Goal: Task Accomplishment & Management: Use online tool/utility

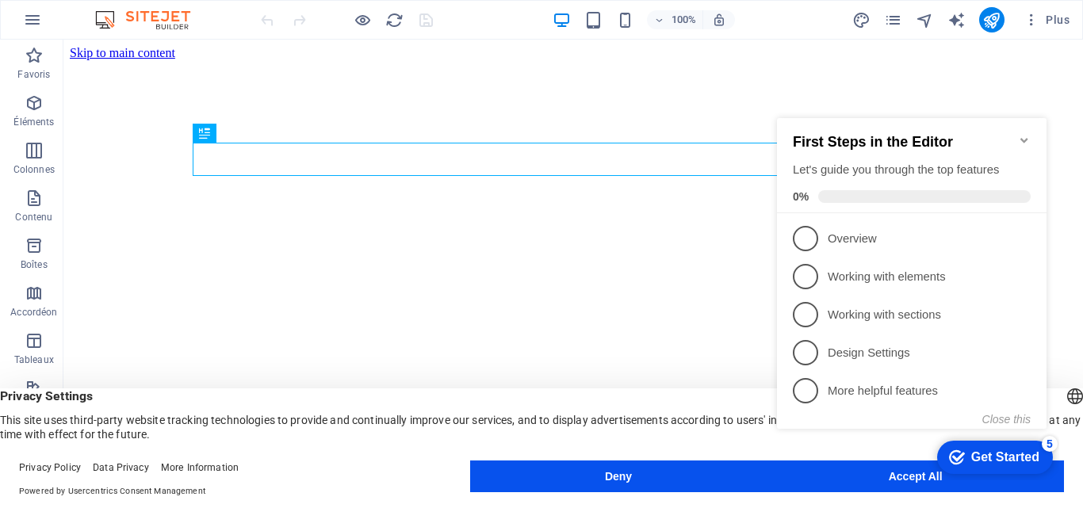
click at [997, 456] on div "Get Started" at bounding box center [1005, 457] width 68 height 14
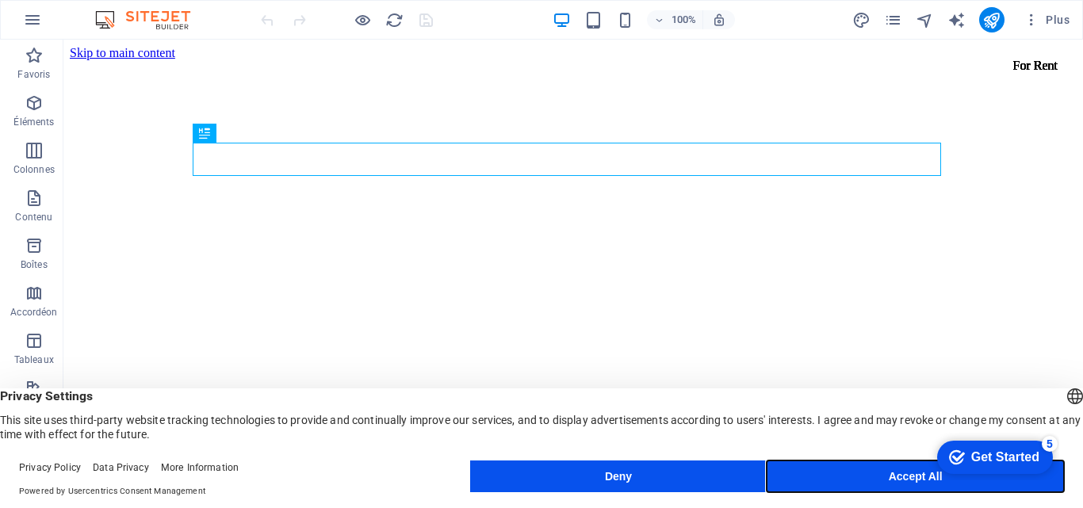
click at [900, 477] on button "Accept All" at bounding box center [915, 477] width 297 height 32
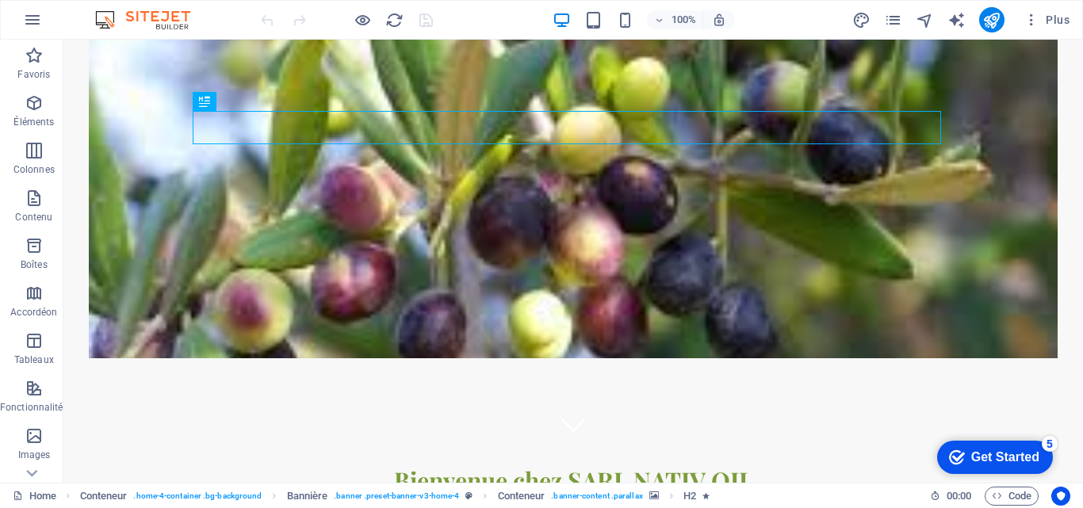
scroll to position [63, 0]
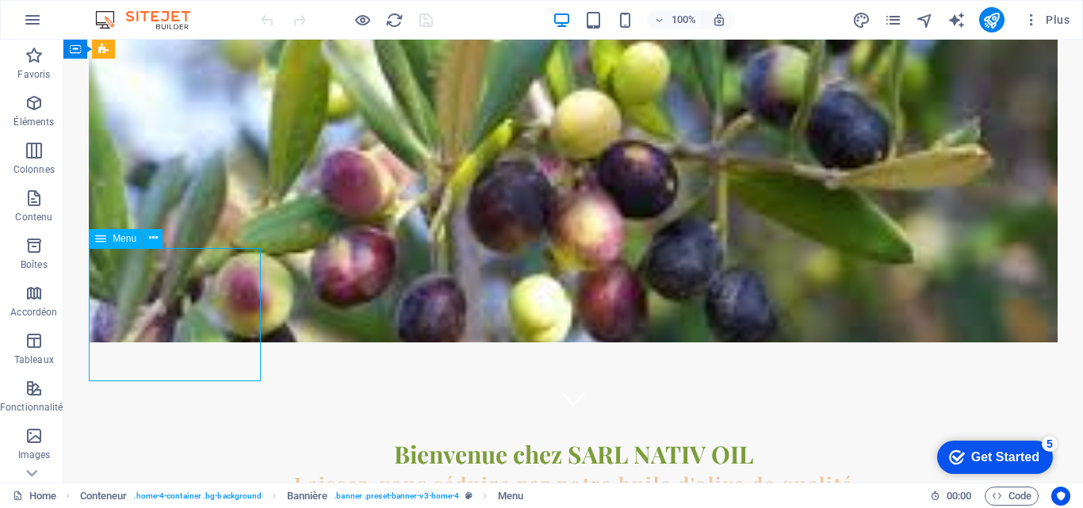
click at [134, 296] on div "Glissez et déposez l'élément de votre choix pour remplacer le contenu existant.…" at bounding box center [573, 261] width 1020 height 443
select select
select select "search"
select select "primary"
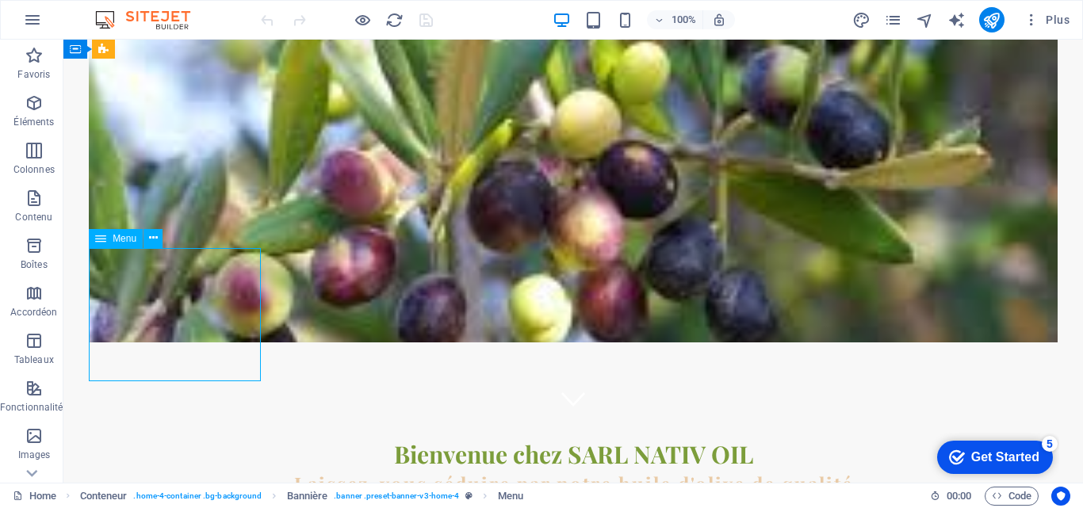
select select "1"
select select
select select "search"
select select "primary"
select select "1"
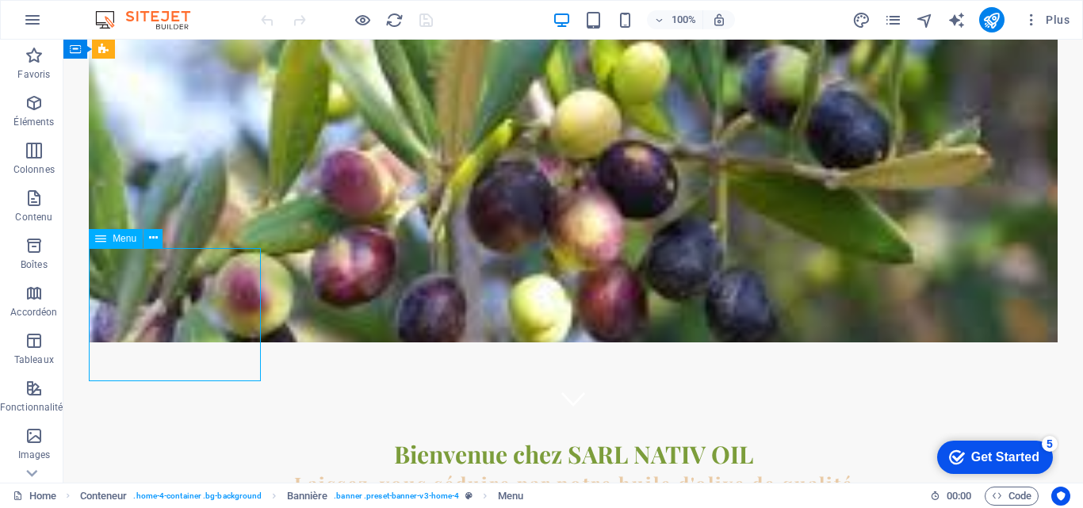
select select
select select "search"
select select "primary"
select select "1"
select select
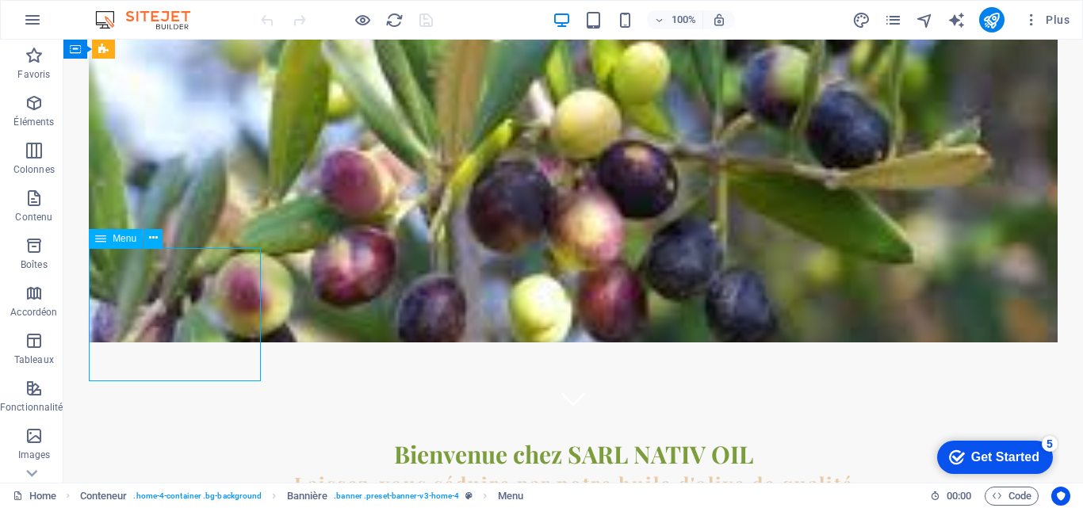
select select "search"
select select "primary"
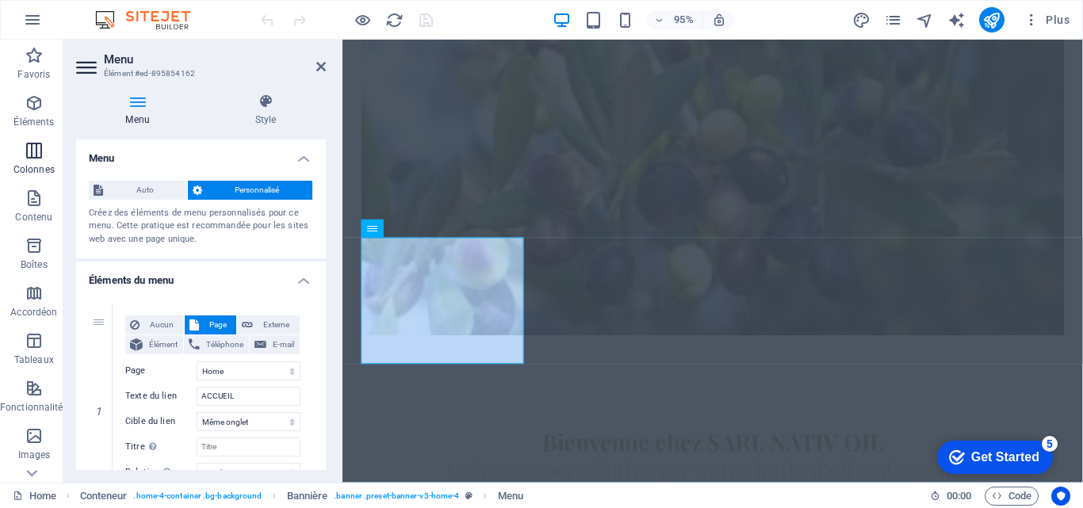
click at [35, 153] on icon "button" at bounding box center [34, 150] width 19 height 19
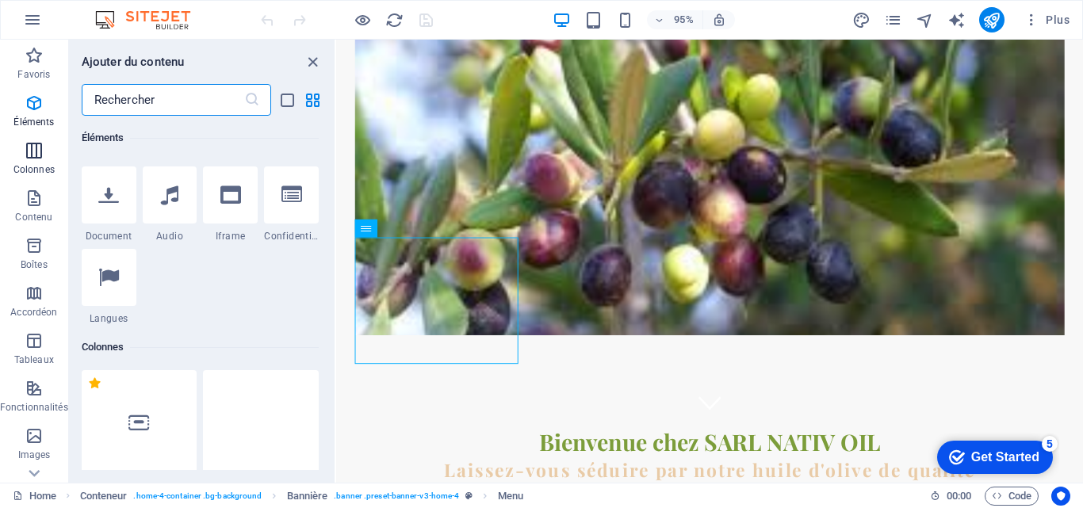
scroll to position [785, 0]
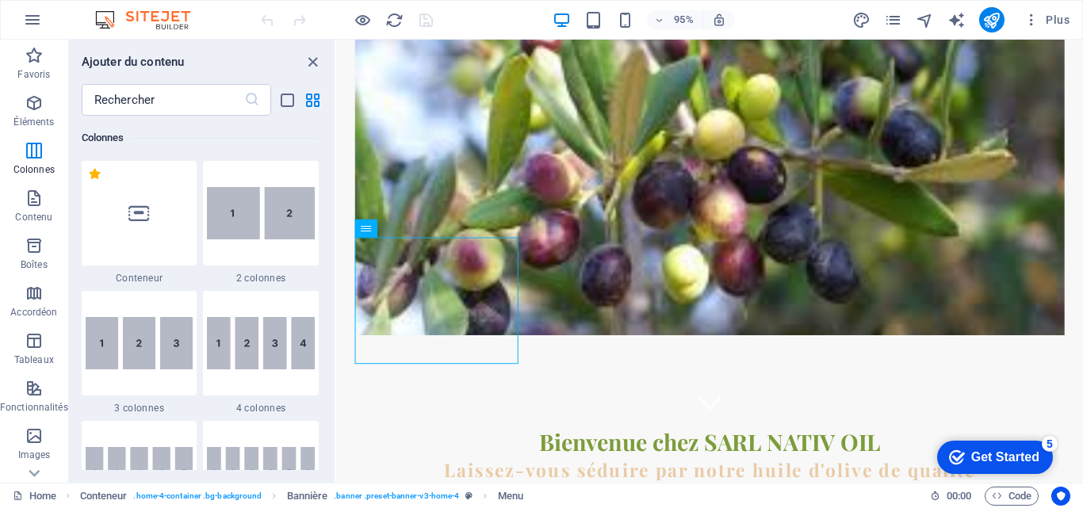
click at [273, 319] on img at bounding box center [261, 343] width 108 height 53
click at [336, 315] on div "H2 Conteneur Conteneur Bannière Conteneur Conteneur Conteneur Séparateur Barre …" at bounding box center [709, 261] width 747 height 443
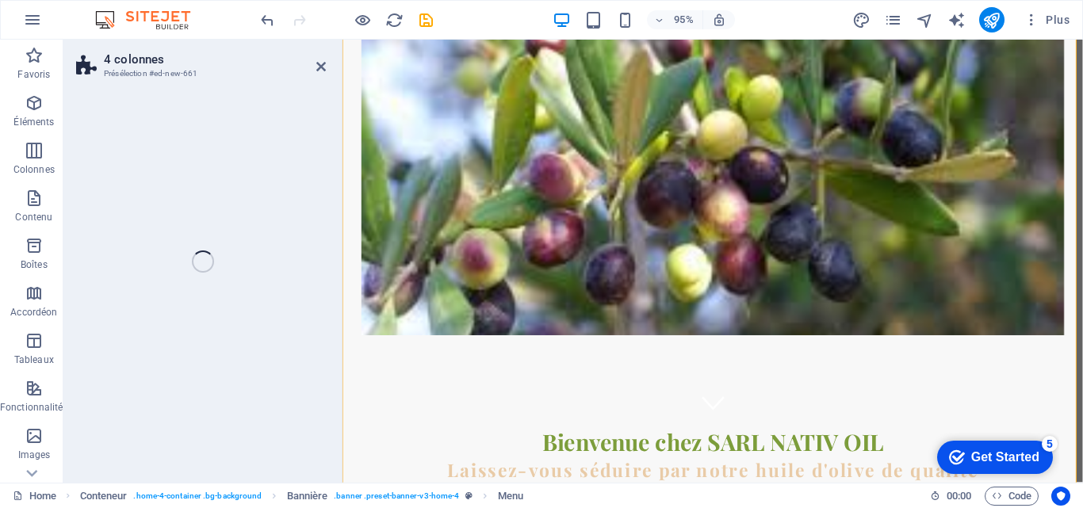
click at [232, 315] on div "4 colonnes Présélection #ed-new-661 Glissez et déposez l'élément de votre choix…" at bounding box center [573, 261] width 1020 height 443
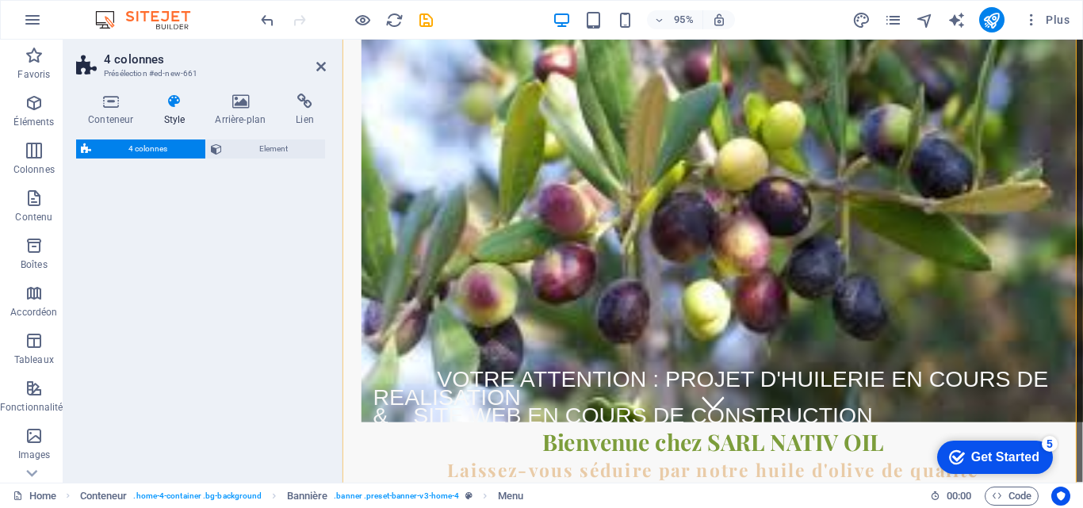
select select "rem"
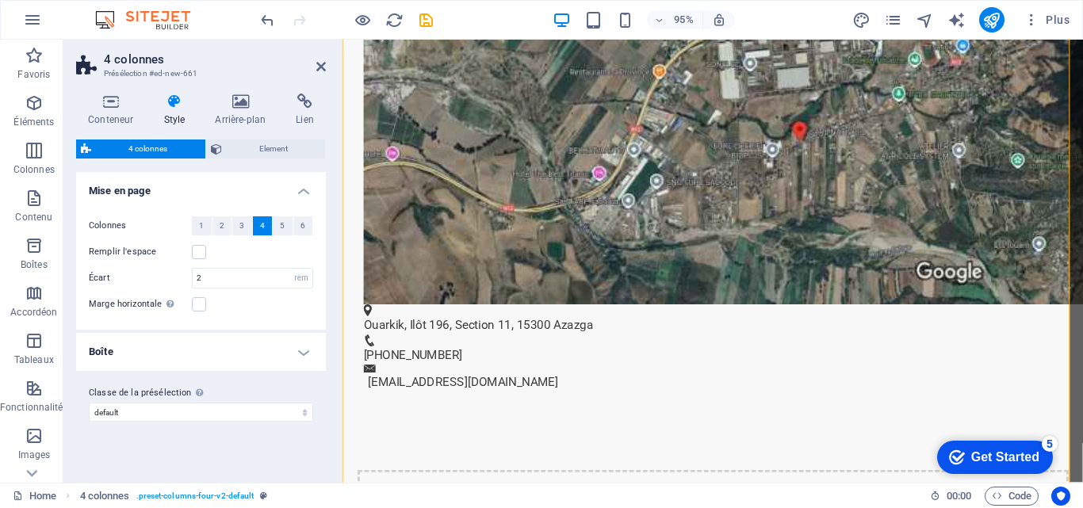
scroll to position [894, 0]
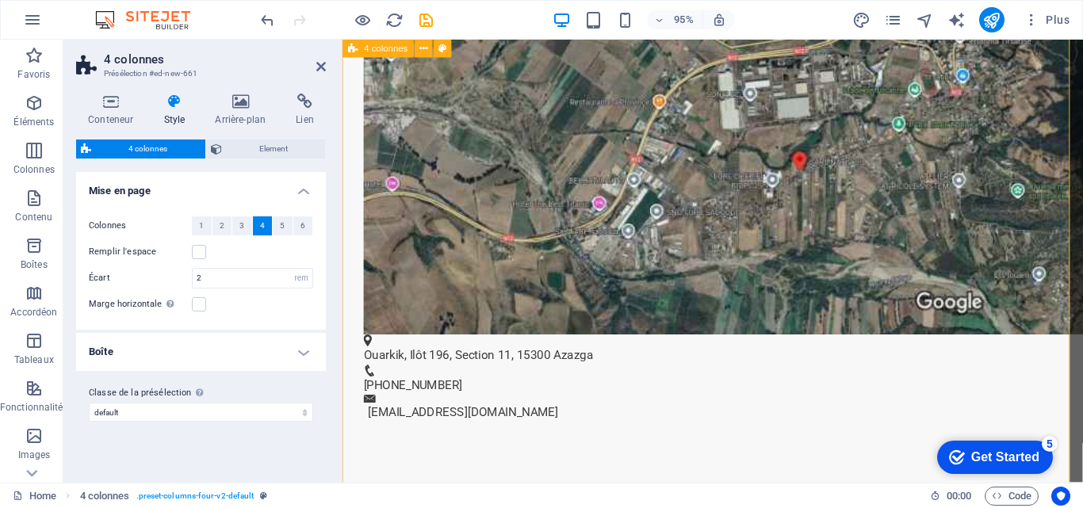
click at [430, 75] on button at bounding box center [435, 68] width 18 height 18
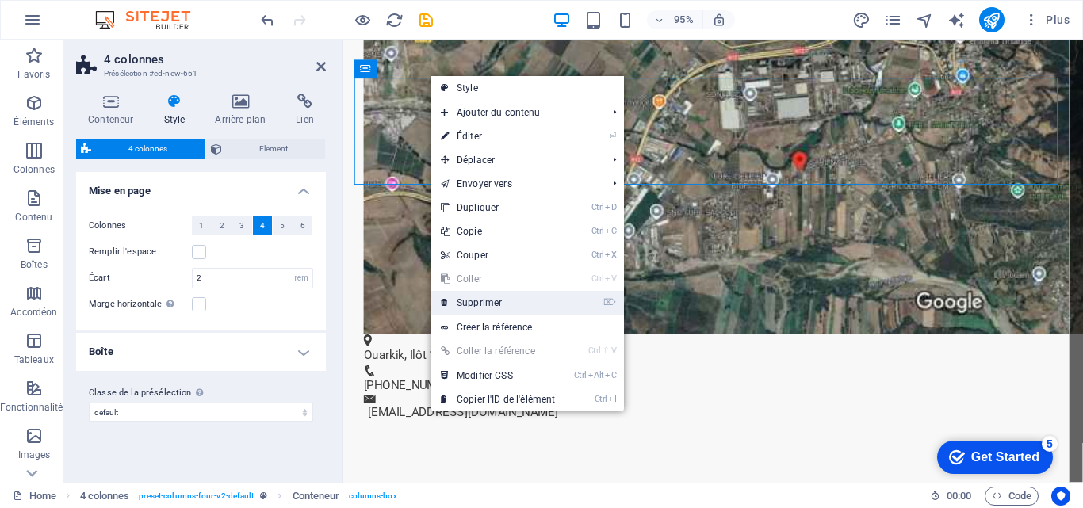
click at [482, 307] on link "⌦ Supprimer" at bounding box center [497, 303] width 133 height 24
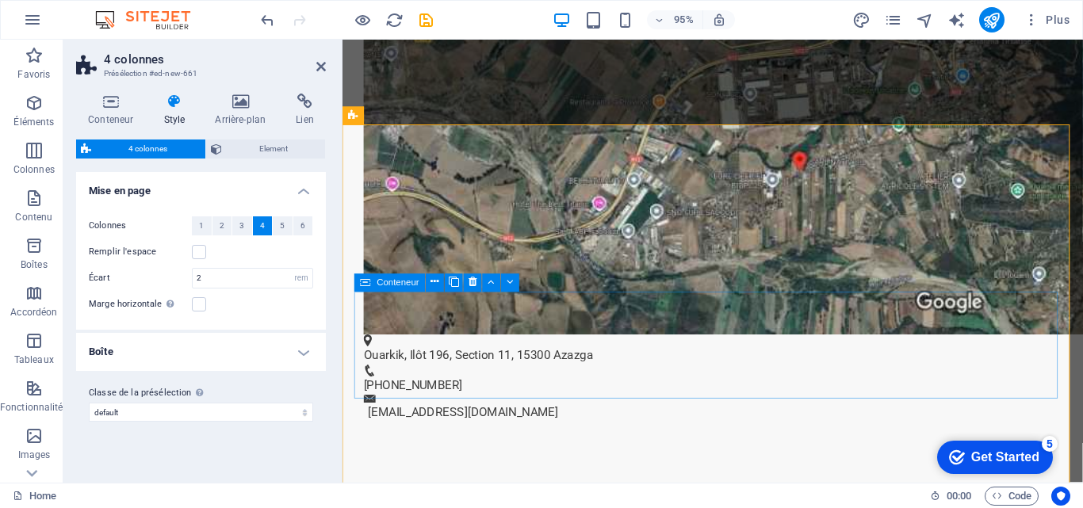
scroll to position [782, 0]
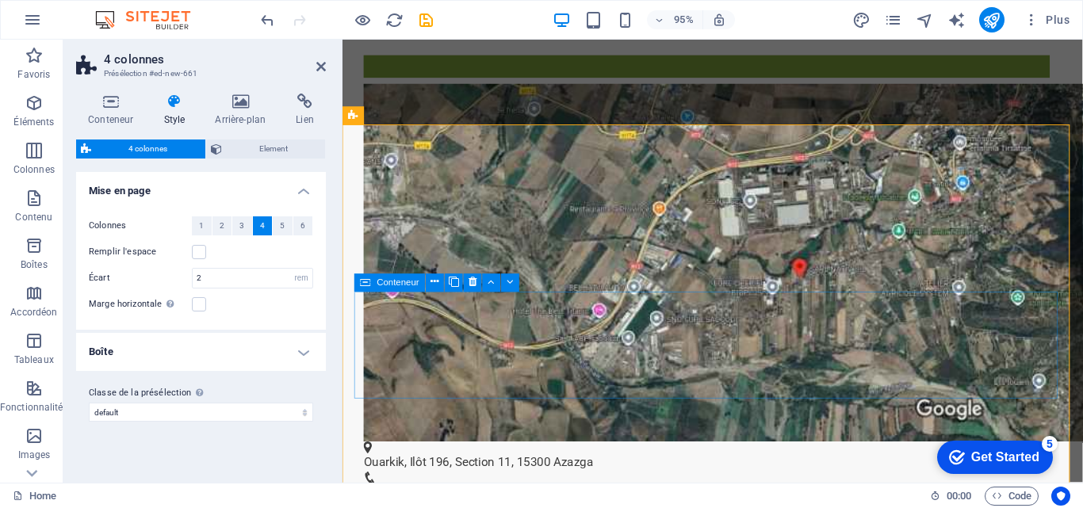
click at [425, 281] on div "Conteneur" at bounding box center [389, 283] width 71 height 18
click at [427, 279] on button at bounding box center [435, 283] width 18 height 18
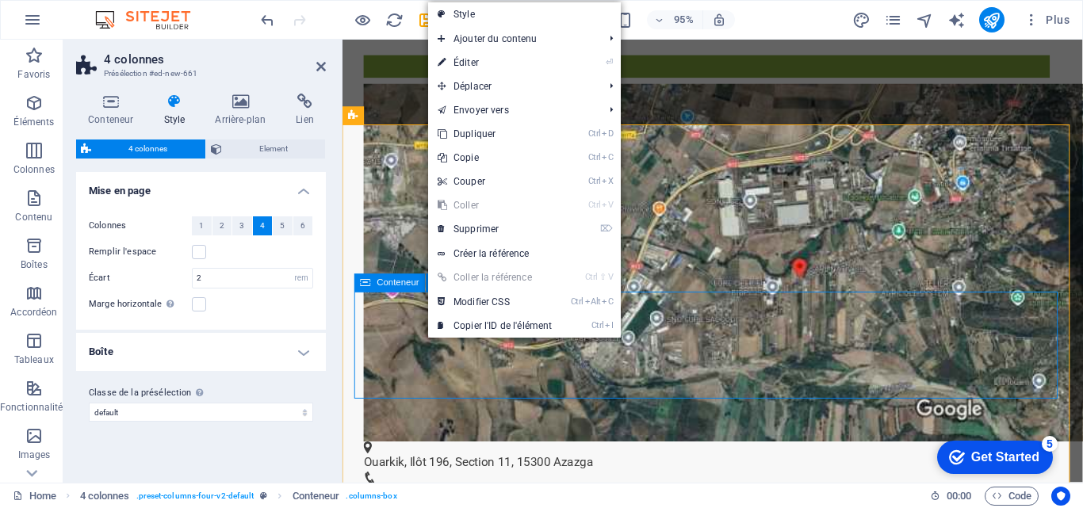
click at [430, 279] on body "SARL NATIV OIL Home Favoris Éléments Colonnes Contenu Boîtes Accordéon Tableaux…" at bounding box center [541, 254] width 1083 height 508
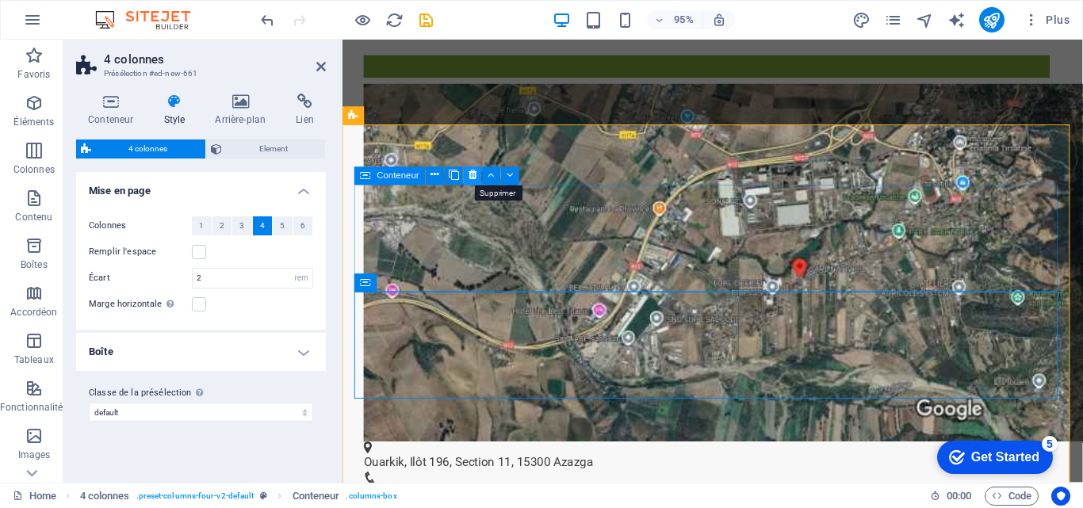
drag, startPoint x: 465, startPoint y: 174, endPoint x: 129, endPoint y: 140, distance: 337.9
click at [465, 174] on button at bounding box center [473, 175] width 18 height 18
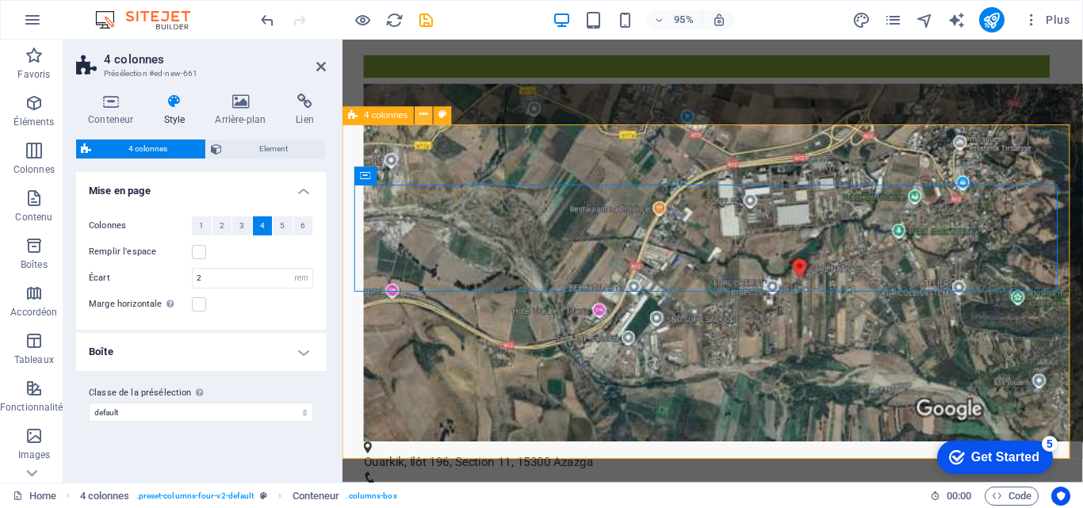
click at [423, 121] on icon at bounding box center [423, 116] width 8 height 16
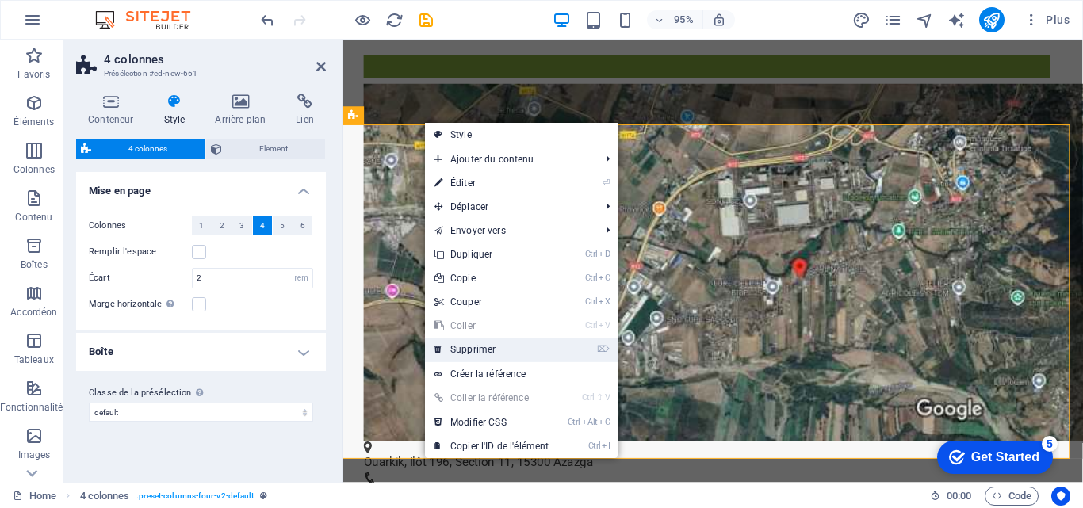
click at [479, 349] on link "⌦ Supprimer" at bounding box center [491, 350] width 133 height 24
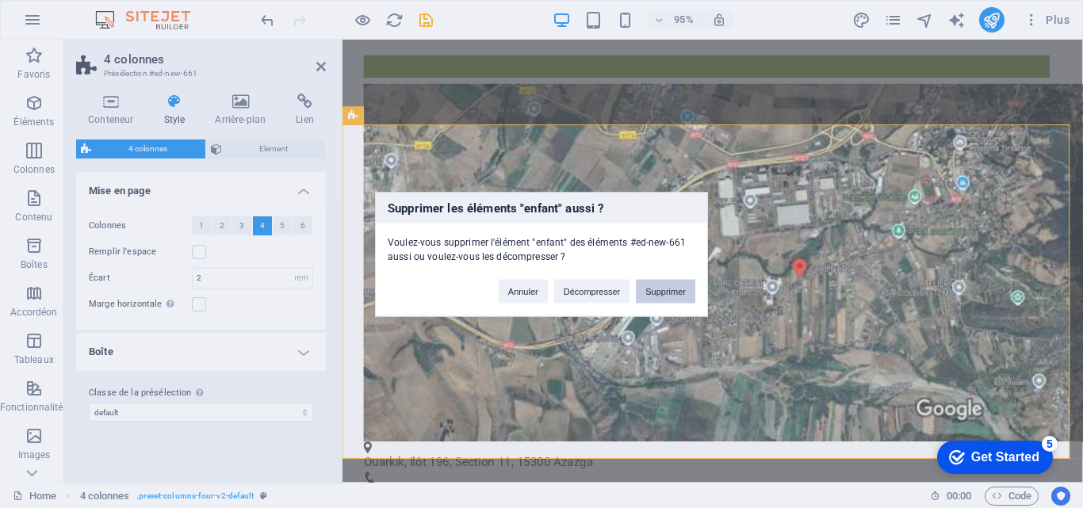
drag, startPoint x: 665, startPoint y: 293, endPoint x: 601, endPoint y: 253, distance: 75.5
click at [665, 293] on button "Supprimer" at bounding box center [665, 291] width 59 height 24
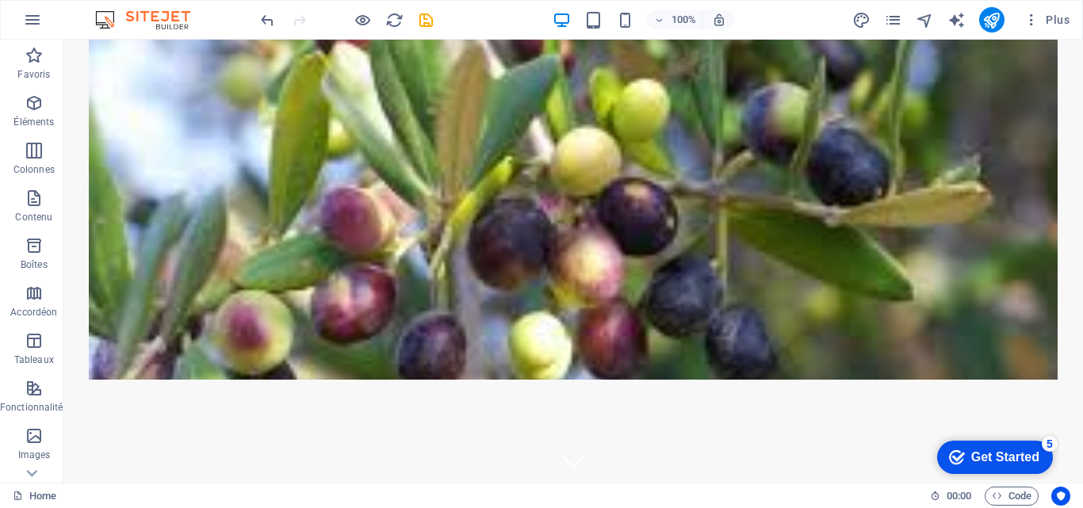
scroll to position [0, 0]
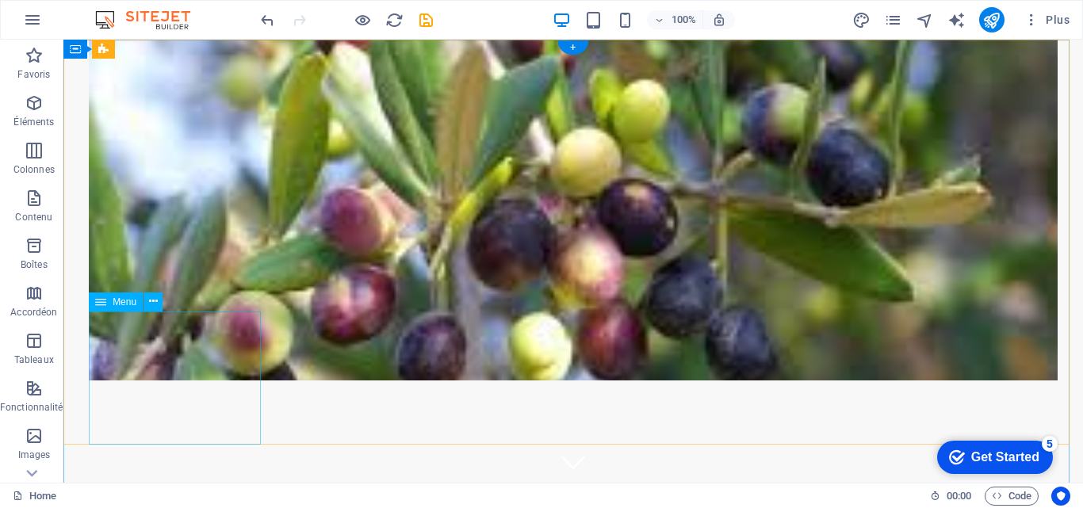
select select
select select "search"
select select "primary"
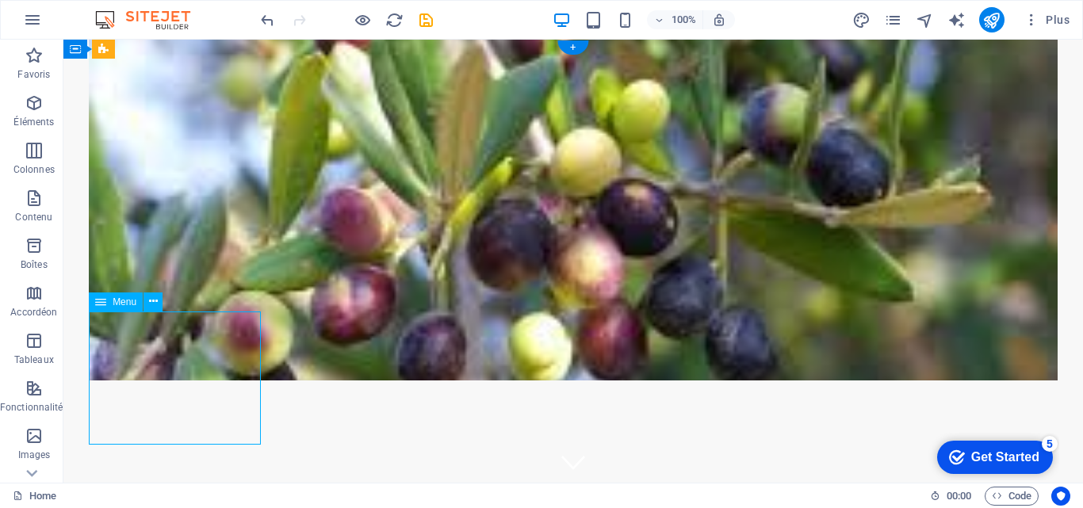
select select "1"
select select
select select "search"
select select "primary"
select select "1"
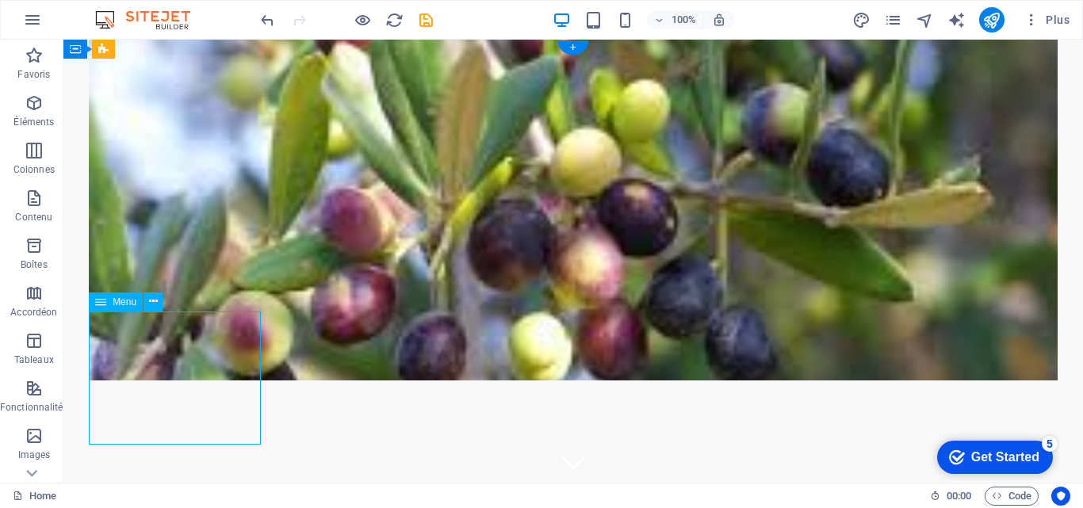
select select
select select "search"
select select "primary"
select select "1"
select select
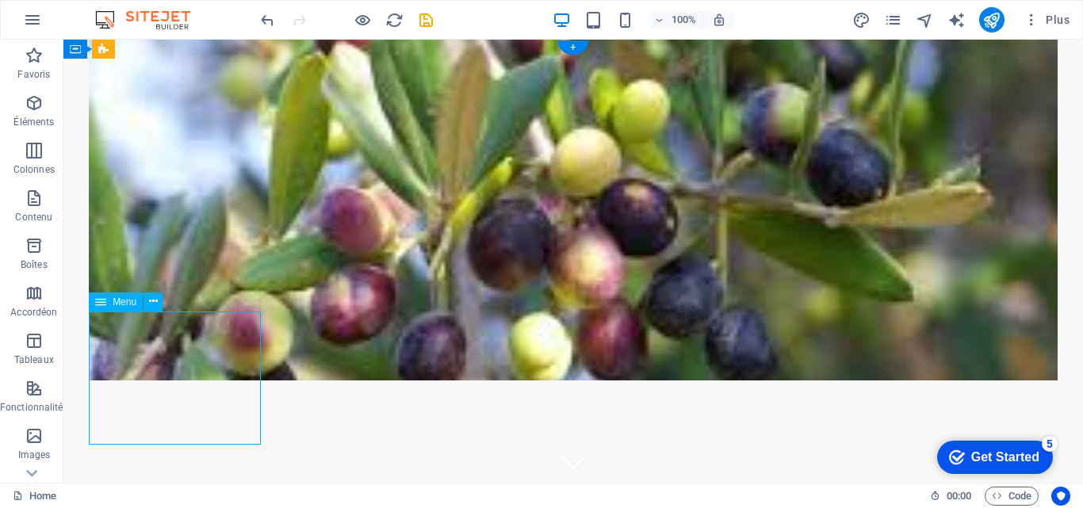
select select "search"
select select "primary"
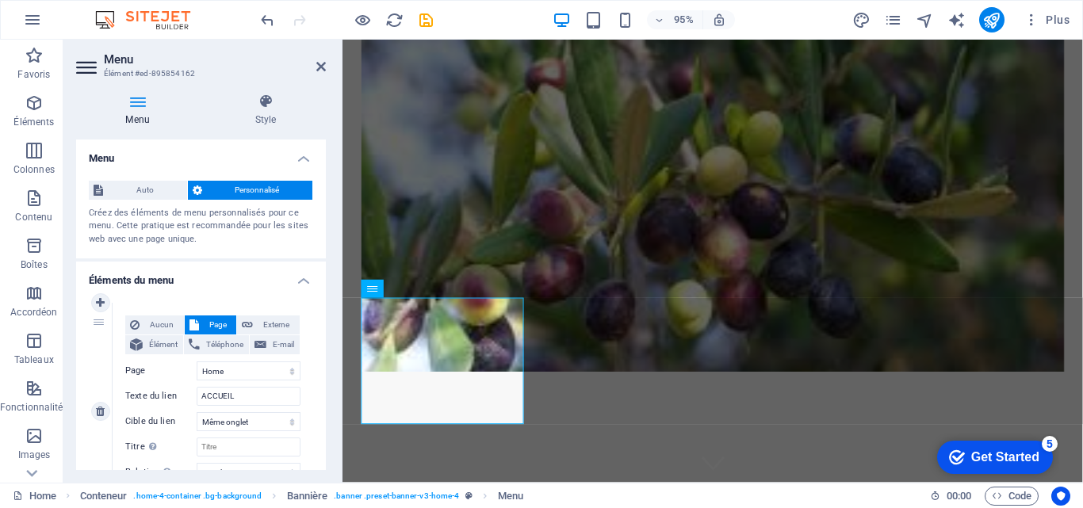
click at [92, 331] on div "1" at bounding box center [101, 411] width 24 height 217
click at [164, 339] on span "Élément" at bounding box center [162, 344] width 31 height 19
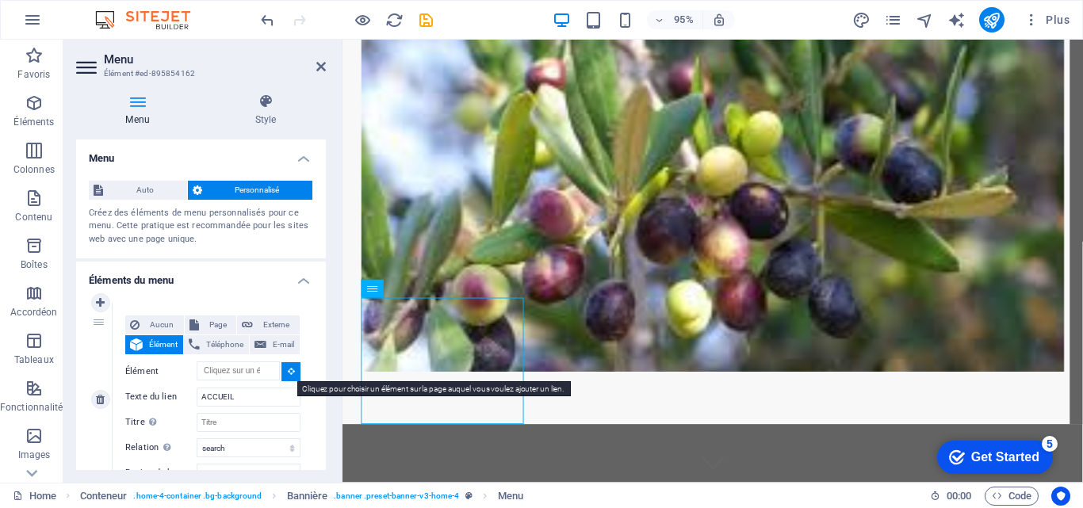
click at [288, 371] on icon at bounding box center [291, 371] width 7 height 8
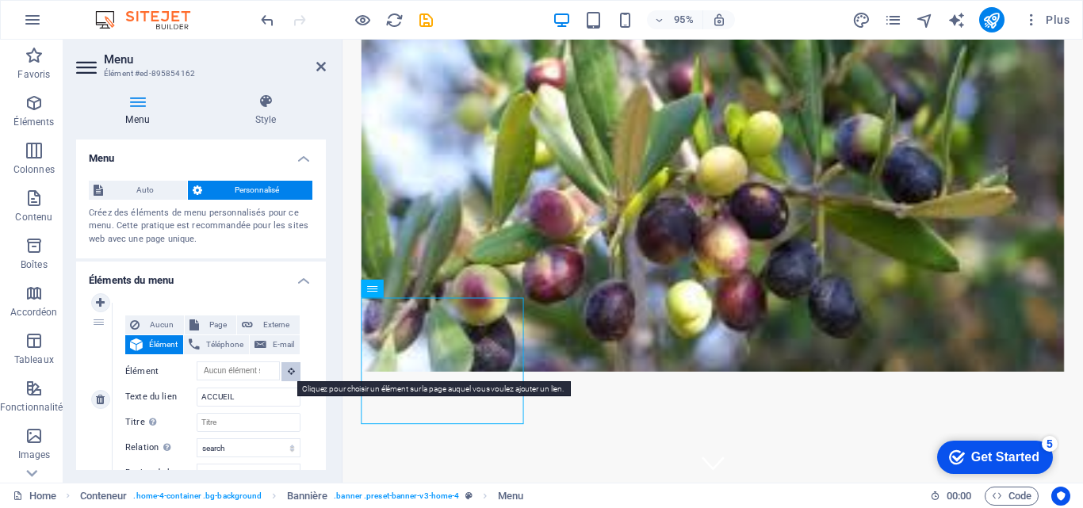
click at [292, 369] on button at bounding box center [290, 371] width 19 height 19
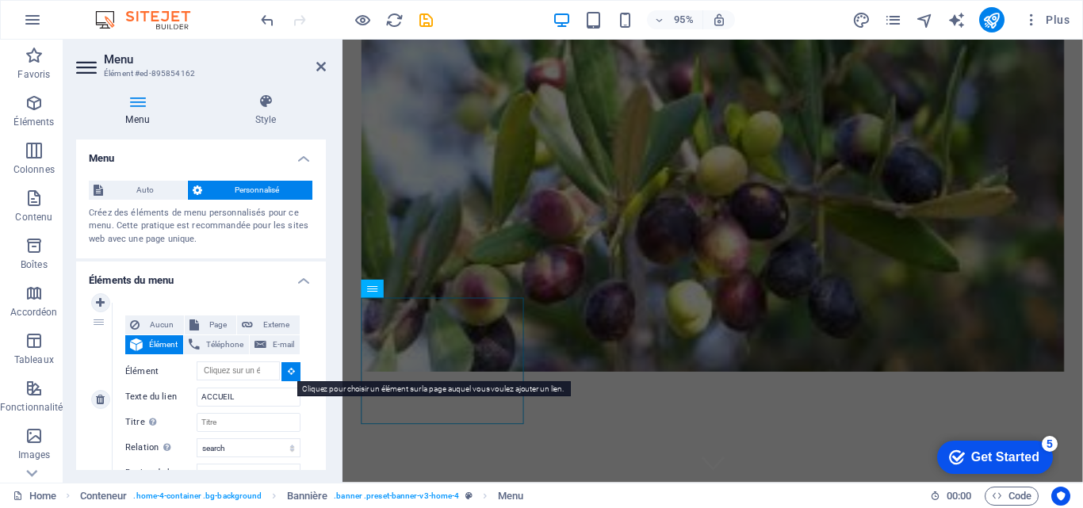
click at [291, 369] on button at bounding box center [290, 371] width 19 height 19
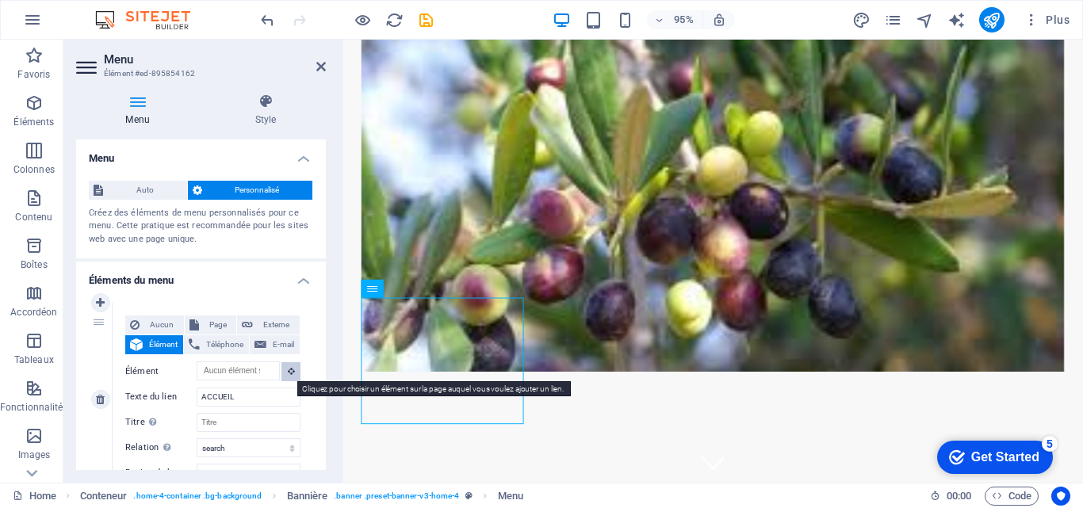
click at [290, 368] on icon at bounding box center [291, 371] width 7 height 8
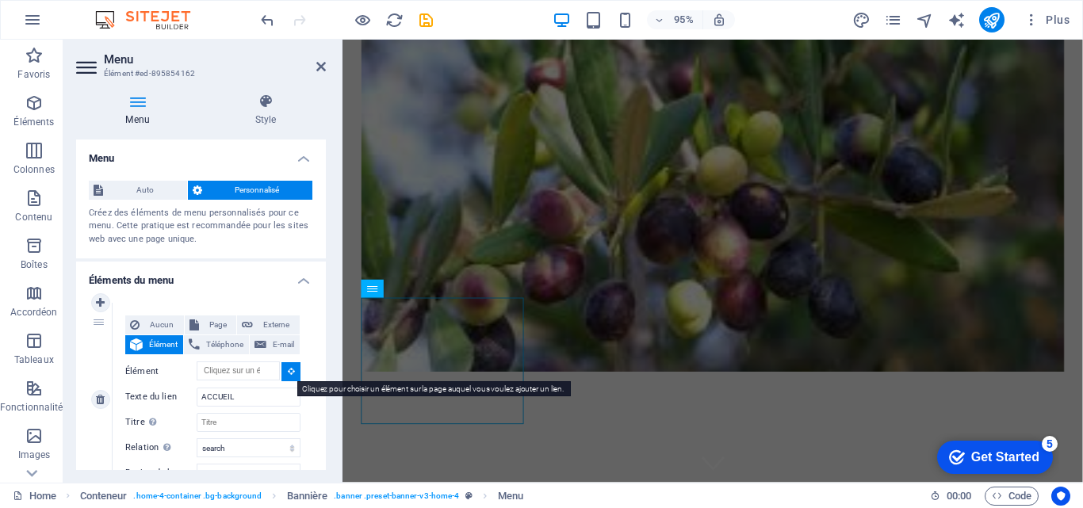
click at [289, 367] on icon at bounding box center [291, 371] width 7 height 8
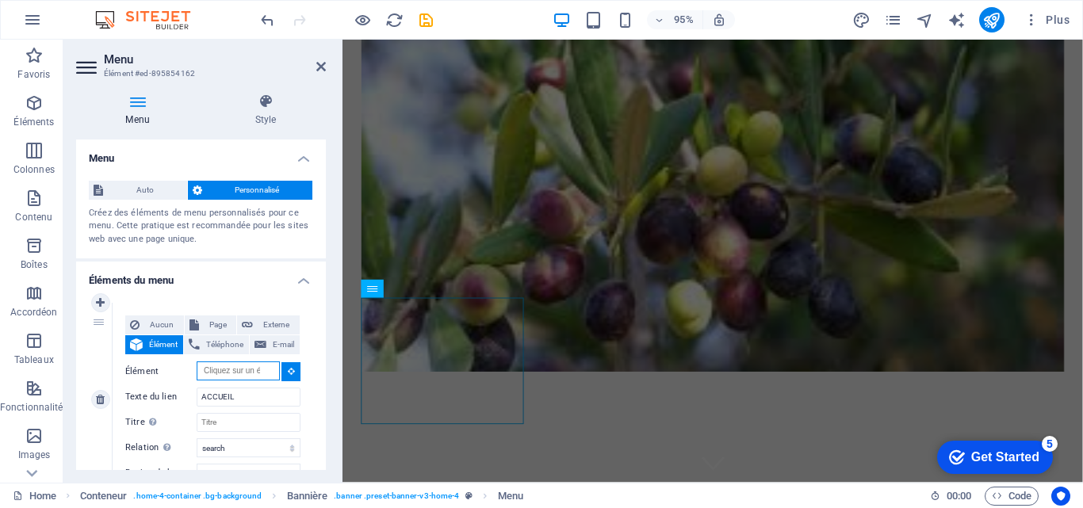
click at [200, 377] on input "Élément" at bounding box center [238, 371] width 83 height 19
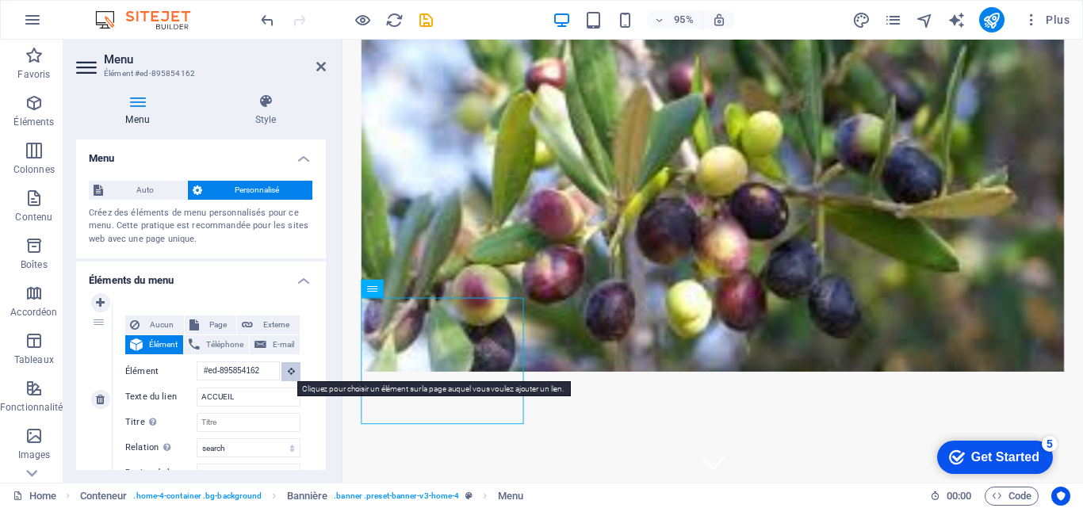
click at [289, 367] on icon at bounding box center [291, 371] width 7 height 8
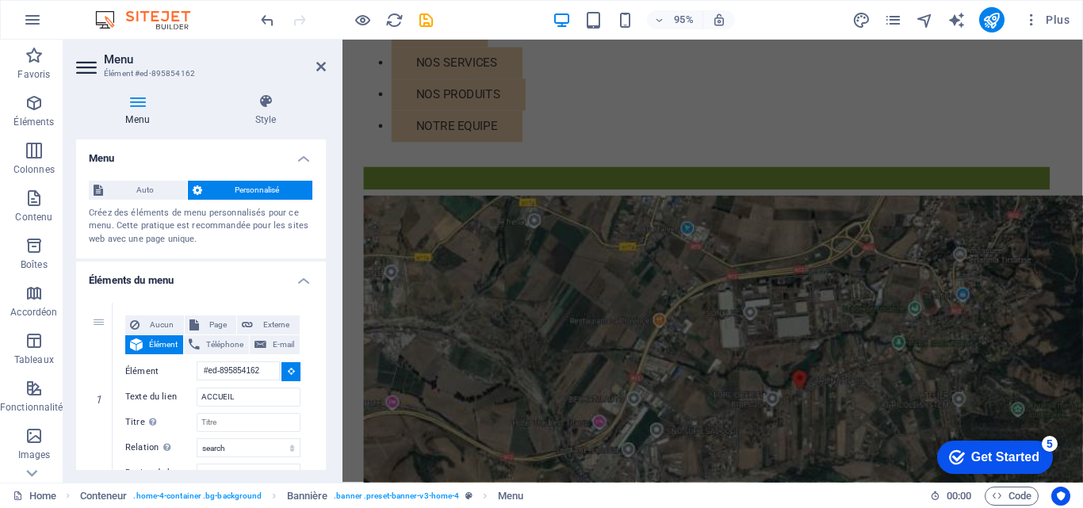
scroll to position [666, 0]
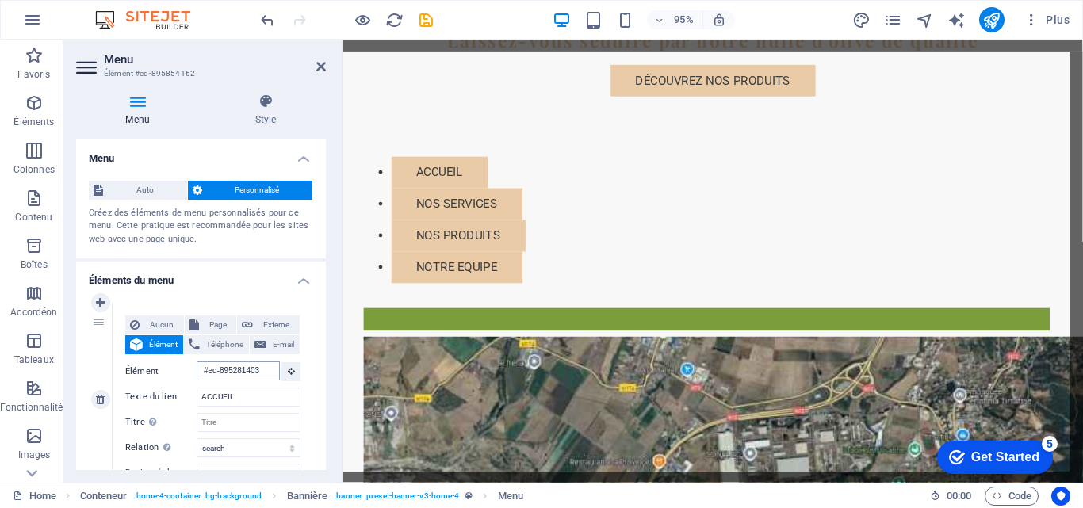
scroll to position [859, 0]
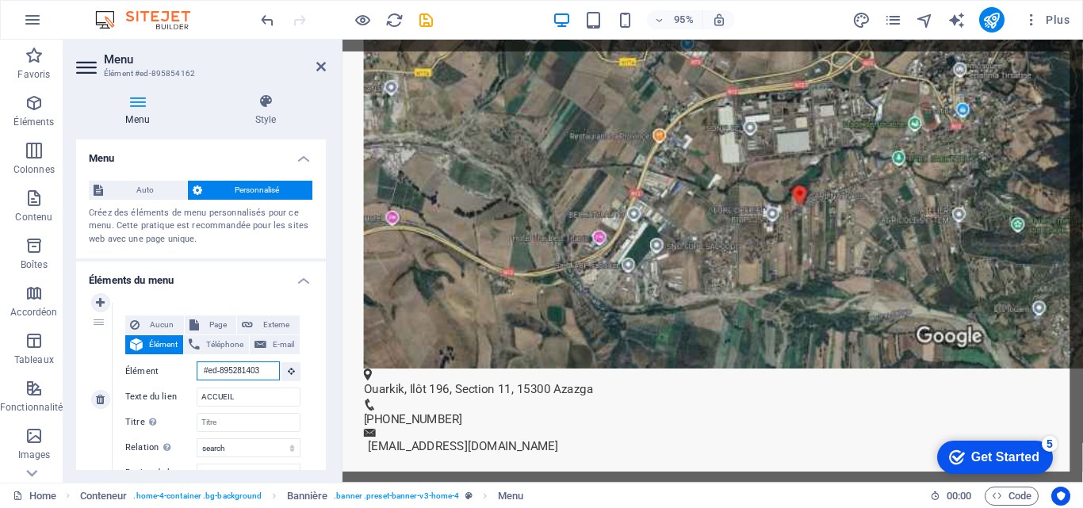
click at [255, 362] on input "#ed-895281403" at bounding box center [238, 371] width 83 height 19
type input "#ed-89528140"
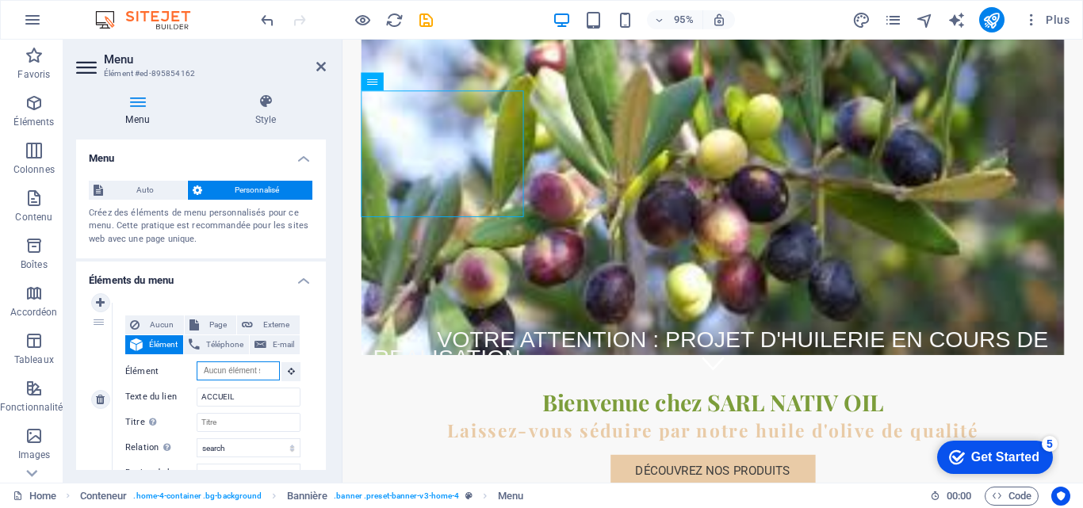
scroll to position [749, 0]
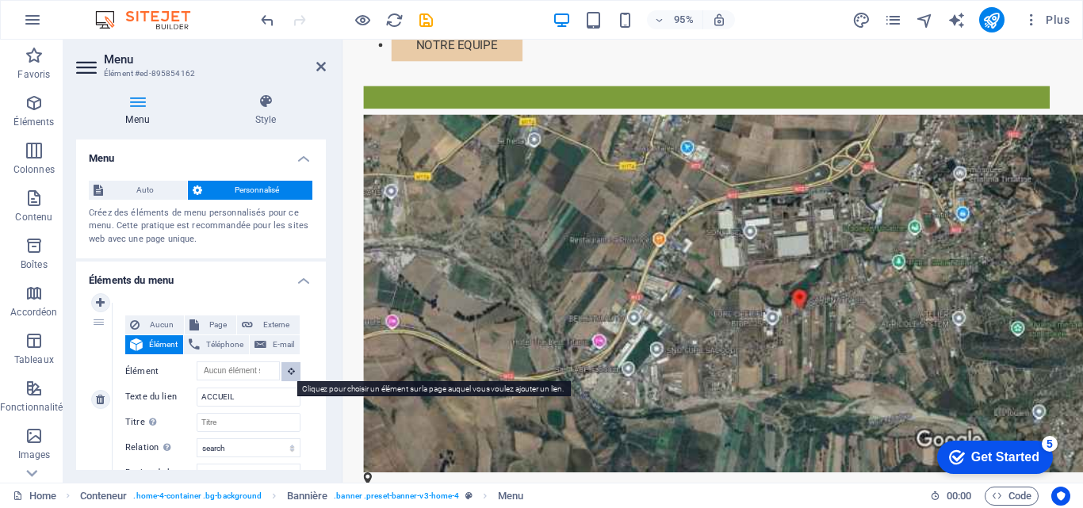
click at [289, 367] on icon at bounding box center [291, 371] width 7 height 8
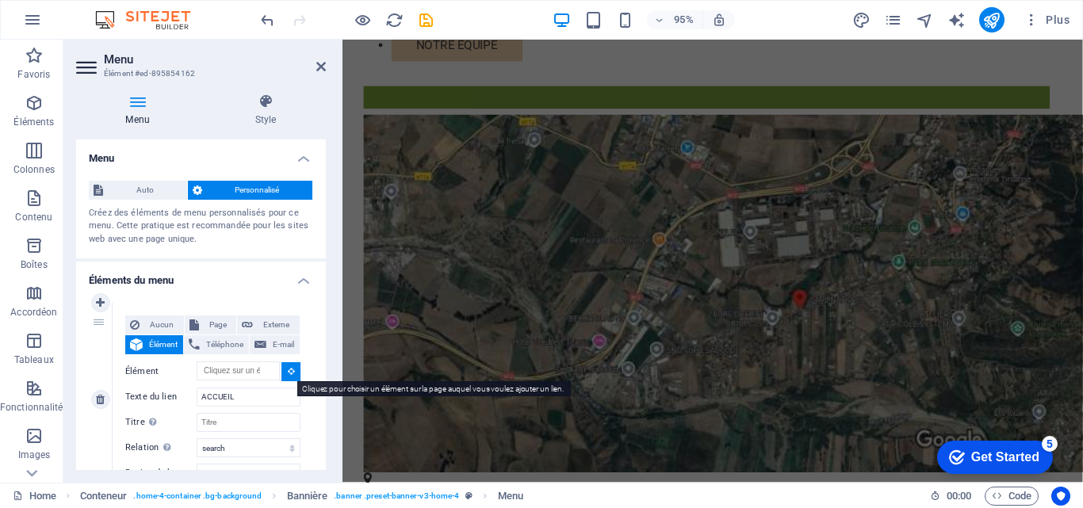
click at [290, 369] on icon at bounding box center [291, 371] width 7 height 8
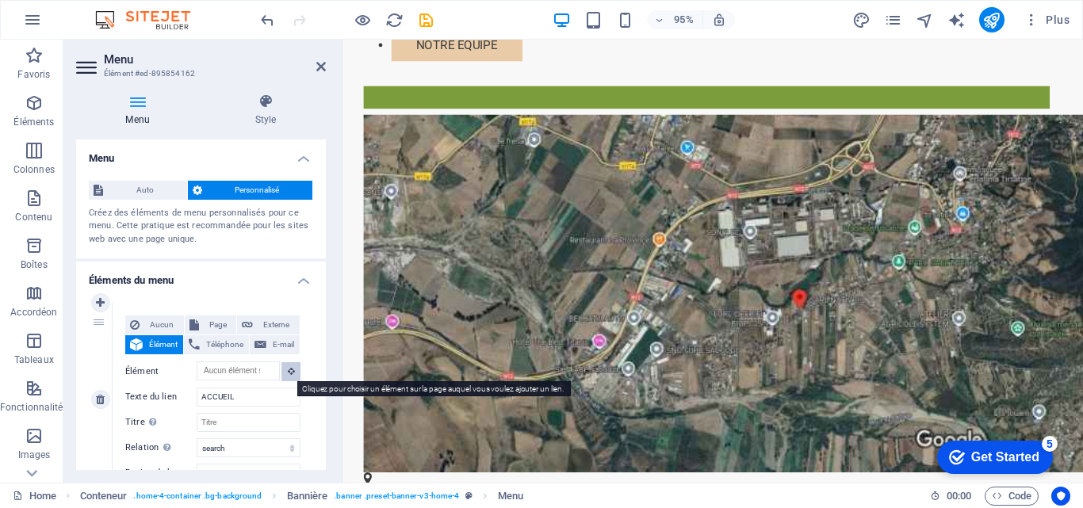
click at [288, 367] on icon at bounding box center [291, 371] width 7 height 8
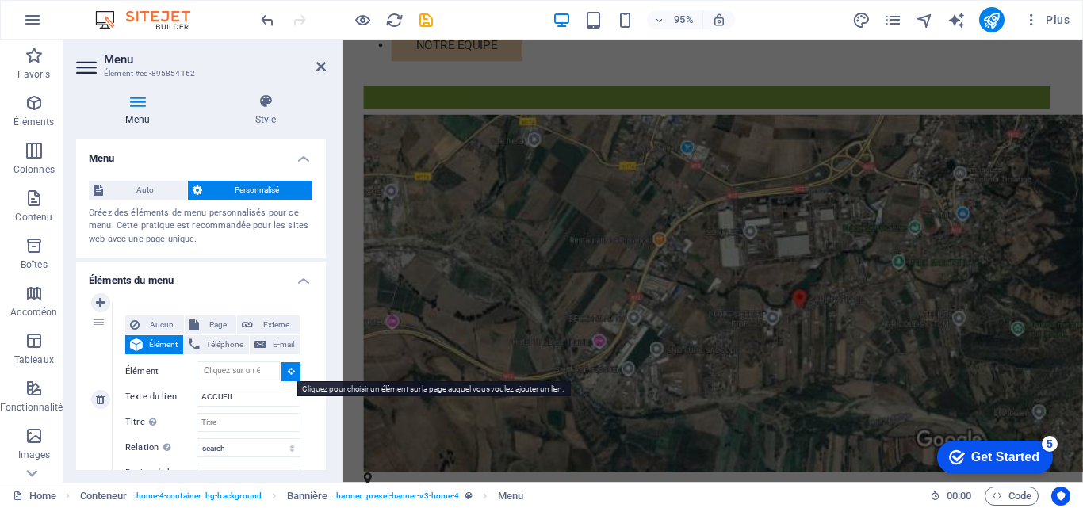
click at [288, 367] on icon at bounding box center [291, 371] width 7 height 8
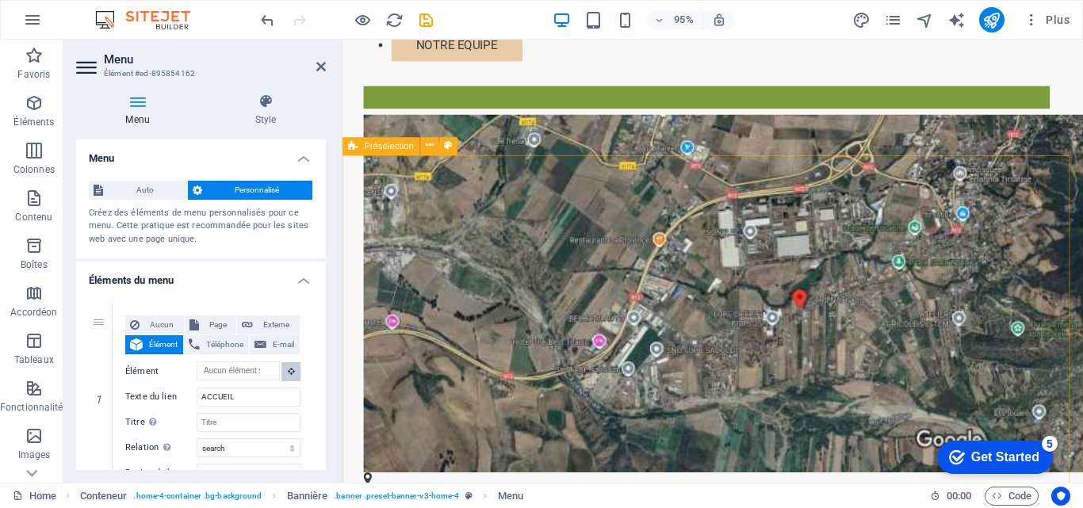
drag, startPoint x: 626, startPoint y: 405, endPoint x: 347, endPoint y: 332, distance: 287.7
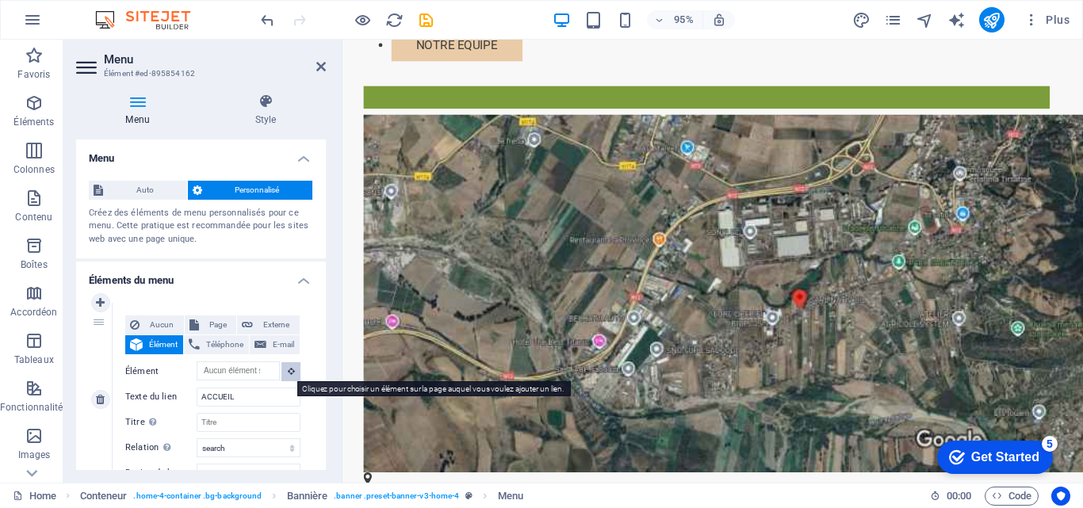
click at [283, 369] on button at bounding box center [290, 371] width 19 height 19
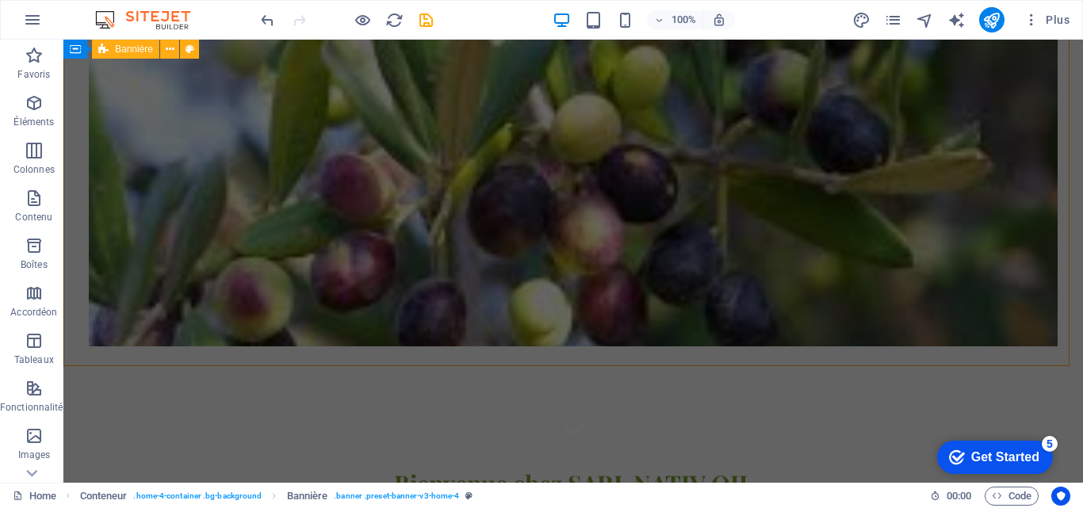
scroll to position [0, 0]
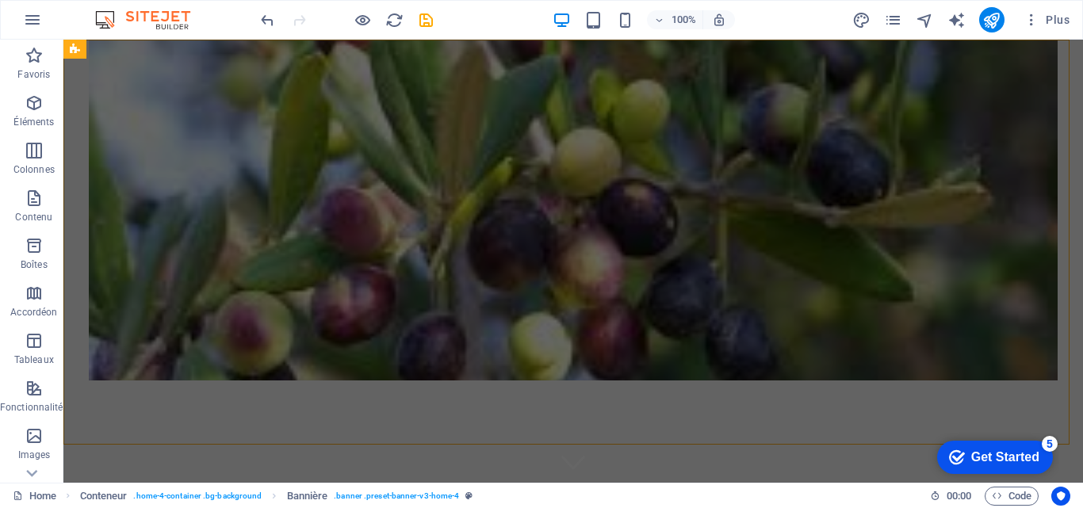
drag, startPoint x: 1069, startPoint y: 45, endPoint x: 1055, endPoint y: 48, distance: 13.8
click at [1065, 49] on div "VOTRE ATTENTION : PROJET D'HUILERIE EN COURS DE REALISATION & SITE WEB EN COURS…" at bounding box center [573, 422] width 1020 height 764
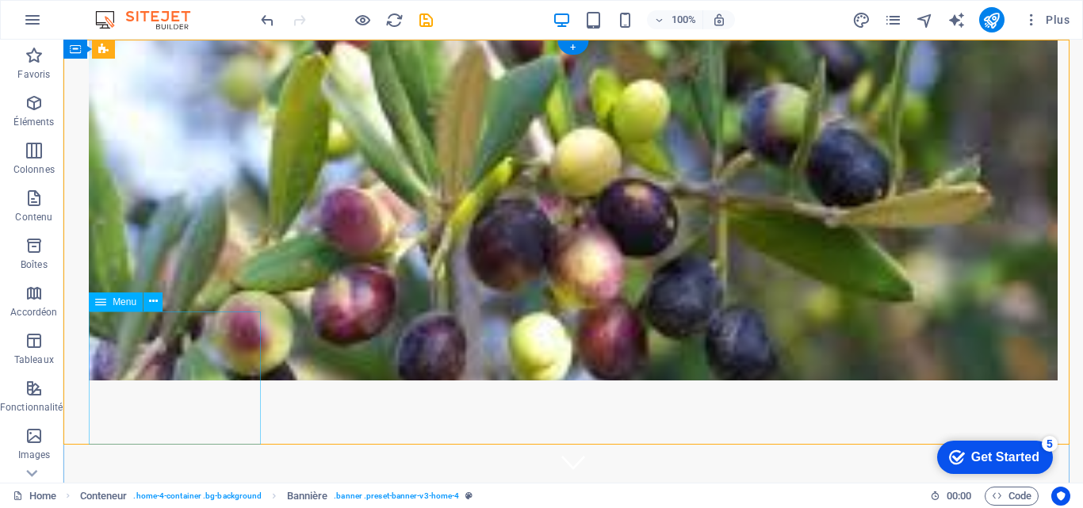
select select "search"
select select "primary"
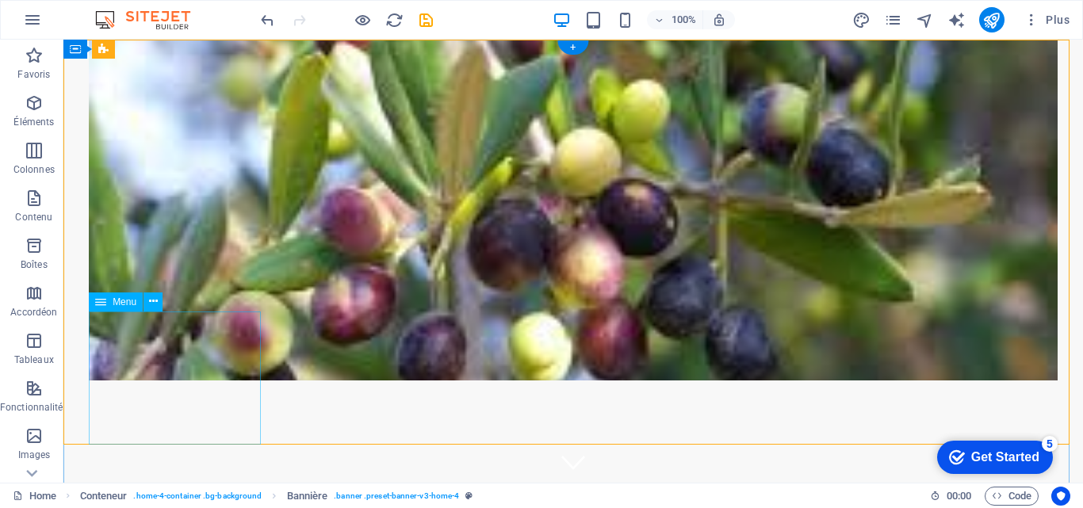
select select "1"
select select
select select "search"
select select "primary"
select select "1"
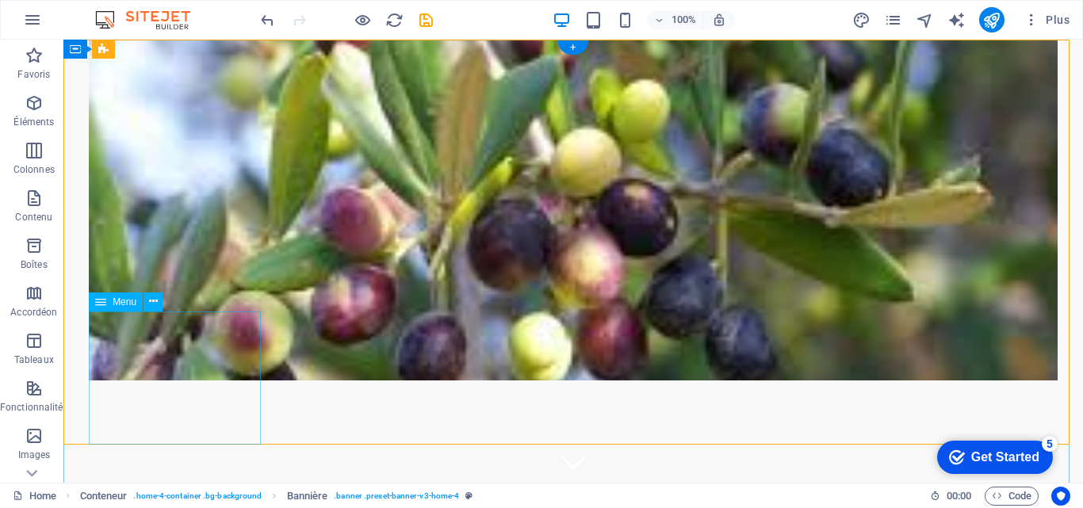
select select
select select "search"
select select "primary"
select select "1"
select select
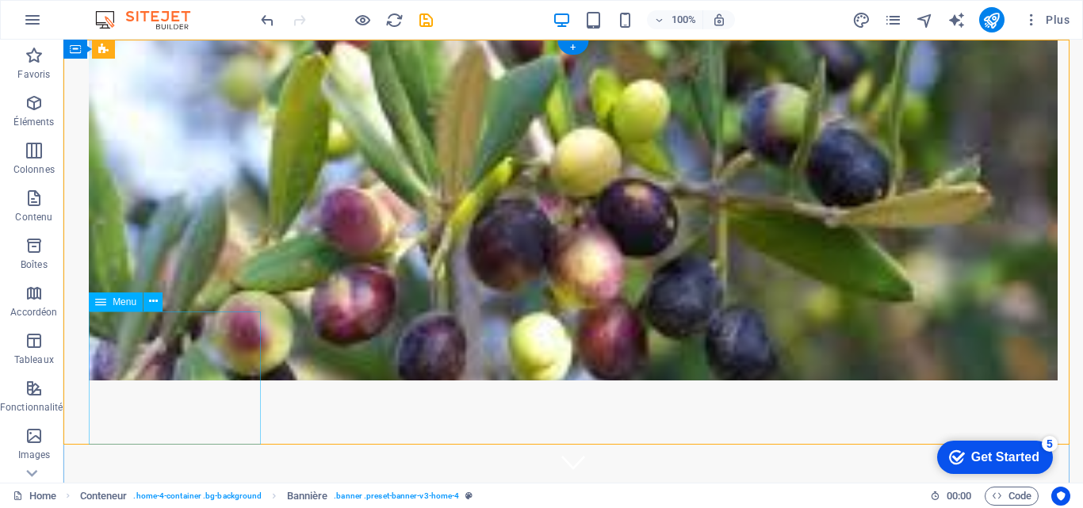
select select "search"
select select "primary"
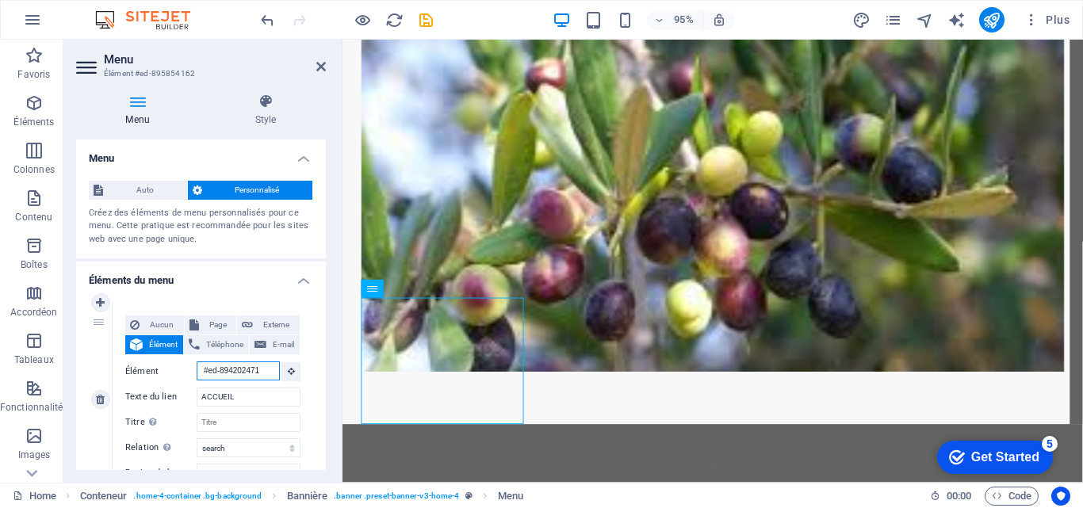
click at [256, 369] on input "#ed-894202471" at bounding box center [238, 371] width 83 height 19
click at [205, 369] on input "#ed-894202471" at bounding box center [238, 371] width 83 height 19
type input "ed-894202471"
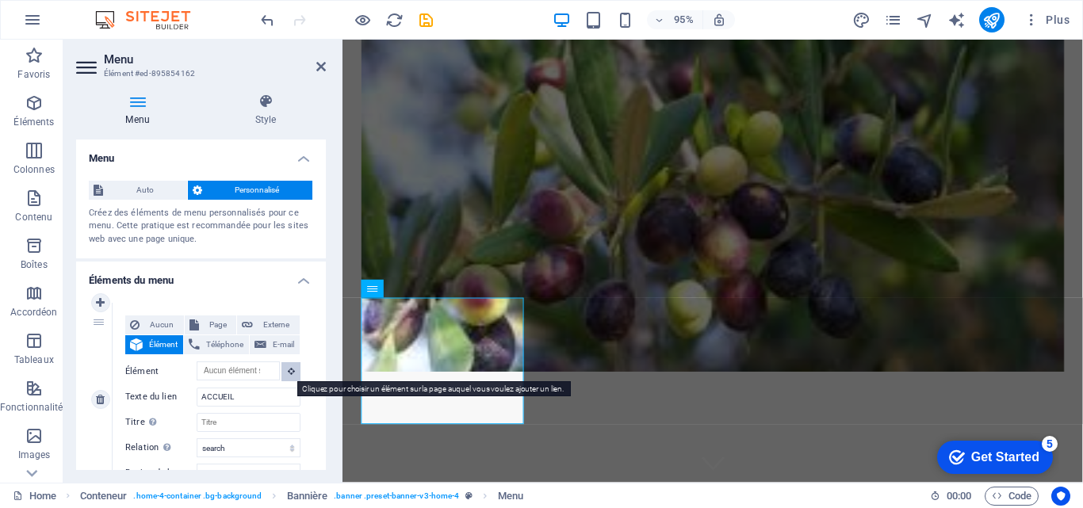
click at [292, 368] on button at bounding box center [290, 371] width 19 height 19
click at [290, 368] on button at bounding box center [290, 371] width 19 height 19
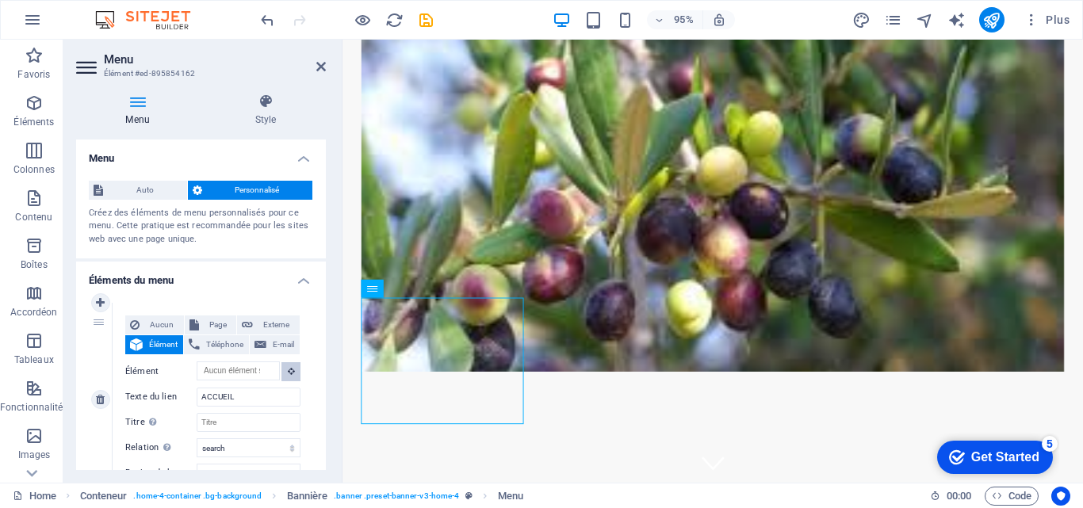
click at [291, 368] on button at bounding box center [290, 371] width 19 height 19
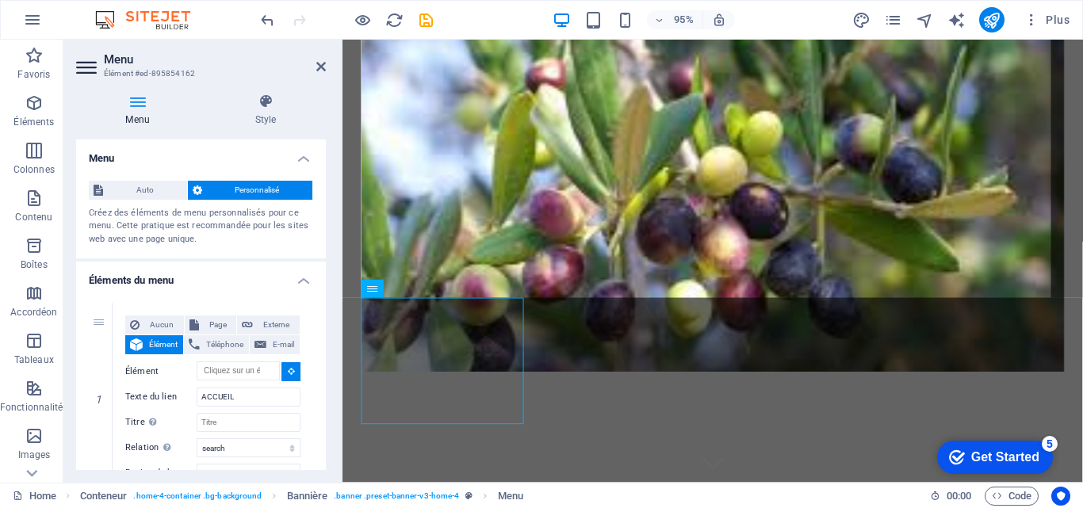
click at [545, 75] on figure at bounding box center [732, 215] width 741 height 350
type input "#ed-894202474"
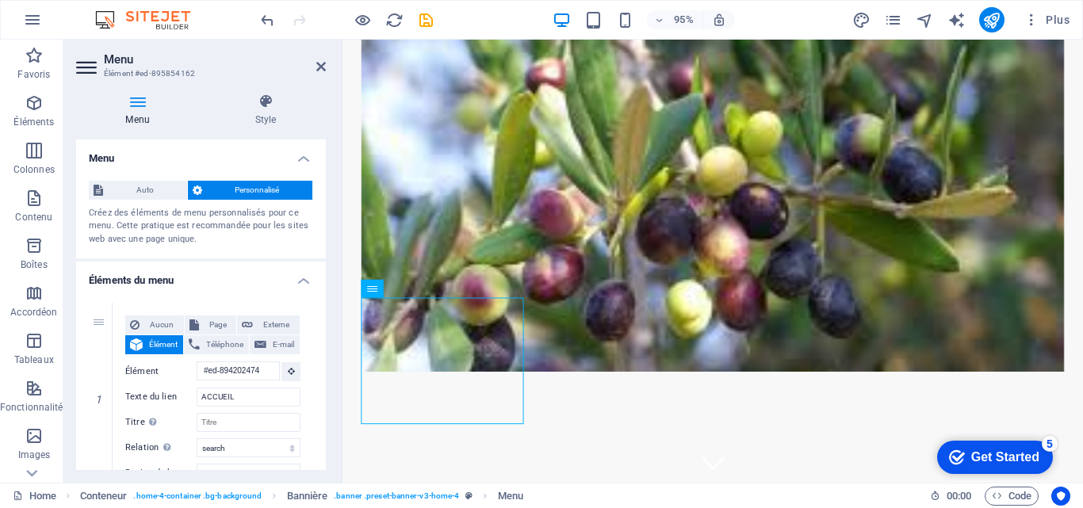
drag, startPoint x: 326, startPoint y: 223, endPoint x: 324, endPoint y: 257, distance: 34.1
click at [325, 258] on div "Menu Style Menu Auto Personnalisé Créez des éléments de menu personnalisés pour…" at bounding box center [200, 282] width 275 height 402
click at [320, 239] on div "Auto Personnalisé Créez des éléments de menu personnalisés pour ce menu. Cette …" at bounding box center [201, 213] width 250 height 91
drag, startPoint x: 320, startPoint y: 239, endPoint x: 326, endPoint y: 231, distance: 10.3
click at [326, 231] on div "Menu Style Menu Auto Personnalisé Créez des éléments de menu personnalisés pour…" at bounding box center [200, 282] width 275 height 402
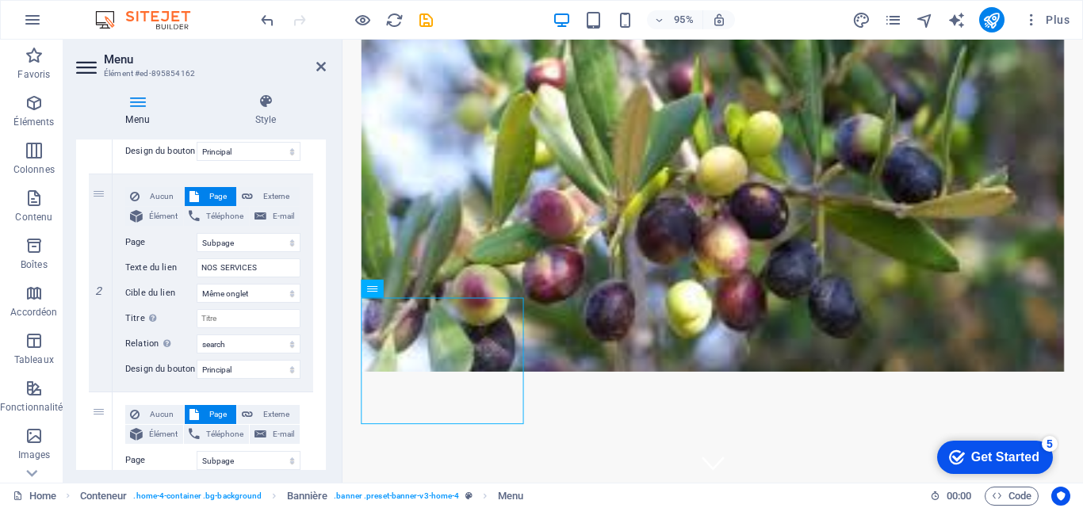
scroll to position [310, 0]
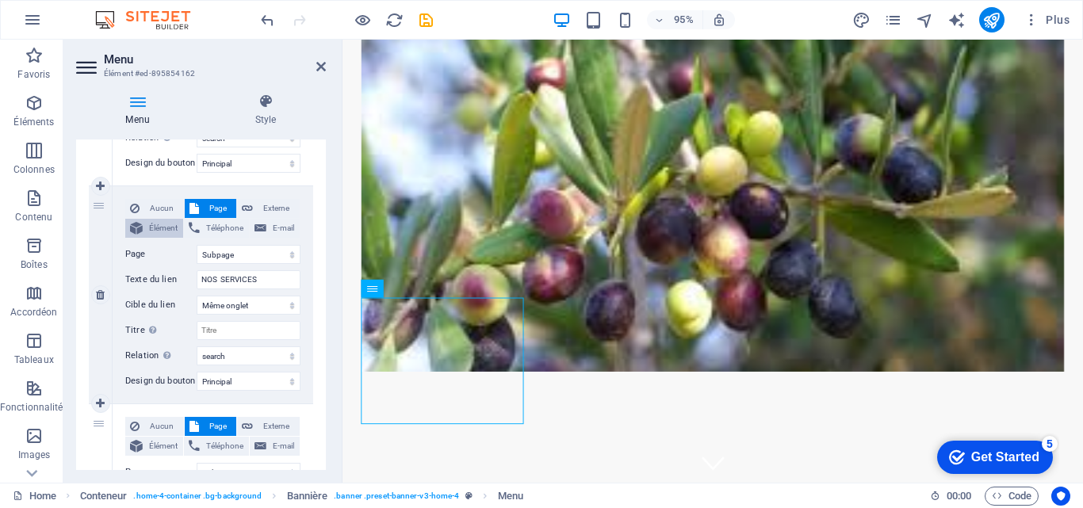
click at [159, 232] on span "Élément" at bounding box center [162, 228] width 31 height 19
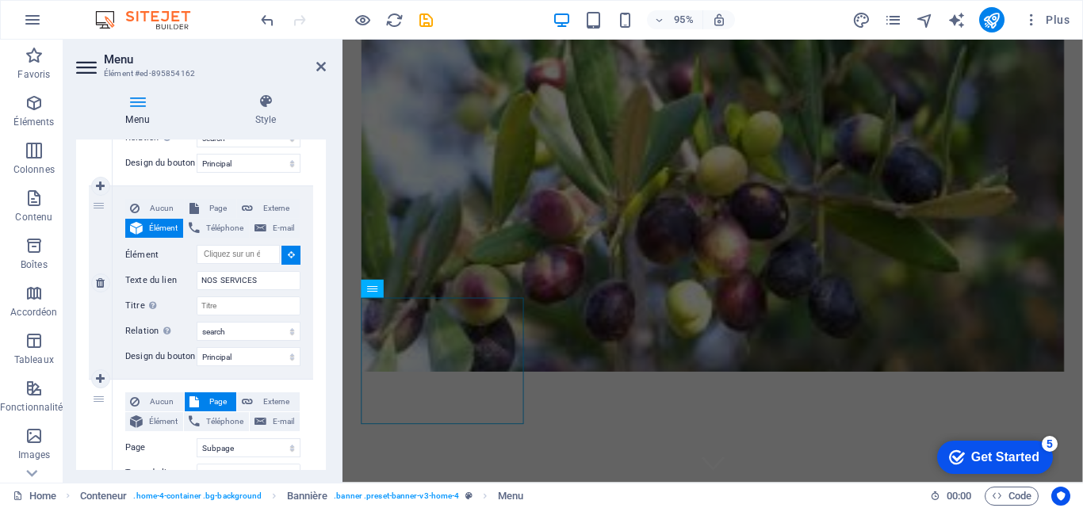
click at [251, 270] on div "Aucun Page Externe Élément Téléphone E-mail Page Home Subpage Legal Notice Priv…" at bounding box center [212, 270] width 175 height 142
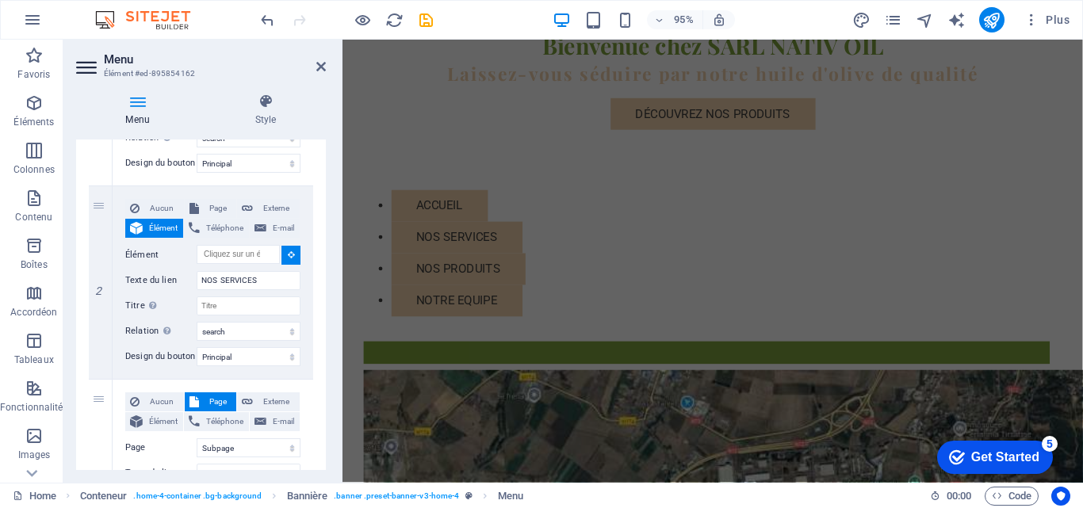
scroll to position [507, 0]
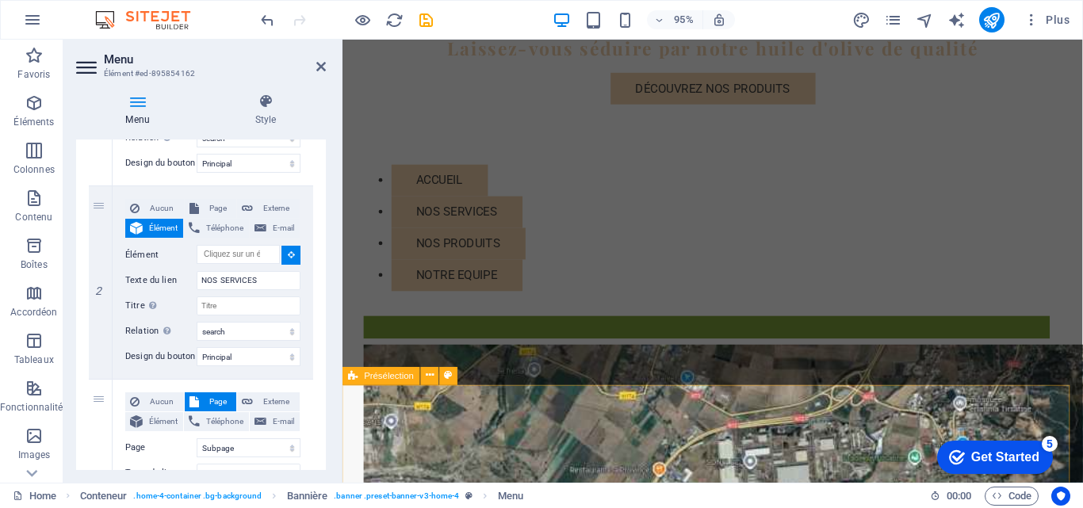
drag, startPoint x: 1107, startPoint y: 493, endPoint x: 1345, endPoint y: 473, distance: 238.7
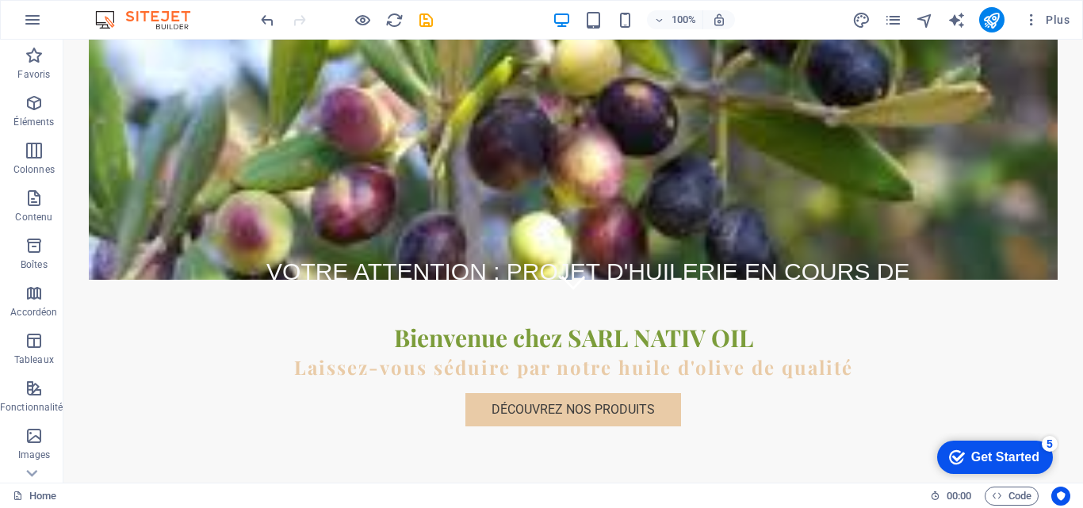
scroll to position [170, 0]
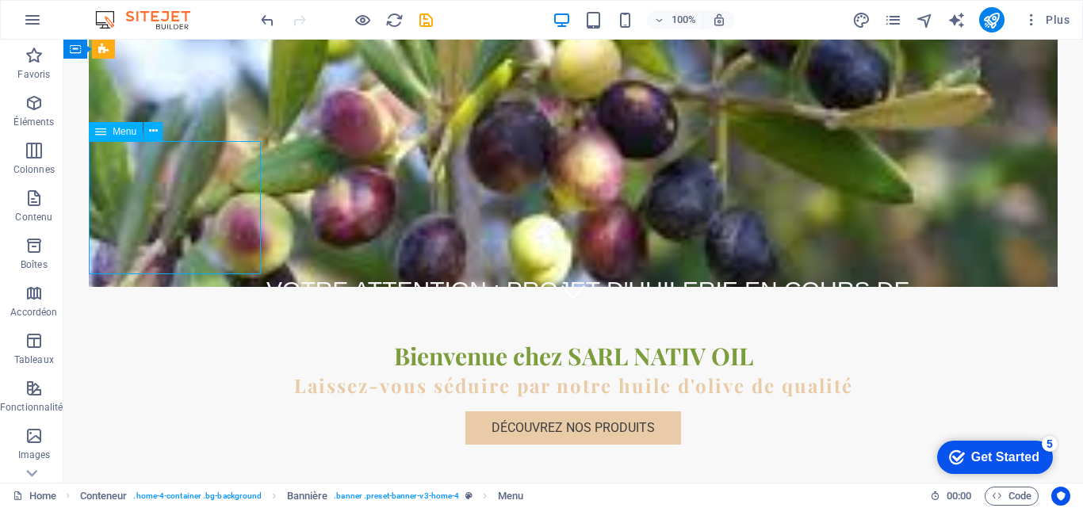
select select "search"
select select "primary"
select select "search"
select select "primary"
select select "1"
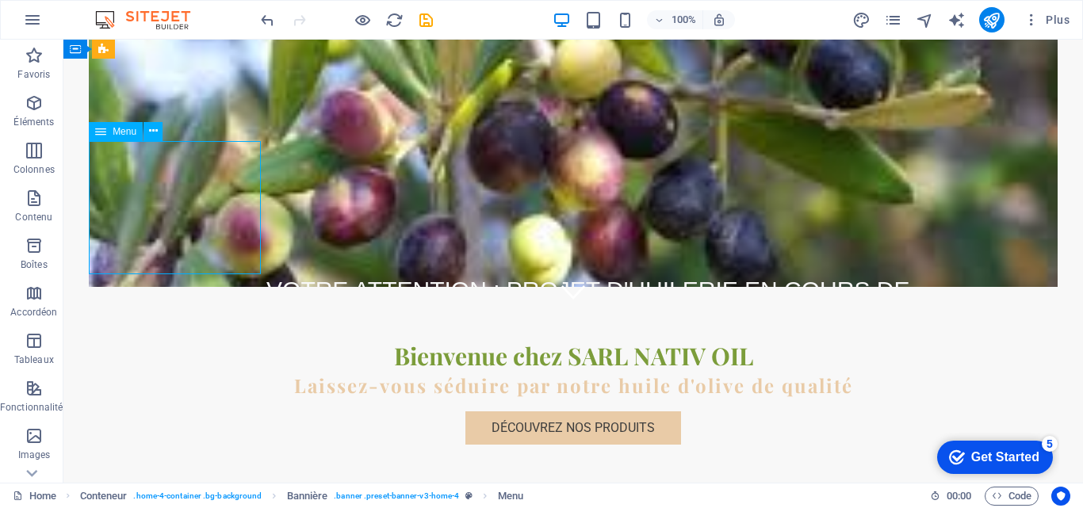
select select
select select "search"
select select "primary"
select select "1"
select select
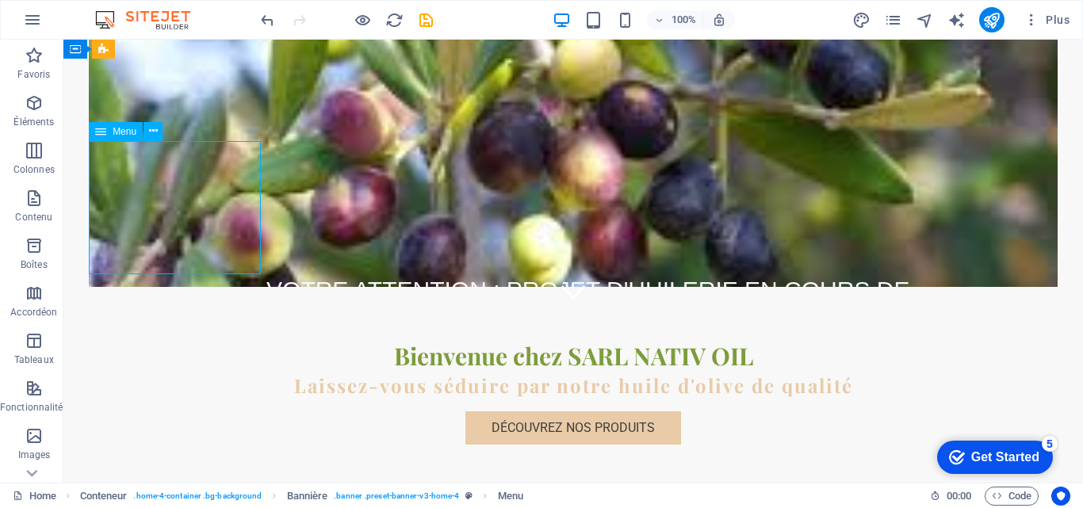
select select "search"
select select "primary"
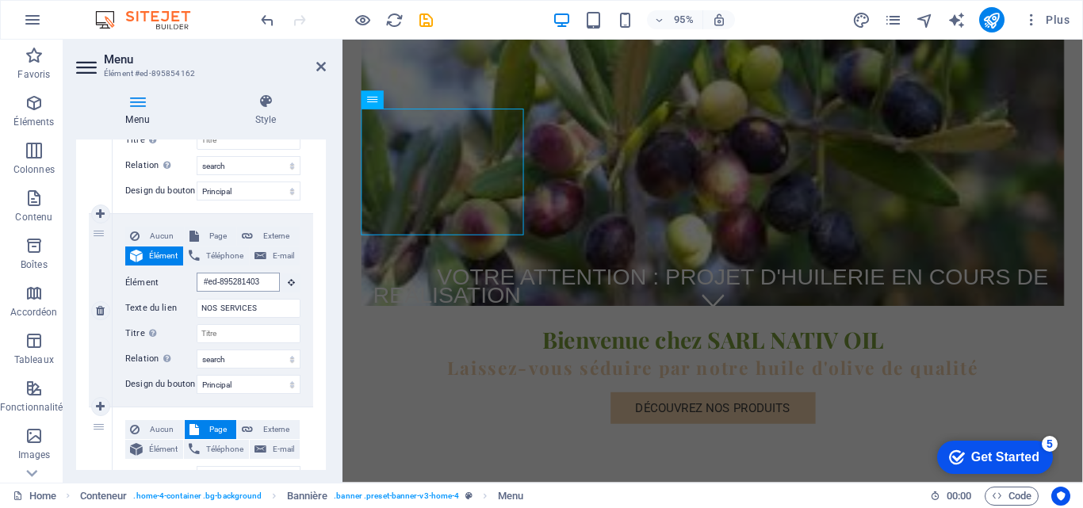
scroll to position [859, 0]
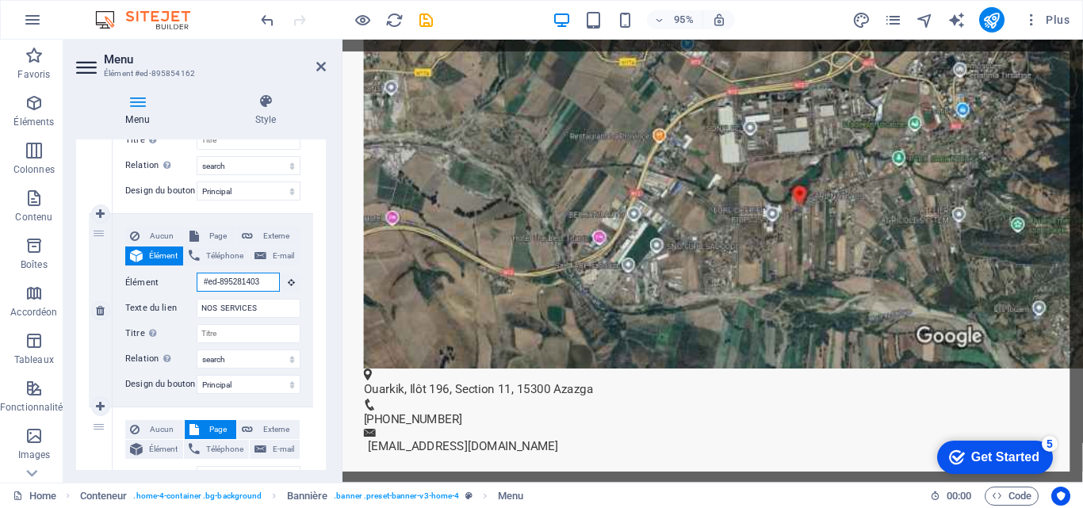
click at [202, 282] on input "#ed-895281403" at bounding box center [238, 282] width 83 height 19
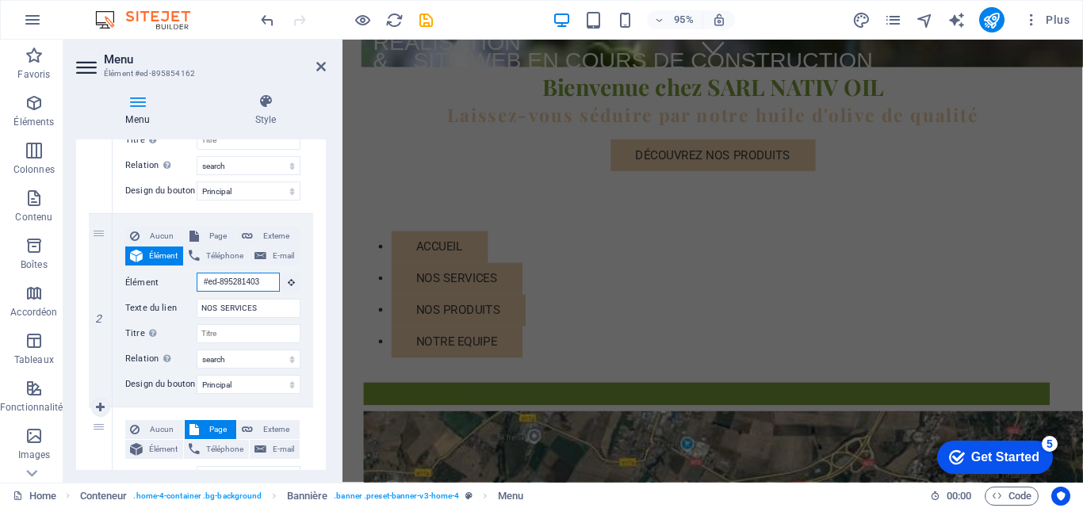
scroll to position [170, 0]
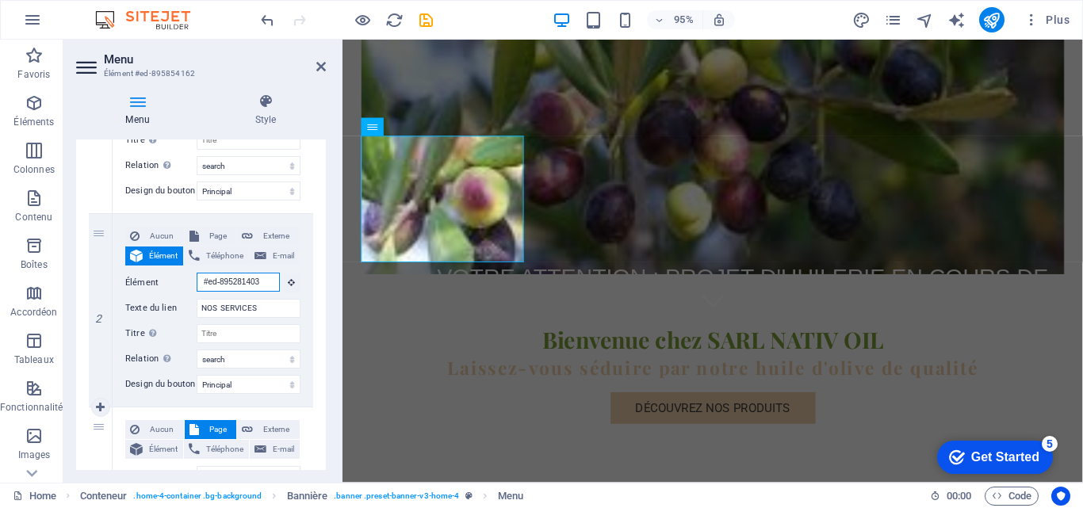
type input "ed-895281403"
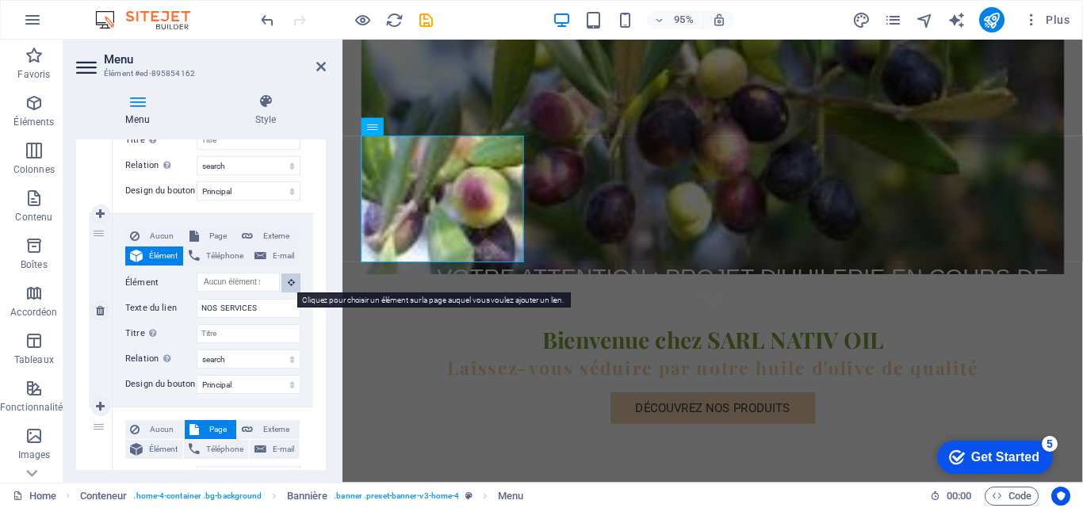
click at [288, 283] on icon at bounding box center [291, 282] width 7 height 8
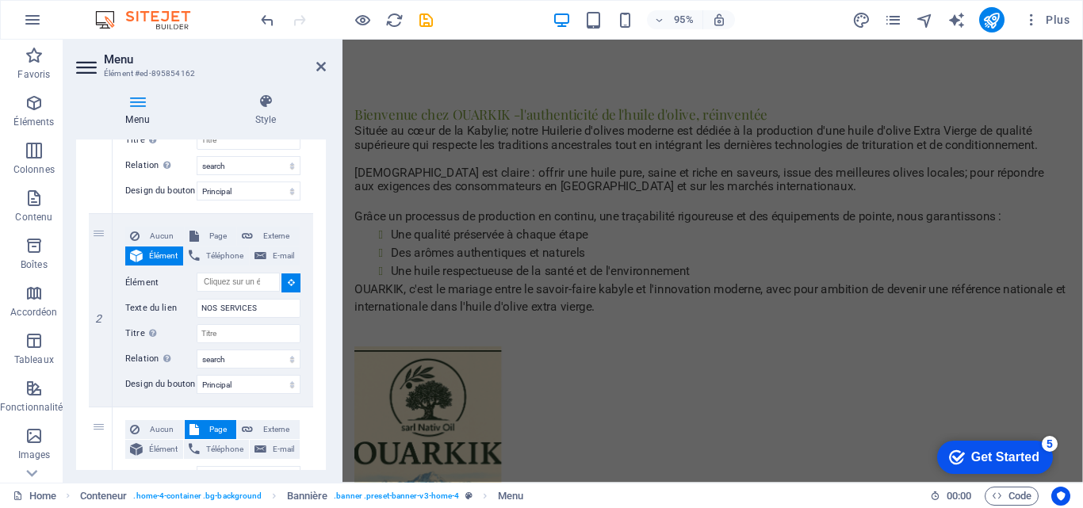
scroll to position [1312, 0]
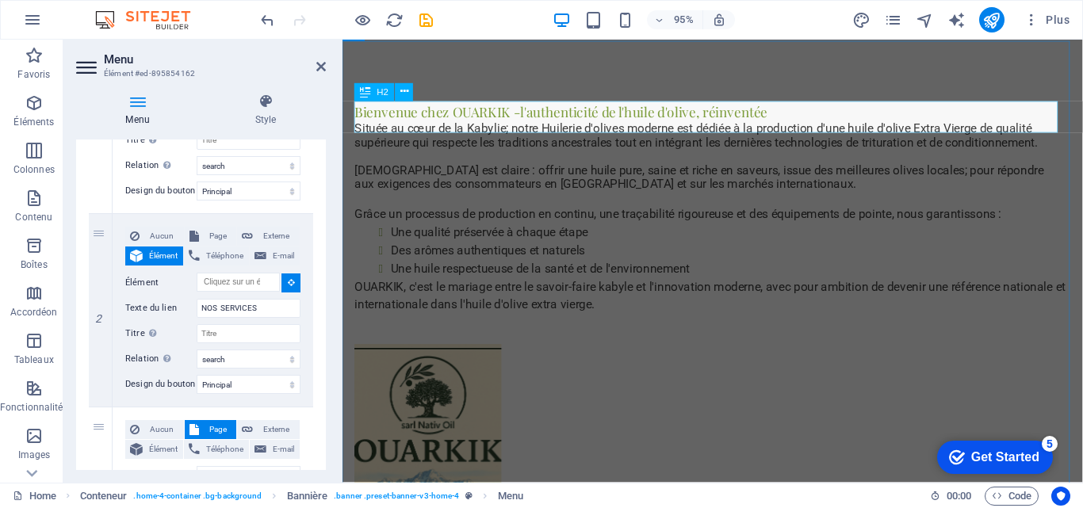
type input "#ed-894201613"
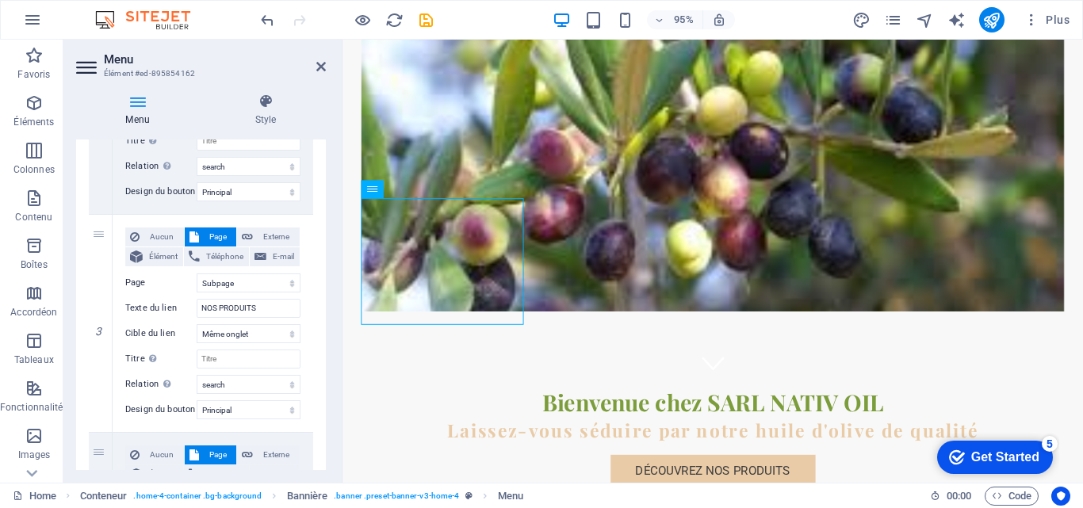
scroll to position [480, 0]
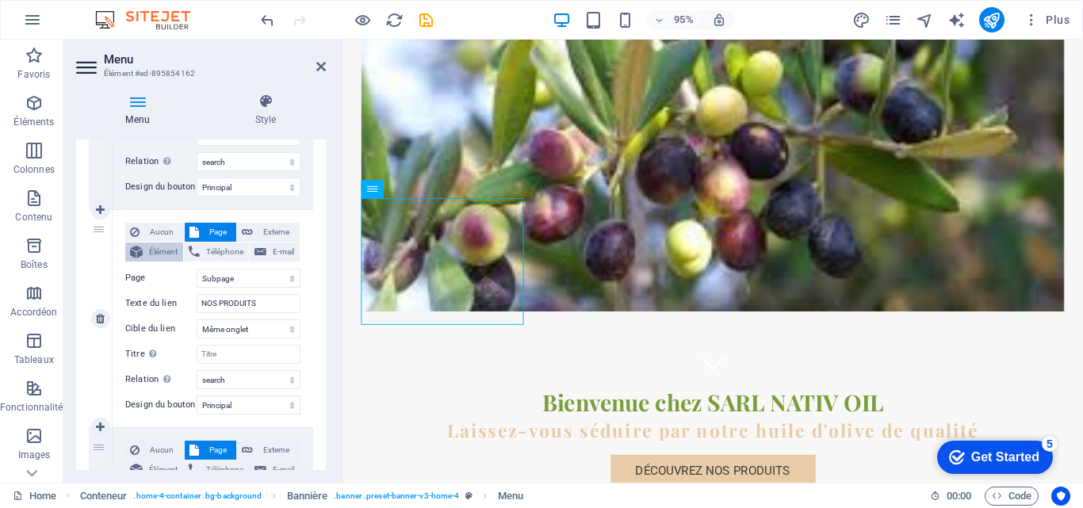
click at [165, 252] on span "Élément" at bounding box center [162, 252] width 31 height 19
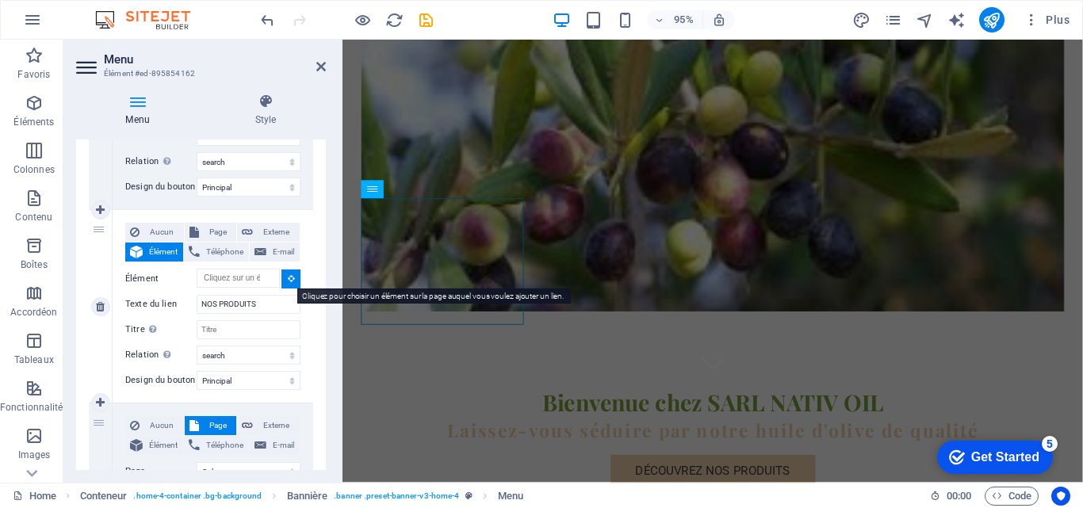
click at [282, 280] on button at bounding box center [290, 279] width 19 height 19
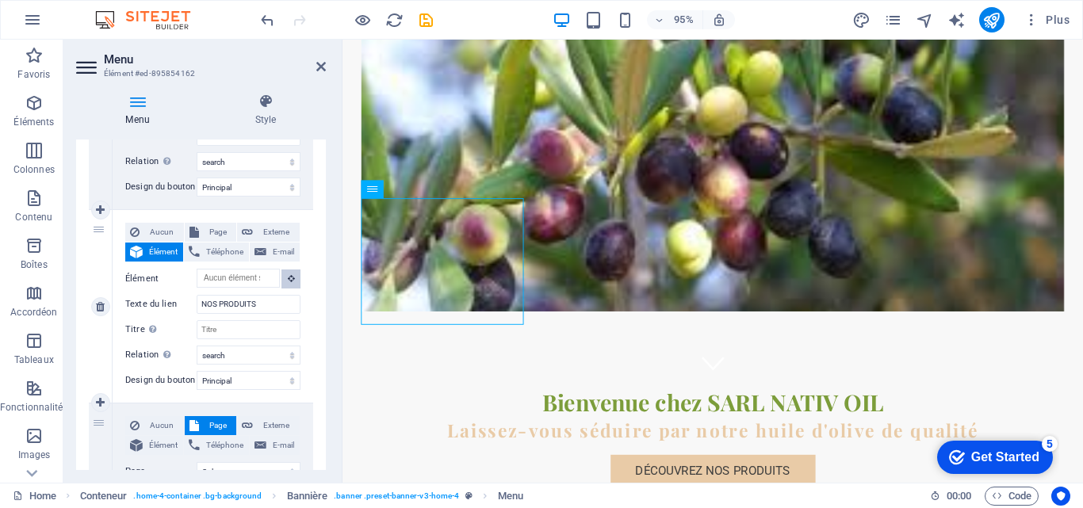
click at [288, 277] on icon at bounding box center [291, 278] width 7 height 8
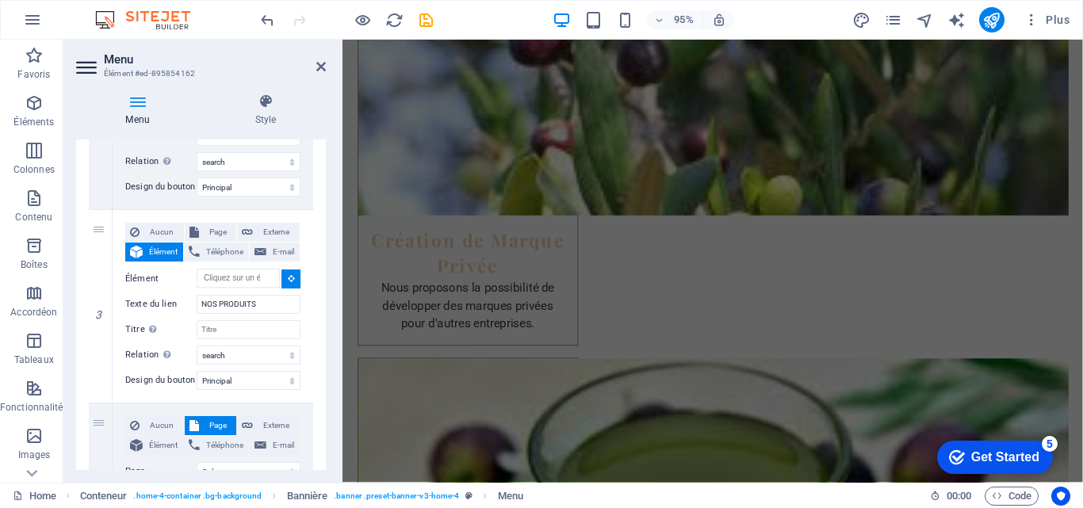
scroll to position [3974, 0]
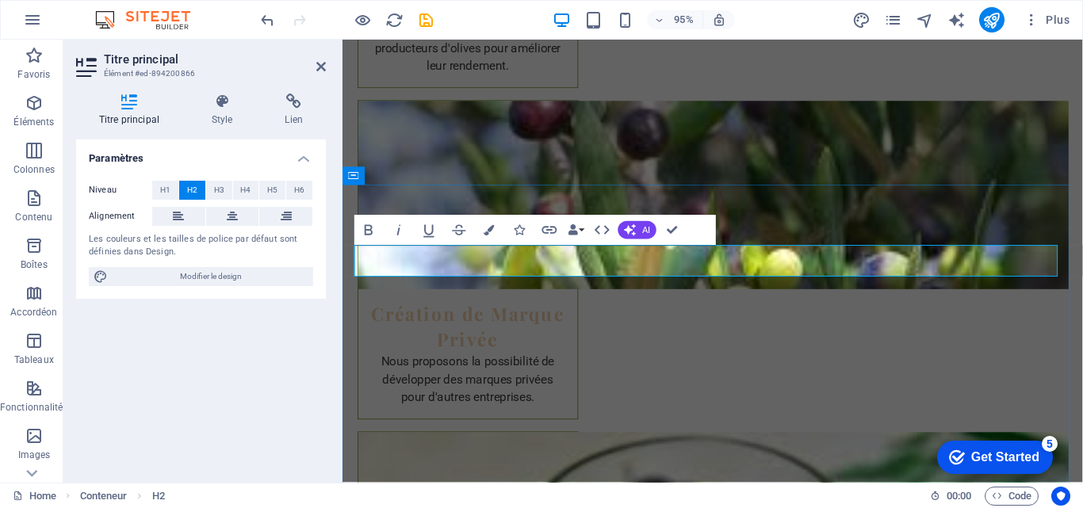
scroll to position [3958, 0]
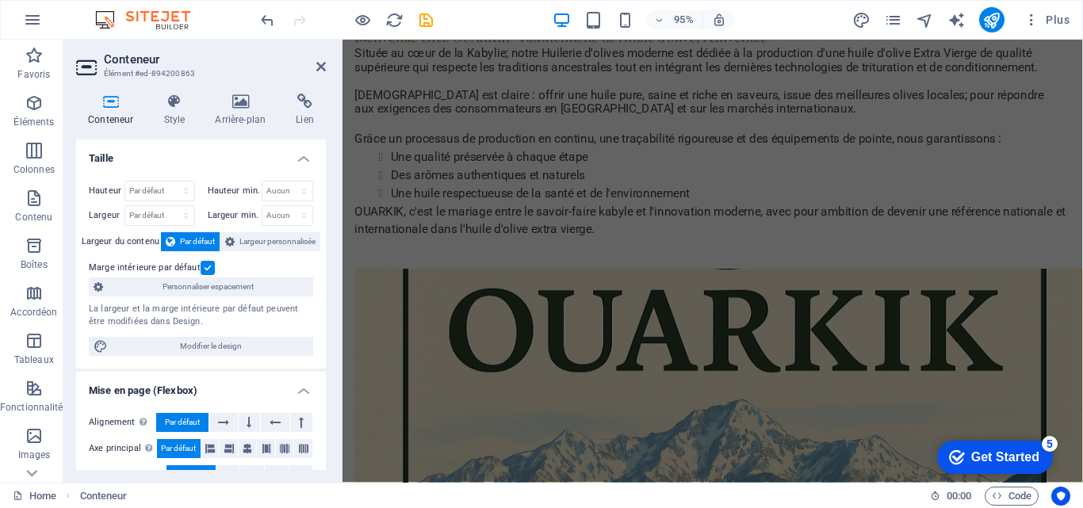
scroll to position [1357, 0]
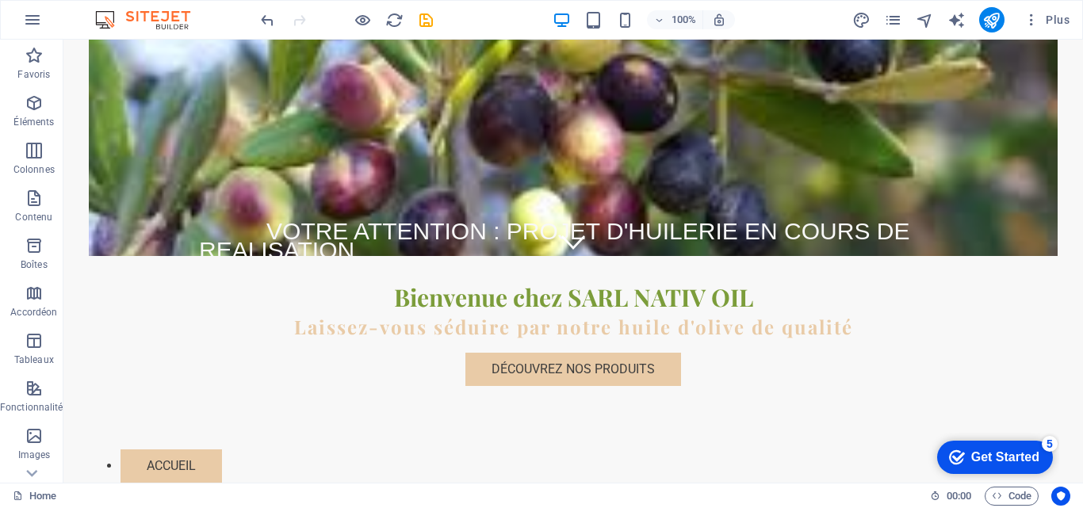
scroll to position [213, 0]
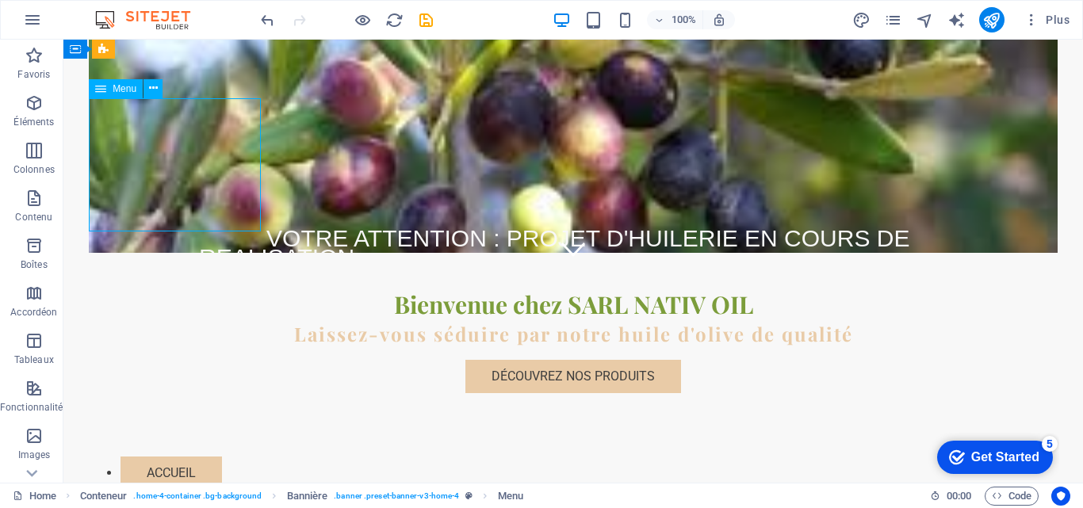
select select "search"
select select "primary"
select select "search"
select select "primary"
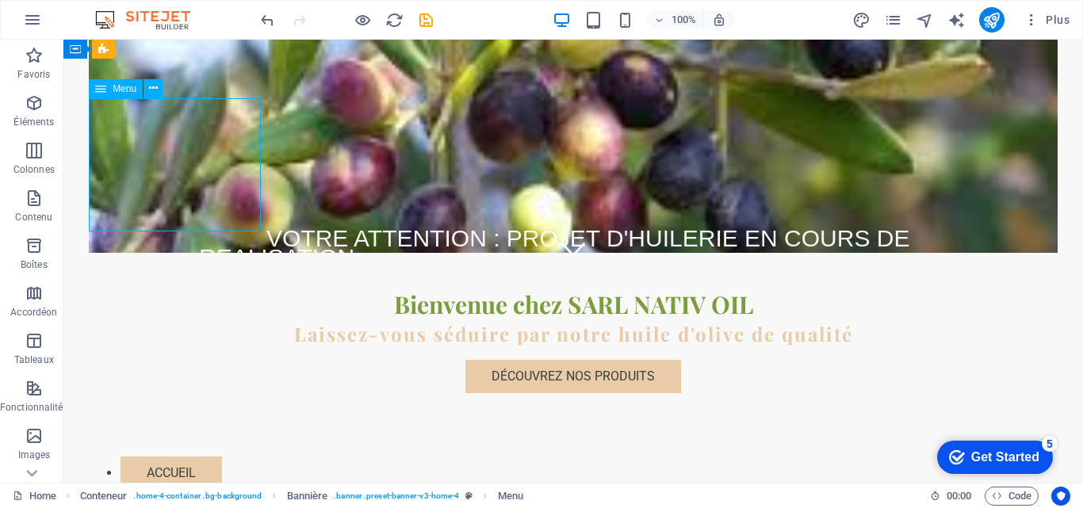
select select "search"
select select "primary"
select select "1"
select select
select select "search"
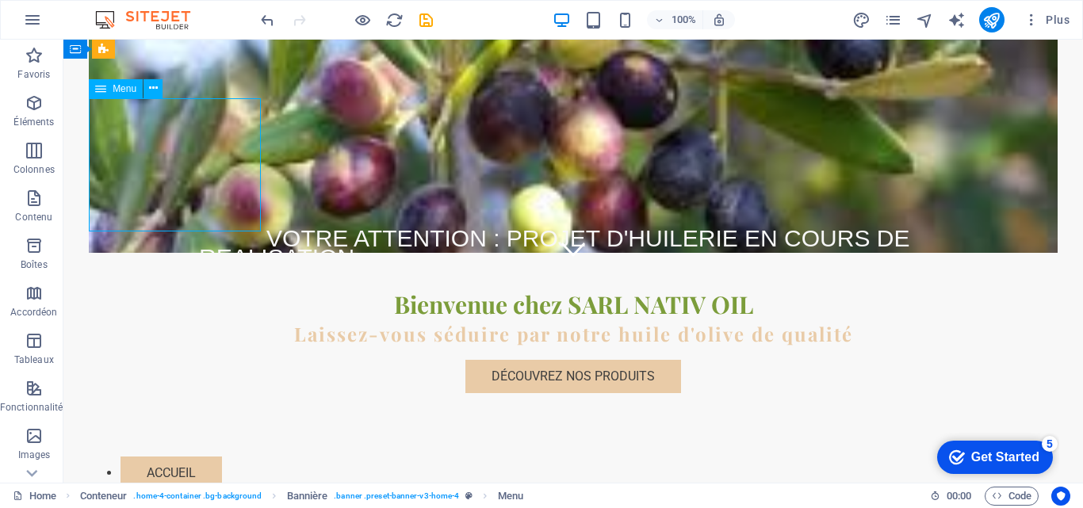
select select "primary"
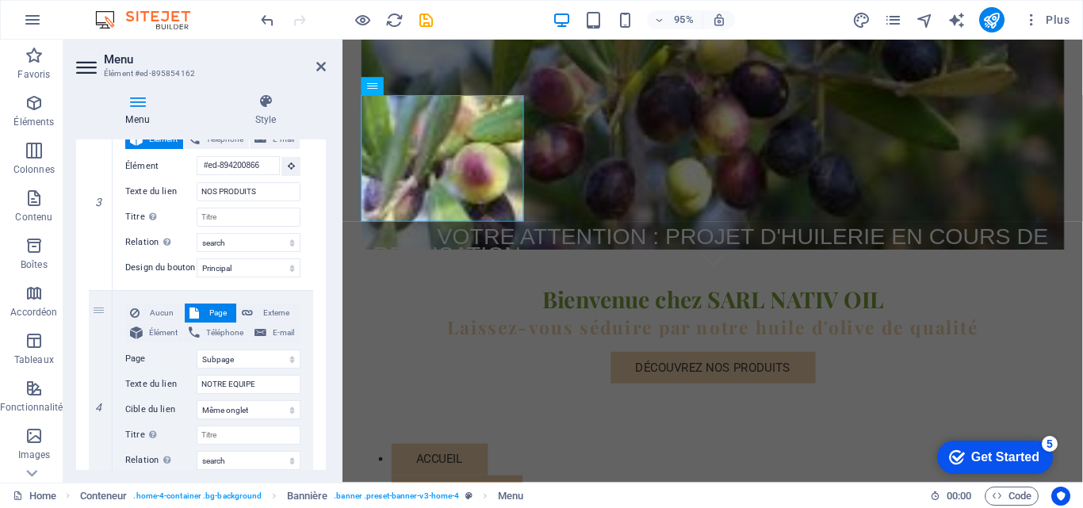
scroll to position [595, 0]
click at [145, 327] on button "Élément" at bounding box center [154, 330] width 58 height 19
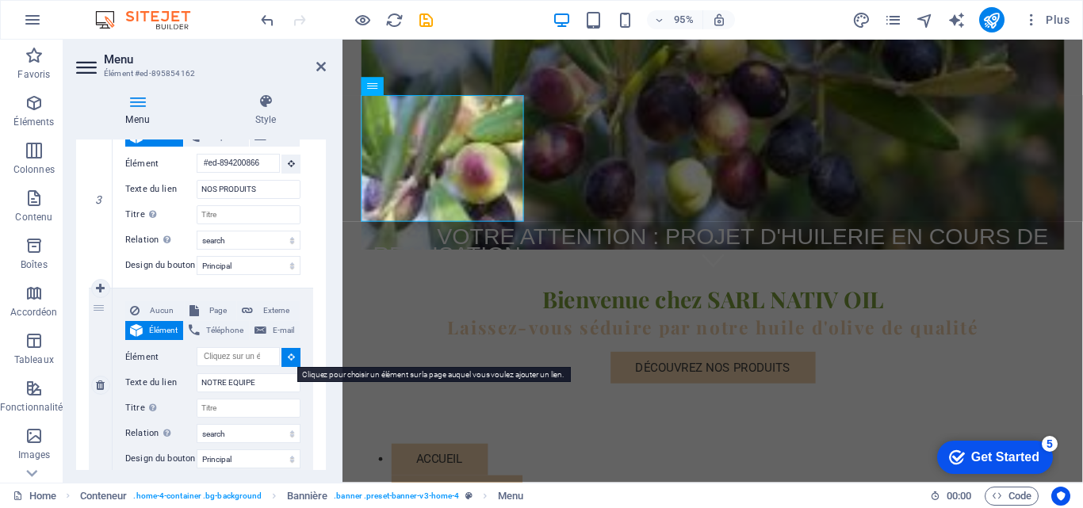
click at [288, 355] on icon at bounding box center [291, 357] width 7 height 8
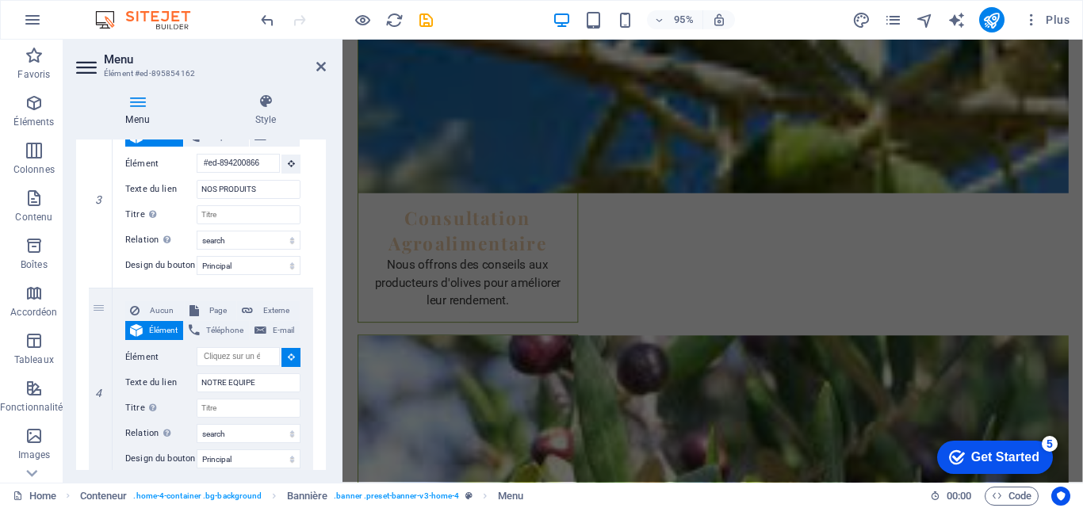
scroll to position [3765, 0]
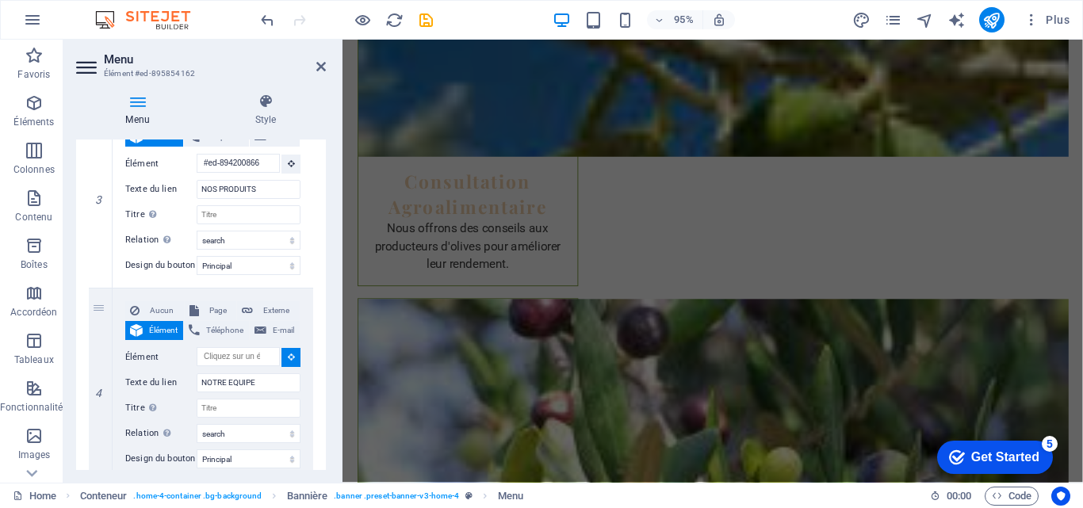
drag, startPoint x: 1109, startPoint y: 495, endPoint x: 473, endPoint y: 77, distance: 761.5
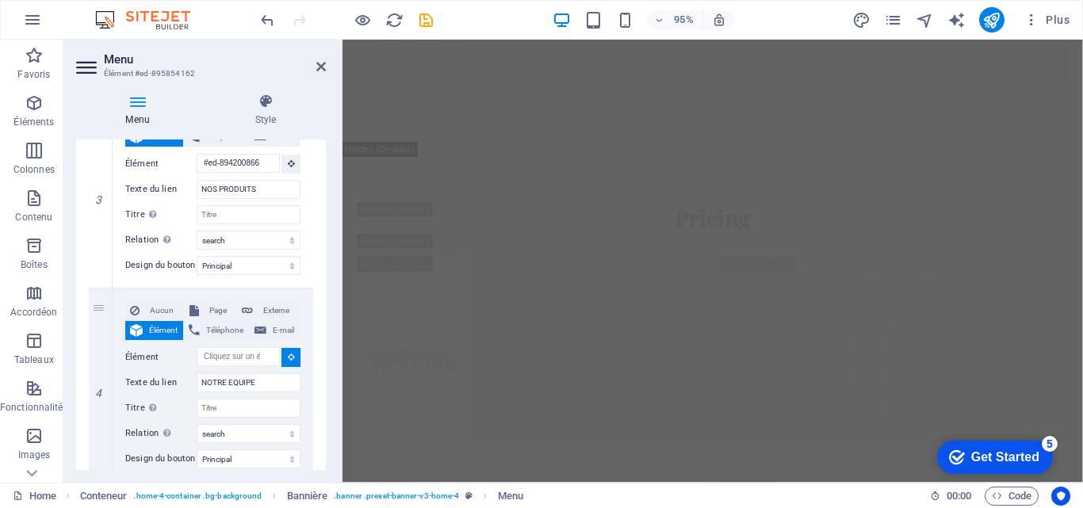
scroll to position [6080, 0]
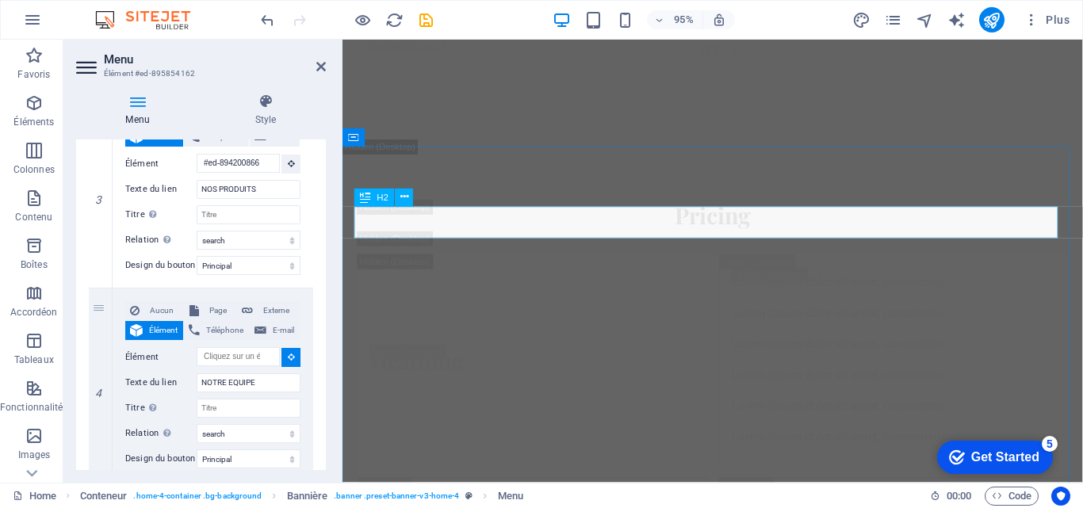
type input "#ed-894201529"
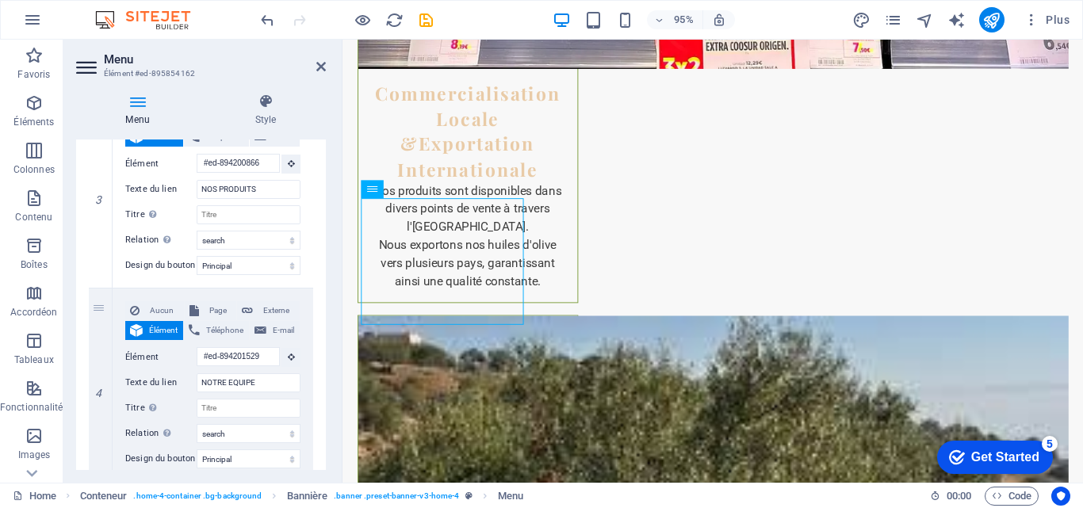
scroll to position [105, 0]
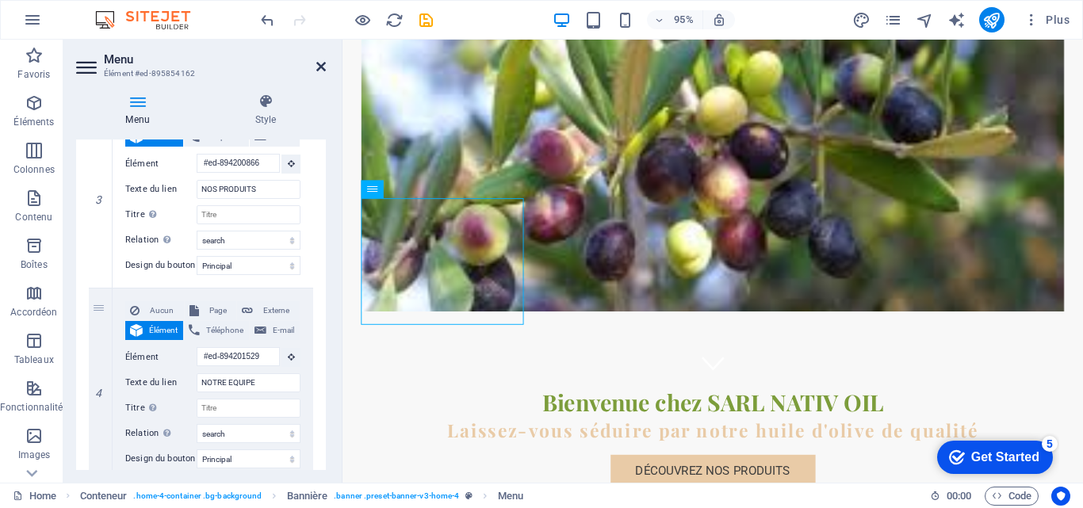
click at [316, 68] on icon at bounding box center [321, 66] width 10 height 13
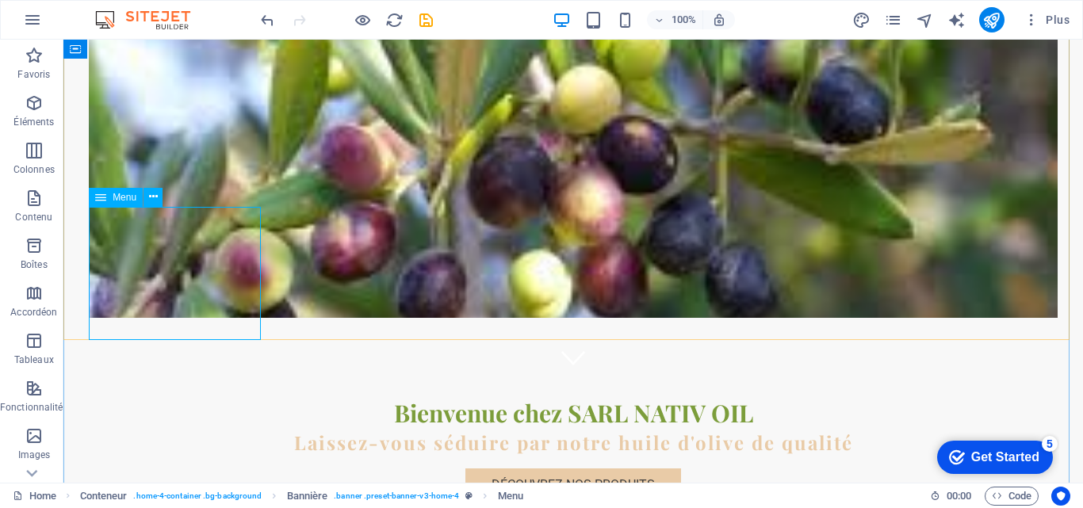
select select "search"
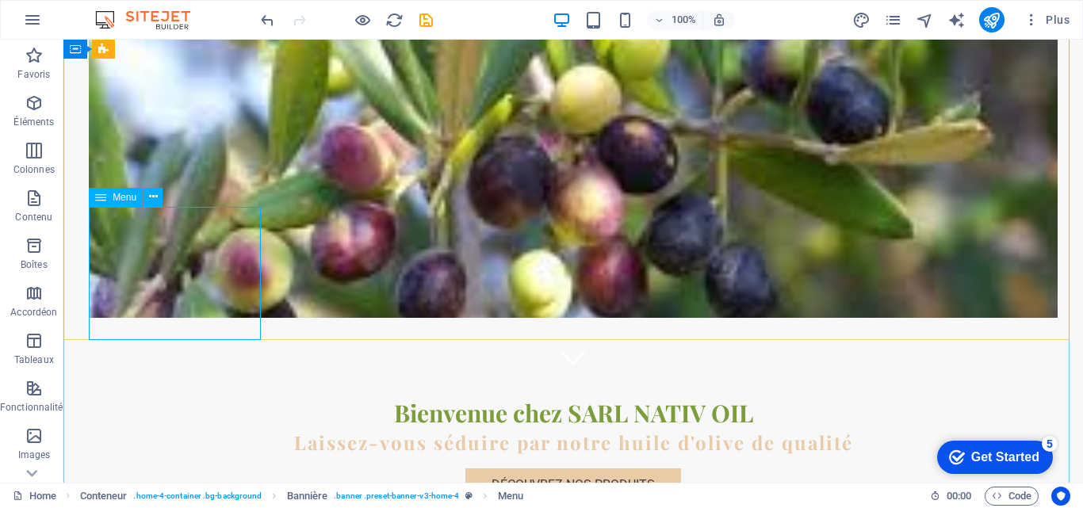
select select "primary"
select select "search"
select select "primary"
select select "search"
select select "primary"
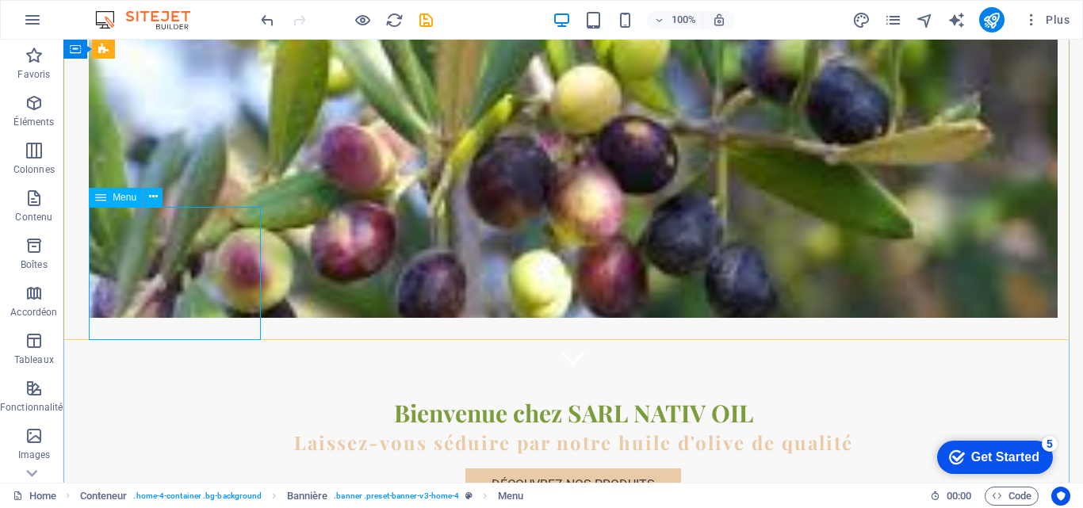
select select "search"
select select "primary"
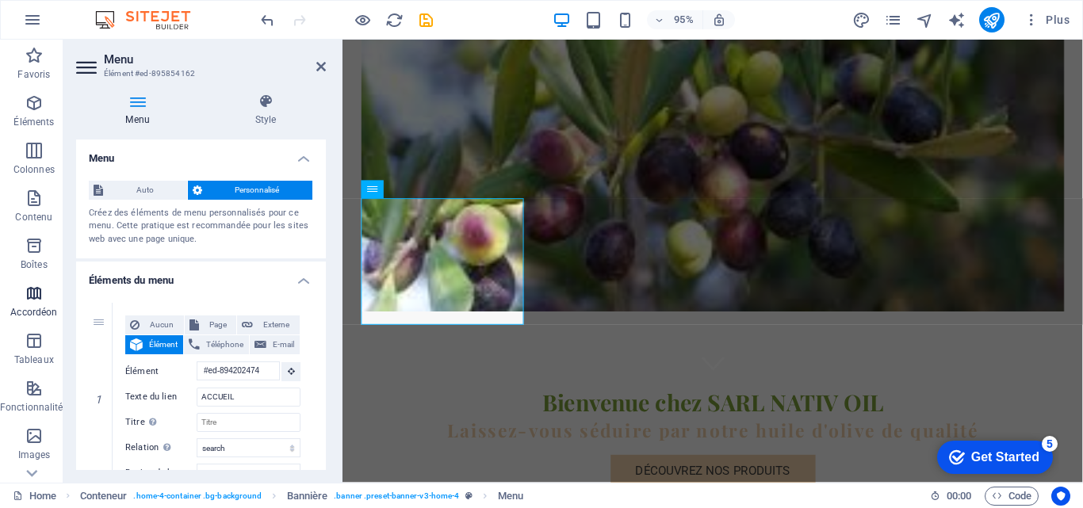
click at [24, 304] on span "Accordéon" at bounding box center [34, 303] width 68 height 38
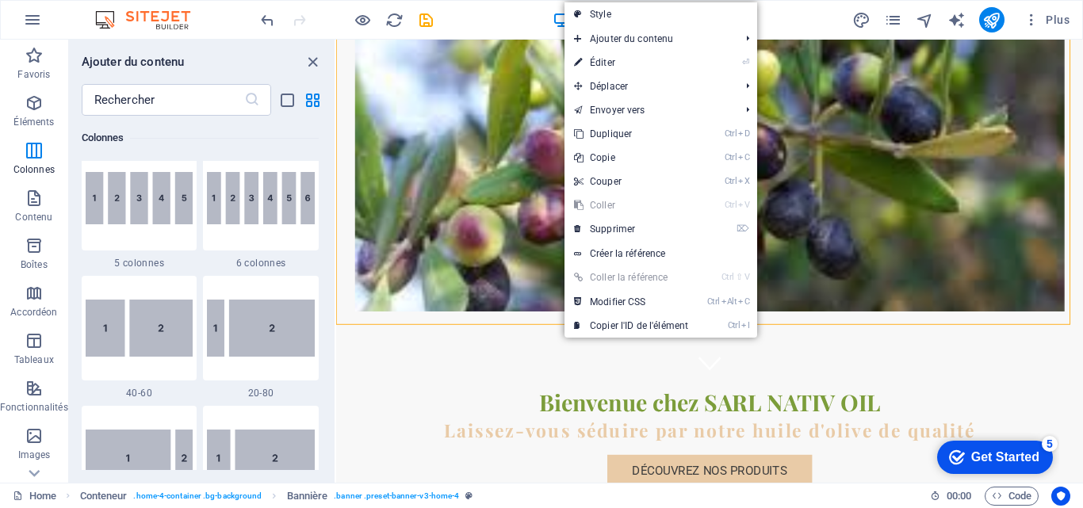
scroll to position [884, 0]
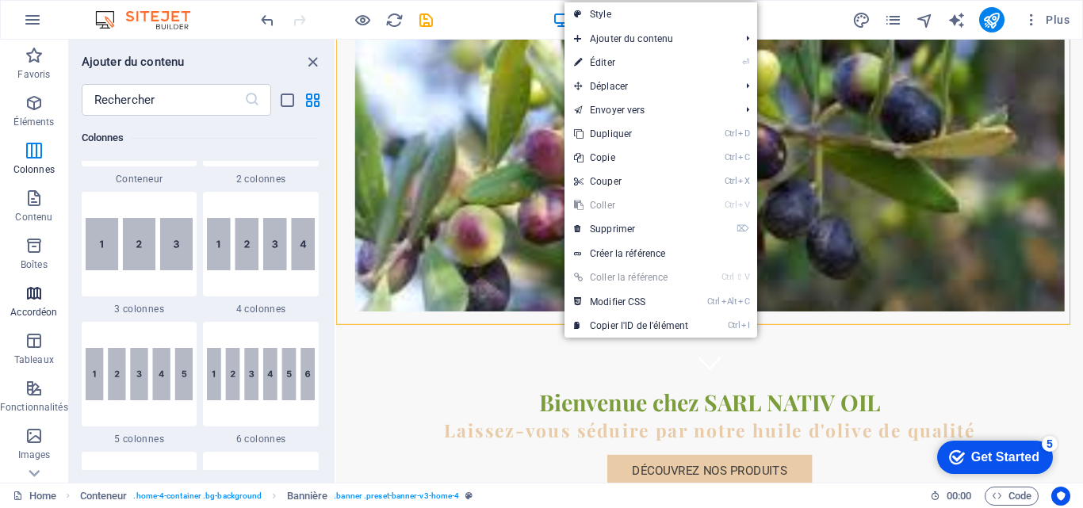
click at [32, 303] on span "Accordéon" at bounding box center [34, 303] width 68 height 38
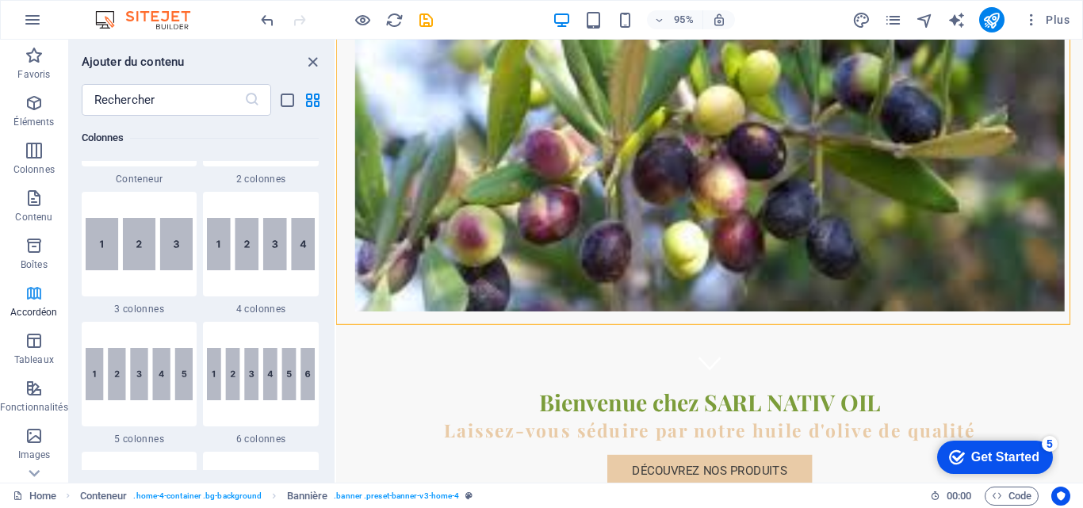
click at [32, 303] on span "Accordéon" at bounding box center [34, 303] width 68 height 38
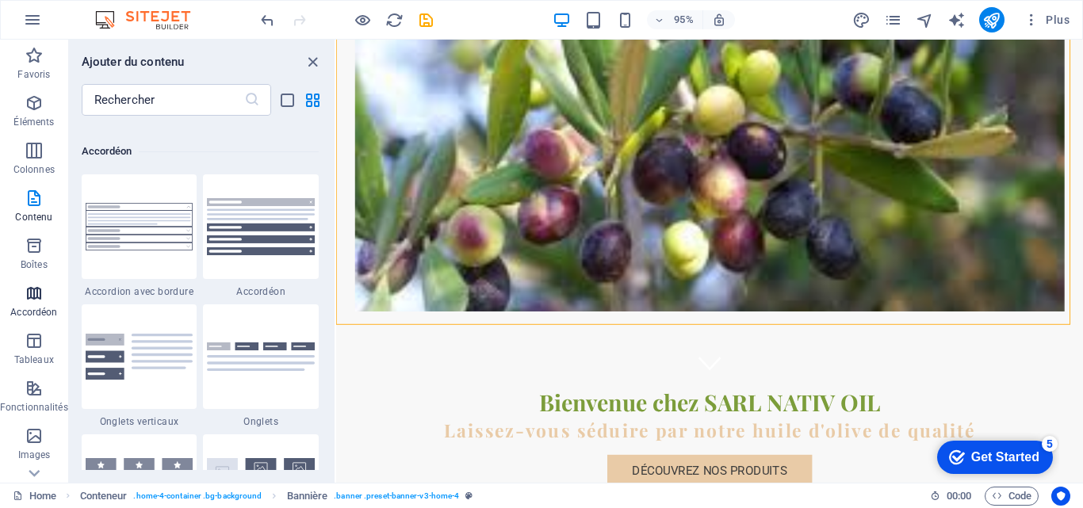
scroll to position [5062, 0]
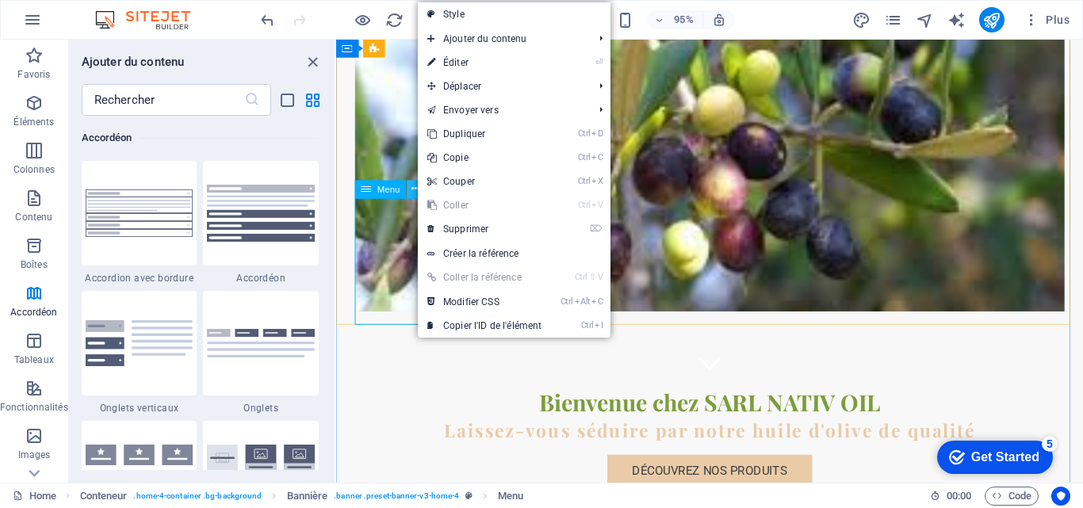
click at [410, 192] on button at bounding box center [416, 189] width 18 height 18
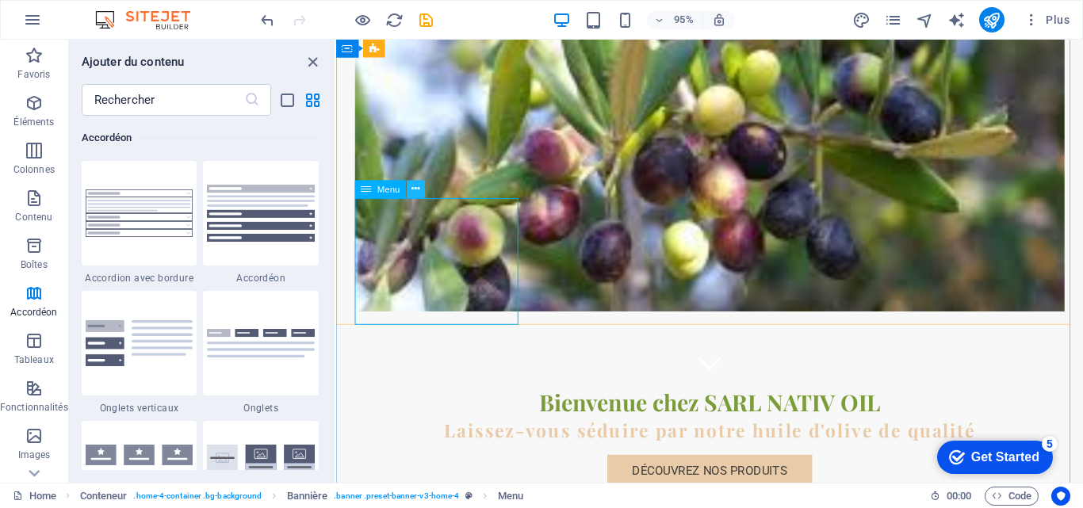
click at [420, 189] on button at bounding box center [416, 189] width 18 height 18
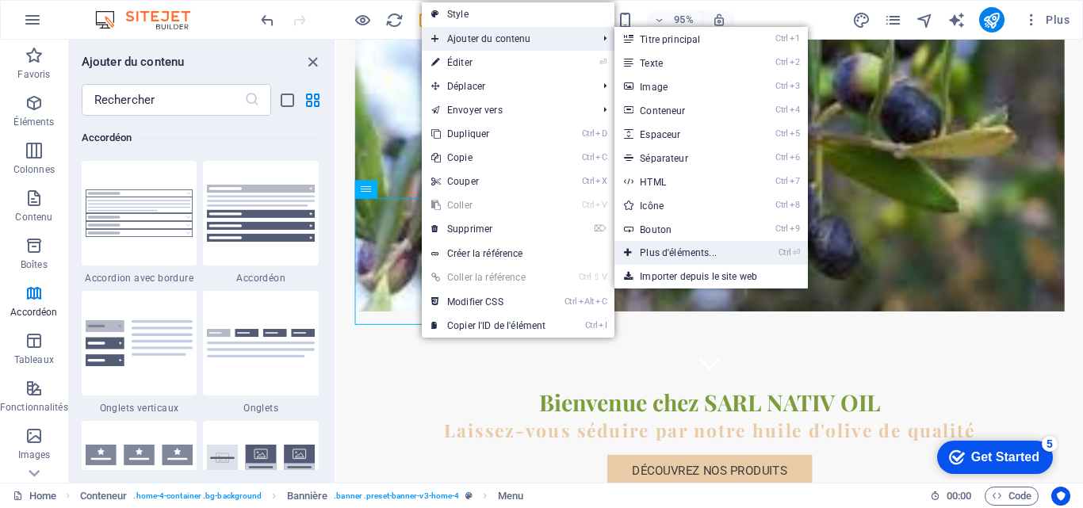
click at [695, 244] on link "Ctrl ⏎ Plus d'éléments..." at bounding box center [681, 253] width 134 height 24
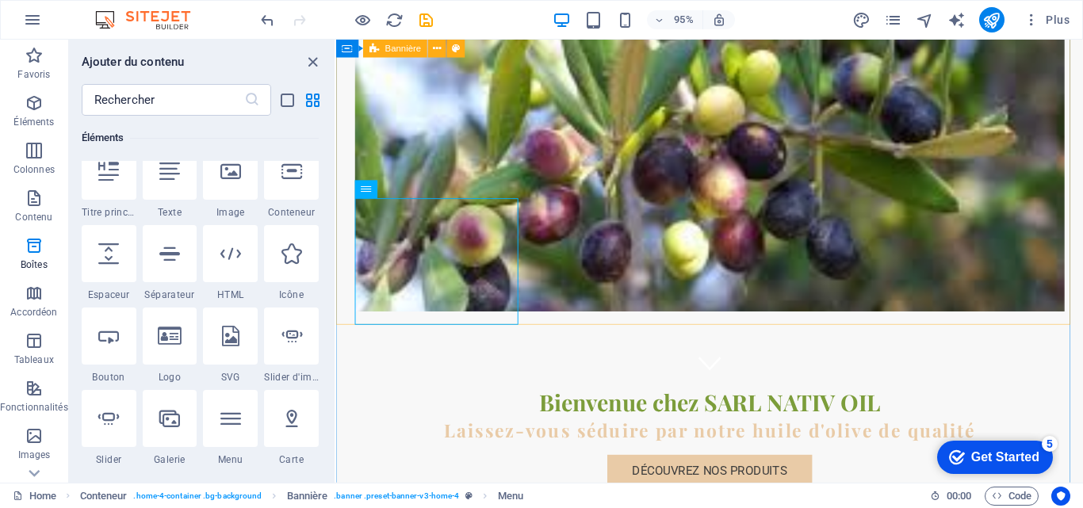
scroll to position [169, 0]
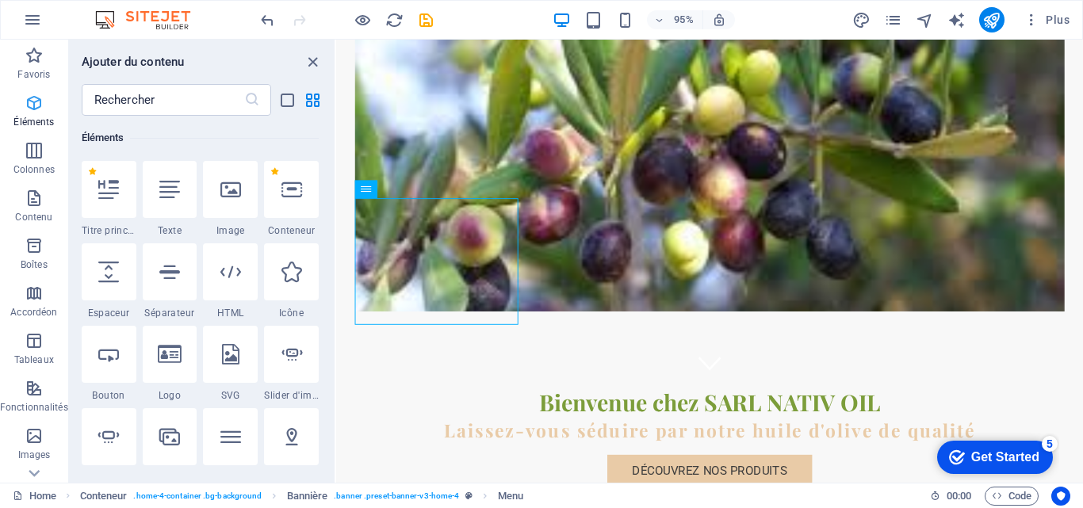
click at [37, 112] on icon "button" at bounding box center [34, 103] width 19 height 19
click at [40, 111] on icon "button" at bounding box center [34, 103] width 19 height 19
click at [32, 109] on icon "button" at bounding box center [34, 103] width 19 height 19
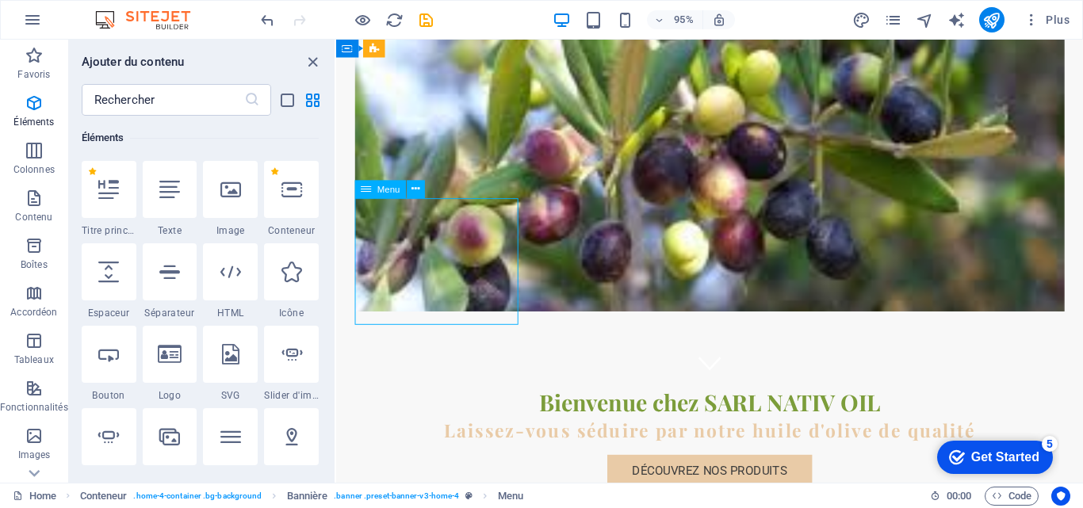
select select "search"
select select "primary"
select select "search"
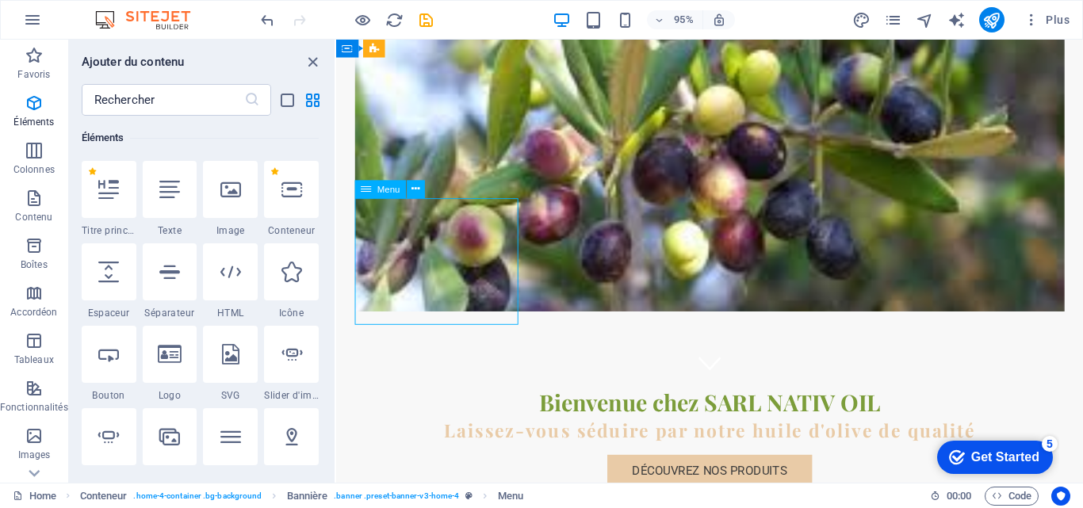
select select "primary"
select select "search"
select select "primary"
select select "search"
select select "primary"
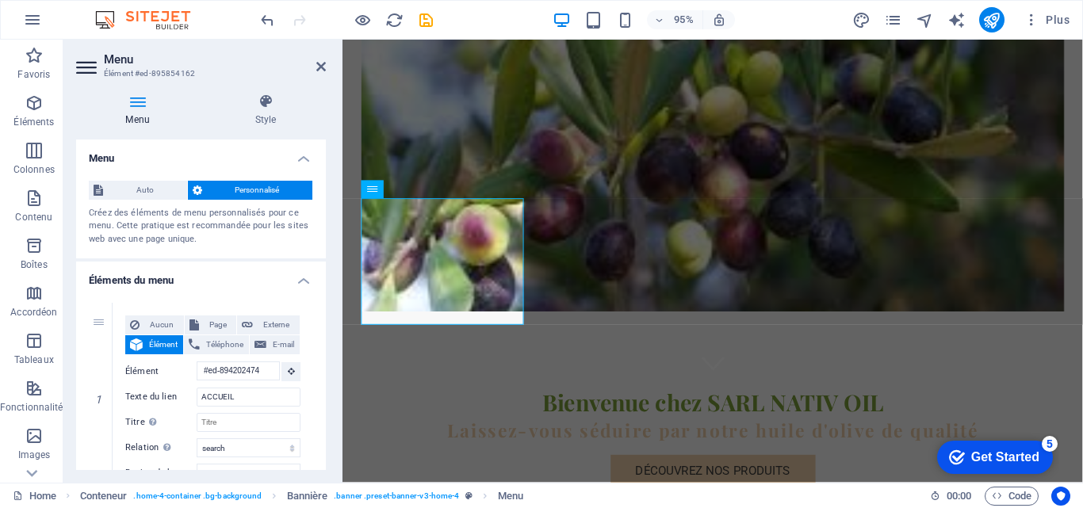
click at [331, 276] on div "Menu Style Menu Auto Personnalisé Créez des éléments de menu personnalisés pour…" at bounding box center [200, 282] width 275 height 402
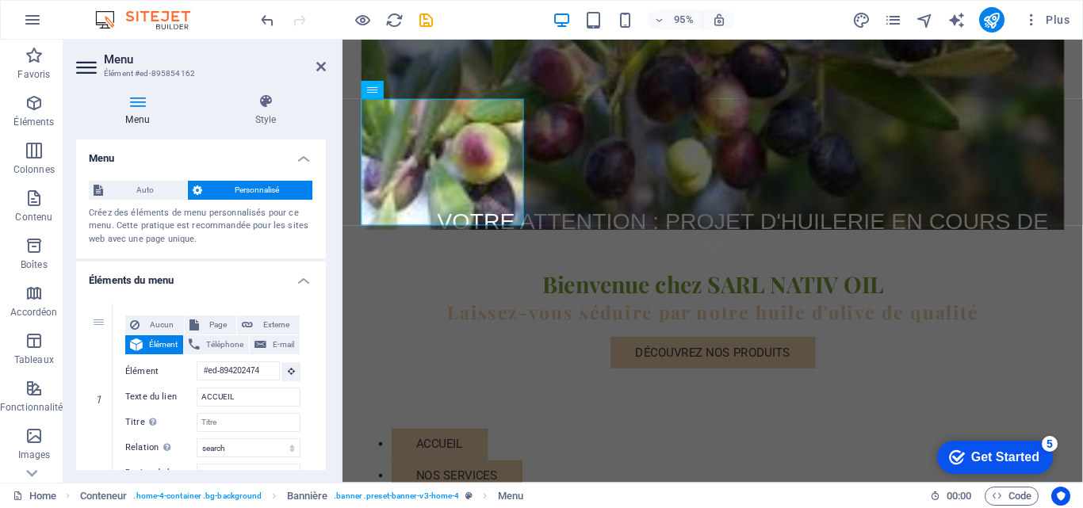
scroll to position [200, 0]
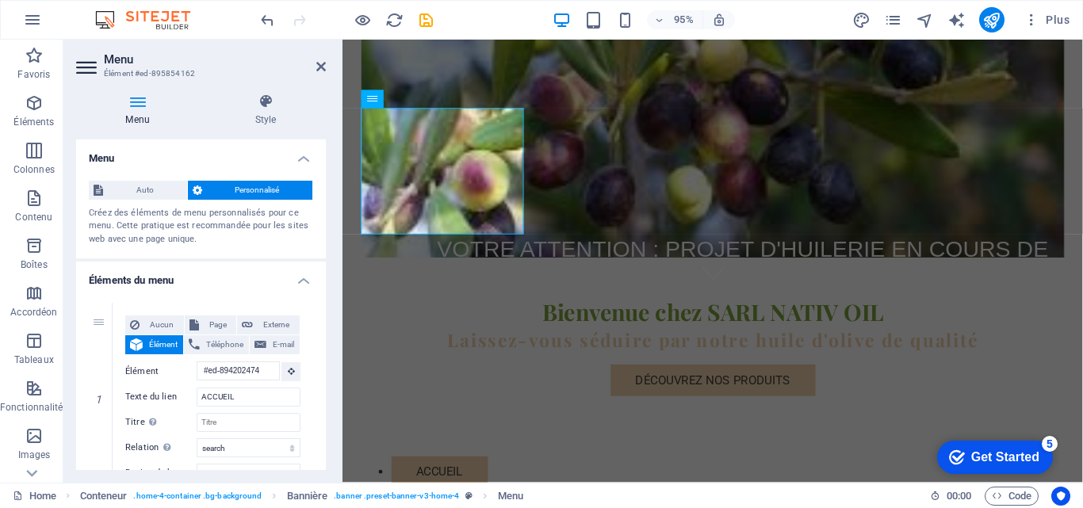
click at [137, 102] on icon at bounding box center [137, 102] width 123 height 16
click at [91, 71] on icon at bounding box center [88, 67] width 24 height 25
click at [257, 107] on icon at bounding box center [265, 102] width 121 height 16
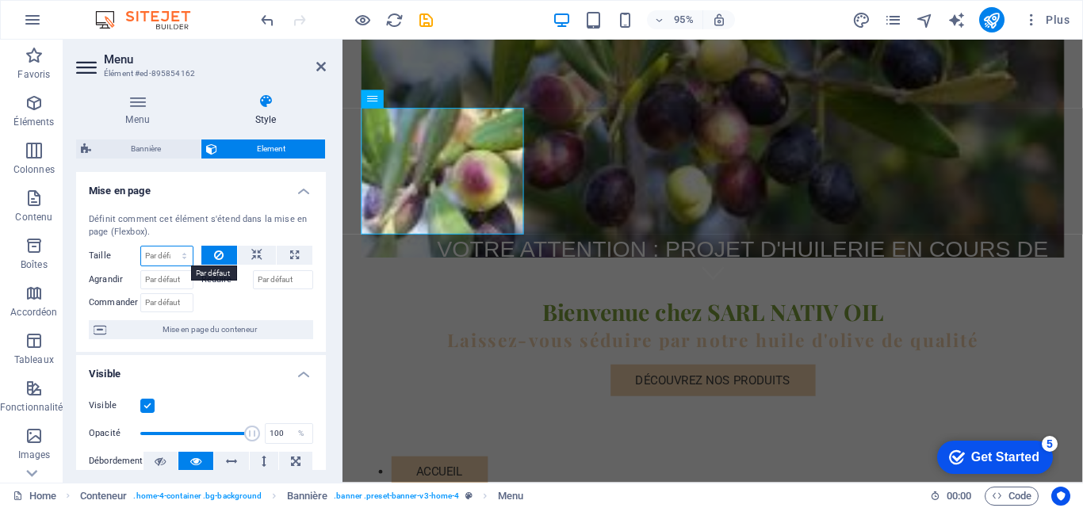
click at [182, 253] on select "Par défaut auto px % 1/1 1/2 1/3 1/4 1/5 1/6 1/7 1/8 1/9 1/10" at bounding box center [167, 256] width 52 height 19
click at [222, 301] on div at bounding box center [257, 300] width 113 height 23
click at [182, 278] on input "Agrandir" at bounding box center [166, 279] width 53 height 19
click at [177, 252] on select "Par défaut auto px % 1/1 1/2 1/3 1/4 1/5 1/6 1/7 1/8 1/9 1/10" at bounding box center [167, 256] width 52 height 19
click at [177, 246] on div "Par défaut auto px % 1/1 1/2 1/3 1/4 1/5 1/6 1/7 1/8 1/9 1/10" at bounding box center [166, 256] width 53 height 21
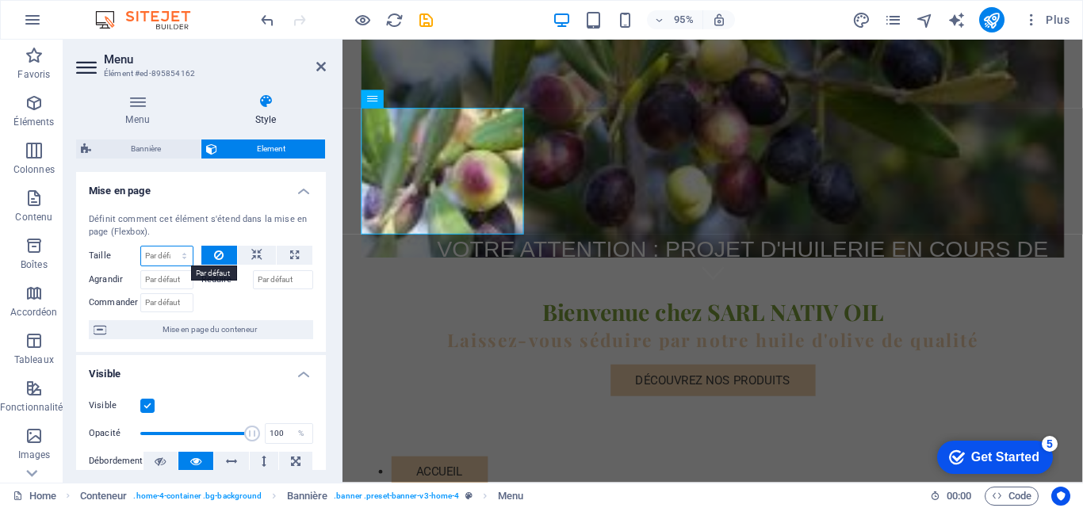
click at [177, 252] on select "Par défaut auto px % 1/1 1/2 1/3 1/4 1/5 1/6 1/7 1/8 1/9 1/10" at bounding box center [167, 256] width 52 height 19
select select "%"
click at [168, 247] on select "Par défaut auto px % 1/1 1/2 1/3 1/4 1/5 1/6 1/7 1/8 1/9 1/10" at bounding box center [167, 256] width 52 height 19
drag, startPoint x: 289, startPoint y: 254, endPoint x: 280, endPoint y: 254, distance: 8.7
click at [280, 254] on button at bounding box center [295, 255] width 36 height 19
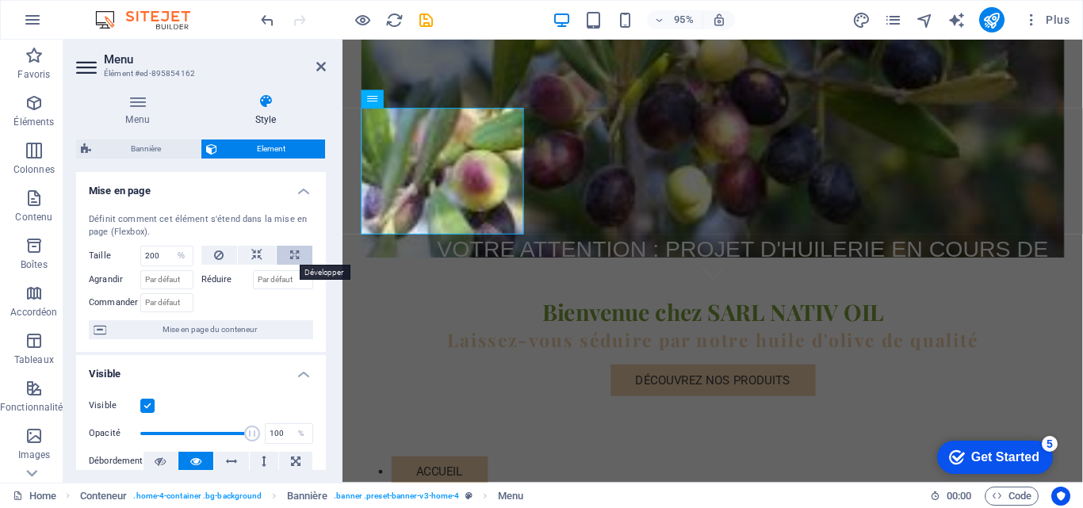
type input "100"
click at [161, 274] on input "Agrandir" at bounding box center [166, 279] width 53 height 19
click at [161, 275] on input "Agrandir" at bounding box center [166, 279] width 53 height 19
click at [129, 321] on span "Mise en page du conteneur" at bounding box center [209, 329] width 197 height 19
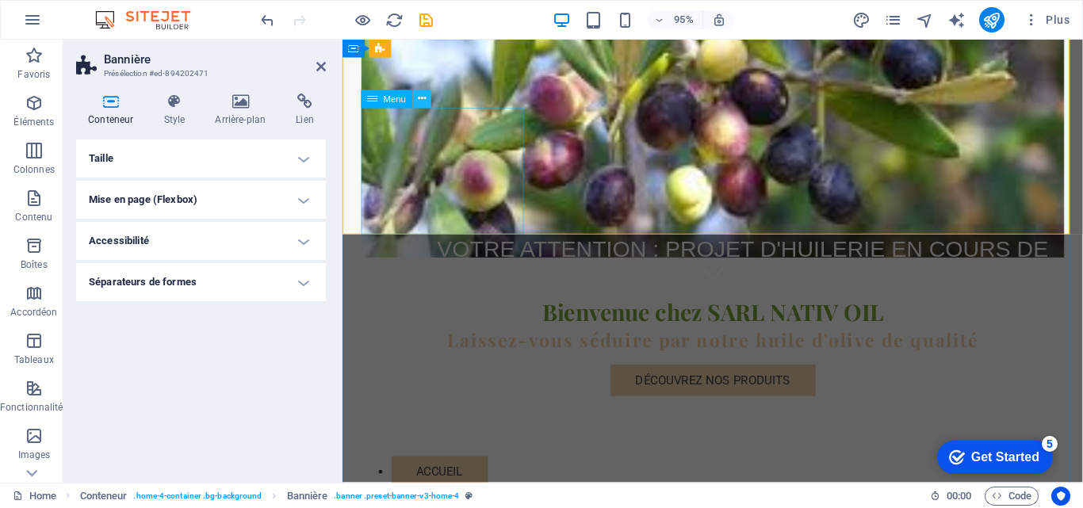
click at [415, 101] on button at bounding box center [422, 99] width 18 height 18
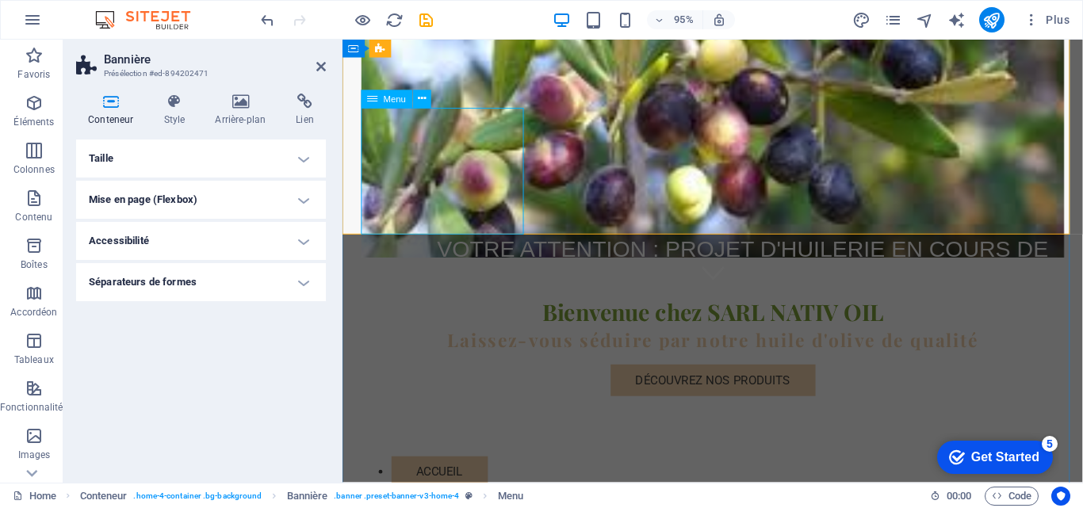
select select "%"
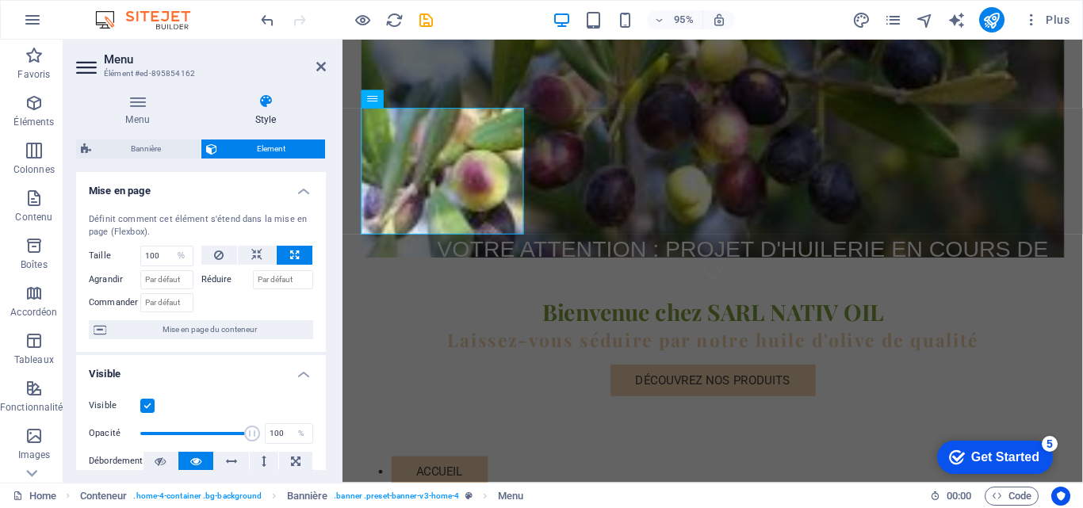
click at [288, 217] on div "Définit comment cet élément s'étend dans la mise en page (Flexbox)." at bounding box center [201, 226] width 224 height 26
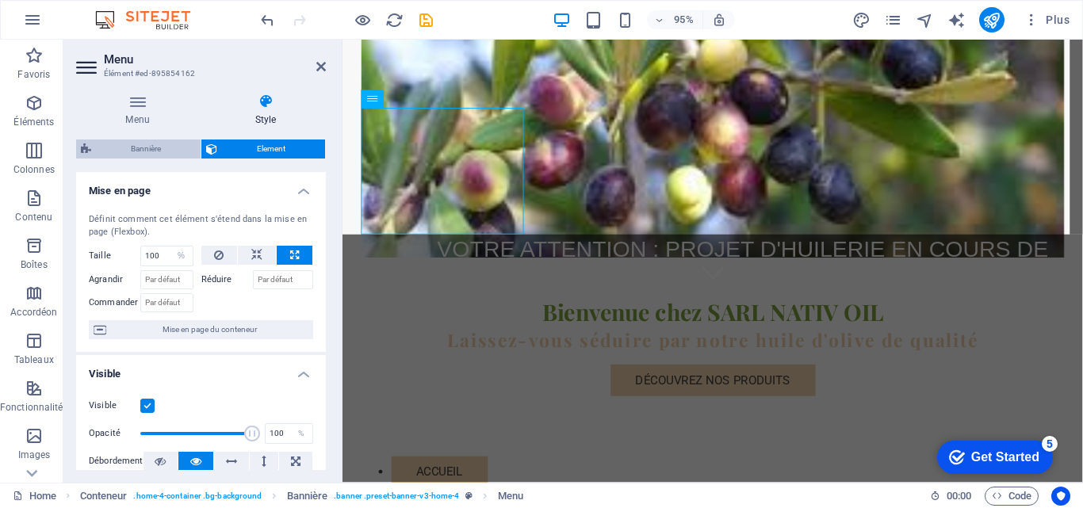
click at [152, 144] on span "Bannière" at bounding box center [146, 149] width 100 height 19
select select "preset-banner-v3-home-4"
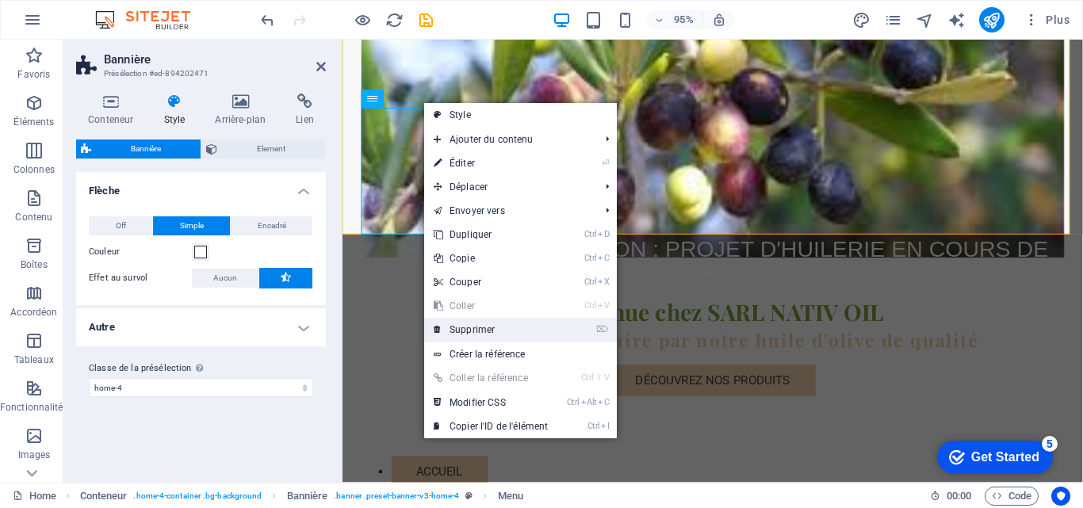
click at [483, 323] on link "⌦ Supprimer" at bounding box center [490, 330] width 133 height 24
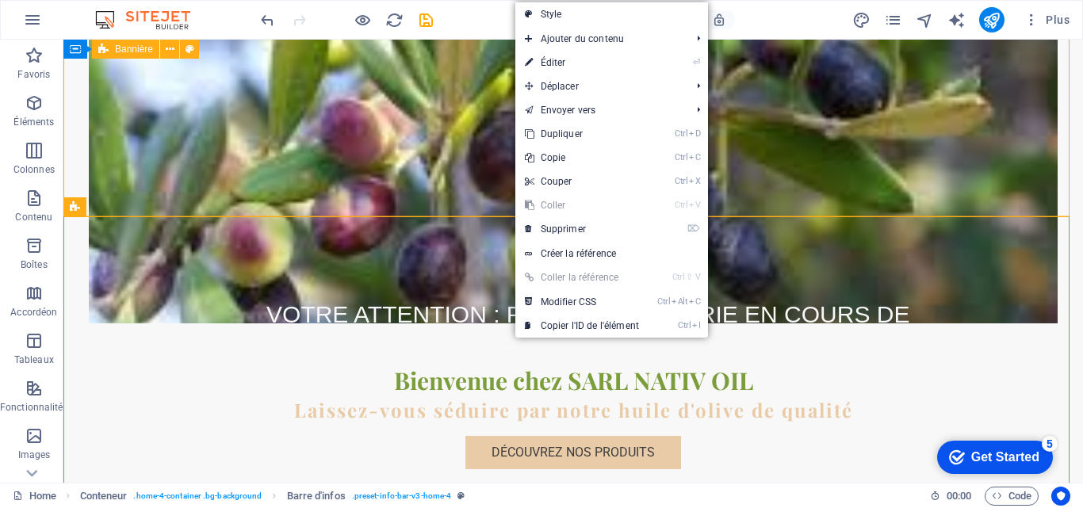
click at [77, 168] on div "VOTRE ATTENTION : PROJET D'HUILERIE EN COURS DE REALISATION & SITE WEB EN COURS…" at bounding box center [573, 186] width 1020 height 693
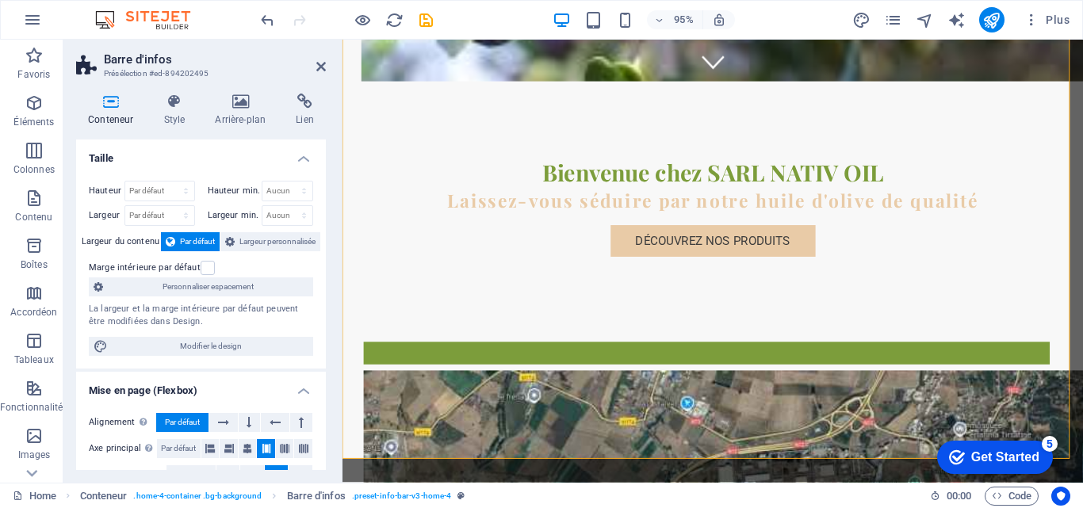
scroll to position [358, 0]
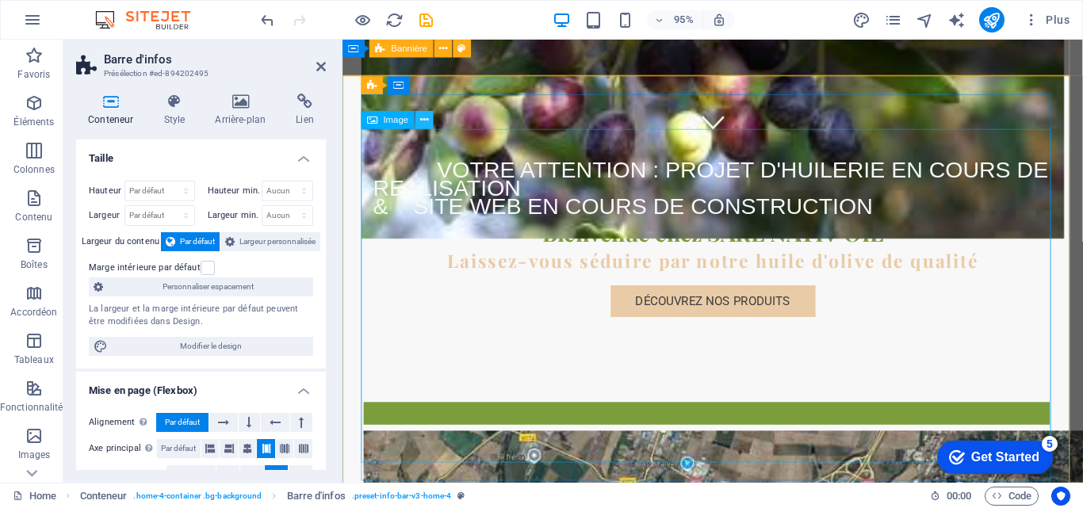
click at [422, 119] on icon at bounding box center [424, 121] width 8 height 16
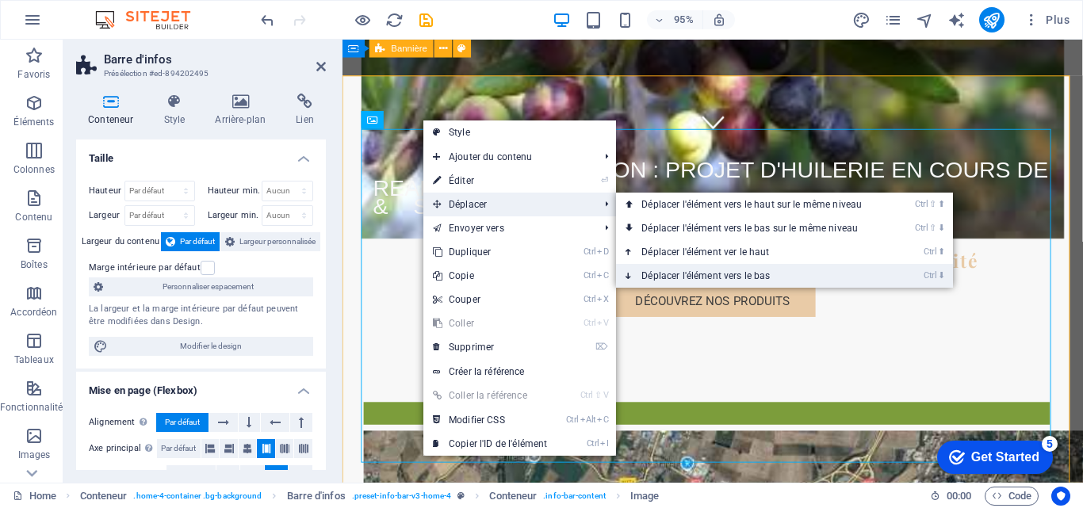
click at [653, 270] on link "Ctrl ⬇ Déplacer l'élément vers le bas" at bounding box center [754, 276] width 277 height 24
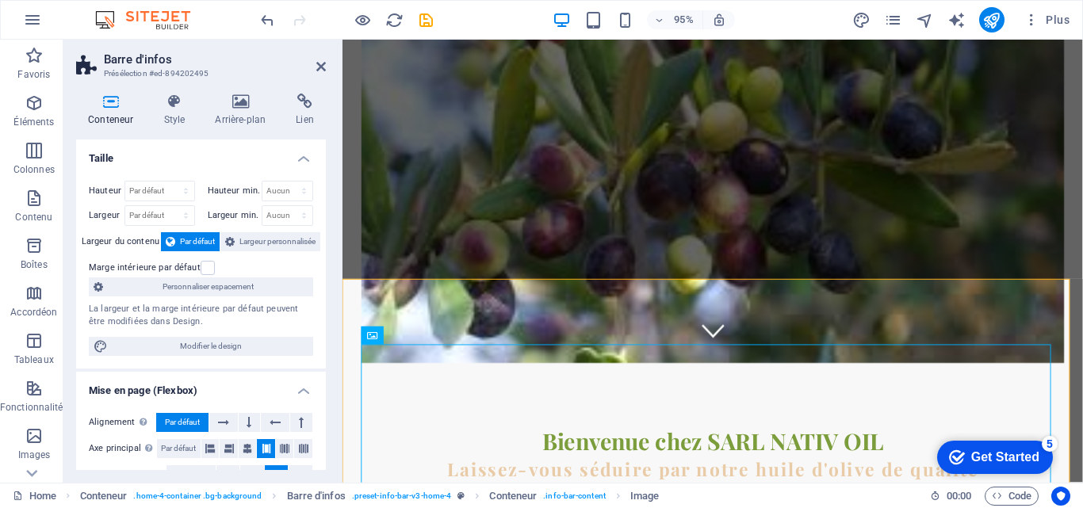
scroll to position [136, 0]
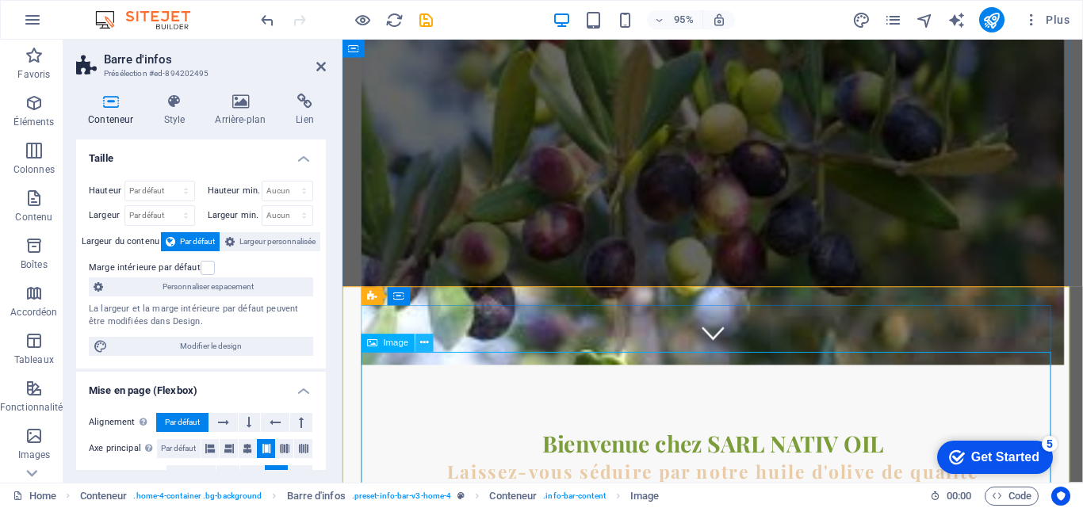
click at [426, 344] on icon at bounding box center [424, 343] width 8 height 16
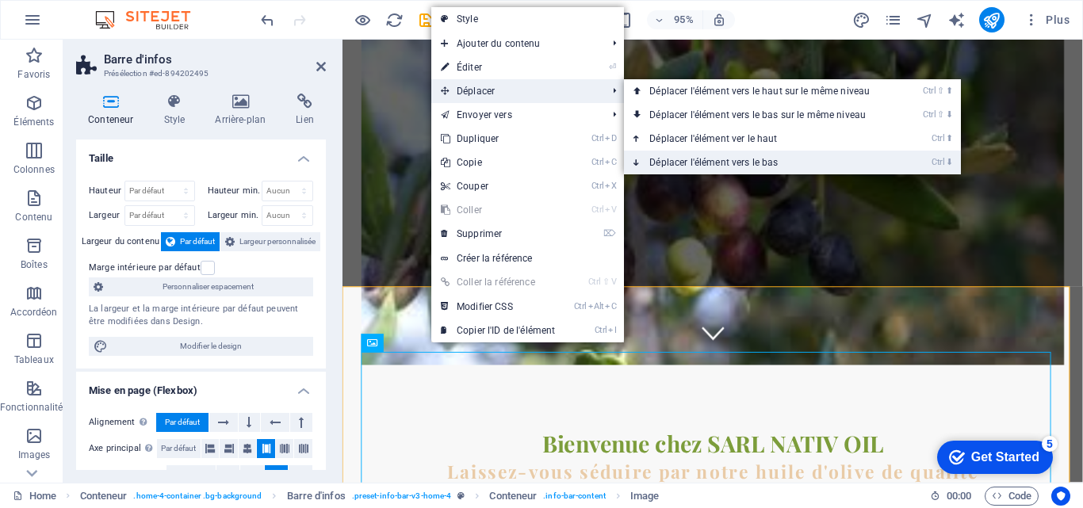
click at [683, 163] on link "Ctrl ⬇ Déplacer l'élément vers le bas" at bounding box center [762, 163] width 277 height 24
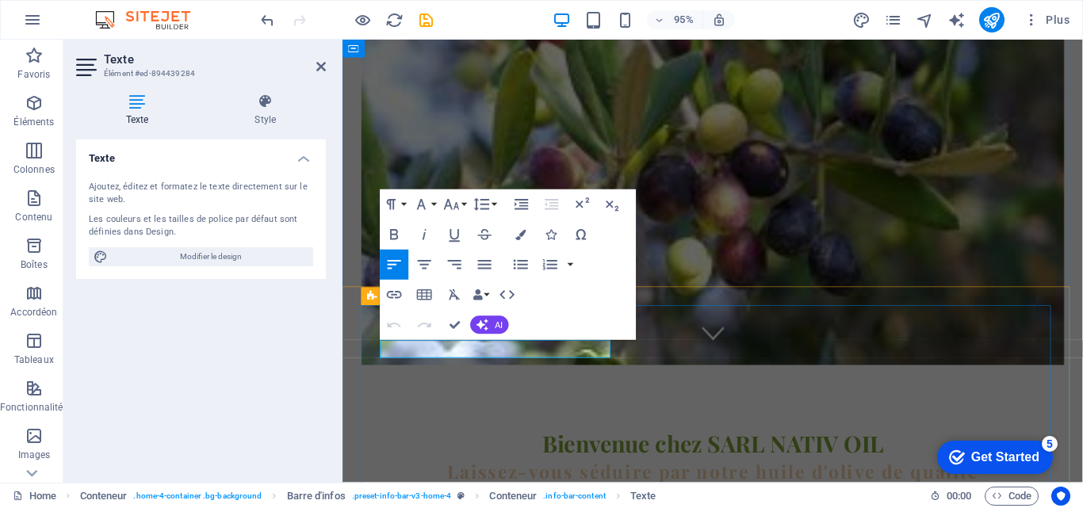
click at [982, 185] on figure at bounding box center [732, 170] width 741 height 425
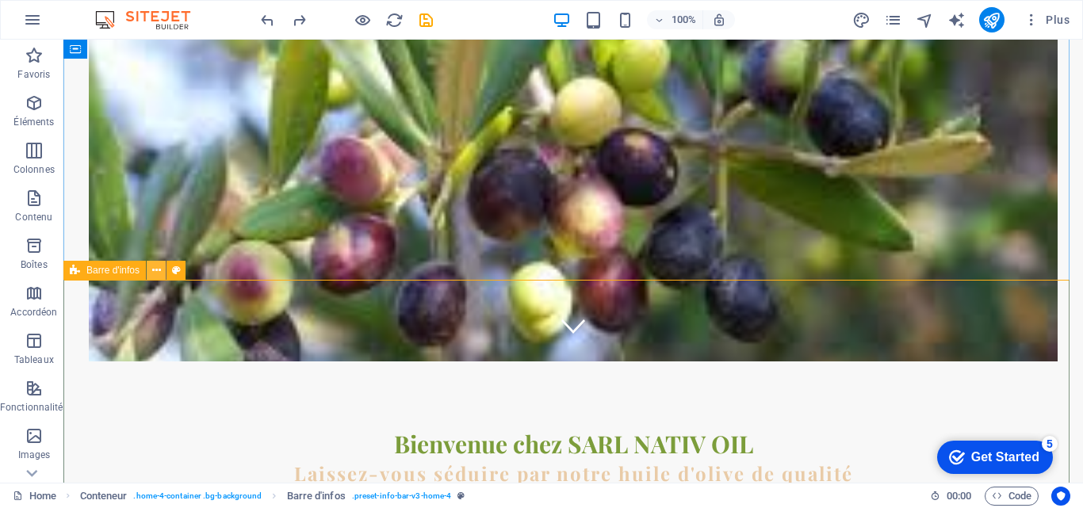
click at [155, 270] on icon at bounding box center [156, 270] width 9 height 17
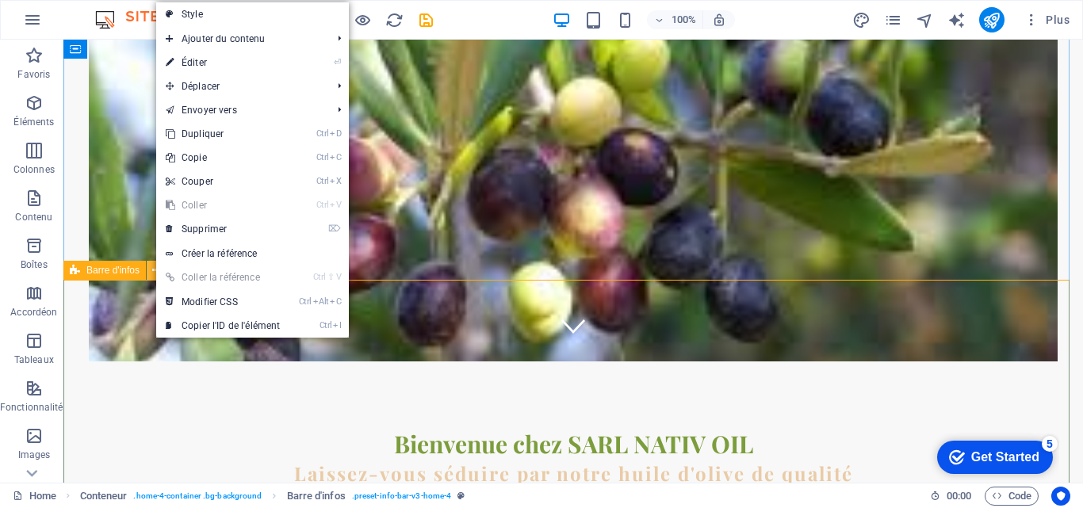
click at [155, 269] on icon at bounding box center [156, 270] width 9 height 17
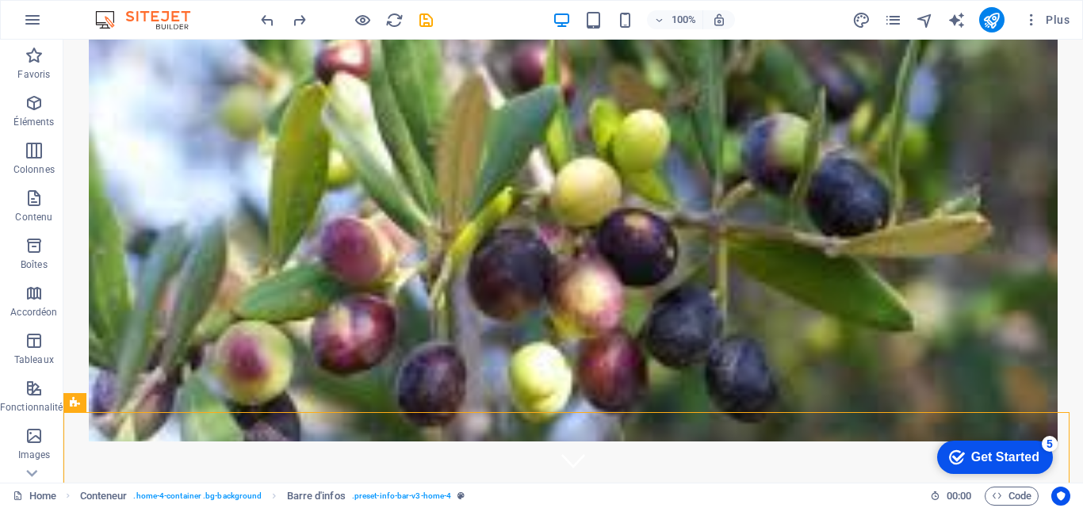
scroll to position [0, 0]
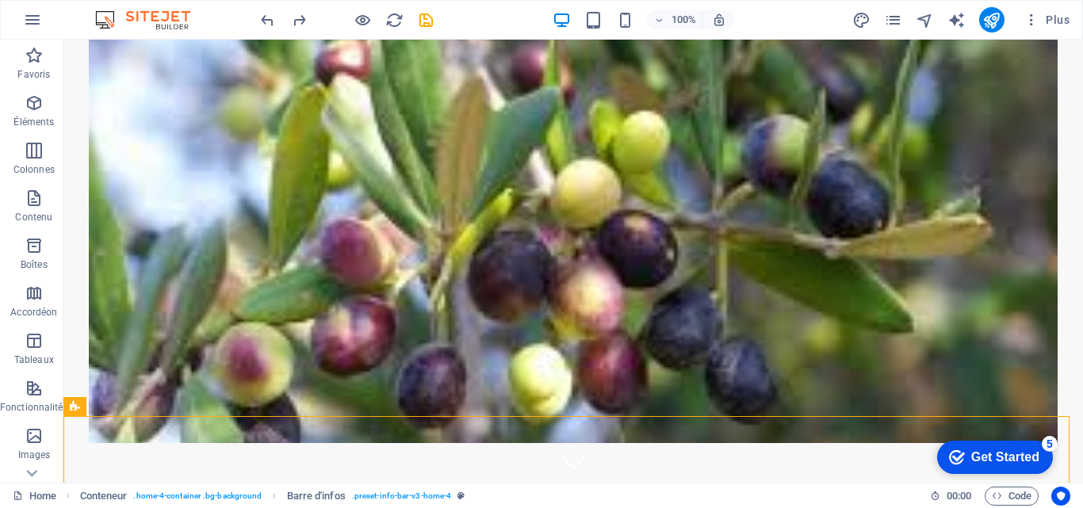
drag, startPoint x: 1073, startPoint y: 43, endPoint x: 1138, endPoint y: 77, distance: 73.4
click at [572, 44] on div "+" at bounding box center [572, 47] width 31 height 14
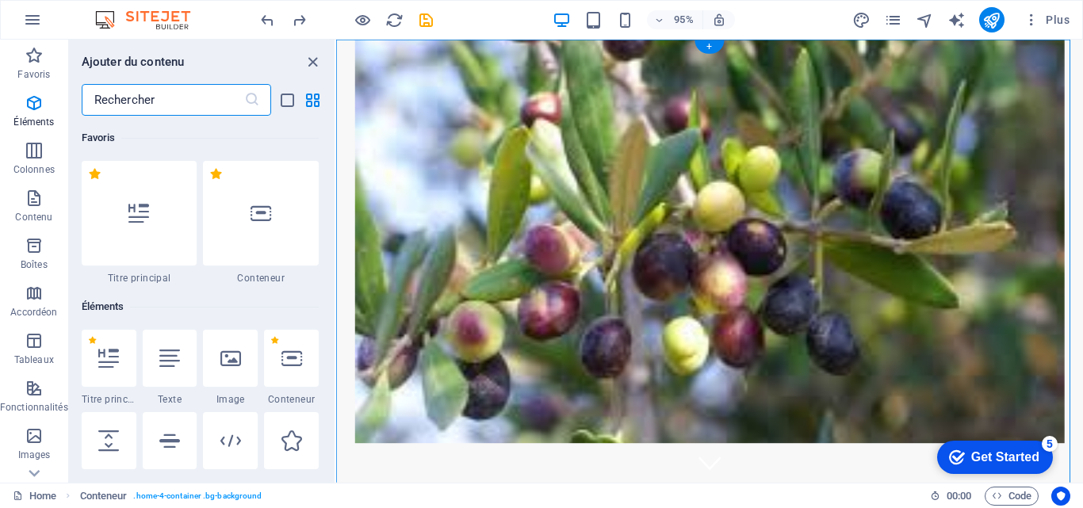
scroll to position [2774, 0]
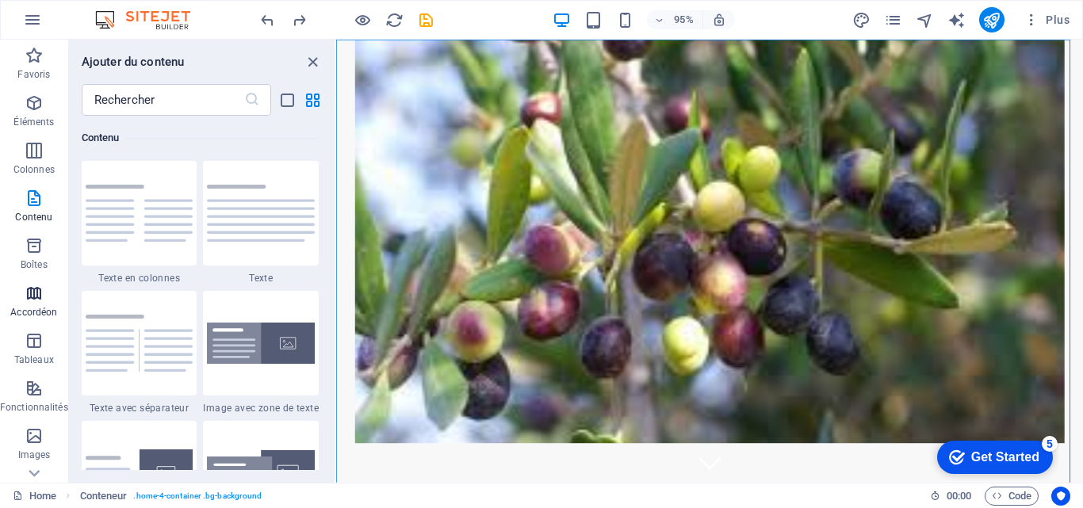
click at [28, 308] on p "Accordéon" at bounding box center [33, 312] width 47 height 13
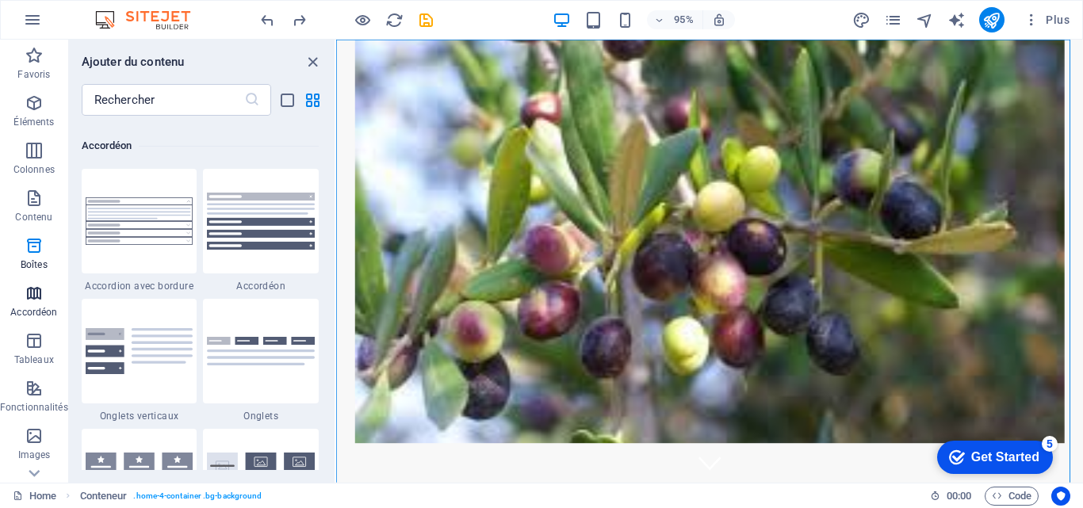
scroll to position [5062, 0]
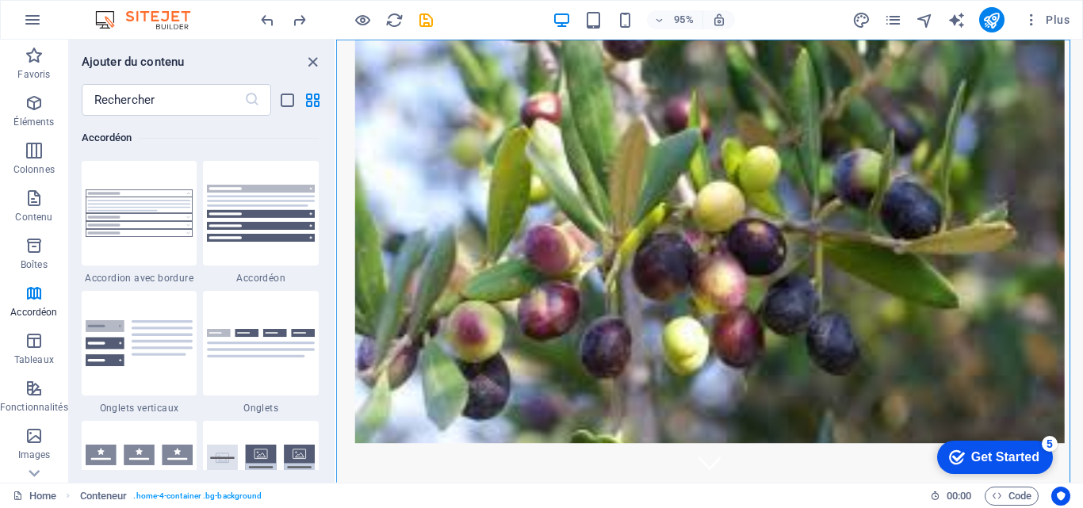
click at [130, 430] on div at bounding box center [140, 473] width 116 height 105
click at [336, 430] on div "Glissez et déposez l'élément de votre choix pour remplacer le contenu existant.…" at bounding box center [709, 261] width 747 height 443
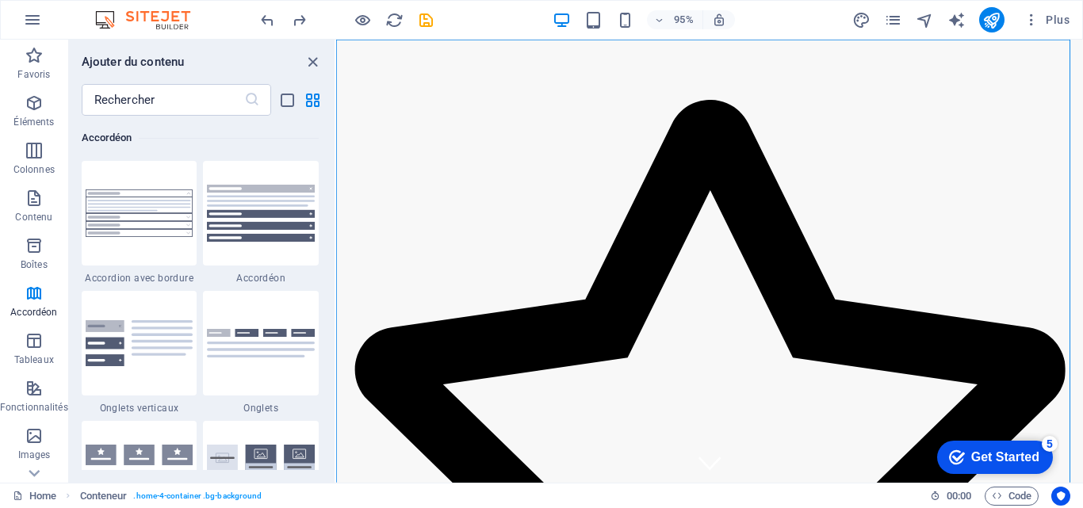
click at [336, 432] on div "Glissez et déposez l'élément de votre choix pour remplacer le contenu existant.…" at bounding box center [709, 261] width 747 height 443
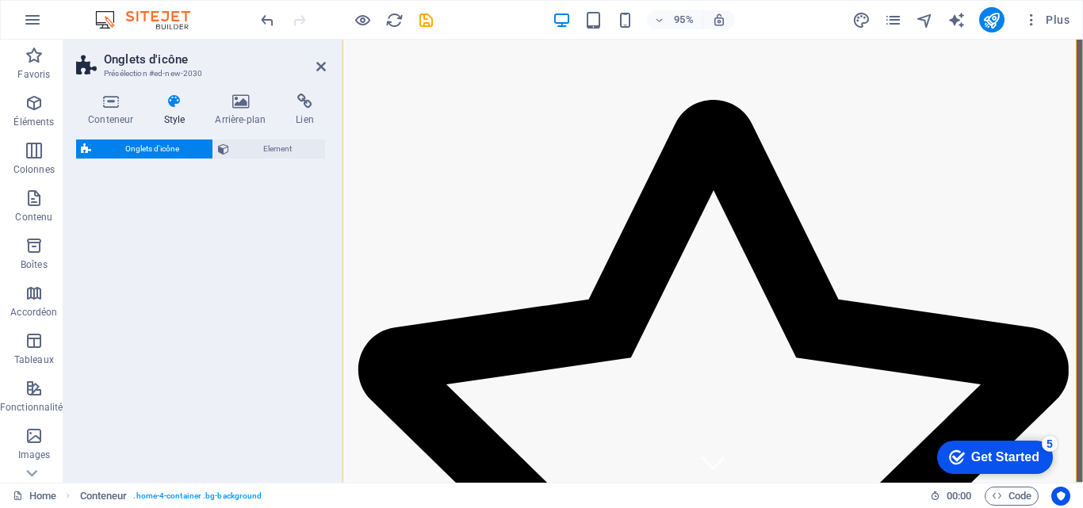
select select "rem"
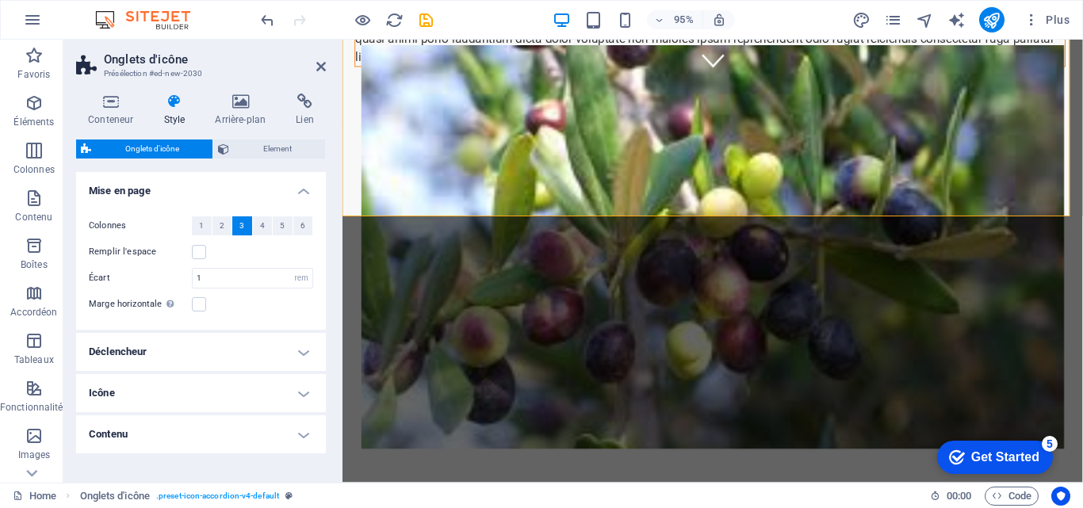
scroll to position [334, 0]
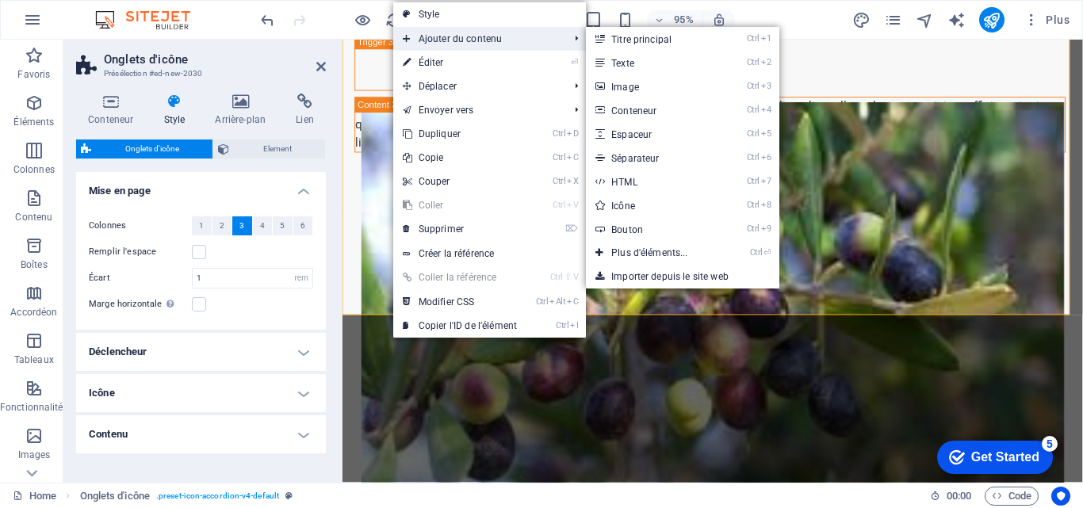
drag, startPoint x: 54, startPoint y: 242, endPoint x: 491, endPoint y: 30, distance: 485.4
click at [491, 30] on span "Ajouter du contenu" at bounding box center [477, 39] width 169 height 24
click at [633, 110] on link "Ctrl 4 Conteneur" at bounding box center [653, 110] width 134 height 24
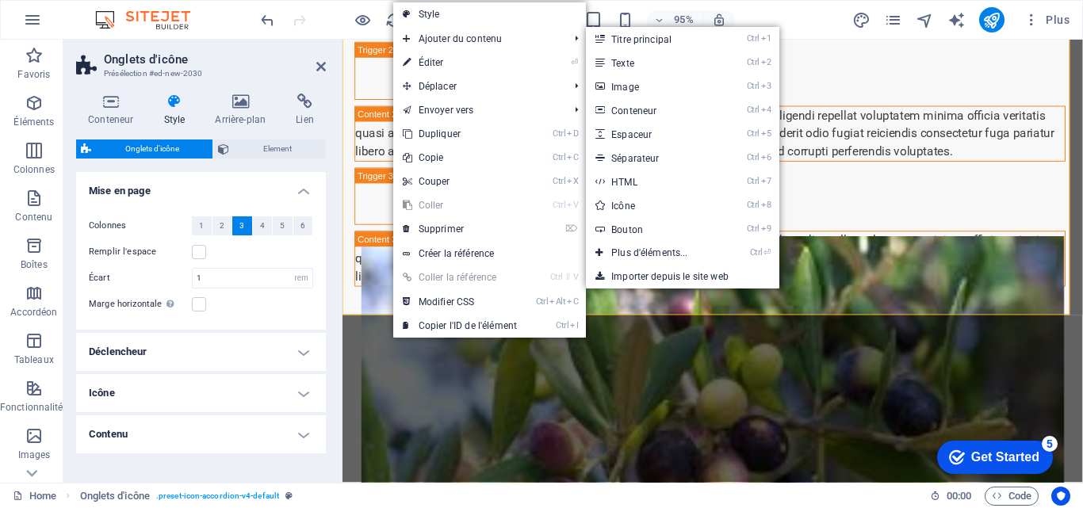
select select "rem"
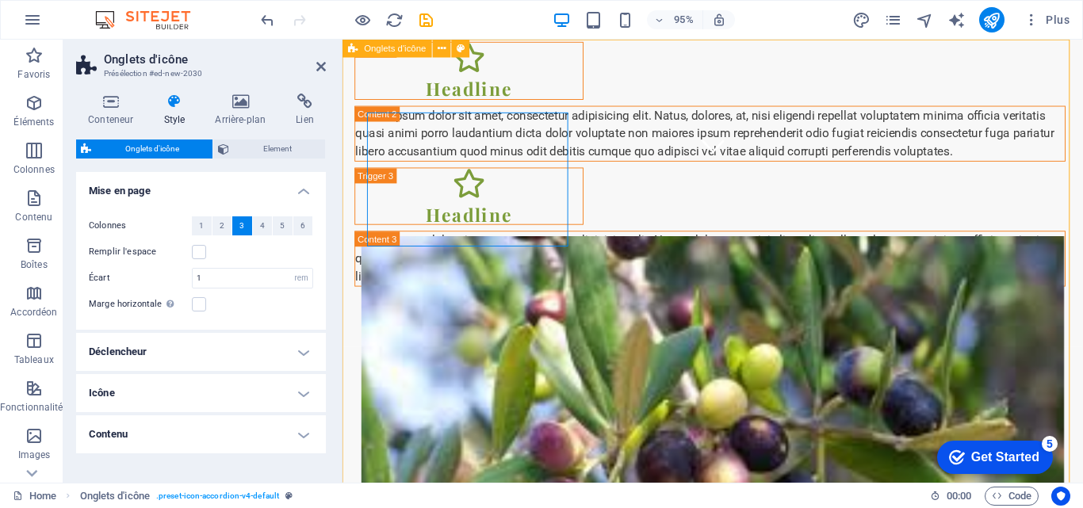
scroll to position [0, 0]
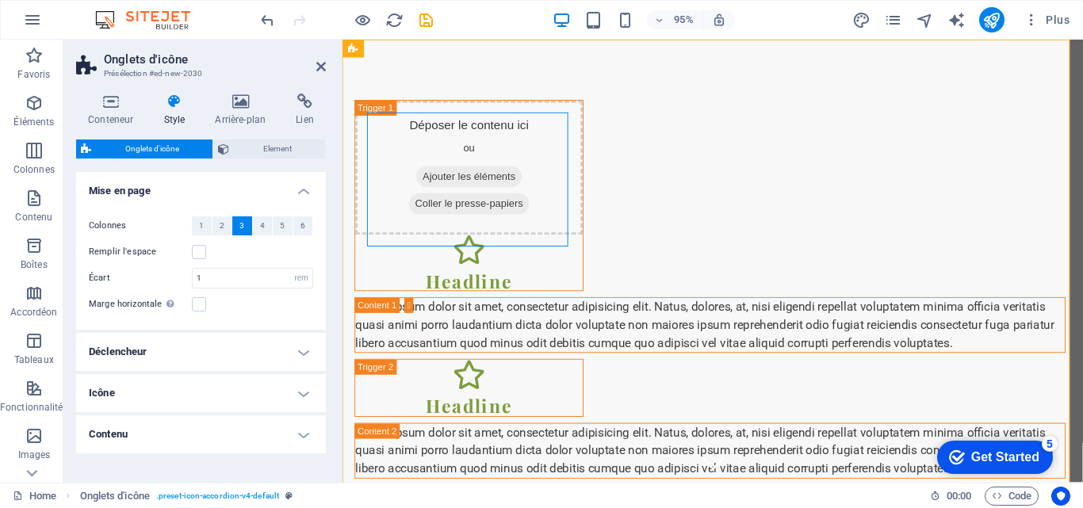
click at [0, 0] on header "95% Plus" at bounding box center [0, 0] width 0 height 0
click at [435, 44] on button at bounding box center [442, 49] width 18 height 18
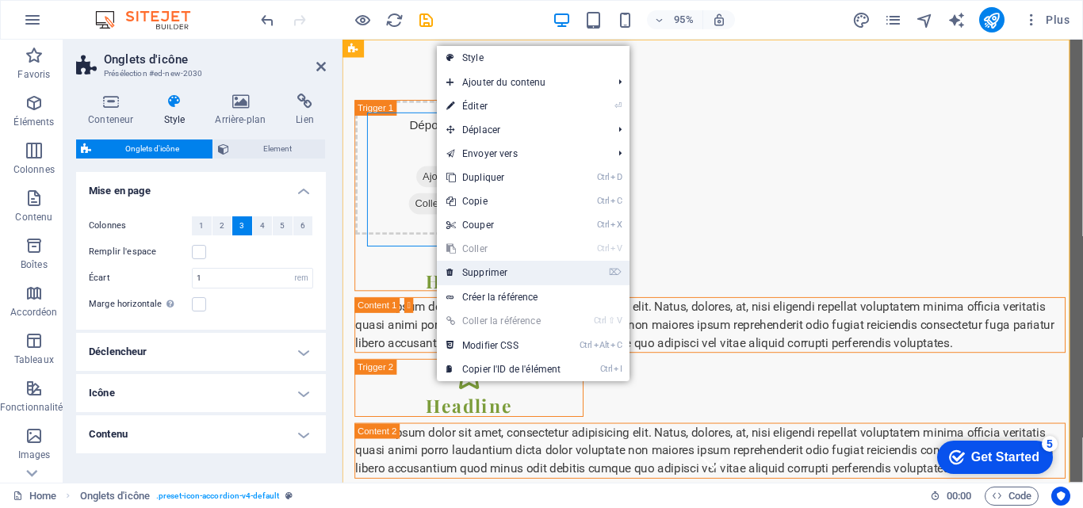
click at [480, 272] on link "⌦ Supprimer" at bounding box center [503, 273] width 133 height 24
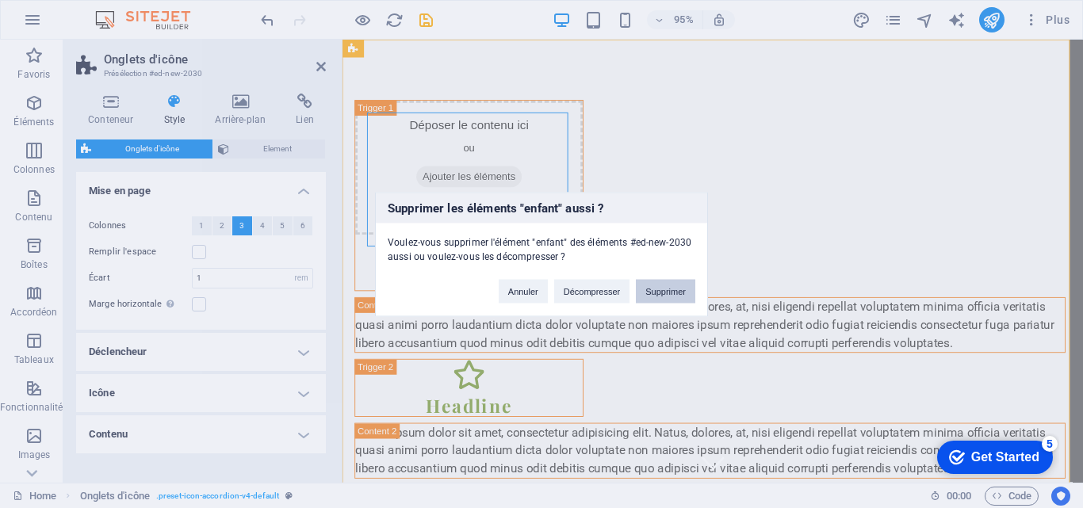
click at [666, 292] on button "Supprimer" at bounding box center [665, 291] width 59 height 24
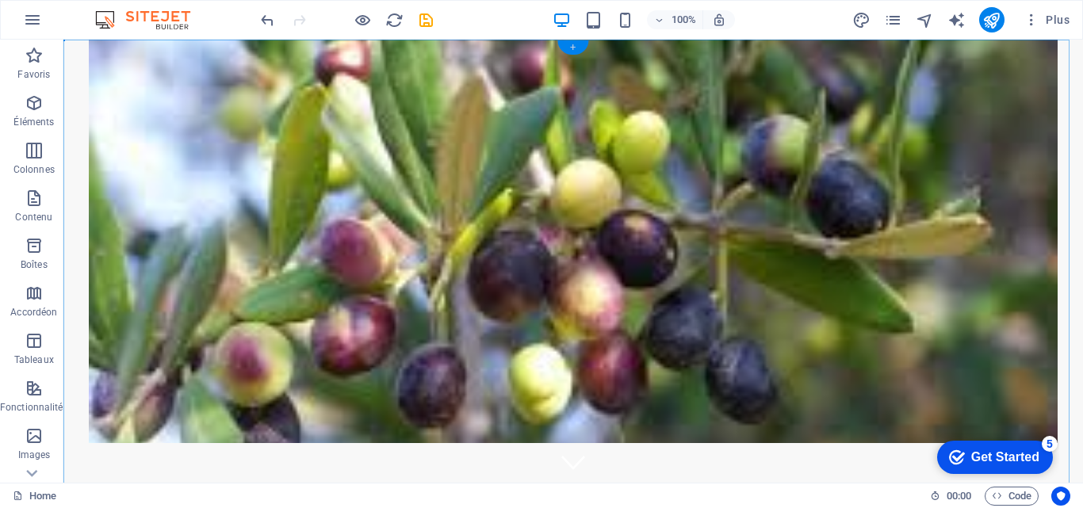
click at [568, 44] on div "+" at bounding box center [572, 47] width 31 height 14
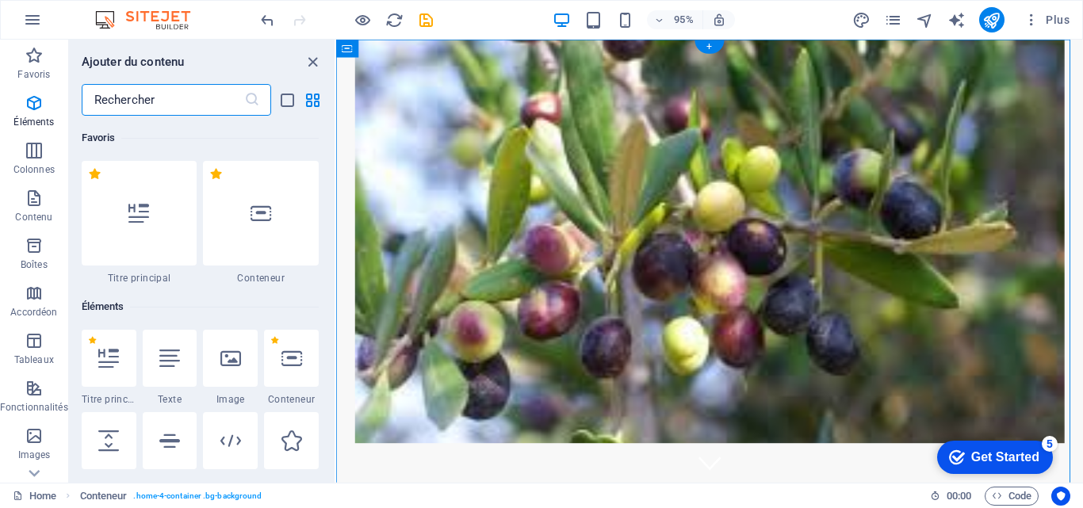
scroll to position [2774, 0]
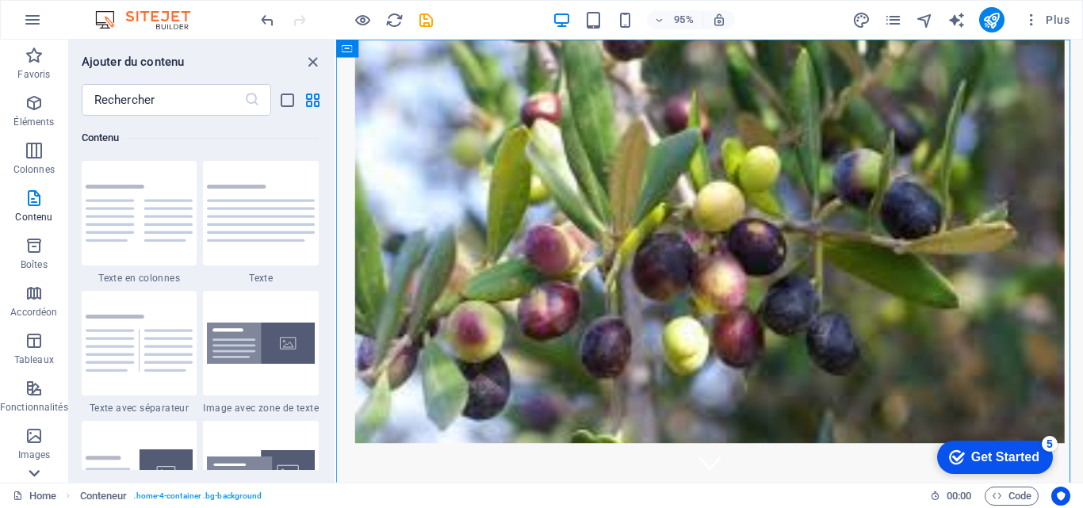
click at [37, 476] on icon at bounding box center [34, 473] width 22 height 22
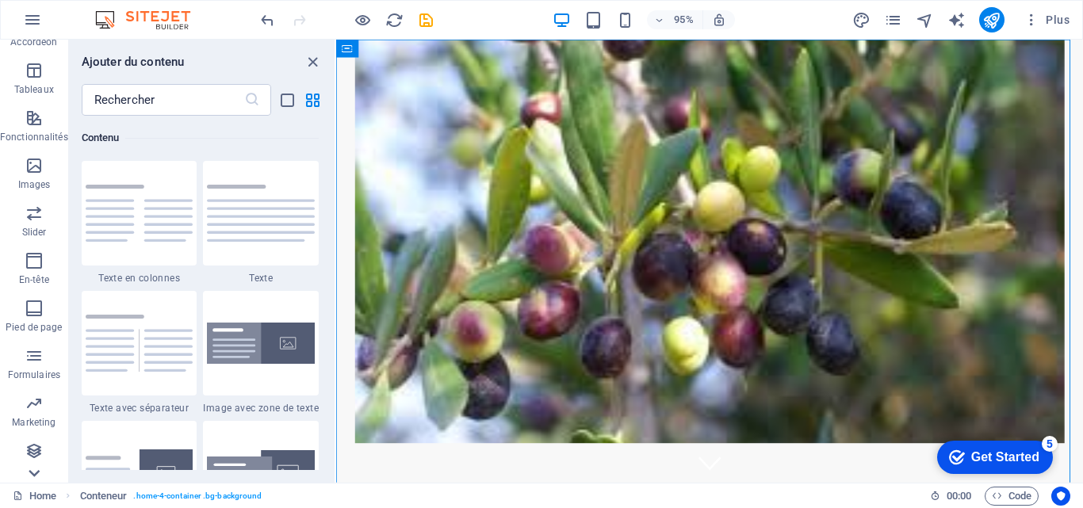
scroll to position [270, 0]
click at [40, 59] on icon at bounding box center [34, 49] width 22 height 22
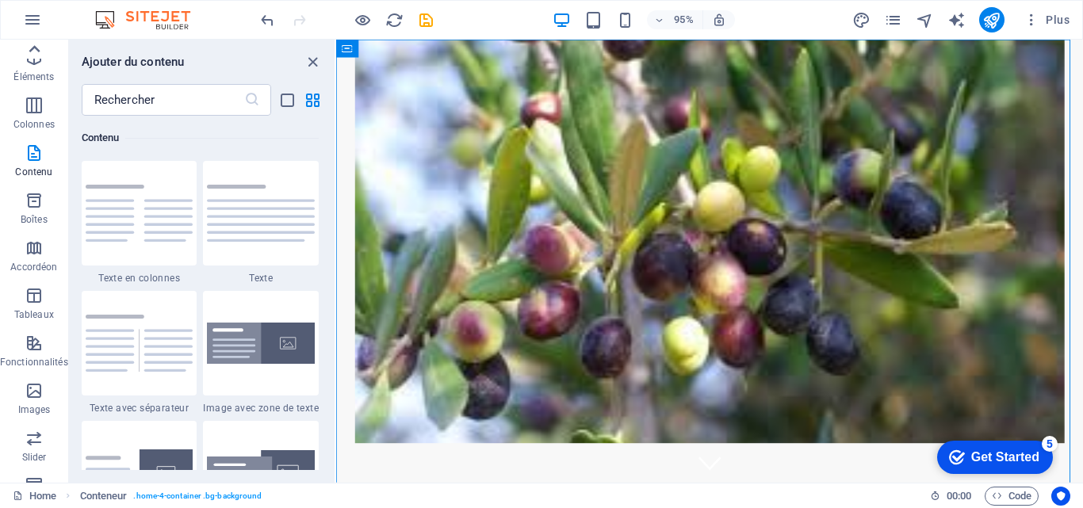
scroll to position [0, 0]
click at [106, 90] on input "text" at bounding box center [163, 100] width 163 height 32
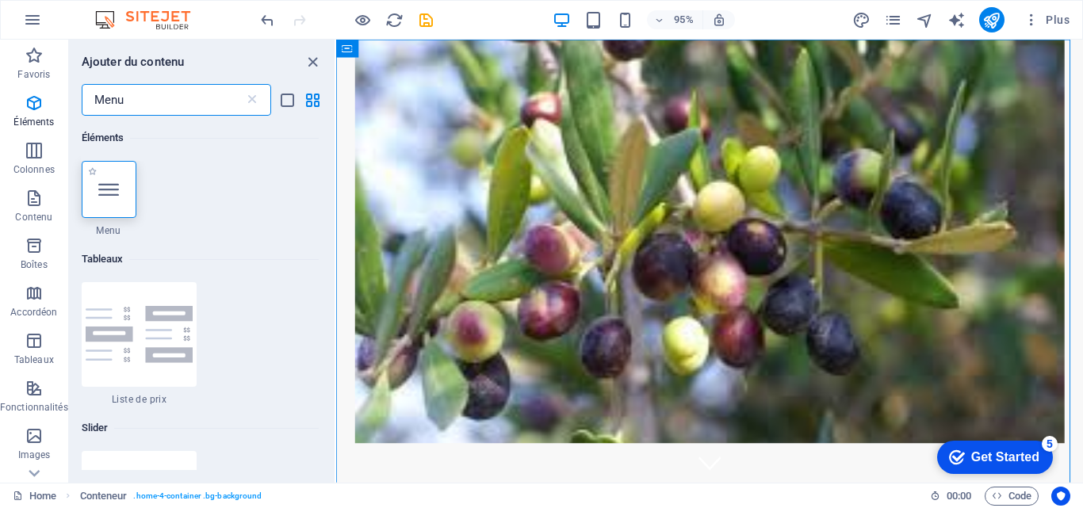
type input "Menu"
drag, startPoint x: 102, startPoint y: 188, endPoint x: 167, endPoint y: 178, distance: 65.8
click at [167, 178] on div "1 Star Menu" at bounding box center [200, 199] width 237 height 76
click at [94, 193] on div at bounding box center [109, 189] width 55 height 57
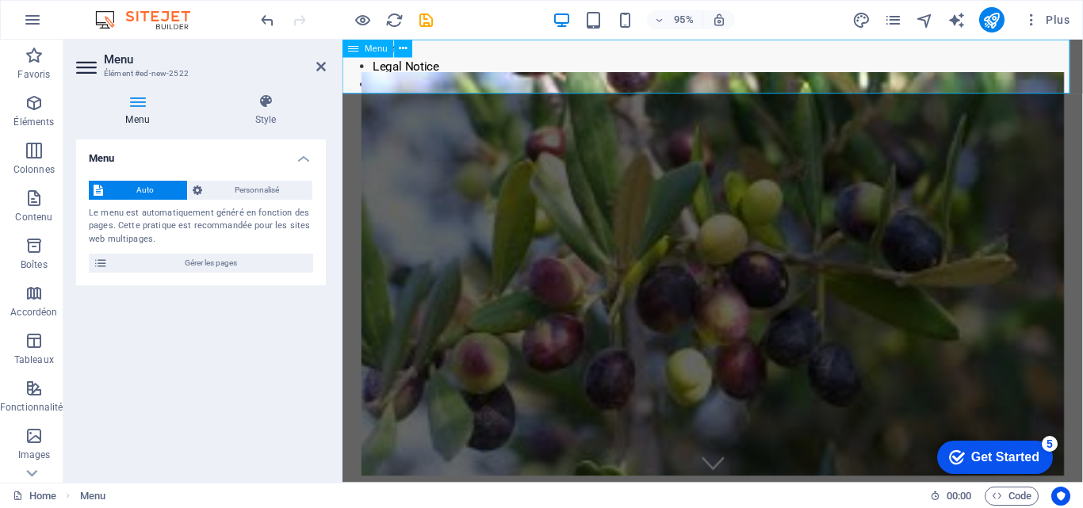
click at [456, 66] on nav "Home Legal Notice Privacy" at bounding box center [732, 68] width 779 height 57
click at [248, 182] on span "Personnalisé" at bounding box center [257, 190] width 101 height 19
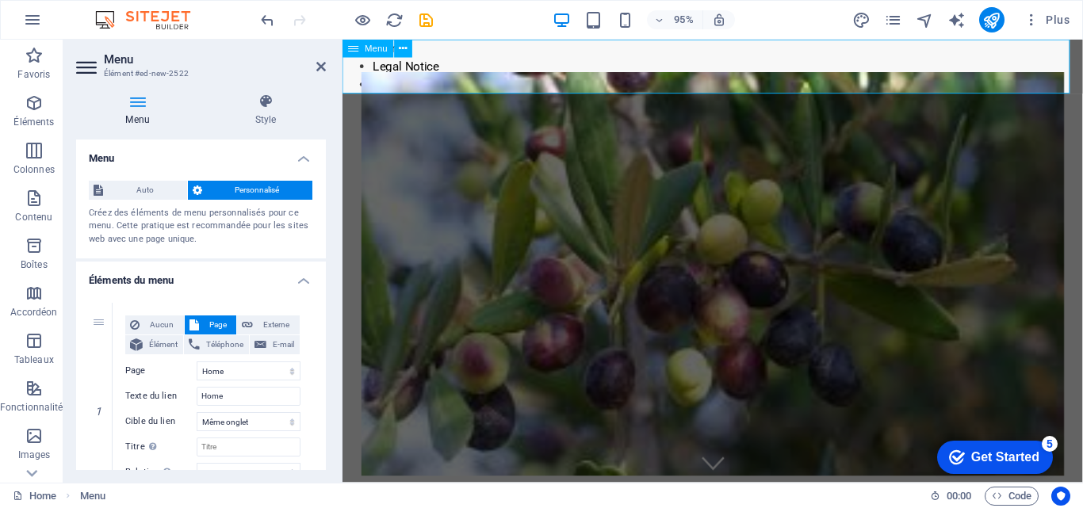
click at [470, 49] on nav "Home Legal Notice Privacy" at bounding box center [732, 68] width 779 height 57
click at [277, 105] on icon at bounding box center [265, 102] width 121 height 16
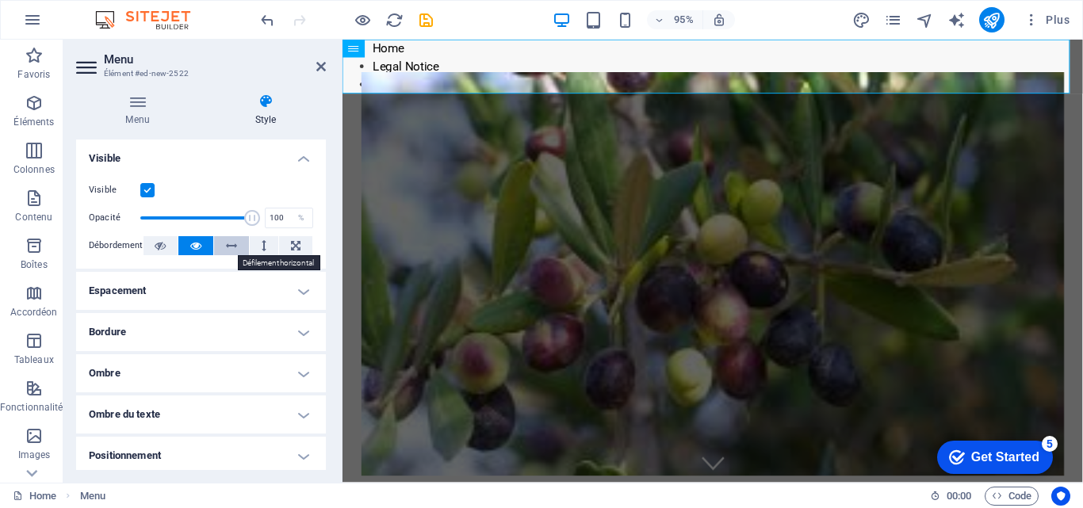
click at [232, 243] on icon at bounding box center [231, 245] width 11 height 19
click at [292, 456] on h4 "Positionnement" at bounding box center [201, 456] width 250 height 38
click at [291, 456] on h4 "Positionnement" at bounding box center [201, 451] width 250 height 29
click at [300, 454] on h4 "Positionnement" at bounding box center [201, 456] width 250 height 38
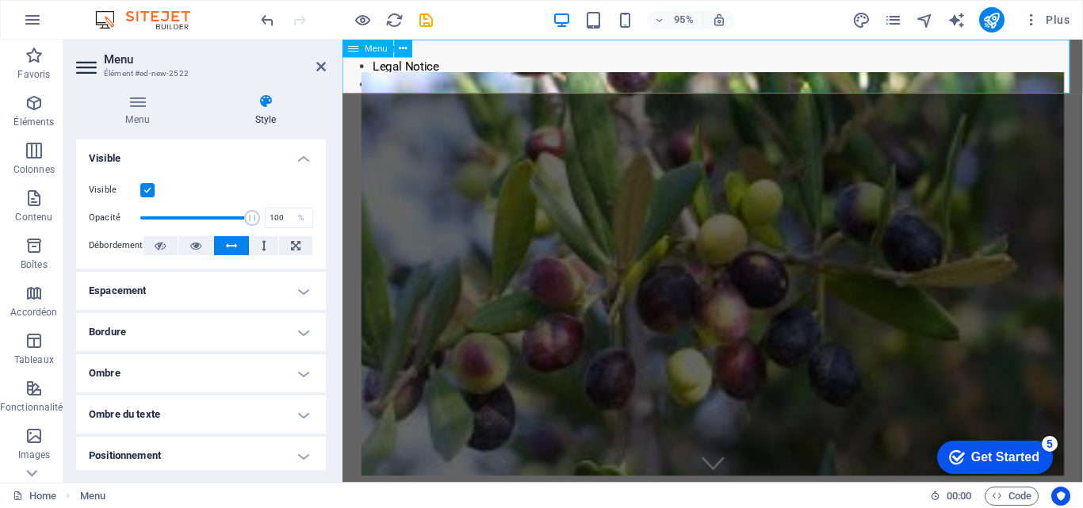
click at [476, 59] on nav "Home Legal Notice Privacy" at bounding box center [732, 68] width 779 height 57
click at [404, 48] on icon at bounding box center [404, 48] width 8 height 16
click at [642, 75] on nav "Home Legal Notice Privacy" at bounding box center [732, 68] width 779 height 57
click at [139, 94] on icon at bounding box center [137, 102] width 123 height 16
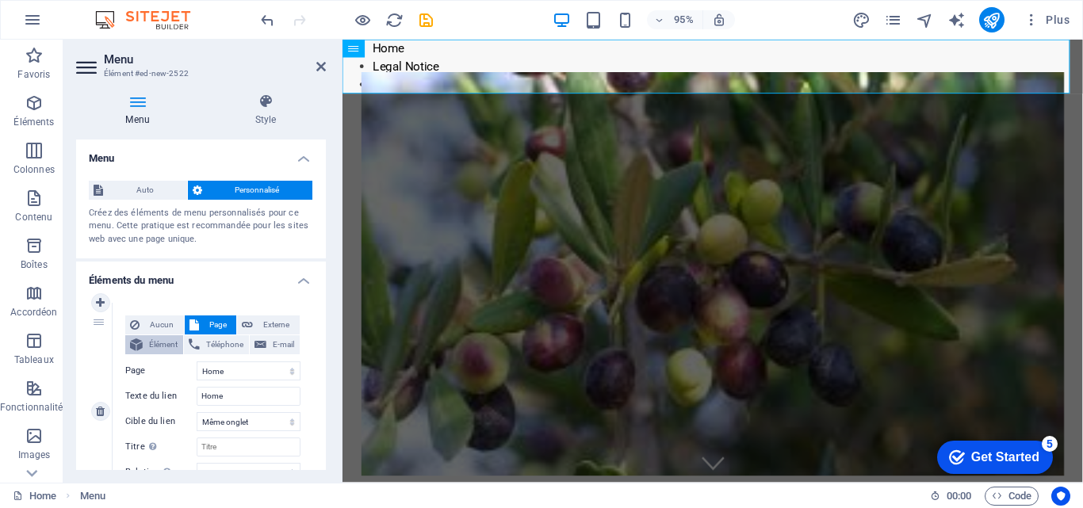
click at [166, 344] on span "Élément" at bounding box center [162, 344] width 31 height 19
select select
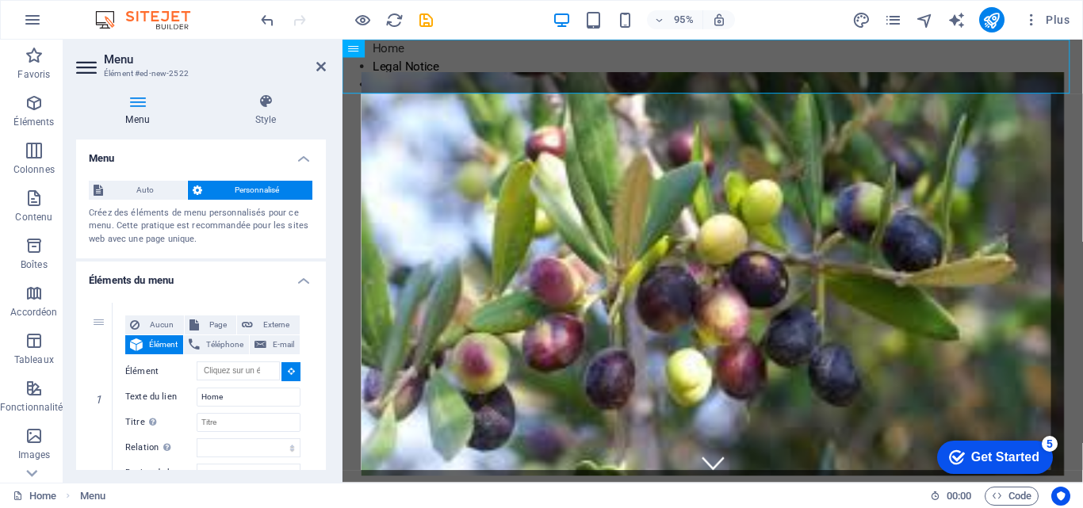
click at [710, 136] on figure at bounding box center [732, 286] width 741 height 425
type input "#ed-894202474"
select select
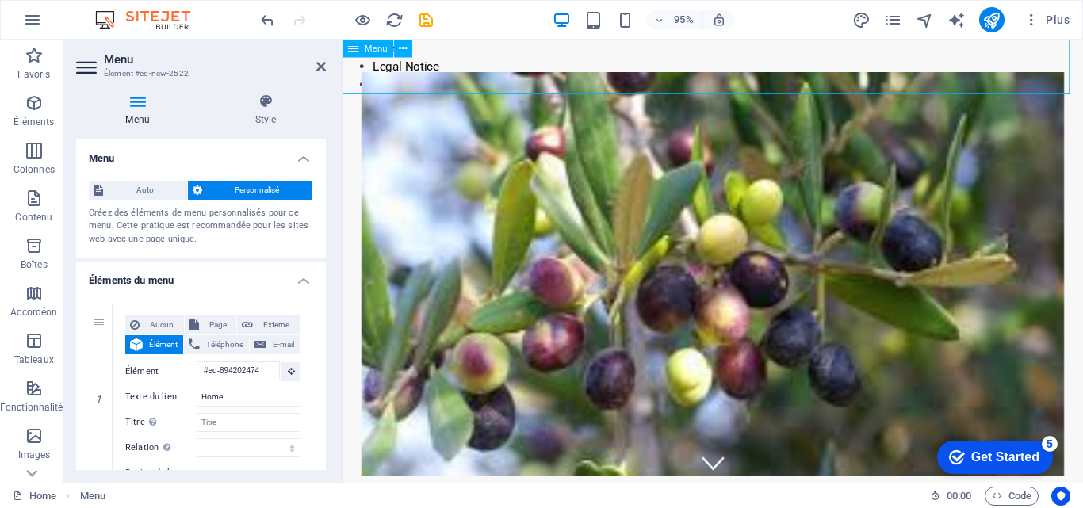
click at [385, 67] on nav "Home Legal Notice Privacy" at bounding box center [732, 68] width 779 height 57
click at [381, 65] on nav "Home Legal Notice Privacy" at bounding box center [732, 68] width 779 height 57
click at [377, 64] on nav "Home Legal Notice Privacy" at bounding box center [732, 68] width 779 height 57
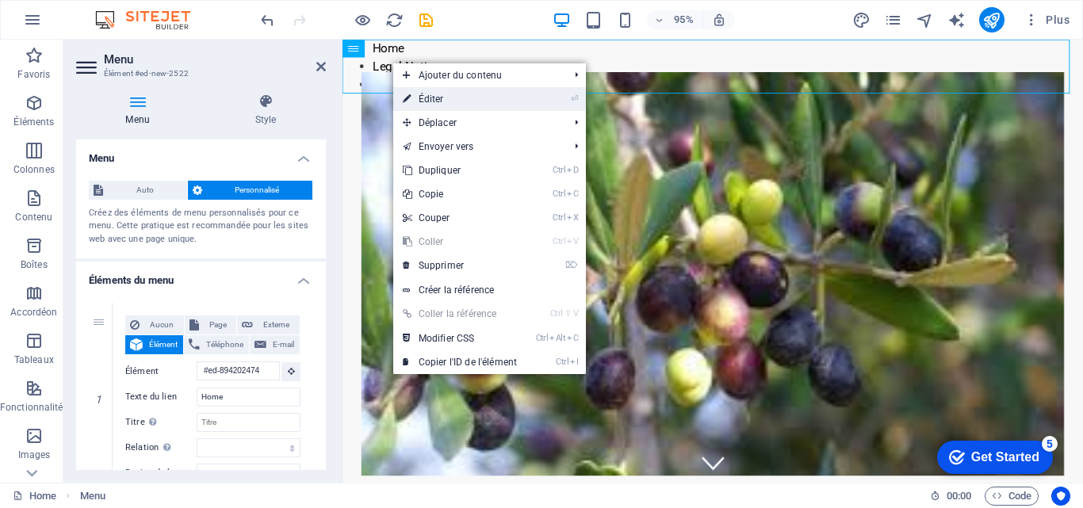
click at [446, 94] on link "⏎ Éditer" at bounding box center [459, 99] width 133 height 24
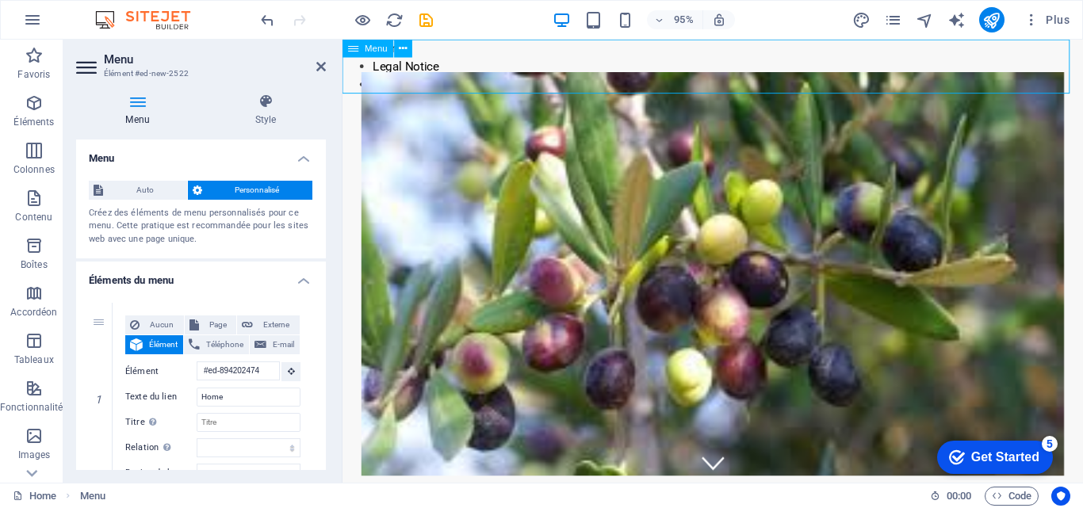
click at [405, 67] on nav "Home Legal Notice Privacy" at bounding box center [732, 68] width 779 height 57
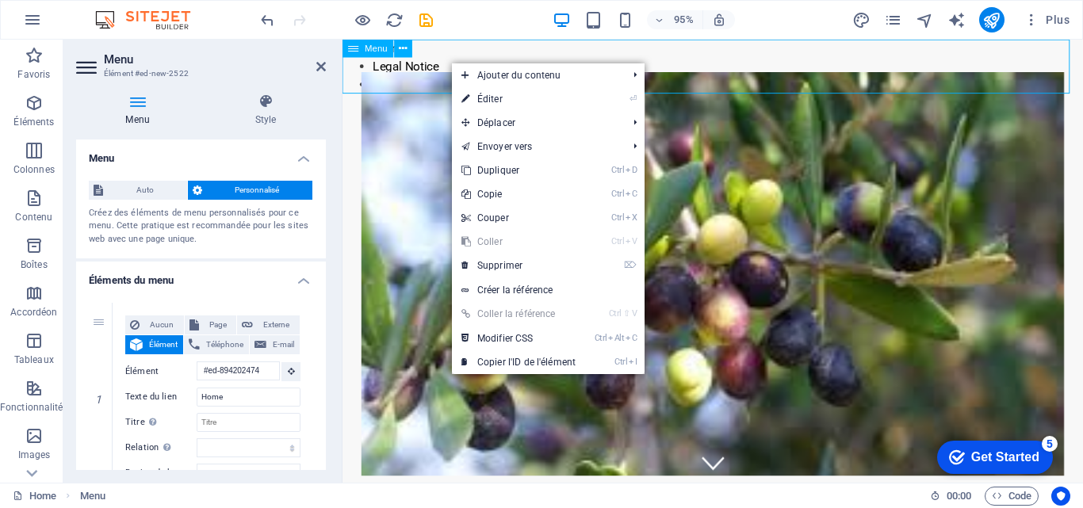
click at [388, 68] on nav "Home Legal Notice Privacy" at bounding box center [732, 68] width 779 height 57
click at [386, 69] on nav "Home Legal Notice Privacy" at bounding box center [732, 68] width 779 height 57
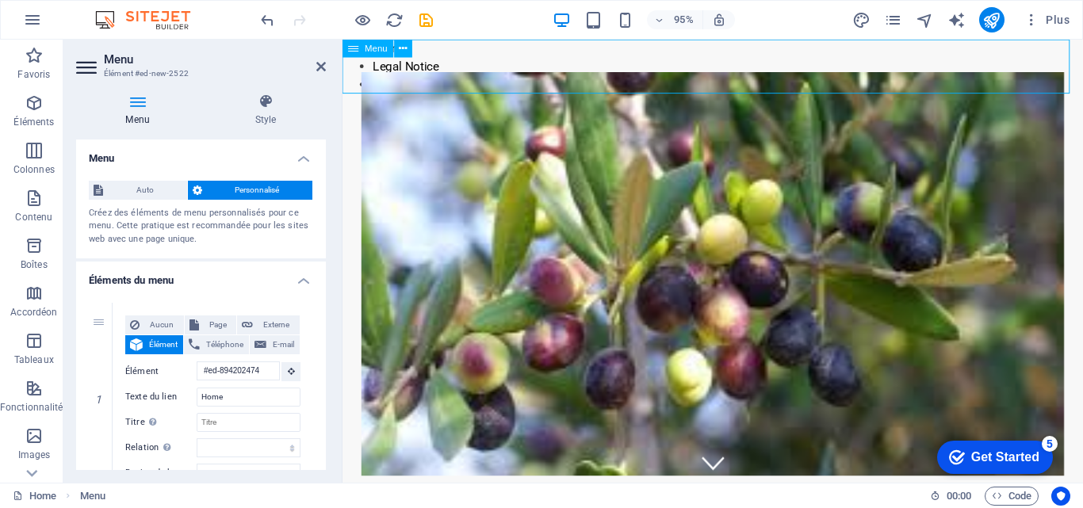
click at [386, 71] on nav "Home Legal Notice Privacy" at bounding box center [732, 68] width 779 height 57
click at [365, 67] on nav "Home Legal Notice Privacy" at bounding box center [732, 68] width 779 height 57
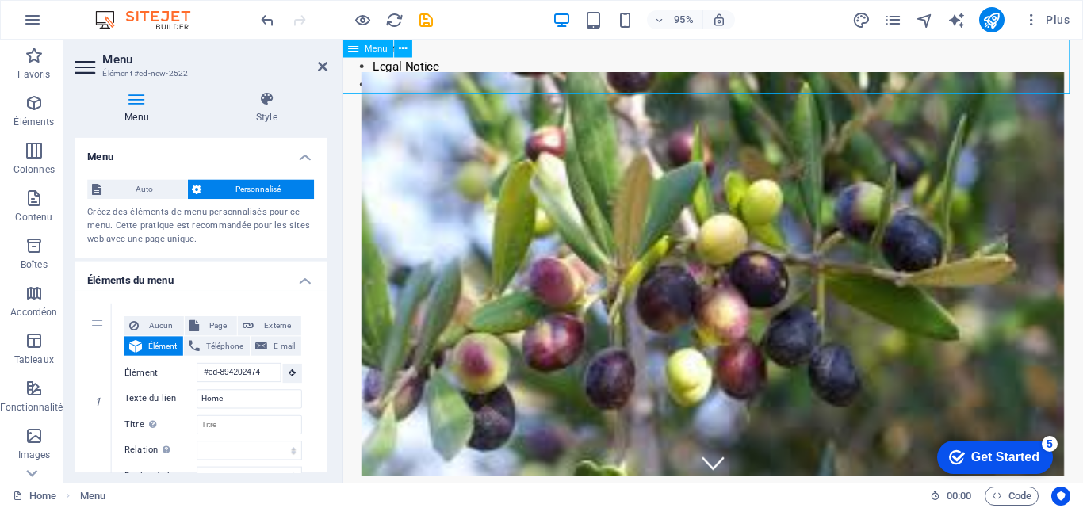
click at [365, 63] on nav "Home Legal Notice Privacy" at bounding box center [732, 68] width 779 height 57
click at [354, 75] on nav "Home Legal Notice Privacy" at bounding box center [732, 68] width 779 height 57
click at [432, 69] on nav "Home Legal Notice Privacy" at bounding box center [732, 68] width 779 height 57
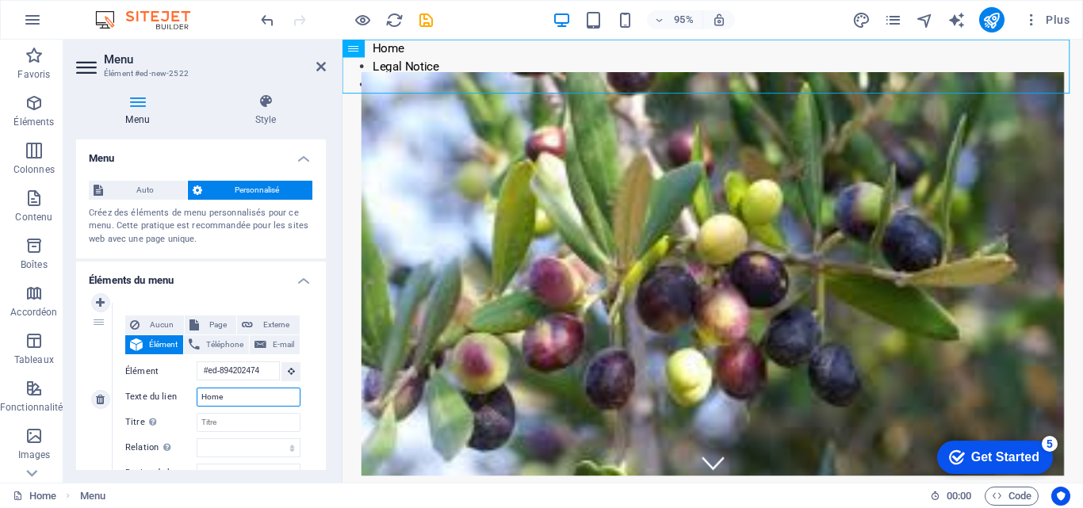
click at [200, 400] on input "Home" at bounding box center [249, 397] width 104 height 19
drag, startPoint x: 200, startPoint y: 400, endPoint x: 260, endPoint y: 403, distance: 60.3
click at [261, 403] on input "Home" at bounding box center [249, 397] width 104 height 19
type input "A"
select select
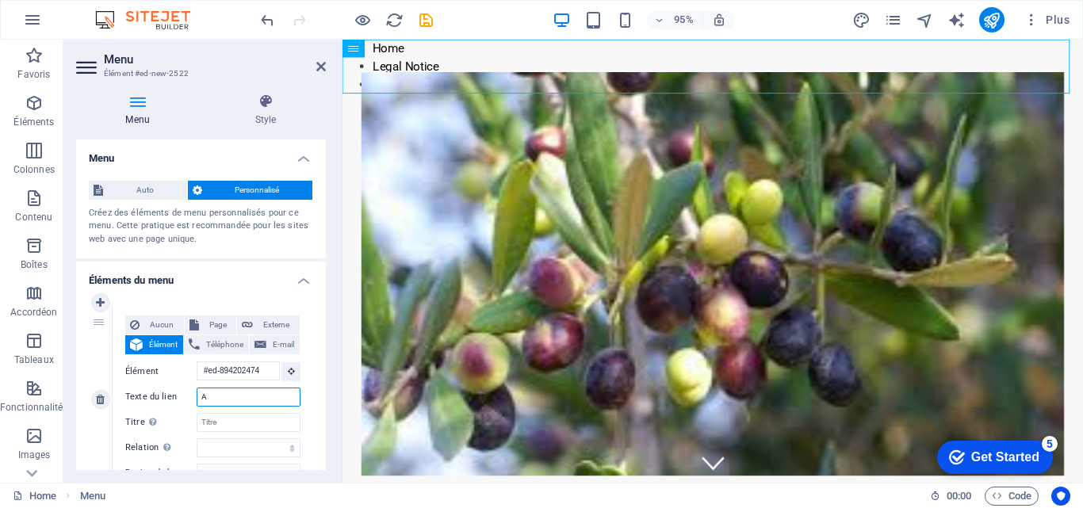
select select
type input "ACC"
select select
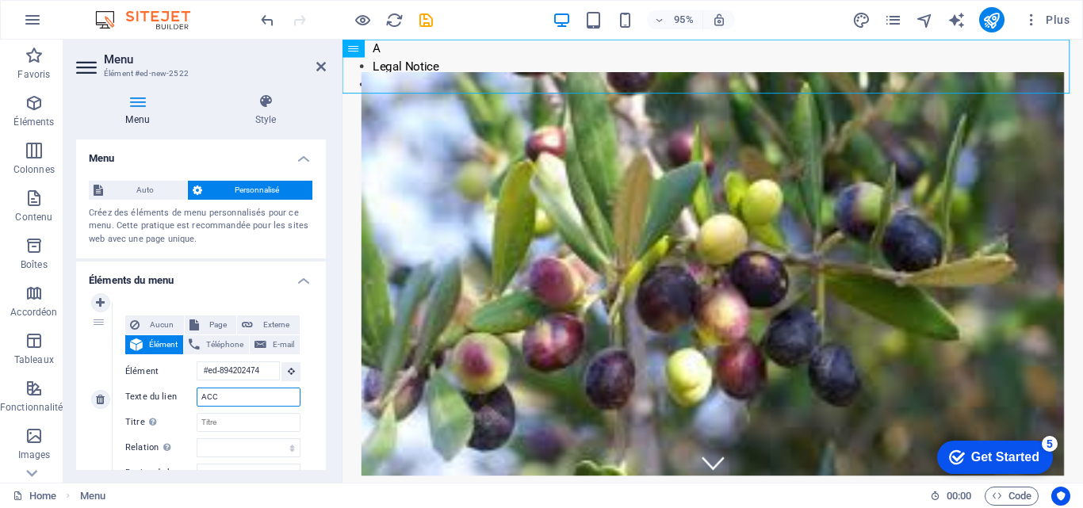
select select
type input "ACCUE"
select select
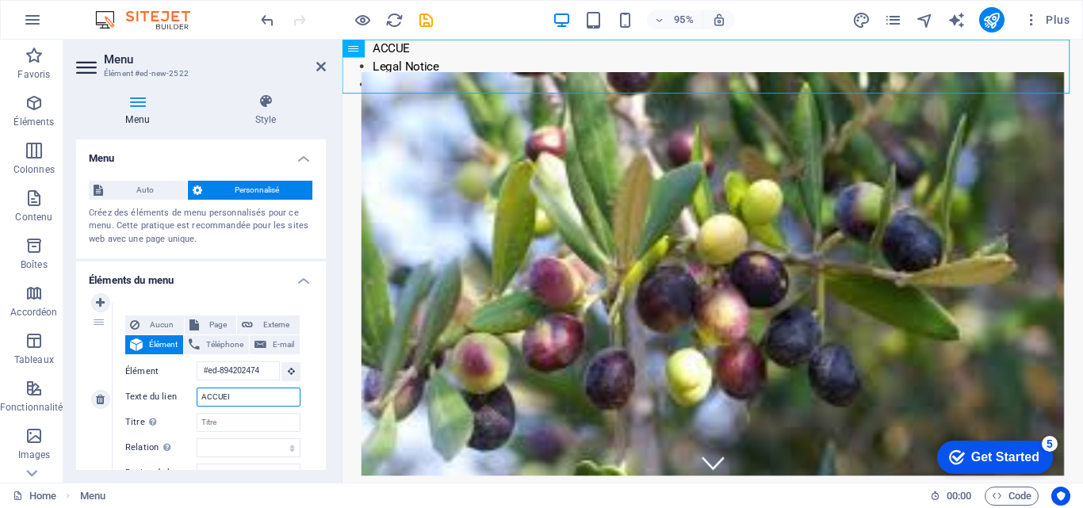
type input "ACCUEIL"
select select
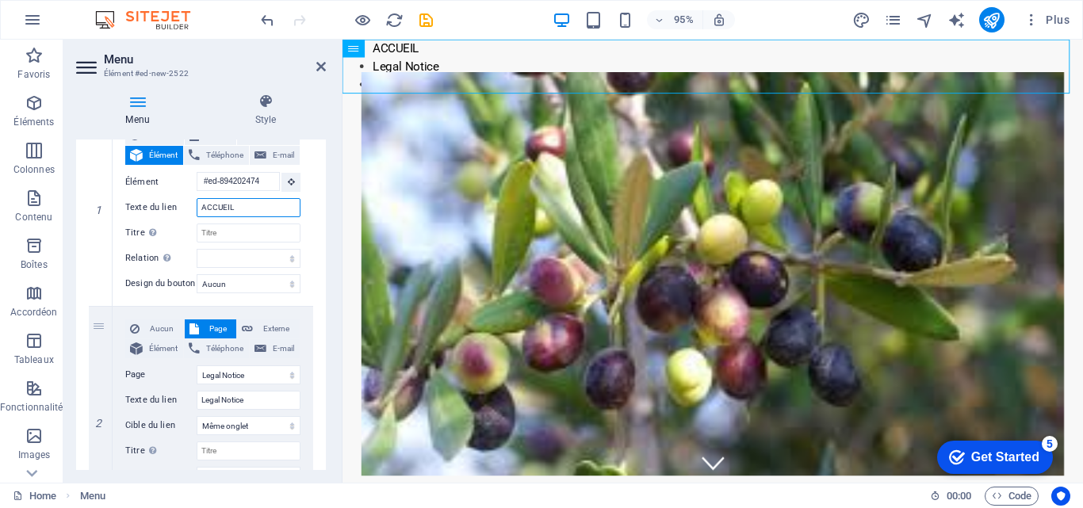
scroll to position [216, 0]
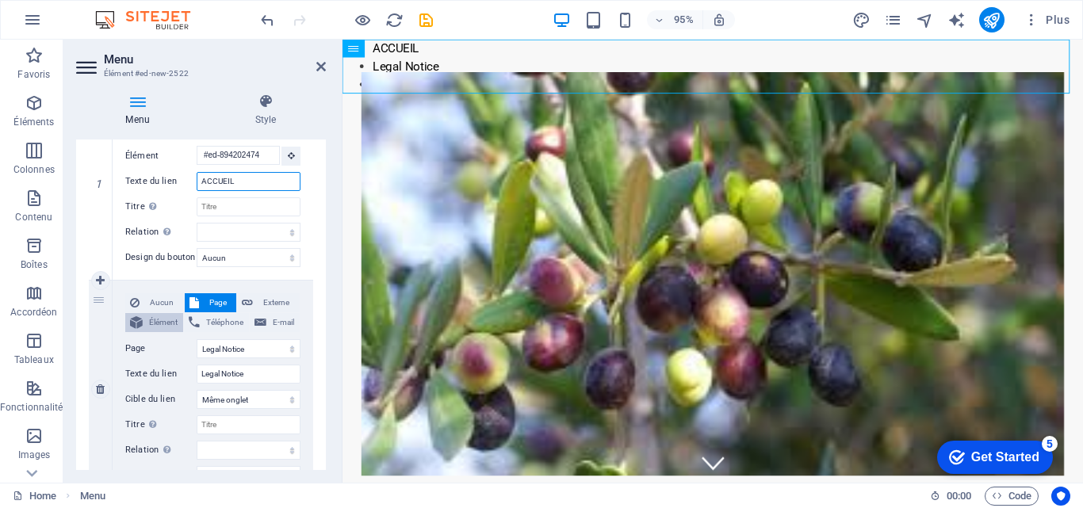
type input "ACCUEIL"
click at [166, 321] on span "Élément" at bounding box center [162, 322] width 31 height 19
select select
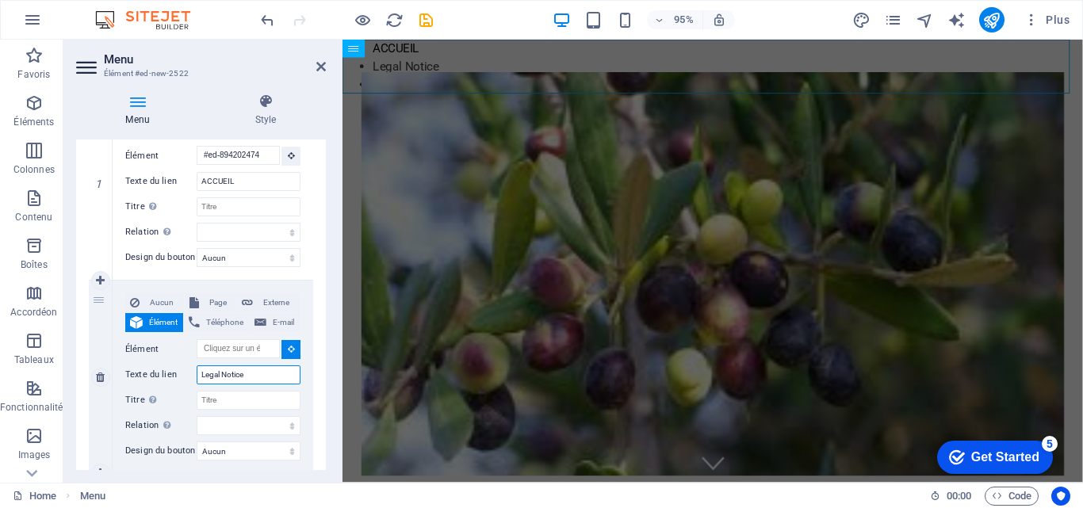
drag, startPoint x: 201, startPoint y: 375, endPoint x: 251, endPoint y: 378, distance: 49.3
click at [251, 378] on input "Legal Notice" at bounding box center [249, 374] width 104 height 19
type input "N"
select select
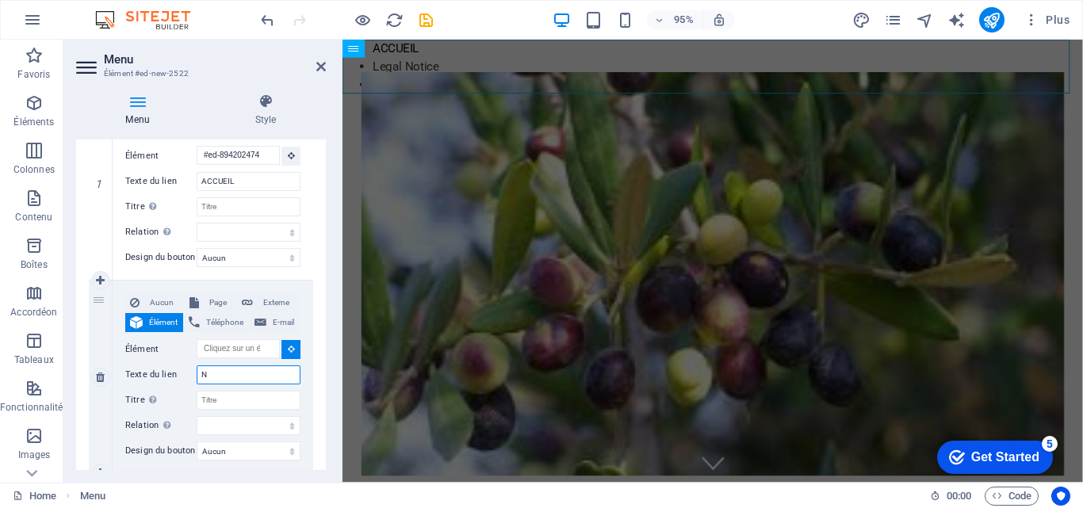
select select
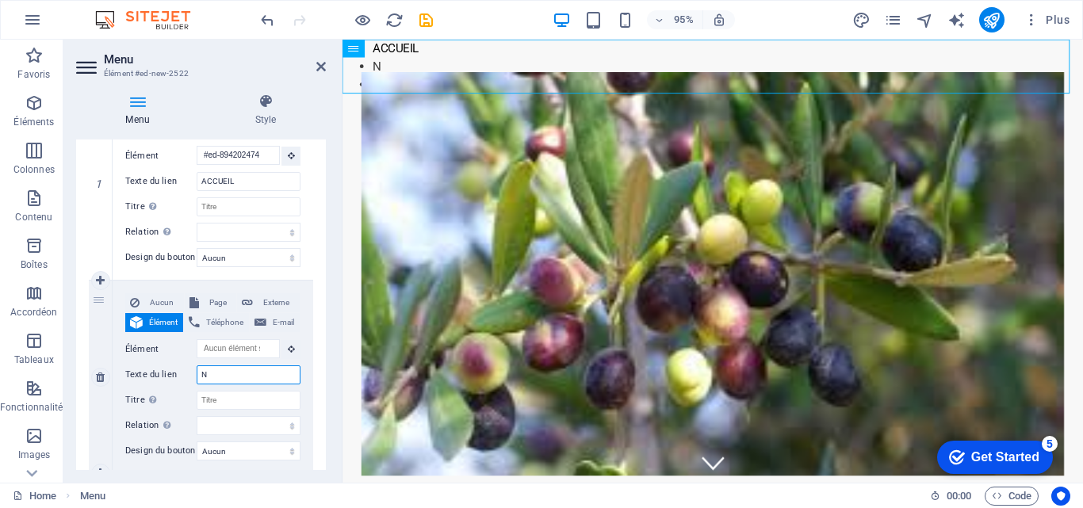
type input "NO"
select select
type input "NOS"
select select
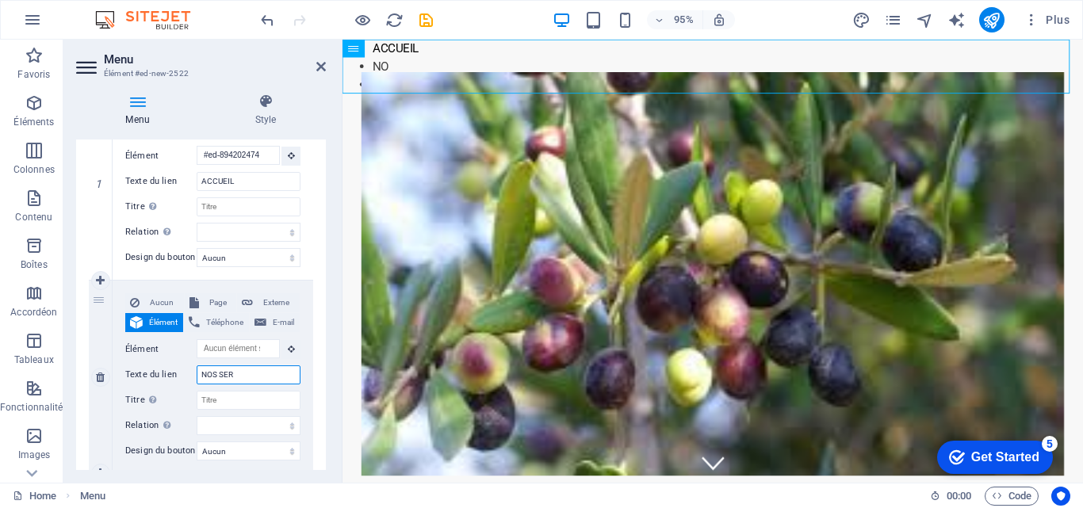
type input "NOS SERV"
select select
type input "NOS SERVICES"
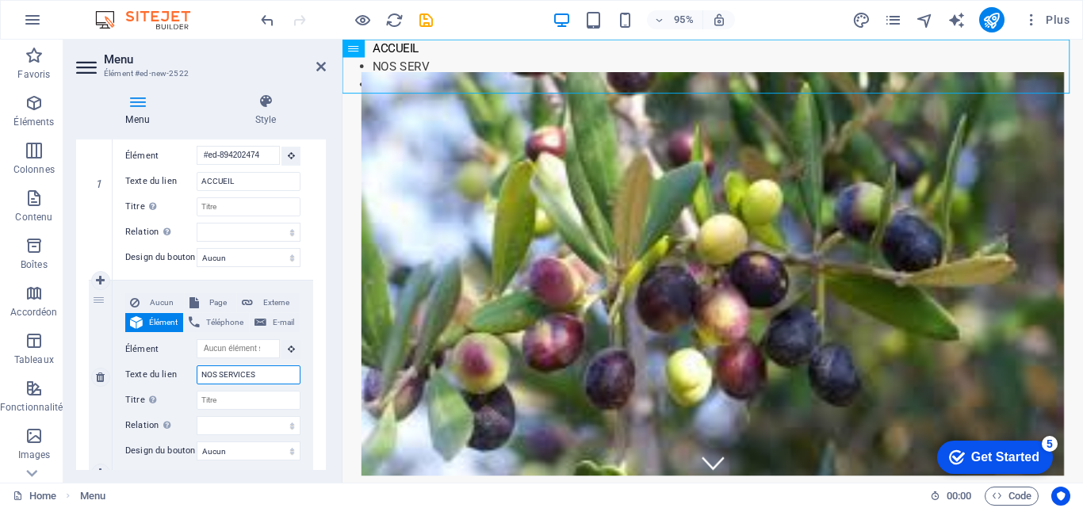
select select
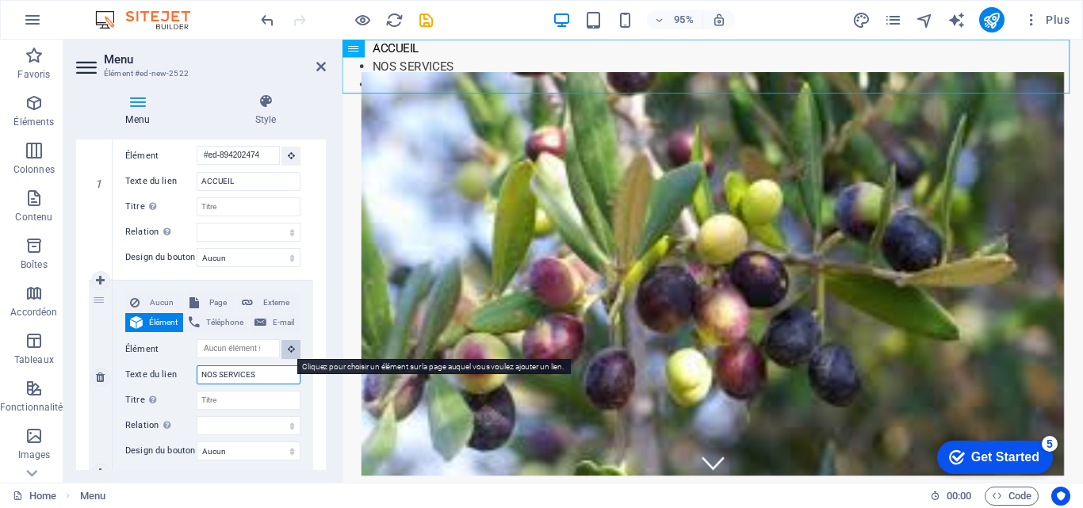
type input "NOS SERVICES"
click at [288, 351] on icon at bounding box center [291, 349] width 7 height 8
click at [289, 348] on icon at bounding box center [291, 349] width 7 height 8
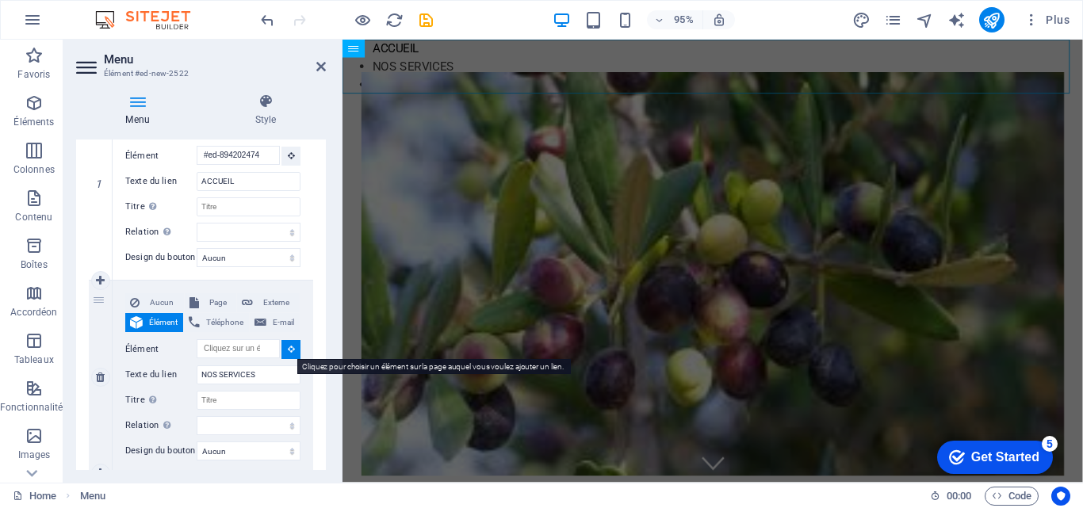
click at [289, 348] on icon at bounding box center [291, 349] width 7 height 8
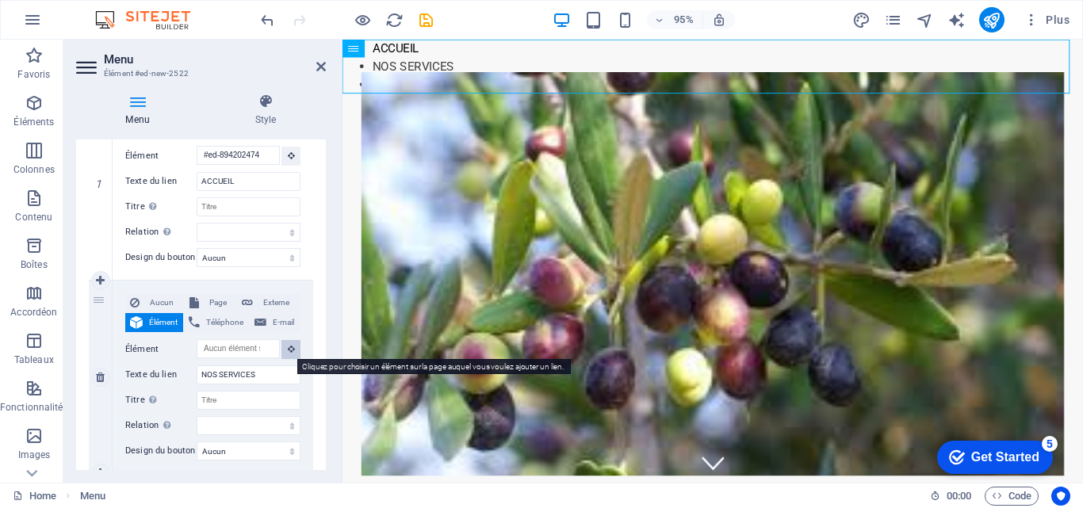
click at [288, 346] on icon at bounding box center [291, 349] width 7 height 8
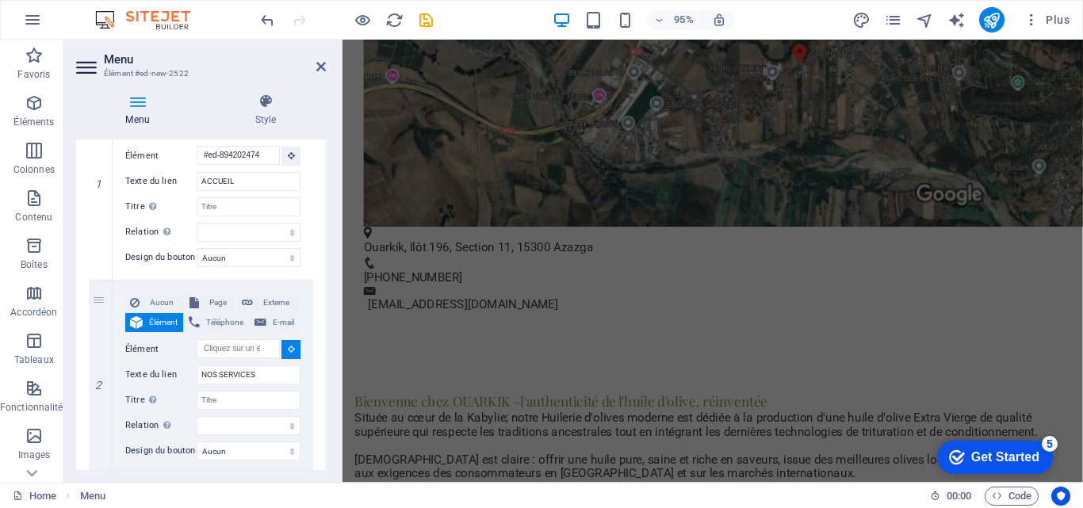
scroll to position [1110, 0]
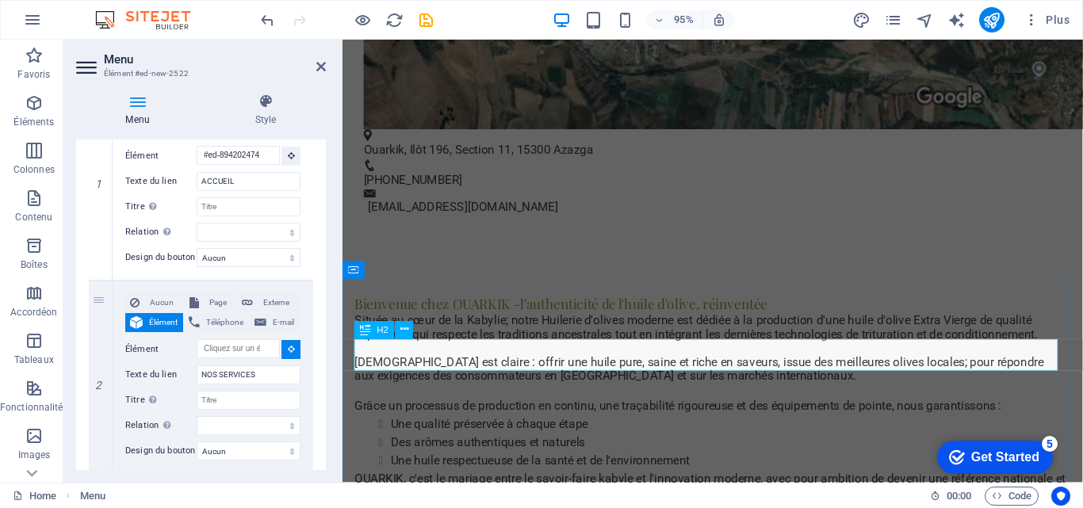
select select
type input "#ed-894201613"
select select
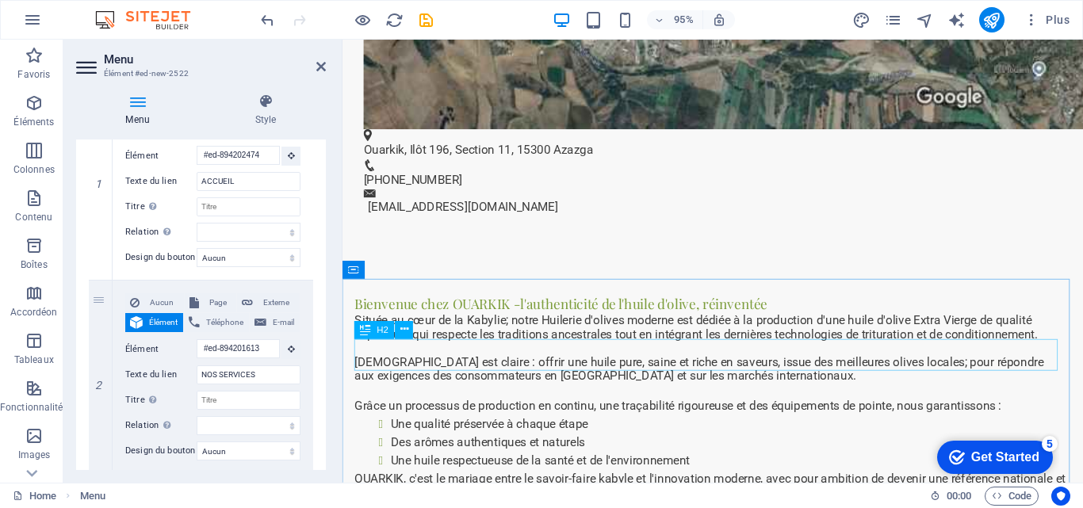
scroll to position [0, 0]
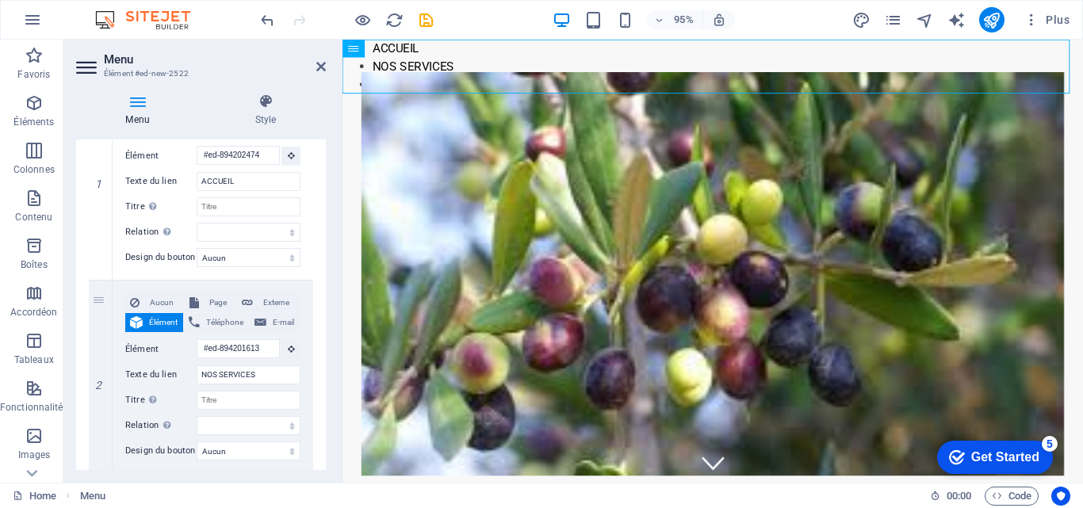
click at [319, 345] on div "1 Aucun Page Externe Élément Téléphone E-mail Page Home Subpage Legal Notice Pr…" at bounding box center [201, 390] width 250 height 630
click at [316, 345] on div "1 Aucun Page Externe Élément Téléphone E-mail Page Home Subpage Legal Notice Pr…" at bounding box center [201, 390] width 250 height 630
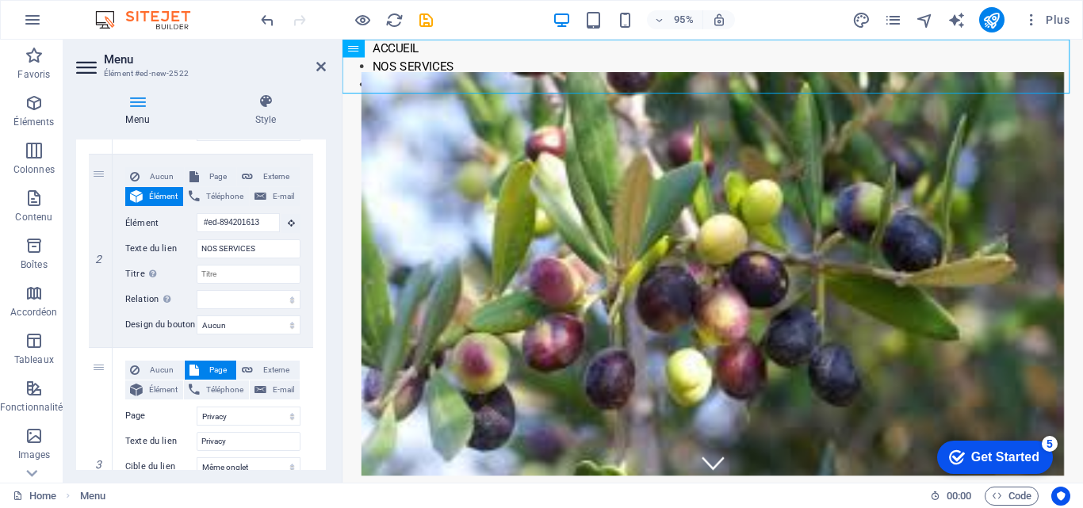
scroll to position [346, 0]
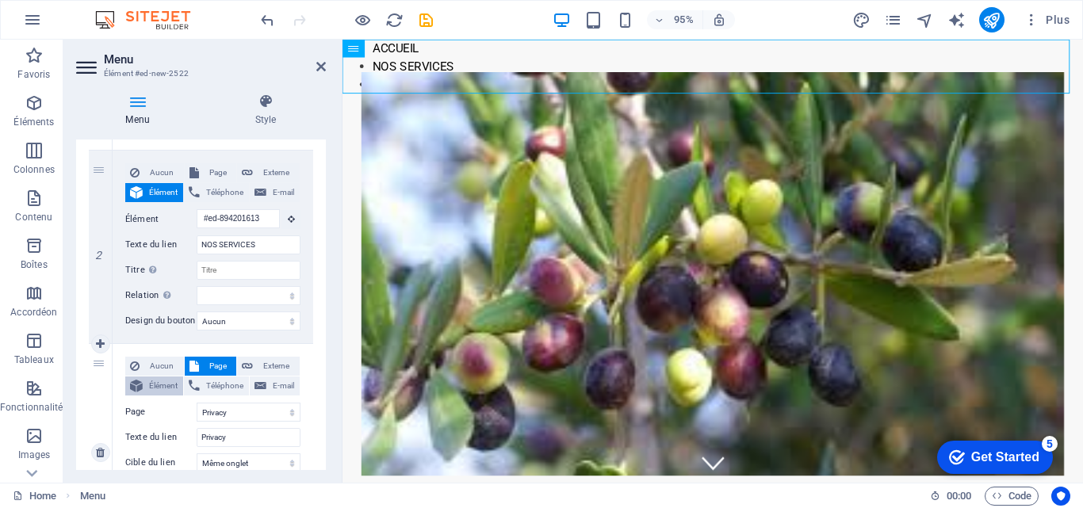
click at [154, 391] on span "Élément" at bounding box center [162, 386] width 31 height 19
select select
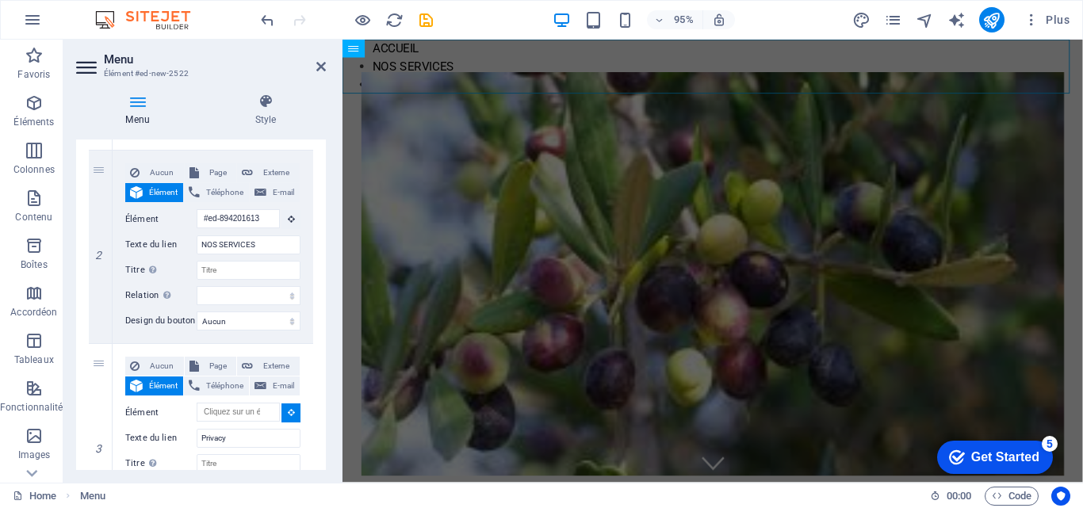
drag, startPoint x: 322, startPoint y: 387, endPoint x: 325, endPoint y: 405, distance: 18.5
click at [325, 405] on div "Menu Auto Personnalisé Créez des éléments de menu personnalisés pour ce menu. C…" at bounding box center [201, 305] width 250 height 331
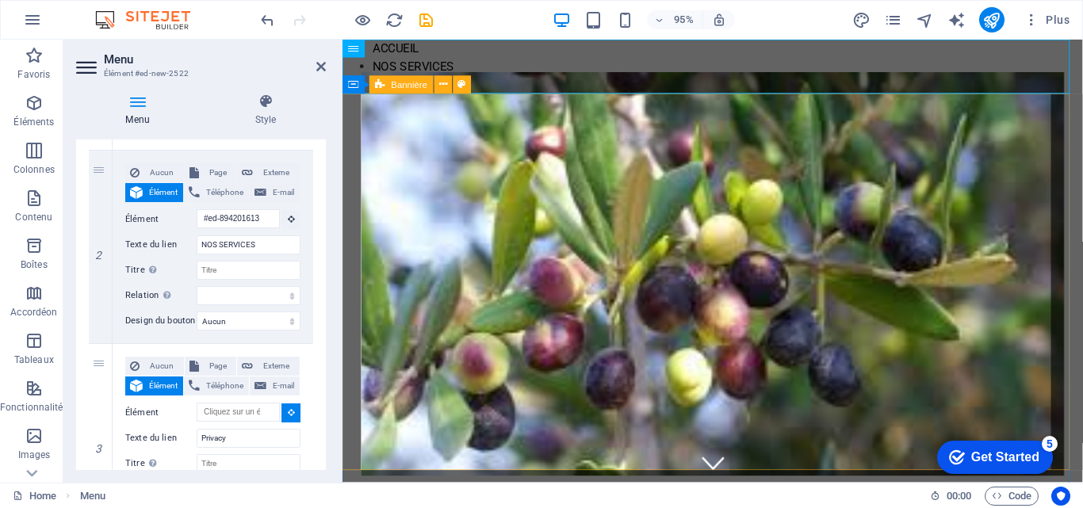
drag, startPoint x: 664, startPoint y: 445, endPoint x: 365, endPoint y: 435, distance: 299.1
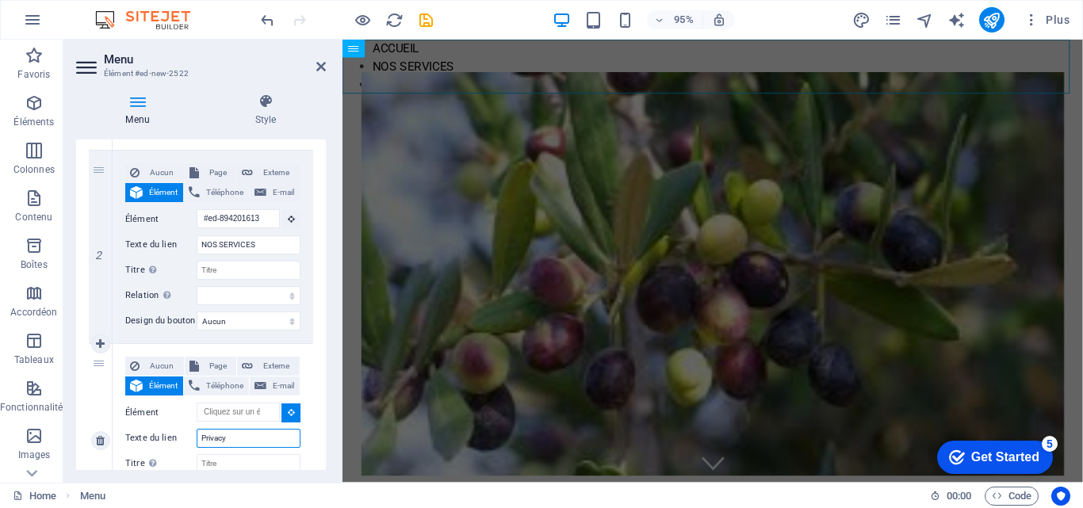
click at [199, 438] on input "Privacy" at bounding box center [249, 438] width 104 height 19
drag, startPoint x: 199, startPoint y: 438, endPoint x: 262, endPoint y: 442, distance: 63.5
click at [262, 442] on input "Privacy" at bounding box center [249, 438] width 104 height 19
type input "NO"
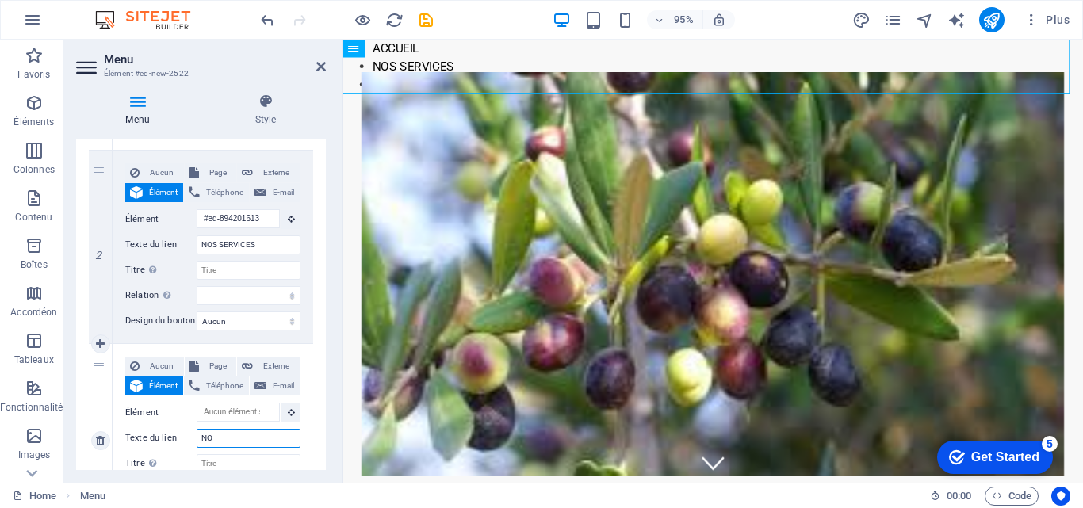
select select
type input "NOS"
select select
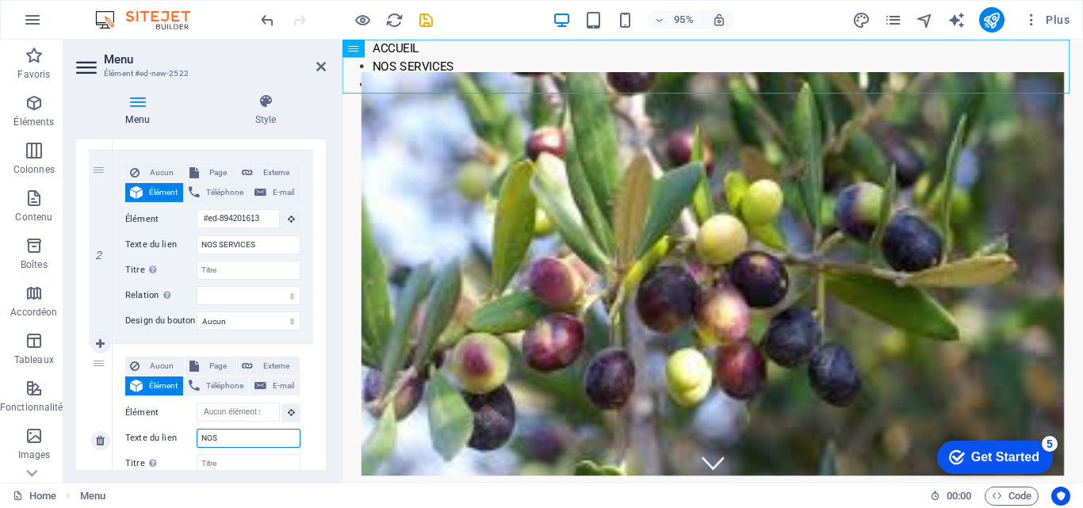
select select
type input "NOS P"
select select
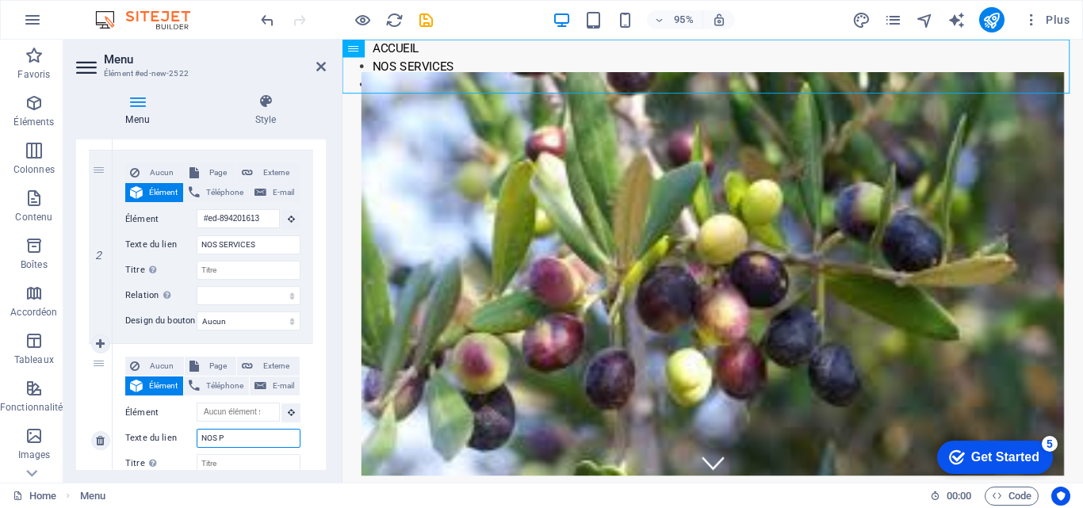
type input "NOS PR"
select select
type input "NOS PRO"
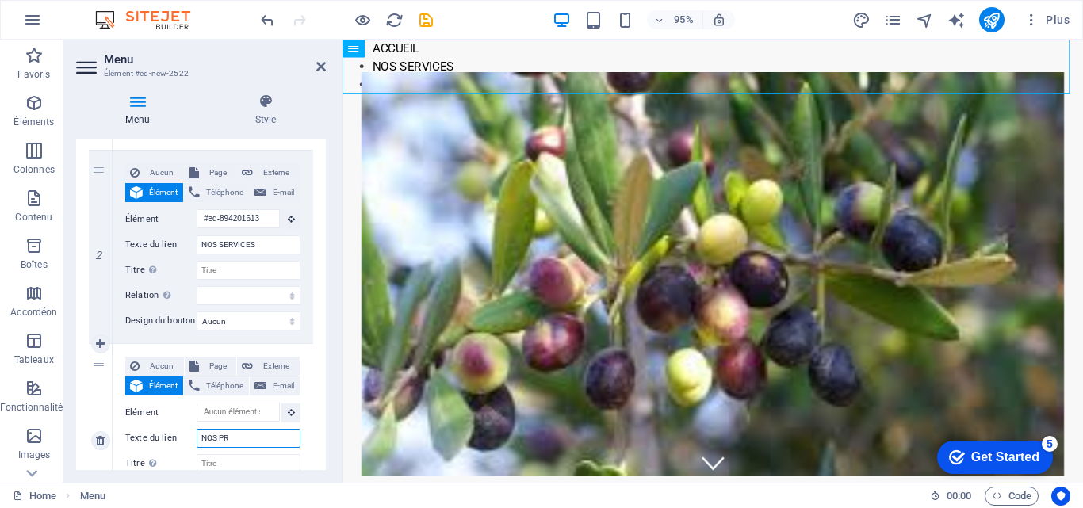
select select
type input "NOS PROD"
select select
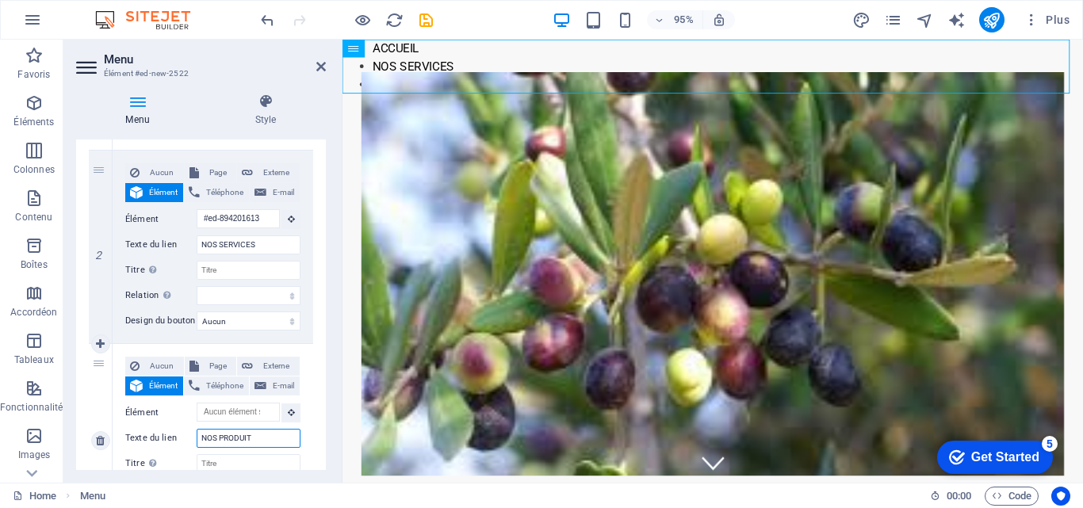
type input "NOS PRODUITS"
select select
type input "NOS PRODUITS"
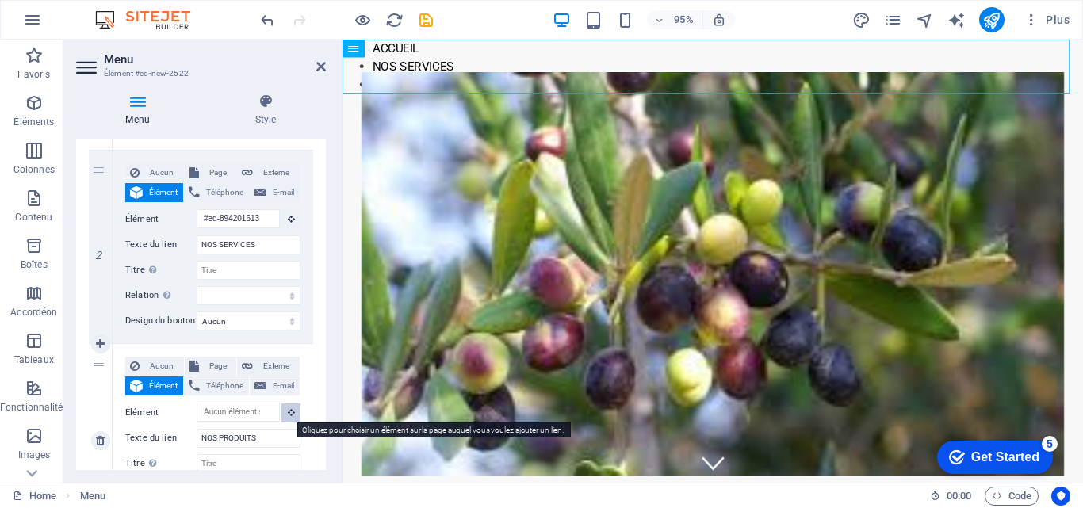
click at [289, 415] on icon at bounding box center [291, 412] width 7 height 8
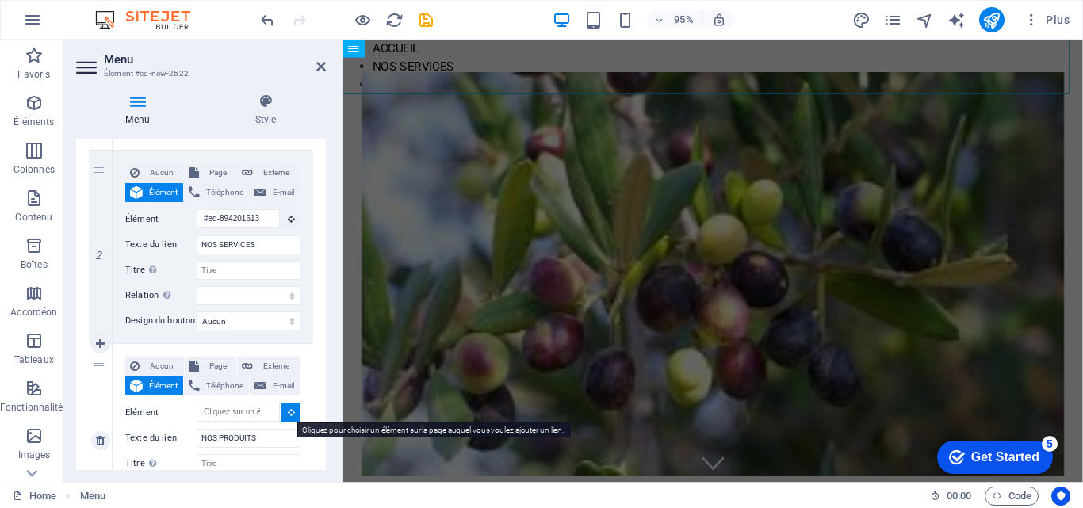
click at [288, 415] on icon at bounding box center [291, 412] width 7 height 8
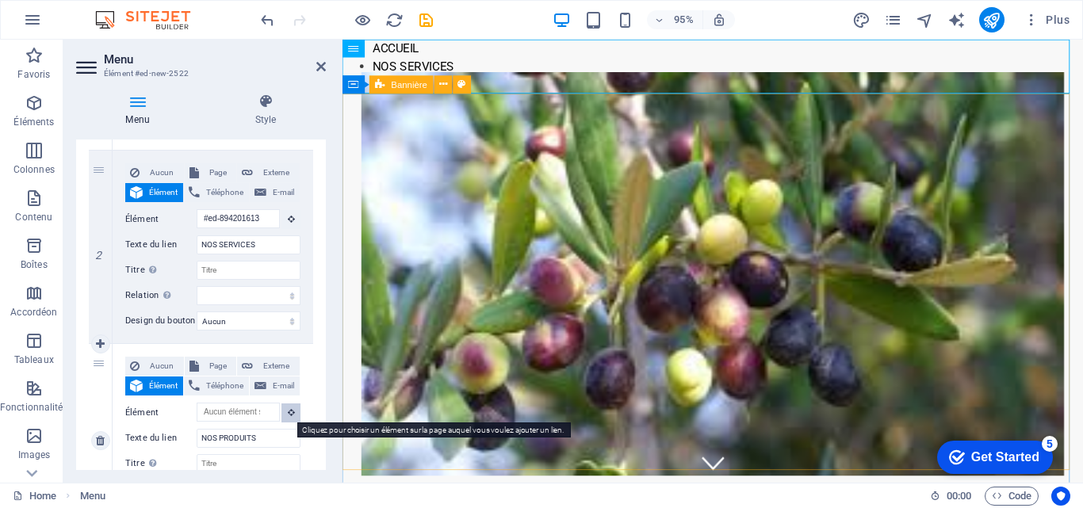
click at [288, 410] on icon at bounding box center [291, 412] width 7 height 8
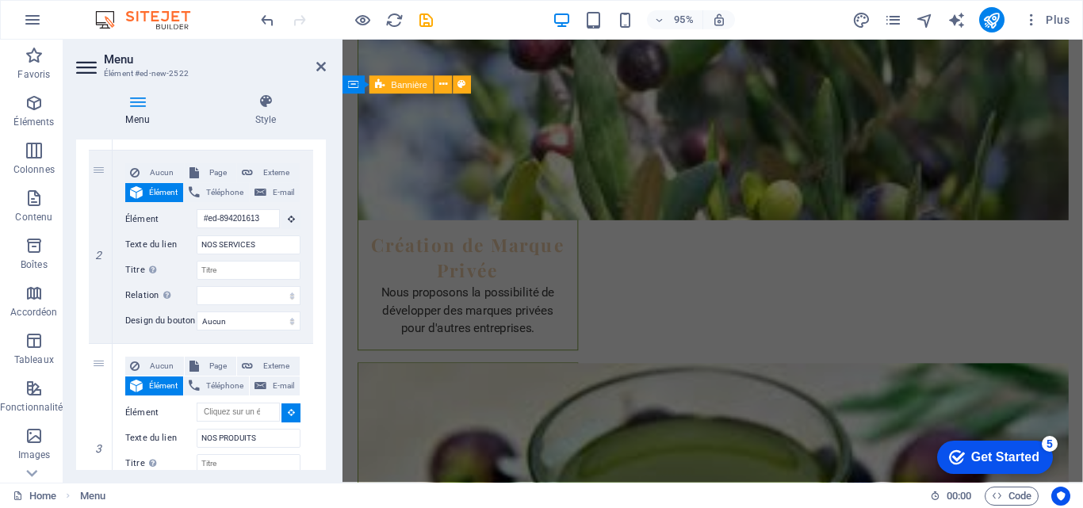
scroll to position [4059, 0]
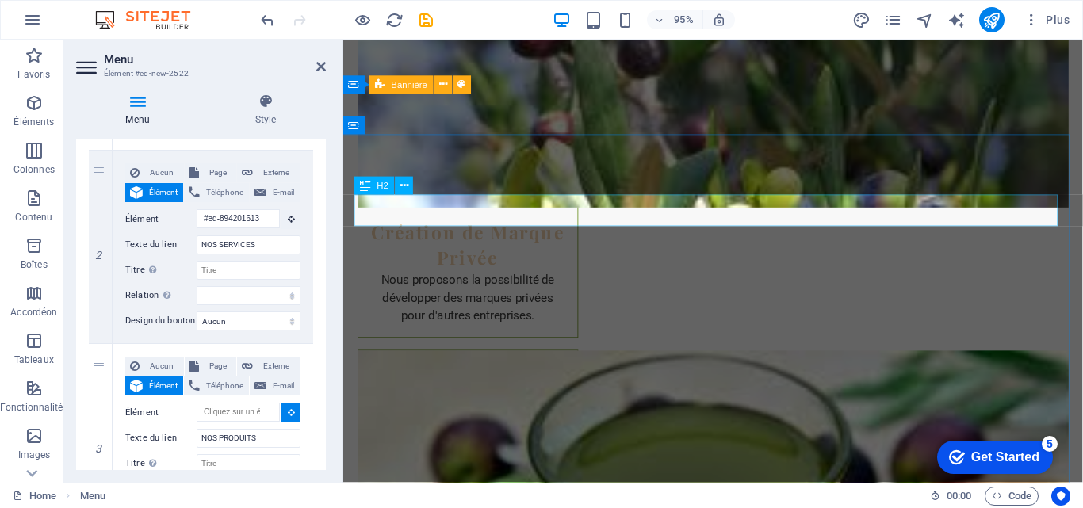
select select
type input "#ed-894200866"
select select
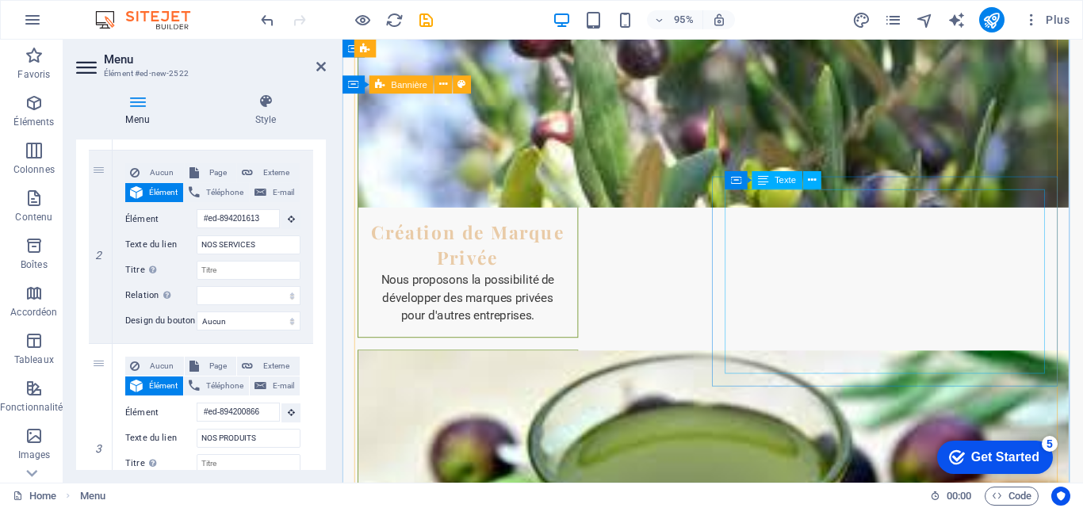
scroll to position [0, 0]
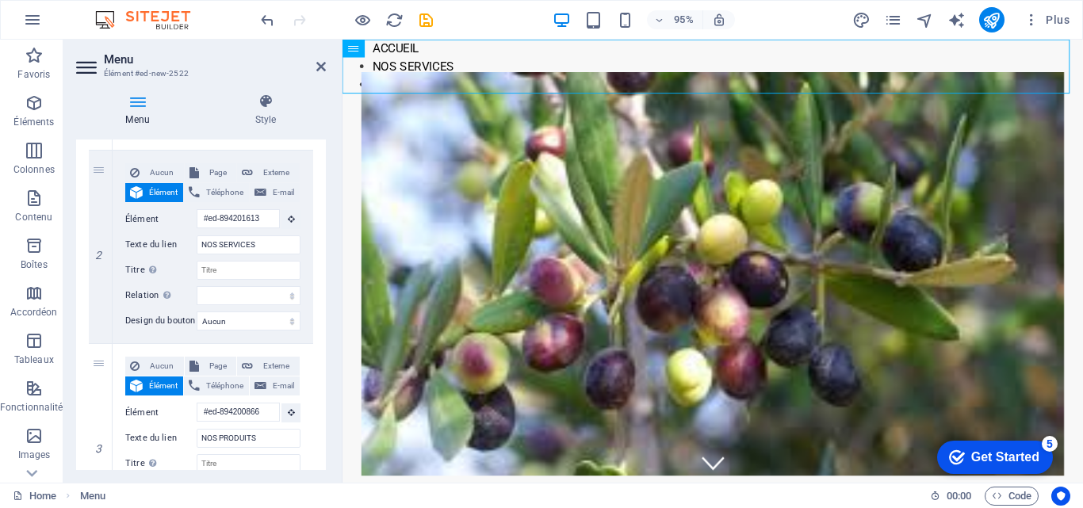
drag, startPoint x: 321, startPoint y: 371, endPoint x: 321, endPoint y: 394, distance: 23.0
click at [321, 394] on div "1 Aucun Page Externe Élément Téléphone E-mail Page Home Subpage Legal Notice Pr…" at bounding box center [201, 247] width 250 height 605
drag, startPoint x: 321, startPoint y: 396, endPoint x: 328, endPoint y: 426, distance: 31.0
click at [328, 426] on div "Menu Style Menu Auto Personnalisé Créez des éléments de menu personnalisés pour…" at bounding box center [200, 282] width 275 height 402
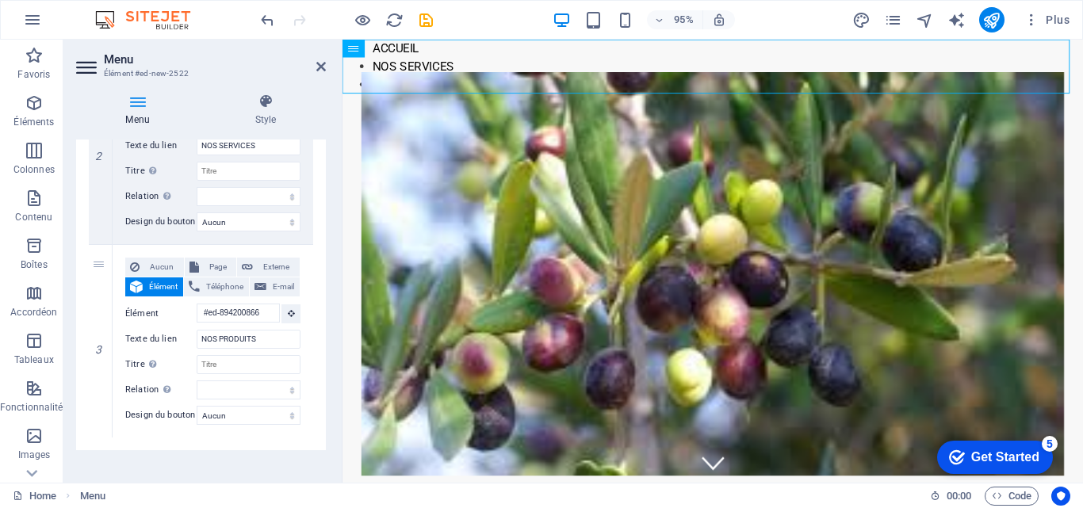
scroll to position [469, 0]
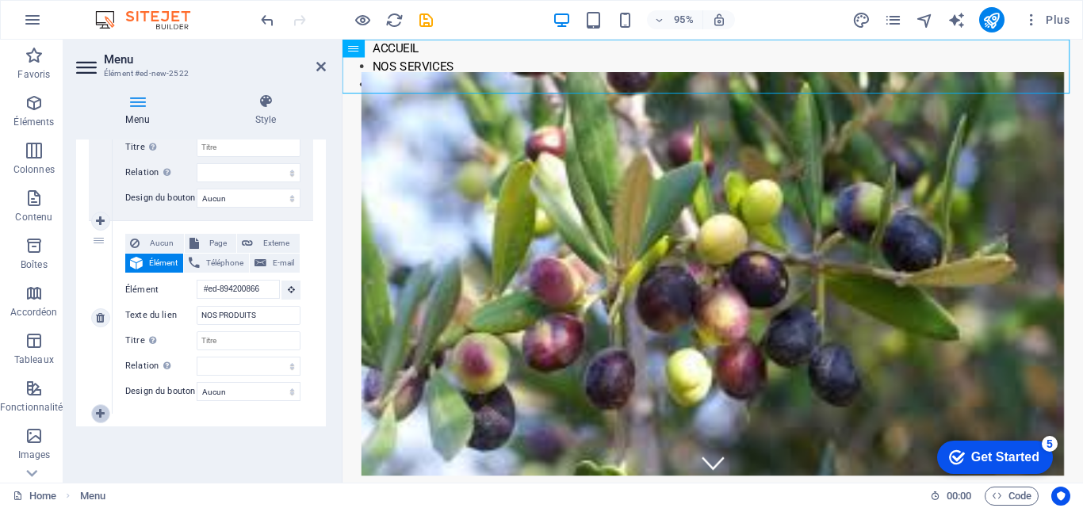
click at [105, 411] on icon at bounding box center [100, 413] width 9 height 11
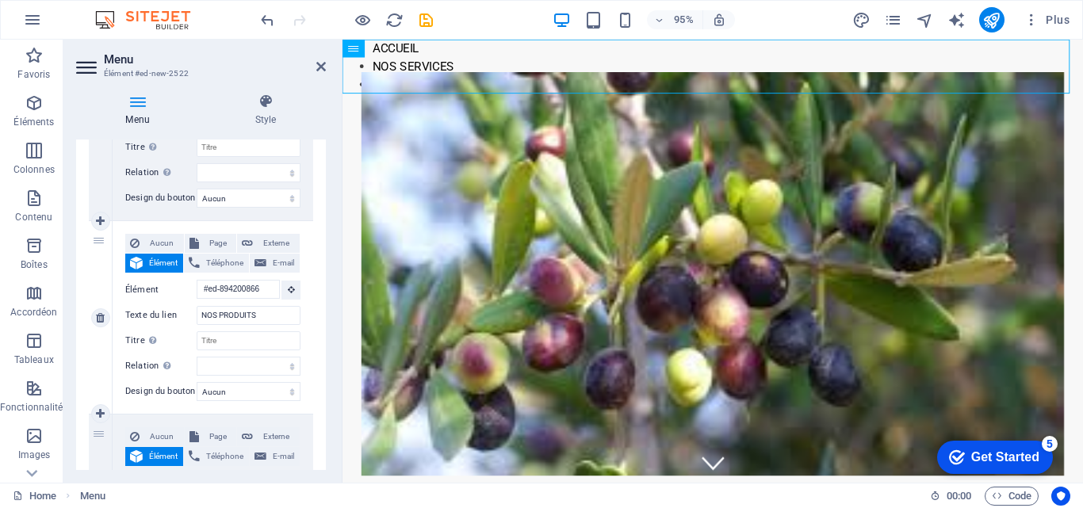
select select
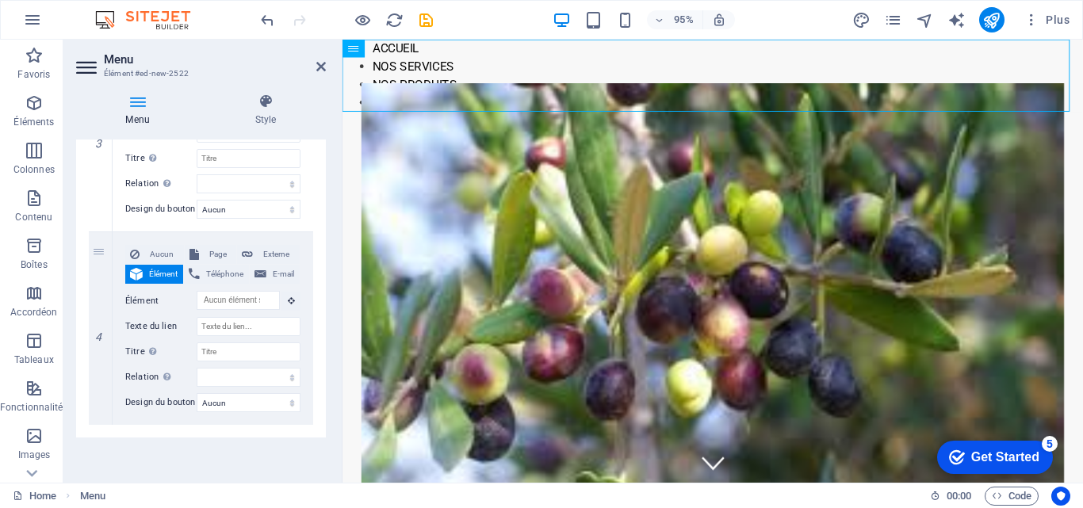
scroll to position [637, 0]
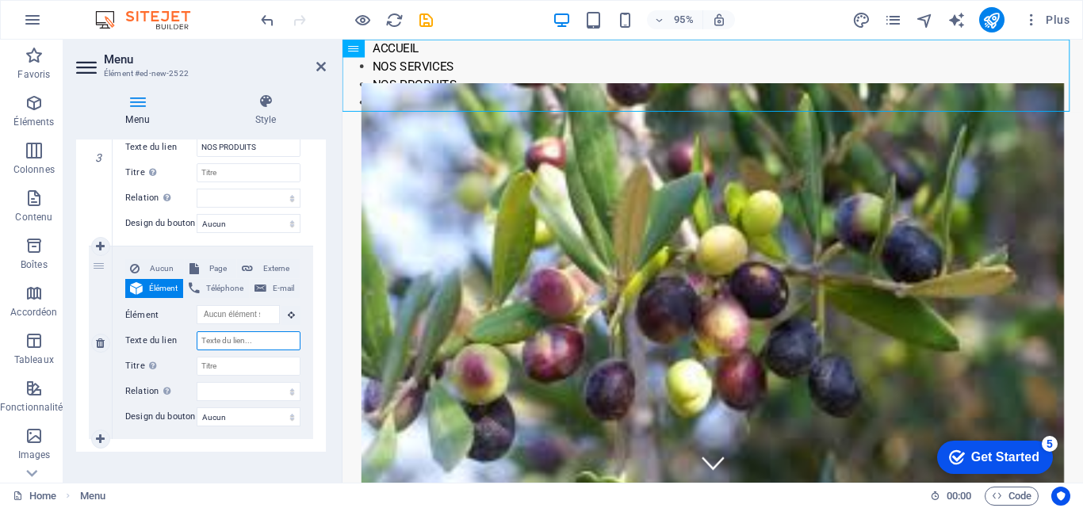
drag, startPoint x: 201, startPoint y: 338, endPoint x: 303, endPoint y: 346, distance: 102.6
click at [303, 346] on div "Aucun Page Externe Élément Téléphone E-mail Page Home Subpage Legal Notice Priv…" at bounding box center [213, 343] width 201 height 193
type input "NOT"
select select
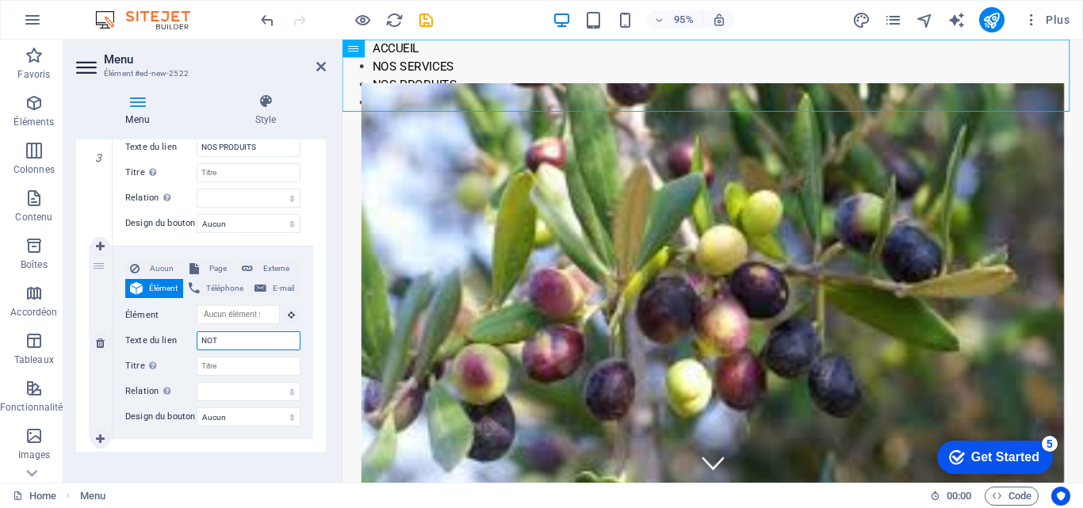
select select
type input "NOTRE EQ"
select select
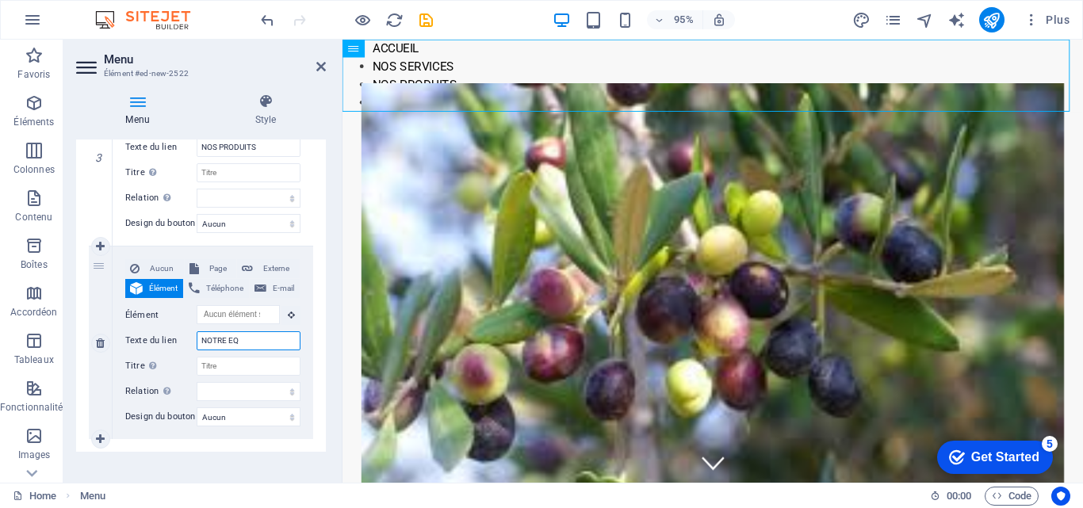
select select
type input "NOTRE EQUIP"
select select
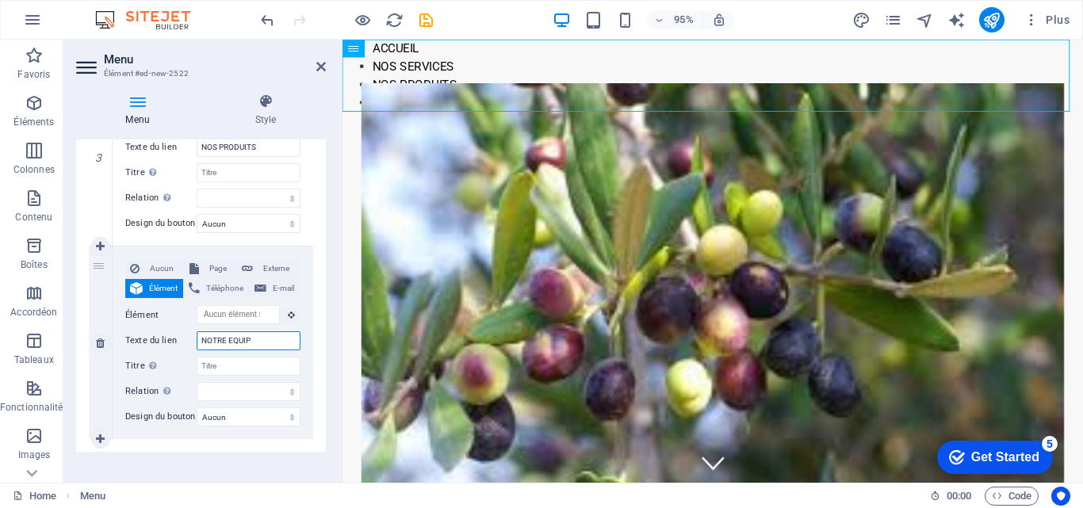
select select
type input "NOTRE EQUIPE"
select select
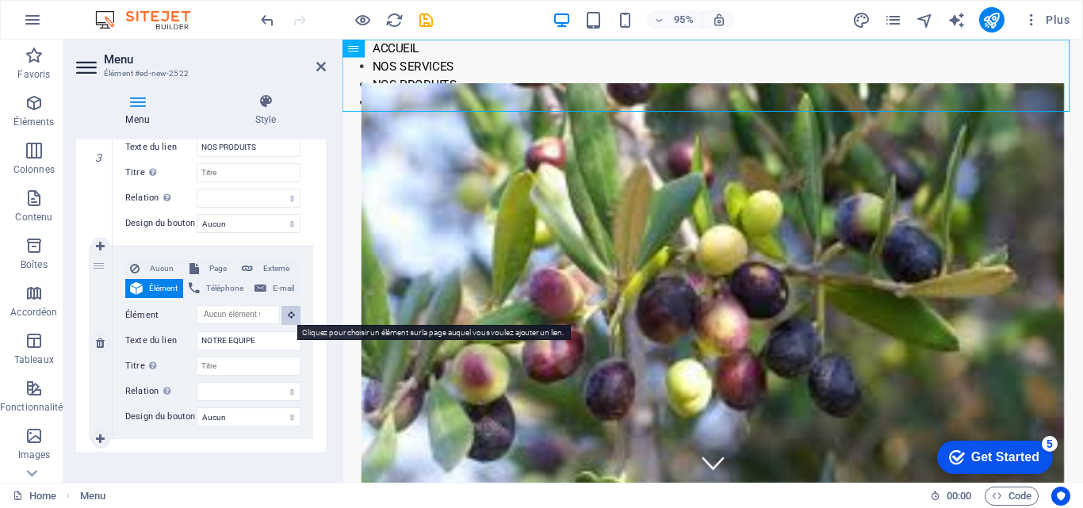
click at [288, 316] on icon at bounding box center [291, 315] width 7 height 8
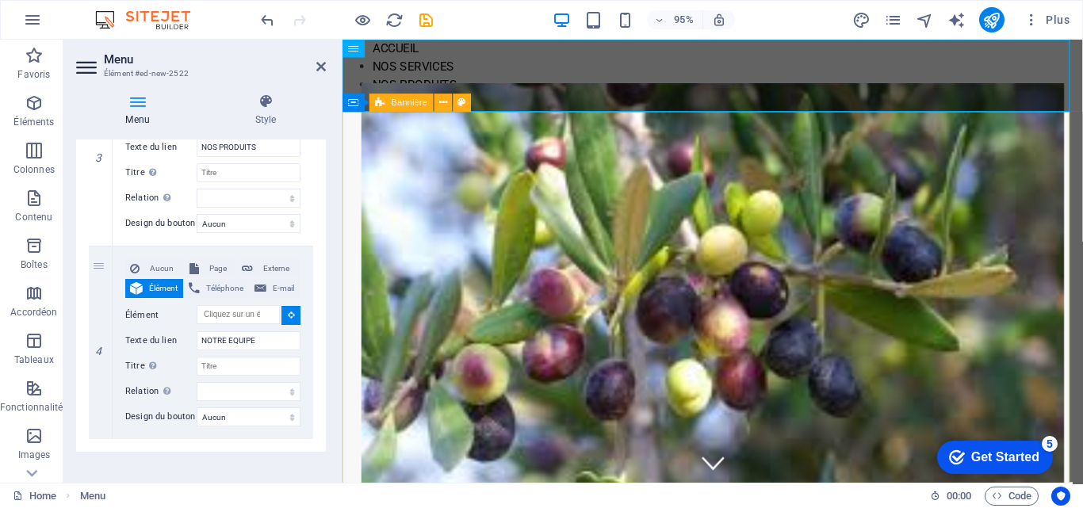
click at [1082, 495] on div "VOTRE ATTENTION : PROJET D'HUILERIE EN COURS DE REALISATION & SITE WEB EN COURS…" at bounding box center [732, 473] width 779 height 714
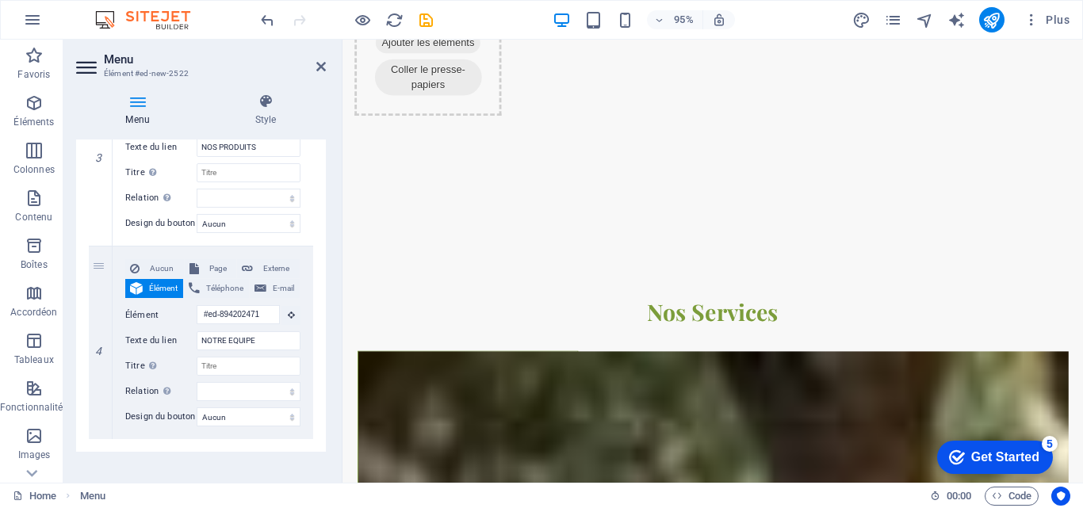
scroll to position [2188, 0]
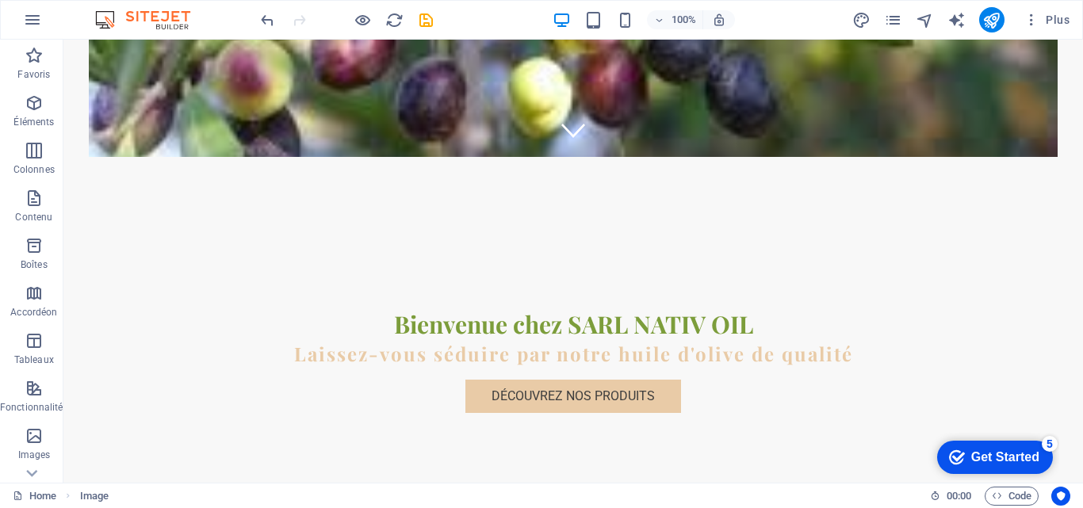
scroll to position [0, 0]
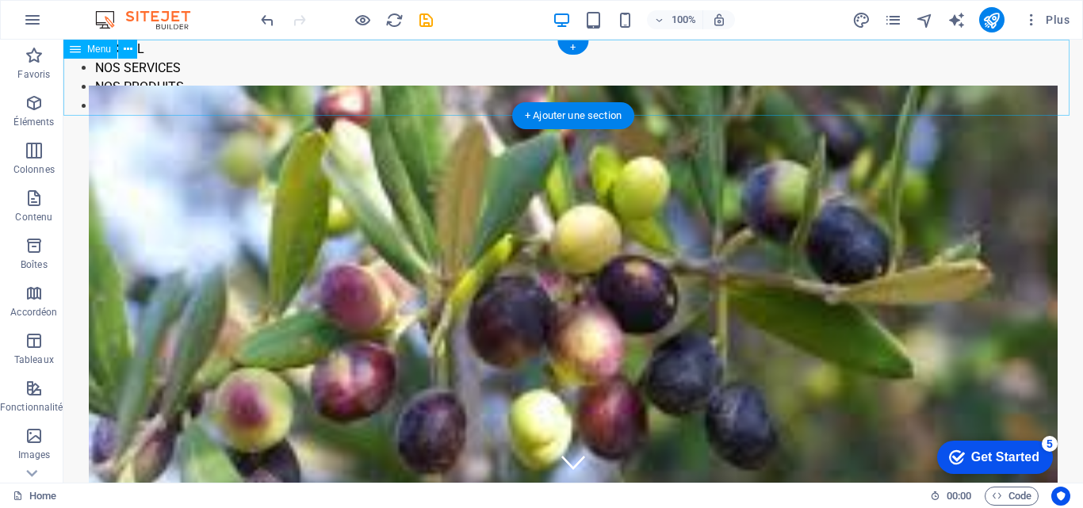
drag, startPoint x: 75, startPoint y: 63, endPoint x: 139, endPoint y: 98, distance: 72.4
click at [75, 63] on nav "ACCUEIL NOS SERVICES NOS PRODUITS NOTRE EQUIPE" at bounding box center [573, 78] width 1020 height 76
click at [75, 58] on icon at bounding box center [75, 49] width 11 height 19
drag, startPoint x: 12, startPoint y: 20, endPoint x: 74, endPoint y: 58, distance: 72.6
click at [74, 58] on icon at bounding box center [75, 49] width 11 height 19
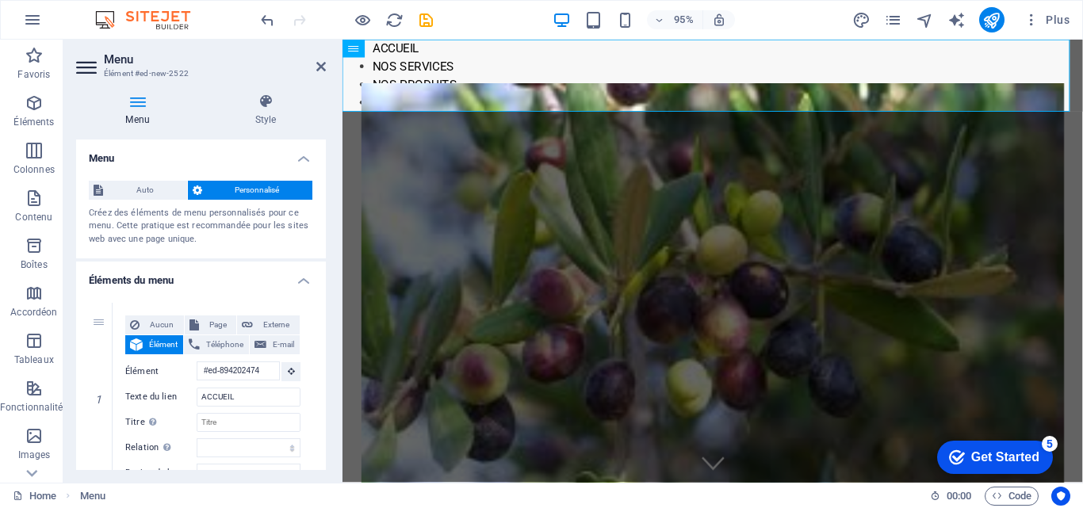
drag, startPoint x: 322, startPoint y: 235, endPoint x: 321, endPoint y: 333, distance: 97.5
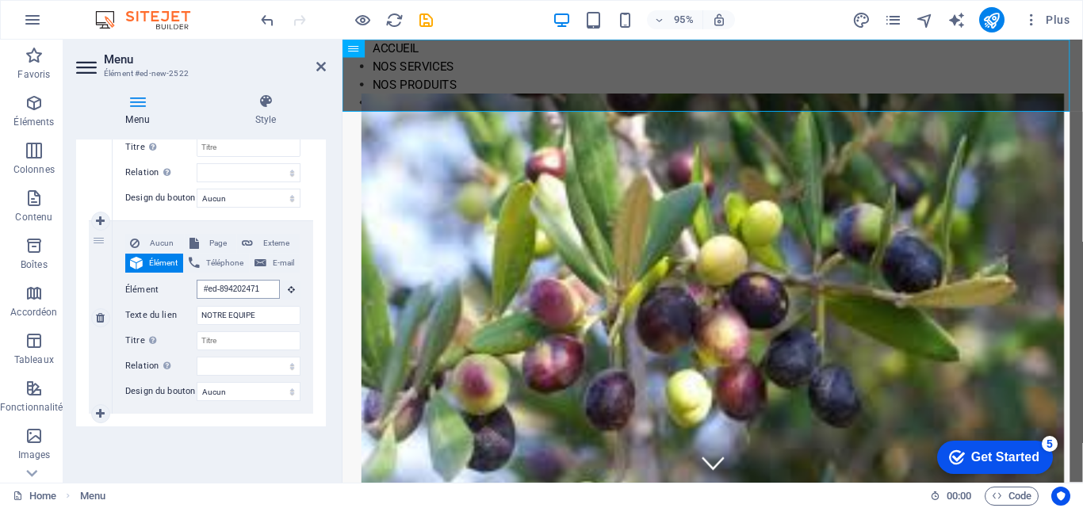
scroll to position [41, 0]
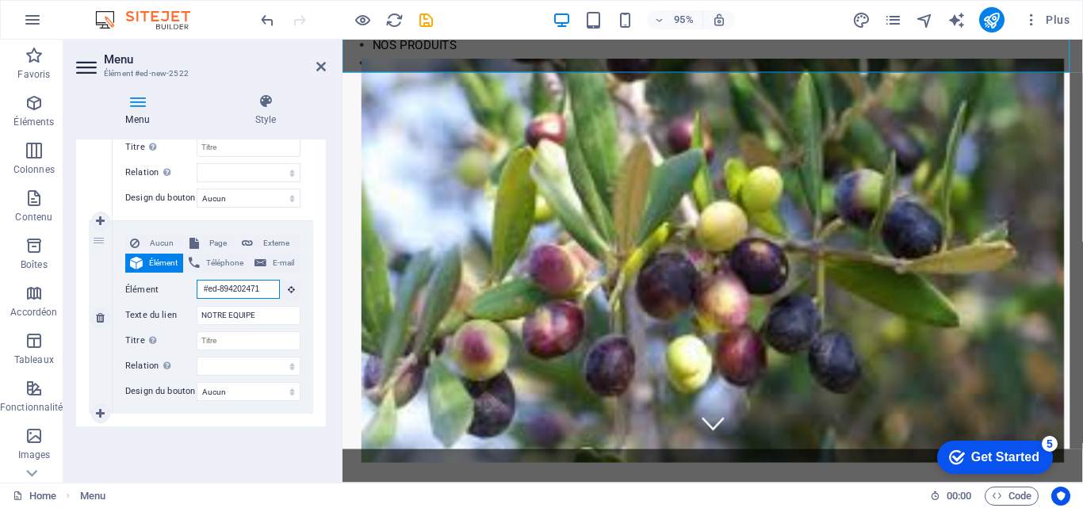
click at [199, 286] on input "#ed-894202471" at bounding box center [238, 289] width 83 height 19
click at [199, 288] on input "#ed-894202471" at bounding box center [238, 289] width 83 height 19
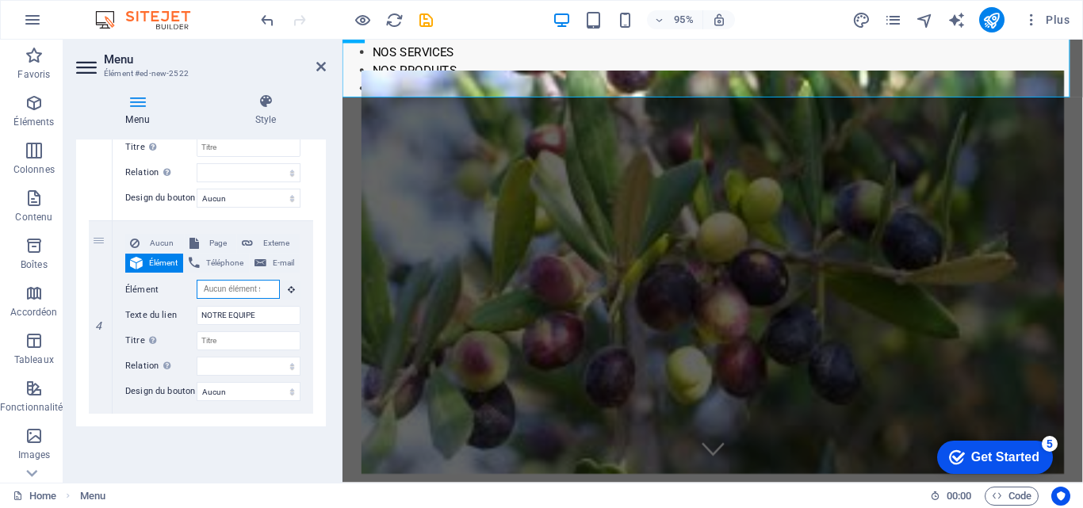
scroll to position [0, 0]
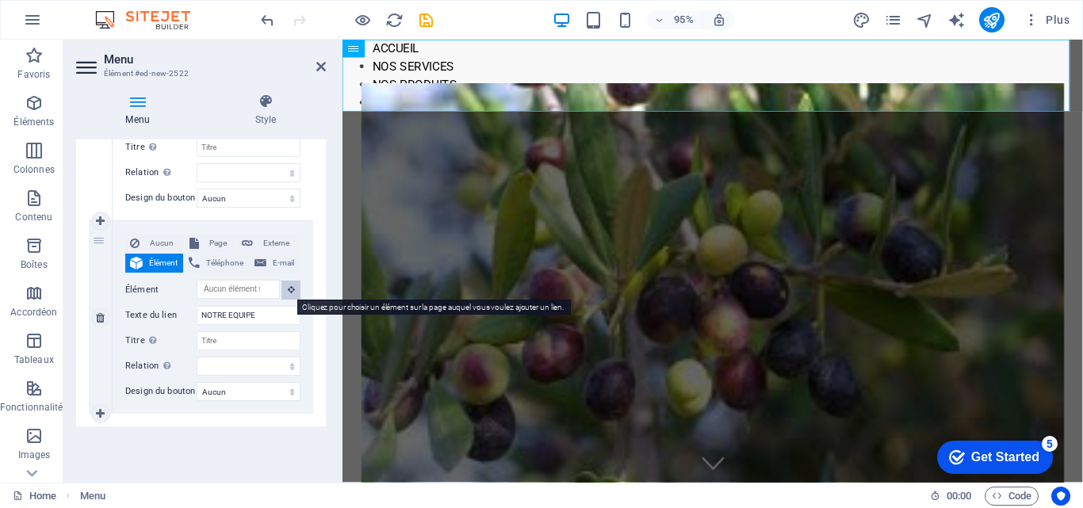
click at [288, 289] on icon at bounding box center [291, 289] width 7 height 8
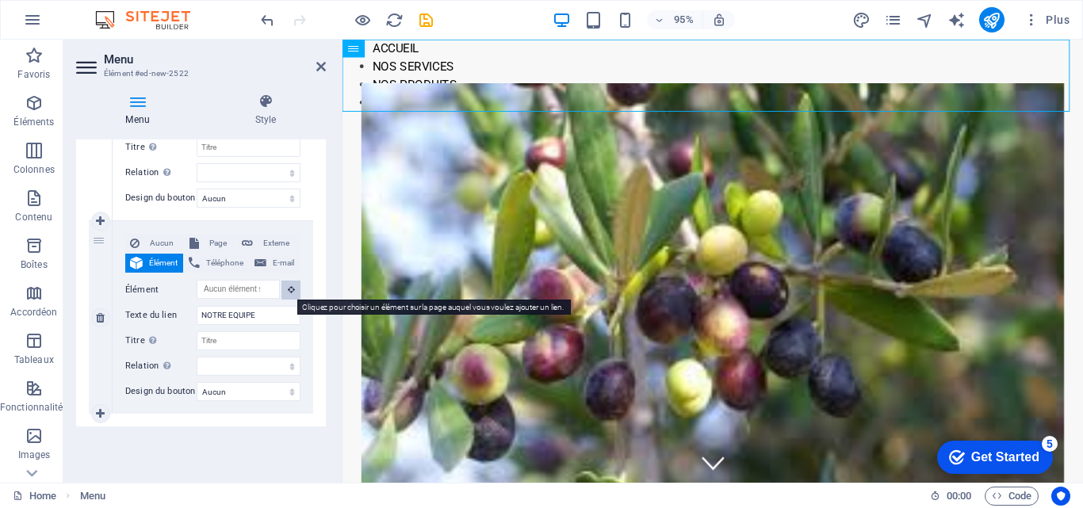
click at [289, 290] on icon at bounding box center [291, 289] width 7 height 8
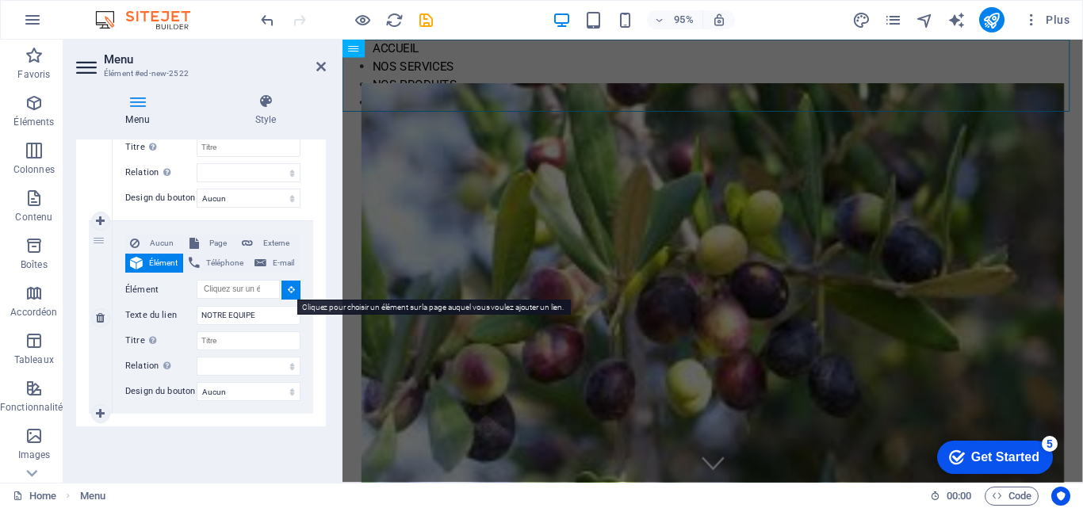
click at [288, 289] on icon at bounding box center [291, 289] width 7 height 8
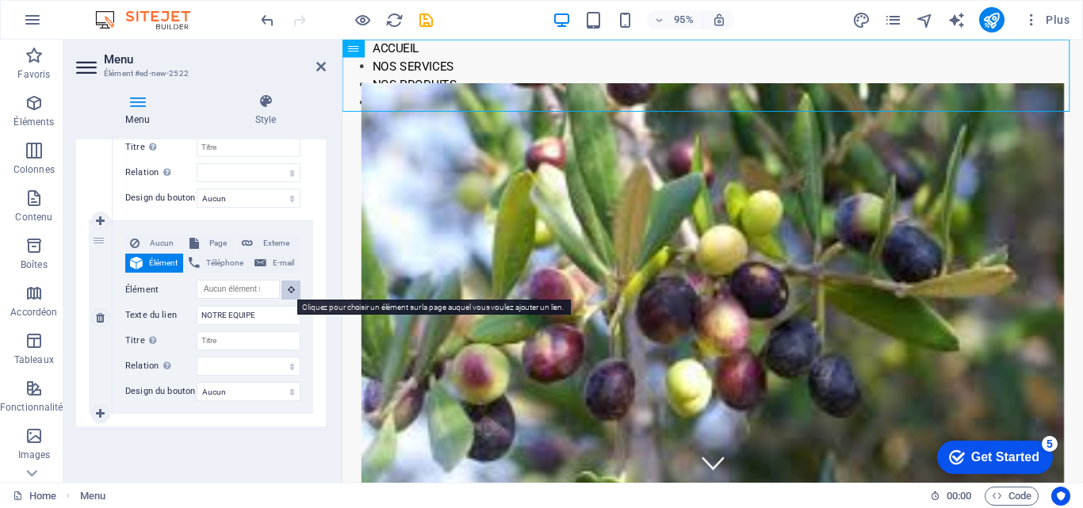
click at [288, 289] on icon at bounding box center [291, 289] width 7 height 8
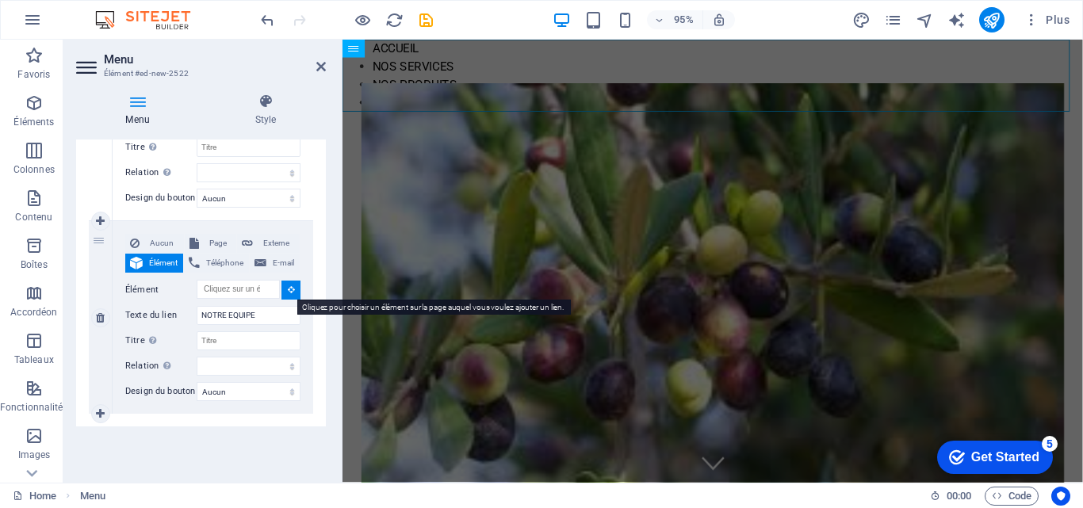
click at [288, 288] on icon at bounding box center [291, 289] width 7 height 8
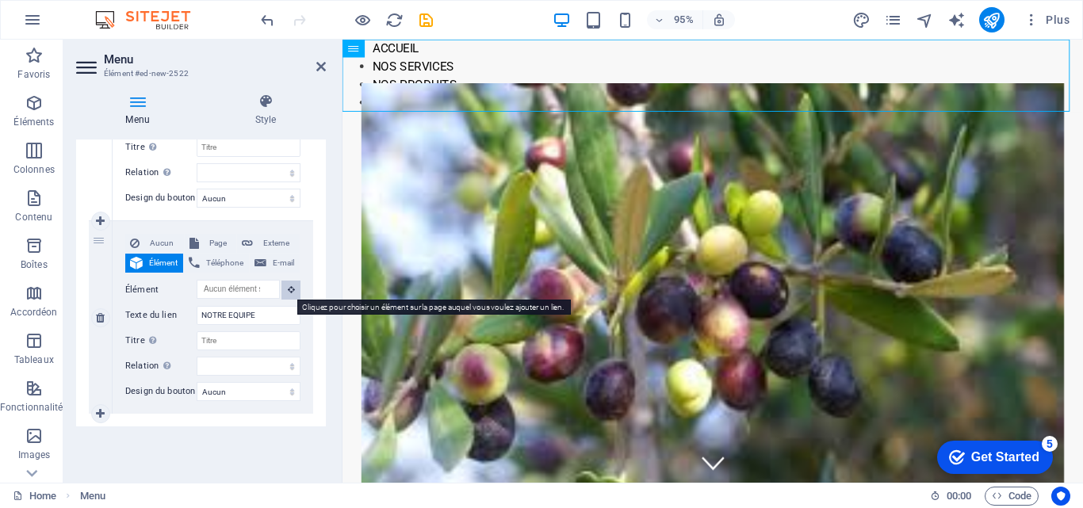
drag, startPoint x: 283, startPoint y: 287, endPoint x: 289, endPoint y: 297, distance: 11.7
click at [281, 287] on button at bounding box center [290, 290] width 19 height 19
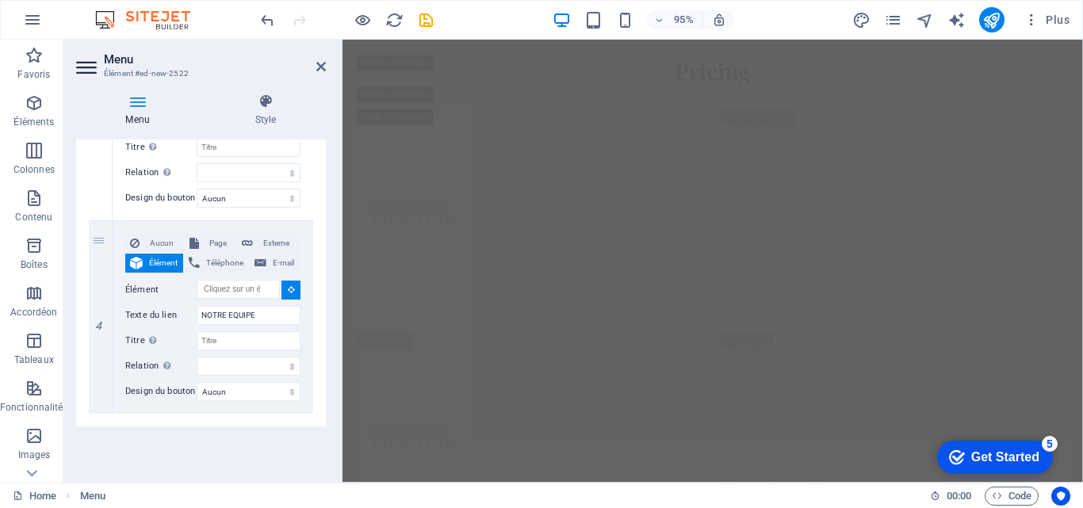
scroll to position [6279, 0]
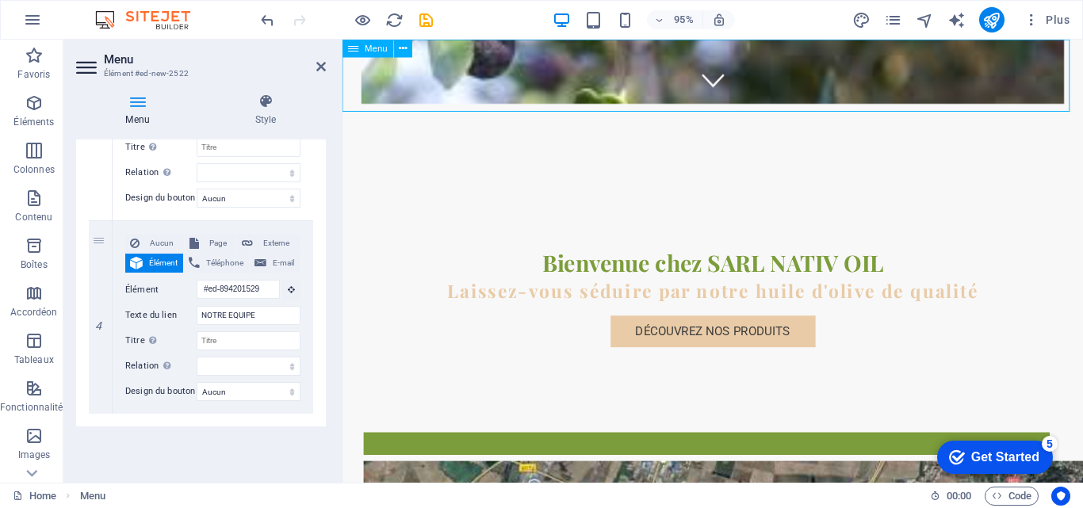
scroll to position [0, 0]
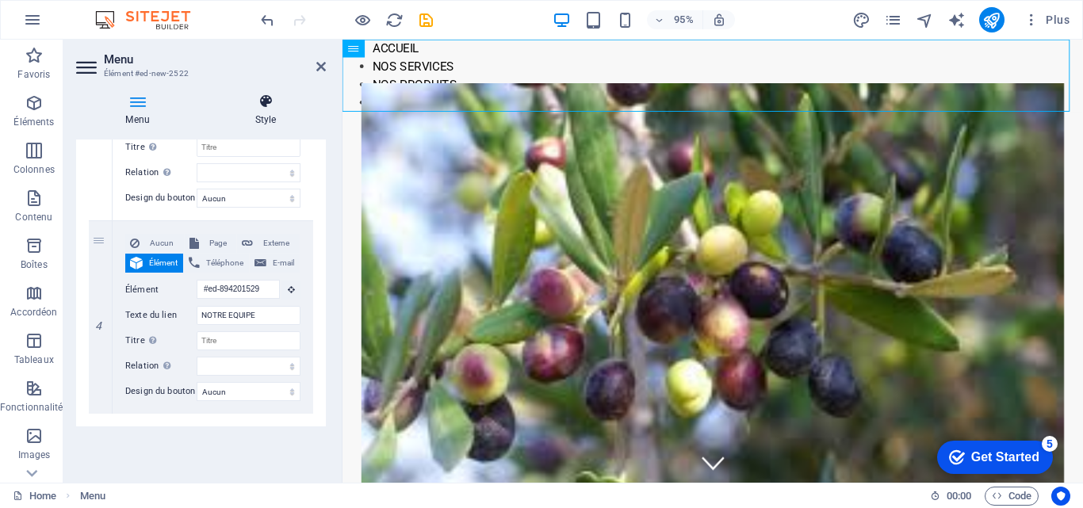
click at [259, 117] on h4 "Style" at bounding box center [265, 110] width 121 height 33
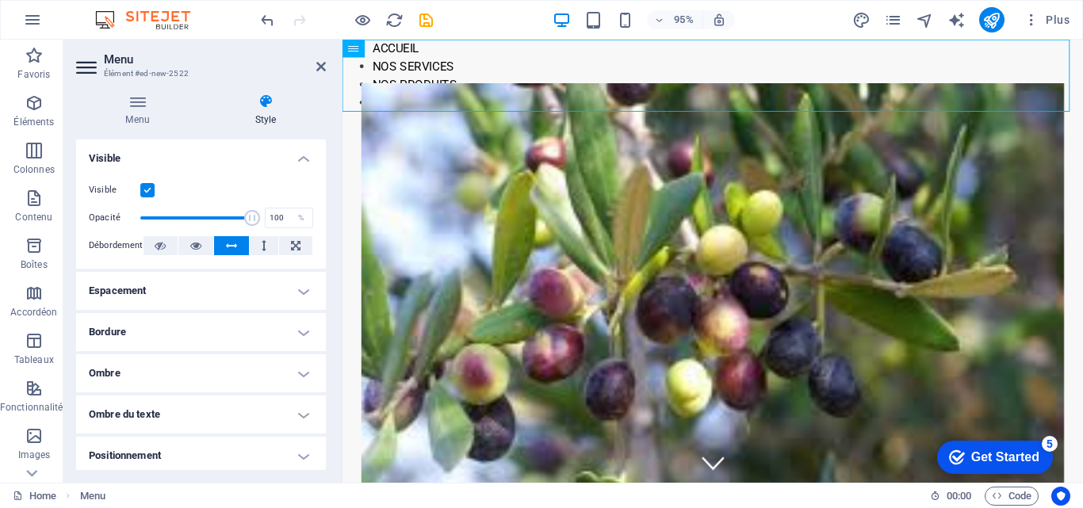
click at [258, 119] on h4 "Style" at bounding box center [265, 110] width 121 height 33
click at [297, 454] on h4 "Positionnement" at bounding box center [201, 456] width 250 height 38
click at [297, 455] on h4 "Positionnement" at bounding box center [201, 451] width 250 height 29
click at [301, 417] on h4 "Ombre du texte" at bounding box center [201, 415] width 250 height 38
click at [301, 417] on h4 "Ombre du texte" at bounding box center [201, 410] width 250 height 29
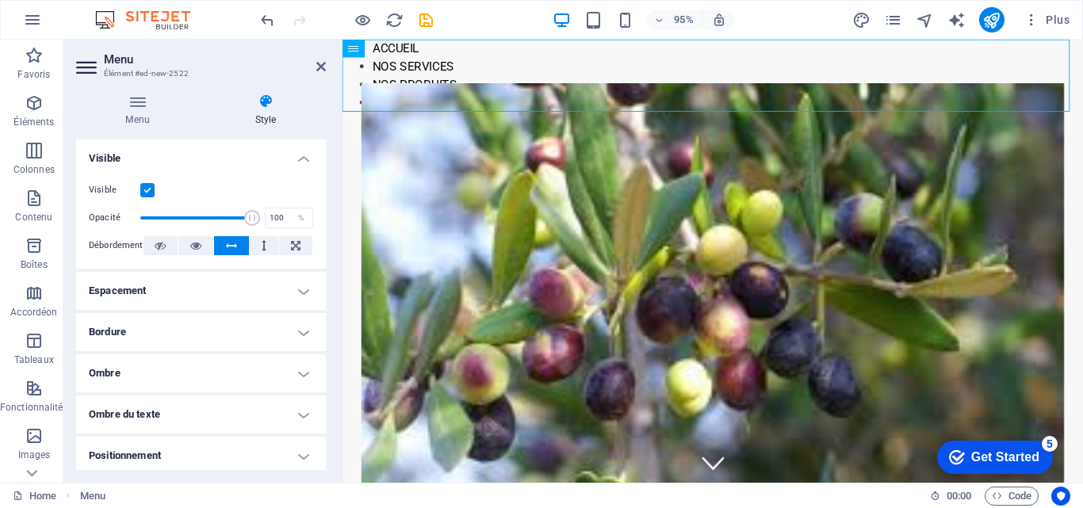
click at [289, 413] on h4 "Ombre du texte" at bounding box center [201, 415] width 250 height 38
click at [289, 413] on h4 "Ombre du texte" at bounding box center [201, 410] width 250 height 29
click at [274, 411] on h4 "Ombre du texte" at bounding box center [201, 415] width 250 height 38
drag, startPoint x: 274, startPoint y: 411, endPoint x: 284, endPoint y: 411, distance: 9.5
click at [284, 411] on h4 "Ombre du texte" at bounding box center [201, 410] width 250 height 29
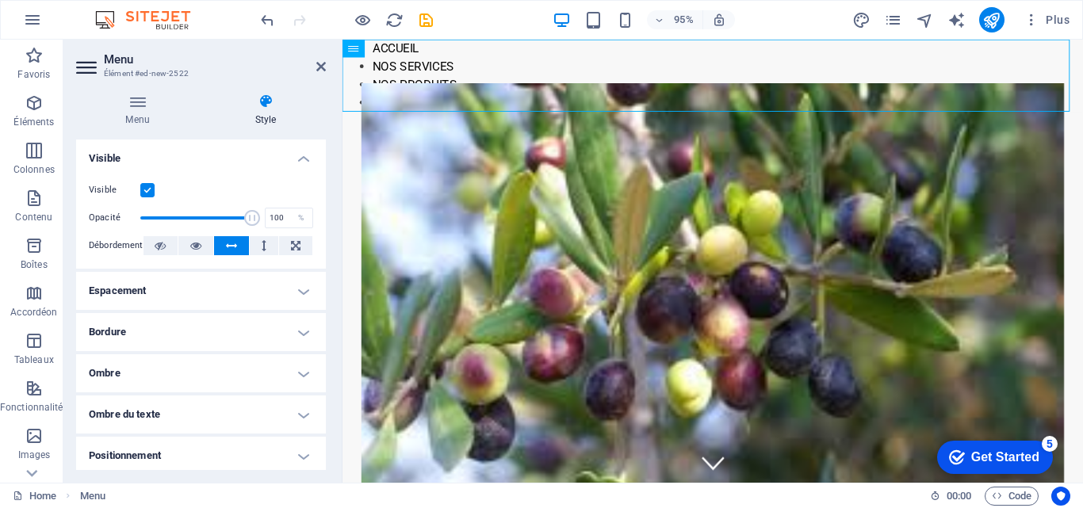
click at [300, 334] on h4 "Bordure" at bounding box center [201, 332] width 250 height 38
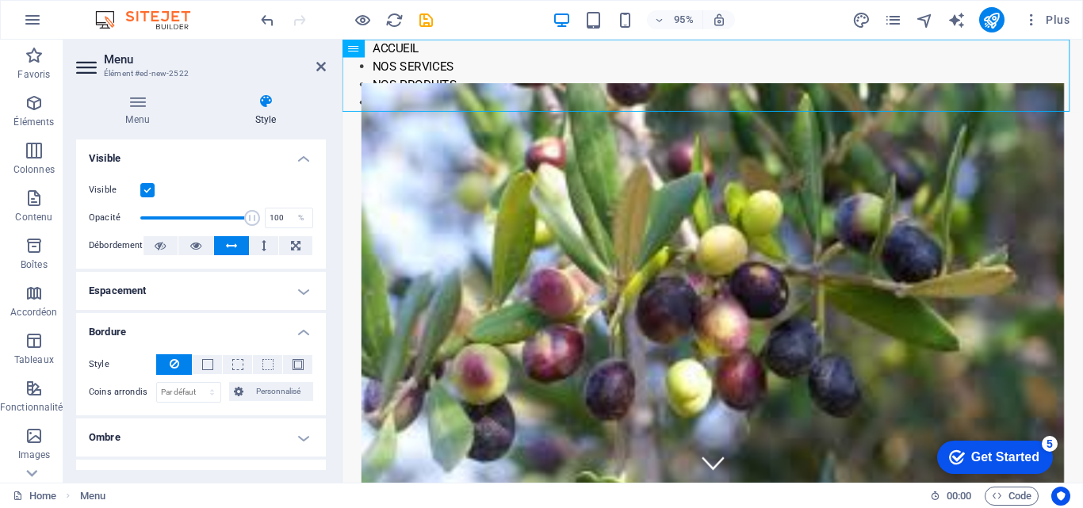
click at [302, 331] on h4 "Bordure" at bounding box center [201, 327] width 250 height 29
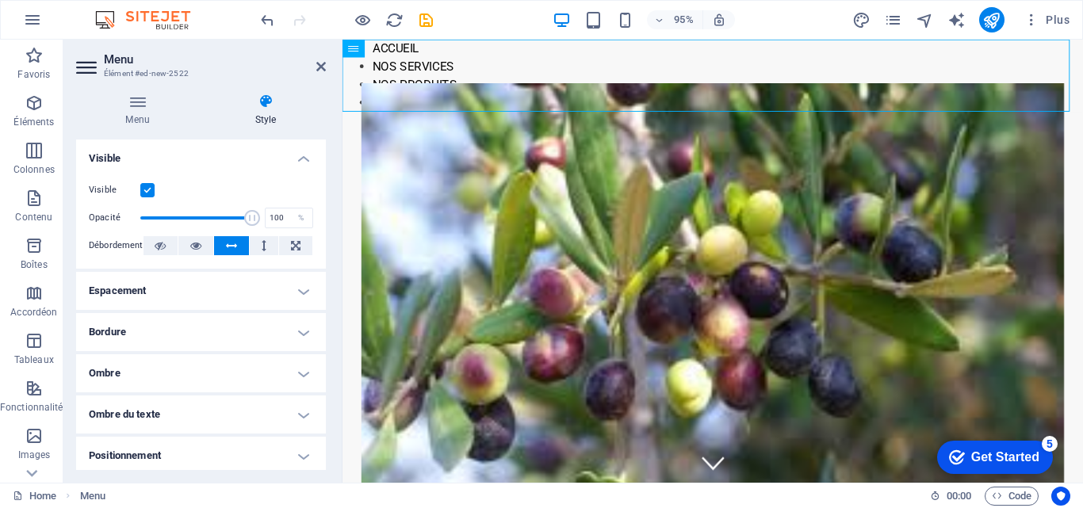
click at [301, 286] on h4 "Espacement" at bounding box center [201, 291] width 250 height 38
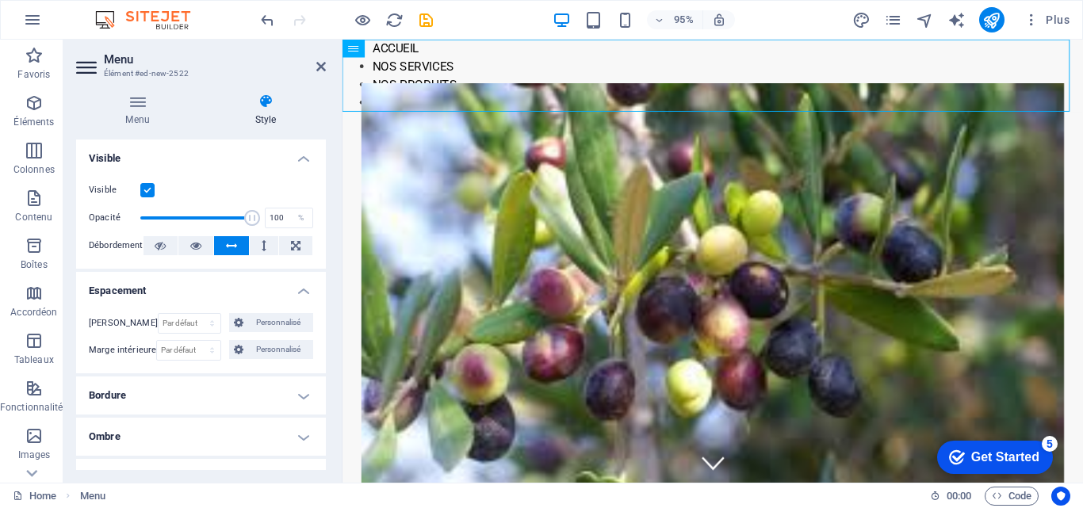
click at [301, 286] on h4 "Espacement" at bounding box center [201, 286] width 250 height 29
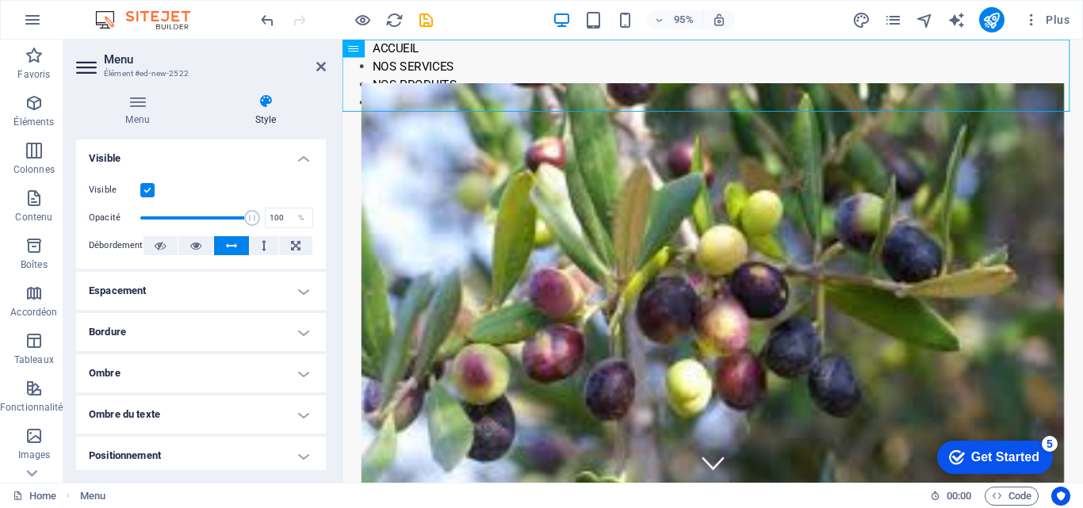
click at [285, 285] on h4 "Espacement" at bounding box center [201, 291] width 250 height 38
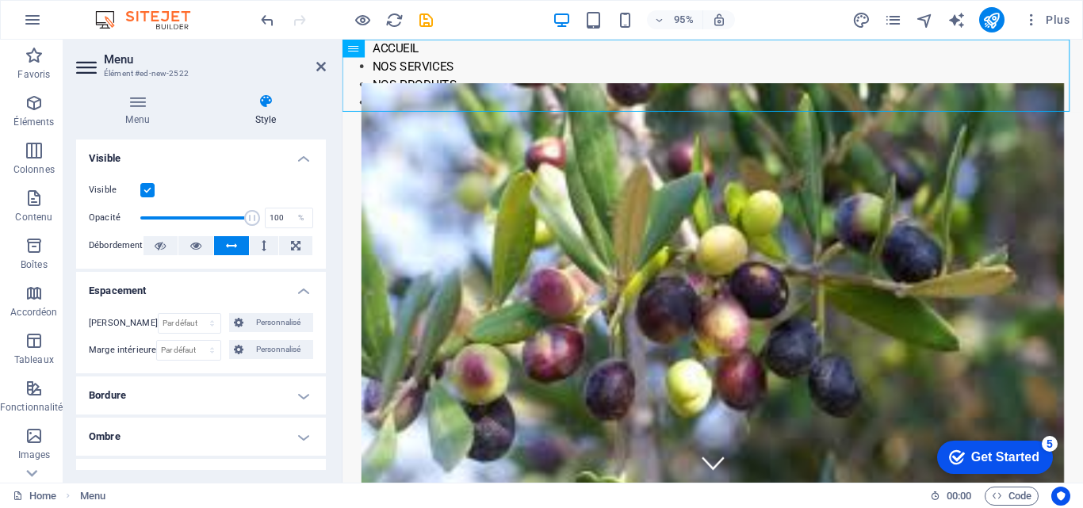
click at [296, 291] on h4 "Espacement" at bounding box center [201, 286] width 250 height 29
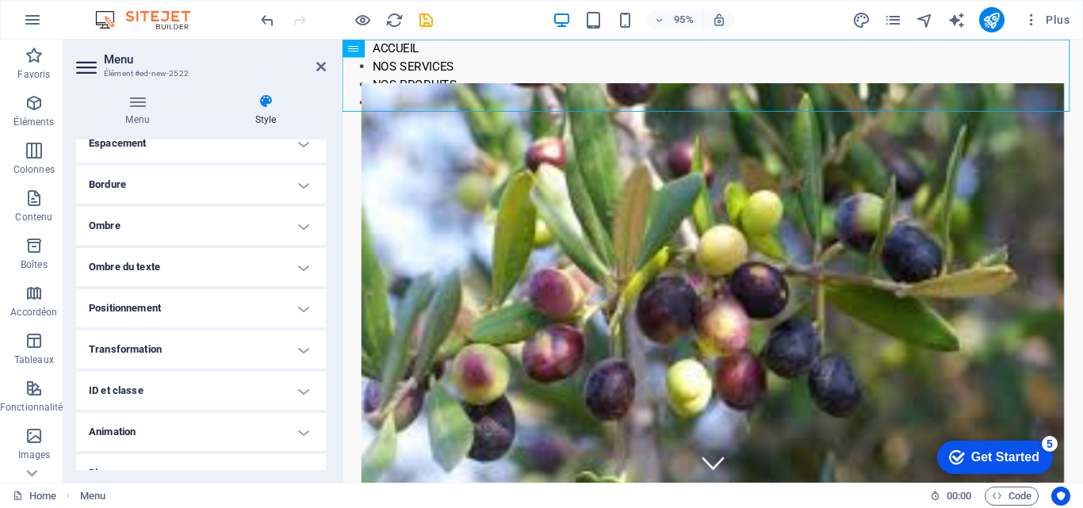
scroll to position [170, 0]
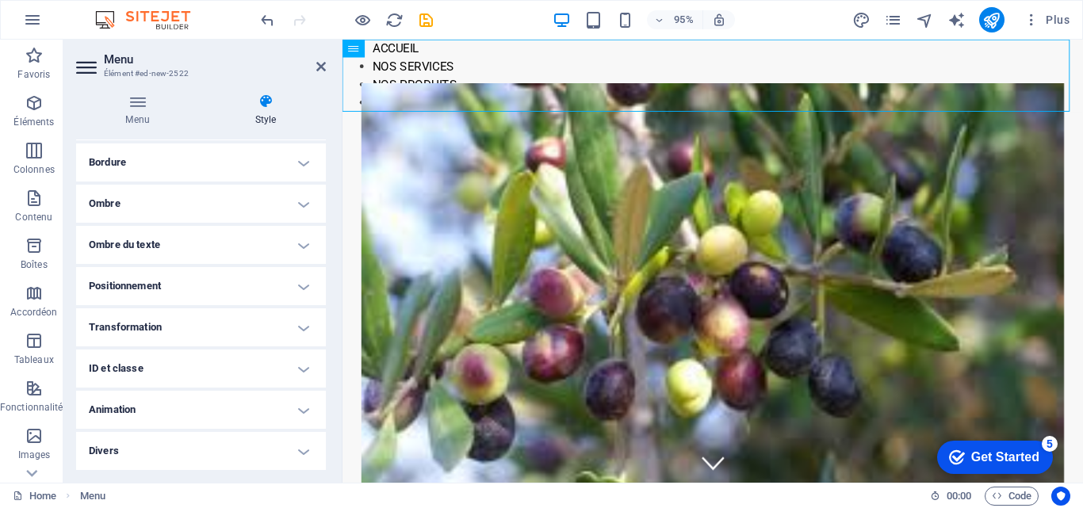
click at [300, 446] on h4 "Divers" at bounding box center [201, 451] width 250 height 38
click at [300, 446] on h4 "Divers" at bounding box center [201, 446] width 250 height 29
click at [300, 416] on h4 "Animation" at bounding box center [201, 410] width 250 height 38
click at [291, 411] on h4 "Animation" at bounding box center [201, 405] width 250 height 29
click at [290, 411] on h4 "Animation" at bounding box center [201, 410] width 250 height 38
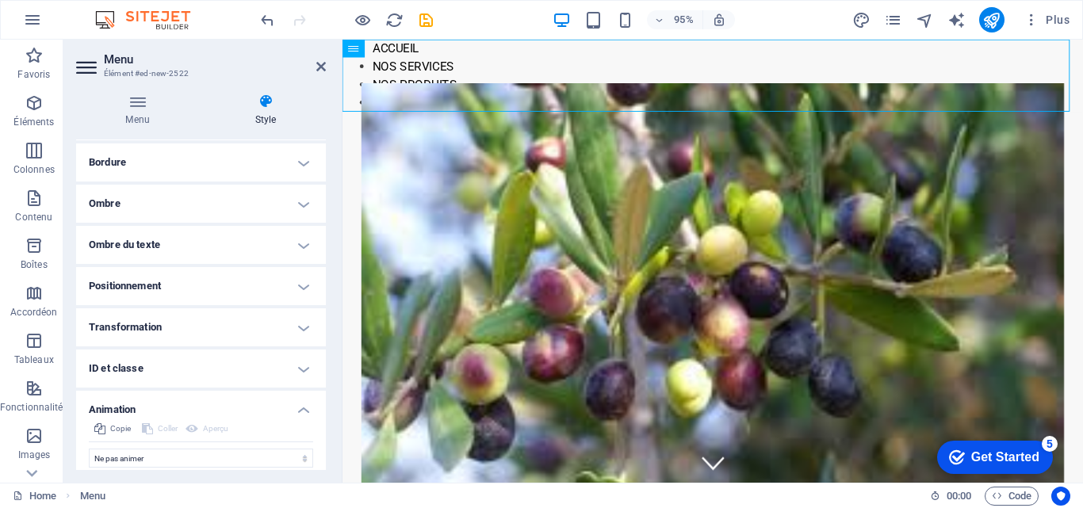
click at [299, 411] on h4 "Animation" at bounding box center [201, 405] width 250 height 29
click at [295, 373] on h4 "ID et classe" at bounding box center [201, 369] width 250 height 38
click at [297, 365] on h4 "ID et classe" at bounding box center [201, 364] width 250 height 29
click at [301, 329] on h4 "Transformation" at bounding box center [201, 327] width 250 height 38
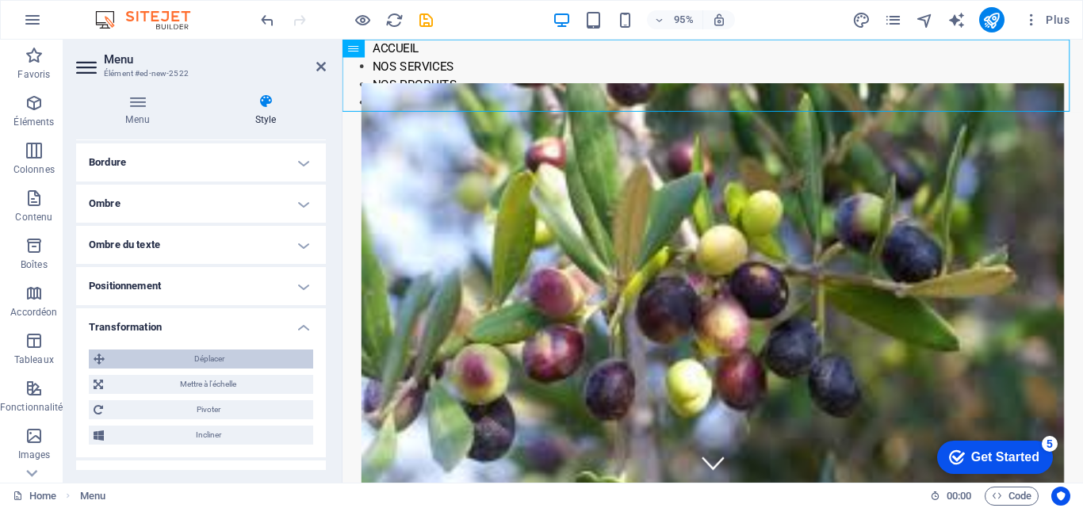
click at [205, 351] on span "Déplacer" at bounding box center [208, 359] width 199 height 19
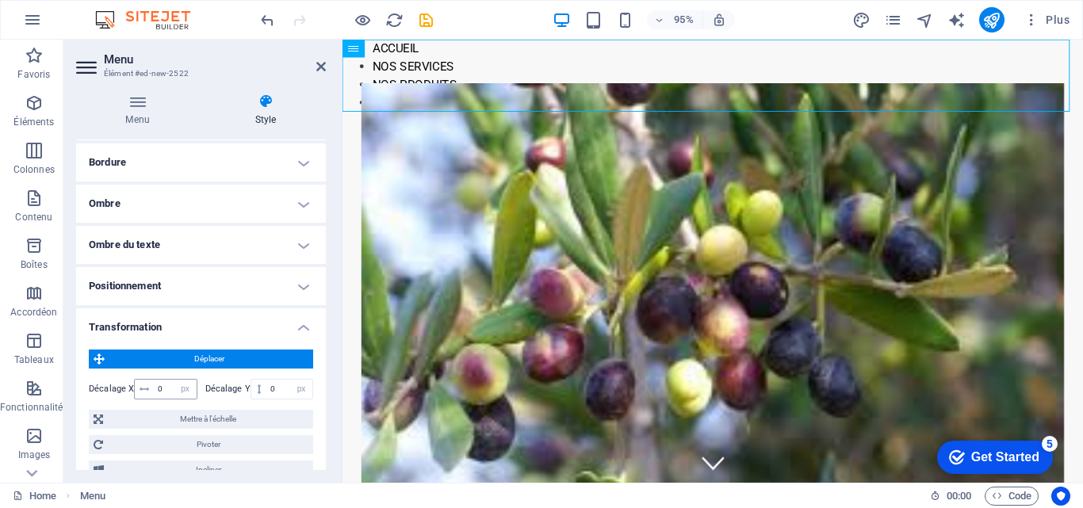
click at [140, 388] on icon at bounding box center [145, 390] width 10 height 10
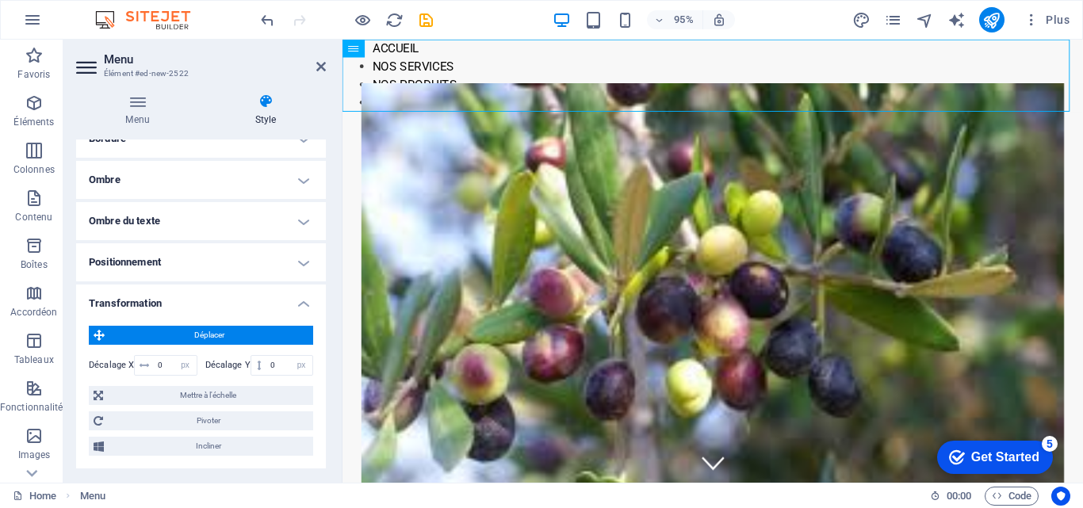
scroll to position [195, 0]
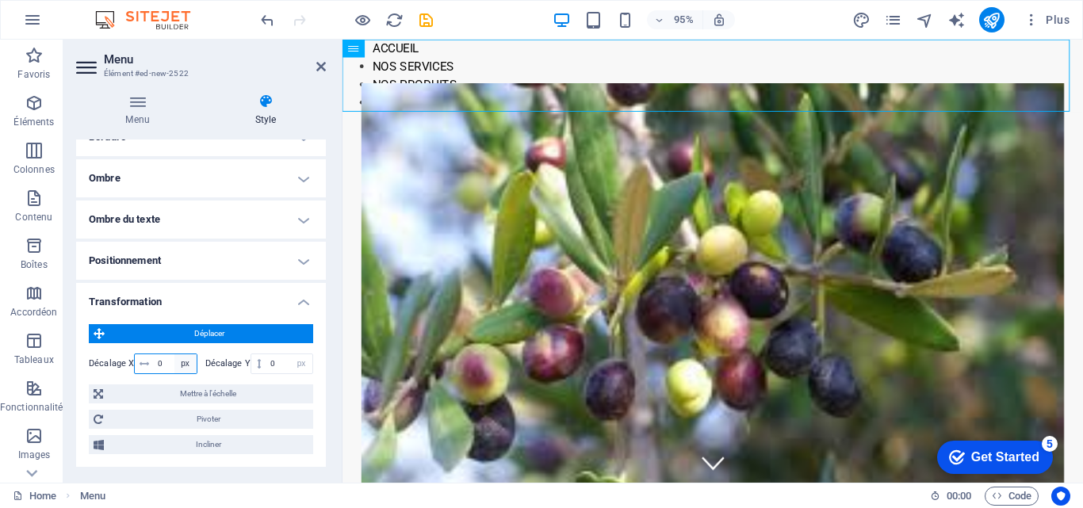
drag, startPoint x: 153, startPoint y: 362, endPoint x: 172, endPoint y: 365, distance: 19.3
click at [172, 365] on div "0 px rem % em vh vw" at bounding box center [165, 364] width 63 height 21
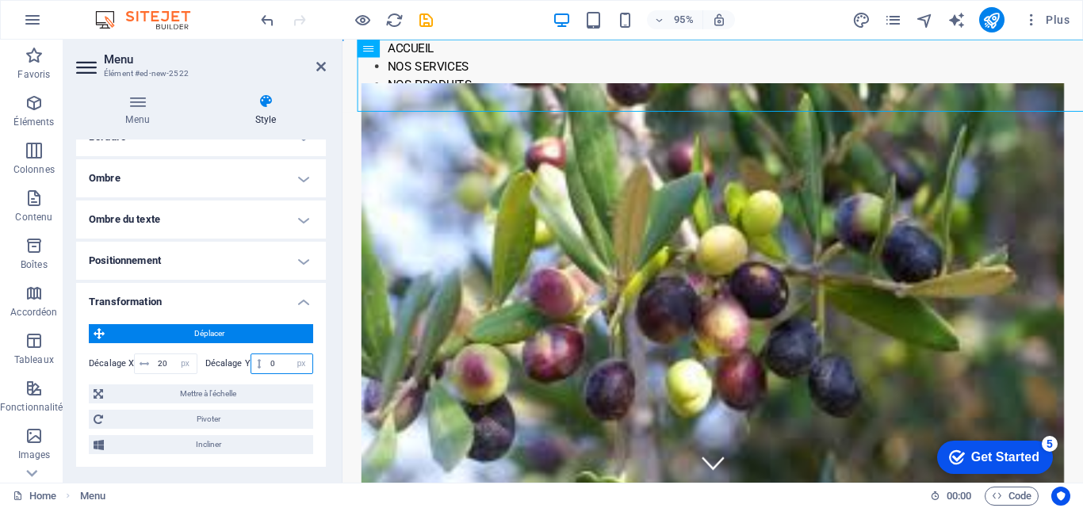
drag, startPoint x: 277, startPoint y: 361, endPoint x: 268, endPoint y: 358, distance: 9.0
click at [269, 358] on input "0" at bounding box center [289, 363] width 46 height 19
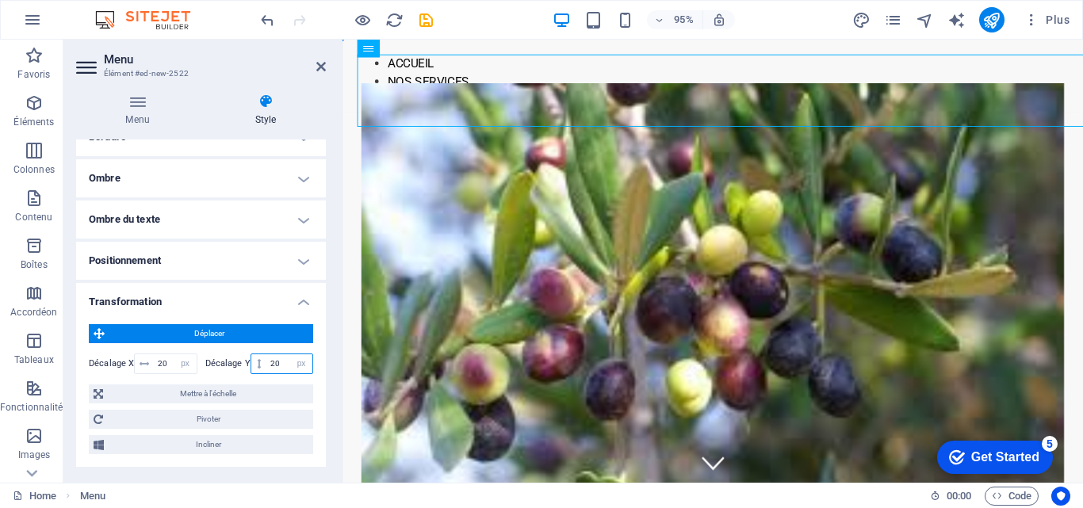
click at [266, 358] on input "20" at bounding box center [289, 363] width 46 height 19
click at [266, 354] on div "20 px rem % em vh vw" at bounding box center [282, 364] width 63 height 21
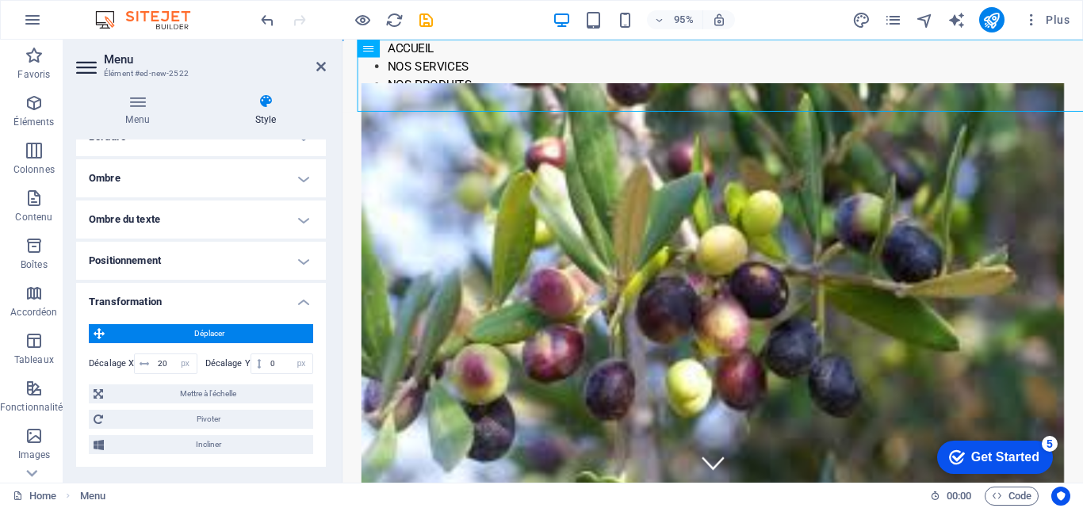
click at [299, 258] on h4 "Positionnement" at bounding box center [201, 261] width 250 height 38
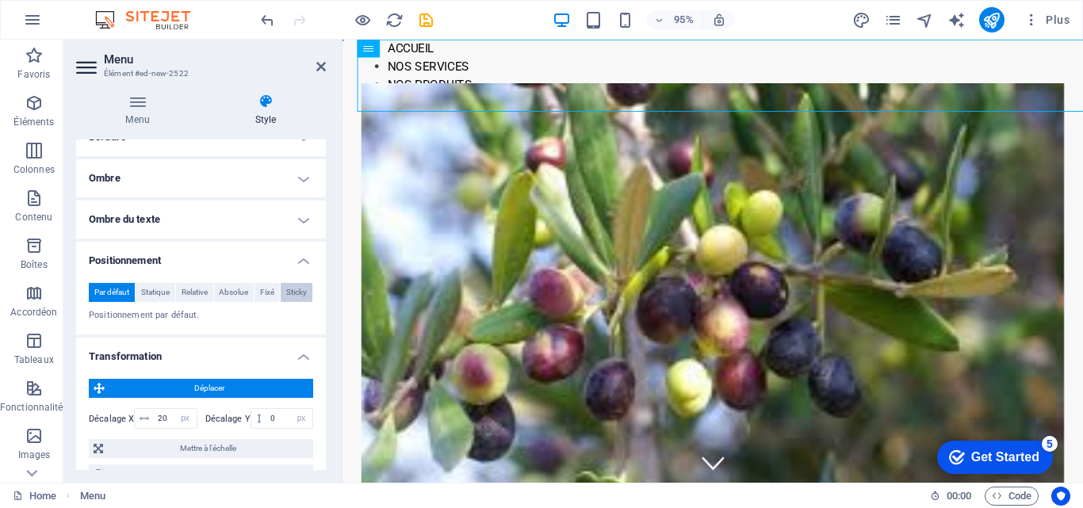
click at [289, 290] on span "Sticky" at bounding box center [296, 292] width 21 height 19
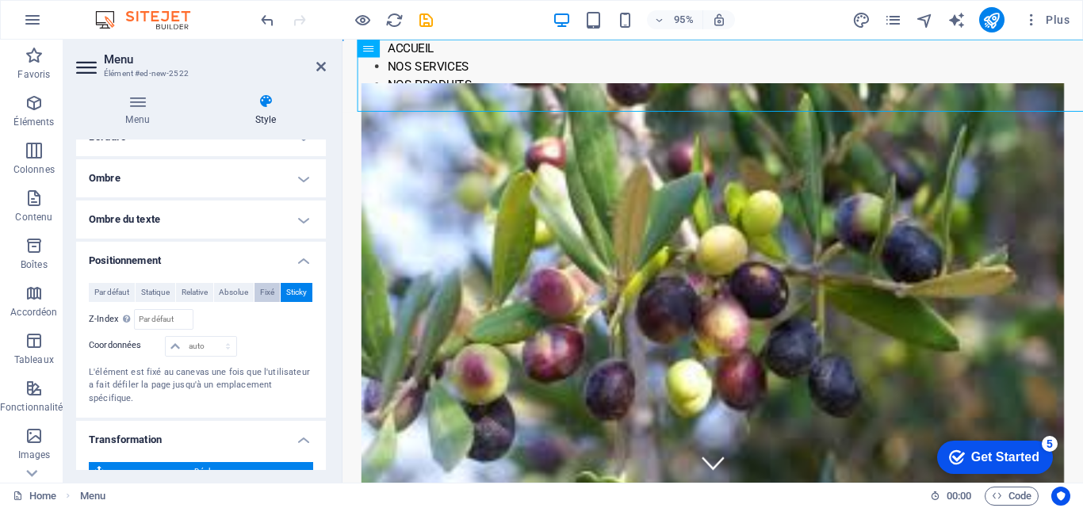
click at [264, 287] on span "Fixé" at bounding box center [267, 292] width 14 height 19
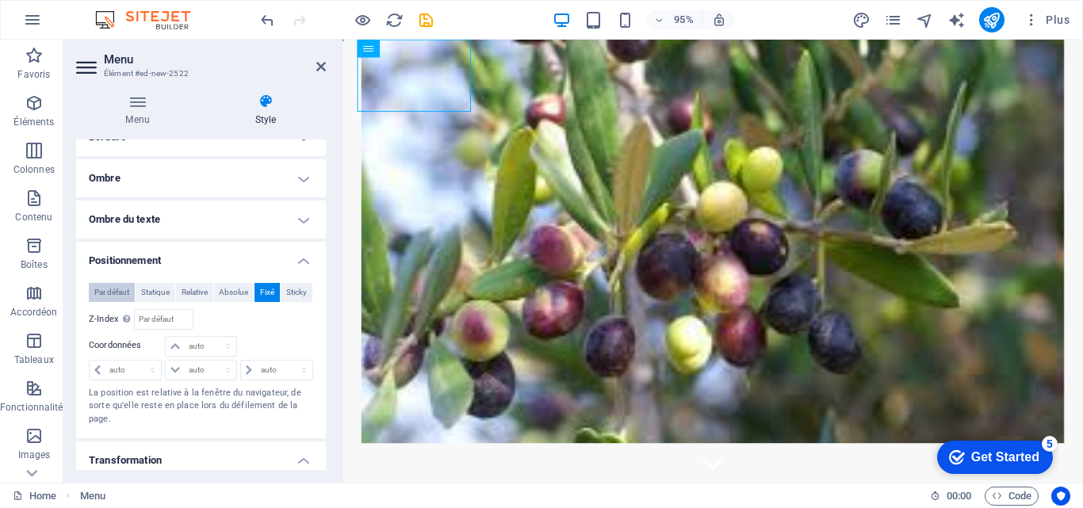
click at [98, 286] on span "Par défaut" at bounding box center [111, 292] width 35 height 19
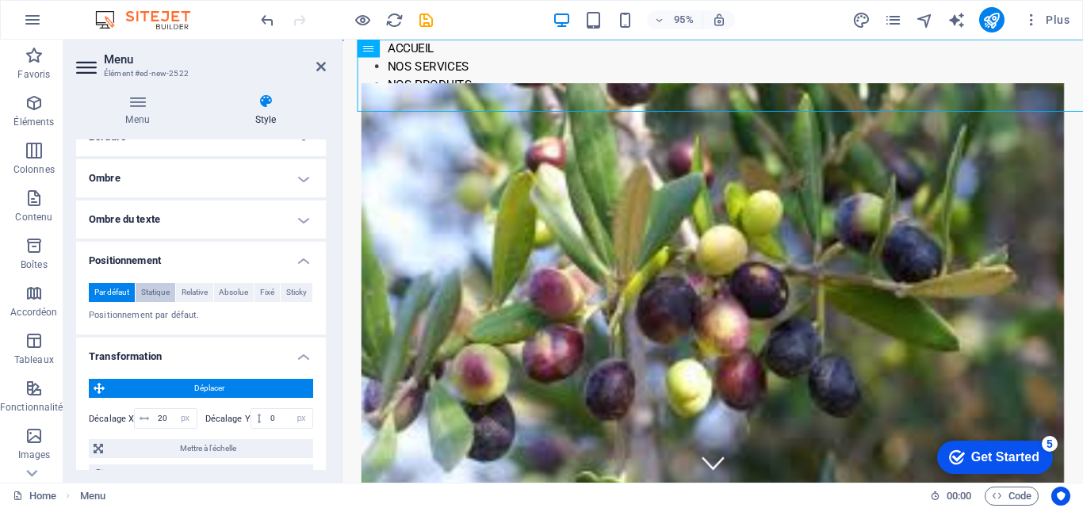
click at [149, 288] on span "Statique" at bounding box center [155, 292] width 29 height 19
click at [151, 286] on span "Statique" at bounding box center [155, 292] width 29 height 19
click at [201, 289] on span "Relative" at bounding box center [195, 292] width 26 height 19
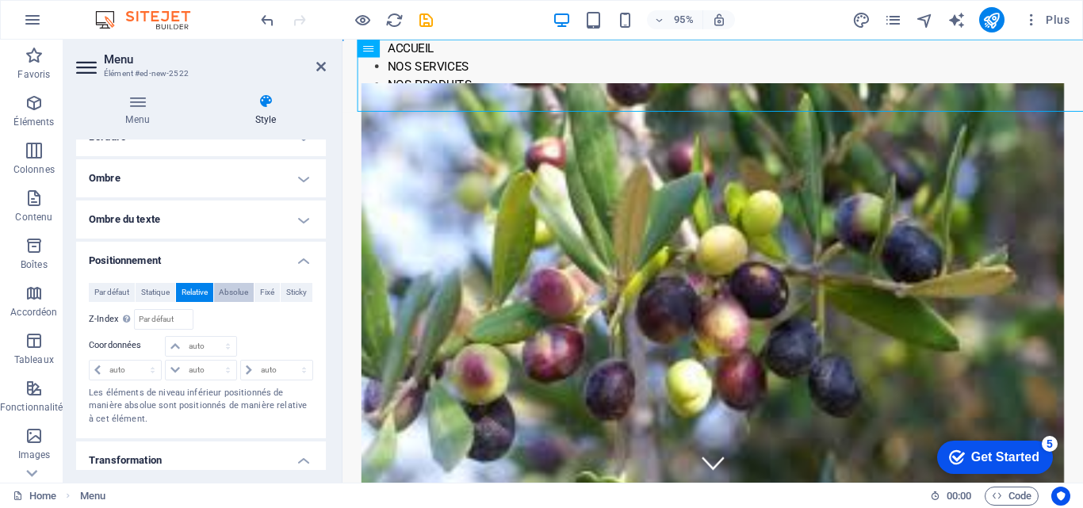
click at [215, 289] on button "Absolue" at bounding box center [234, 292] width 40 height 19
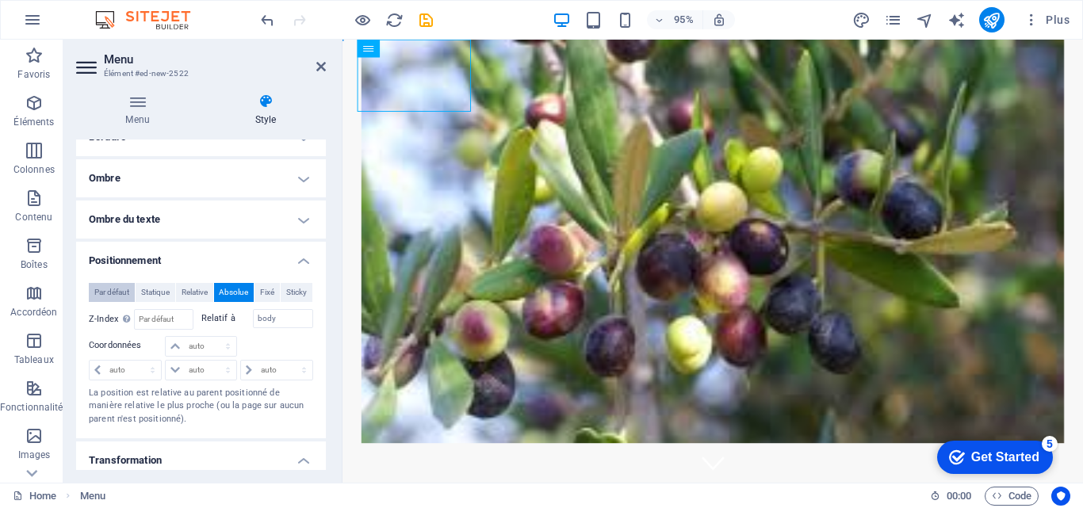
click at [115, 285] on span "Par défaut" at bounding box center [111, 292] width 35 height 19
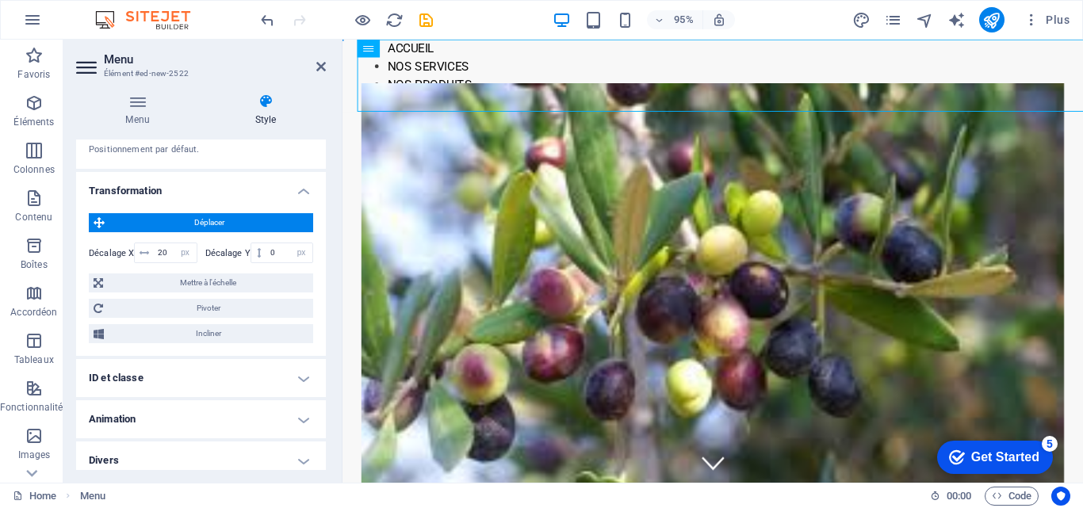
scroll to position [370, 0]
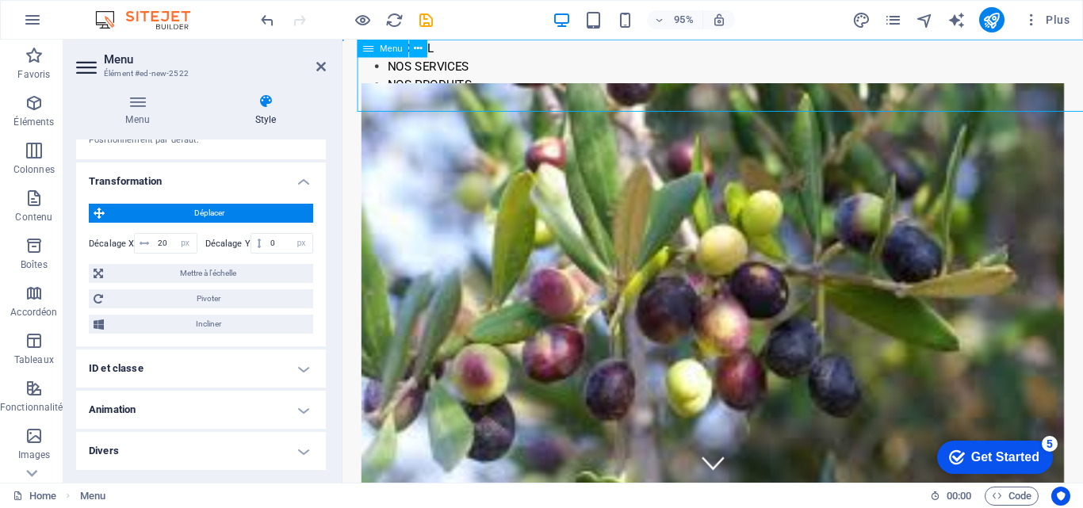
click at [446, 45] on nav "ACCUEIL NOS SERVICES NOS PRODUITS NOTRE EQUIPE" at bounding box center [747, 78] width 779 height 76
click at [445, 71] on nav "ACCUEIL NOS SERVICES NOS PRODUITS NOTRE EQUIPE" at bounding box center [747, 78] width 779 height 76
click at [445, 70] on nav "ACCUEIL NOS SERVICES NOS PRODUITS NOTRE EQUIPE" at bounding box center [747, 78] width 779 height 76
click at [321, 62] on icon at bounding box center [321, 66] width 10 height 13
drag, startPoint x: 664, startPoint y: 101, endPoint x: 600, endPoint y: 61, distance: 75.2
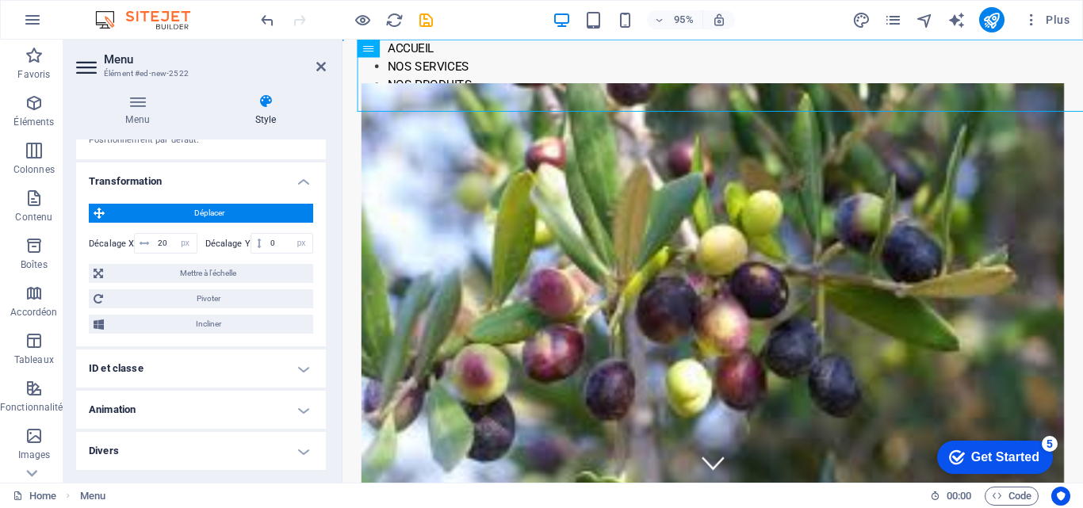
click at [600, 61] on nav "ACCUEIL NOS SERVICES NOS PRODUITS NOTRE EQUIPE" at bounding box center [747, 78] width 779 height 76
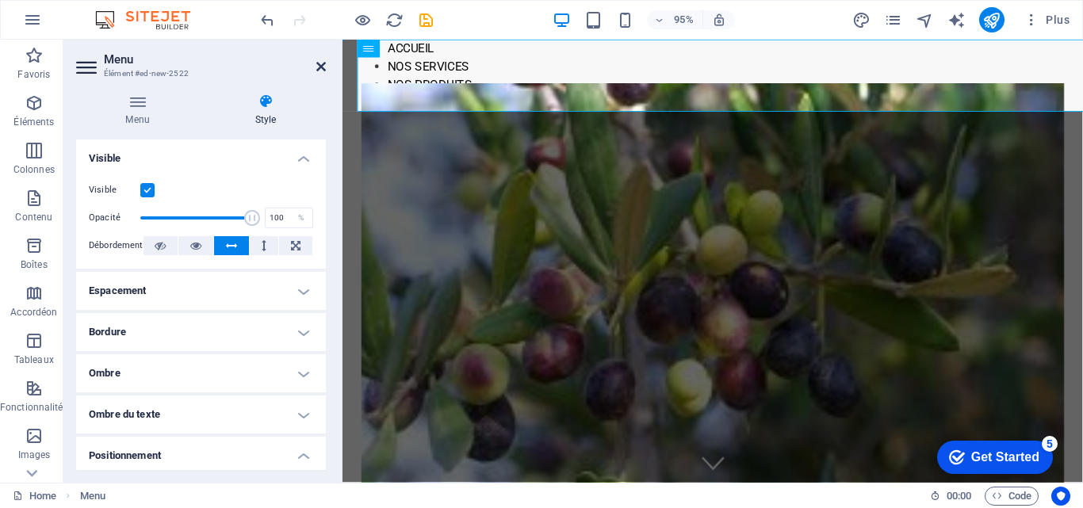
click at [318, 65] on icon at bounding box center [321, 66] width 10 height 13
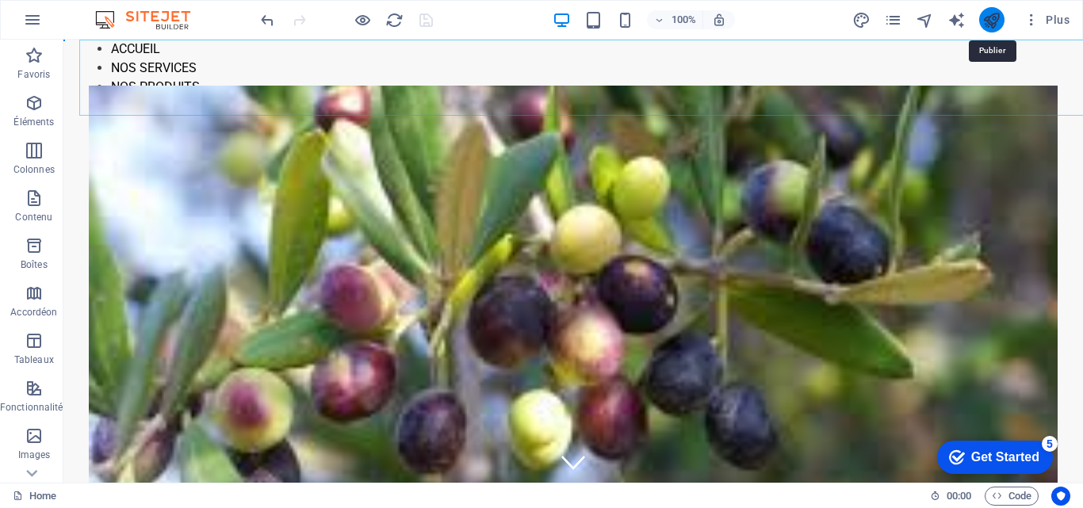
click at [988, 14] on icon "publish" at bounding box center [991, 20] width 18 height 18
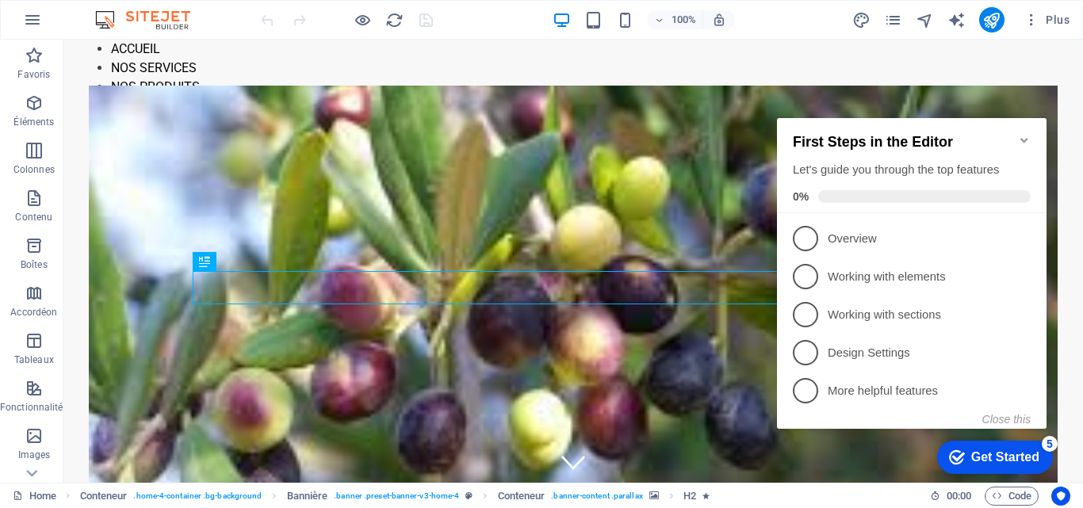
click at [1029, 442] on div "checkmark Get Started 5" at bounding box center [995, 457] width 116 height 33
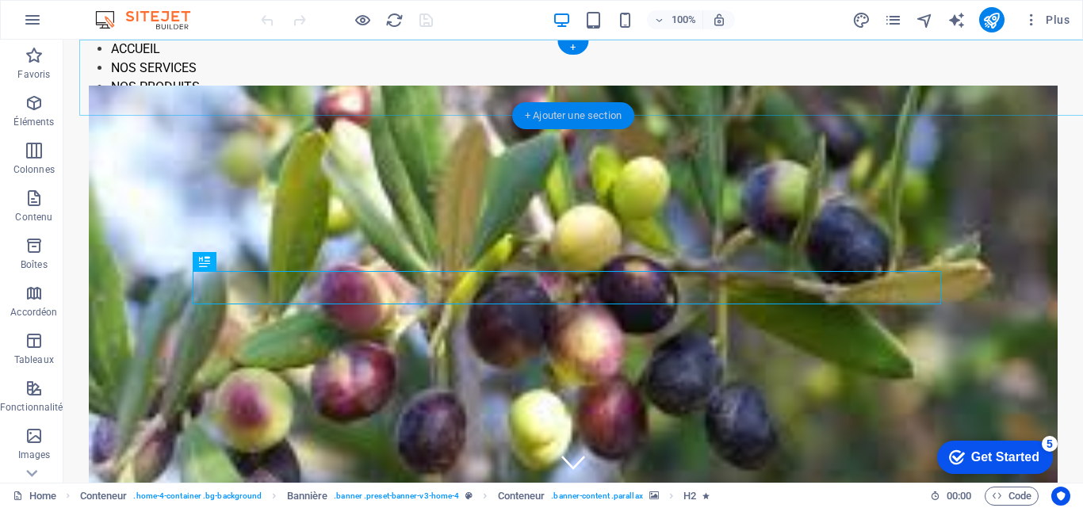
click at [549, 107] on div "+ Ajouter une section" at bounding box center [573, 115] width 122 height 27
click at [284, 107] on nav "ACCUEIL NOS SERVICES NOS PRODUITS NOTRE EQUIPE" at bounding box center [589, 78] width 1020 height 76
click at [293, 113] on nav "ACCUEIL NOS SERVICES NOS PRODUITS NOTRE EQUIPE" at bounding box center [589, 78] width 1020 height 76
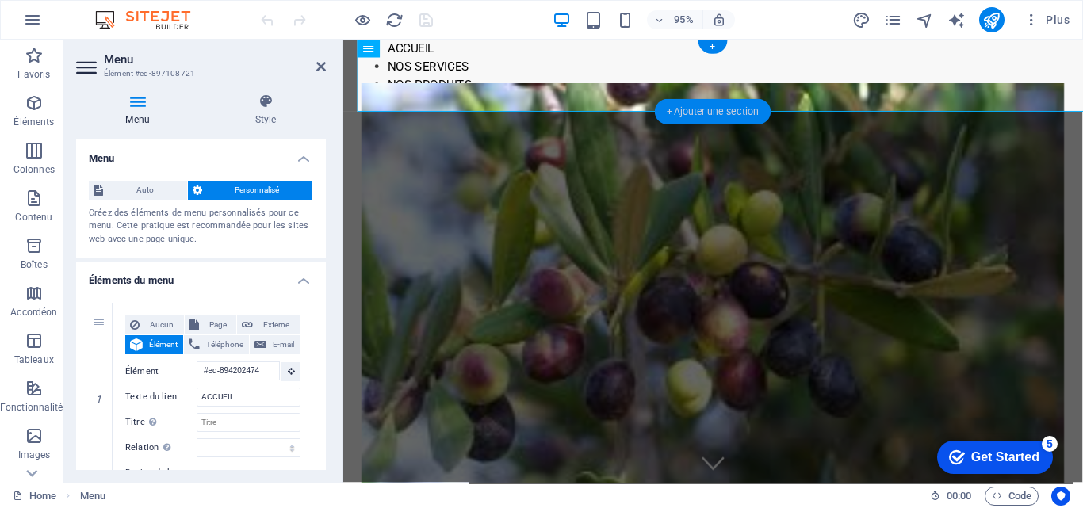
drag, startPoint x: 668, startPoint y: 102, endPoint x: 330, endPoint y: 62, distance: 340.2
click at [668, 102] on div "+ Ajouter une section" at bounding box center [713, 111] width 116 height 25
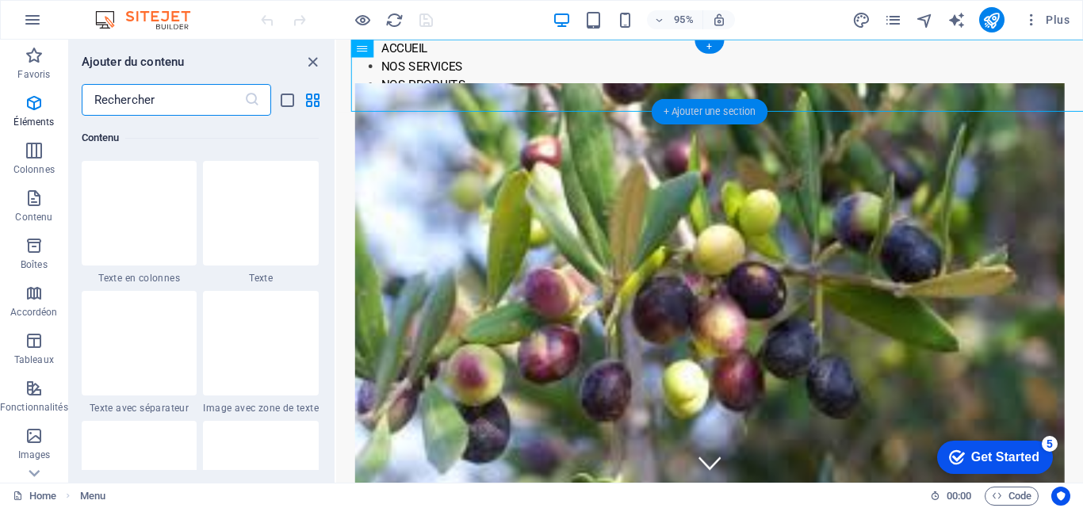
scroll to position [2774, 0]
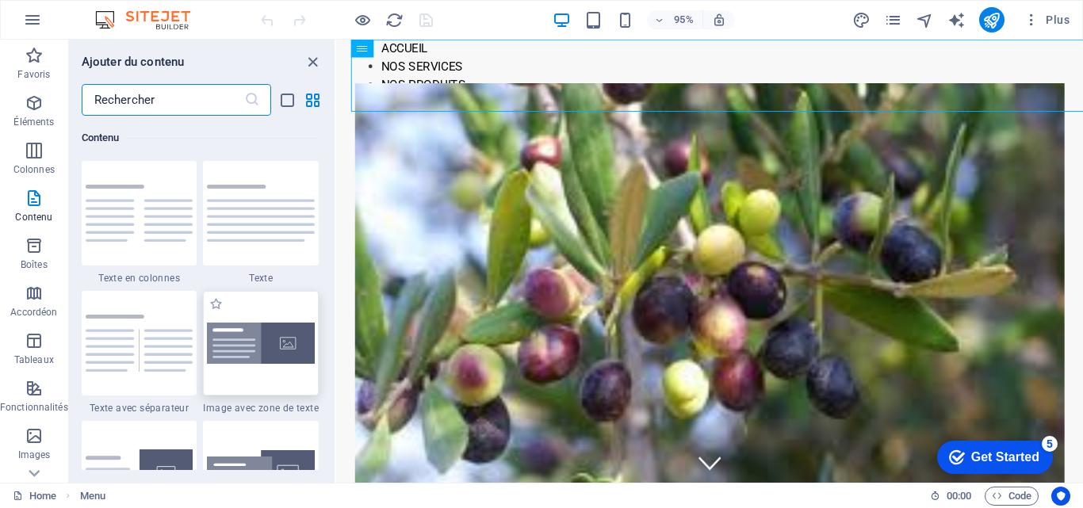
click at [263, 330] on img at bounding box center [261, 343] width 108 height 41
click at [336, 329] on div "H2 Conteneur Conteneur Bannière Conteneur Texte Menu" at bounding box center [709, 261] width 747 height 443
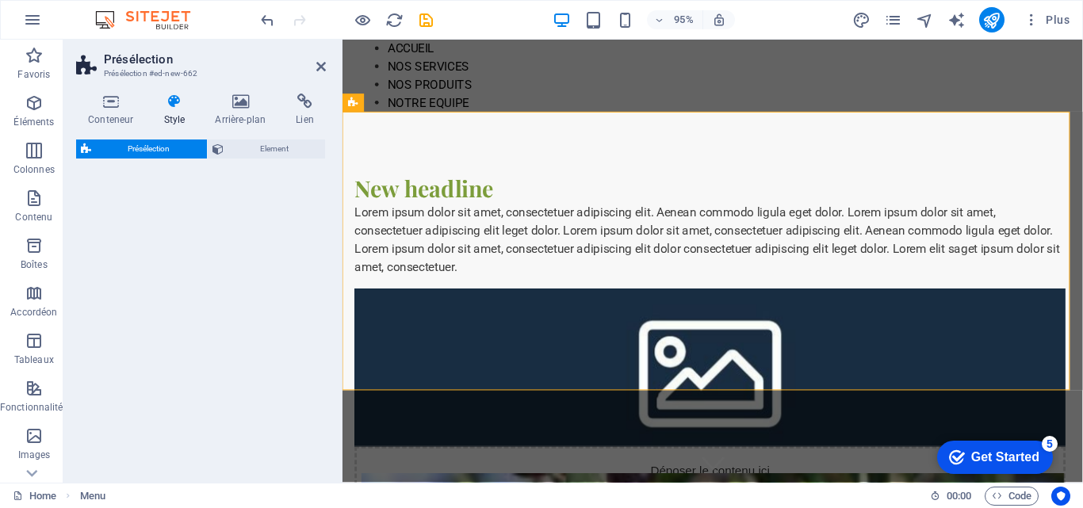
select select "rem"
select select "px"
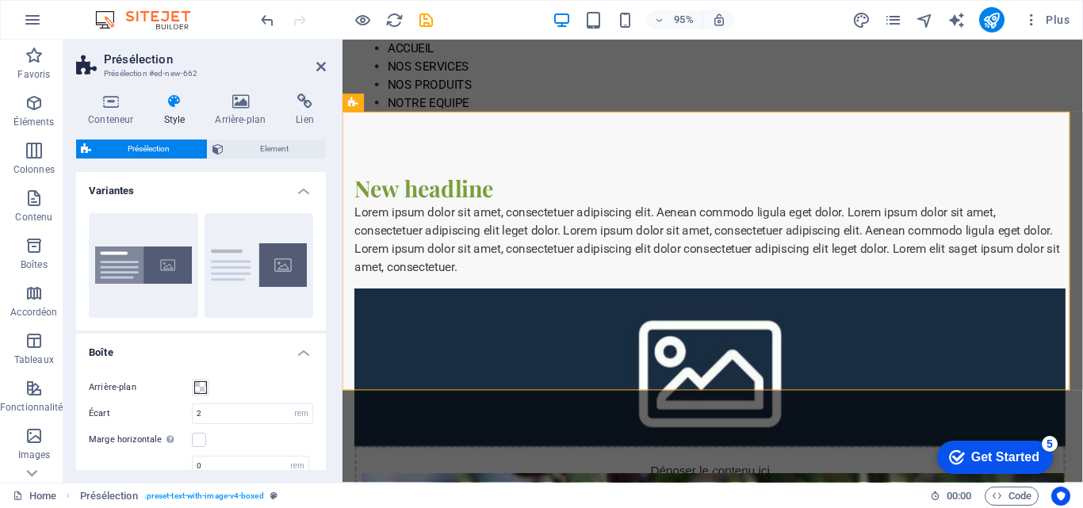
drag, startPoint x: 1118, startPoint y: 56, endPoint x: 1418, endPoint y: 76, distance: 301.1
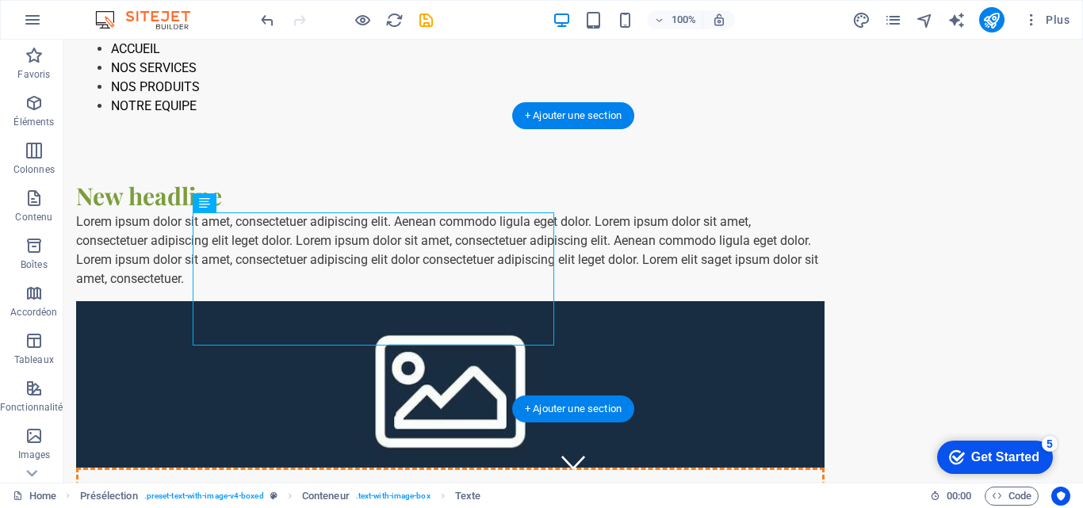
drag, startPoint x: 258, startPoint y: 279, endPoint x: 748, endPoint y: 209, distance: 495.8
click at [748, 212] on div "Lorem ipsum dolor sit amet, consectetuer adipiscing elit. Aenean commodo ligula…" at bounding box center [450, 250] width 748 height 76
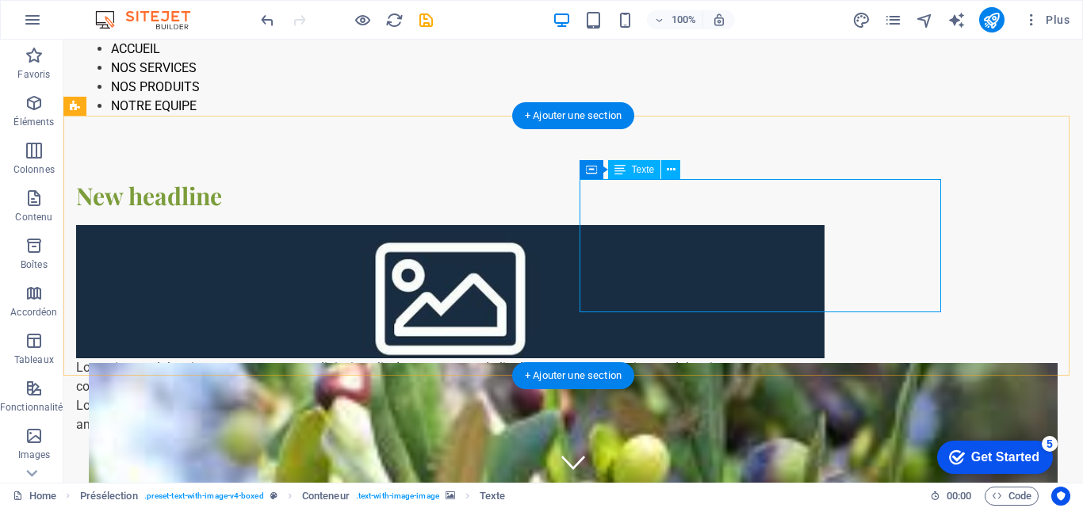
click at [719, 358] on div "Lorem ipsum dolor sit amet, consectetuer adipiscing elit. Aenean commodo ligula…" at bounding box center [450, 396] width 748 height 76
click at [717, 358] on div "Lorem ipsum dolor sit amet, consectetuer adipiscing elit. Aenean commodo ligula…" at bounding box center [450, 396] width 748 height 76
click at [714, 358] on div "Lorem ipsum dolor sit amet, consectetuer adipiscing elit. Aenean commodo ligula…" at bounding box center [450, 396] width 748 height 76
click at [454, 223] on div "New headline Lorem ipsum dolor sit amet, consectetuer adipiscing elit. Aenean c…" at bounding box center [573, 307] width 1020 height 382
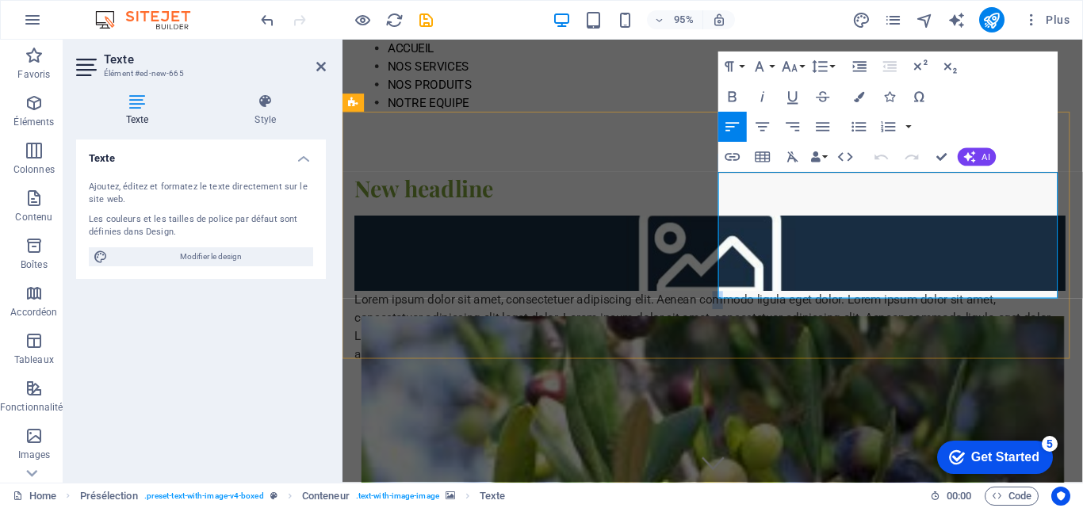
click at [803, 304] on p "Lorem ipsum dolor sit amet, consectetuer adipiscing elit. Aenean commodo ligula…" at bounding box center [729, 342] width 748 height 76
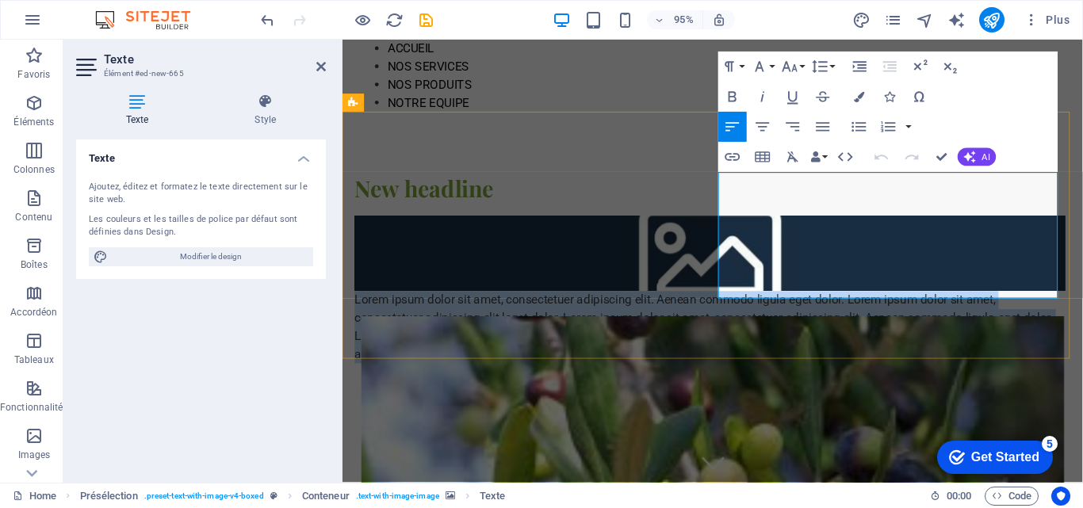
click at [798, 304] on p "Lorem ipsum dolor sit amet, consectetuer adipiscing elit. Aenean commodo ligula…" at bounding box center [729, 342] width 748 height 76
click at [699, 212] on div "New headline" at bounding box center [729, 195] width 748 height 33
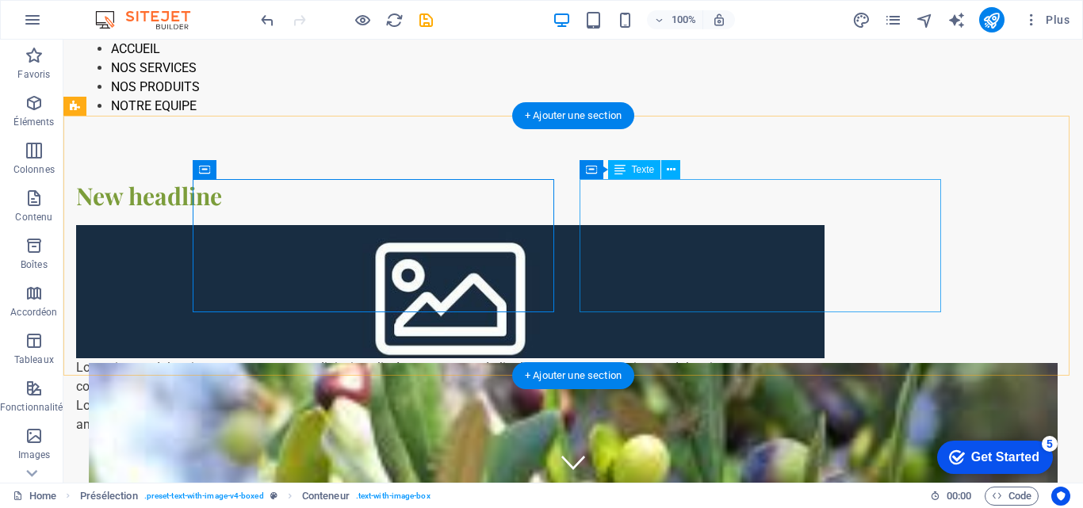
click at [741, 358] on div "Lorem ipsum dolor sit amet, consectetuer adipiscing elit. Aenean commodo ligula…" at bounding box center [450, 396] width 748 height 76
drag, startPoint x: 741, startPoint y: 219, endPoint x: 501, endPoint y: 227, distance: 240.4
click at [752, 358] on div "Lorem ipsum dolor sit amet, consectetuer adipiscing elit. Aenean commodo ligula…" at bounding box center [450, 396] width 748 height 76
click at [494, 228] on figure at bounding box center [450, 291] width 748 height 133
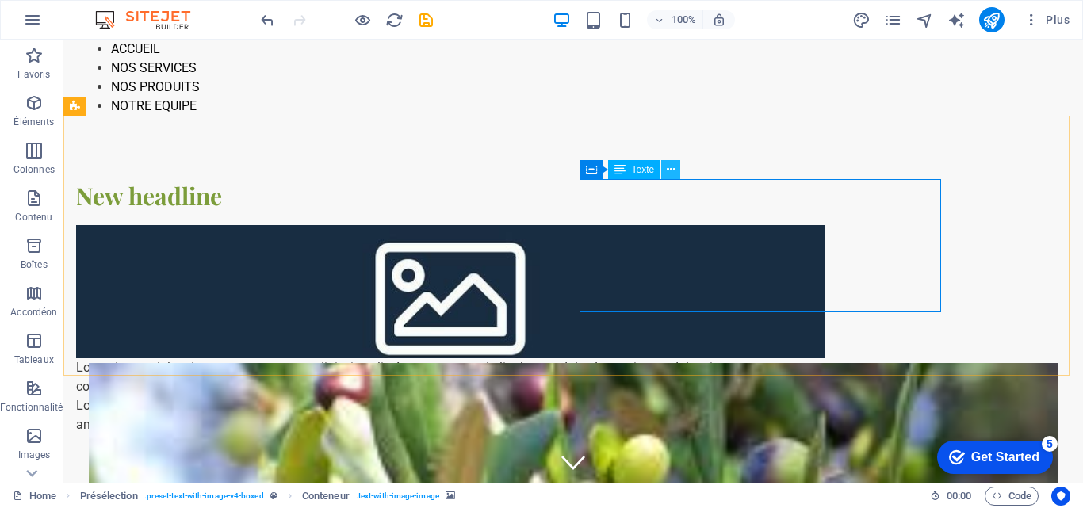
click at [671, 172] on icon at bounding box center [671, 170] width 9 height 17
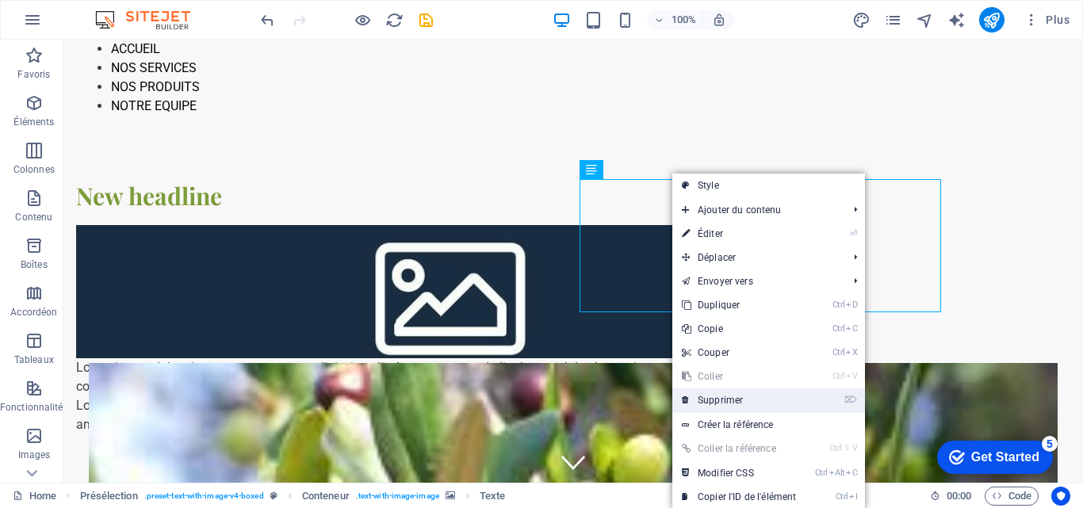
click at [726, 399] on link "⌦ Supprimer" at bounding box center [738, 400] width 133 height 24
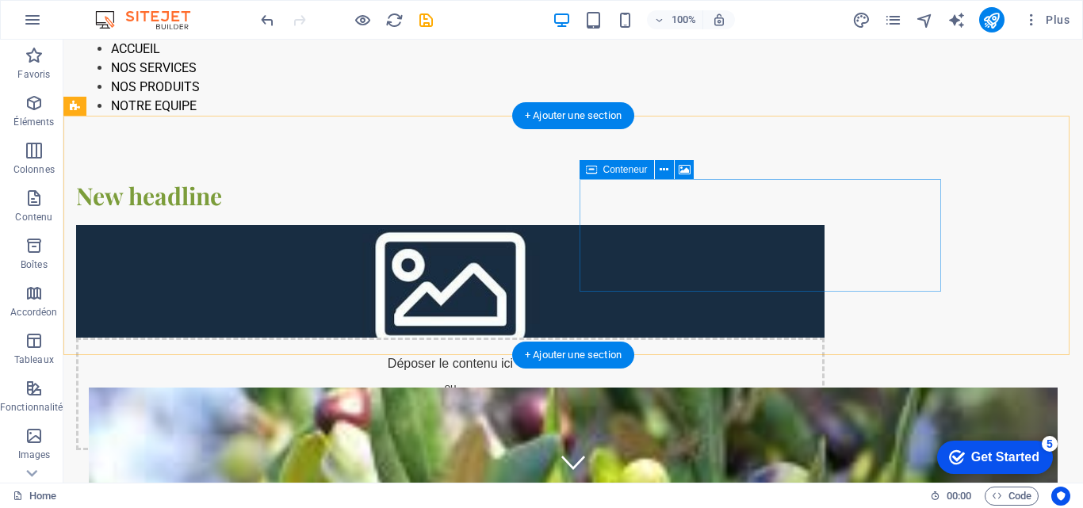
click at [737, 338] on div "Déposer le contenu ici ou Ajouter les éléments Coller le presse-papiers" at bounding box center [450, 394] width 748 height 113
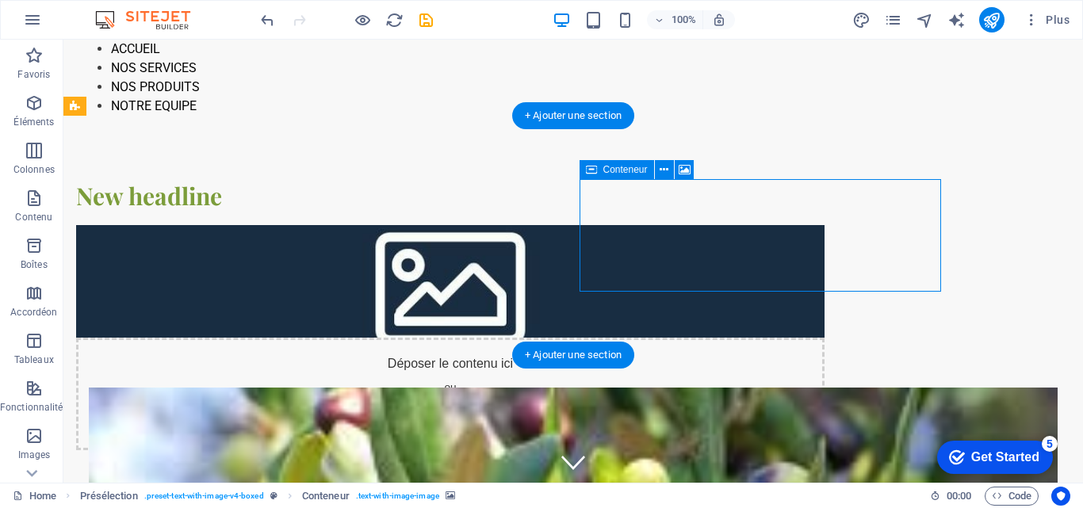
click at [737, 338] on div "Déposer le contenu ici ou Ajouter les éléments Coller le presse-papiers" at bounding box center [450, 394] width 748 height 113
click at [479, 338] on div "Déposer le contenu ici ou Ajouter les éléments Coller le presse-papiers" at bounding box center [450, 394] width 748 height 113
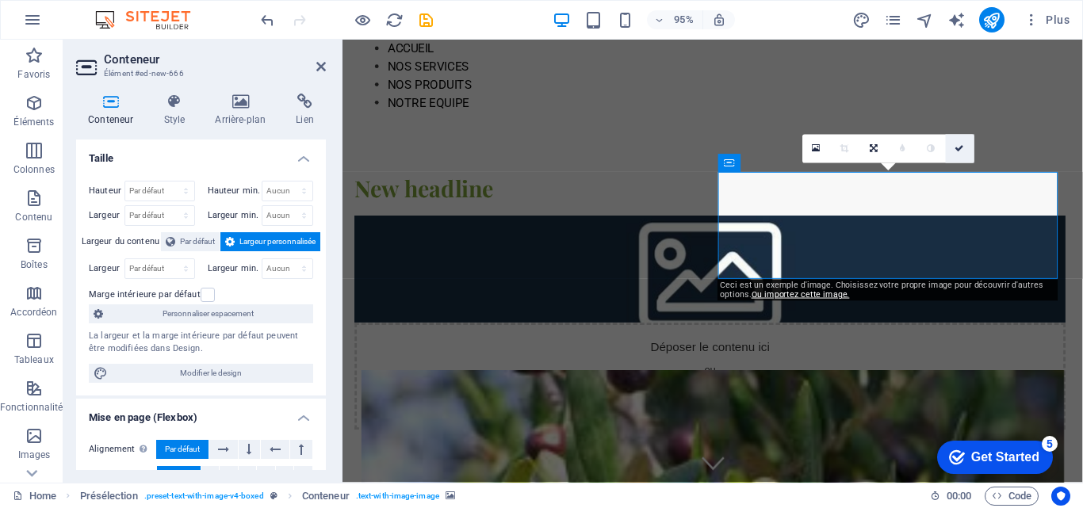
drag, startPoint x: 961, startPoint y: 155, endPoint x: 897, endPoint y: 114, distance: 76.3
click at [961, 155] on link at bounding box center [959, 149] width 29 height 29
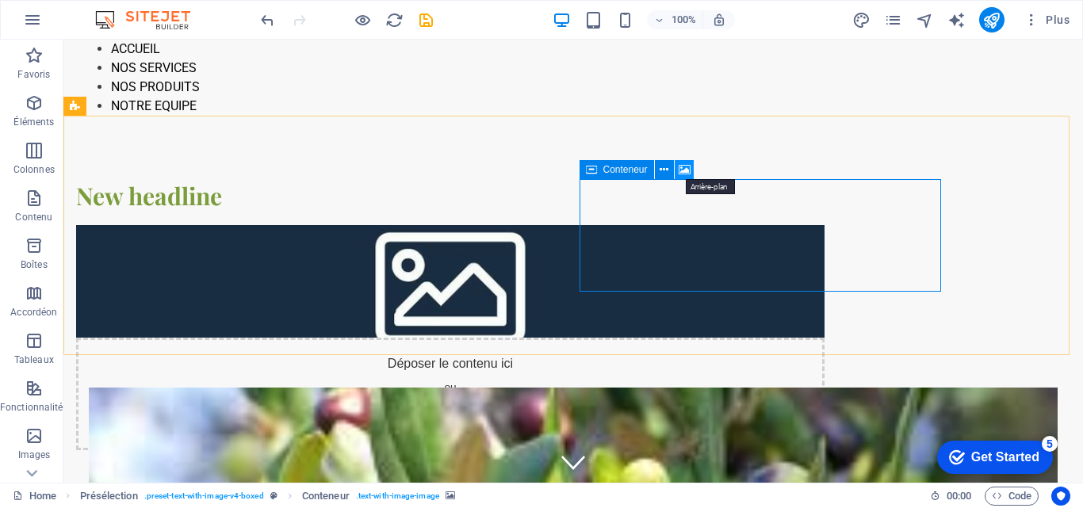
click at [685, 168] on icon at bounding box center [685, 170] width 12 height 17
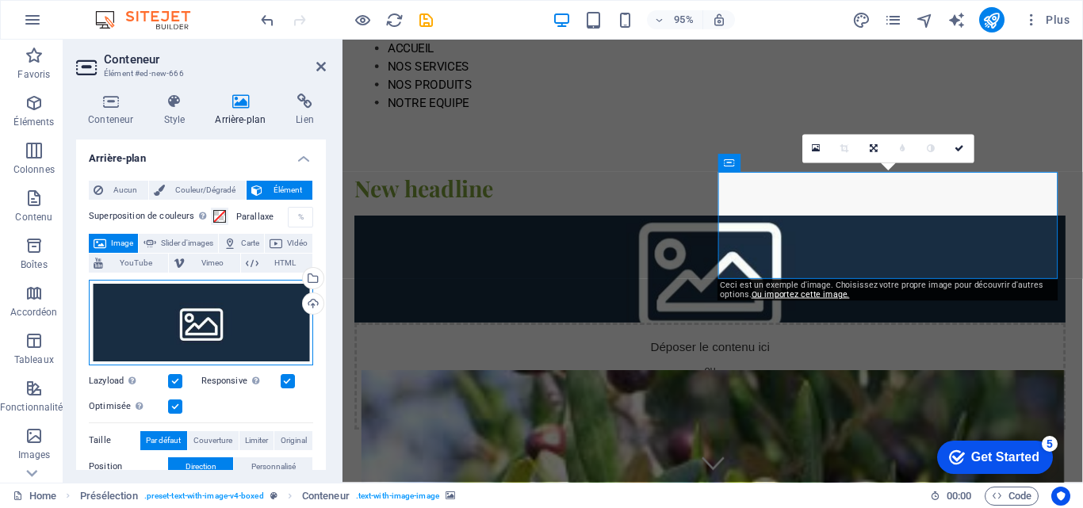
click at [145, 310] on div "Glissez les fichiers ici, cliquez pour choisir les fichiers ou sélectionnez les…" at bounding box center [201, 323] width 224 height 86
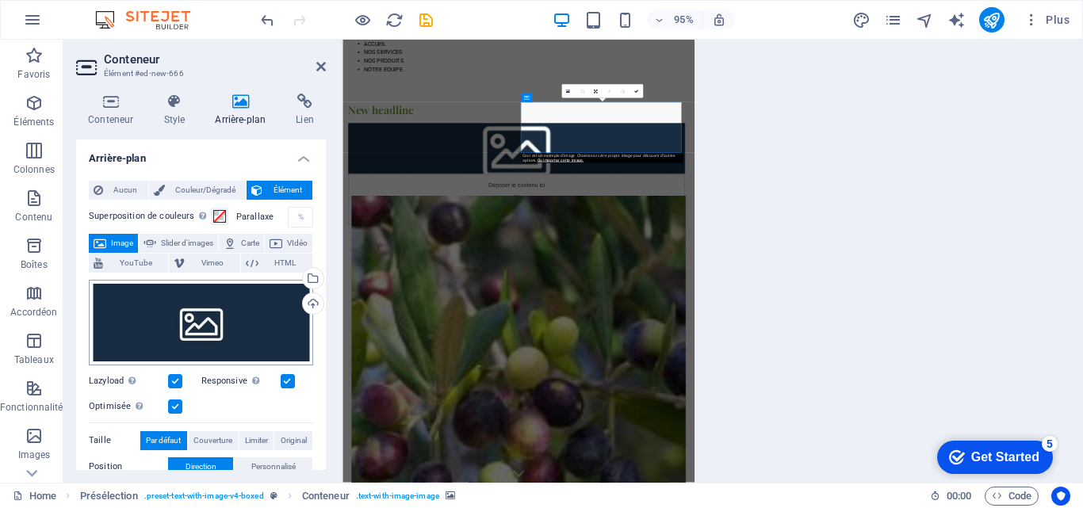
click at [145, 310] on body "SARL NATIV OIL Home Favoris Éléments Colonnes Contenu Boîtes Accordéon Tableaux…" at bounding box center [541, 254] width 1083 height 508
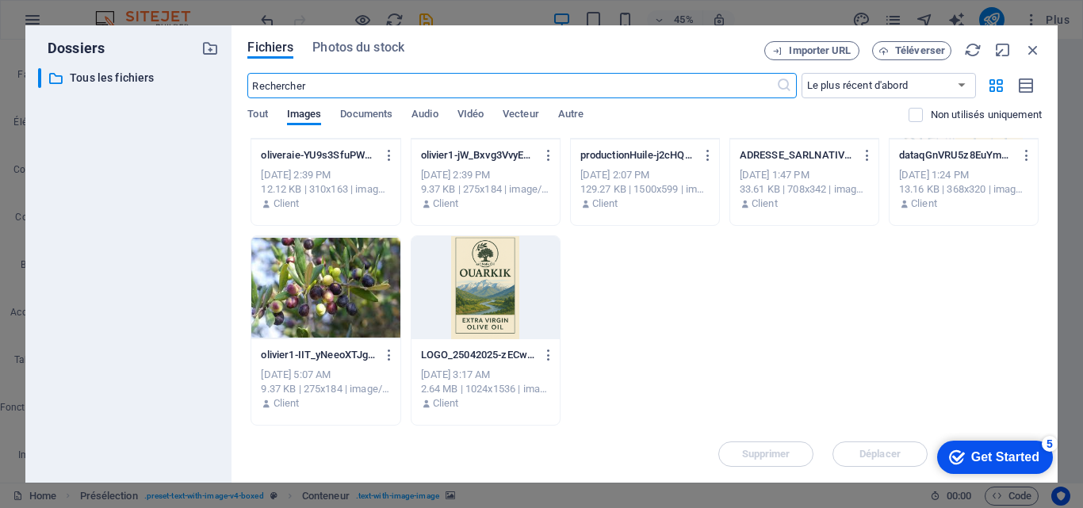
scroll to position [299, 0]
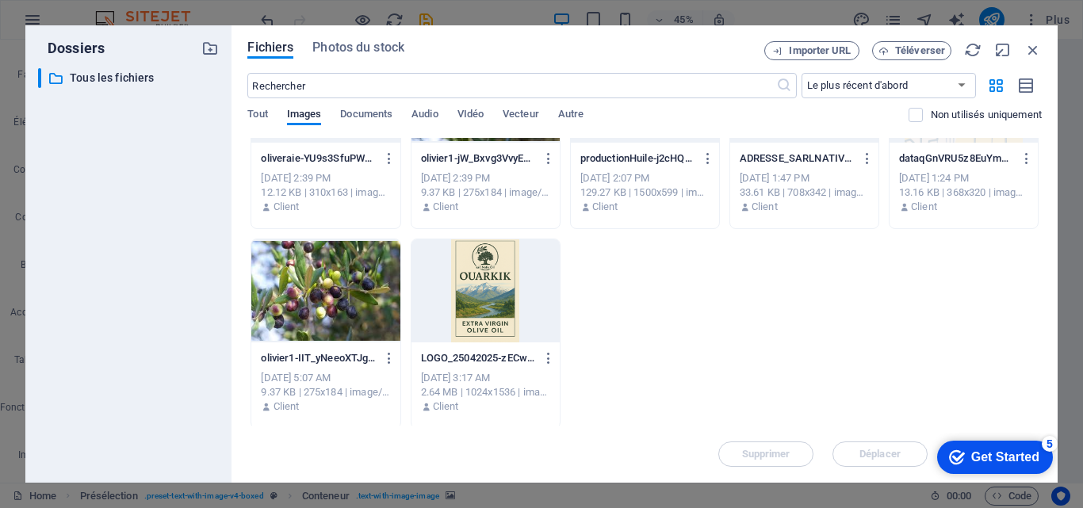
click at [446, 305] on div at bounding box center [485, 290] width 148 height 103
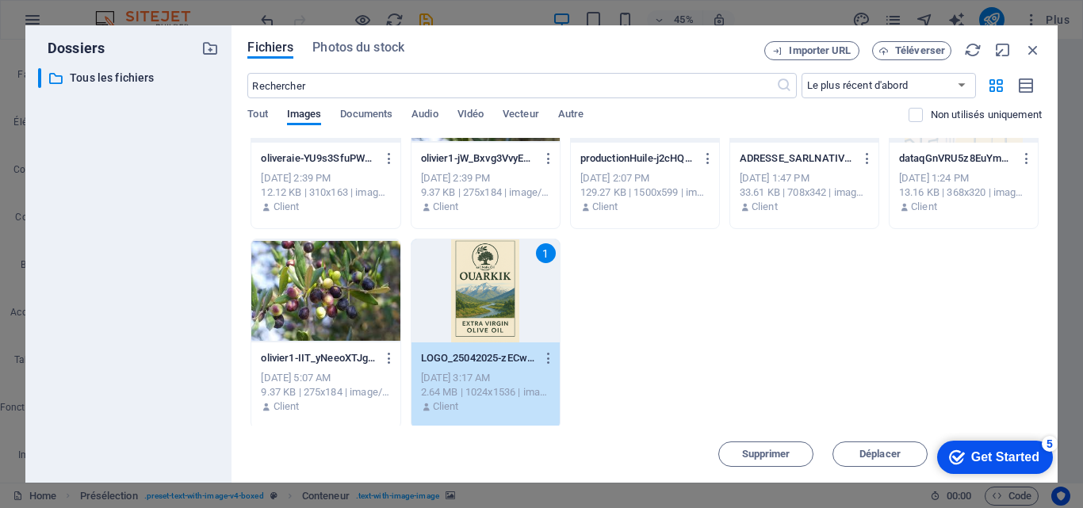
click at [445, 308] on div "1" at bounding box center [485, 290] width 148 height 103
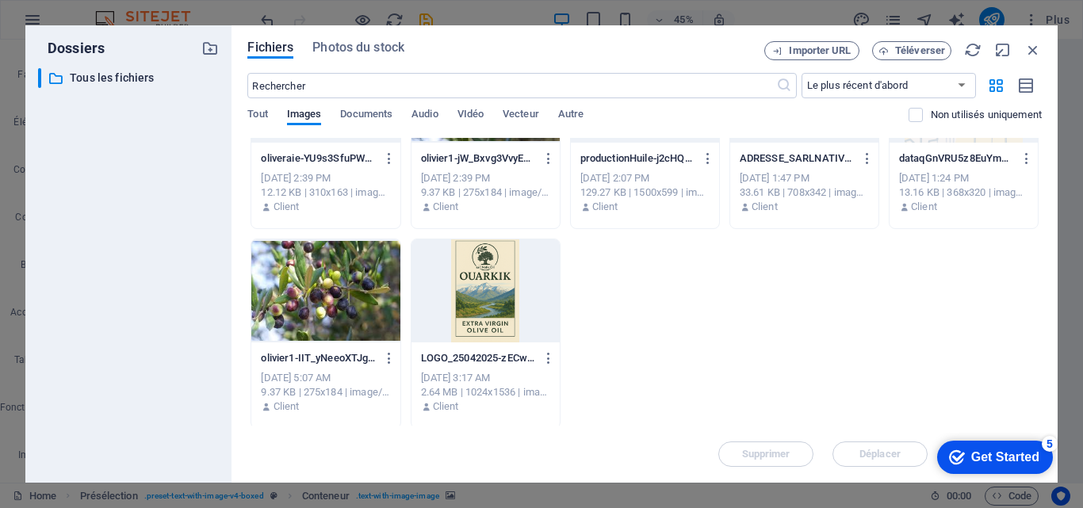
click at [445, 307] on div at bounding box center [485, 290] width 148 height 103
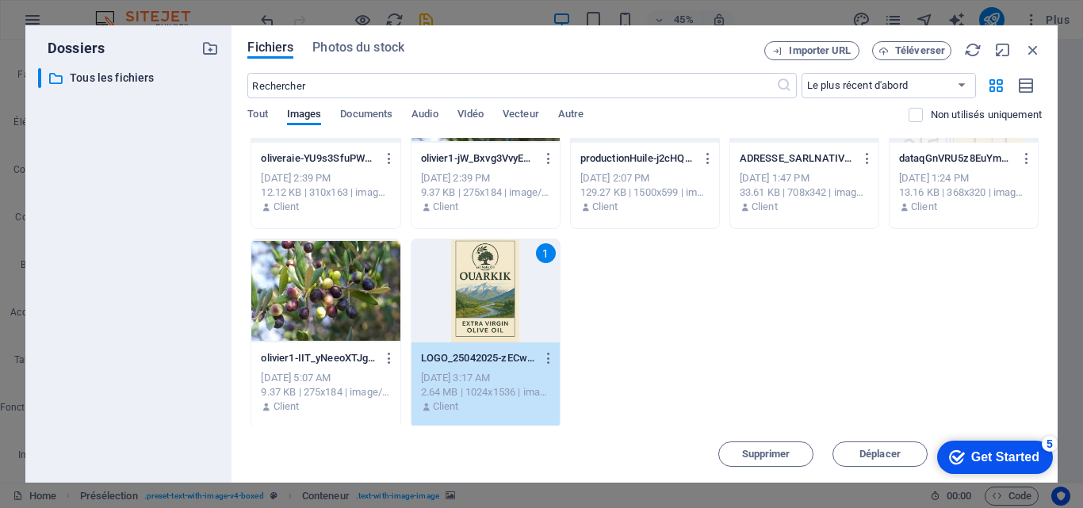
click at [445, 306] on div "1" at bounding box center [485, 290] width 148 height 103
click at [450, 320] on div "New headline Déposer le contenu ici ou Ajouter les éléments Coller le presse-pa…" at bounding box center [734, 315] width 783 height 398
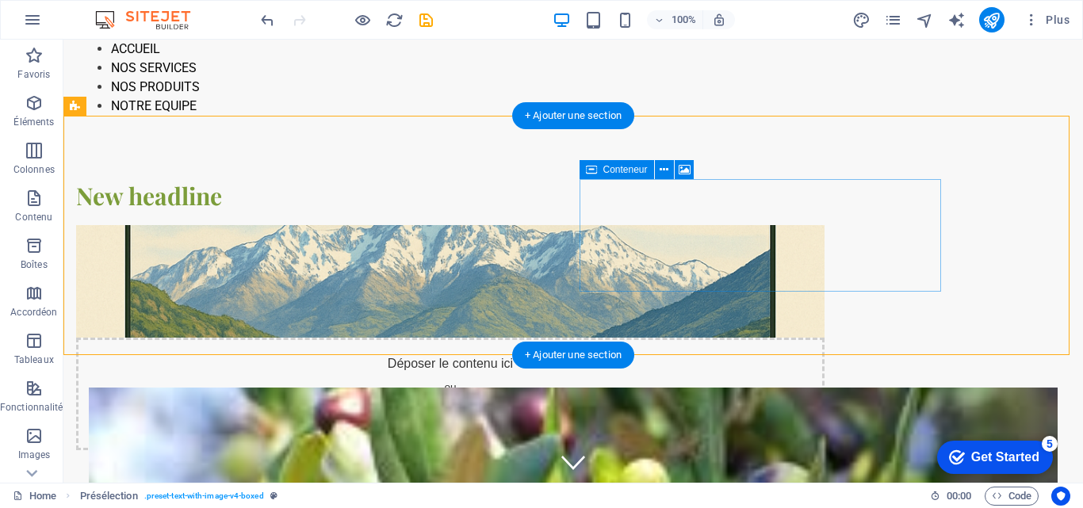
click at [733, 338] on div "Déposer le contenu ici ou Ajouter les éléments Coller le presse-papiers" at bounding box center [450, 394] width 748 height 113
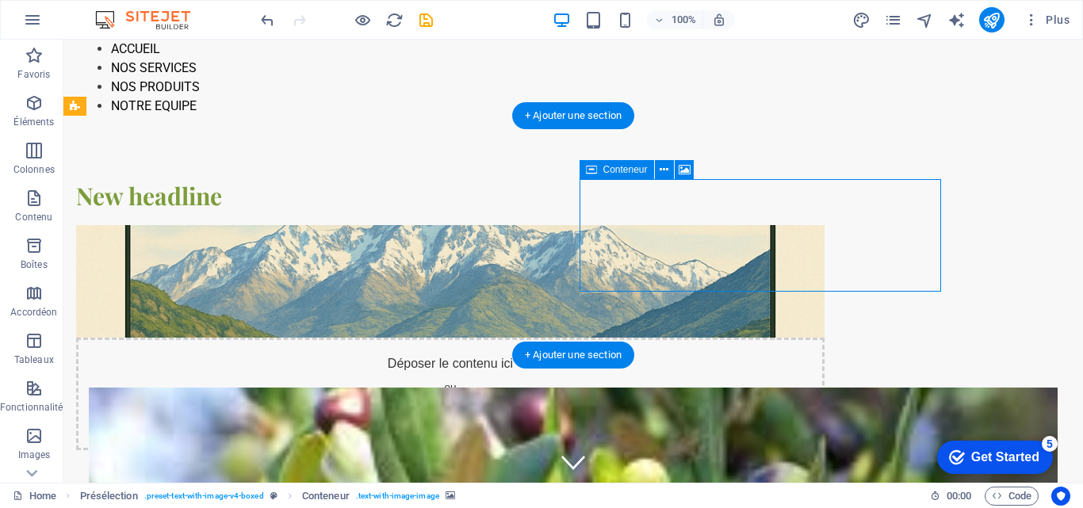
click at [733, 338] on div "Déposer le contenu ici ou Ajouter les éléments Coller le presse-papiers" at bounding box center [450, 394] width 748 height 113
click at [729, 338] on div "Déposer le contenu ici ou Ajouter les éléments Coller le presse-papiers" at bounding box center [450, 394] width 748 height 113
drag, startPoint x: 729, startPoint y: 229, endPoint x: 469, endPoint y: 239, distance: 259.4
click at [469, 338] on div "Déposer le contenu ici ou Ajouter les éléments Coller le presse-papiers" at bounding box center [450, 394] width 748 height 113
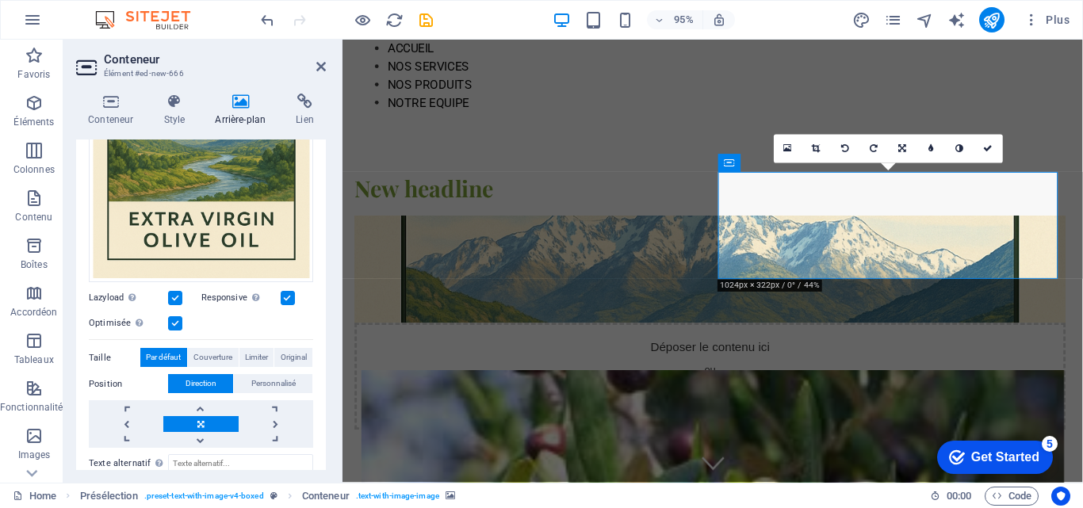
scroll to position [331, 0]
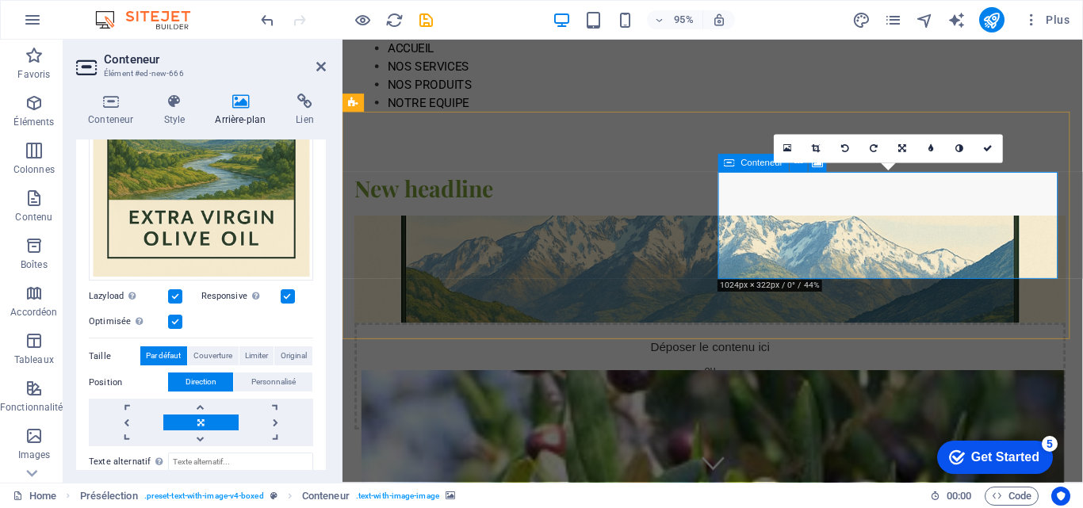
click at [1004, 338] on div "Déposer le contenu ici ou Ajouter les éléments Coller le presse-papiers" at bounding box center [729, 394] width 748 height 113
click at [1008, 338] on div "Déposer le contenu ici ou Ajouter les éléments Coller le presse-papiers" at bounding box center [729, 394] width 748 height 113
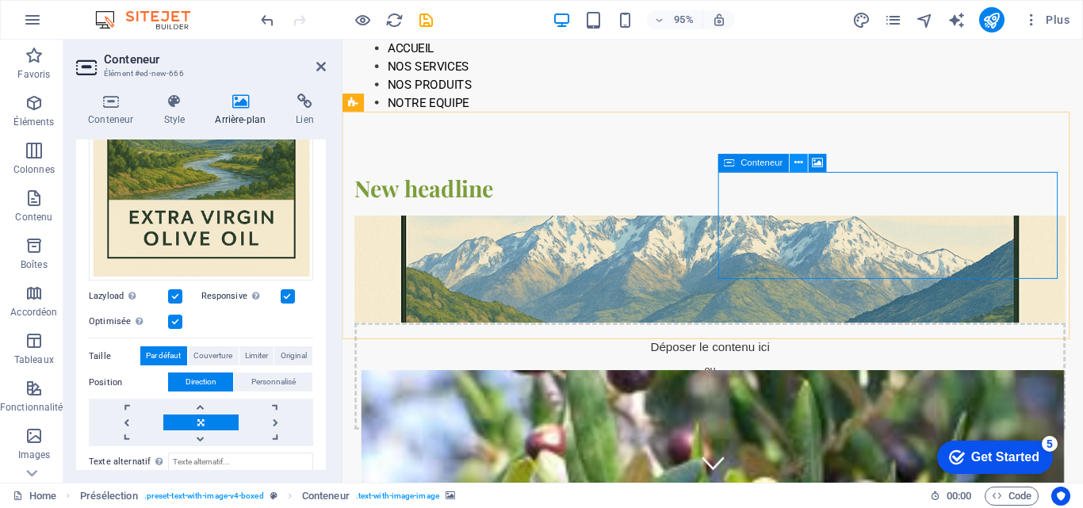
click at [798, 162] on icon at bounding box center [799, 163] width 8 height 16
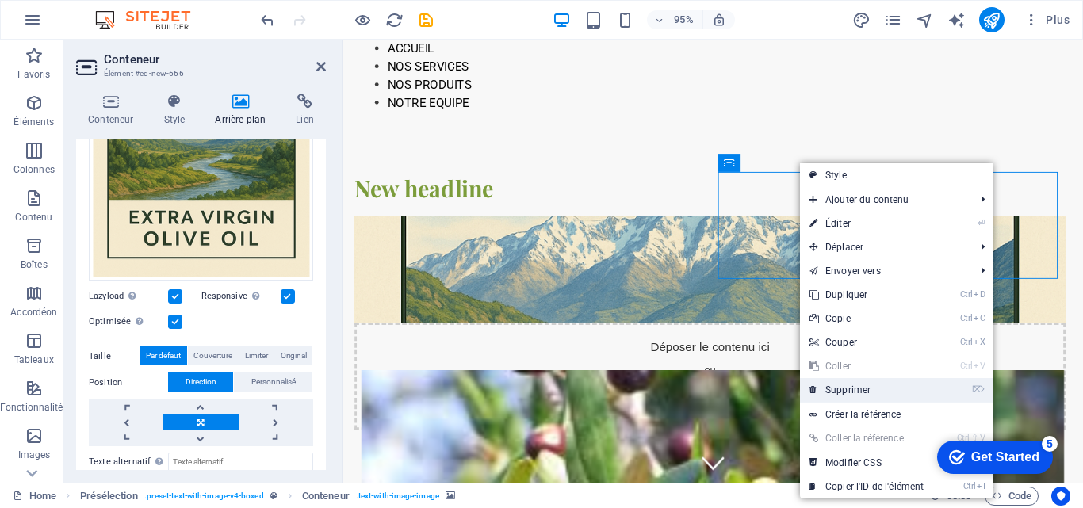
click at [854, 390] on link "⌦ Supprimer" at bounding box center [866, 390] width 133 height 24
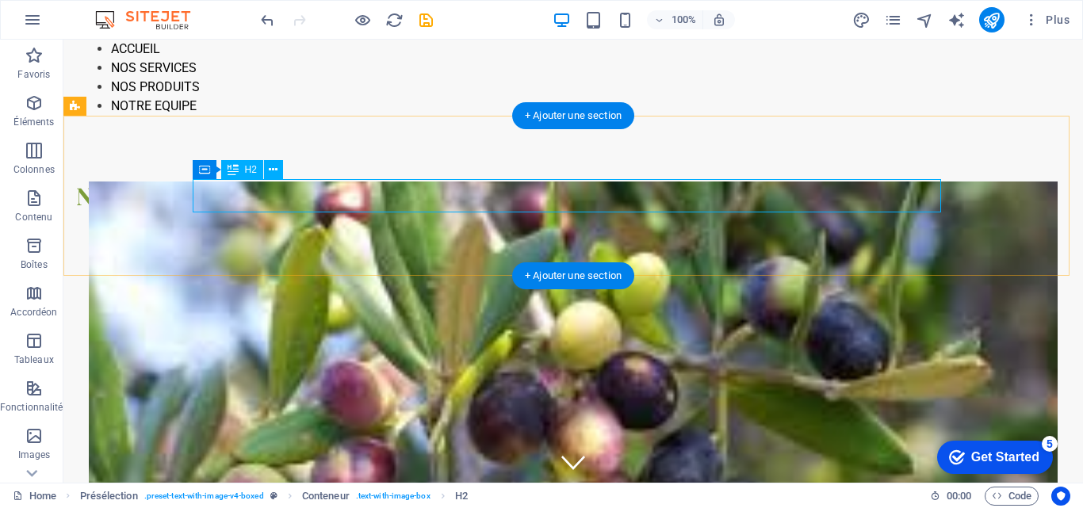
click at [276, 198] on div "New headline" at bounding box center [450, 195] width 748 height 33
click at [274, 197] on div "New headline" at bounding box center [450, 195] width 748 height 33
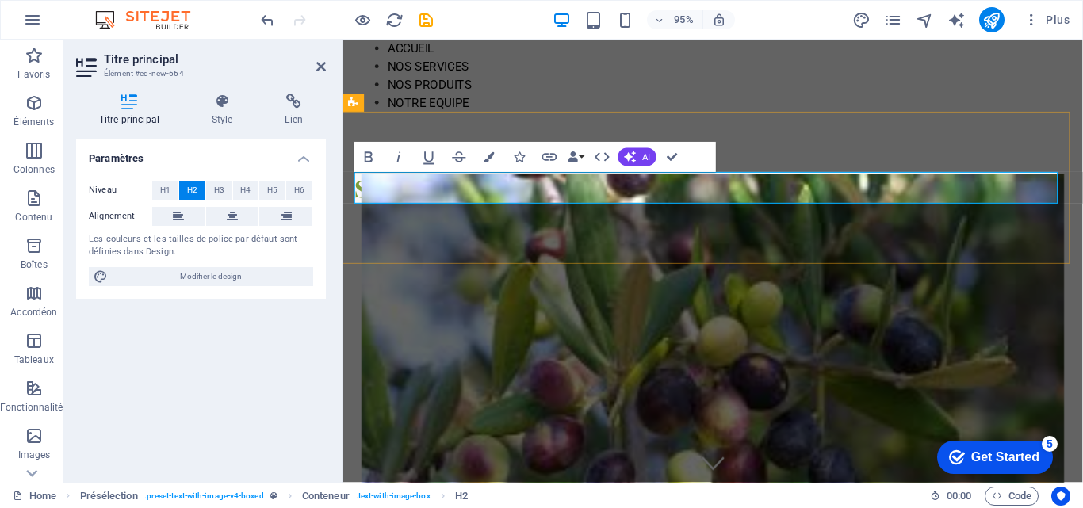
click at [386, 196] on h2 "SATRL NATIV OIL" at bounding box center [729, 195] width 748 height 33
click at [388, 196] on h2 "SATRL NATIV OIL" at bounding box center [729, 195] width 748 height 33
click at [545, 203] on h2 "SARL NATIV OIL" at bounding box center [729, 195] width 748 height 33
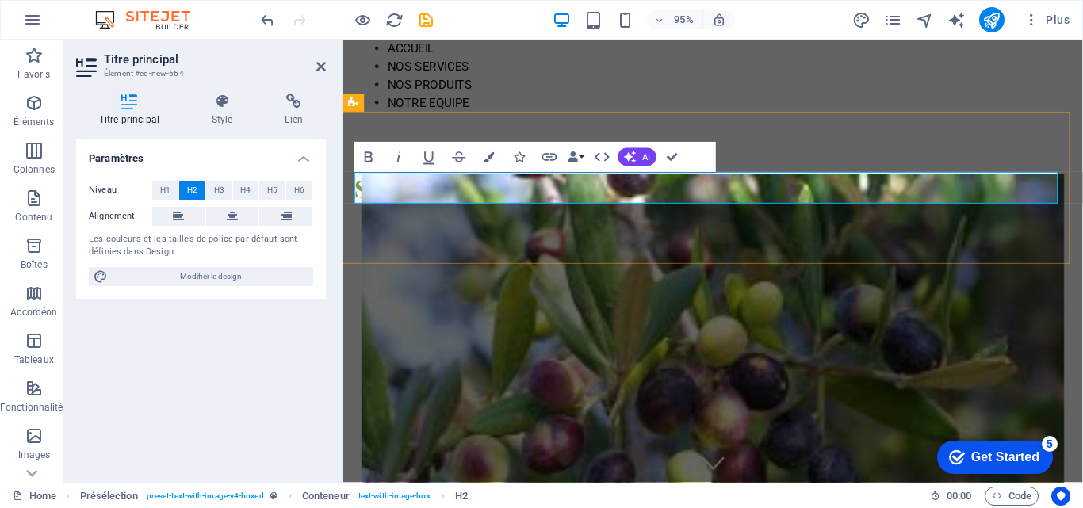
click at [538, 201] on h2 "SARL NATIV OIL ''OUARKIK''" at bounding box center [729, 195] width 748 height 33
click at [699, 193] on h2 "SARL NATIV OIL ''OUARKIK''" at bounding box center [729, 195] width 748 height 33
click at [931, 201] on h2 "SARL NATIV OIL ''OUARKIK'' Nouvelle Huilerie Modrne" at bounding box center [729, 195] width 748 height 33
click at [987, 192] on h2 "SARL NATIV OIL ''OUARKIK'' Nouvelle Huilerie Moderne" at bounding box center [729, 195] width 748 height 33
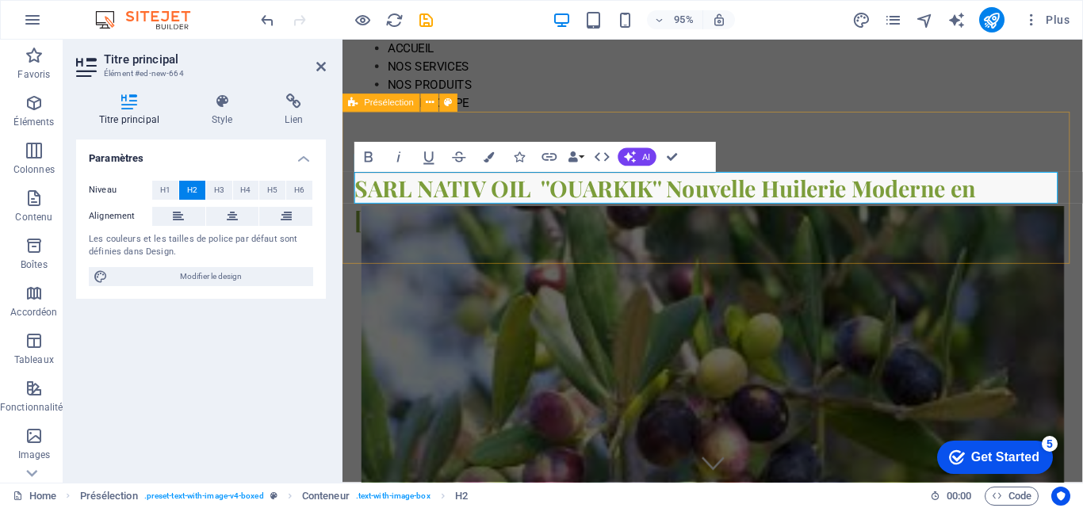
click at [928, 240] on div "SARL NATIV OIL ''OUARKIK'' Nouvelle Huilerie Moderne en [GEOGRAPHIC_DATA]" at bounding box center [732, 212] width 779 height 193
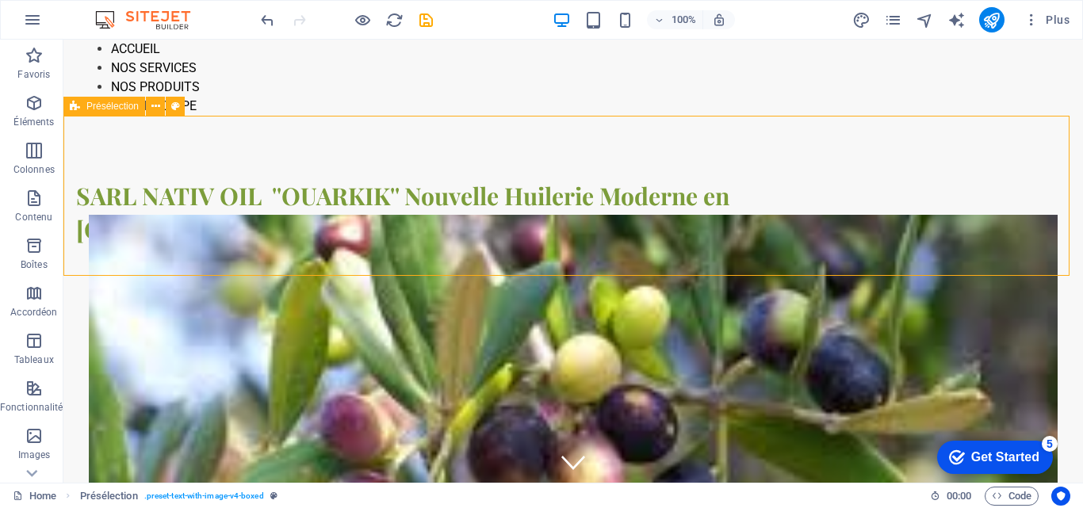
click at [878, 221] on div "SARL NATIV OIL ''OUARKIK'' Nouvelle Huilerie Moderne en [GEOGRAPHIC_DATA]" at bounding box center [573, 212] width 1020 height 193
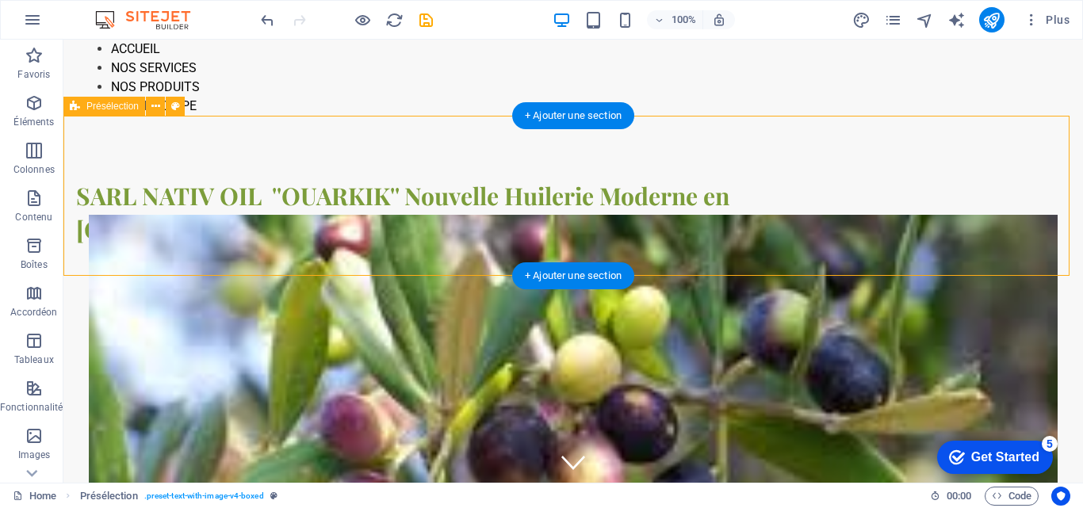
click at [335, 155] on div "SARL NATIV OIL ''OUARKIK'' Nouvelle Huilerie Moderne en [GEOGRAPHIC_DATA]" at bounding box center [573, 212] width 1020 height 193
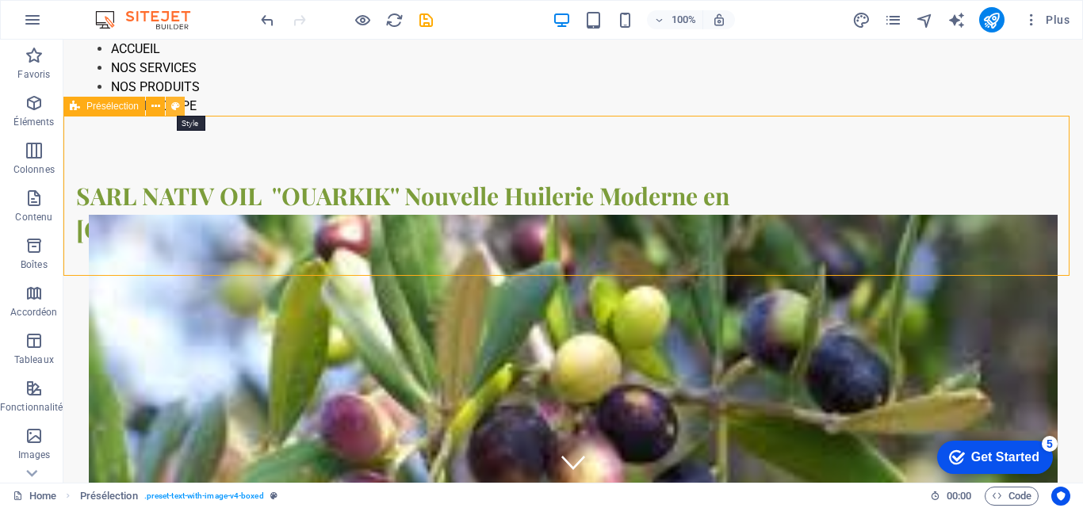
click at [172, 105] on icon at bounding box center [175, 106] width 9 height 17
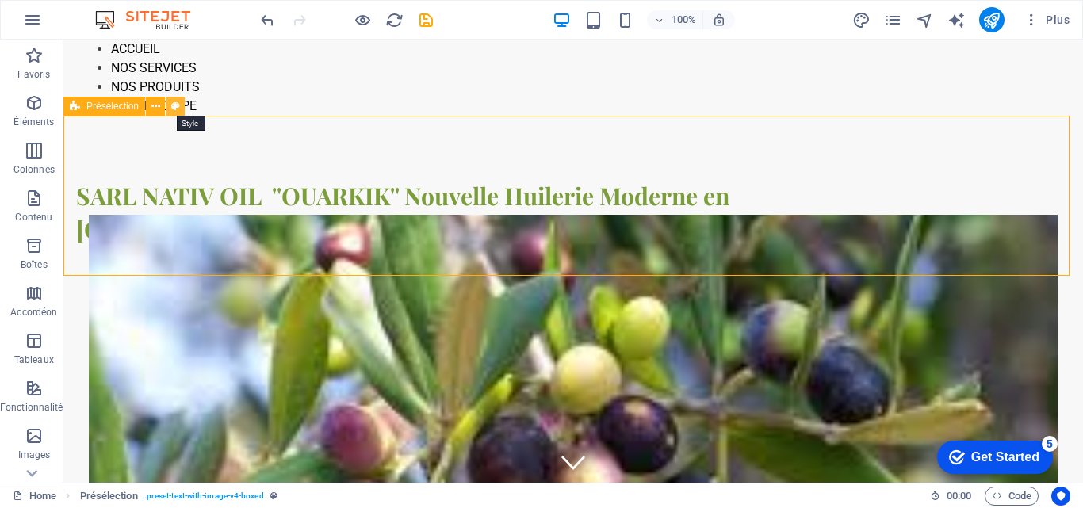
select select "rem"
select select "px"
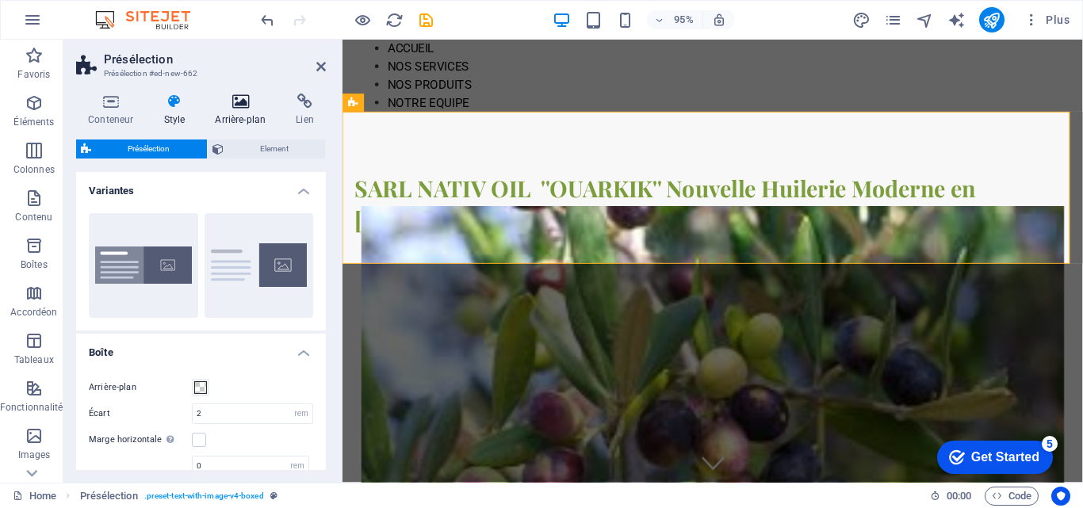
click at [237, 109] on icon at bounding box center [240, 102] width 75 height 16
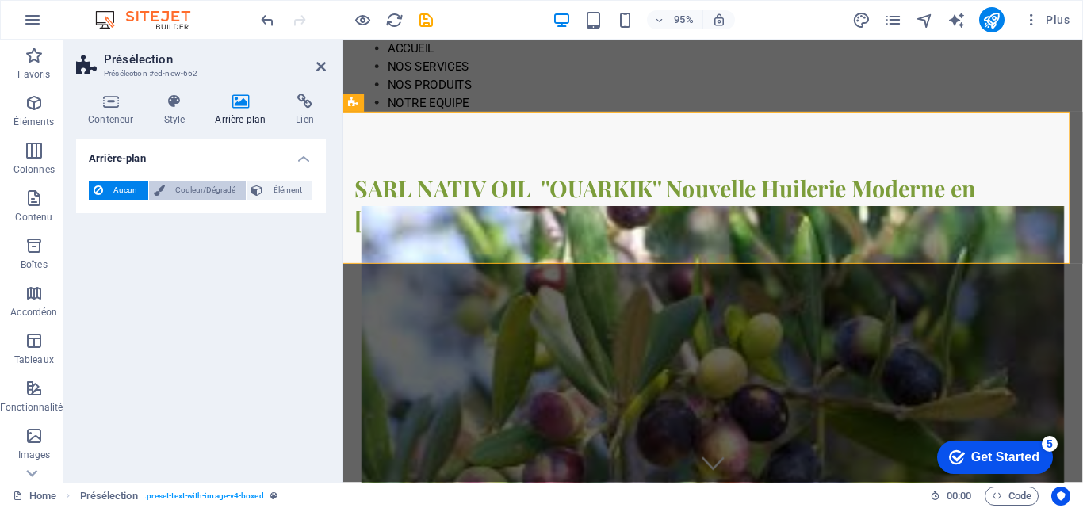
click at [154, 195] on icon at bounding box center [159, 190] width 11 height 19
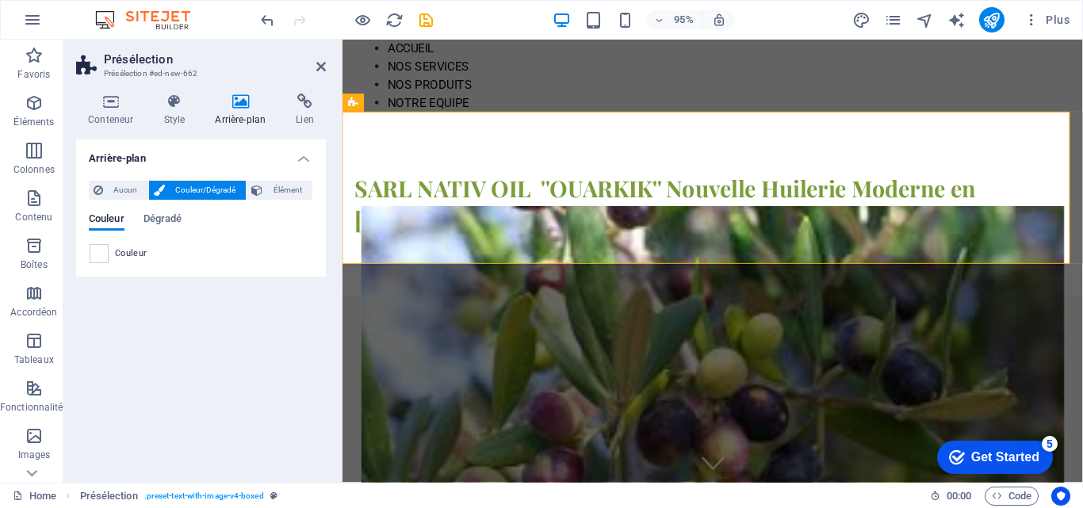
click at [154, 195] on icon at bounding box center [159, 190] width 11 height 19
click at [105, 248] on span at bounding box center [98, 253] width 17 height 17
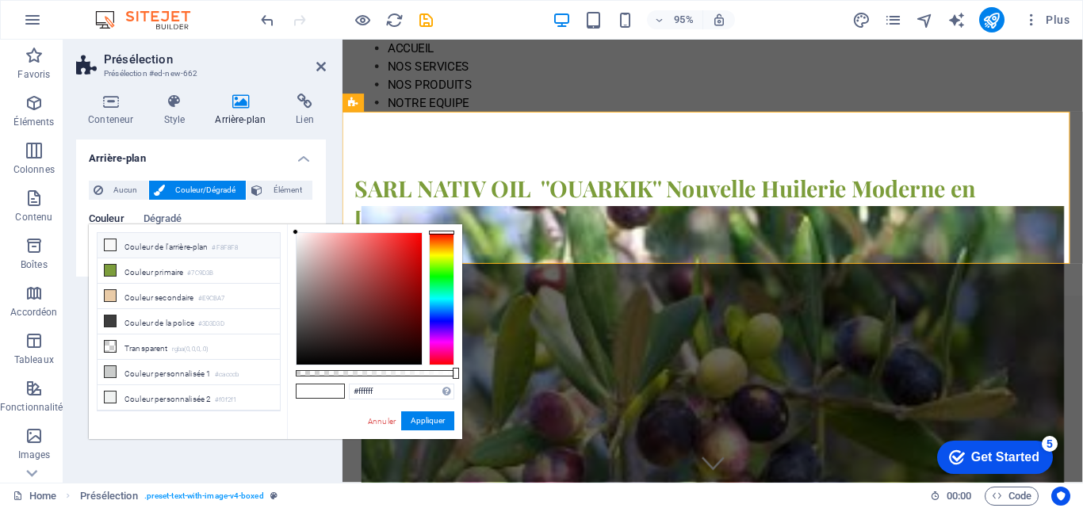
click at [105, 248] on icon at bounding box center [110, 244] width 11 height 11
type input "#f8f8f8"
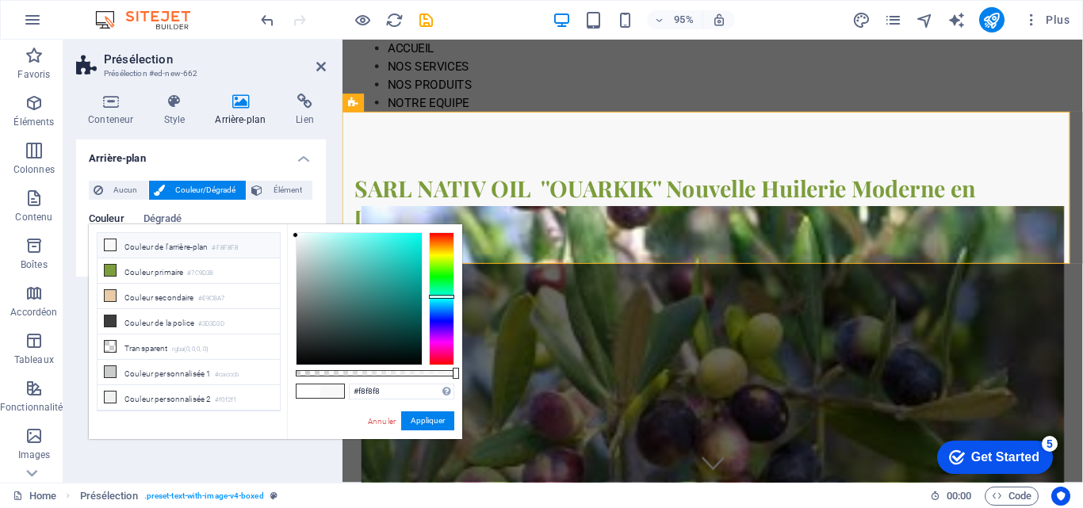
click at [439, 297] on div at bounding box center [441, 298] width 25 height 133
click at [438, 418] on button "Appliquer" at bounding box center [427, 420] width 53 height 19
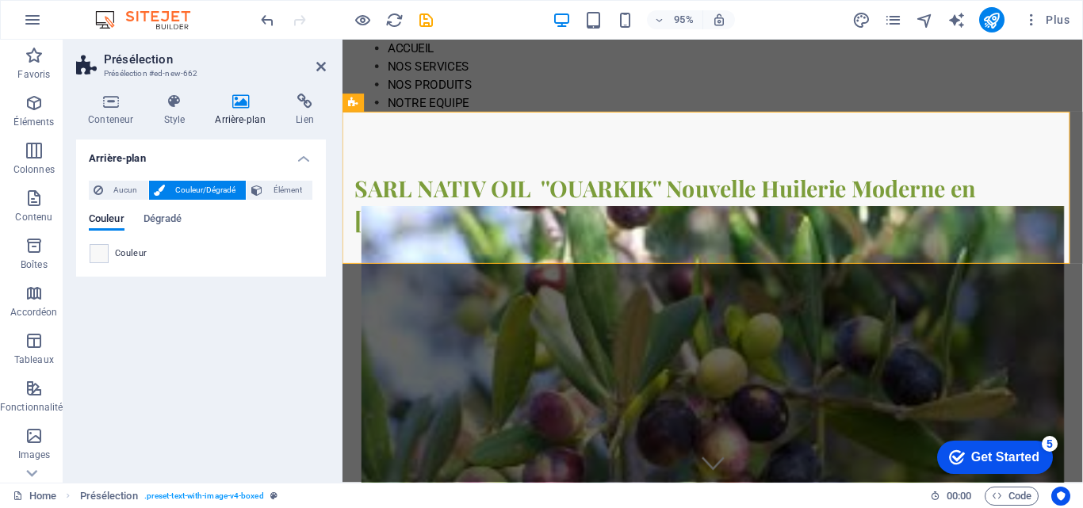
click at [231, 101] on icon at bounding box center [240, 102] width 75 height 16
drag, startPoint x: 296, startPoint y: 186, endPoint x: 279, endPoint y: 186, distance: 16.6
click at [295, 186] on span "Élément" at bounding box center [287, 190] width 40 height 19
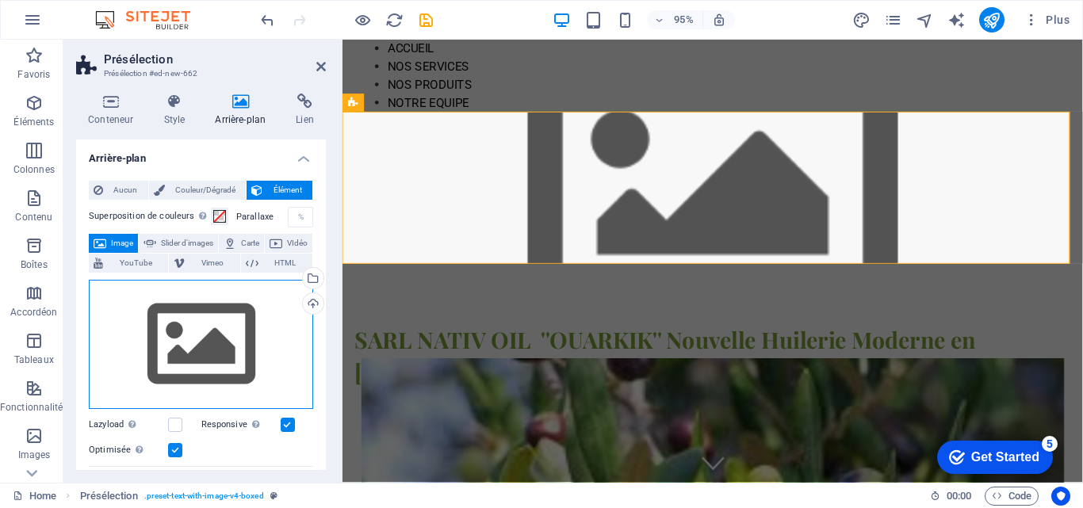
click at [222, 316] on div "Glissez les fichiers ici, cliquez pour choisir les fichiers ou sélectionnez les…" at bounding box center [201, 345] width 224 height 130
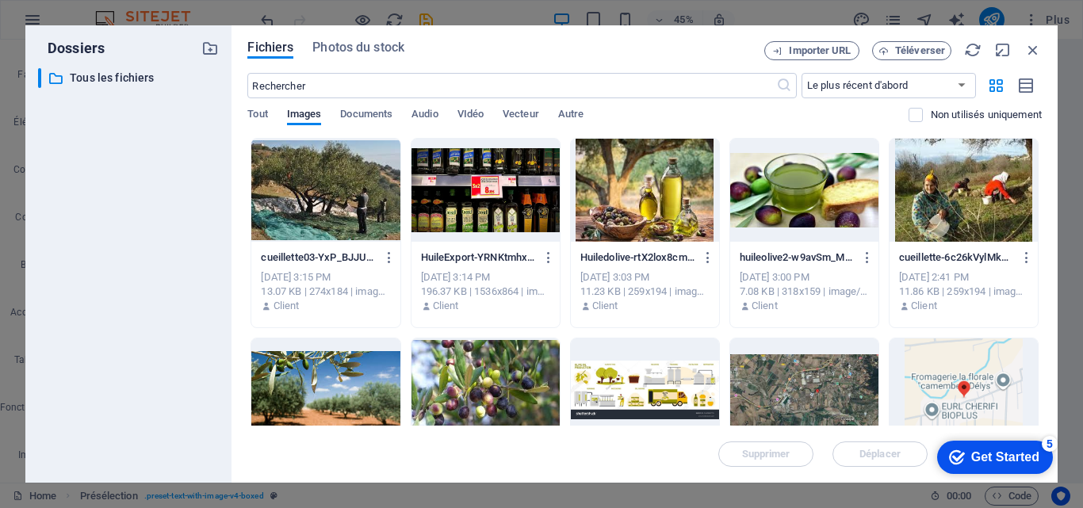
drag, startPoint x: 1038, startPoint y: 249, endPoint x: 1053, endPoint y: 320, distance: 72.9
click at [1053, 320] on div "Fichiers Photos du stock Importer URL Téléverser ​ Le plus récent d'abord Le pl…" at bounding box center [645, 253] width 826 height 457
drag, startPoint x: 1042, startPoint y: 274, endPoint x: 1053, endPoint y: 383, distance: 110.0
click at [1053, 383] on div "Fichiers Photos du stock Importer URL Téléverser ​ Le plus récent d'abord Le pl…" at bounding box center [645, 253] width 826 height 457
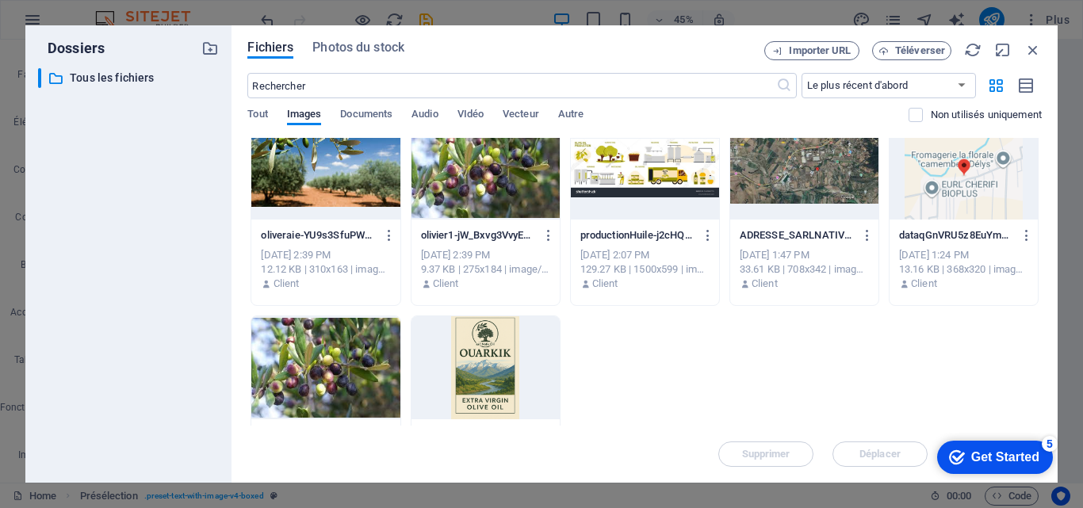
scroll to position [226, 0]
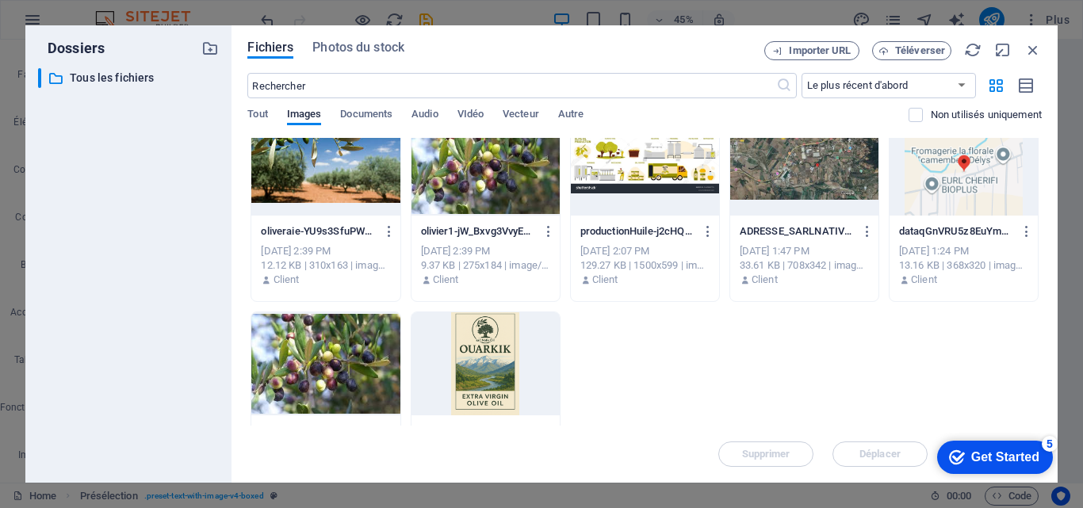
click at [515, 370] on div at bounding box center [485, 363] width 148 height 103
click at [515, 370] on div "1" at bounding box center [485, 363] width 148 height 103
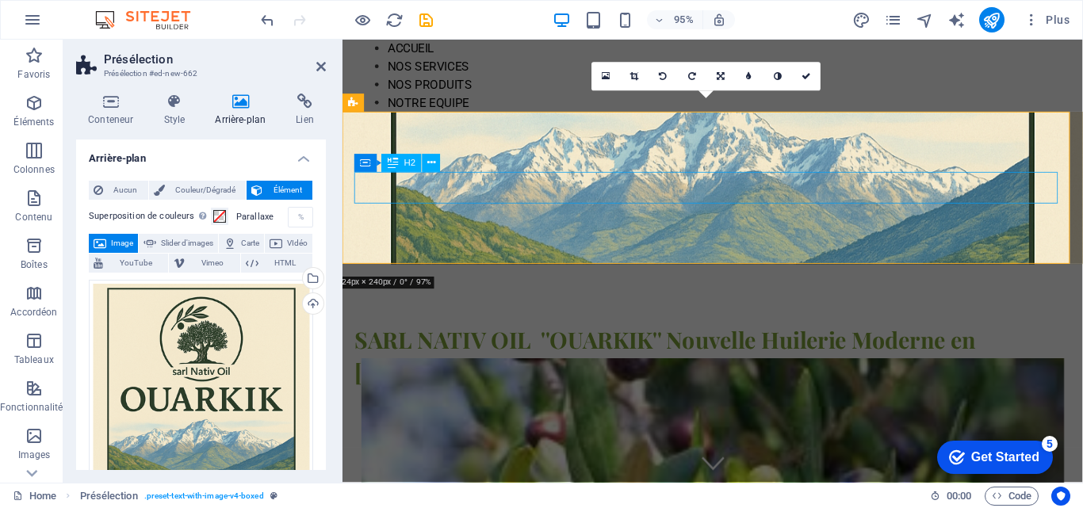
click at [520, 339] on div "SARL NATIV OIL ''OUARKIK'' Nouvelle Huilerie Moderne en [GEOGRAPHIC_DATA]" at bounding box center [729, 372] width 748 height 67
click at [519, 339] on div "SARL NATIV OIL ''OUARKIK'' Nouvelle Huilerie Moderne en [GEOGRAPHIC_DATA]" at bounding box center [729, 372] width 748 height 67
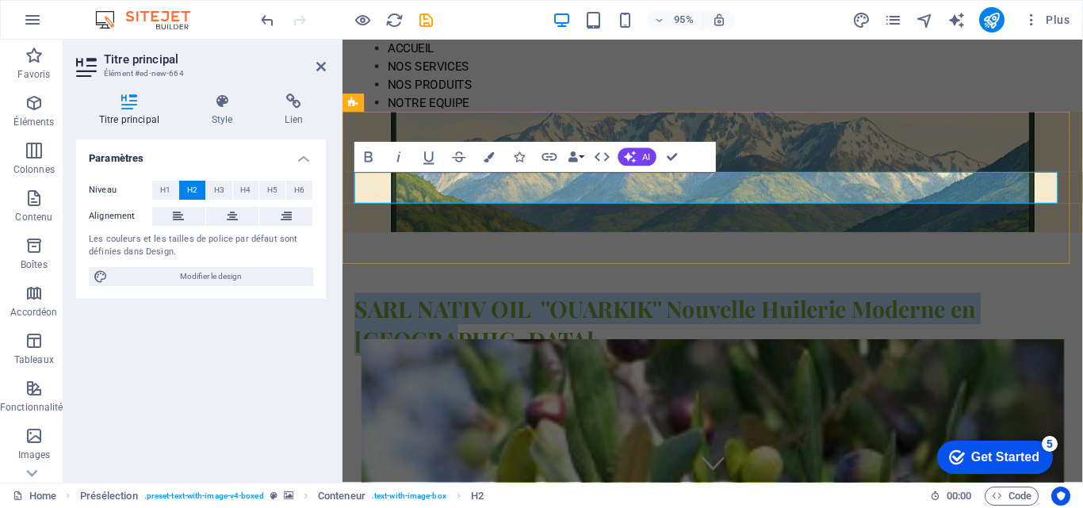
click at [519, 306] on h2 "SARL NATIV OIL ''OUARKIK'' Nouvelle Huilerie Moderne en [GEOGRAPHIC_DATA]" at bounding box center [729, 339] width 748 height 67
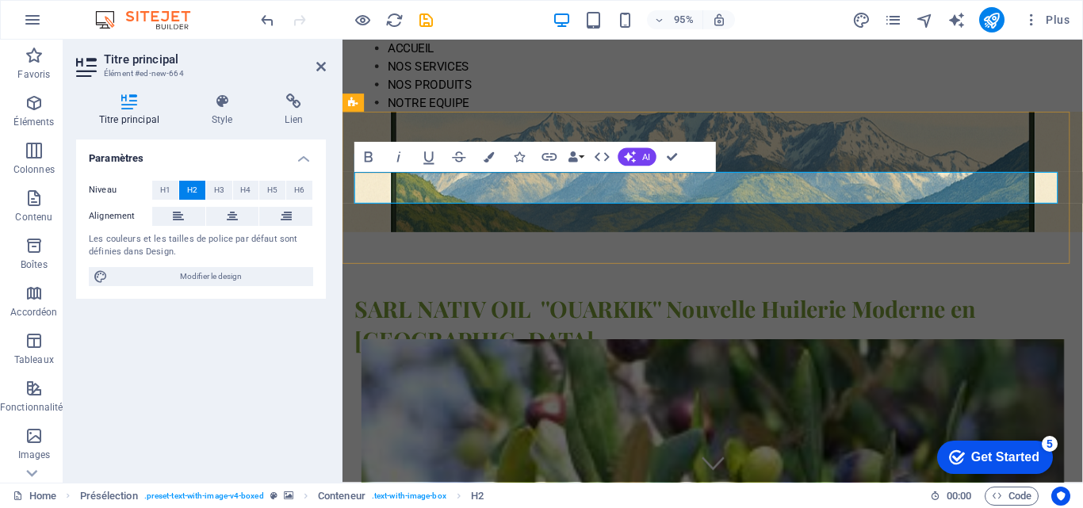
click at [519, 306] on h2 "SARL NATIV OIL ''OUARKIK'' Nouvelle Huilerie Moderne en [GEOGRAPHIC_DATA]" at bounding box center [729, 339] width 748 height 67
click at [360, 306] on h2 "SARL NATIV OIL ''OUARKIK'' Nouvelle Huilerie Moderne en [GEOGRAPHIC_DATA]" at bounding box center [729, 339] width 748 height 67
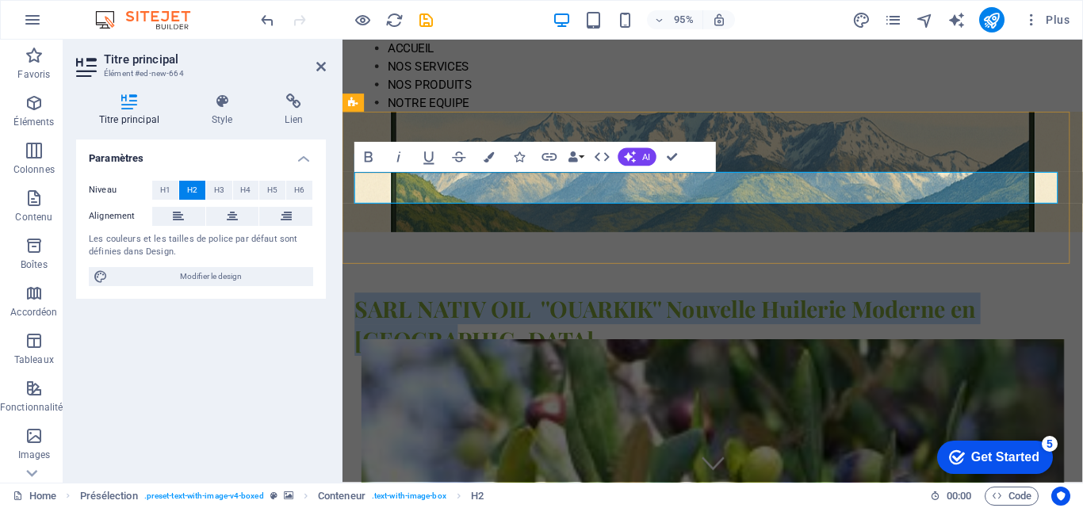
drag, startPoint x: 360, startPoint y: 194, endPoint x: 1022, endPoint y: 186, distance: 662.1
click at [1022, 306] on h2 "SARL NATIV OIL ''OUARKIK'' Nouvelle Huilerie Moderne en [GEOGRAPHIC_DATA]" at bounding box center [729, 339] width 748 height 67
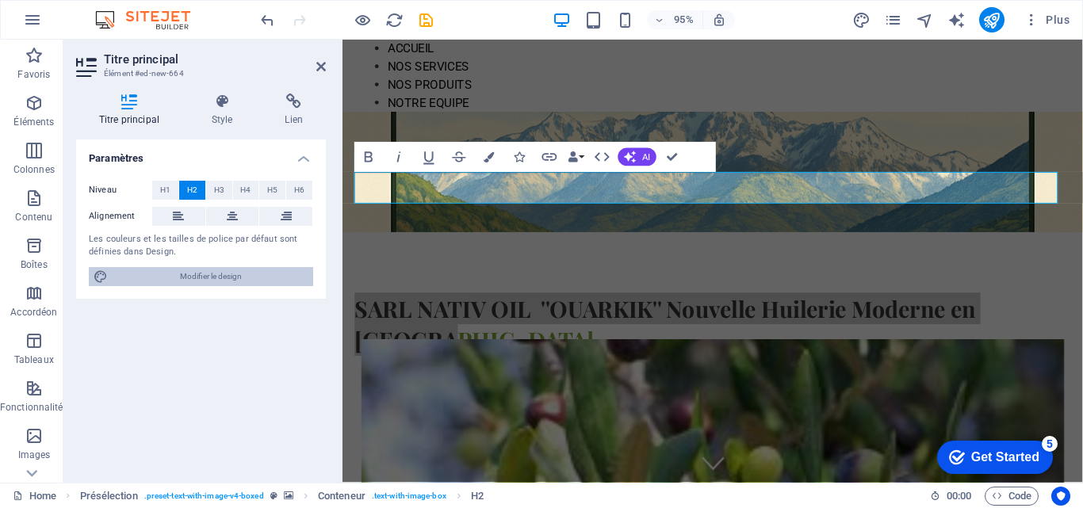
drag, startPoint x: 193, startPoint y: 279, endPoint x: 184, endPoint y: 270, distance: 12.3
click at [192, 278] on span "Modifier le design" at bounding box center [211, 276] width 196 height 19
select select "px"
select select "200"
select select "px"
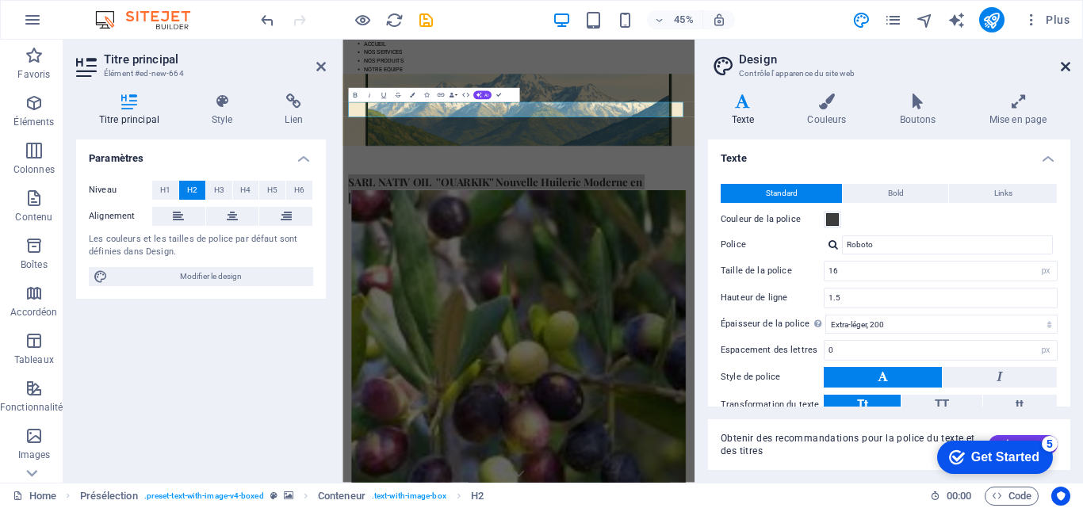
click at [1066, 69] on icon at bounding box center [1066, 66] width 10 height 13
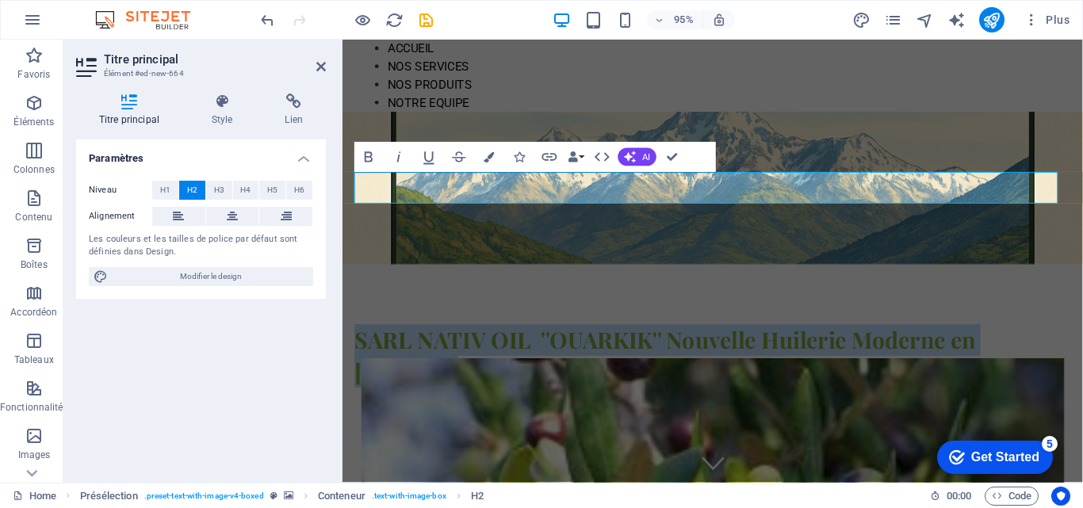
click at [443, 232] on figure at bounding box center [732, 196] width 779 height 160
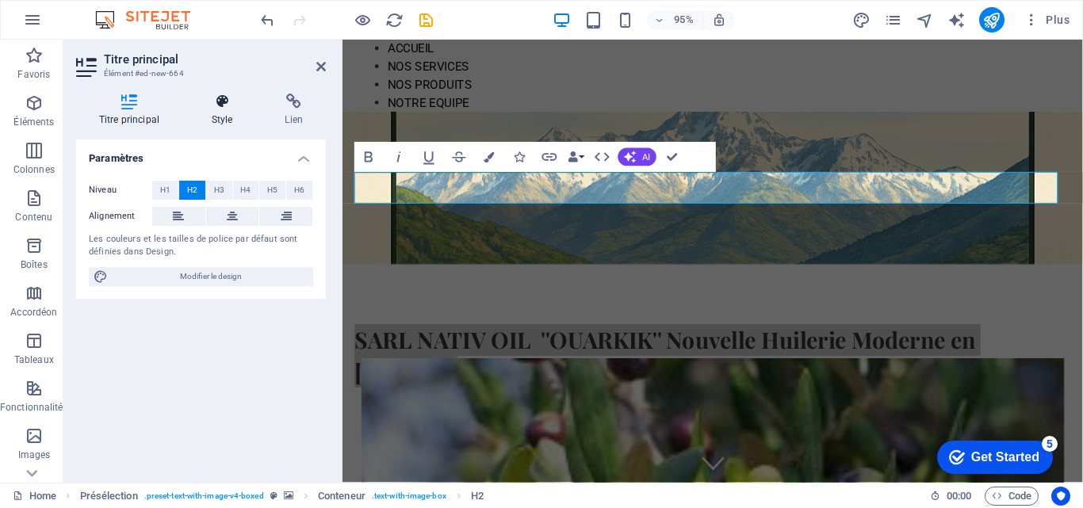
click at [219, 113] on h4 "Style" at bounding box center [226, 110] width 74 height 33
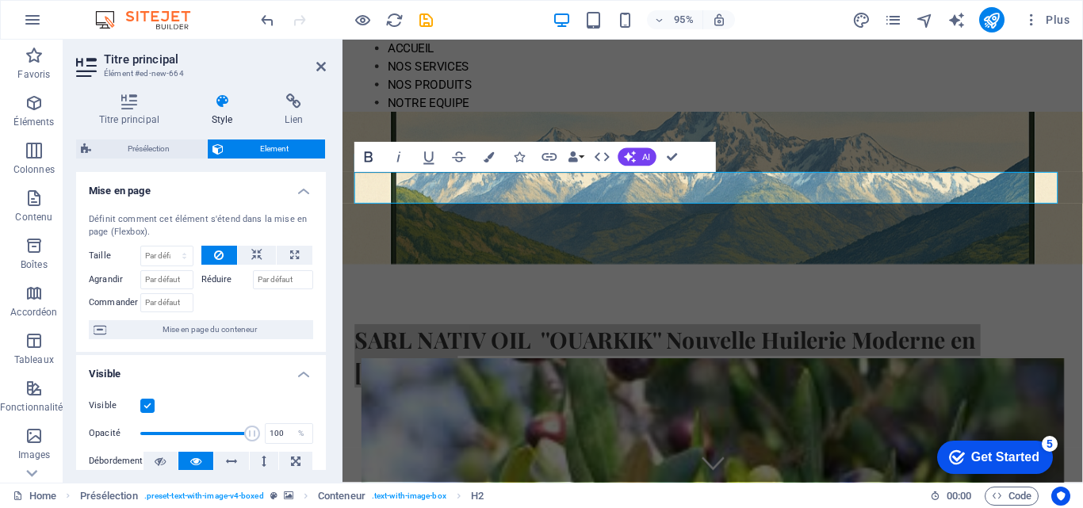
click at [373, 160] on icon "button" at bounding box center [369, 157] width 18 height 18
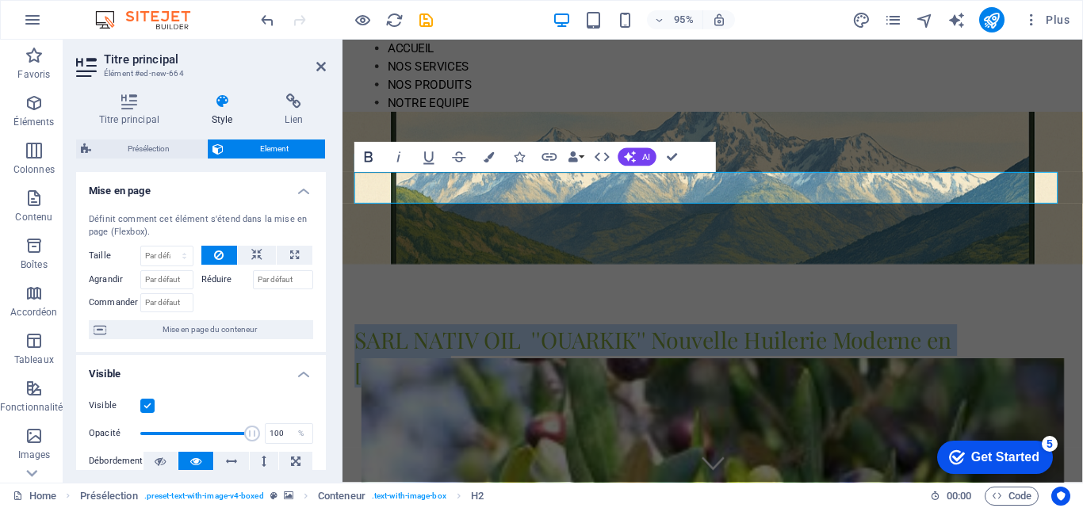
click at [372, 160] on icon "button" at bounding box center [369, 157] width 8 height 10
click at [619, 256] on figure at bounding box center [732, 196] width 779 height 160
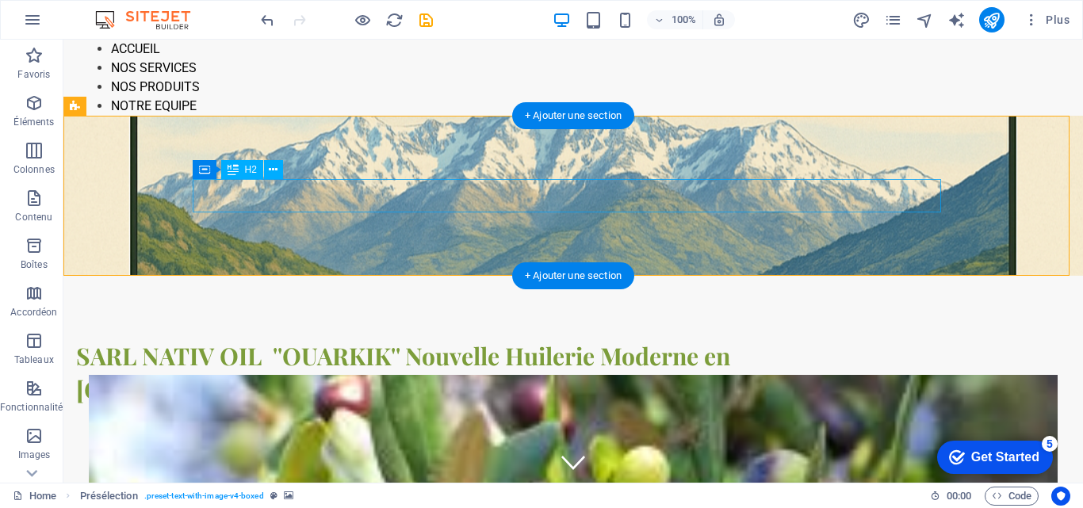
click at [408, 339] on div "SARL NATIV OIL ''OUARKIK'' Nouvelle Huilerie Moderne en [GEOGRAPHIC_DATA]" at bounding box center [450, 372] width 748 height 67
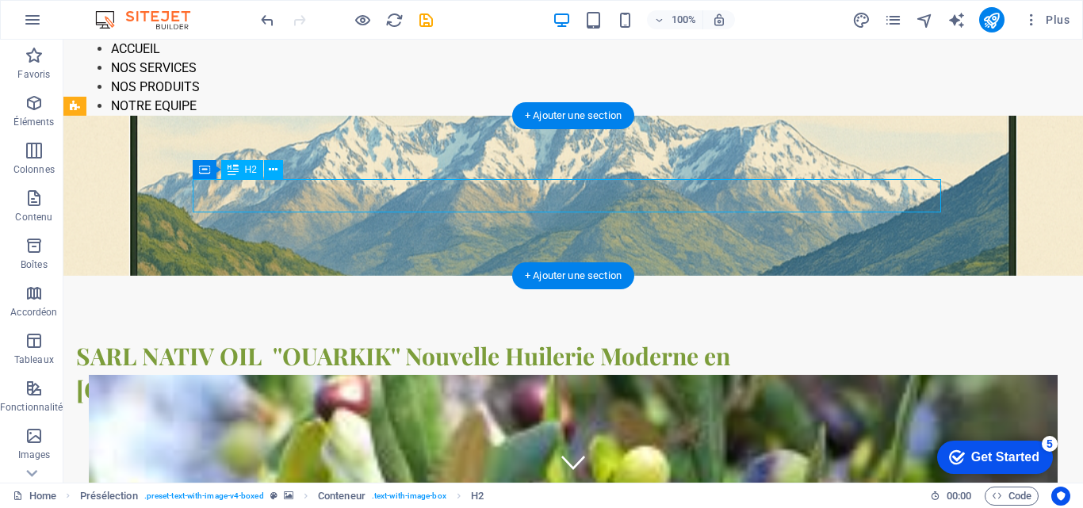
drag, startPoint x: 408, startPoint y: 189, endPoint x: 131, endPoint y: 193, distance: 276.7
click at [408, 339] on div "SARL NATIV OIL ''OUARKIK'' Nouvelle Huilerie Moderne en [GEOGRAPHIC_DATA]" at bounding box center [450, 372] width 748 height 67
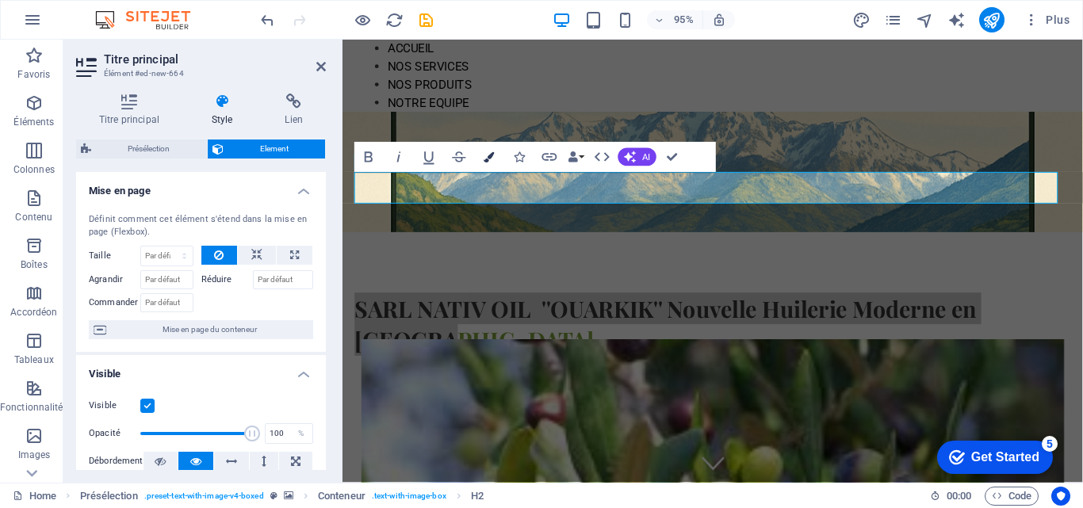
click at [488, 157] on icon "button" at bounding box center [489, 157] width 10 height 10
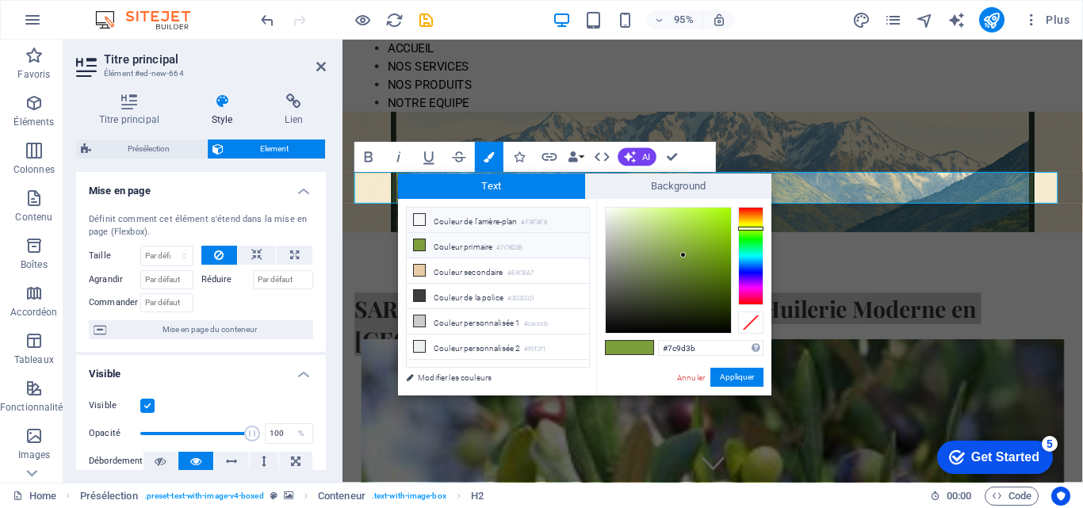
click at [419, 218] on icon at bounding box center [419, 219] width 11 height 11
type input "#f8f8f8"
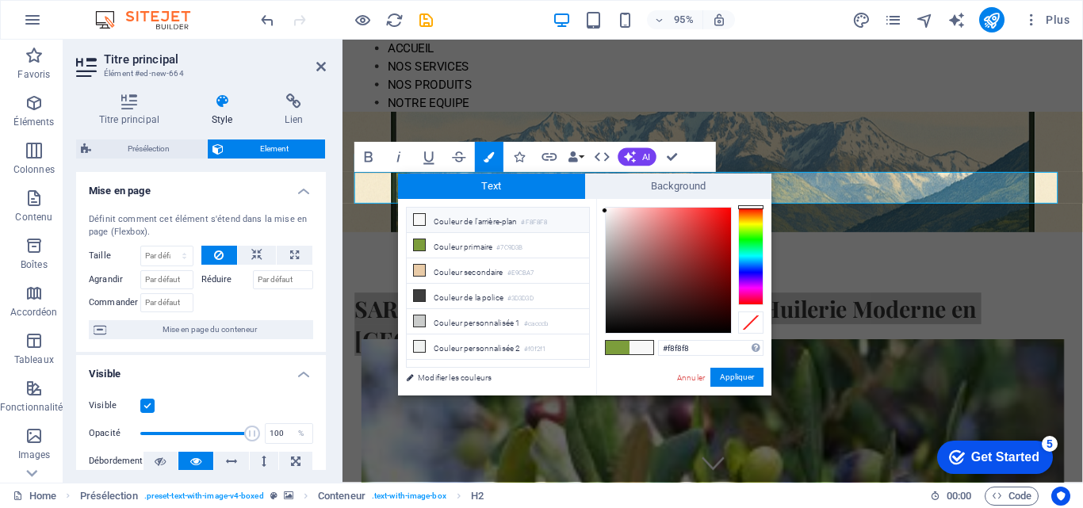
click at [416, 215] on icon at bounding box center [419, 219] width 11 height 11
click at [416, 214] on icon at bounding box center [419, 219] width 11 height 11
click at [735, 379] on button "Appliquer" at bounding box center [736, 377] width 53 height 19
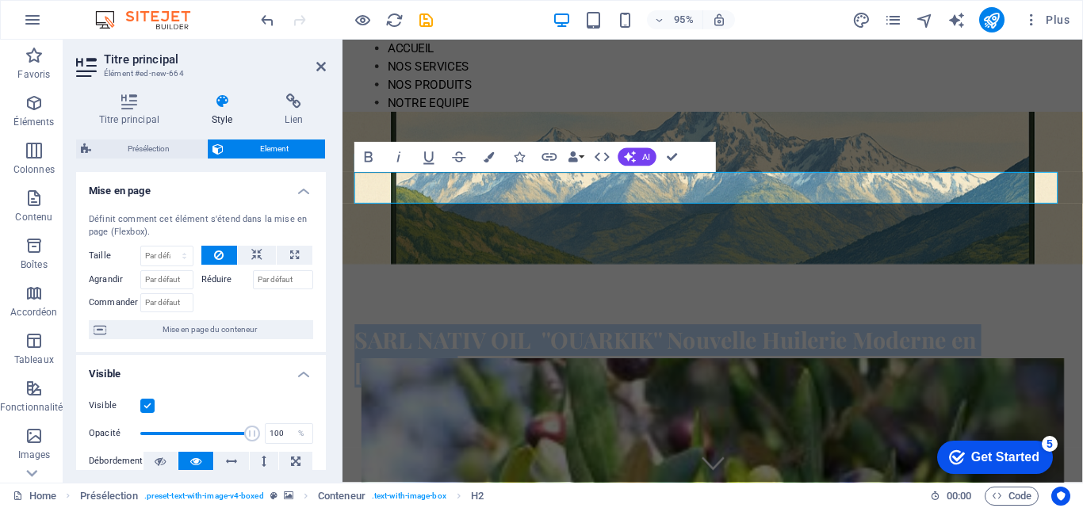
click at [650, 232] on figure at bounding box center [732, 196] width 779 height 160
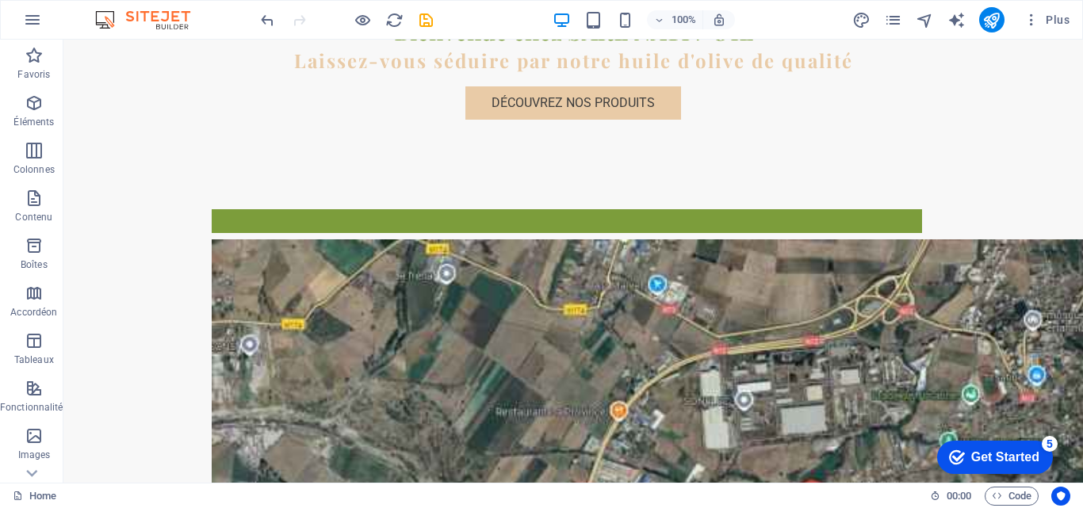
scroll to position [983, 0]
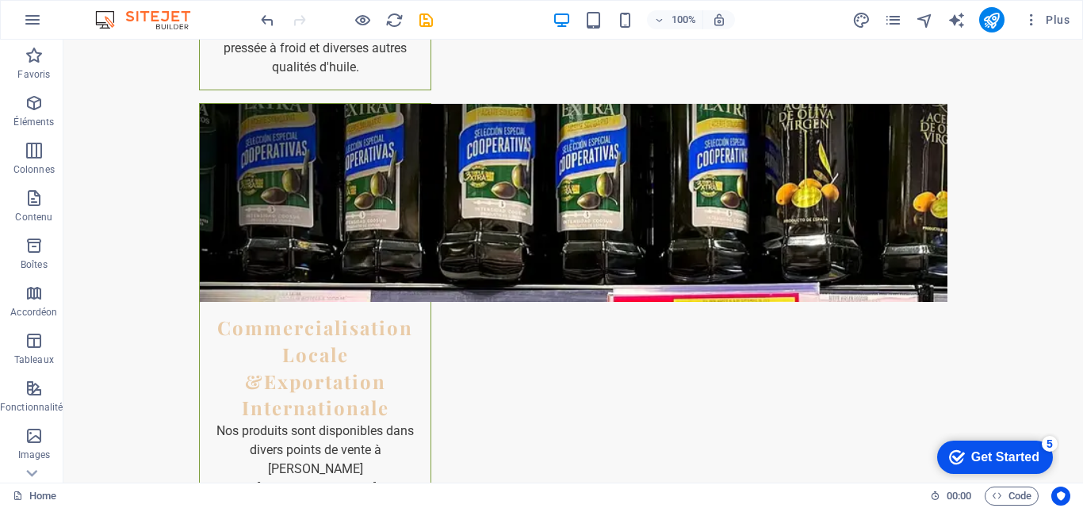
scroll to position [3203, 0]
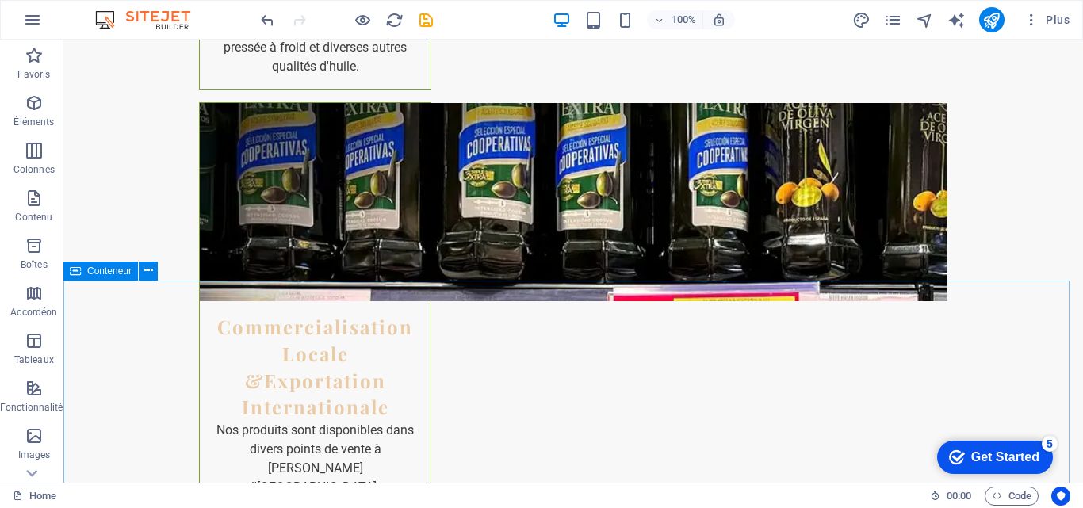
click at [139, 281] on div "Conteneur" at bounding box center [115, 272] width 105 height 20
click at [143, 270] on button at bounding box center [148, 271] width 19 height 19
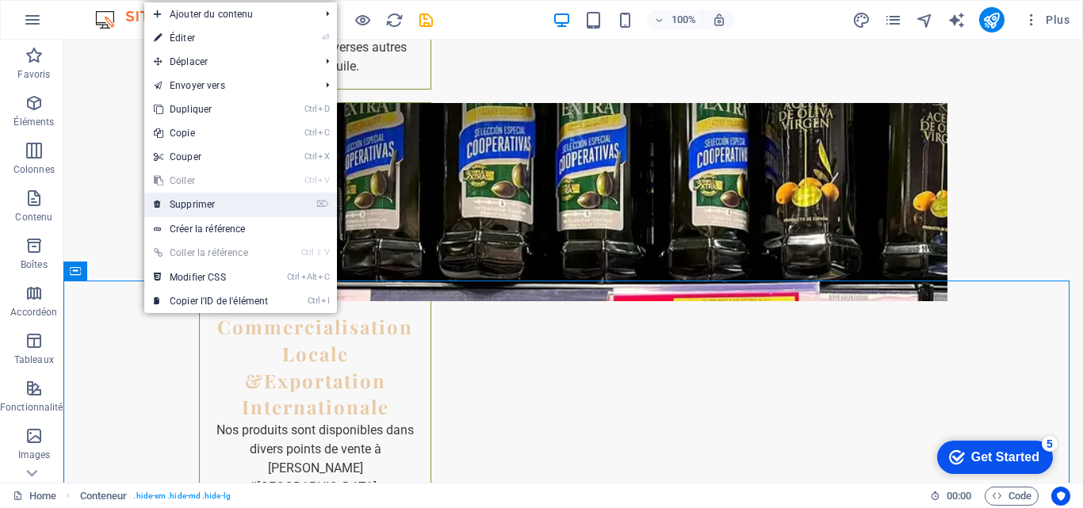
click at [197, 204] on link "⌦ Supprimer" at bounding box center [210, 205] width 133 height 24
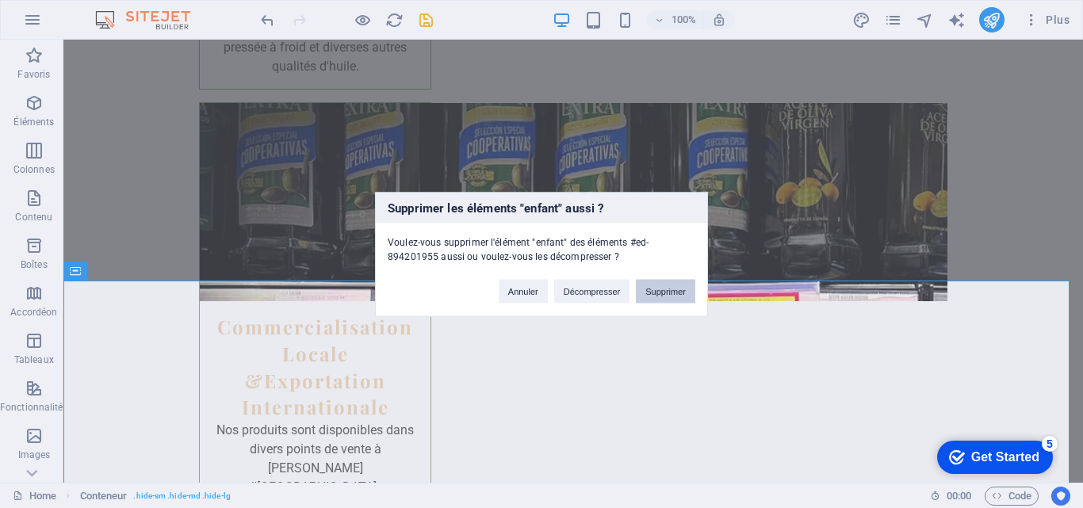
click at [683, 296] on button "Supprimer" at bounding box center [665, 291] width 59 height 24
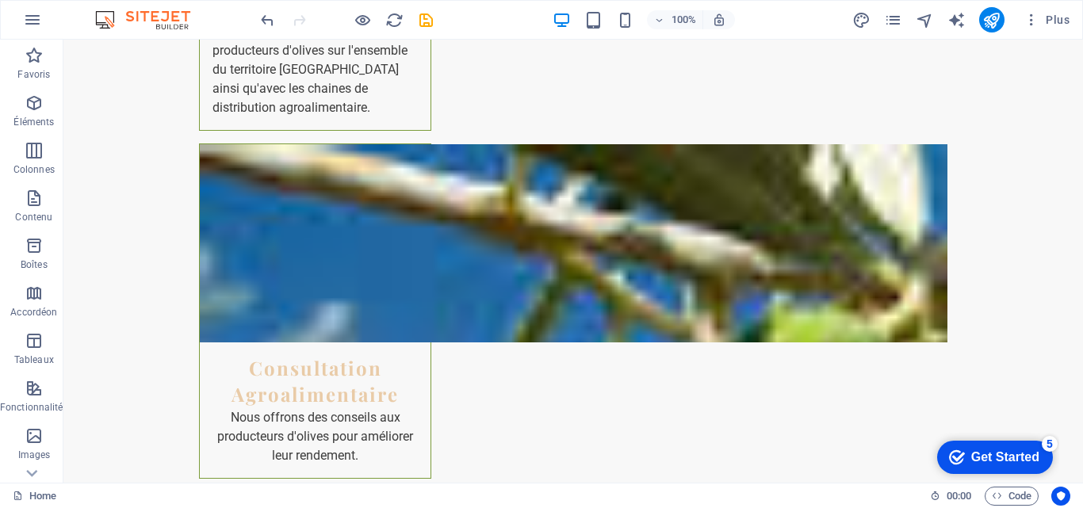
scroll to position [4358, 0]
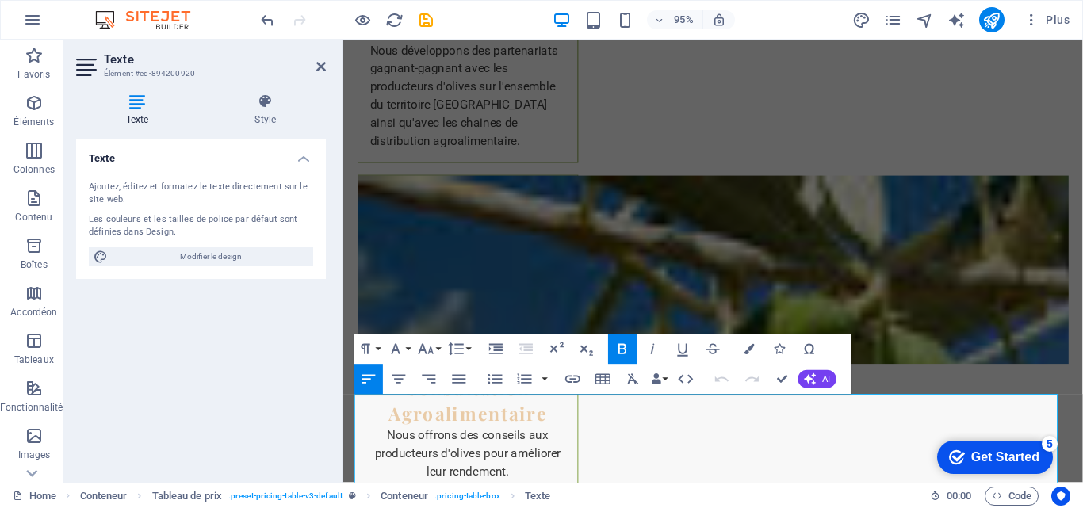
scroll to position [3906, 0]
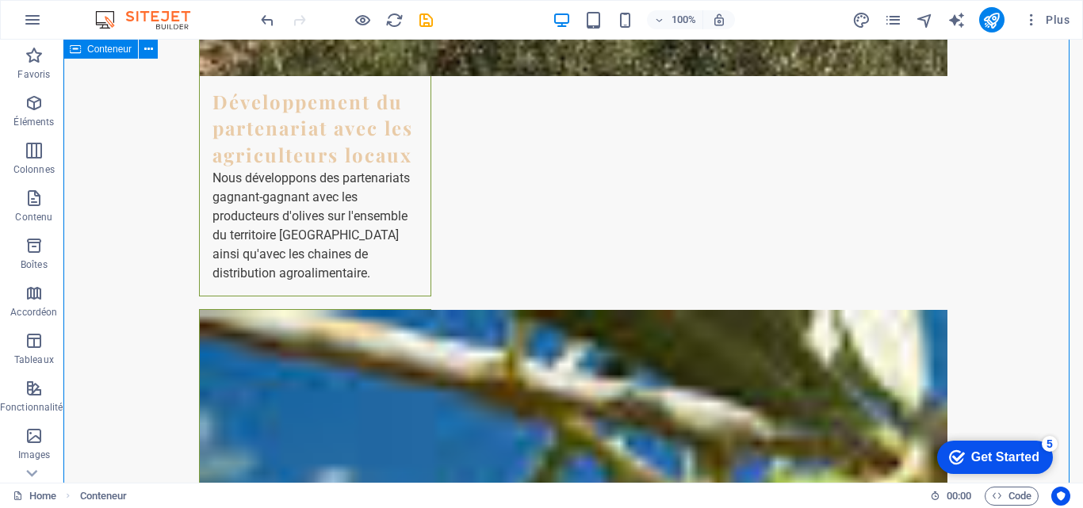
scroll to position [3885, 0]
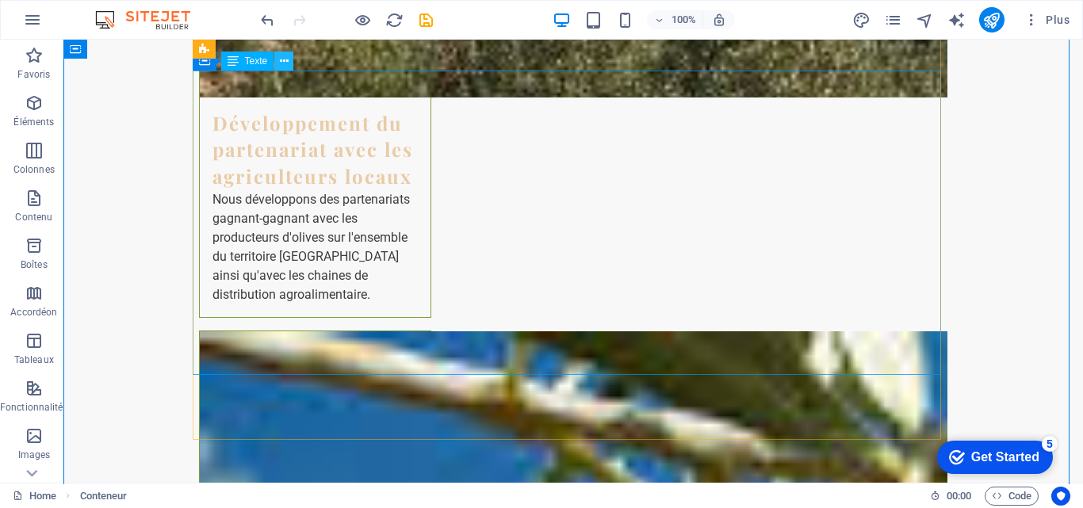
click at [281, 63] on icon at bounding box center [284, 61] width 9 height 17
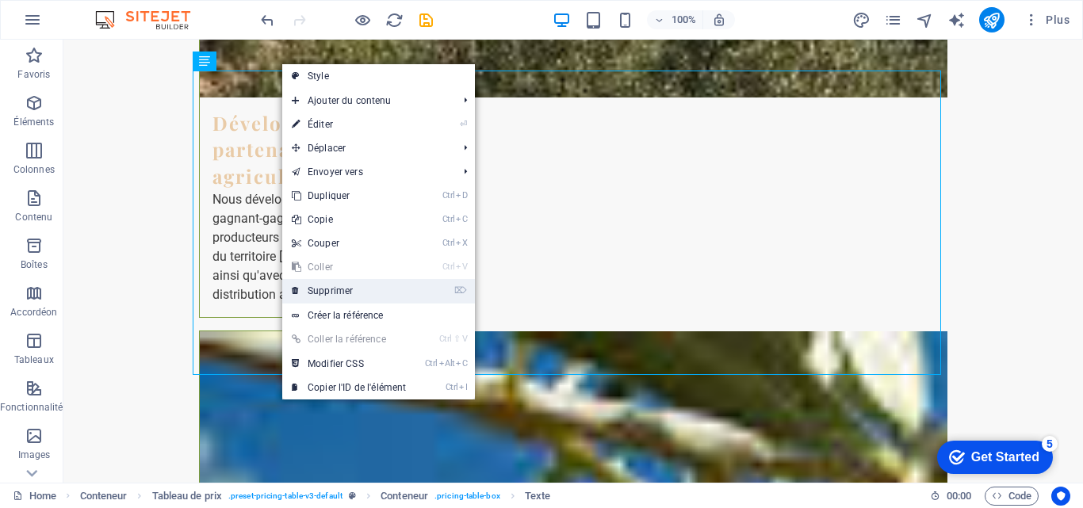
click at [343, 293] on link "⌦ Supprimer" at bounding box center [348, 291] width 133 height 24
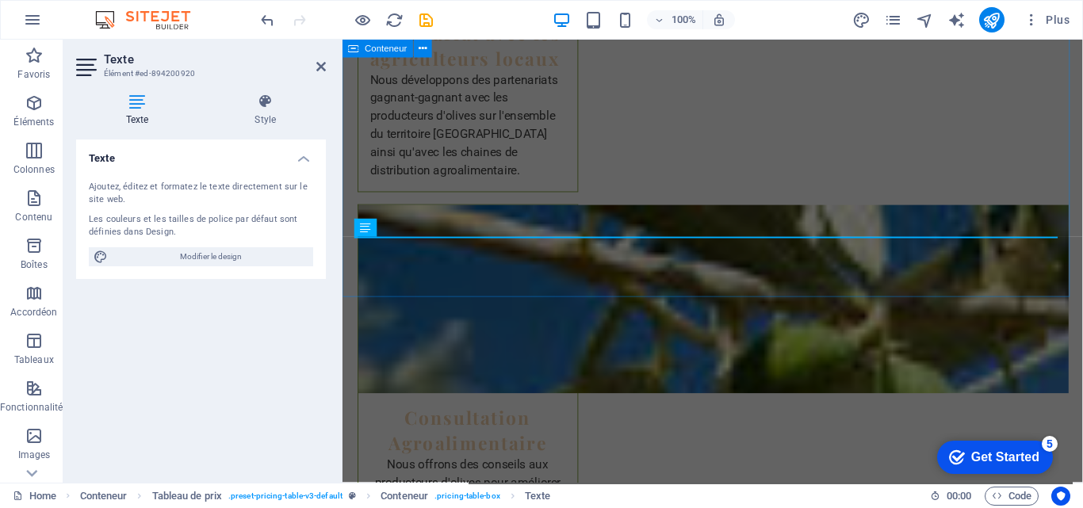
scroll to position [3968, 0]
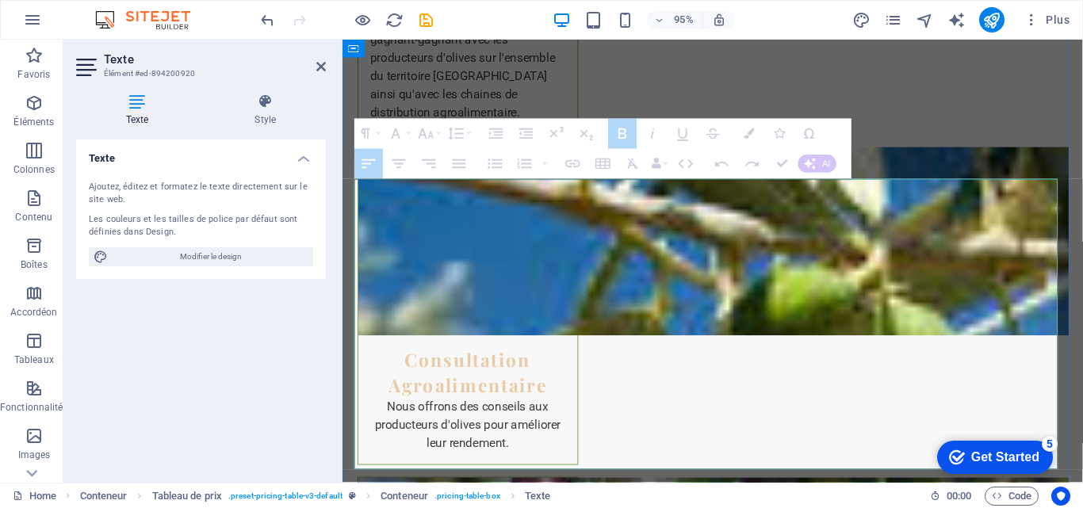
drag, startPoint x: 360, startPoint y: 202, endPoint x: 564, endPoint y: 267, distance: 213.9
drag, startPoint x: 363, startPoint y: 201, endPoint x: 366, endPoint y: 209, distance: 8.5
drag, startPoint x: 362, startPoint y: 206, endPoint x: 410, endPoint y: 212, distance: 47.9
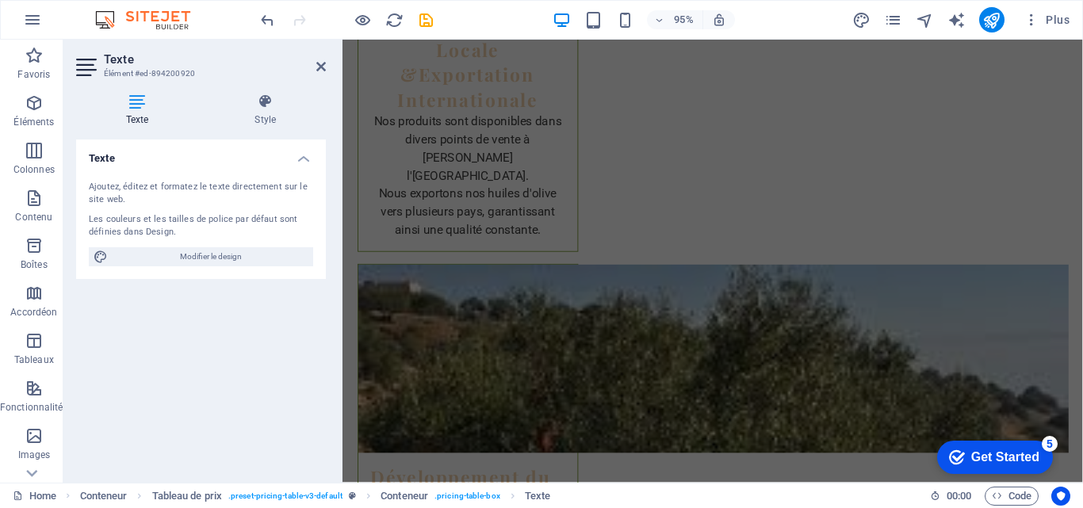
scroll to position [3397, 0]
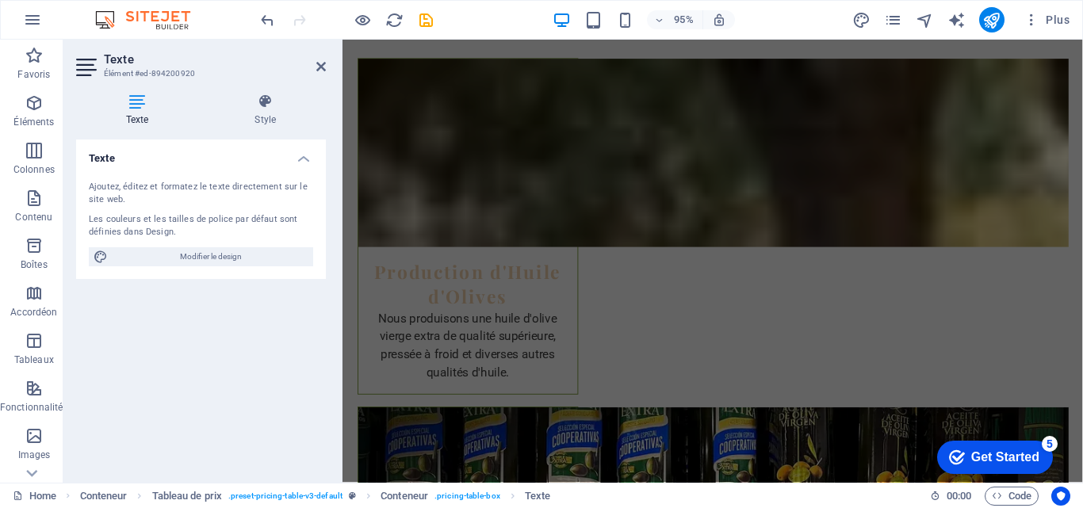
scroll to position [2763, 0]
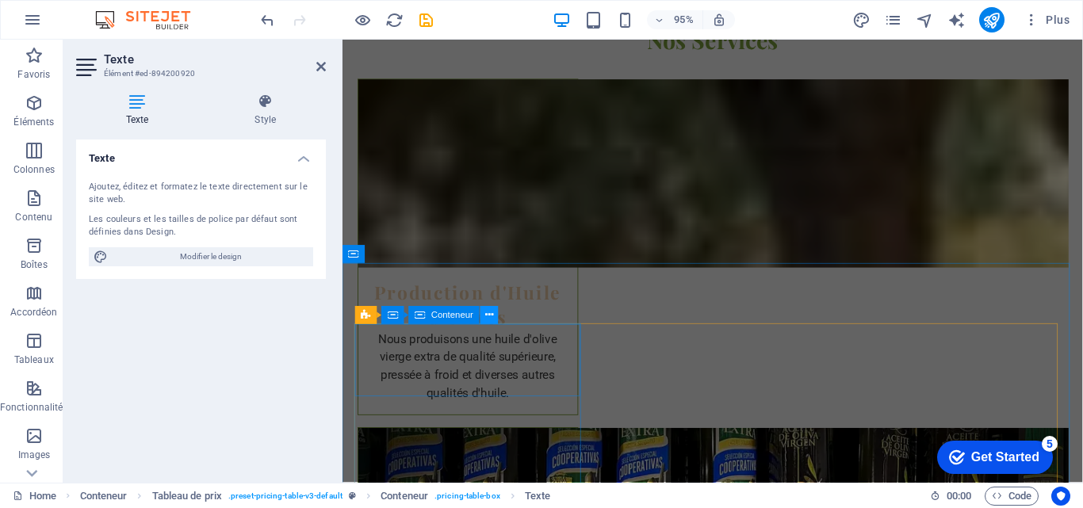
click at [488, 316] on icon at bounding box center [489, 316] width 8 height 16
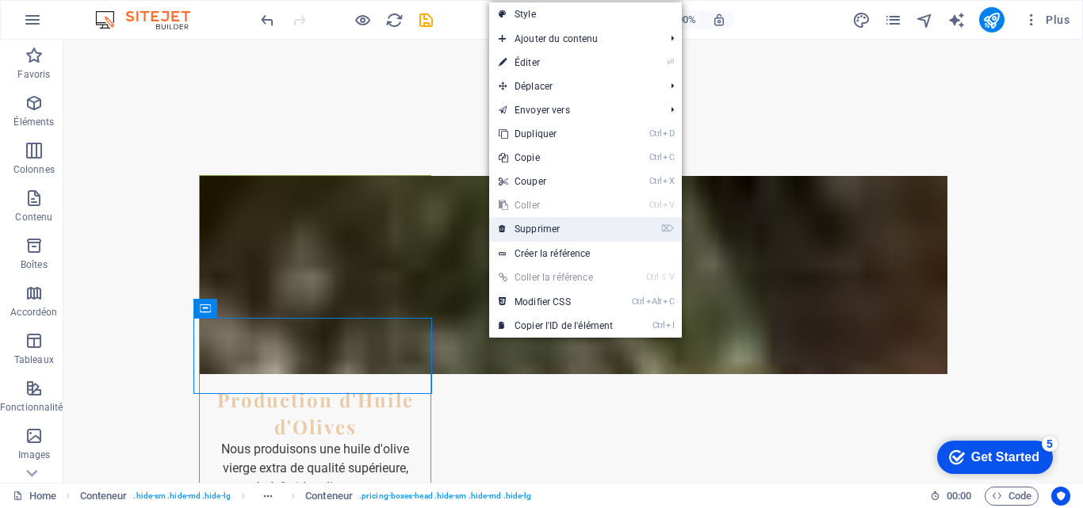
click at [534, 228] on link "⌦ Supprimer" at bounding box center [555, 229] width 133 height 24
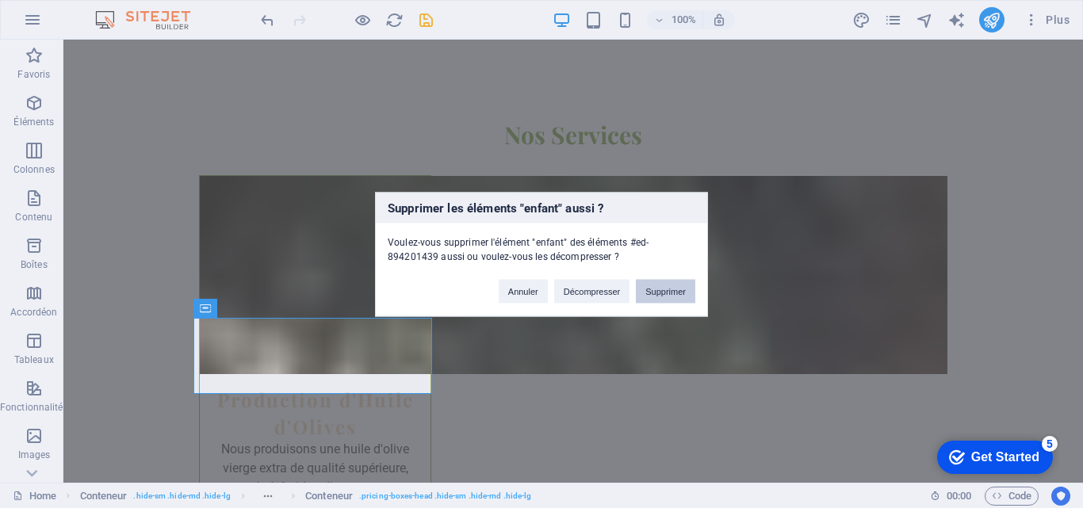
click at [670, 287] on button "Supprimer" at bounding box center [665, 291] width 59 height 24
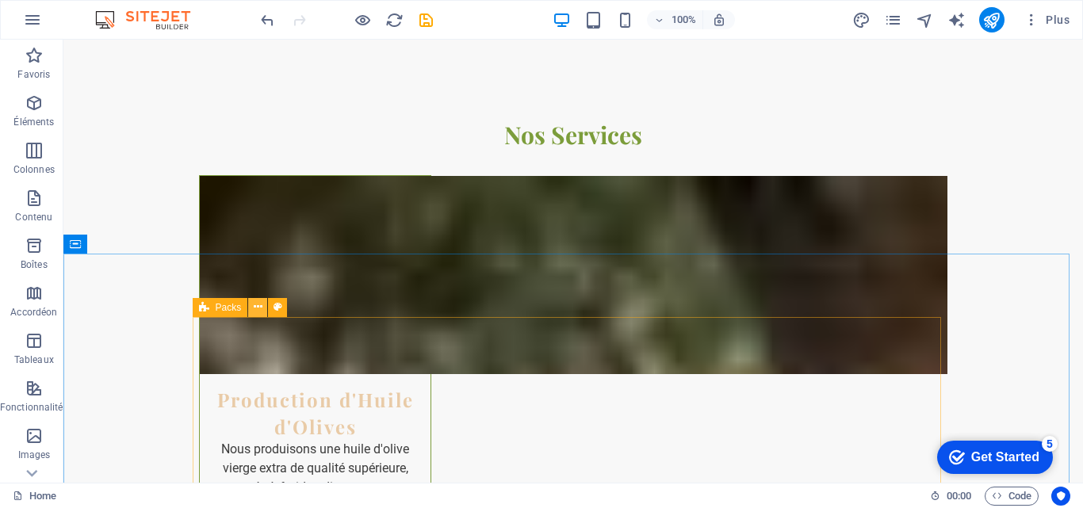
click at [257, 304] on icon at bounding box center [258, 307] width 9 height 17
click at [251, 304] on button at bounding box center [257, 307] width 19 height 19
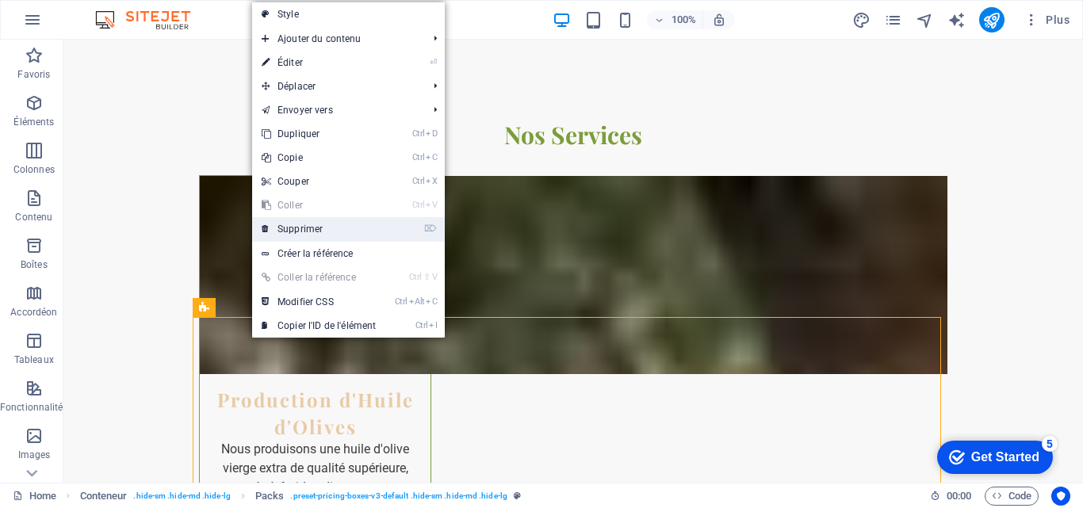
click at [322, 226] on link "⌦ Supprimer" at bounding box center [318, 229] width 133 height 24
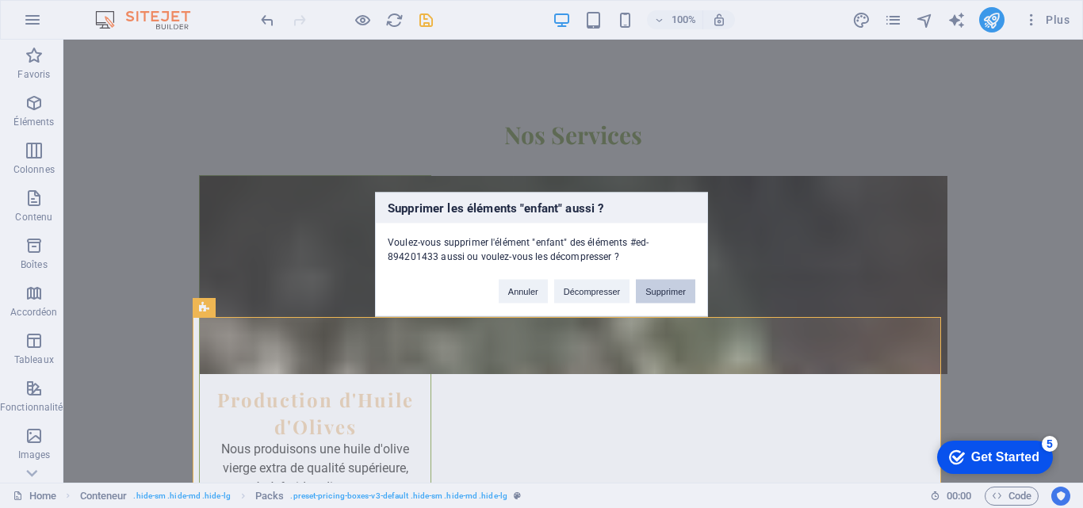
click at [659, 285] on button "Supprimer" at bounding box center [665, 291] width 59 height 24
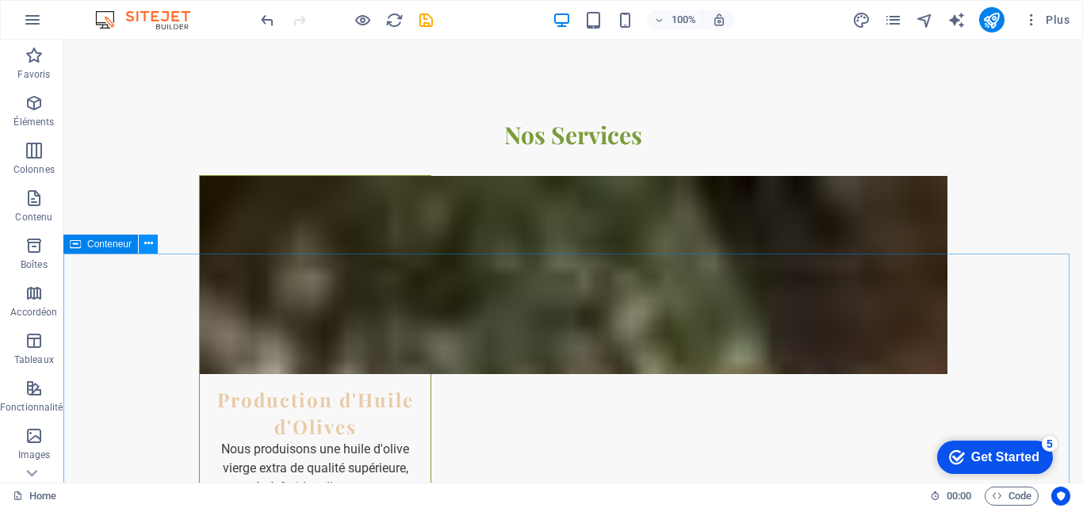
click at [144, 241] on icon at bounding box center [148, 243] width 9 height 17
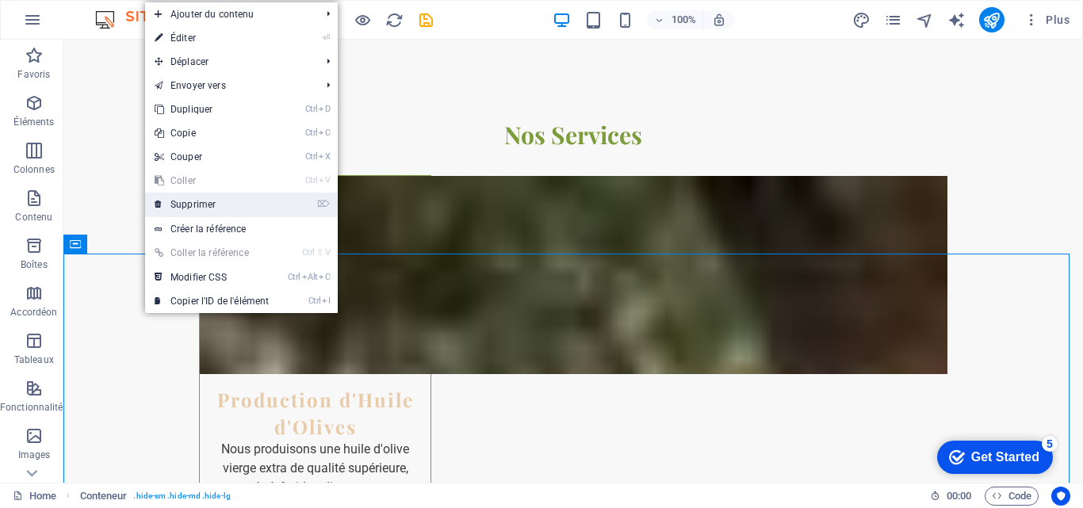
click at [218, 201] on link "⌦ Supprimer" at bounding box center [211, 205] width 133 height 24
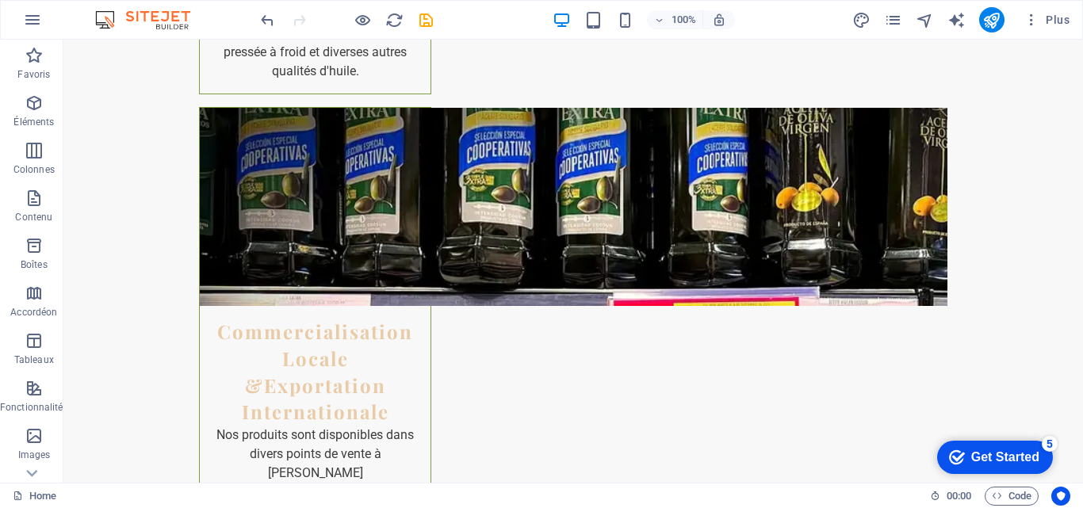
scroll to position [3239, 0]
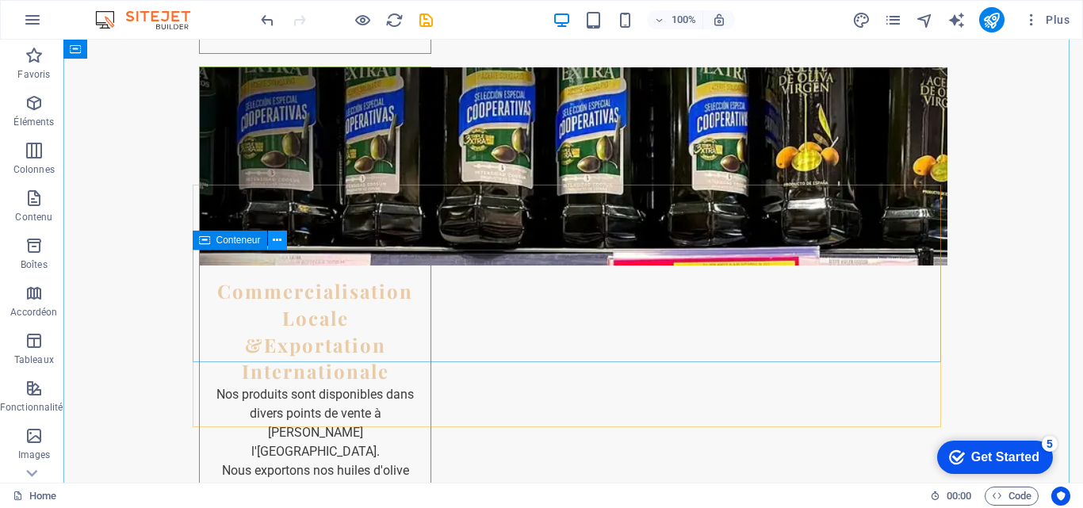
click at [274, 242] on icon at bounding box center [277, 240] width 9 height 17
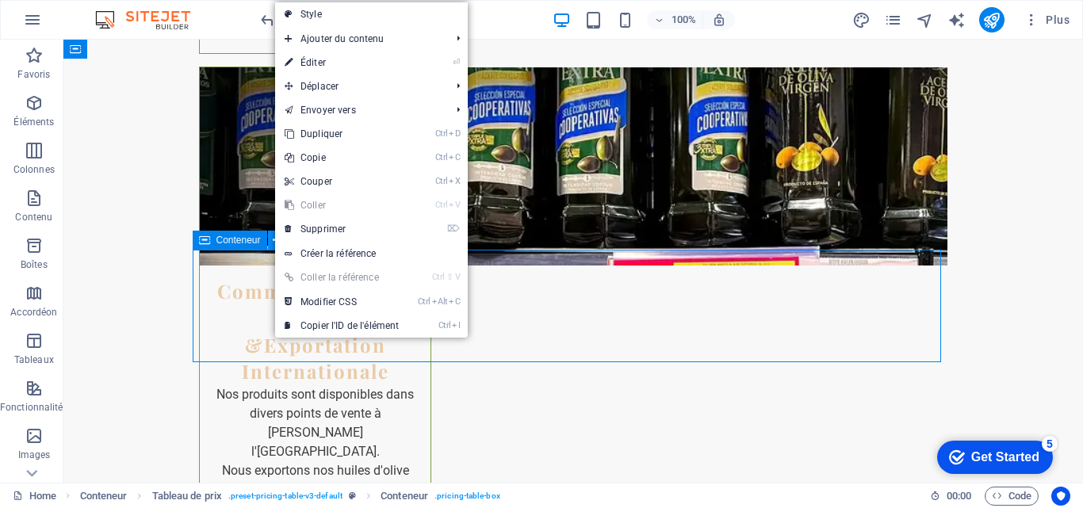
click at [274, 242] on icon at bounding box center [277, 240] width 9 height 17
click at [328, 224] on link "⌦ Supprimer" at bounding box center [341, 229] width 133 height 24
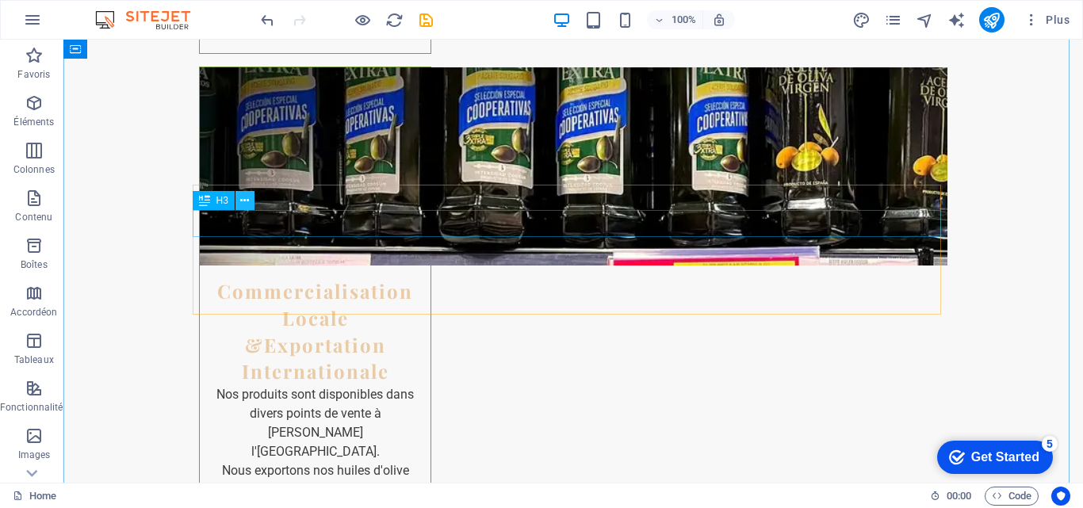
click at [241, 194] on icon at bounding box center [244, 201] width 9 height 17
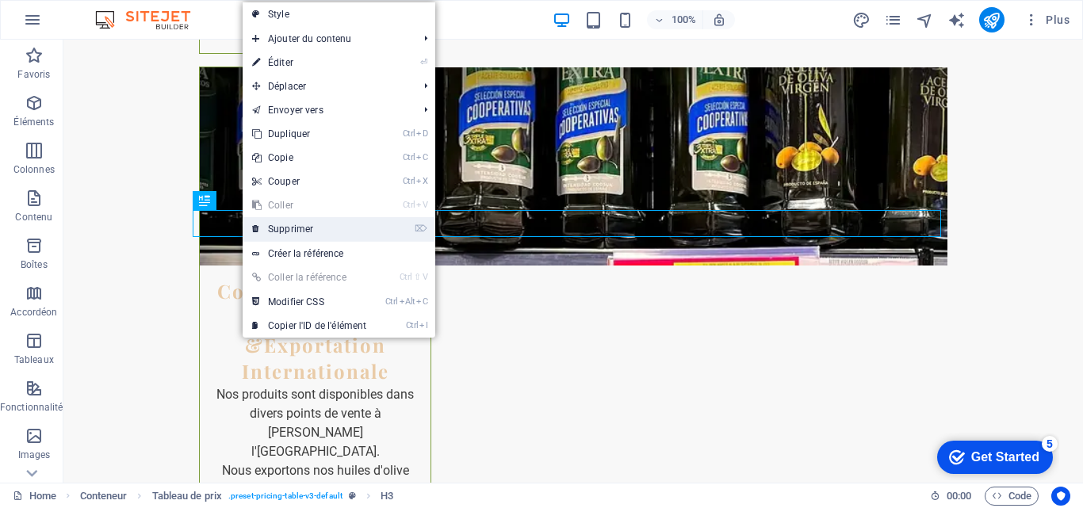
click at [279, 228] on link "⌦ Supprimer" at bounding box center [309, 229] width 133 height 24
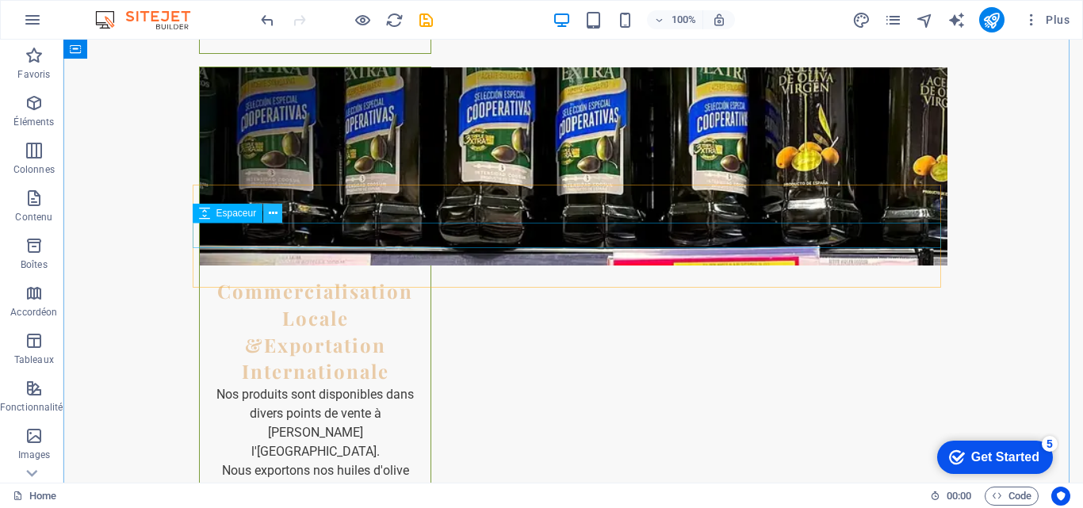
click at [276, 213] on icon at bounding box center [273, 213] width 9 height 17
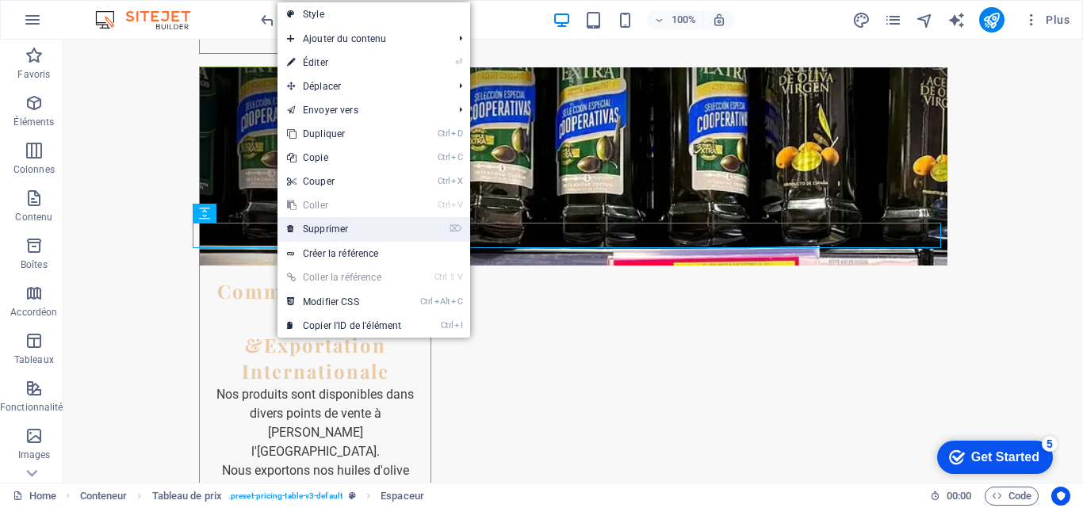
click at [350, 235] on link "⌦ Supprimer" at bounding box center [343, 229] width 133 height 24
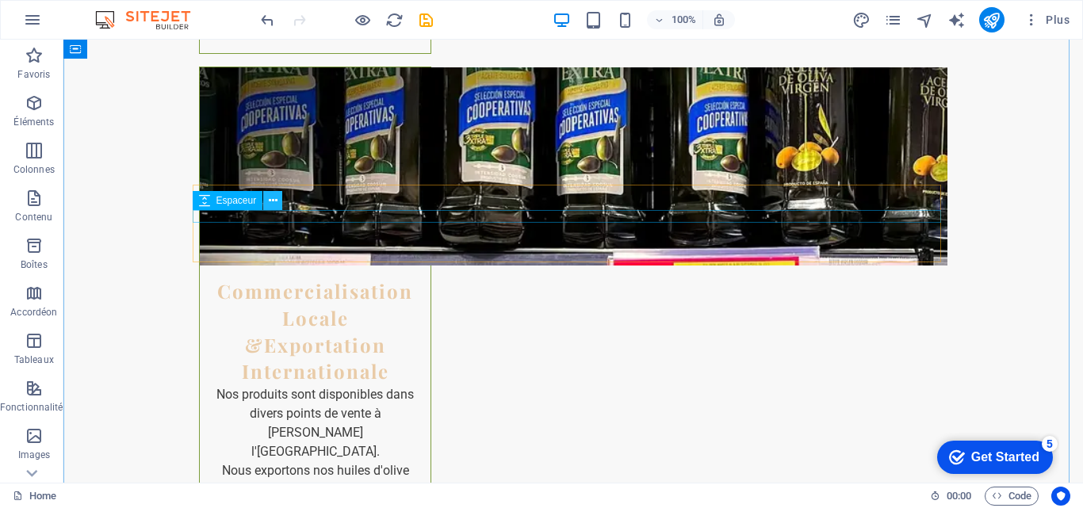
click at [265, 203] on button at bounding box center [272, 200] width 19 height 19
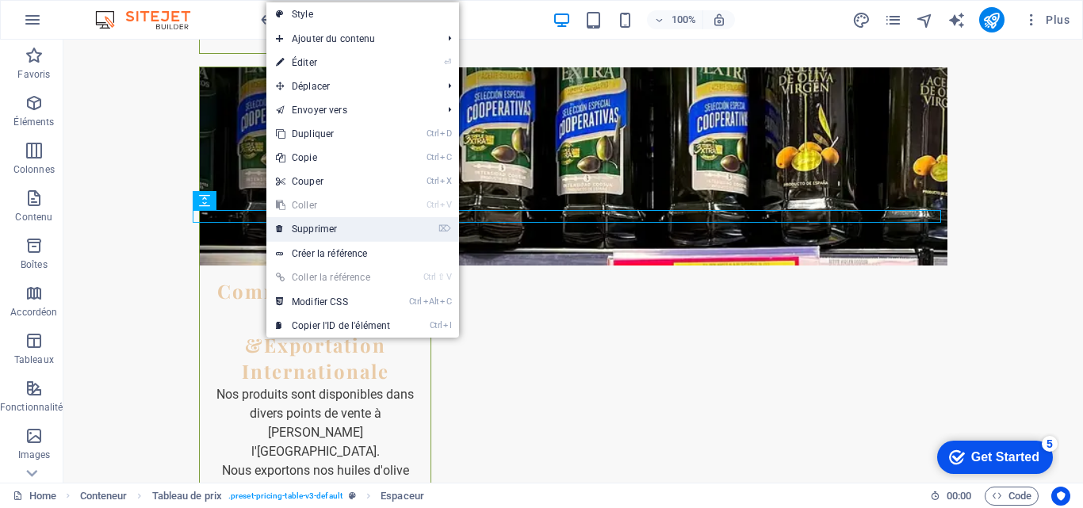
click at [308, 229] on link "⌦ Supprimer" at bounding box center [332, 229] width 133 height 24
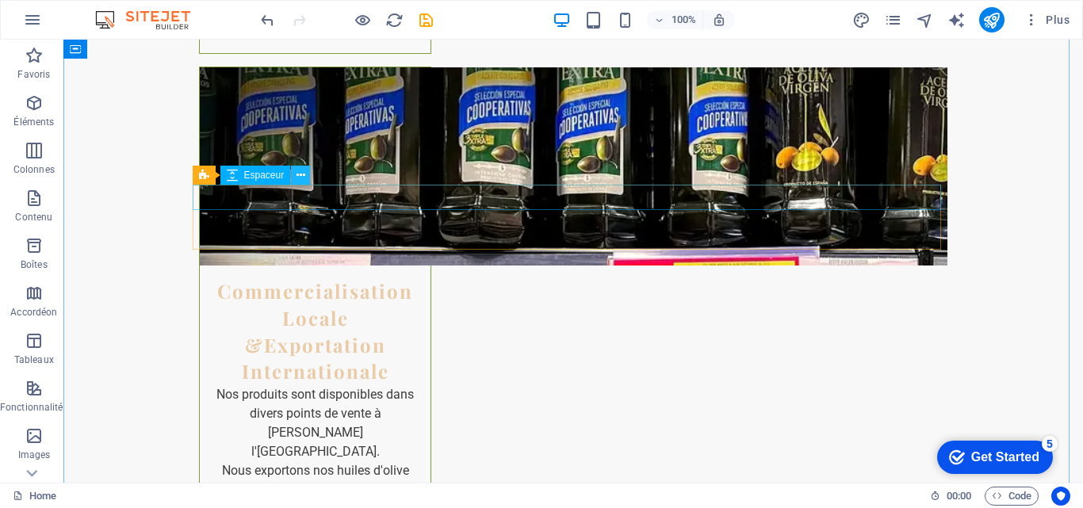
click at [308, 173] on button at bounding box center [300, 175] width 19 height 19
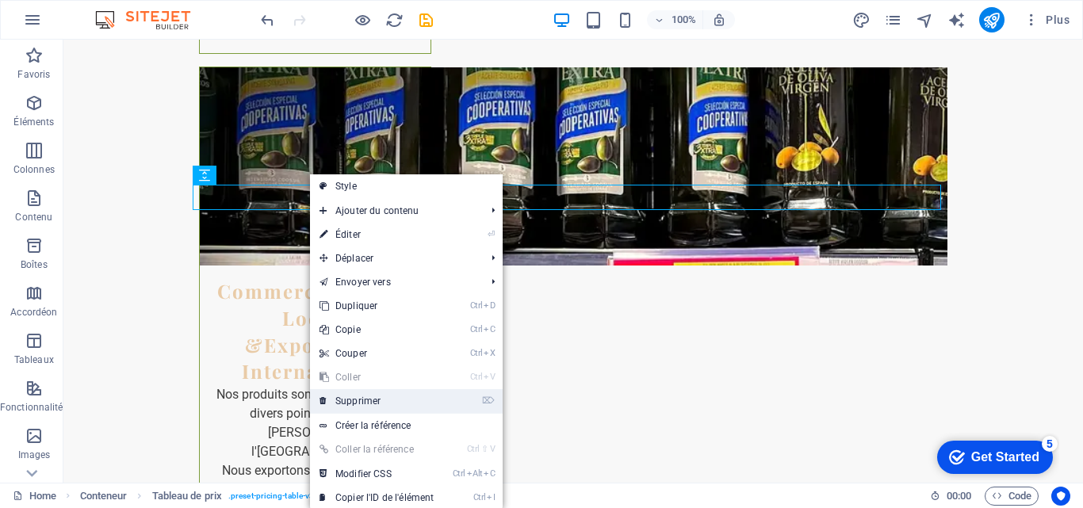
click at [354, 403] on link "⌦ Supprimer" at bounding box center [376, 401] width 133 height 24
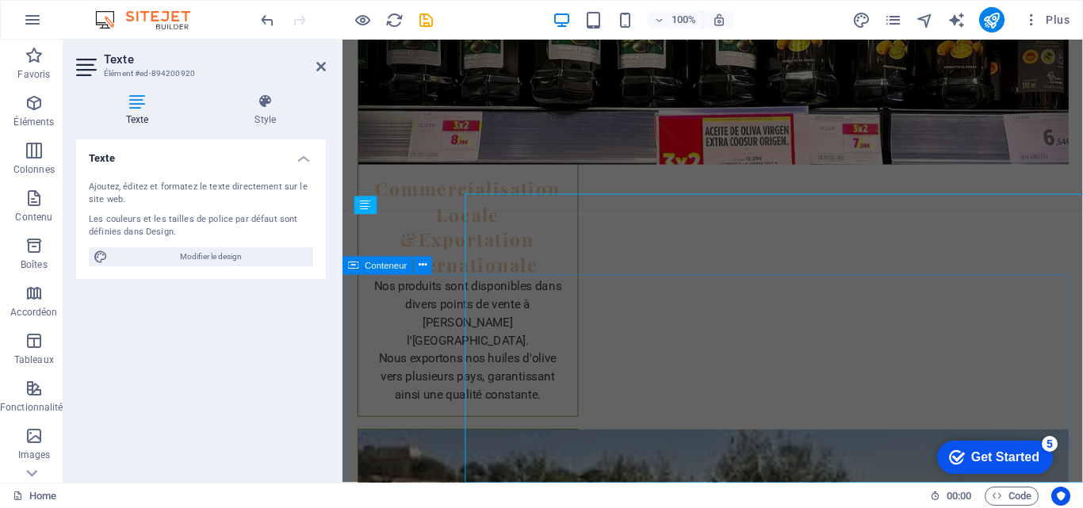
scroll to position [3298, 0]
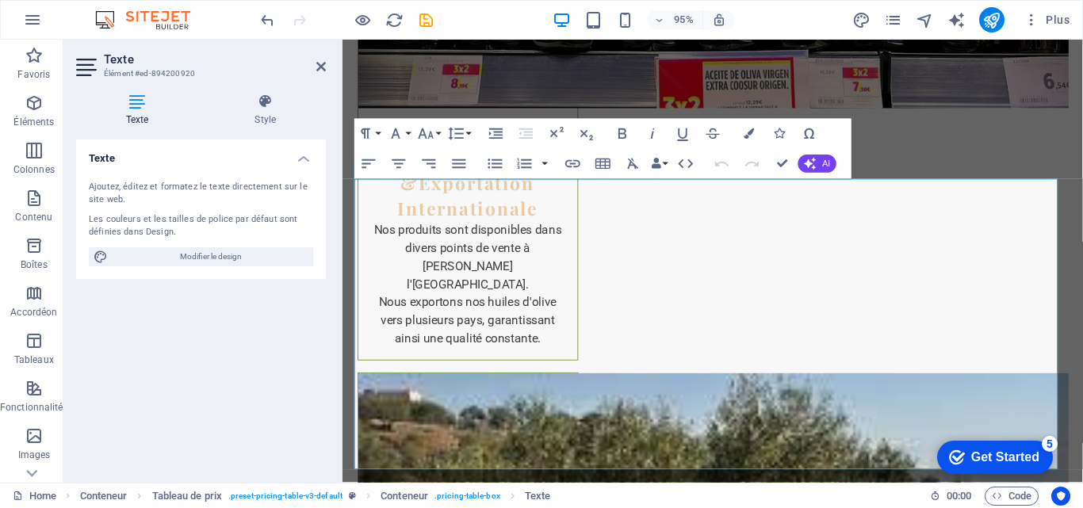
click at [978, 446] on div "checkmark Get Started 5" at bounding box center [995, 457] width 116 height 33
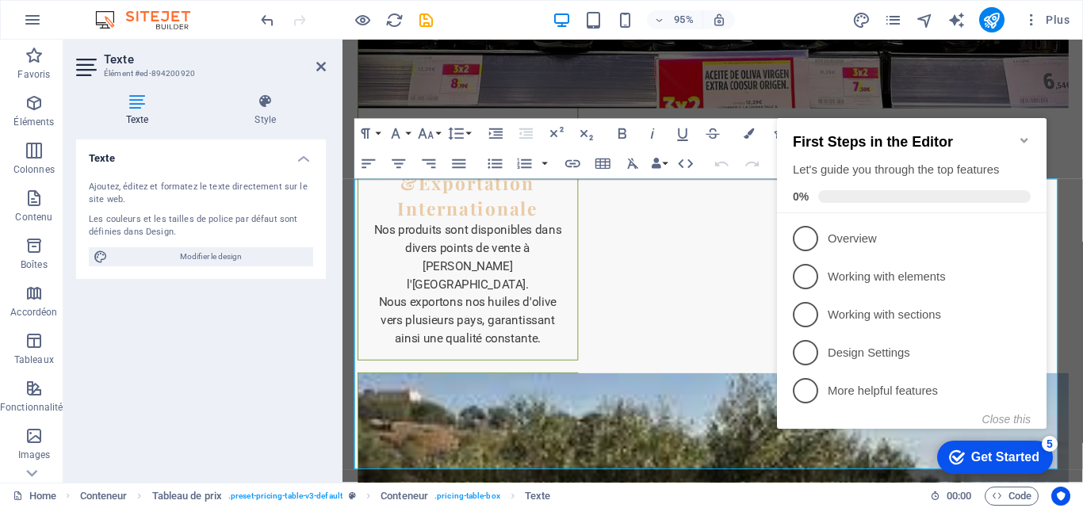
click at [986, 444] on div "checkmark Get Started 5" at bounding box center [995, 457] width 116 height 33
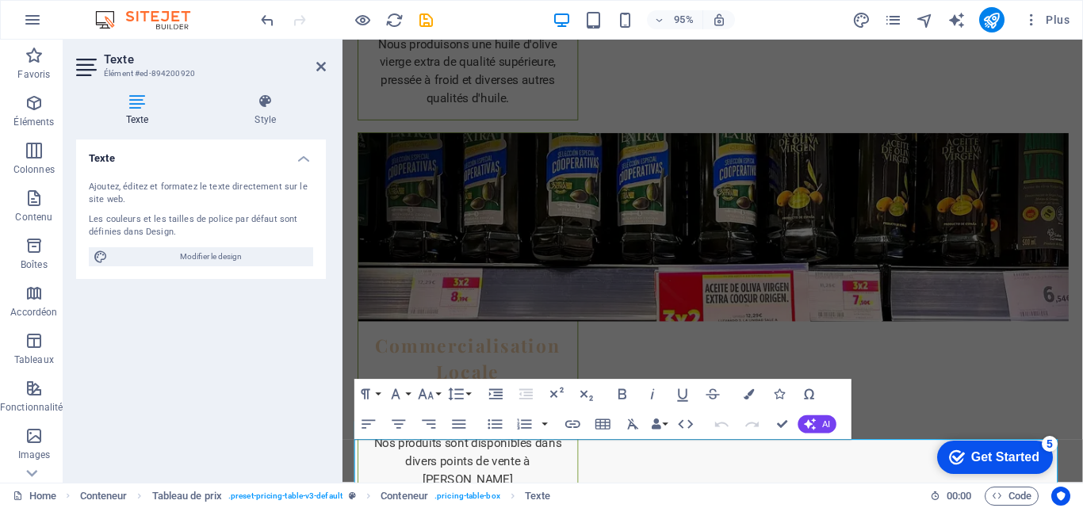
scroll to position [3013, 0]
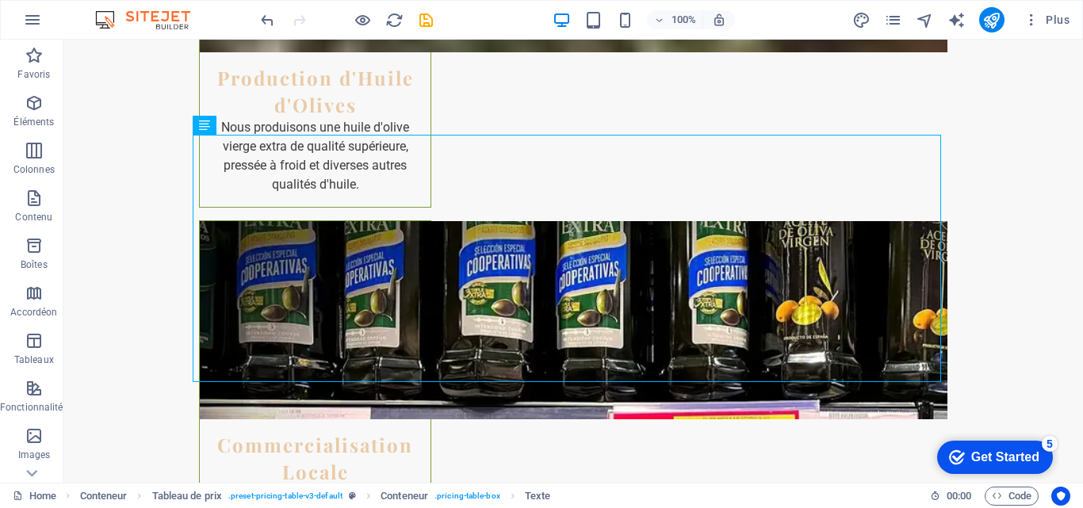
scroll to position [3182, 0]
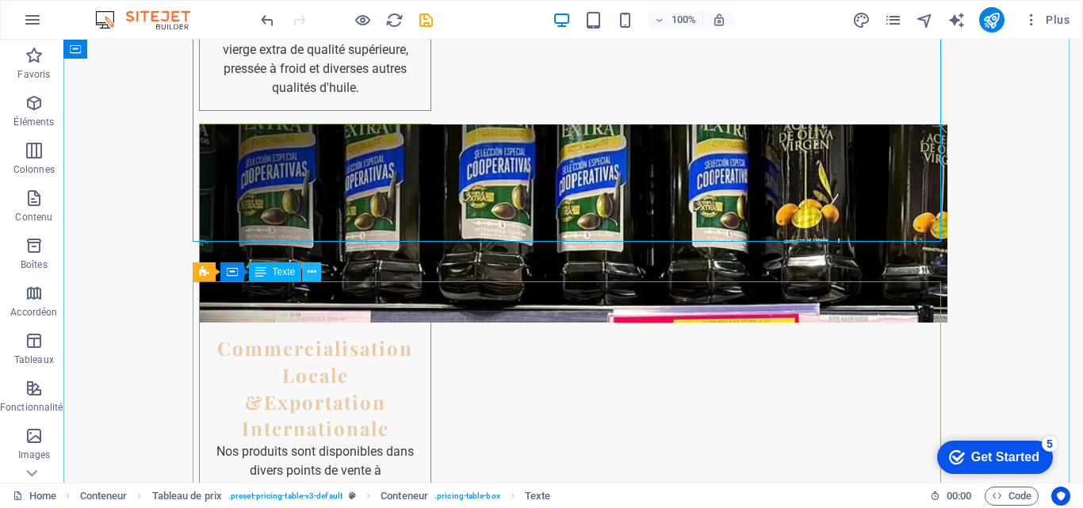
click at [311, 270] on icon at bounding box center [312, 272] width 9 height 17
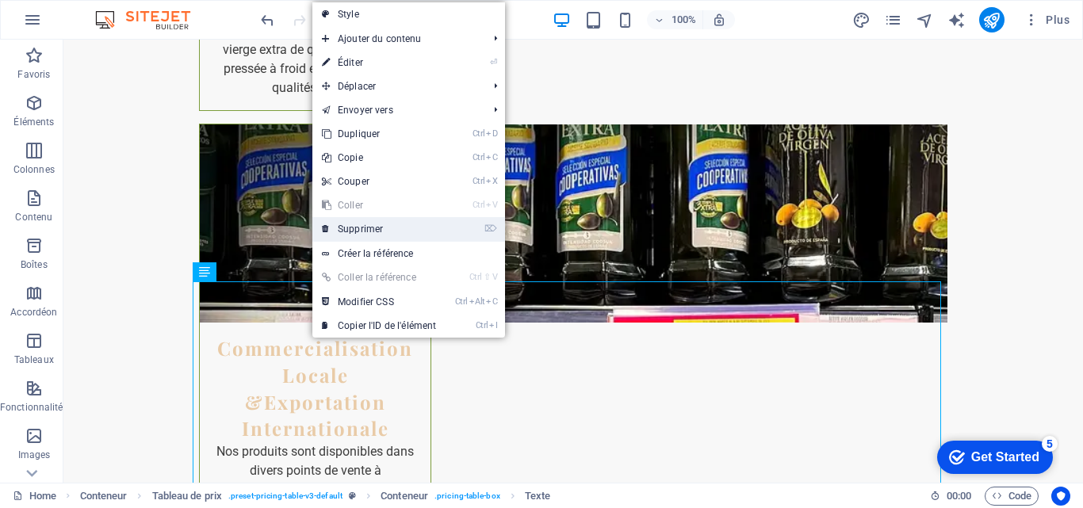
click at [346, 229] on link "⌦ Supprimer" at bounding box center [378, 229] width 133 height 24
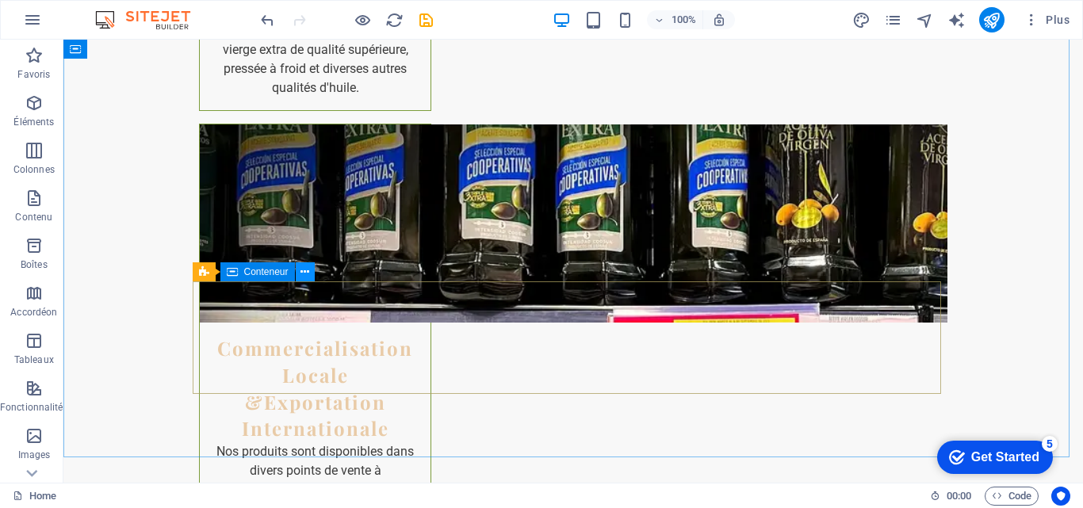
click at [306, 273] on icon at bounding box center [304, 272] width 9 height 17
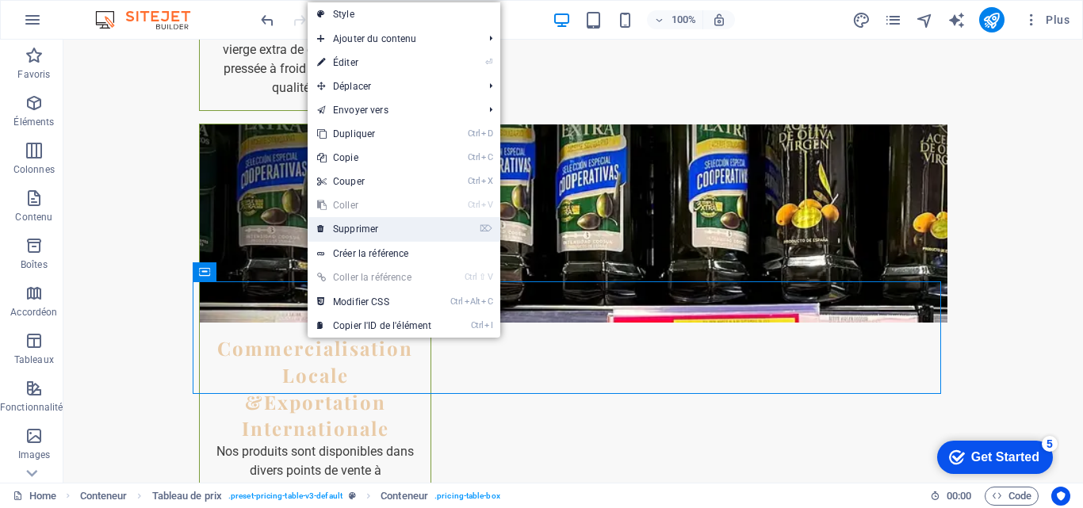
drag, startPoint x: 344, startPoint y: 220, endPoint x: 280, endPoint y: 180, distance: 75.5
click at [344, 220] on link "⌦ Supprimer" at bounding box center [374, 229] width 133 height 24
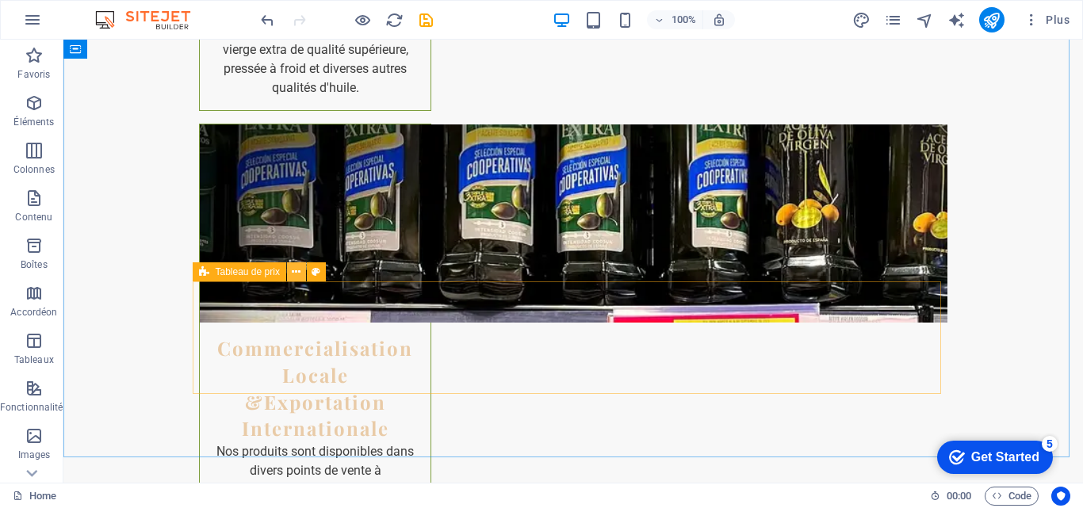
click at [295, 274] on icon at bounding box center [296, 272] width 9 height 17
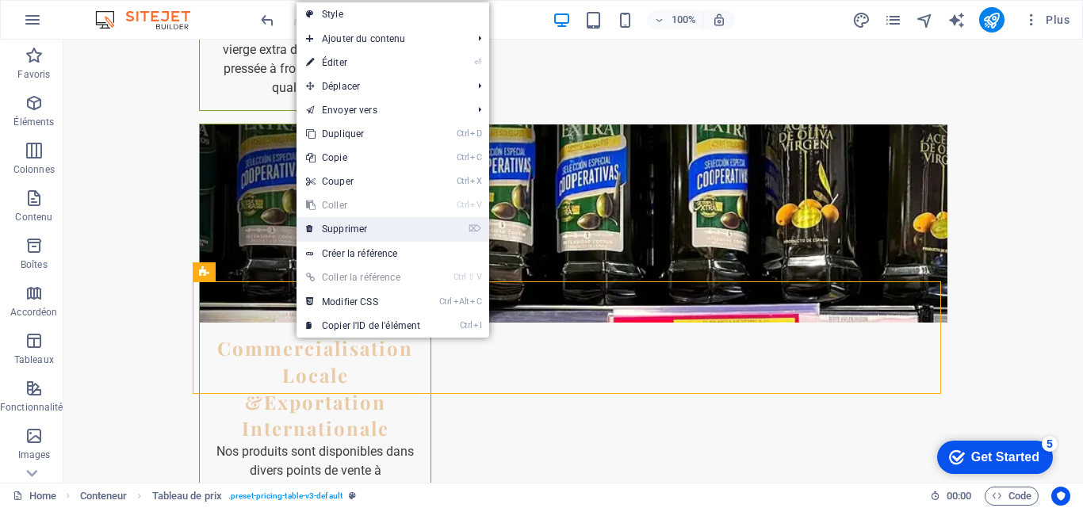
click at [366, 232] on link "⌦ Supprimer" at bounding box center [363, 229] width 133 height 24
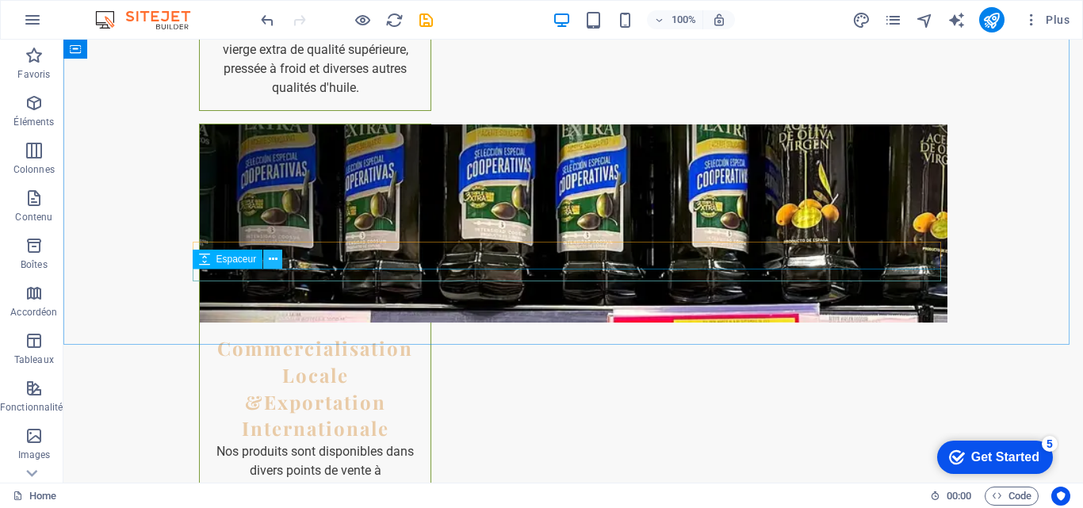
click at [274, 258] on icon at bounding box center [273, 259] width 9 height 17
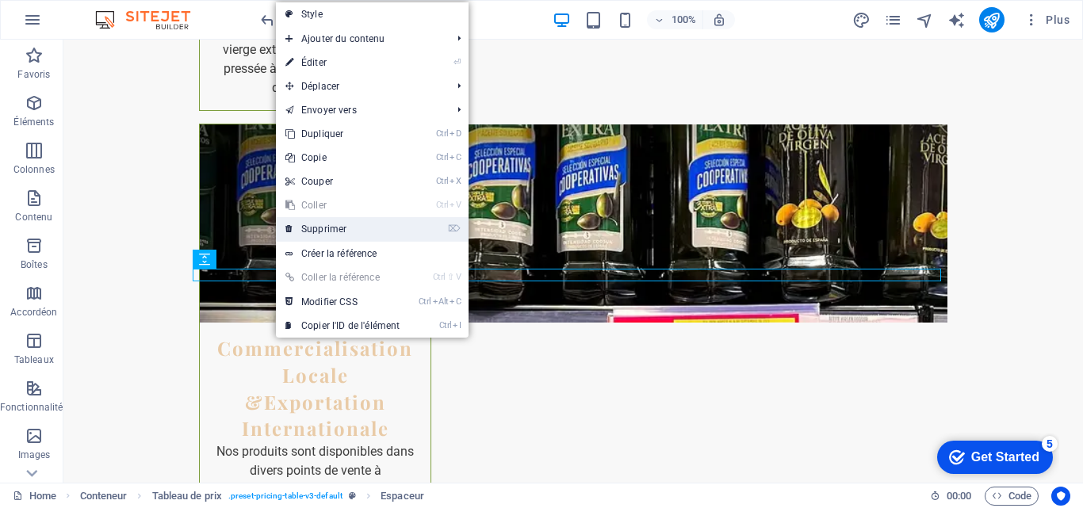
click at [337, 227] on link "⌦ Supprimer" at bounding box center [342, 229] width 133 height 24
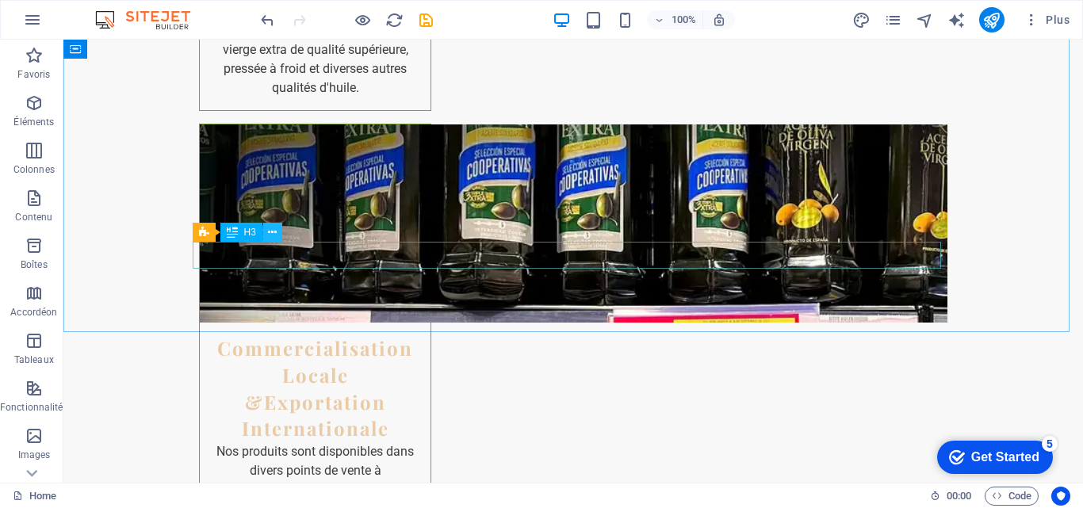
click at [274, 231] on icon at bounding box center [272, 232] width 9 height 17
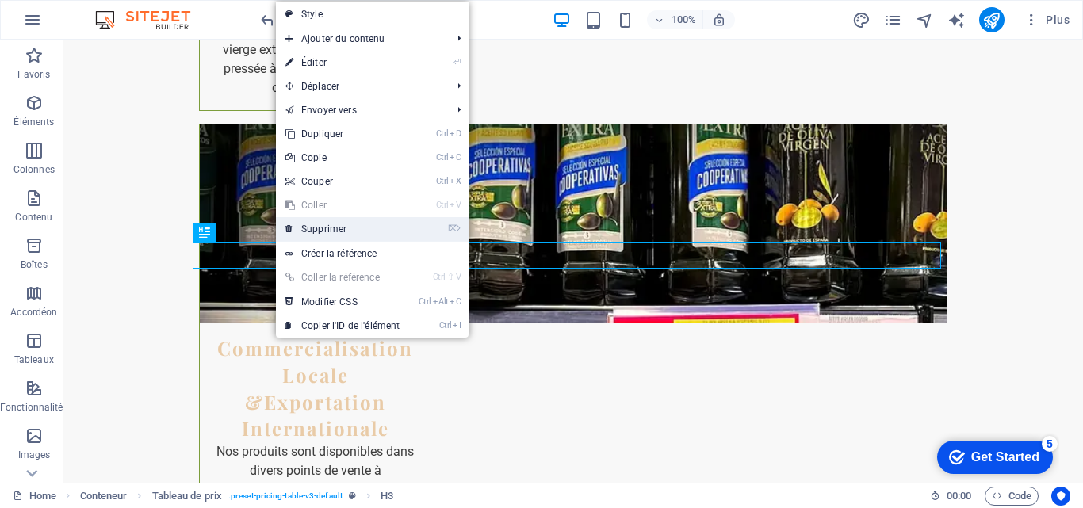
click at [319, 231] on link "⌦ Supprimer" at bounding box center [342, 229] width 133 height 24
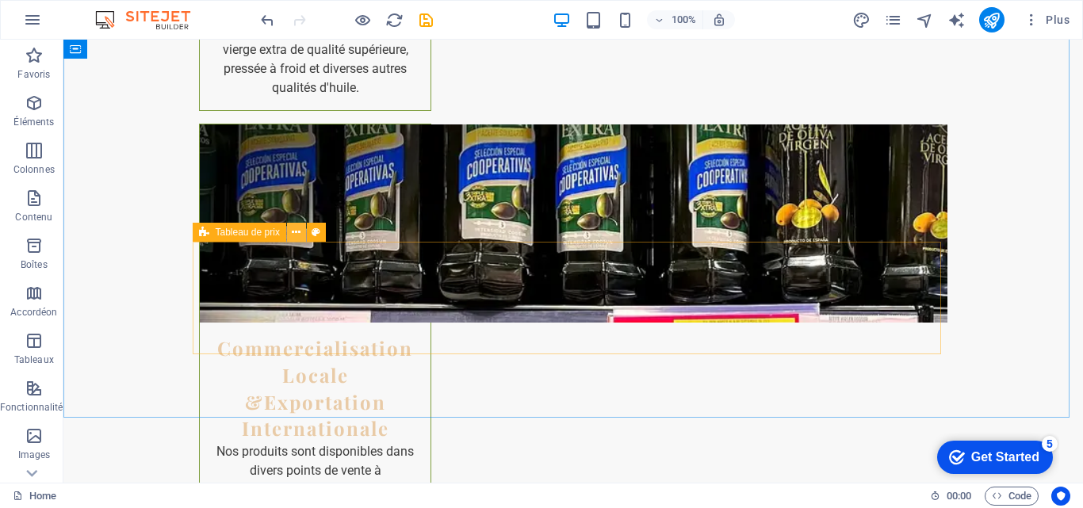
click at [297, 232] on icon at bounding box center [296, 232] width 9 height 17
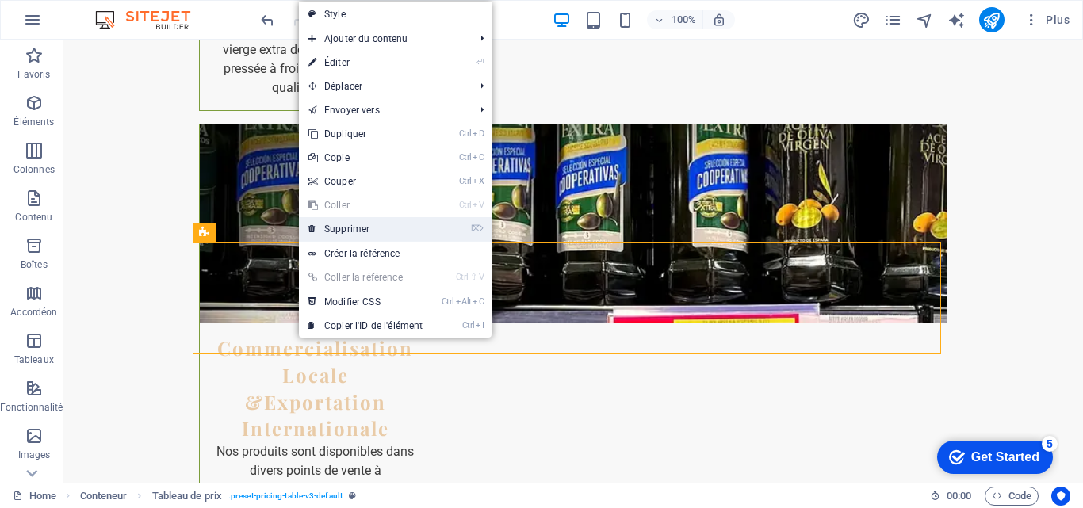
drag, startPoint x: 332, startPoint y: 225, endPoint x: 269, endPoint y: 185, distance: 75.2
click at [332, 225] on link "⌦ Supprimer" at bounding box center [365, 229] width 133 height 24
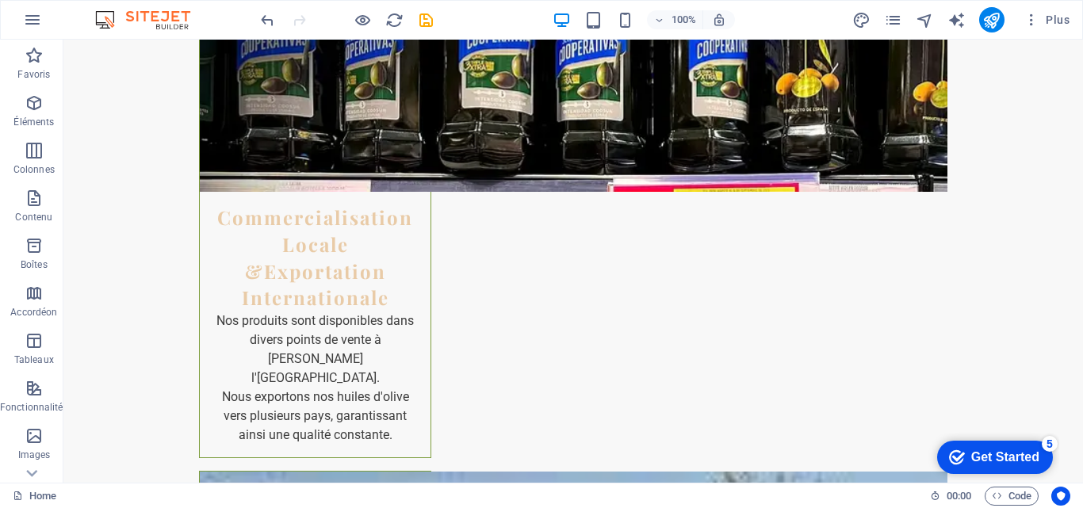
scroll to position [3340, 0]
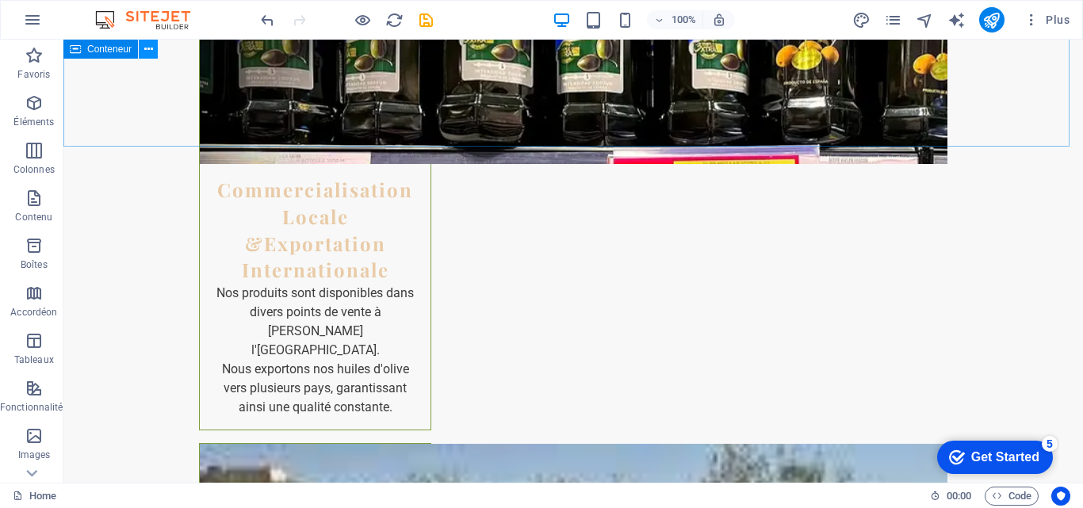
click at [148, 54] on icon at bounding box center [148, 49] width 9 height 17
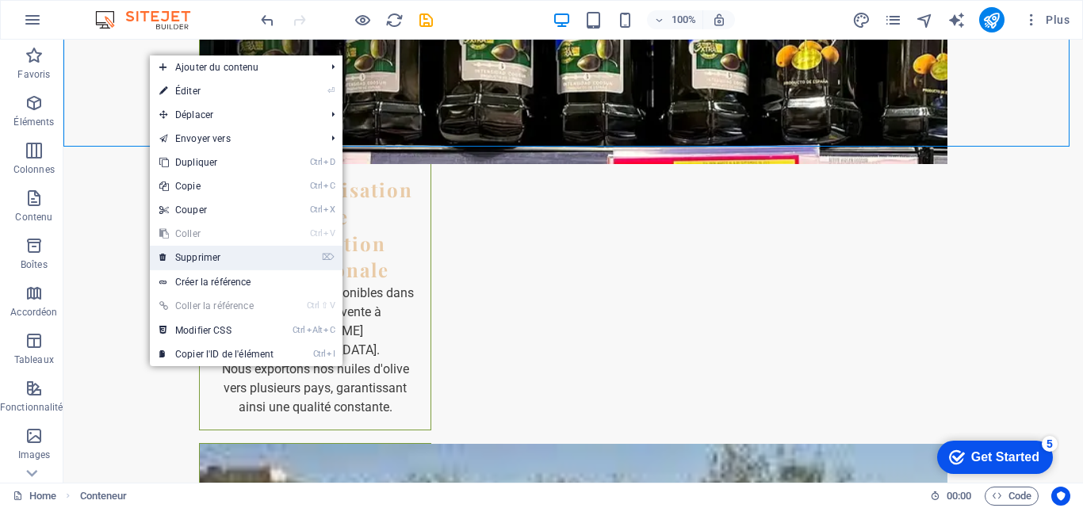
click at [190, 251] on link "⌦ Supprimer" at bounding box center [216, 258] width 133 height 24
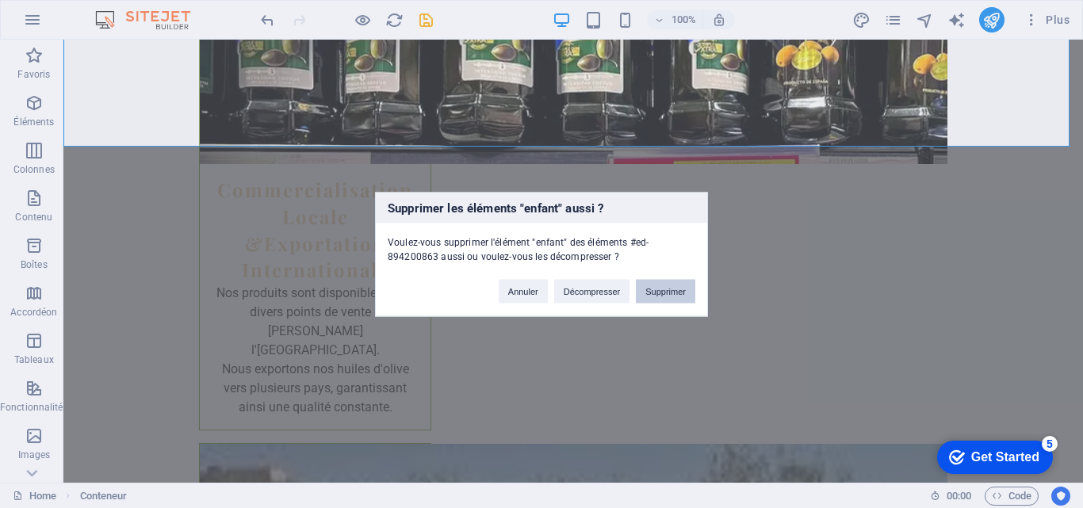
click at [668, 281] on button "Supprimer" at bounding box center [665, 291] width 59 height 24
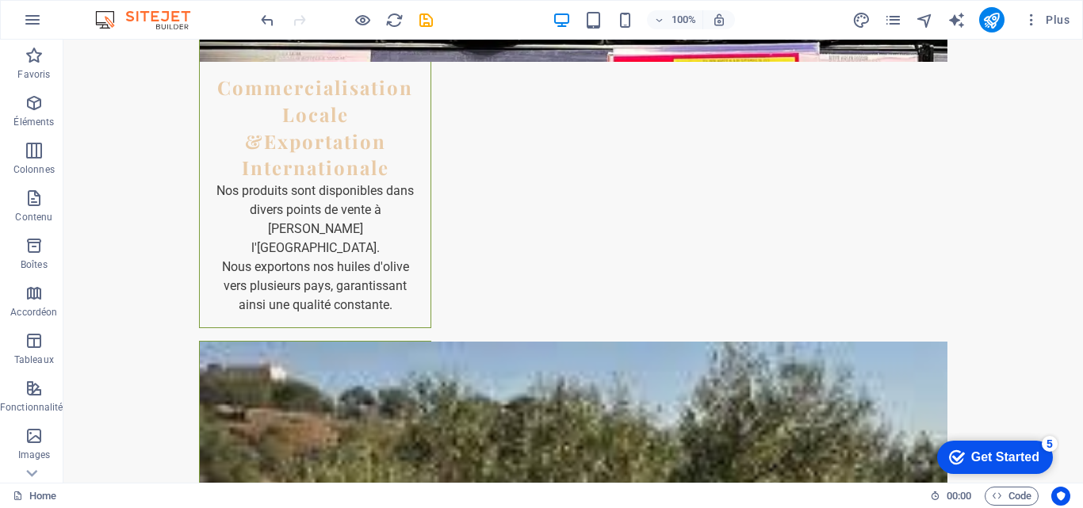
scroll to position [3473, 0]
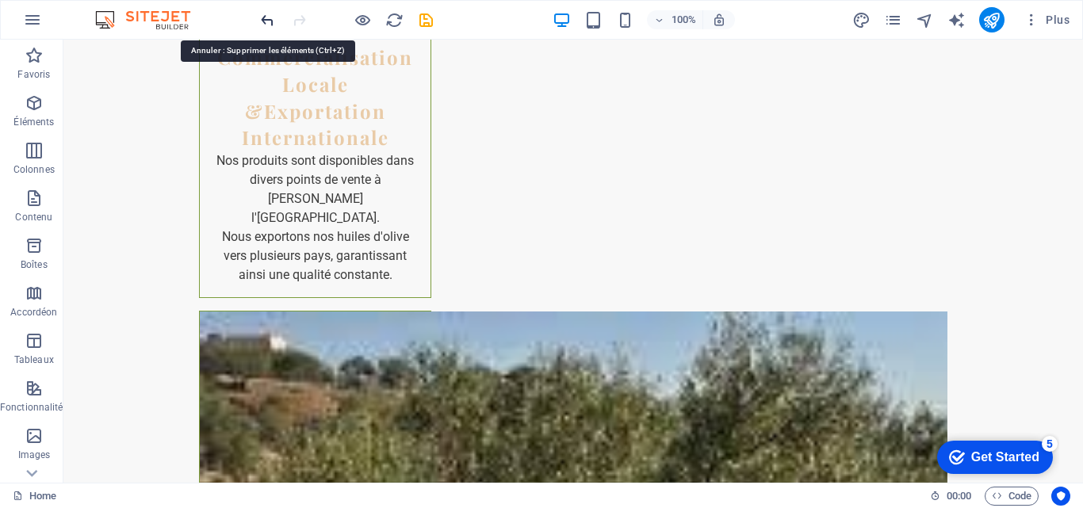
click at [268, 25] on icon "undo" at bounding box center [267, 20] width 18 height 18
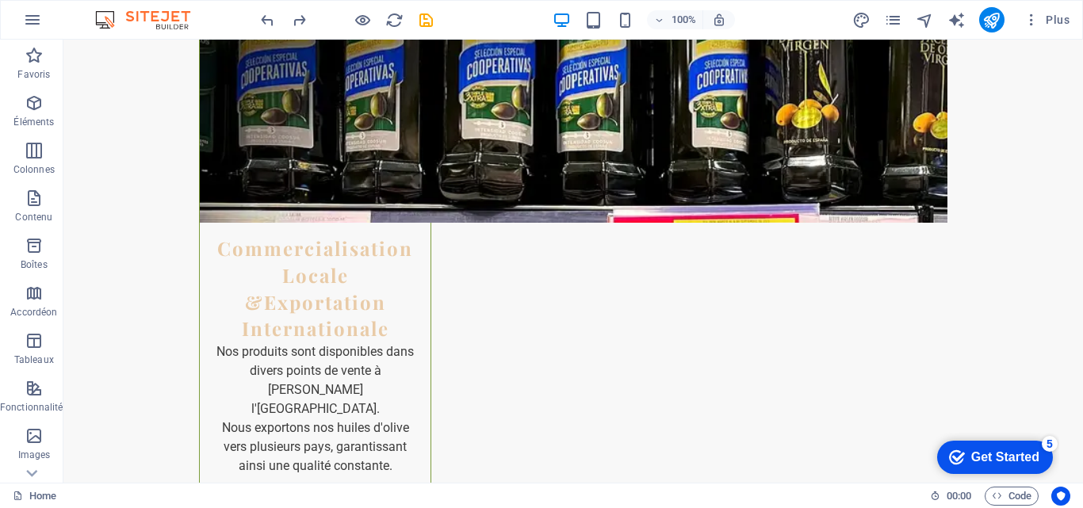
scroll to position [3282, 0]
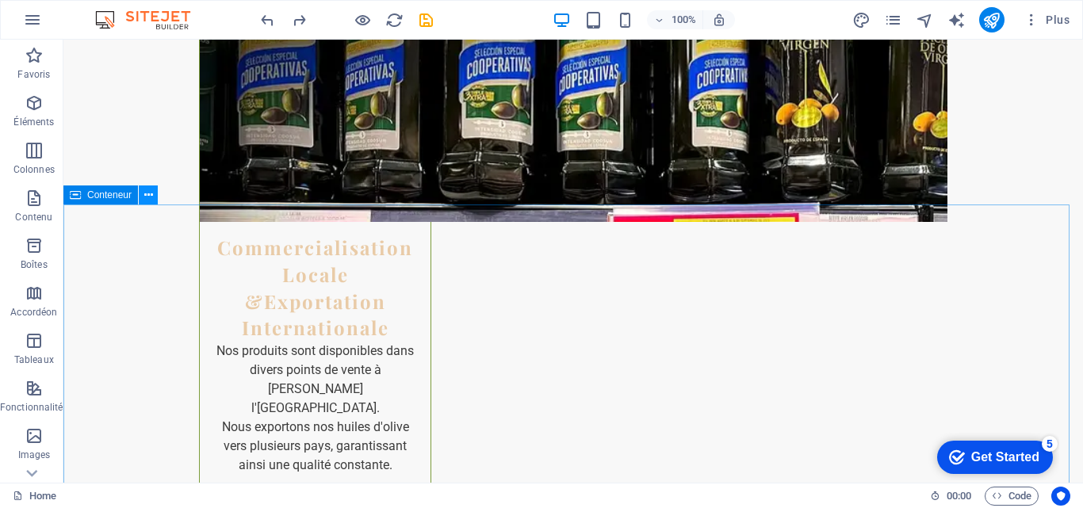
click at [142, 201] on button at bounding box center [148, 195] width 19 height 19
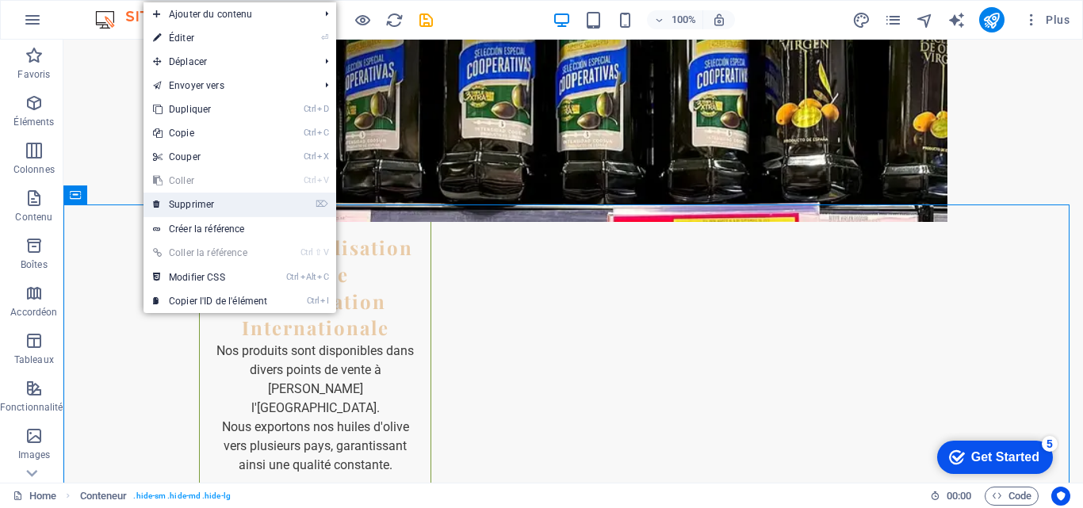
click at [196, 202] on link "⌦ Supprimer" at bounding box center [210, 205] width 133 height 24
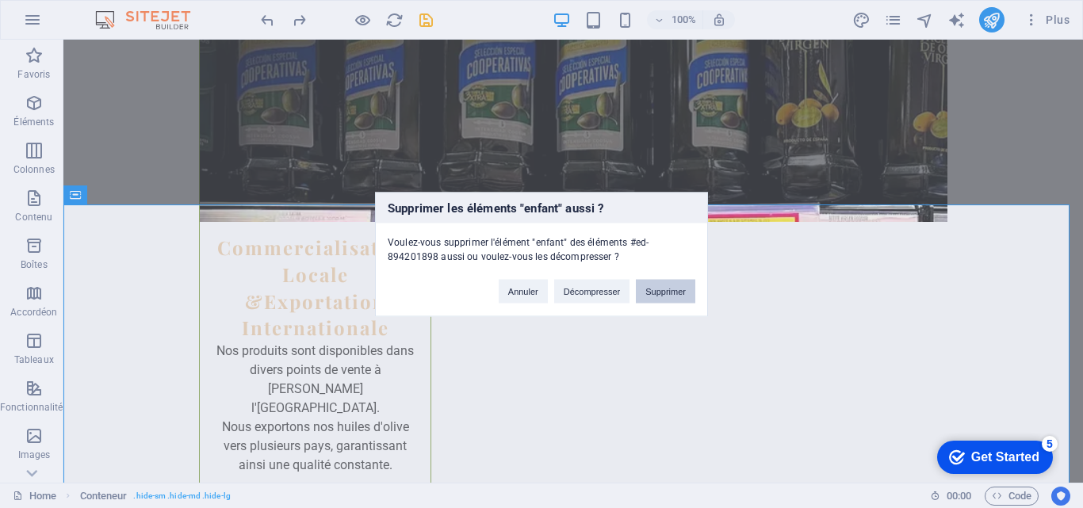
click at [667, 290] on button "Supprimer" at bounding box center [665, 291] width 59 height 24
drag, startPoint x: 730, startPoint y: 330, endPoint x: 666, endPoint y: 290, distance: 75.5
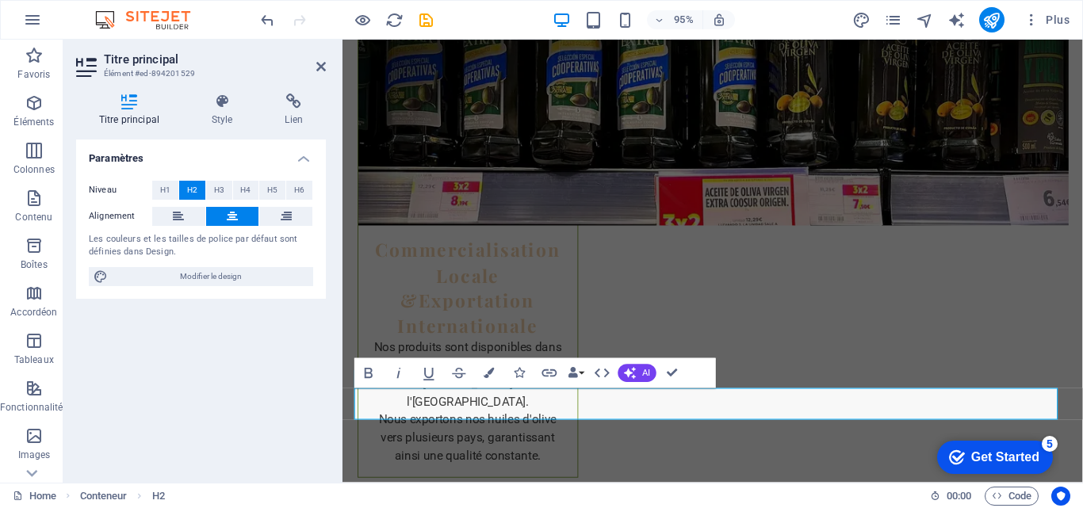
scroll to position [3146, 0]
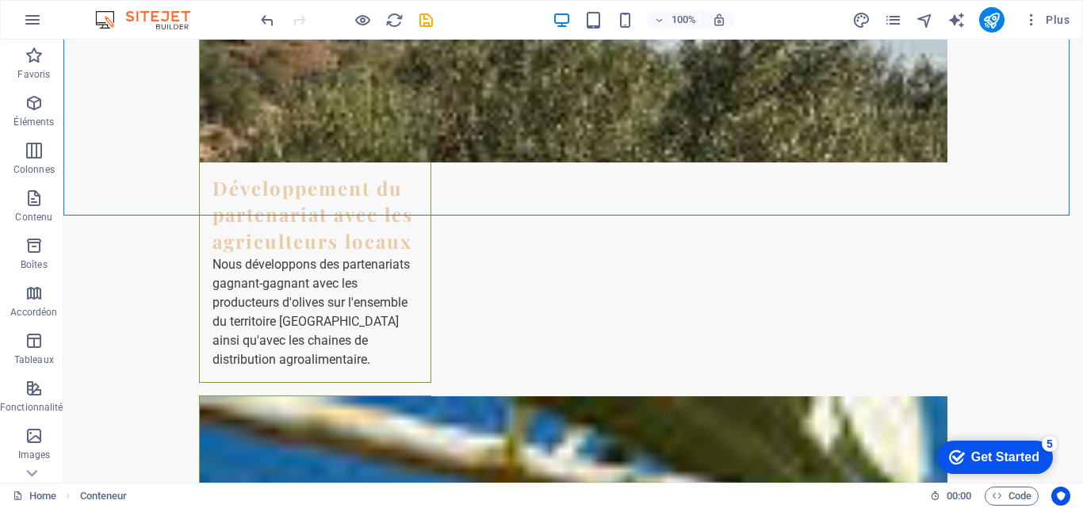
scroll to position [3853, 0]
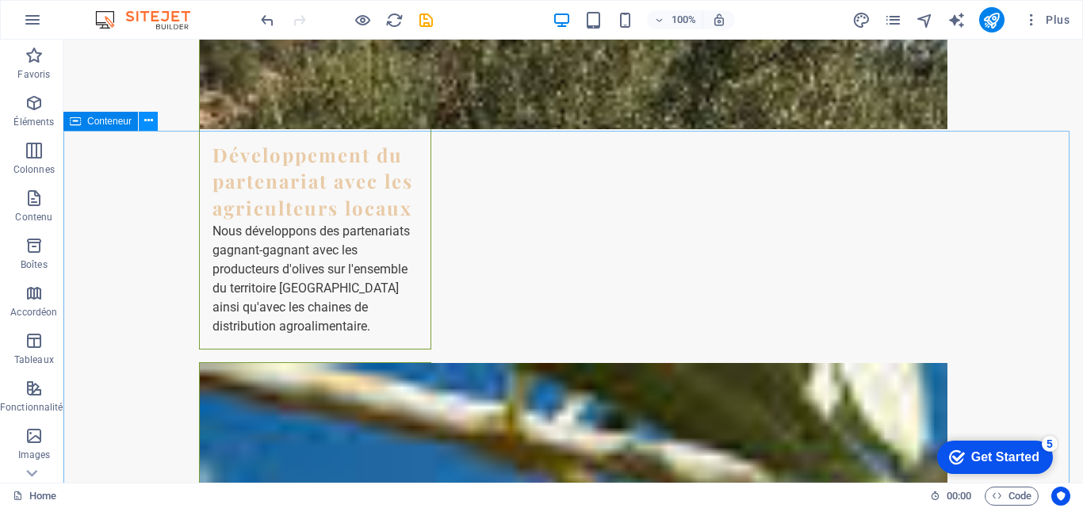
click at [151, 113] on icon at bounding box center [148, 121] width 9 height 17
click at [150, 112] on button at bounding box center [148, 121] width 19 height 19
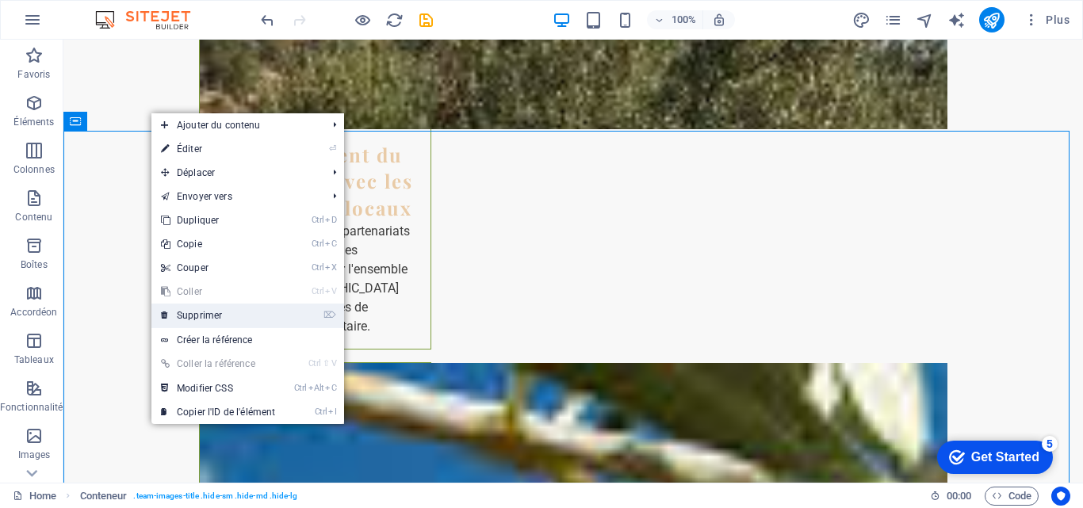
click at [209, 317] on link "⌦ Supprimer" at bounding box center [217, 316] width 133 height 24
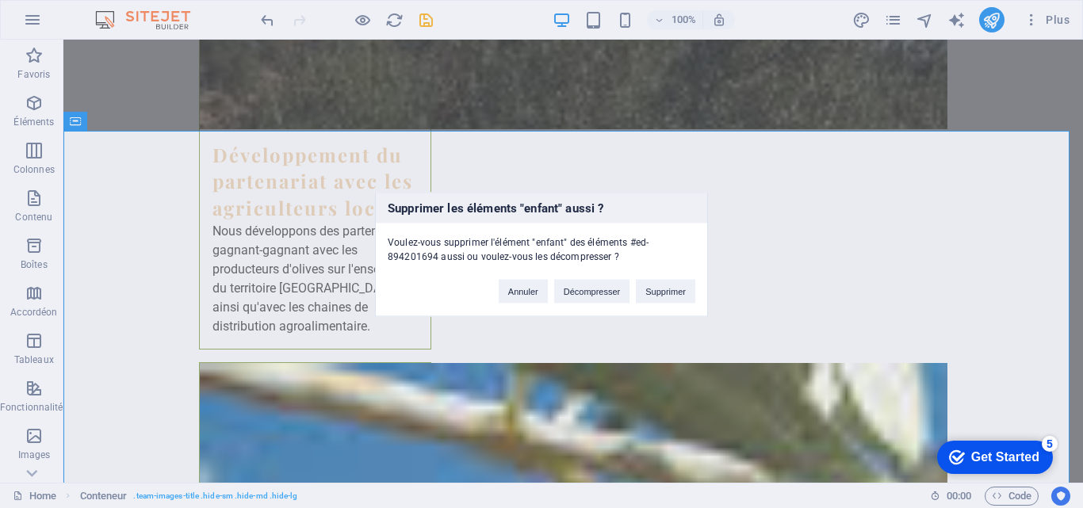
click at [209, 316] on div "Supprimer les éléments "enfant" aussi ? Voulez-vous supprimer l'élément "enfant…" at bounding box center [541, 254] width 1083 height 508
drag, startPoint x: 653, startPoint y: 295, endPoint x: 589, endPoint y: 255, distance: 75.2
click at [653, 294] on button "Supprimer" at bounding box center [665, 291] width 59 height 24
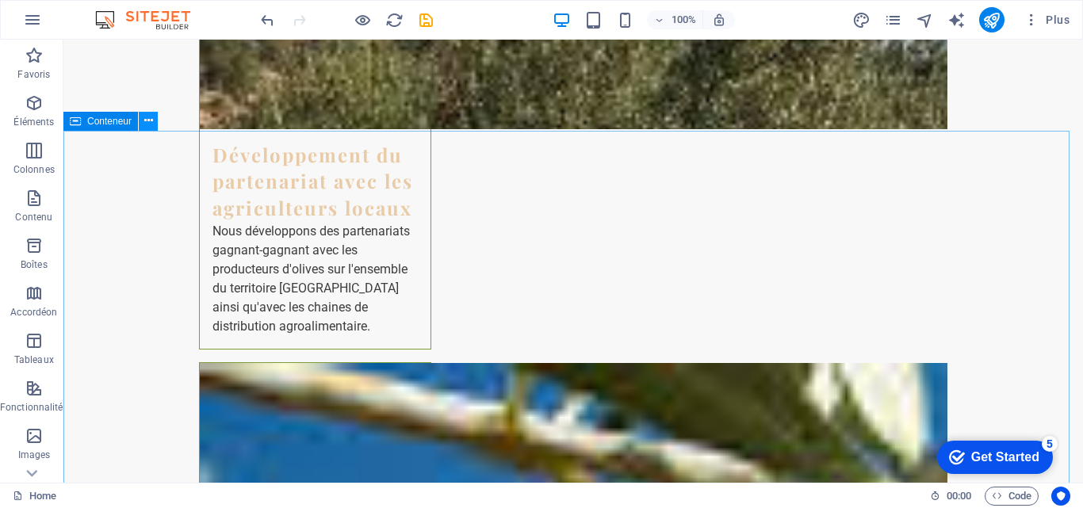
click at [145, 119] on icon at bounding box center [148, 121] width 9 height 17
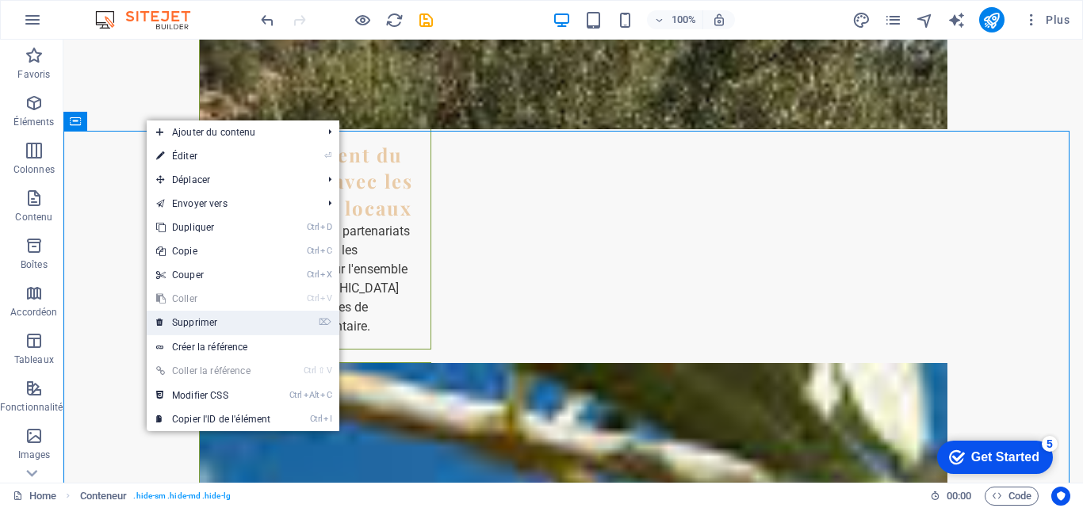
click at [220, 322] on link "⌦ Supprimer" at bounding box center [213, 323] width 133 height 24
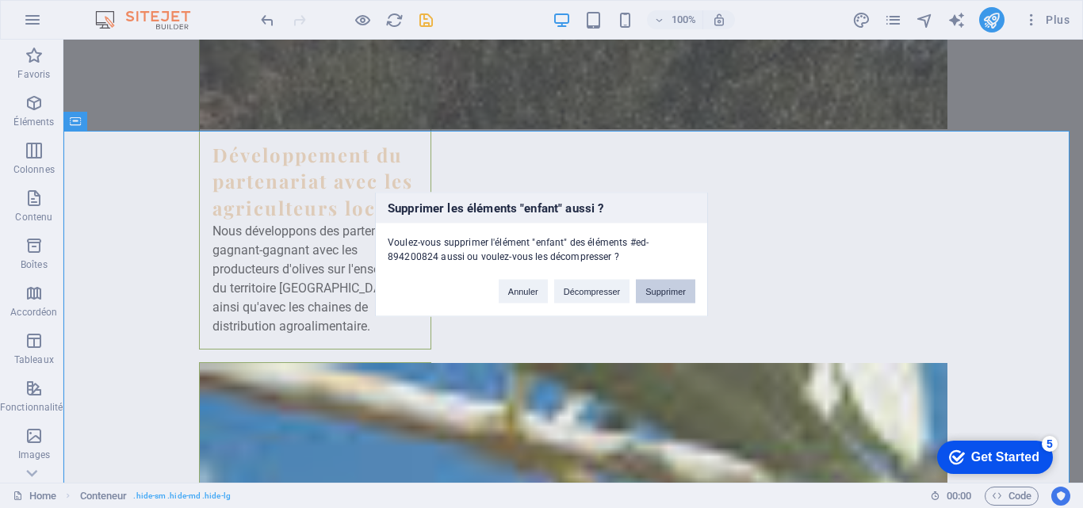
click at [668, 289] on button "Supprimer" at bounding box center [665, 291] width 59 height 24
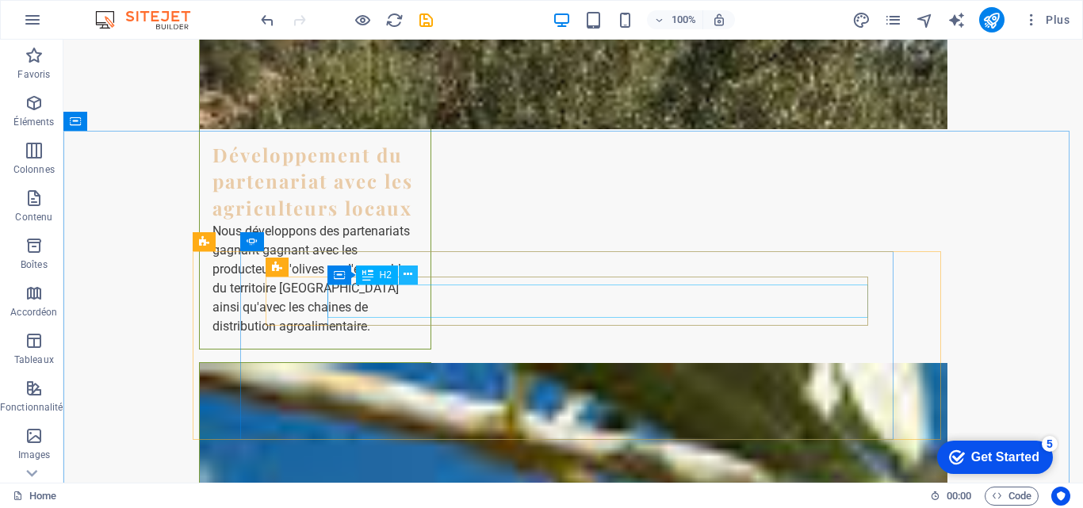
click at [407, 276] on icon at bounding box center [408, 274] width 9 height 17
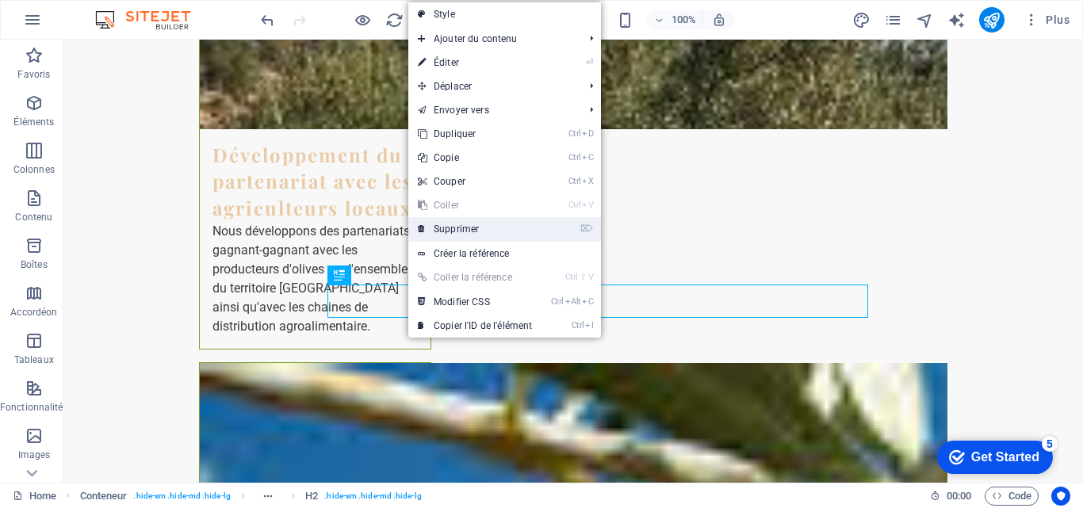
click at [468, 231] on link "⌦ Supprimer" at bounding box center [474, 229] width 133 height 24
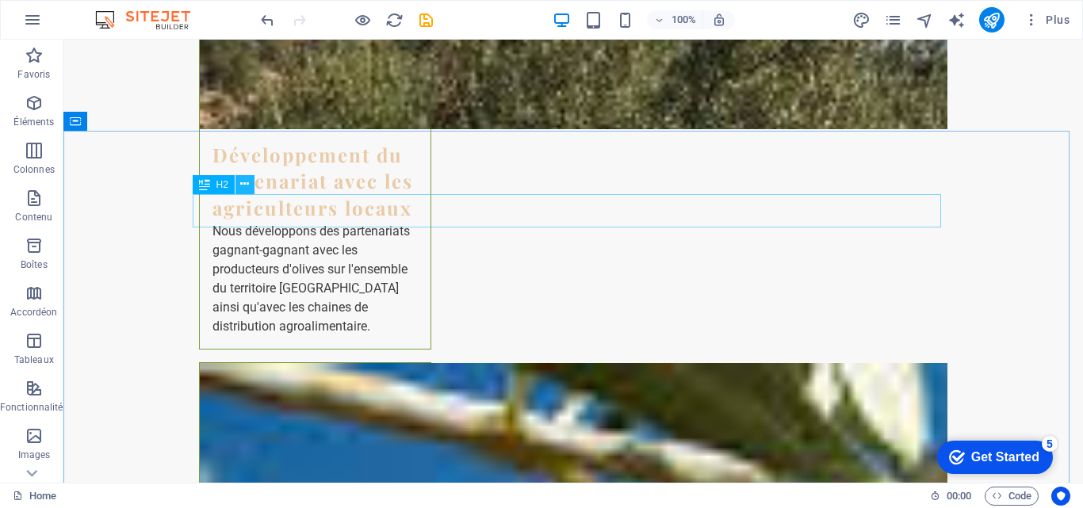
click at [247, 179] on icon at bounding box center [244, 184] width 9 height 17
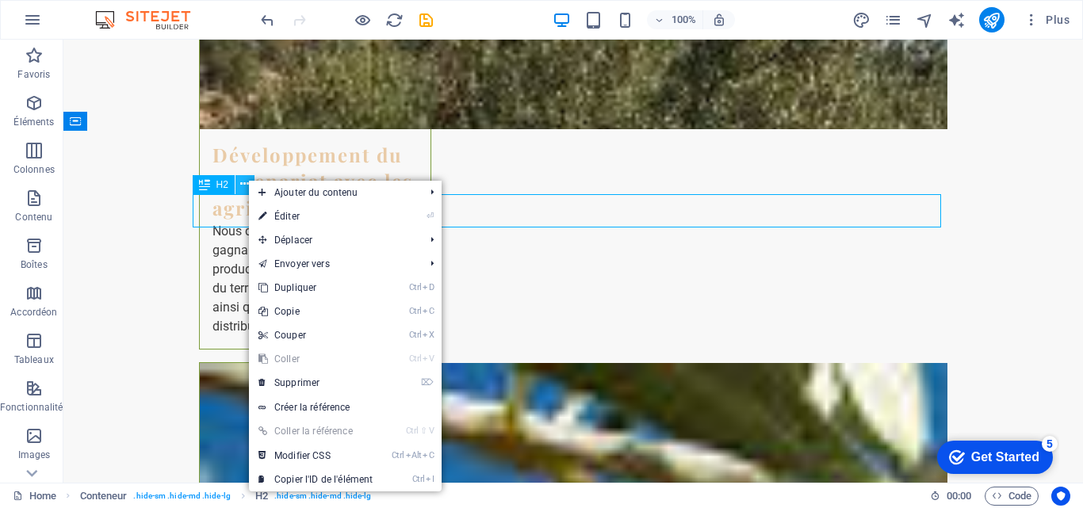
click at [247, 179] on icon at bounding box center [244, 184] width 9 height 17
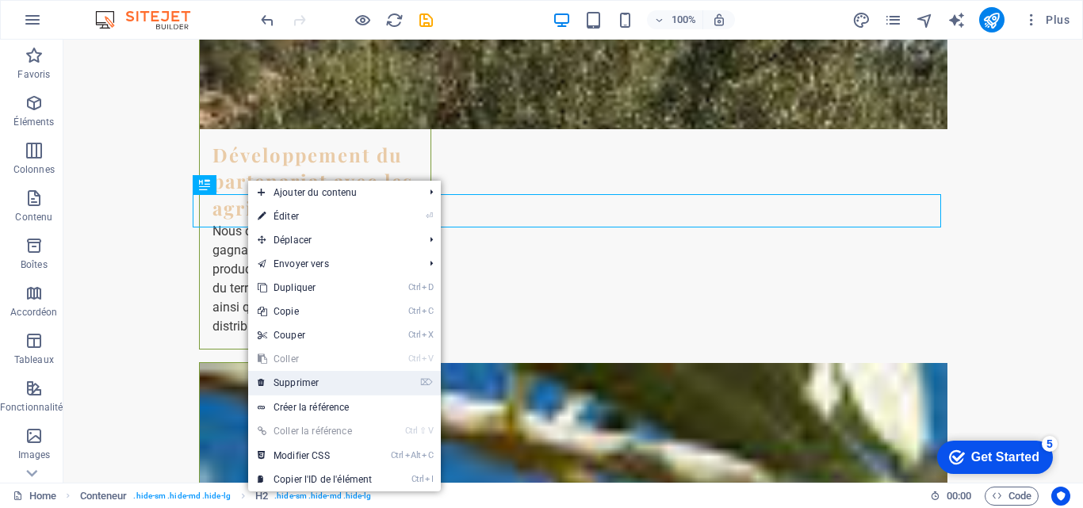
click at [319, 376] on link "⌦ Supprimer" at bounding box center [314, 383] width 133 height 24
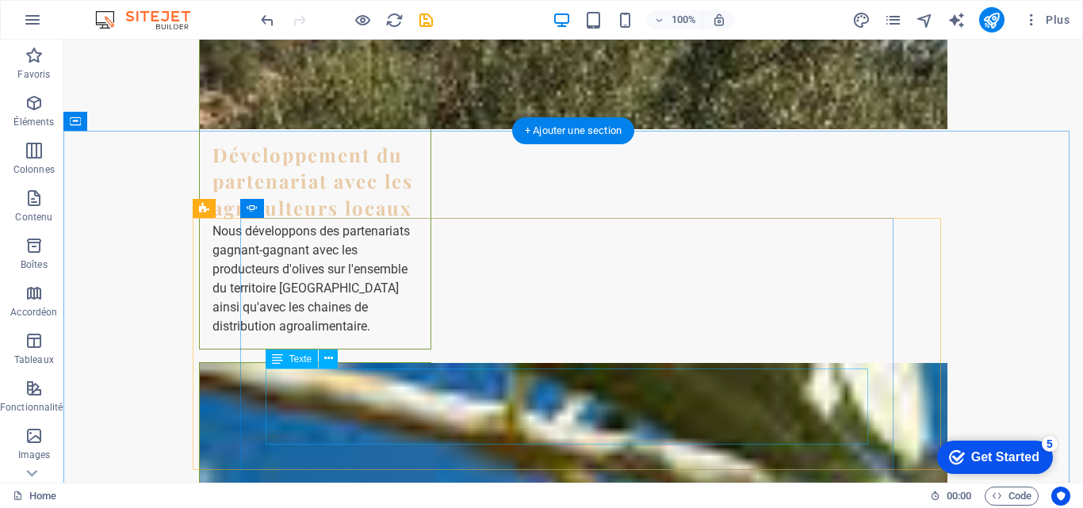
drag, startPoint x: 382, startPoint y: 415, endPoint x: 320, endPoint y: 376, distance: 74.1
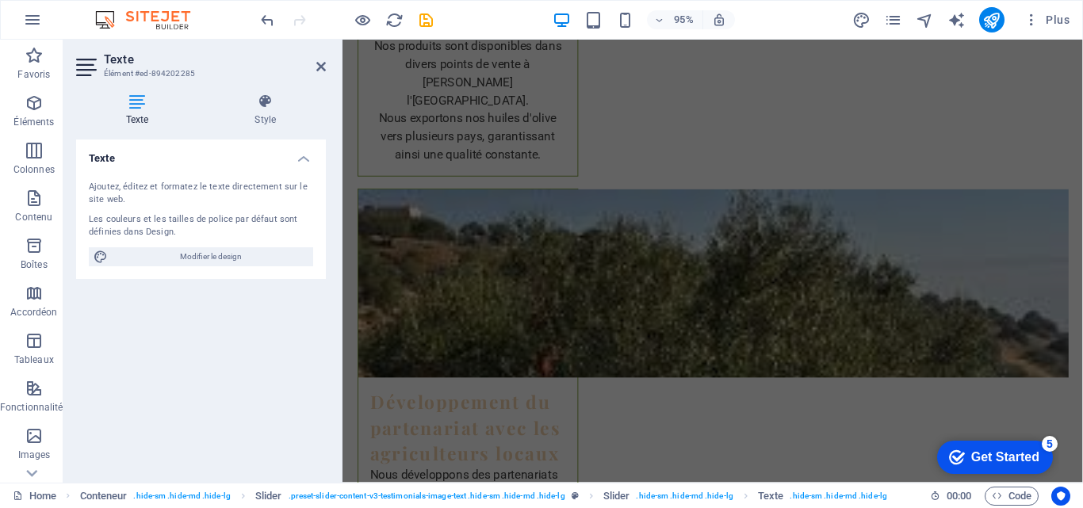
scroll to position [3399, 0]
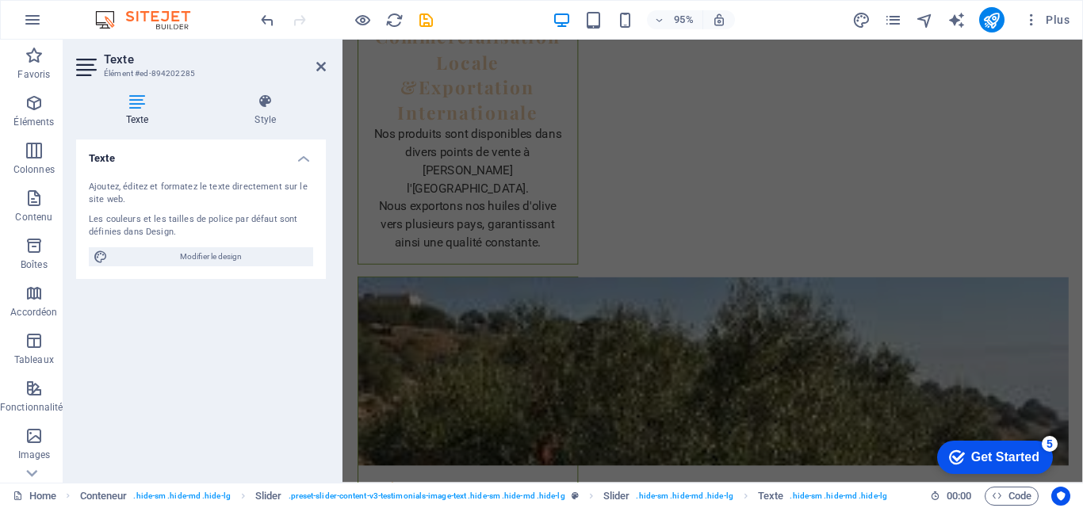
click at [1059, 36] on div "95% Plus" at bounding box center [541, 20] width 1081 height 38
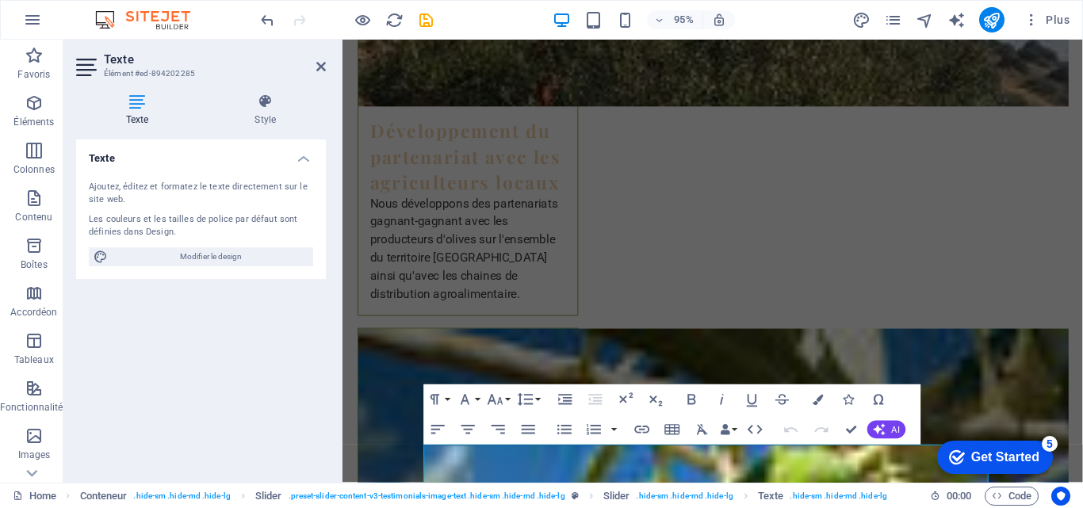
scroll to position [3779, 0]
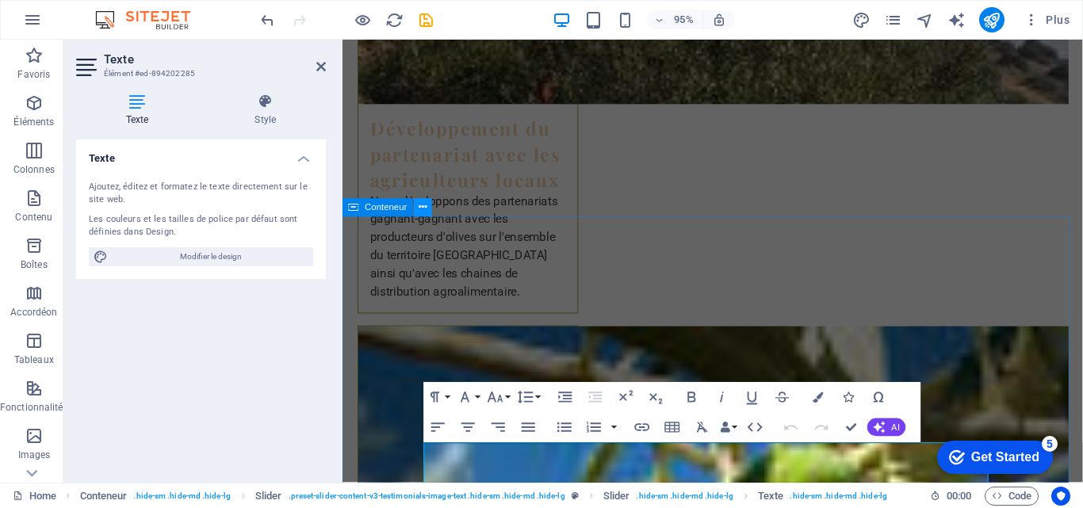
click at [414, 209] on button at bounding box center [423, 207] width 18 height 18
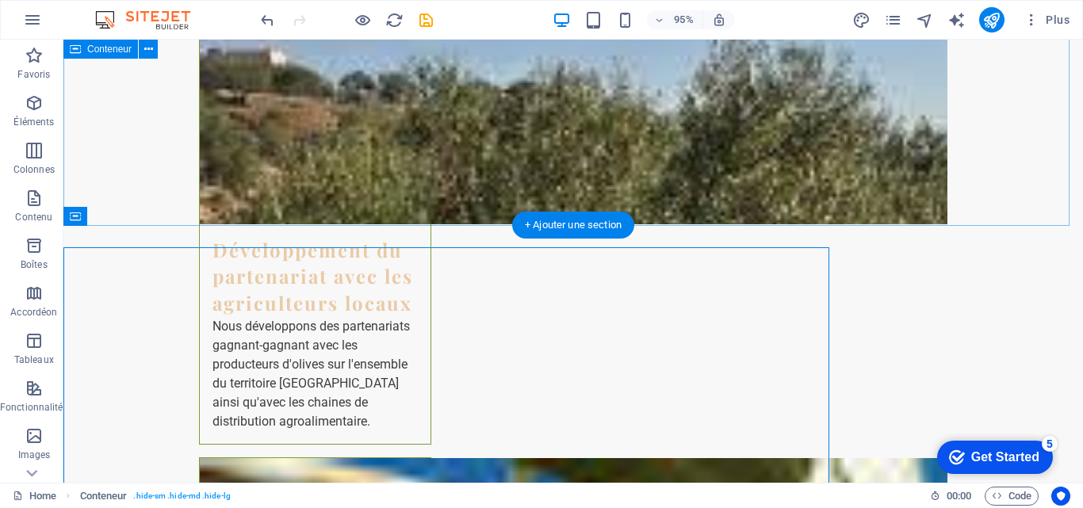
scroll to position [3758, 0]
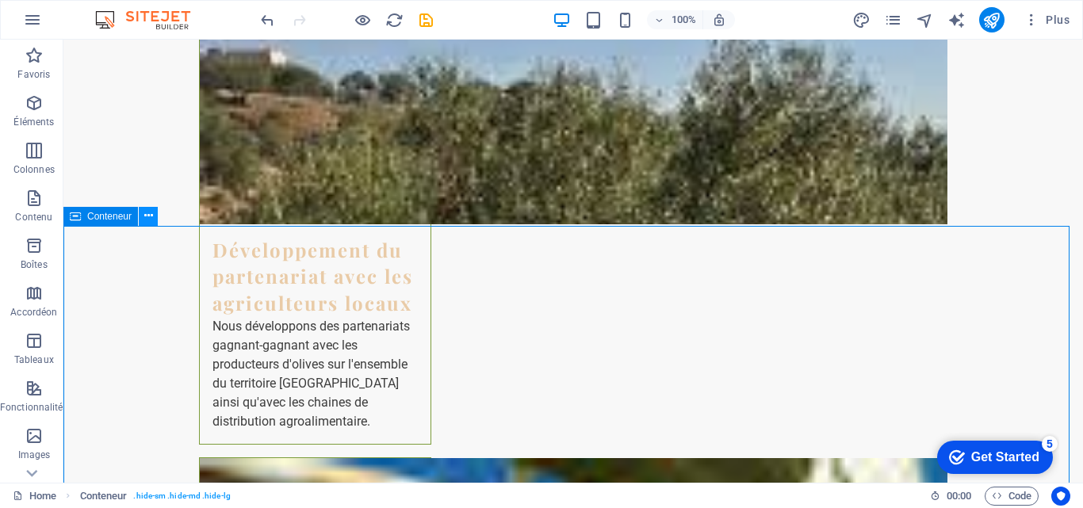
click at [149, 209] on icon at bounding box center [148, 216] width 9 height 17
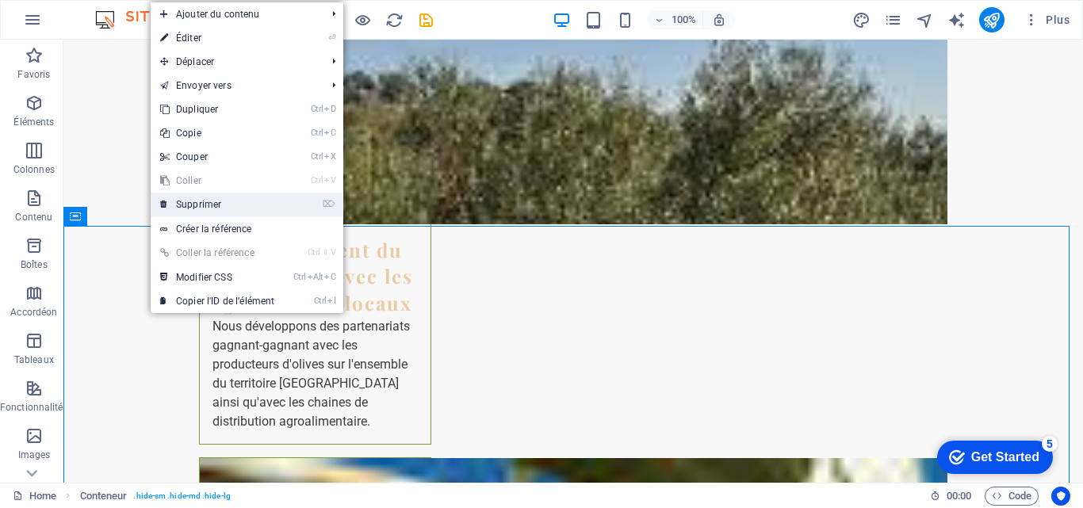
click at [194, 200] on link "⌦ Supprimer" at bounding box center [217, 205] width 133 height 24
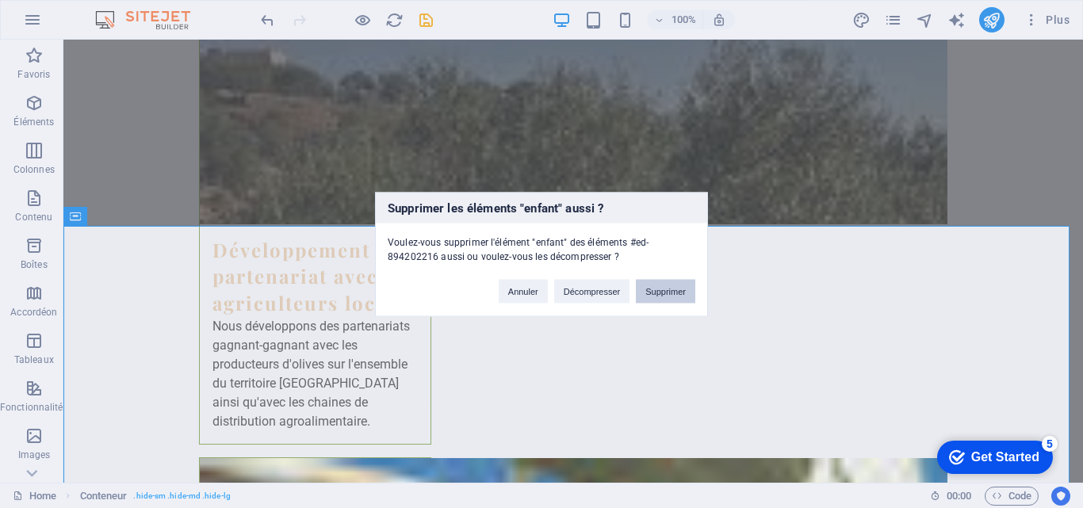
click at [664, 289] on button "Supprimer" at bounding box center [665, 291] width 59 height 24
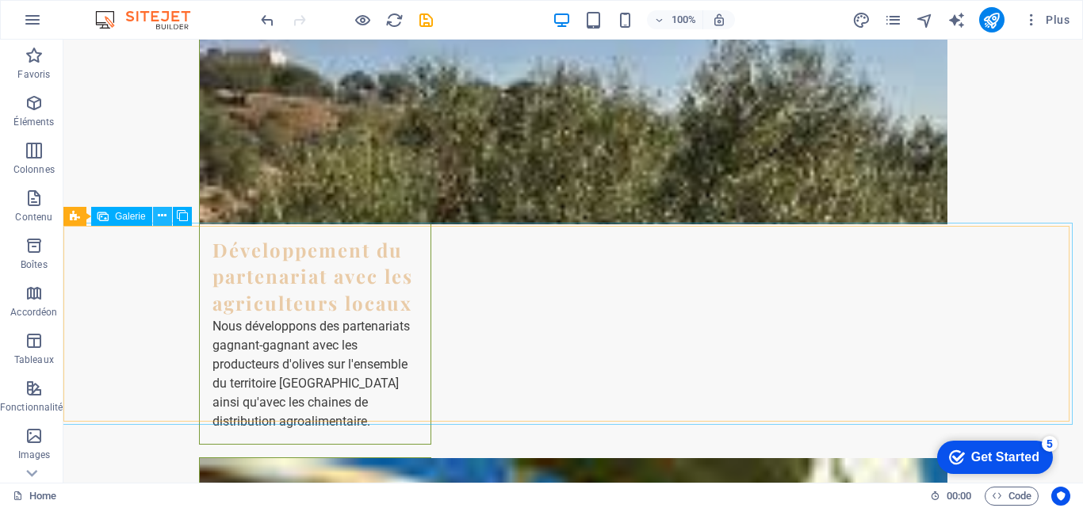
click at [166, 214] on icon at bounding box center [162, 216] width 9 height 17
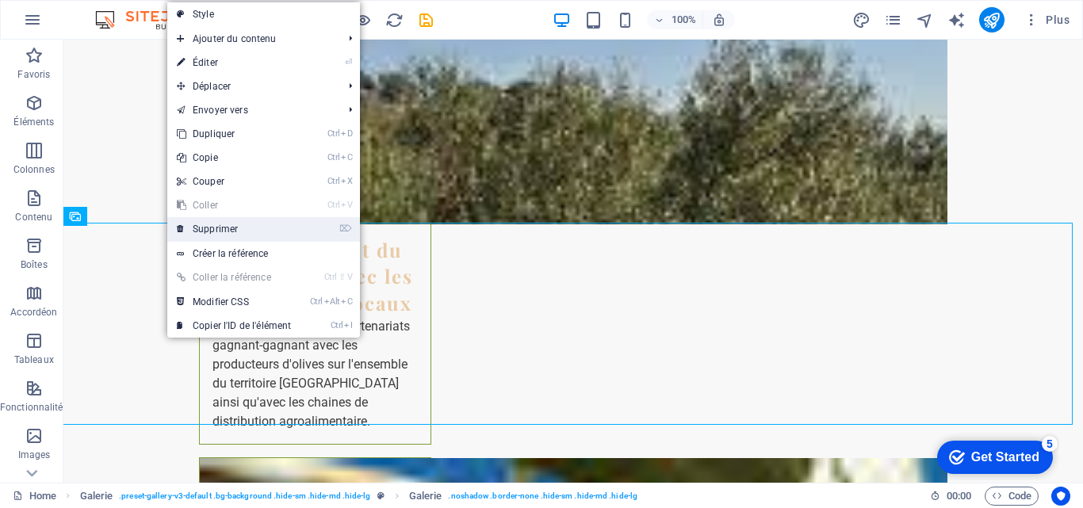
click at [216, 226] on link "⌦ Supprimer" at bounding box center [233, 229] width 133 height 24
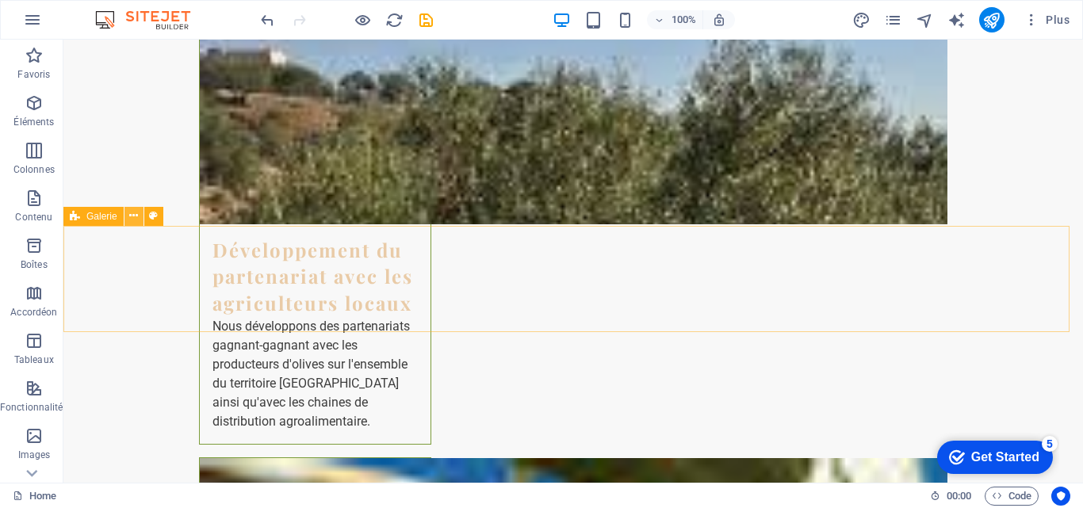
click at [132, 216] on icon at bounding box center [133, 216] width 9 height 17
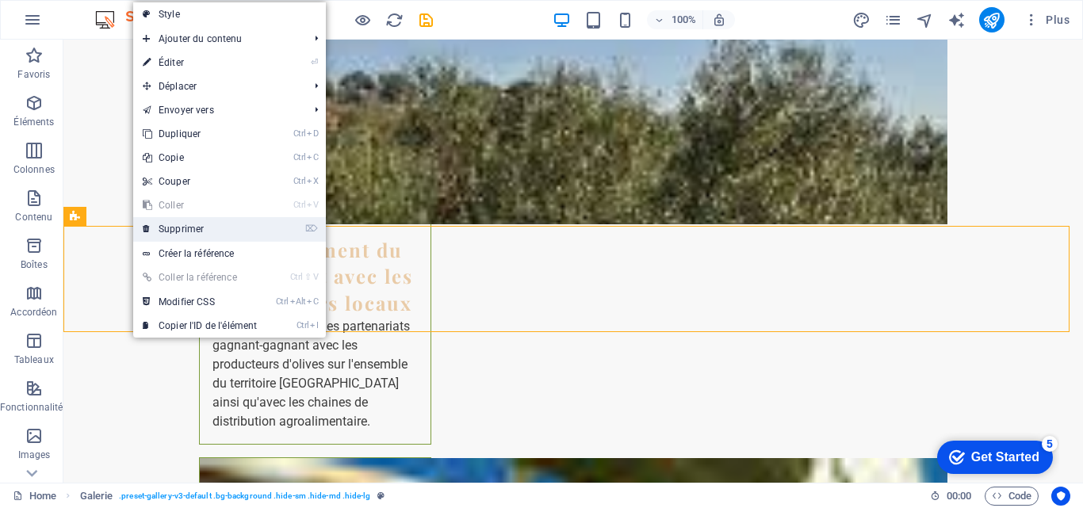
click at [176, 226] on link "⌦ Supprimer" at bounding box center [199, 229] width 133 height 24
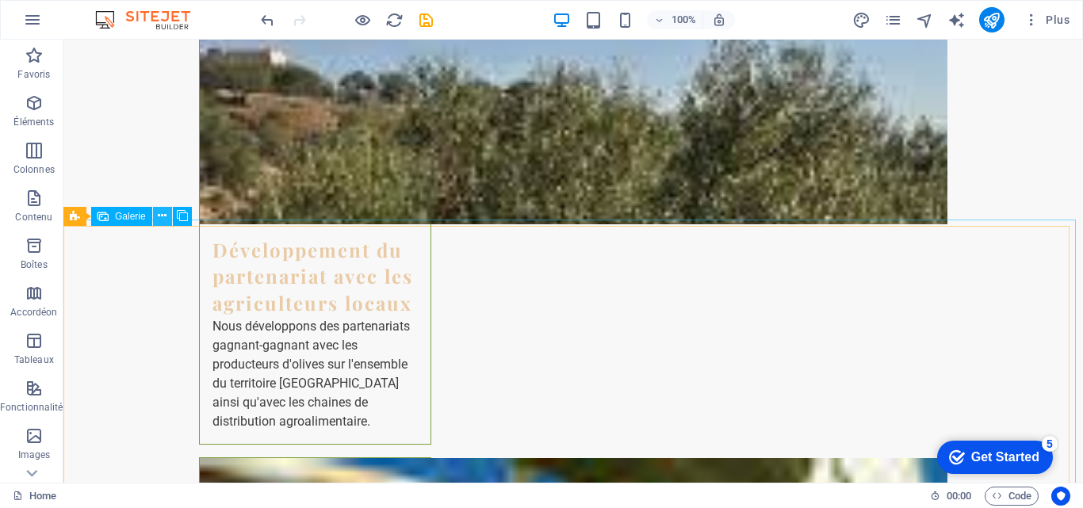
click at [164, 218] on icon at bounding box center [162, 216] width 9 height 17
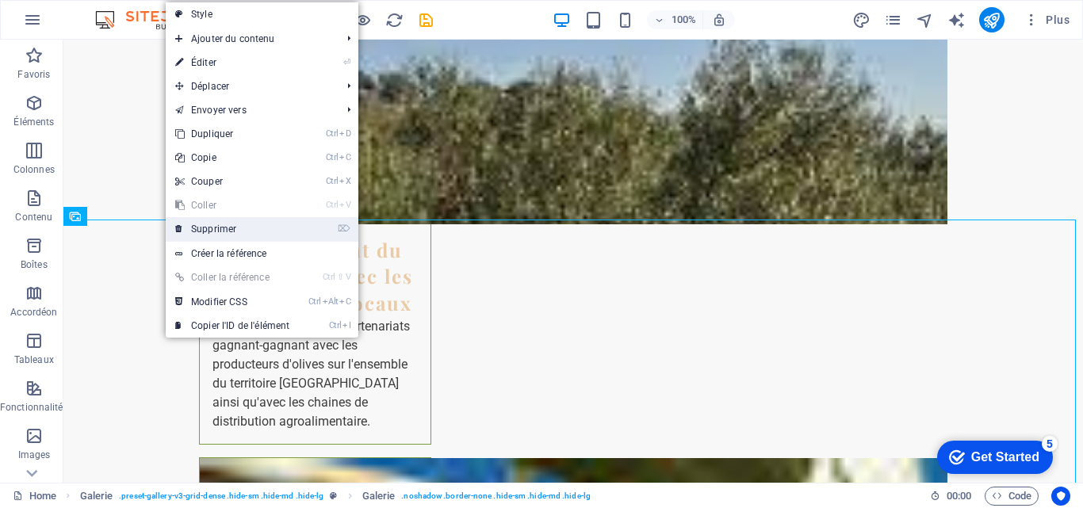
click at [203, 232] on link "⌦ Supprimer" at bounding box center [232, 229] width 133 height 24
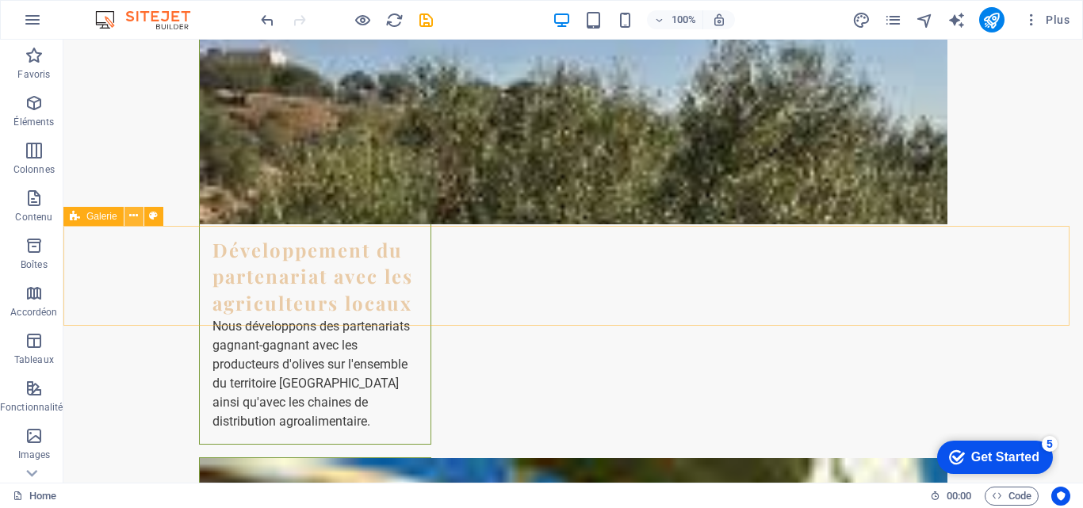
click at [136, 220] on icon at bounding box center [133, 216] width 9 height 17
click at [133, 219] on icon at bounding box center [133, 216] width 9 height 17
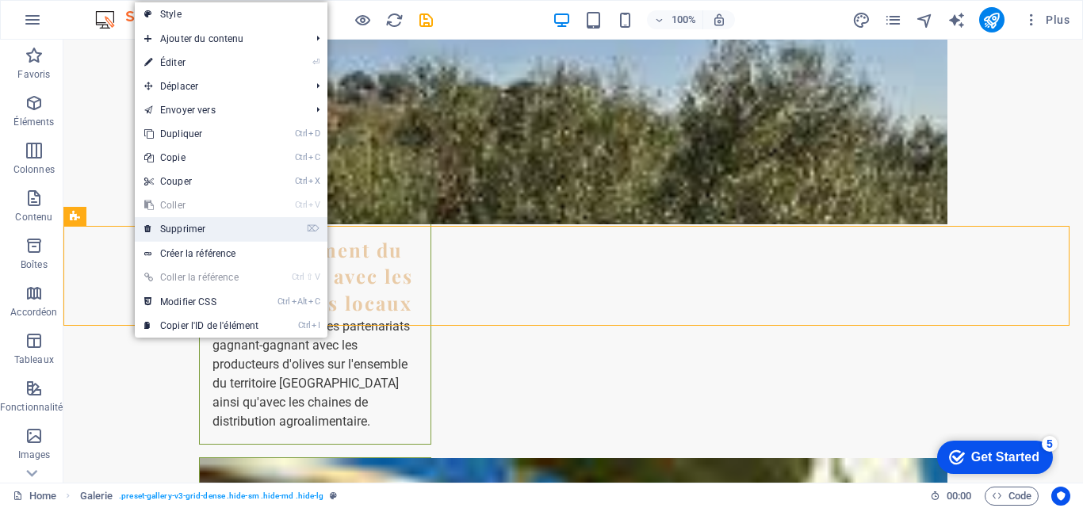
drag, startPoint x: 189, startPoint y: 228, endPoint x: 124, endPoint y: 188, distance: 75.5
click at [189, 228] on link "⌦ Supprimer" at bounding box center [201, 229] width 133 height 24
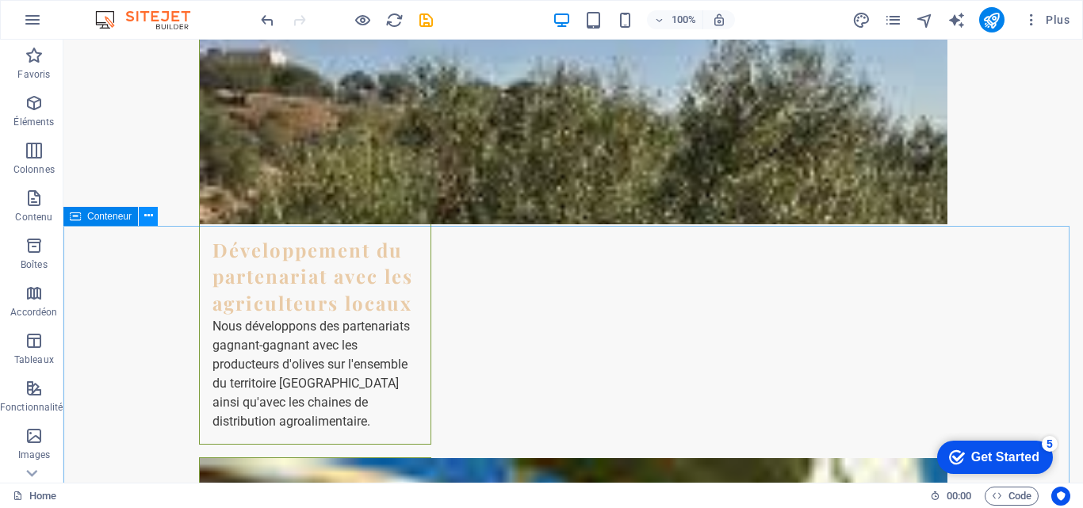
click at [145, 216] on icon at bounding box center [148, 216] width 9 height 17
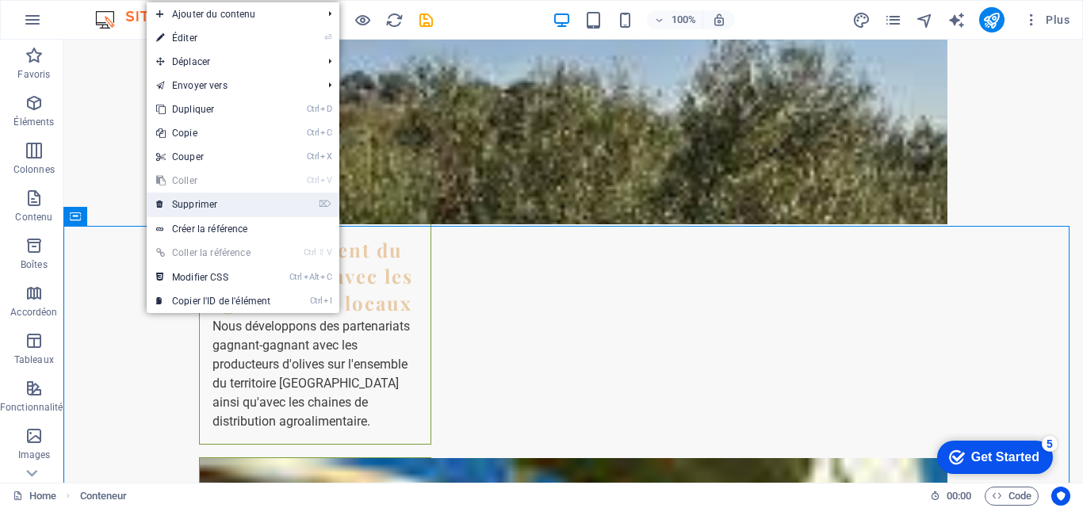
click at [194, 202] on link "⌦ Supprimer" at bounding box center [213, 205] width 133 height 24
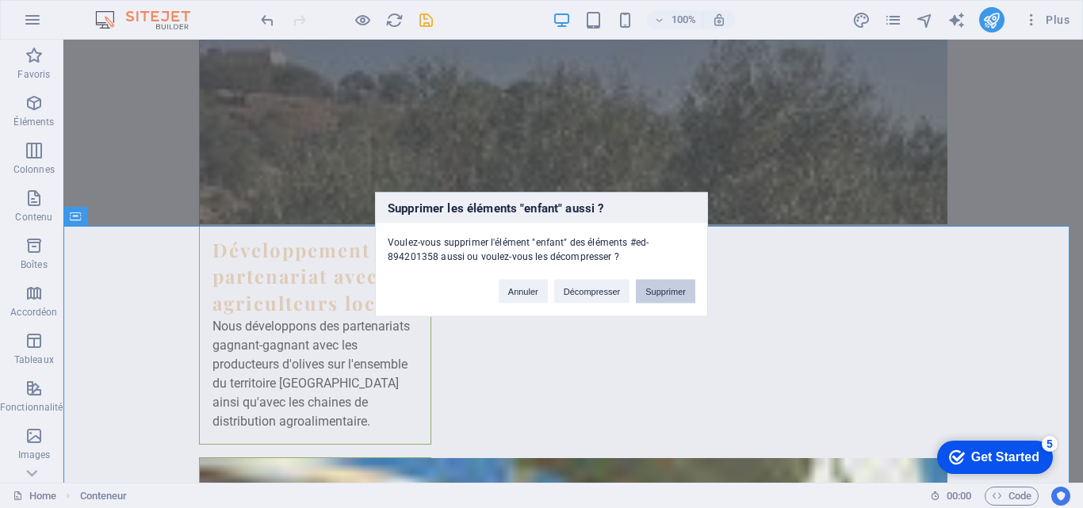
click at [679, 296] on button "Supprimer" at bounding box center [665, 291] width 59 height 24
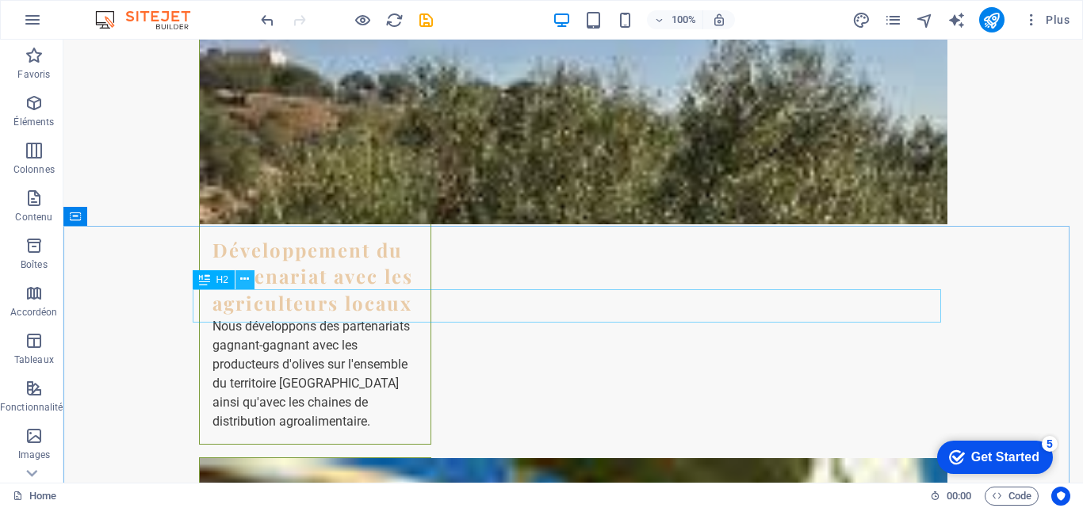
click at [247, 281] on icon at bounding box center [244, 279] width 9 height 17
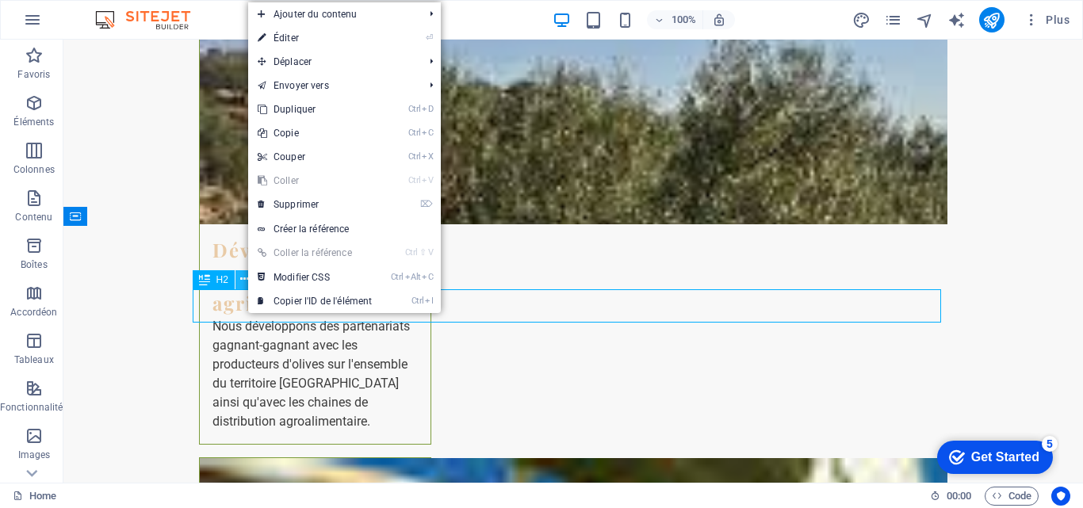
click at [244, 278] on icon at bounding box center [244, 279] width 9 height 17
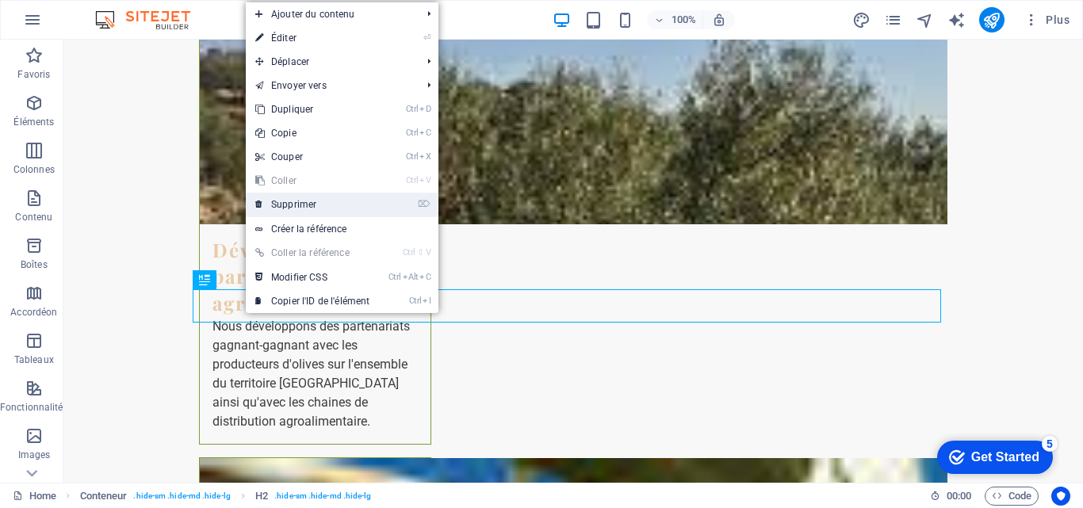
click at [300, 211] on link "⌦ Supprimer" at bounding box center [312, 205] width 133 height 24
drag, startPoint x: 364, startPoint y: 251, endPoint x: 297, endPoint y: 209, distance: 79.4
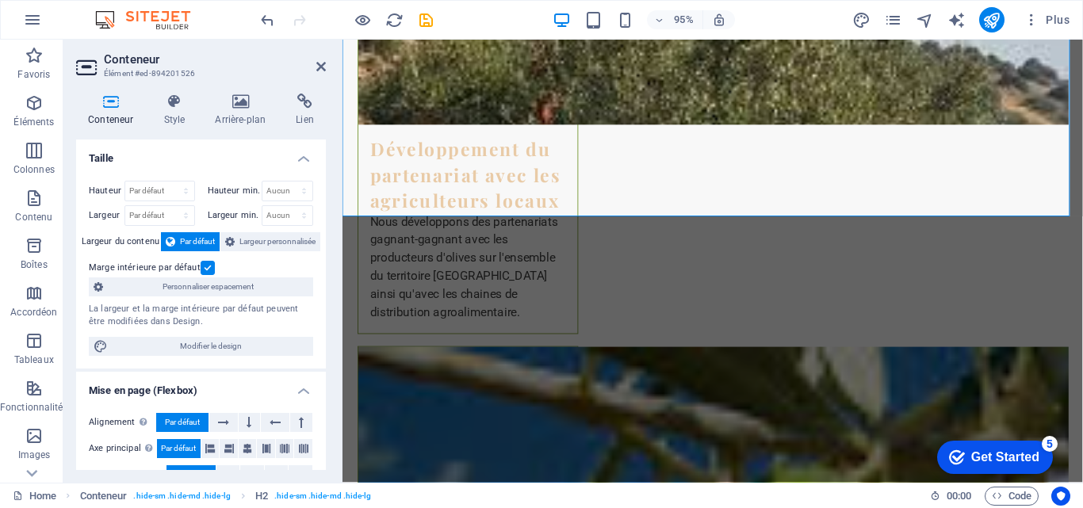
scroll to position [3779, 0]
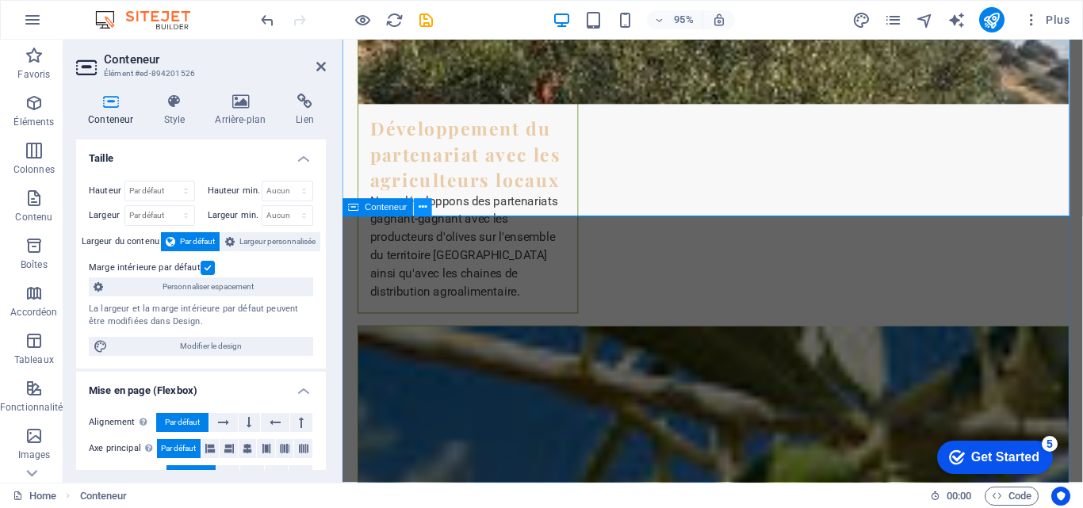
click at [422, 205] on icon at bounding box center [423, 208] width 8 height 16
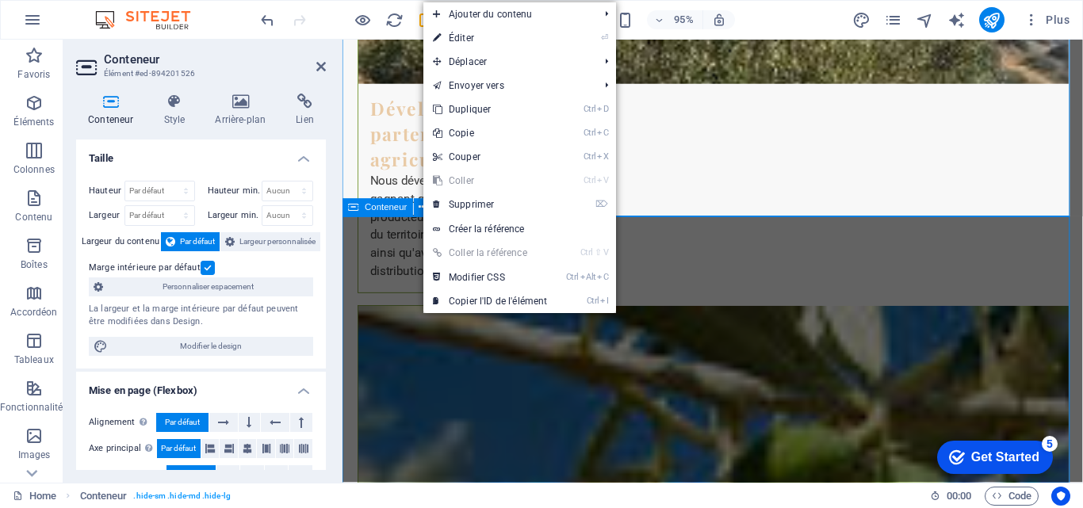
scroll to position [3758, 0]
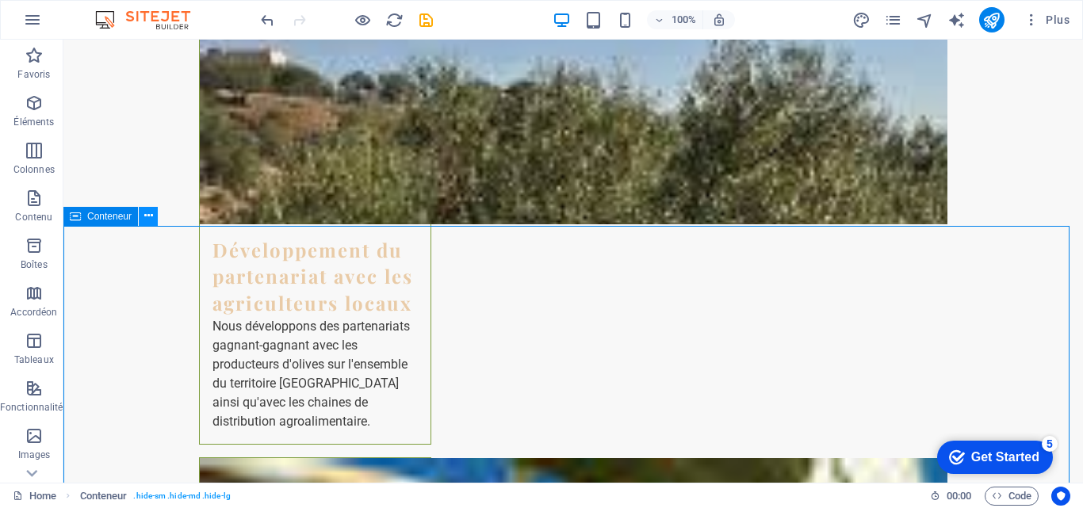
click at [154, 221] on button at bounding box center [148, 216] width 19 height 19
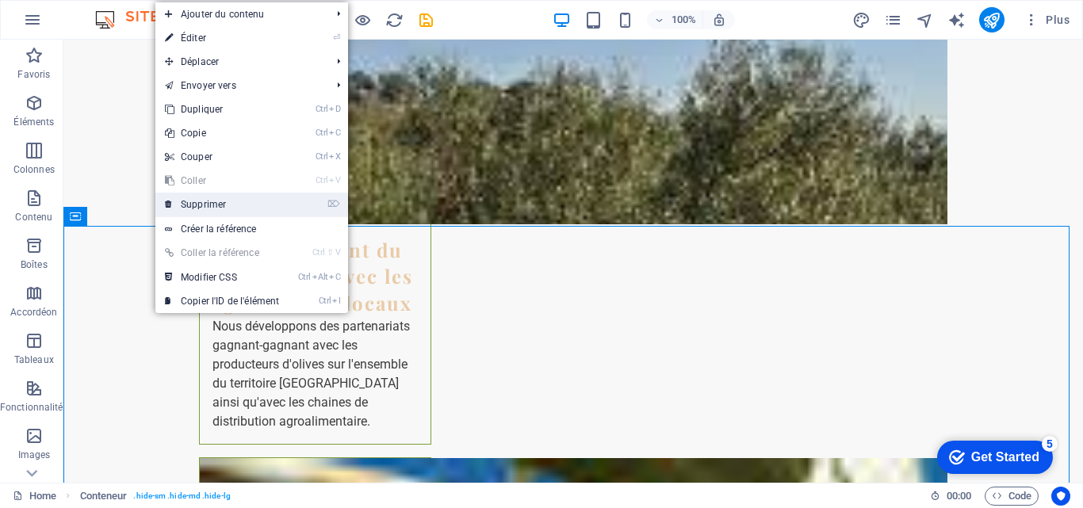
click at [190, 202] on link "⌦ Supprimer" at bounding box center [221, 205] width 133 height 24
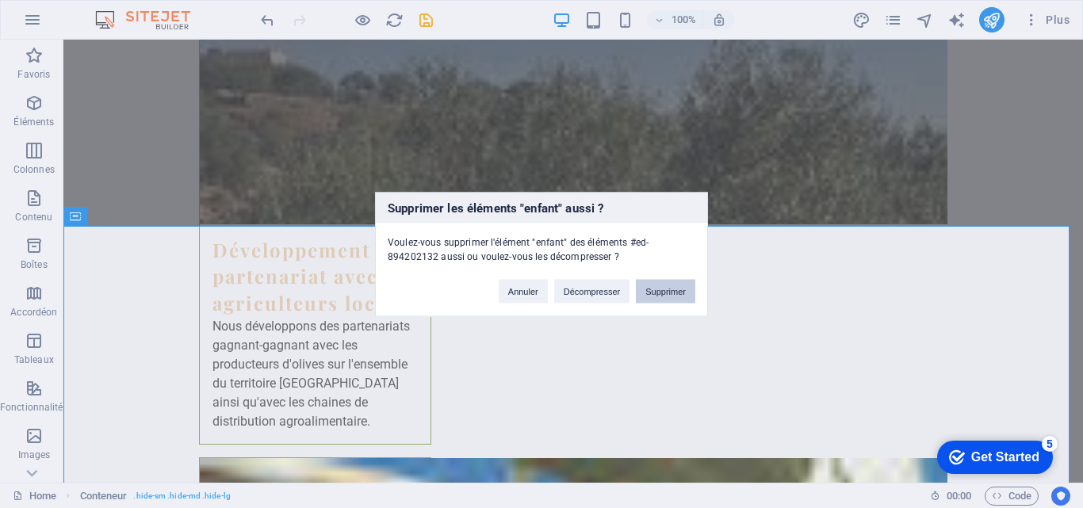
drag, startPoint x: 661, startPoint y: 293, endPoint x: 598, endPoint y: 252, distance: 75.2
click at [661, 293] on button "Supprimer" at bounding box center [665, 291] width 59 height 24
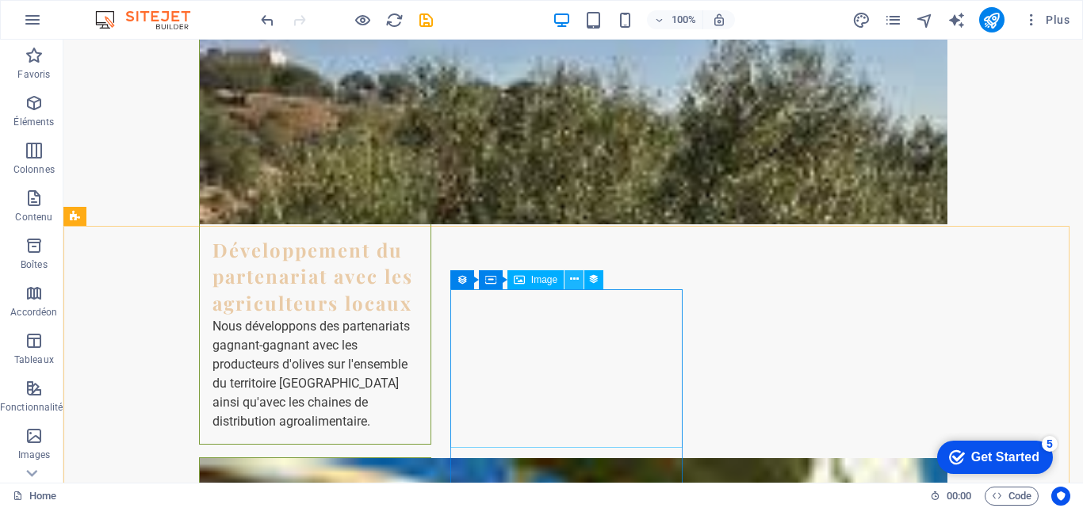
click at [578, 276] on icon at bounding box center [574, 279] width 9 height 17
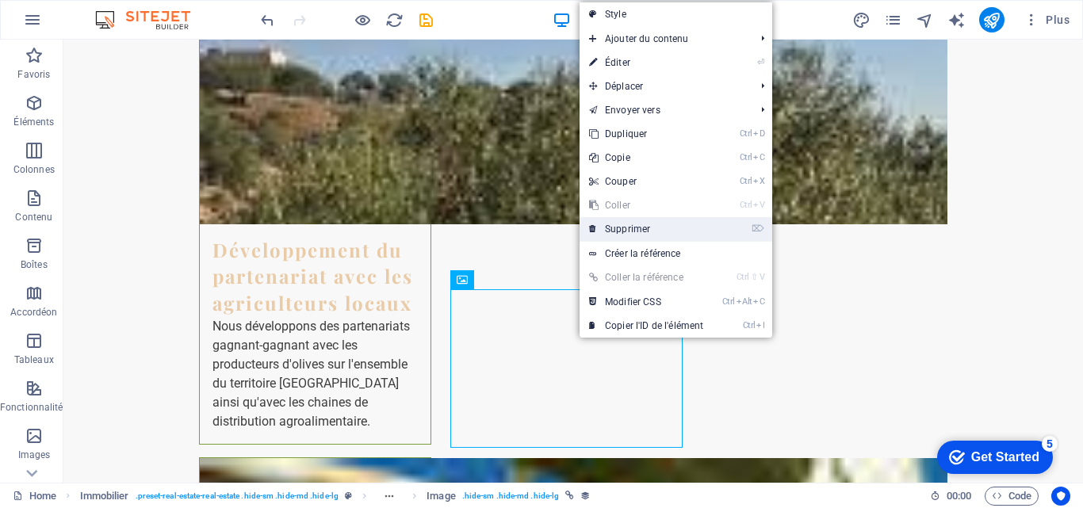
click at [636, 229] on link "⌦ Supprimer" at bounding box center [646, 229] width 133 height 24
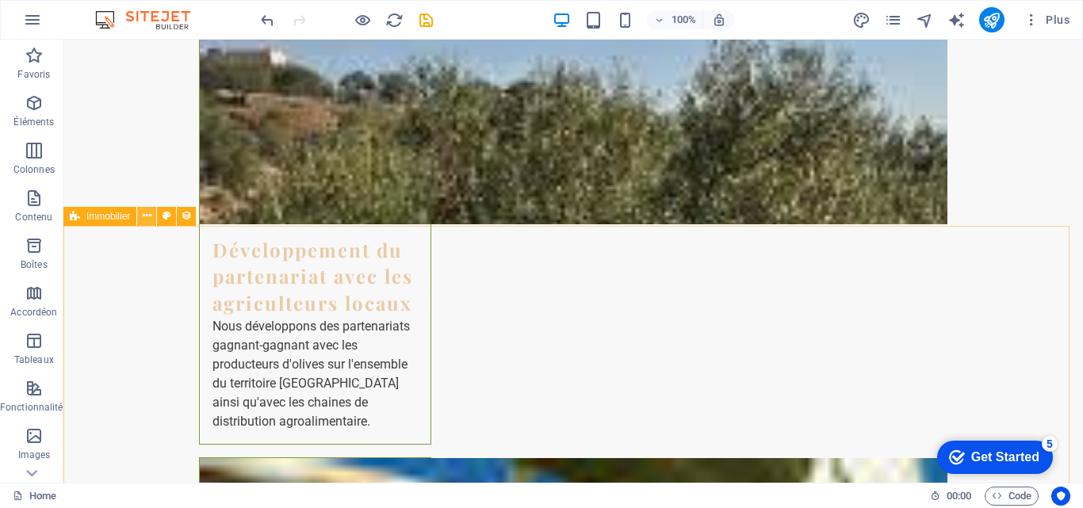
click at [150, 215] on icon at bounding box center [147, 216] width 9 height 17
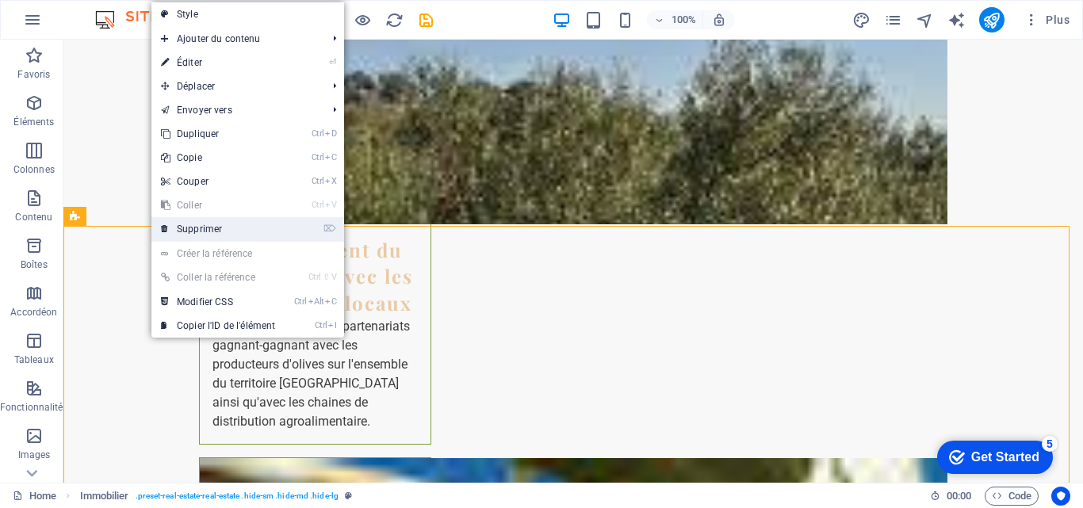
click at [197, 231] on link "⌦ Supprimer" at bounding box center [217, 229] width 133 height 24
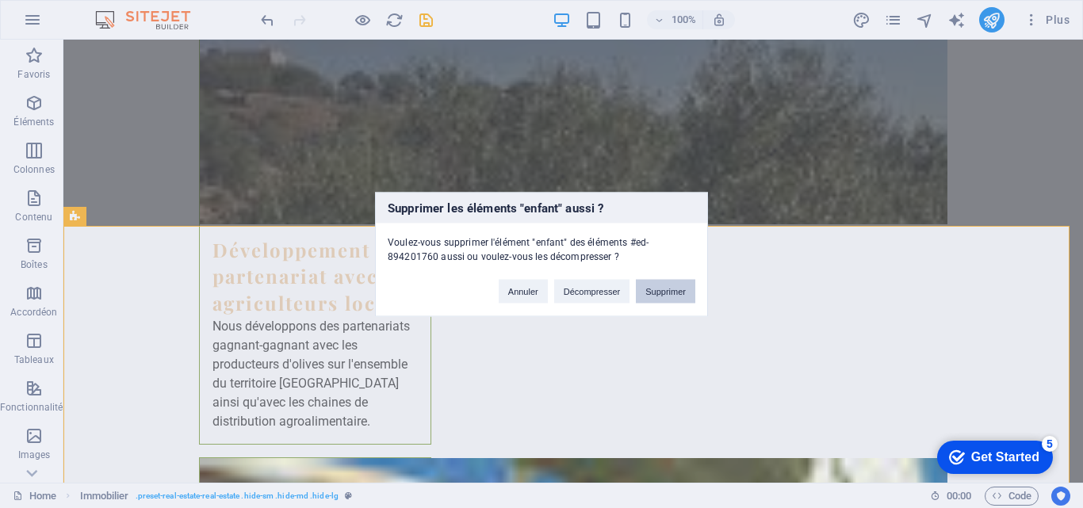
click at [644, 290] on button "Supprimer" at bounding box center [665, 291] width 59 height 24
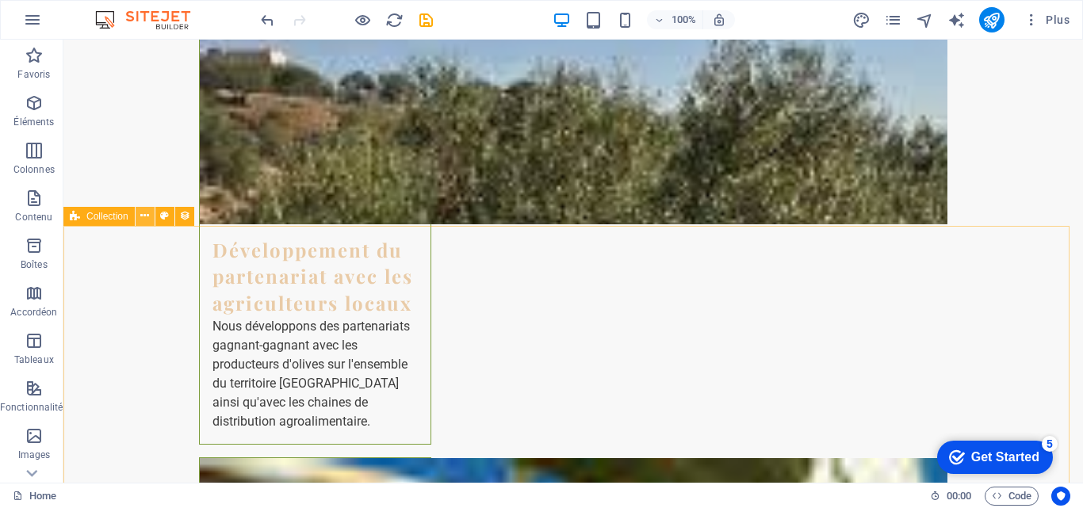
click at [140, 218] on icon at bounding box center [144, 216] width 9 height 17
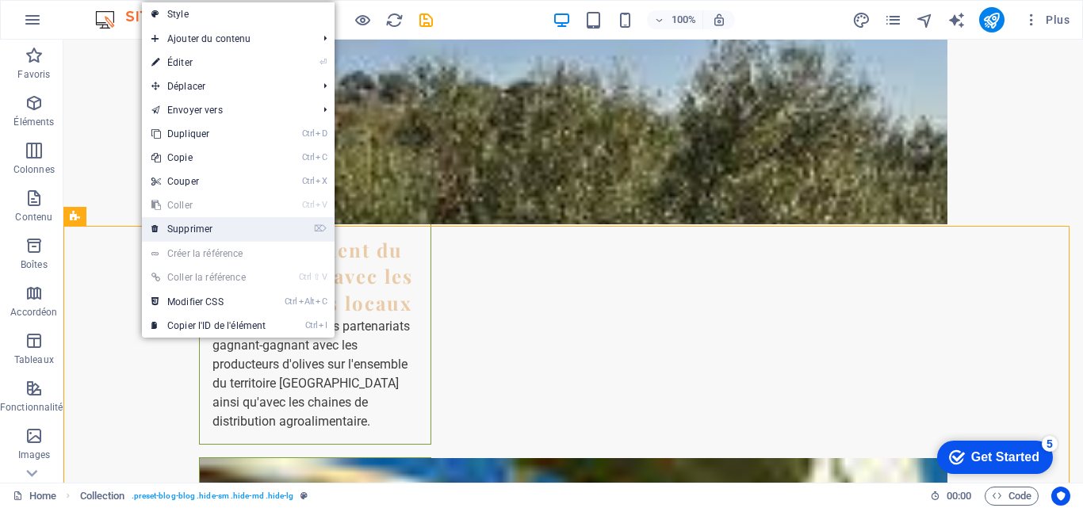
click at [232, 232] on link "⌦ Supprimer" at bounding box center [208, 229] width 133 height 24
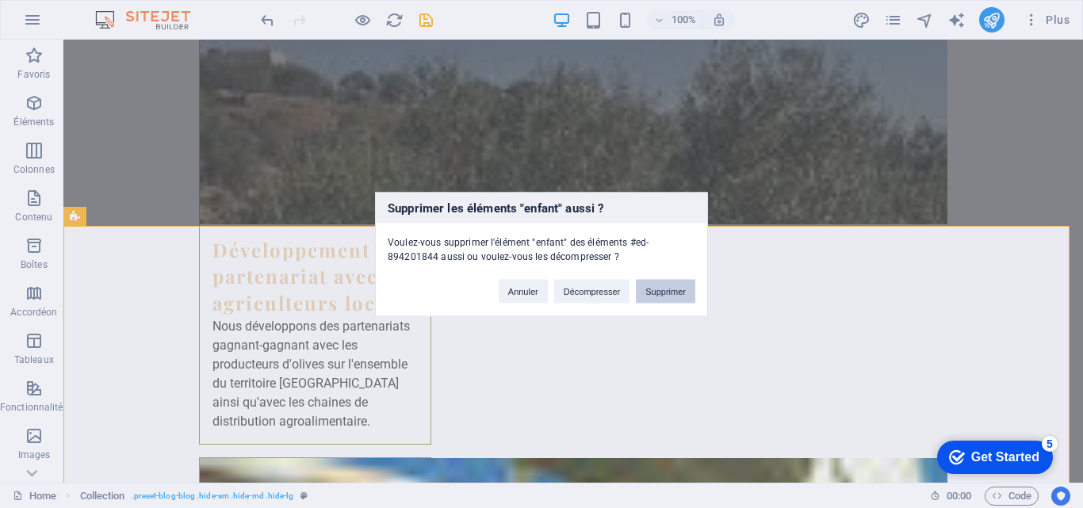
click at [649, 294] on button "Supprimer" at bounding box center [665, 291] width 59 height 24
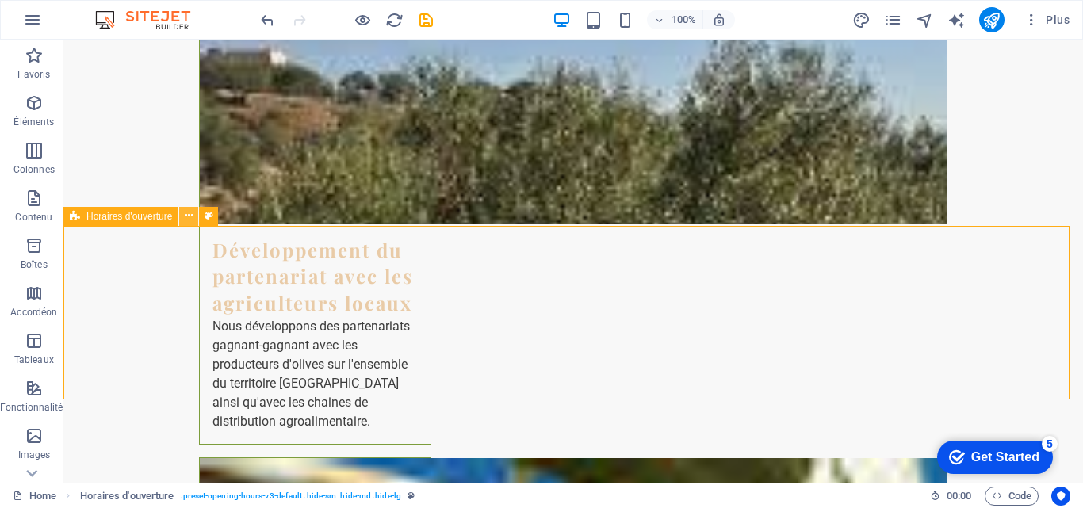
click at [187, 216] on icon at bounding box center [189, 216] width 9 height 17
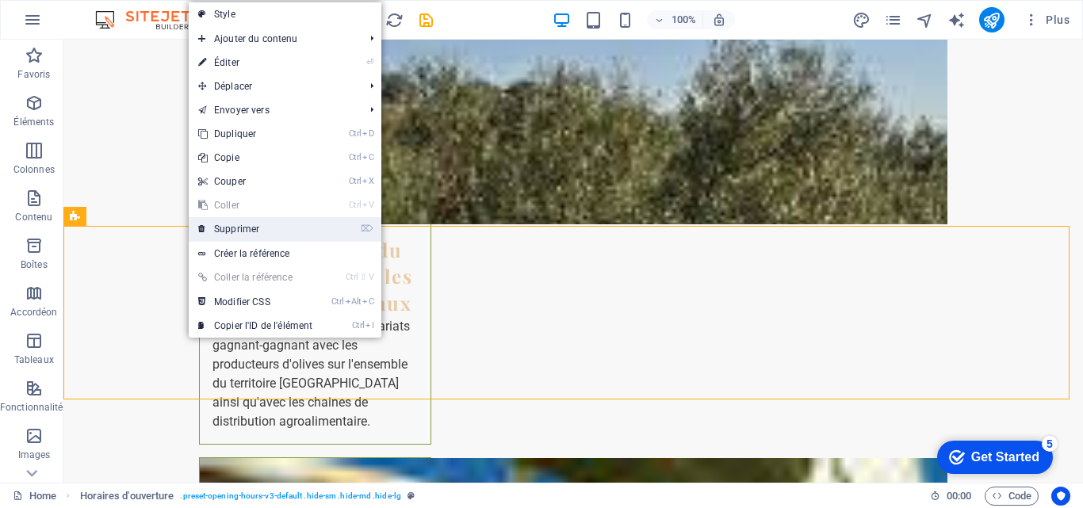
click at [226, 228] on link "⌦ Supprimer" at bounding box center [255, 229] width 133 height 24
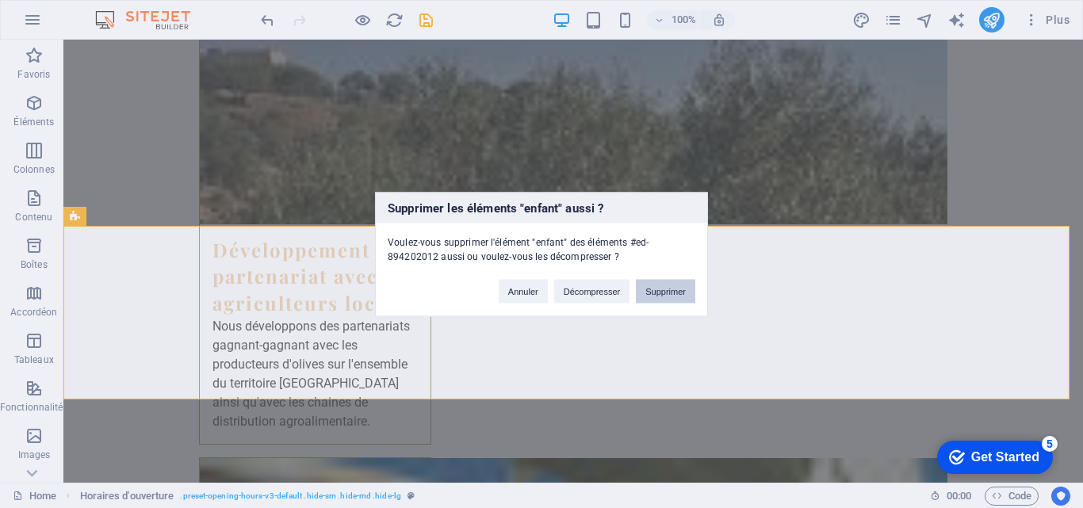
click at [666, 286] on button "Supprimer" at bounding box center [665, 291] width 59 height 24
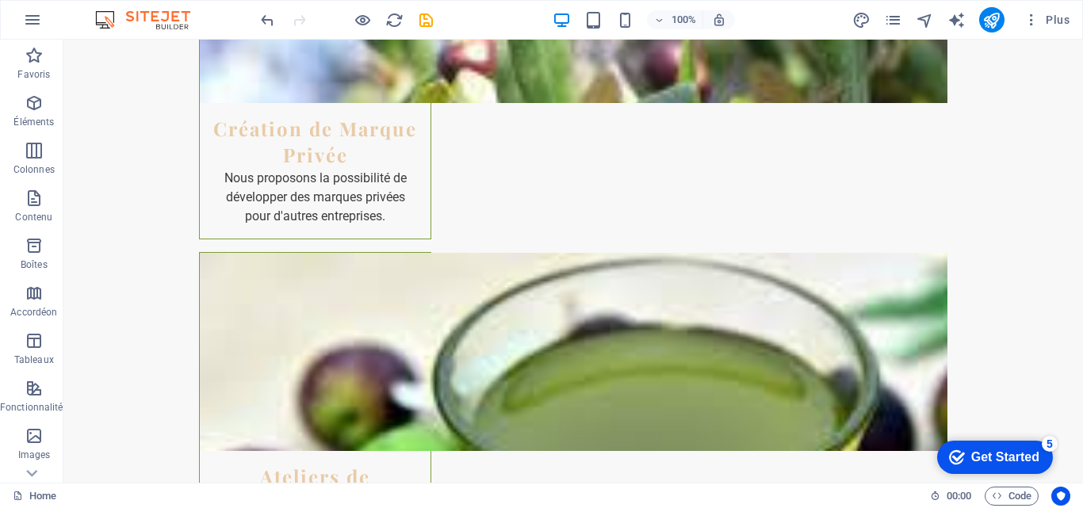
scroll to position [4610, 0]
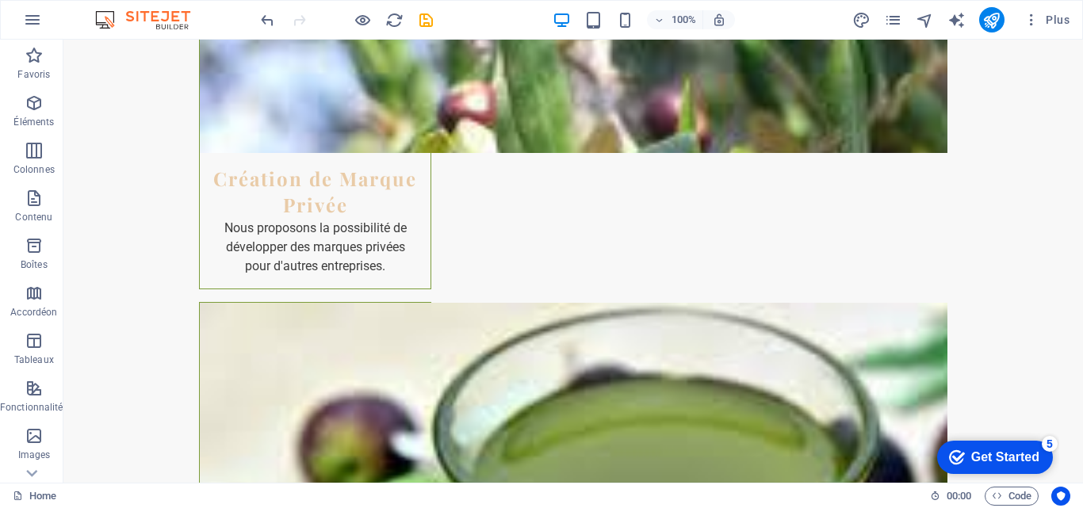
drag, startPoint x: 1135, startPoint y: 78, endPoint x: 1070, endPoint y: 40, distance: 75.3
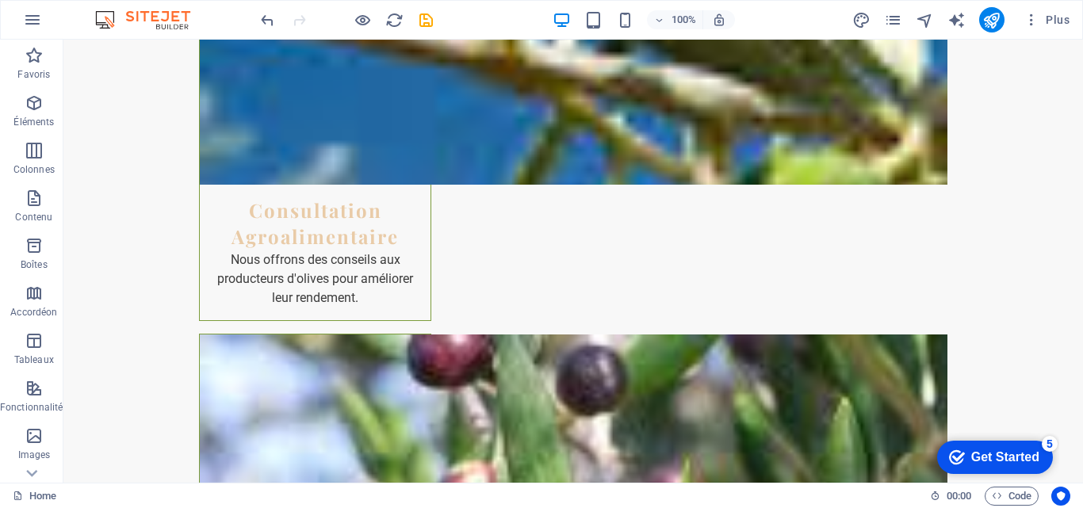
scroll to position [4229, 0]
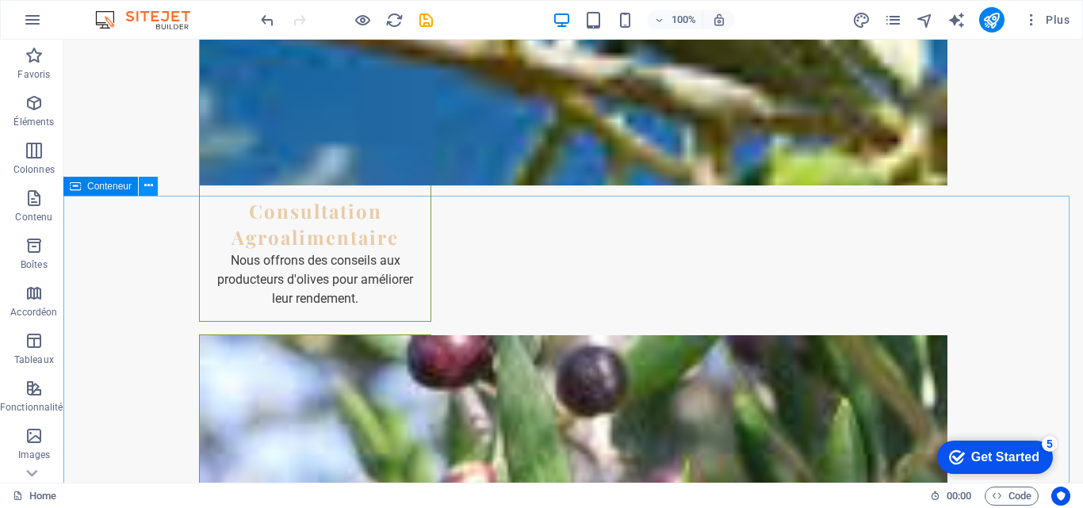
click at [149, 187] on icon at bounding box center [148, 186] width 9 height 17
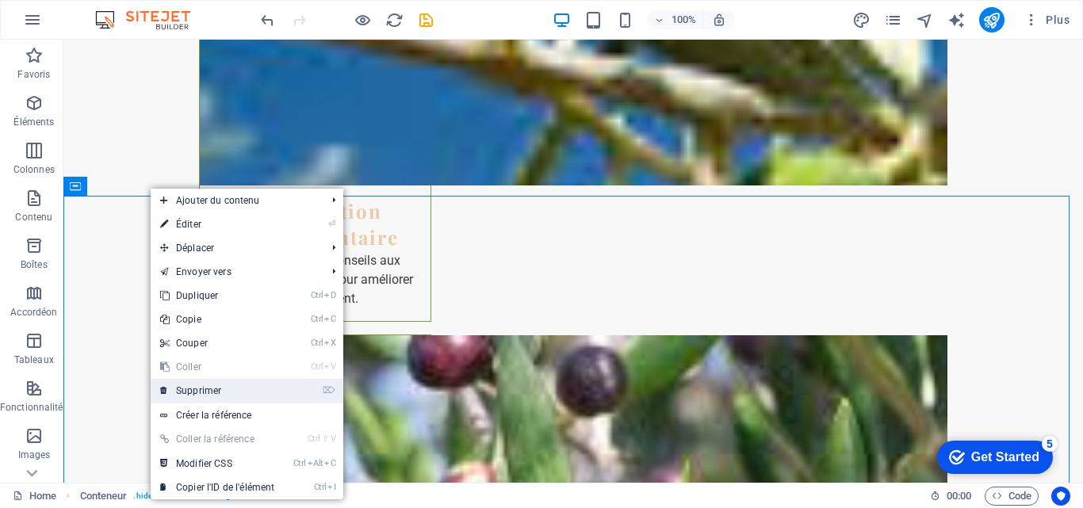
click at [212, 389] on link "⌦ Supprimer" at bounding box center [217, 391] width 133 height 24
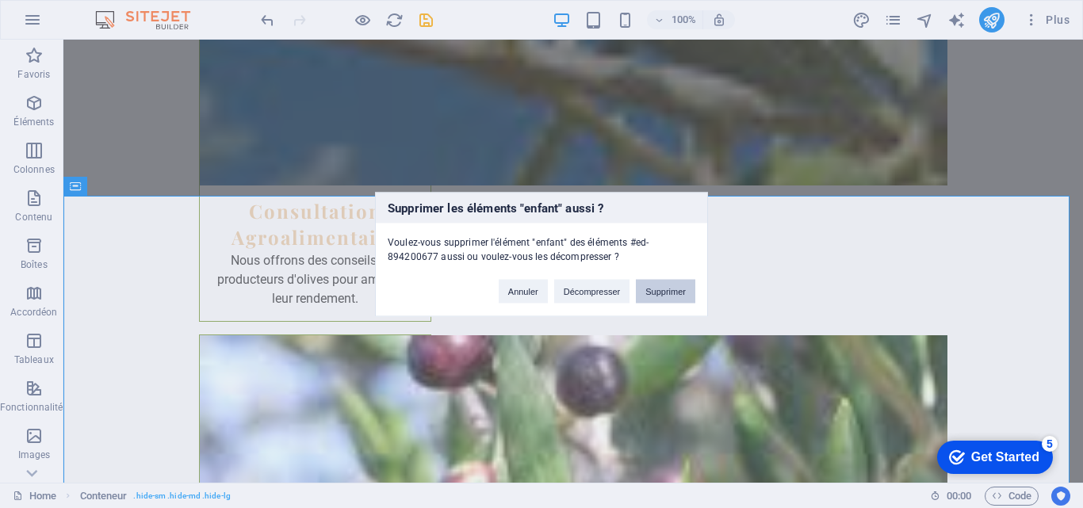
click at [665, 291] on button "Supprimer" at bounding box center [665, 291] width 59 height 24
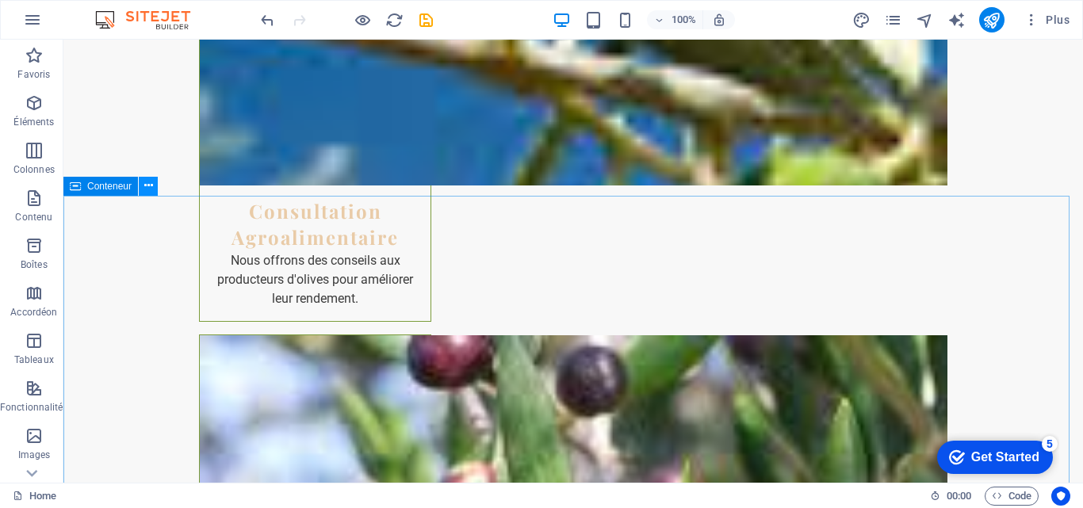
click at [152, 188] on icon at bounding box center [148, 186] width 9 height 17
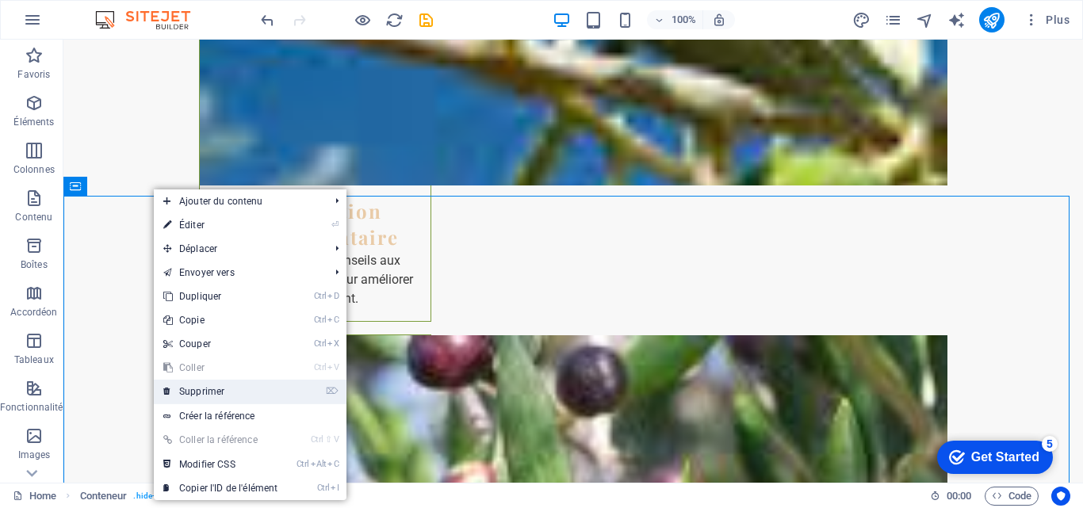
click at [224, 396] on link "⌦ Supprimer" at bounding box center [220, 392] width 133 height 24
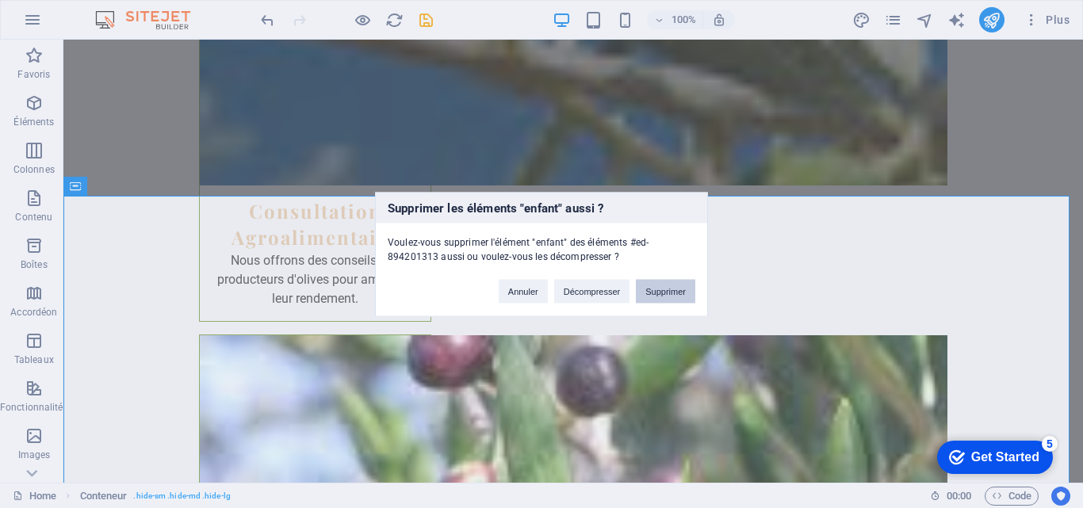
click at [657, 286] on button "Supprimer" at bounding box center [665, 291] width 59 height 24
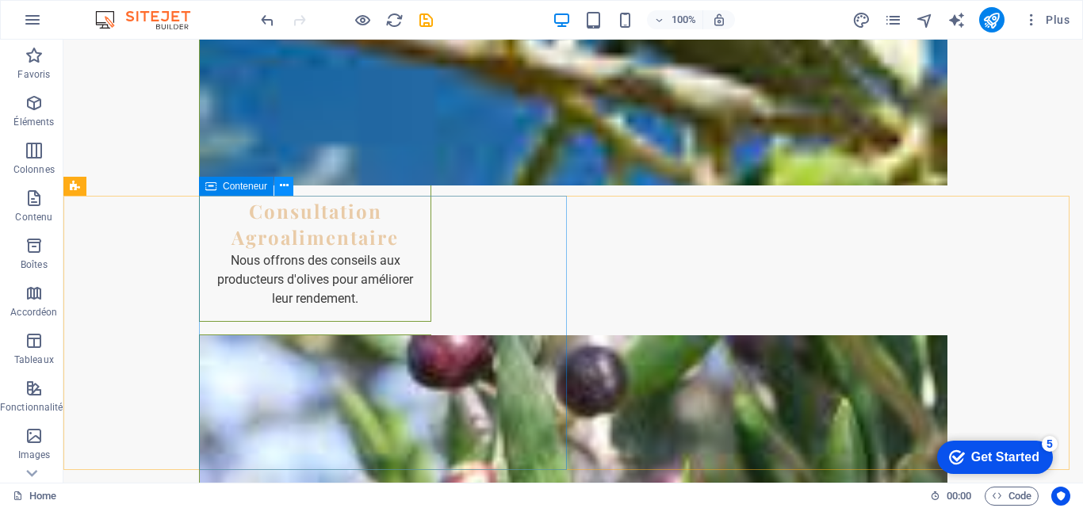
click at [287, 187] on icon at bounding box center [284, 186] width 9 height 17
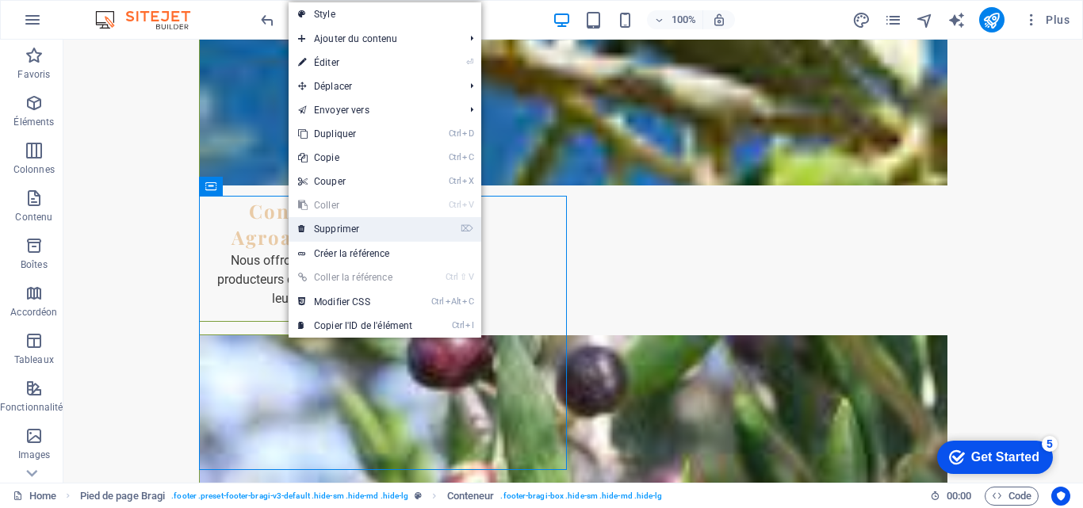
click at [323, 223] on link "⌦ Supprimer" at bounding box center [355, 229] width 133 height 24
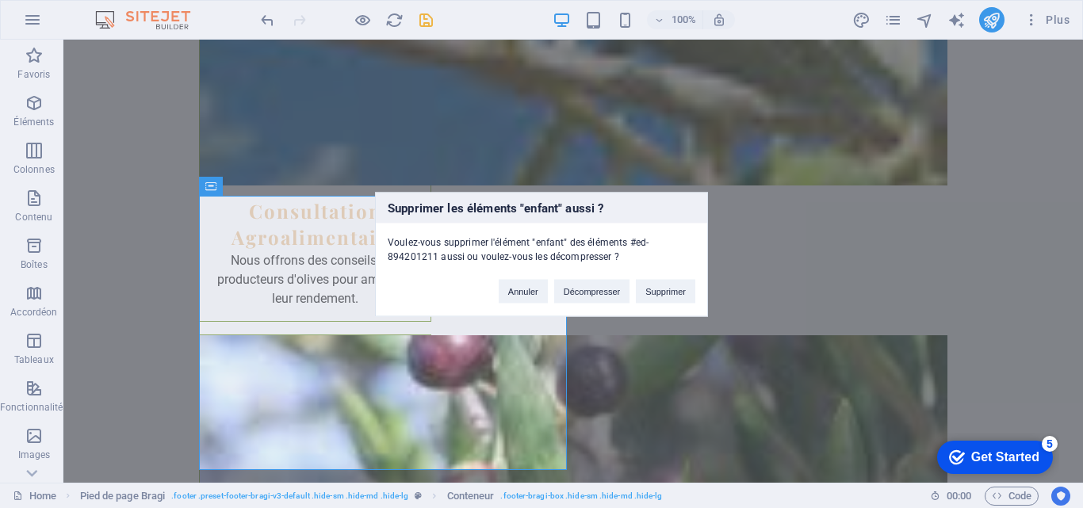
click at [322, 222] on div "Supprimer les éléments "enfant" aussi ? Voulez-vous supprimer l'élément "enfant…" at bounding box center [541, 254] width 1083 height 508
click at [690, 286] on button "Supprimer" at bounding box center [665, 291] width 59 height 24
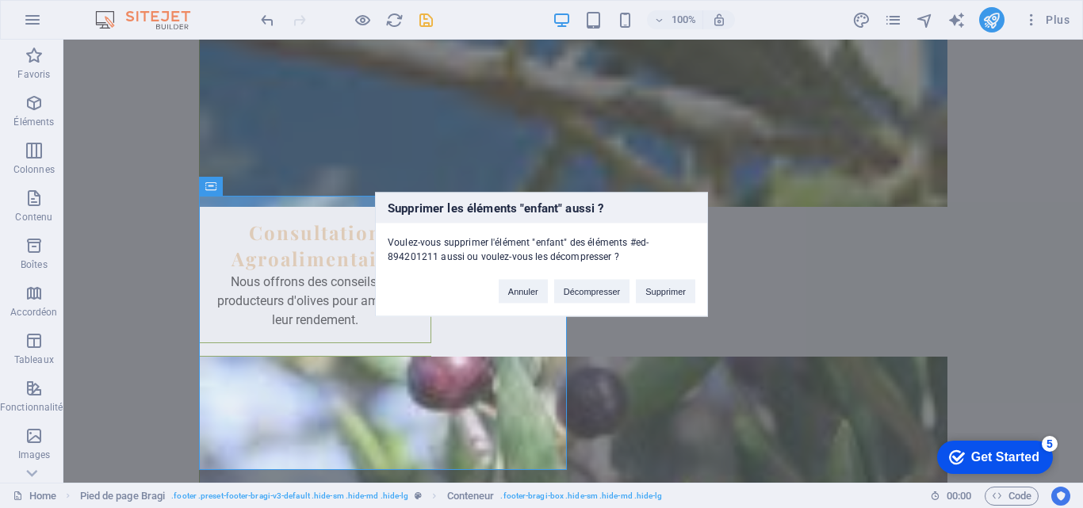
select select "px"
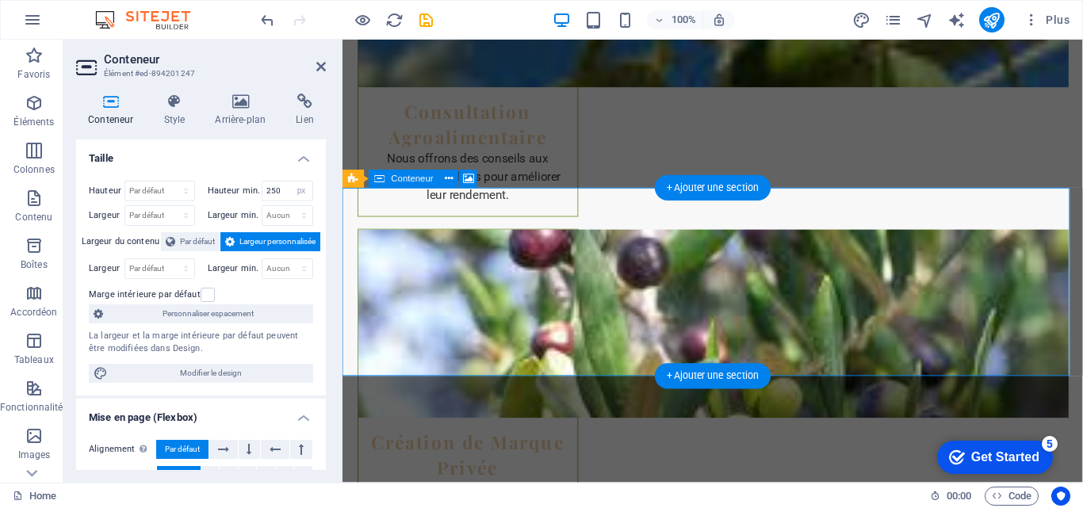
scroll to position [4250, 0]
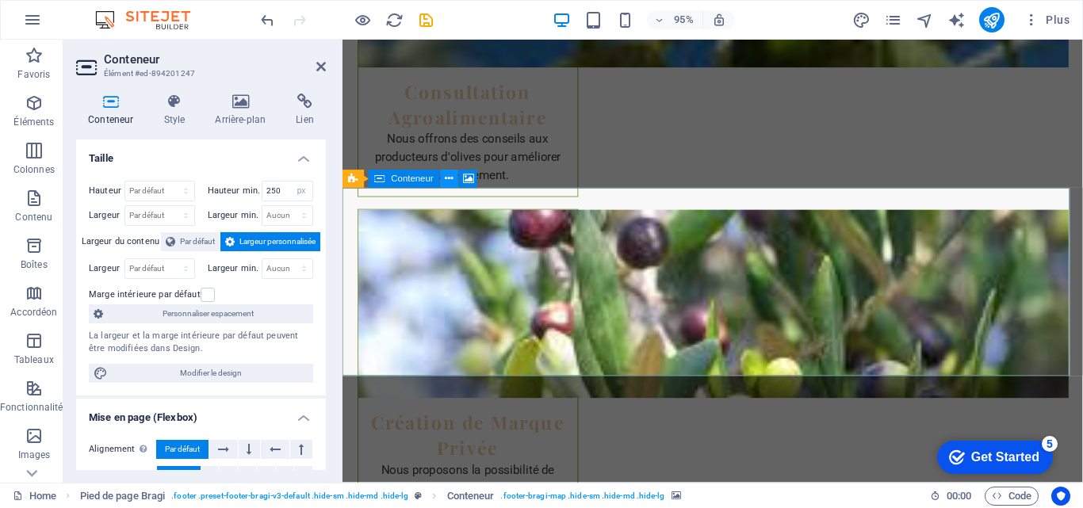
click at [450, 180] on icon at bounding box center [450, 179] width 8 height 16
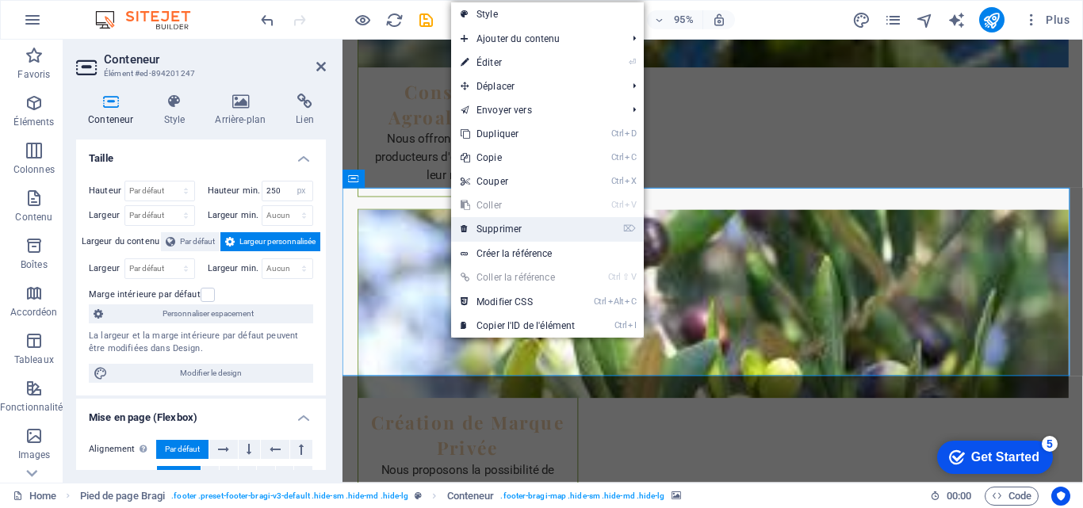
click at [483, 226] on link "⌦ Supprimer" at bounding box center [517, 229] width 133 height 24
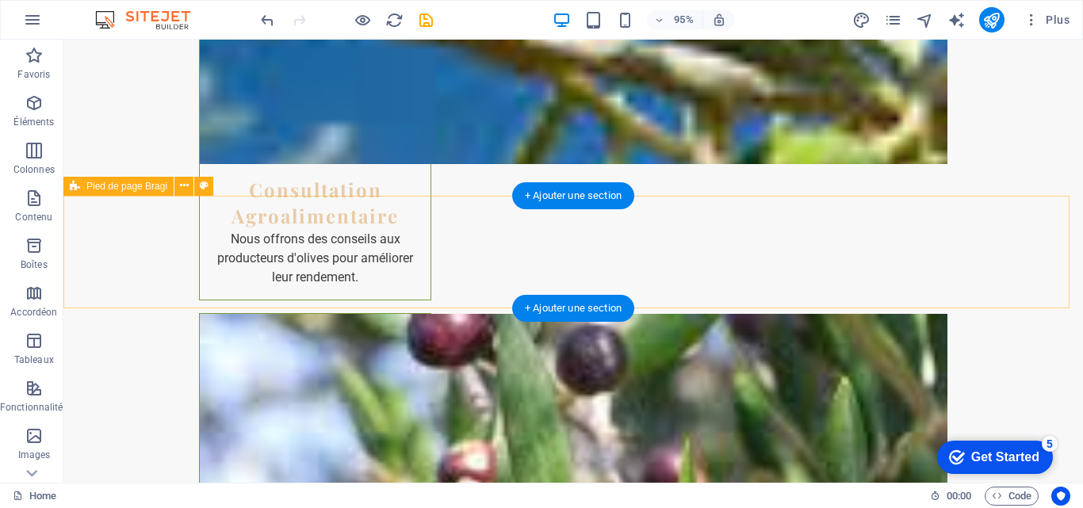
scroll to position [4229, 0]
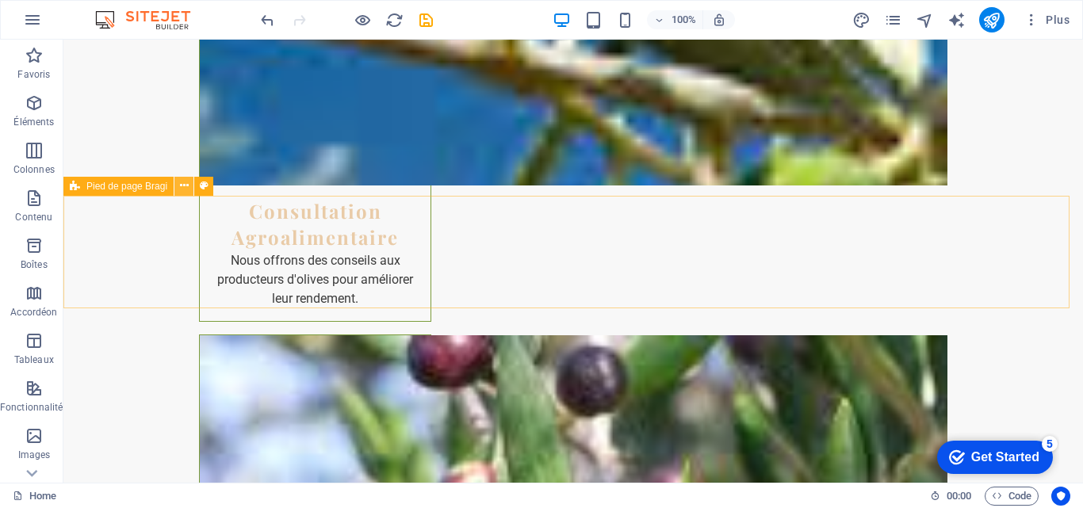
click at [181, 178] on icon at bounding box center [184, 186] width 9 height 17
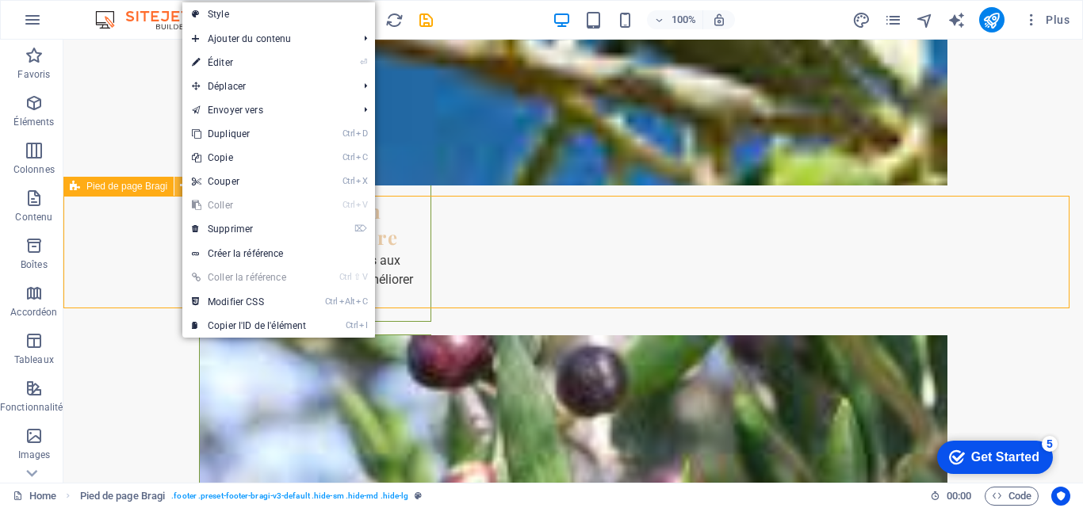
click at [180, 178] on icon at bounding box center [184, 186] width 9 height 17
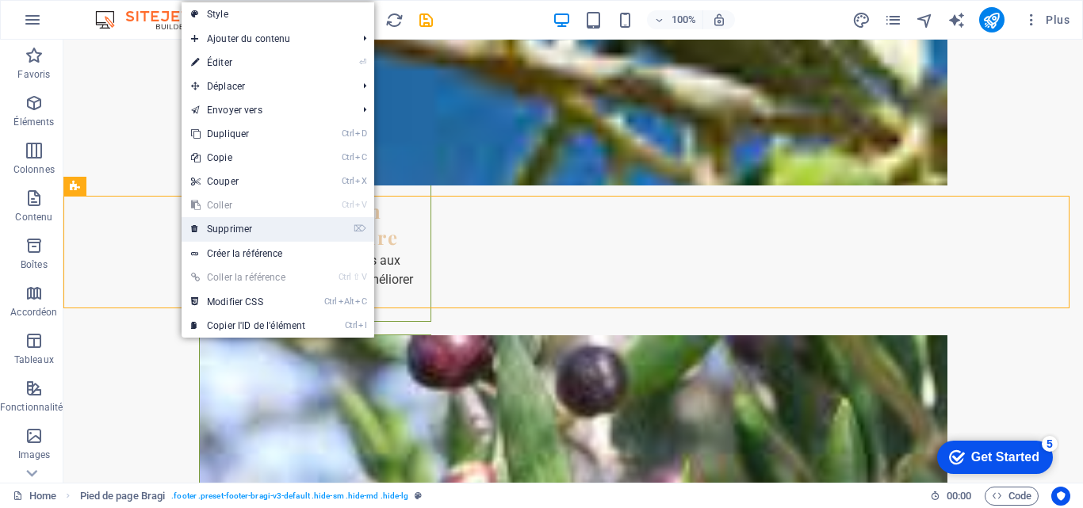
click at [232, 223] on link "⌦ Supprimer" at bounding box center [248, 229] width 133 height 24
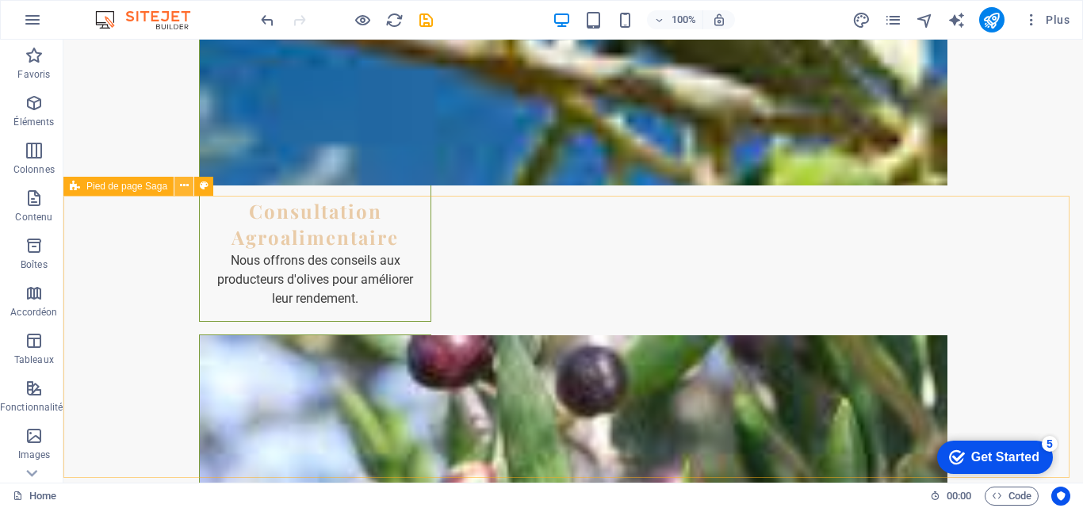
click at [178, 184] on button at bounding box center [183, 186] width 19 height 19
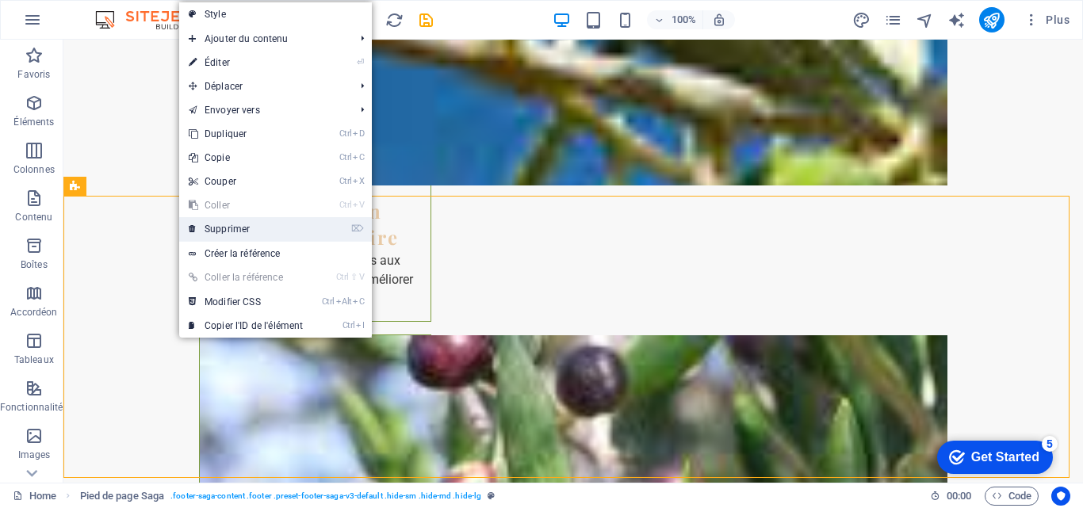
click at [244, 232] on link "⌦ Supprimer" at bounding box center [245, 229] width 133 height 24
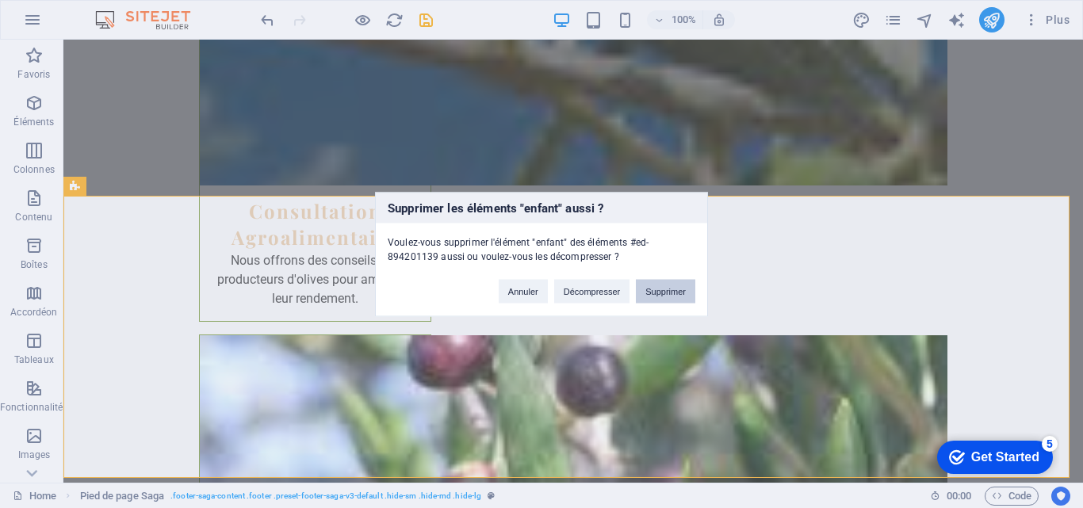
click at [655, 292] on button "Supprimer" at bounding box center [665, 291] width 59 height 24
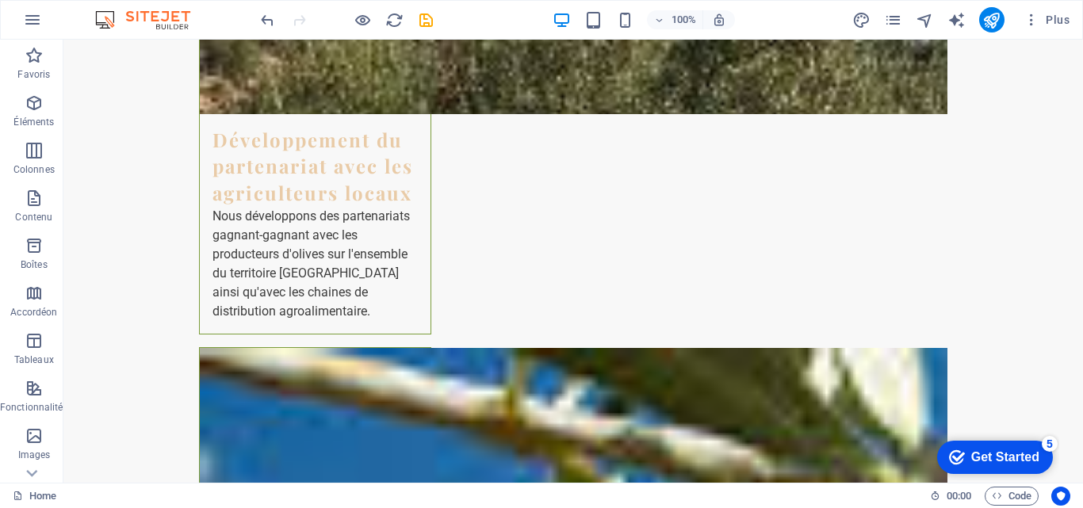
scroll to position [3864, 0]
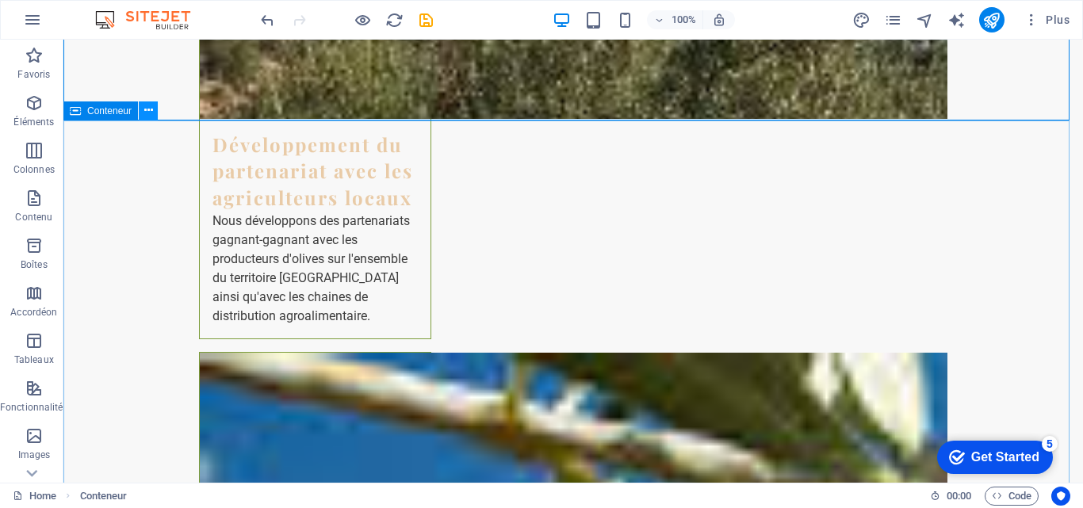
click at [147, 105] on icon at bounding box center [148, 110] width 9 height 17
click at [148, 105] on icon at bounding box center [148, 110] width 9 height 17
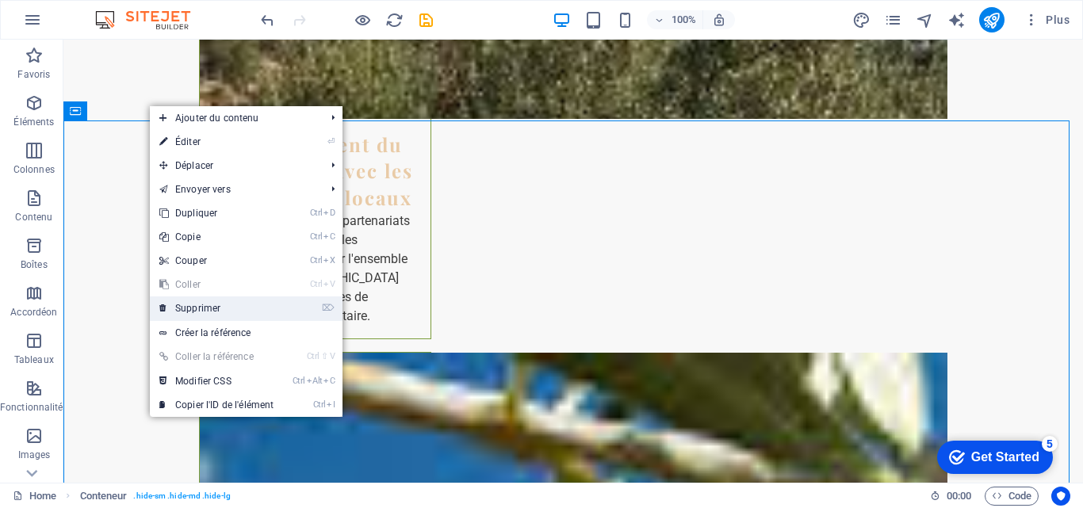
click at [190, 301] on link "⌦ Supprimer" at bounding box center [216, 309] width 133 height 24
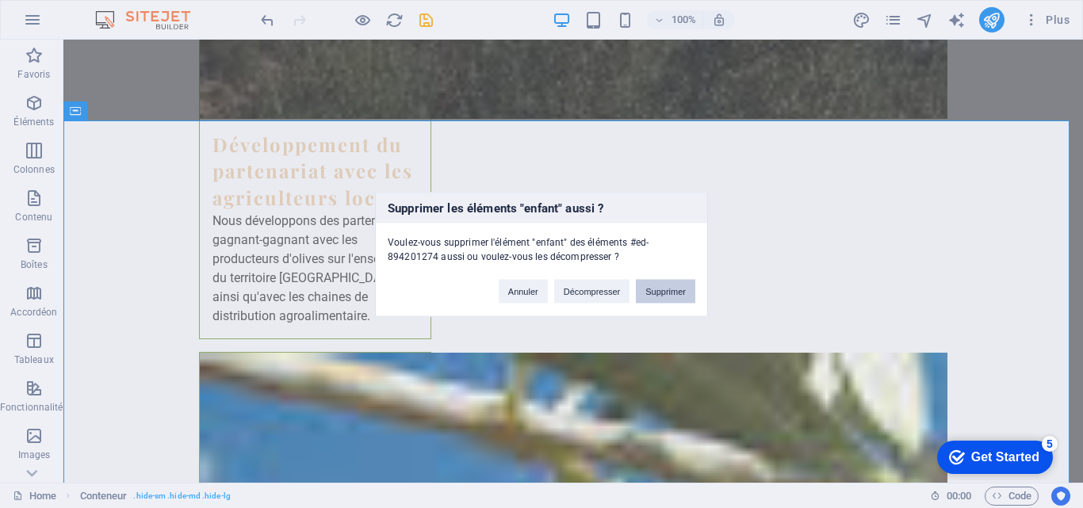
click at [655, 300] on button "Supprimer" at bounding box center [665, 291] width 59 height 24
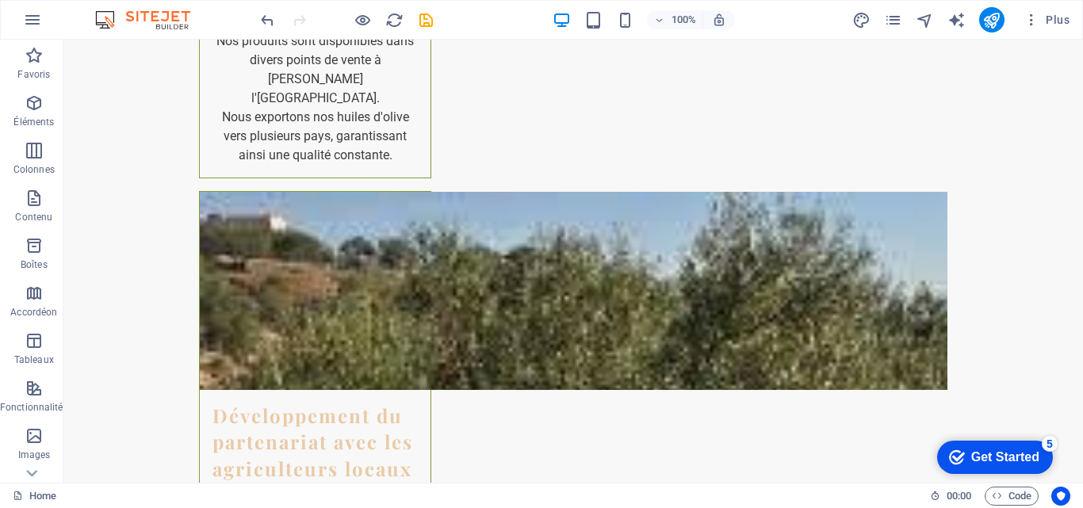
scroll to position [3645, 0]
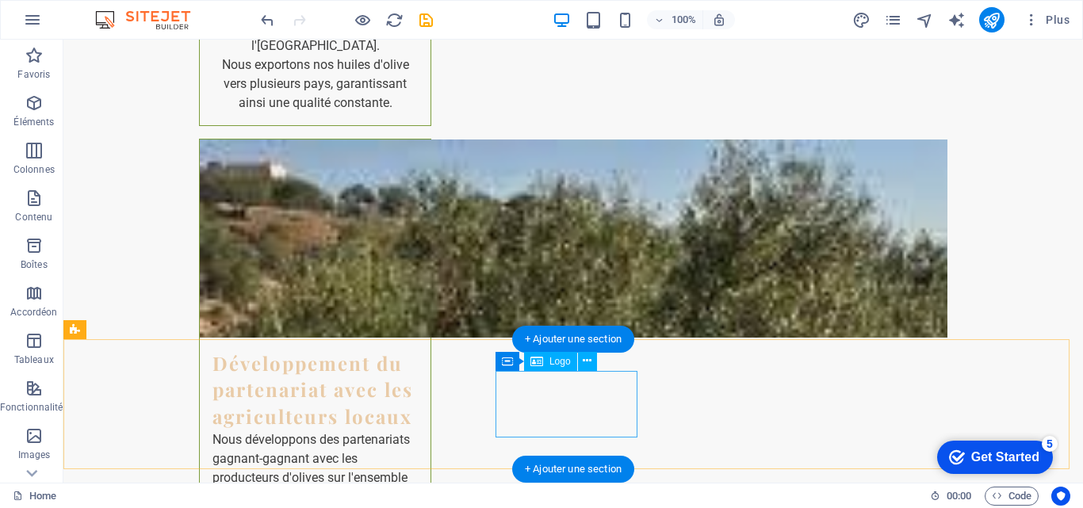
drag, startPoint x: 591, startPoint y: 417, endPoint x: 591, endPoint y: 439, distance: 22.2
select select "footer"
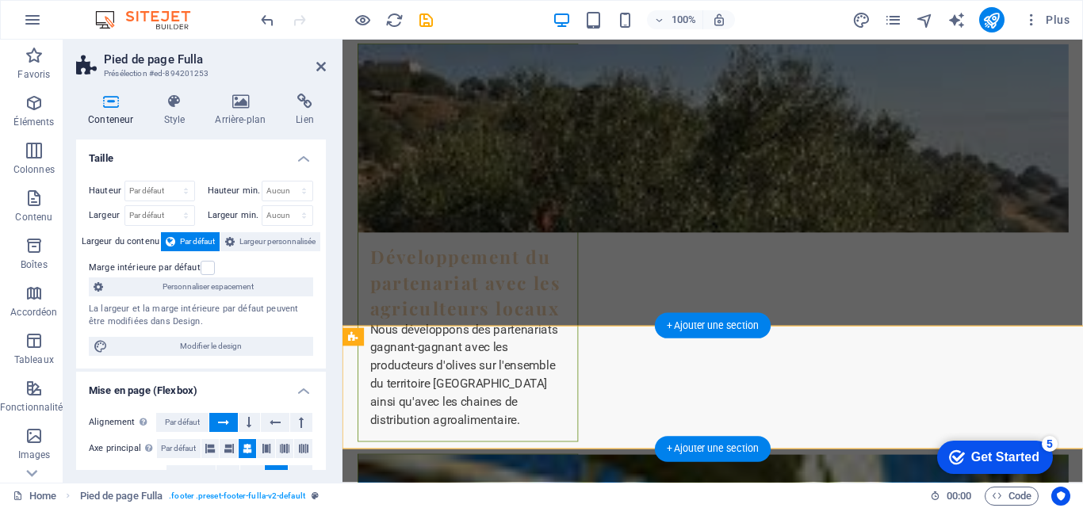
scroll to position [3643, 0]
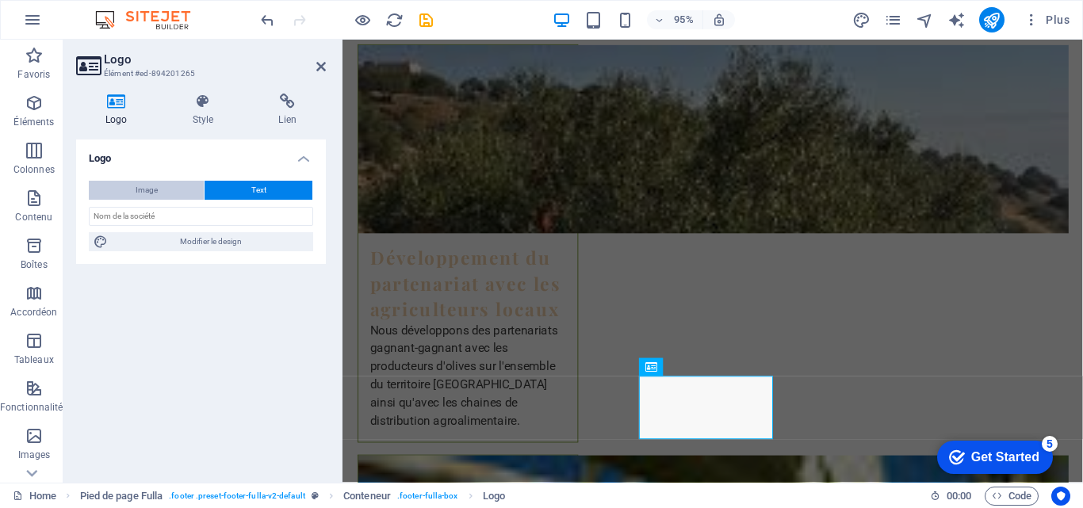
click at [155, 185] on button "Image" at bounding box center [146, 190] width 115 height 19
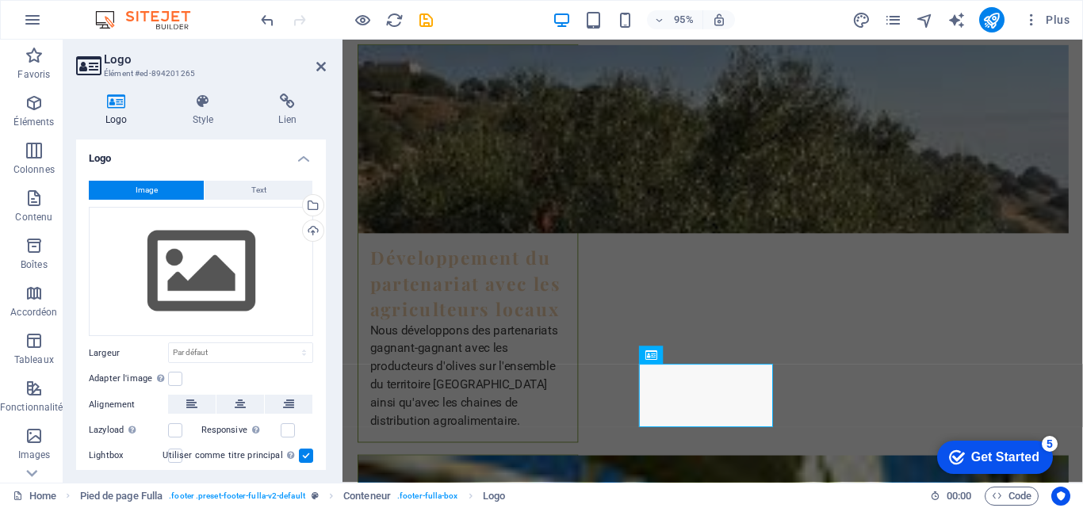
scroll to position [3656, 0]
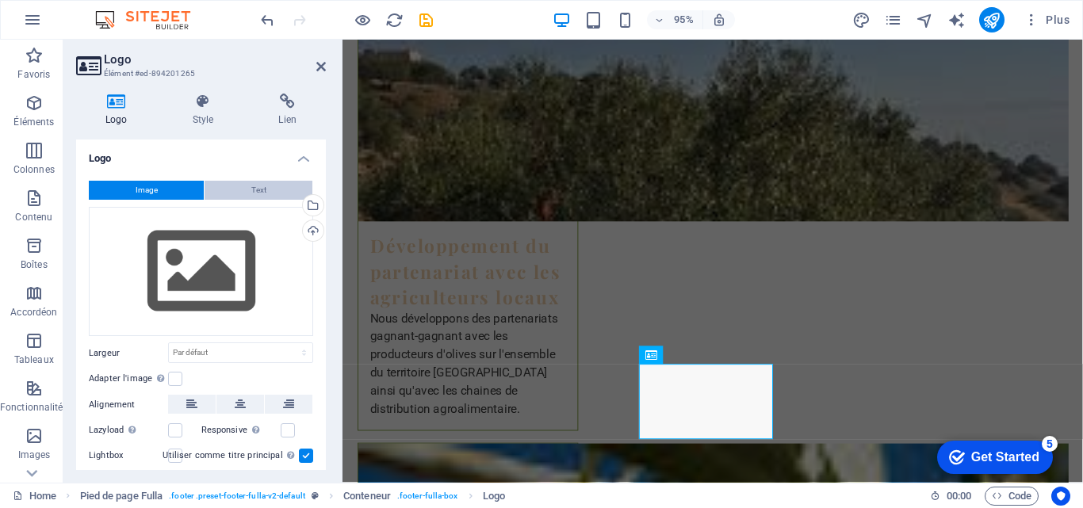
click at [245, 186] on button "Text" at bounding box center [259, 190] width 108 height 19
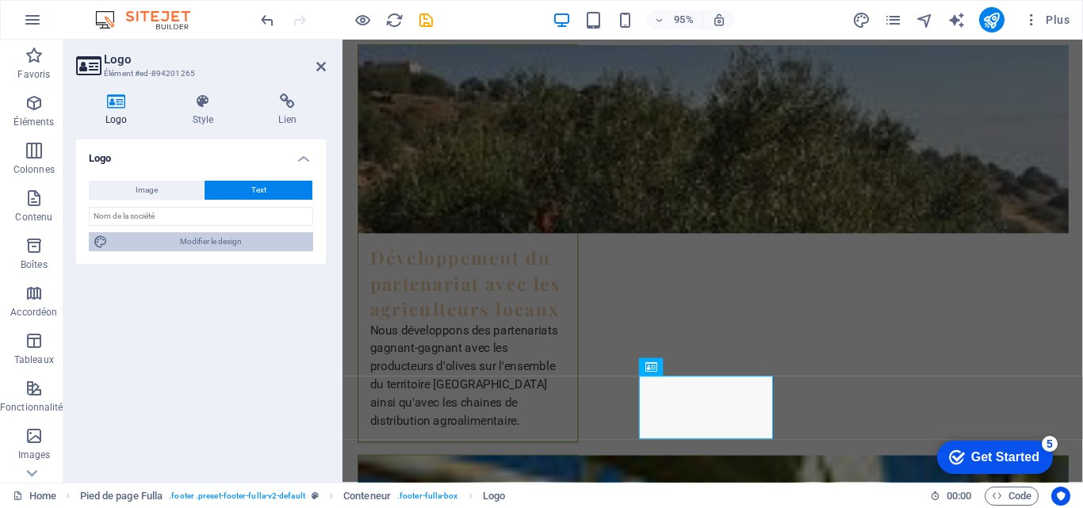
click at [237, 243] on span "Modifier le design" at bounding box center [211, 241] width 196 height 19
select select "px"
select select "200"
select select "px"
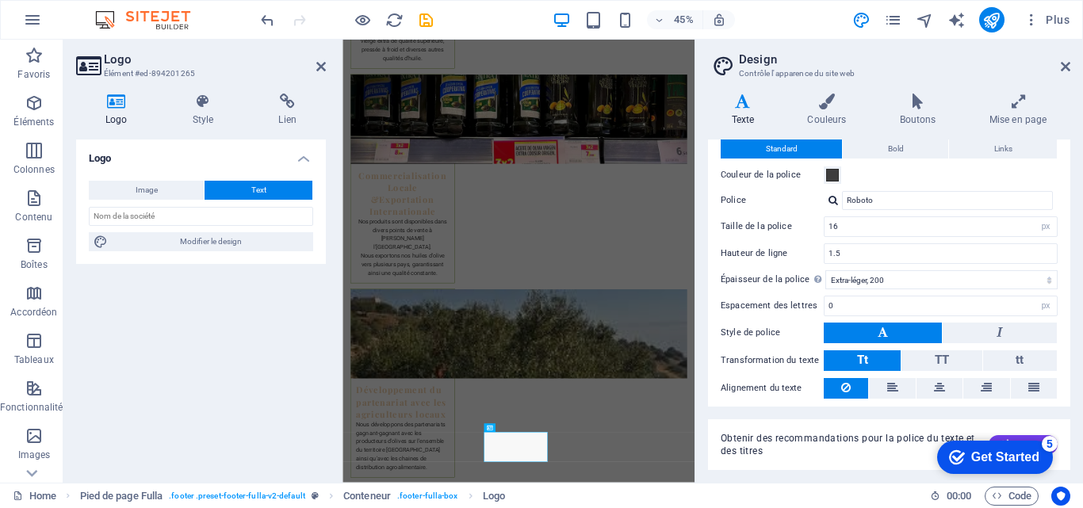
scroll to position [43, 0]
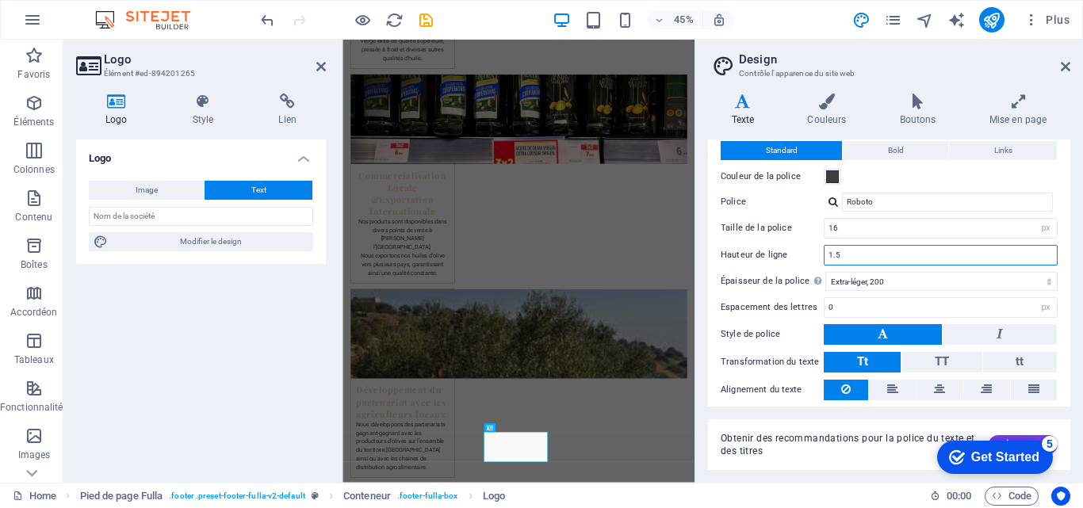
click at [829, 255] on input "1.5" at bounding box center [941, 255] width 232 height 19
click at [832, 256] on input "1.5" at bounding box center [941, 255] width 232 height 19
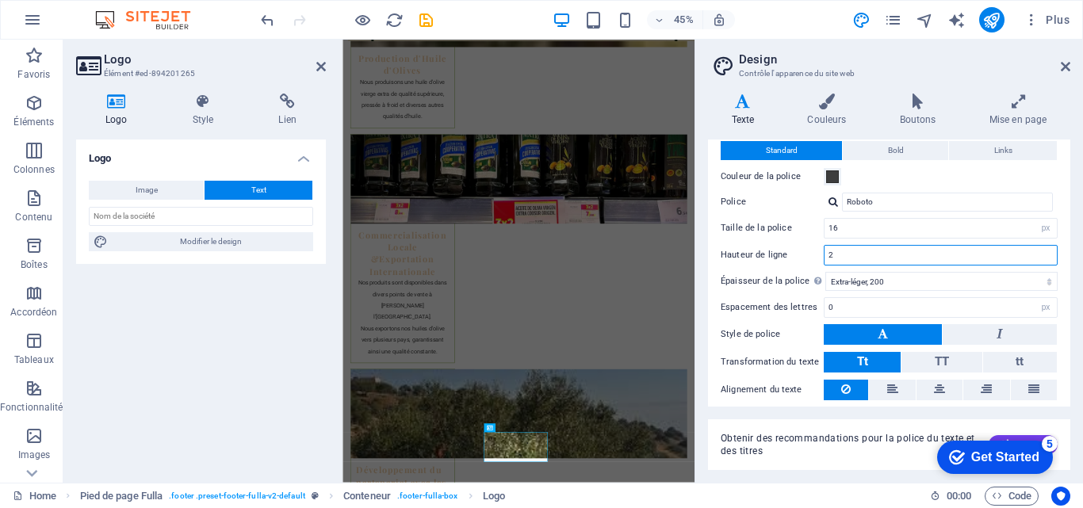
scroll to position [3803, 0]
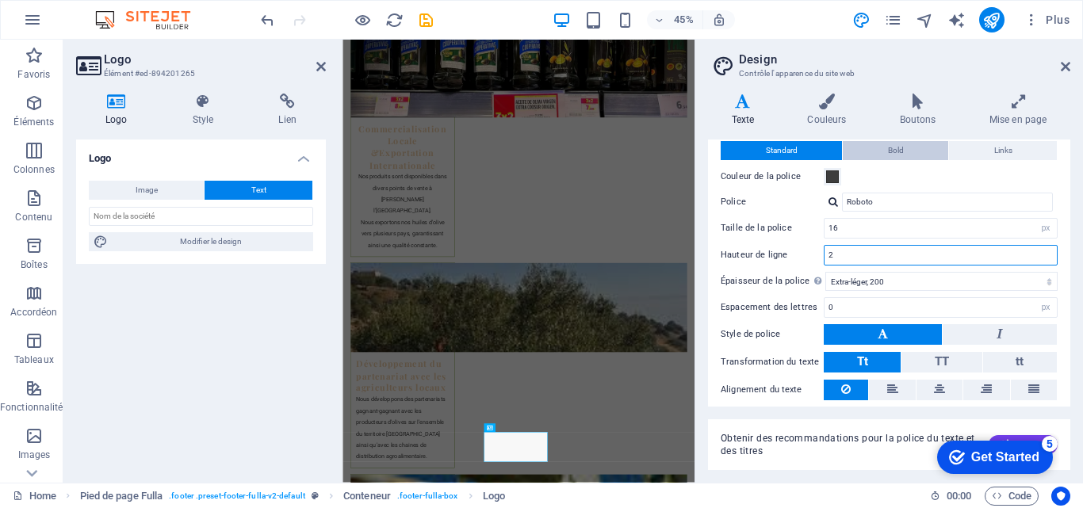
type input "2"
click at [924, 144] on button "Bold" at bounding box center [895, 150] width 105 height 19
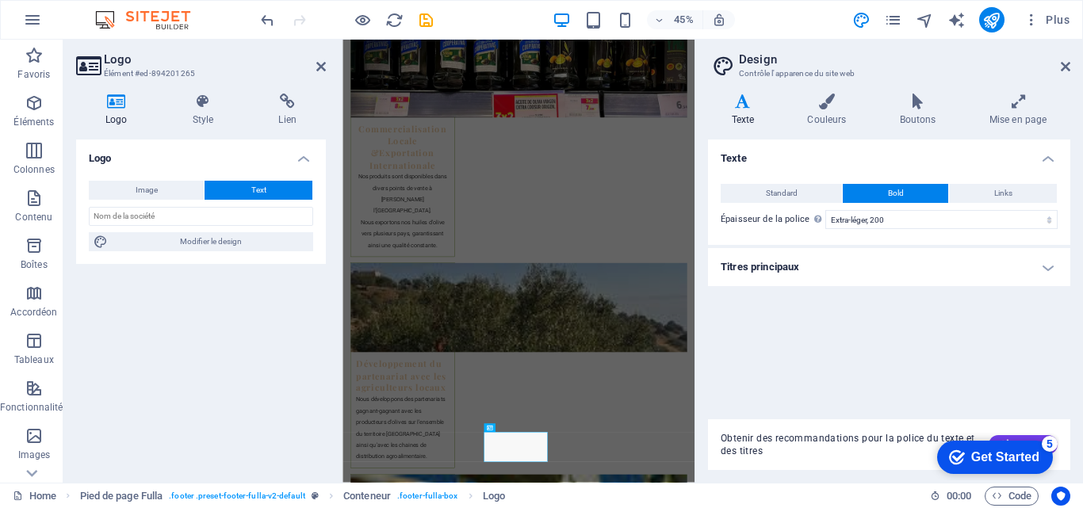
scroll to position [0, 0]
click at [988, 193] on button "Links" at bounding box center [1003, 193] width 108 height 19
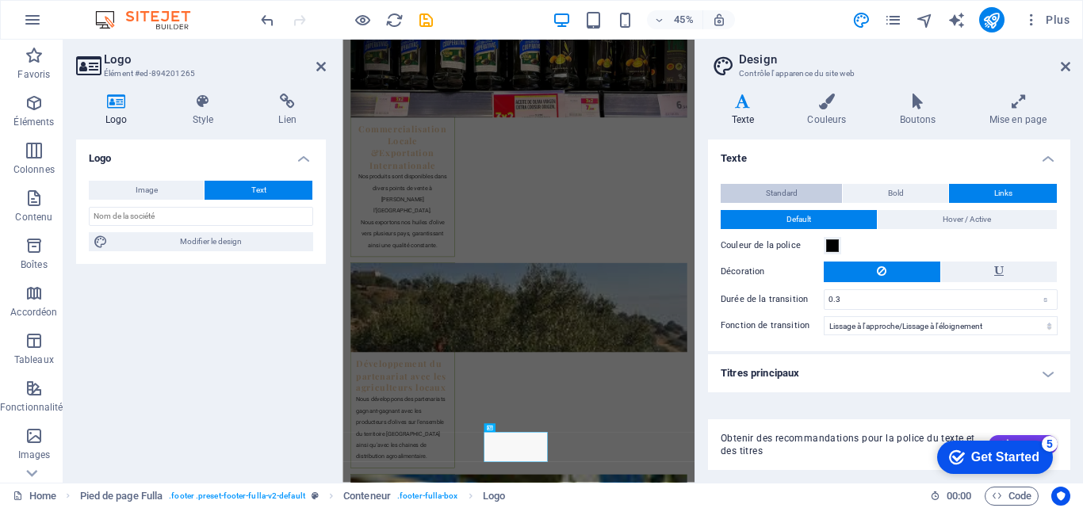
click at [787, 189] on span "Standard" at bounding box center [782, 193] width 32 height 19
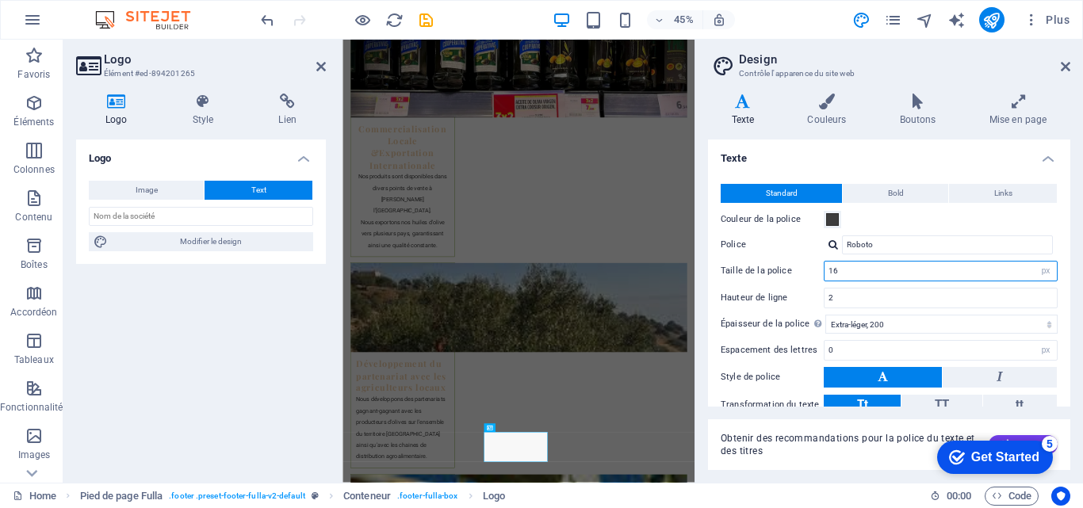
drag, startPoint x: 830, startPoint y: 268, endPoint x: 841, endPoint y: 270, distance: 11.2
click at [841, 270] on input "16" at bounding box center [941, 271] width 232 height 19
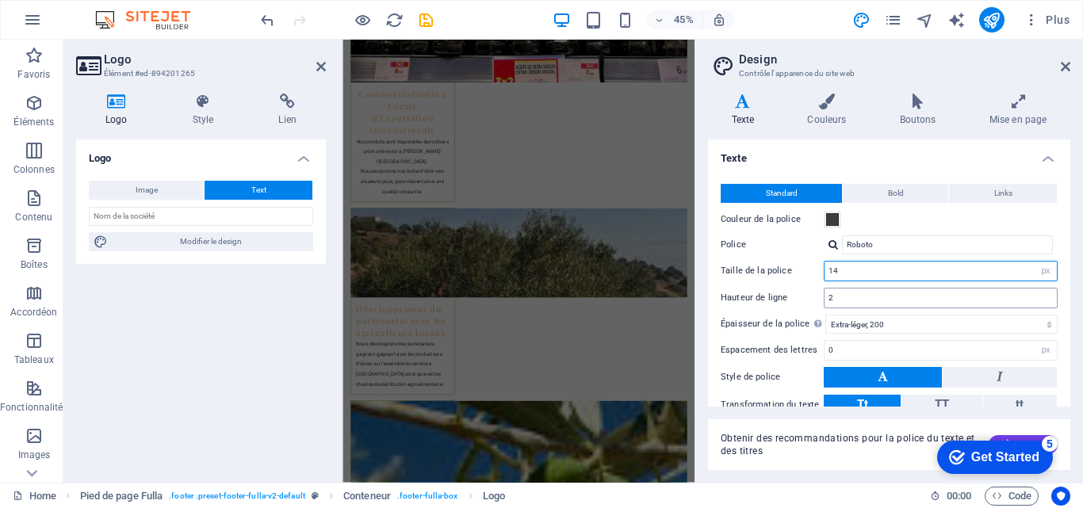
scroll to position [3636, 0]
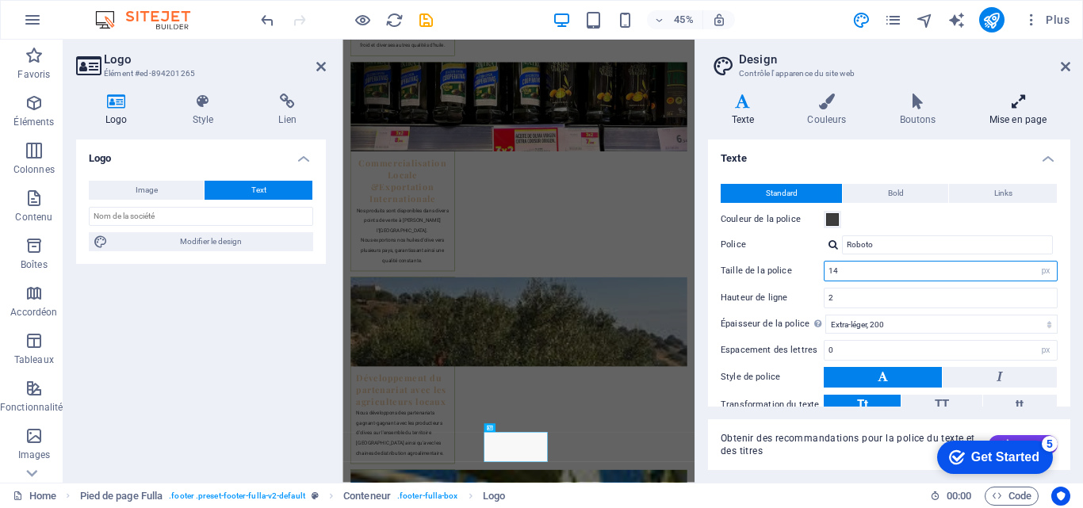
type input "14"
click at [997, 116] on h4 "Mise en page" at bounding box center [1018, 110] width 105 height 33
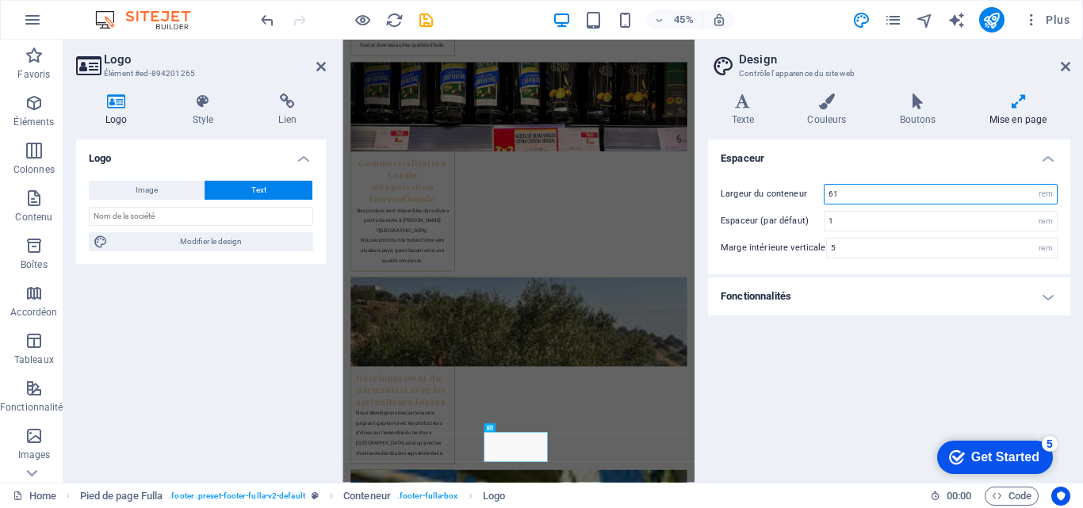
drag, startPoint x: 829, startPoint y: 196, endPoint x: 848, endPoint y: 200, distance: 19.4
click at [848, 200] on input "61" at bounding box center [941, 194] width 232 height 19
type input "80"
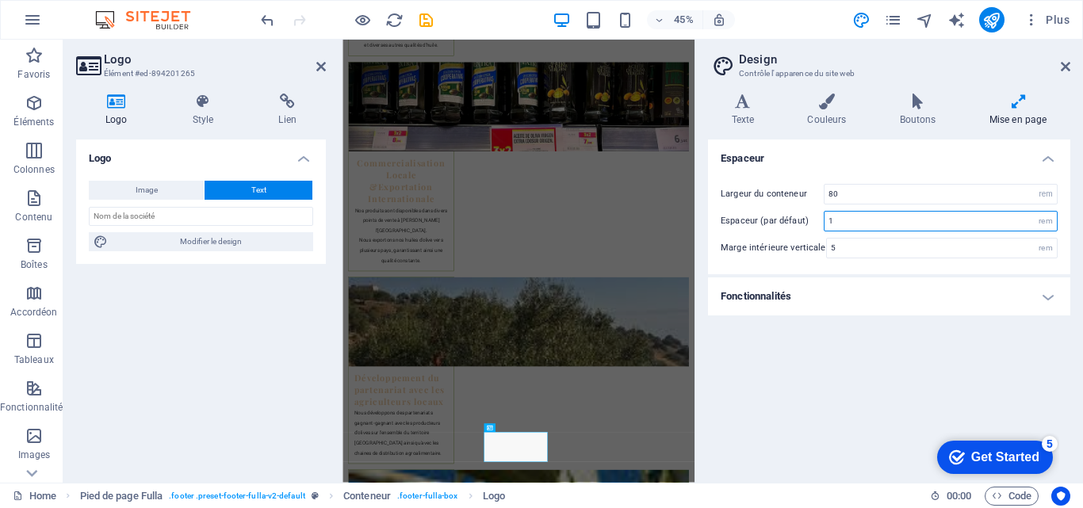
click at [848, 216] on input "1" at bounding box center [941, 221] width 232 height 19
click at [1046, 296] on h4 "Fonctionnalités" at bounding box center [889, 296] width 362 height 38
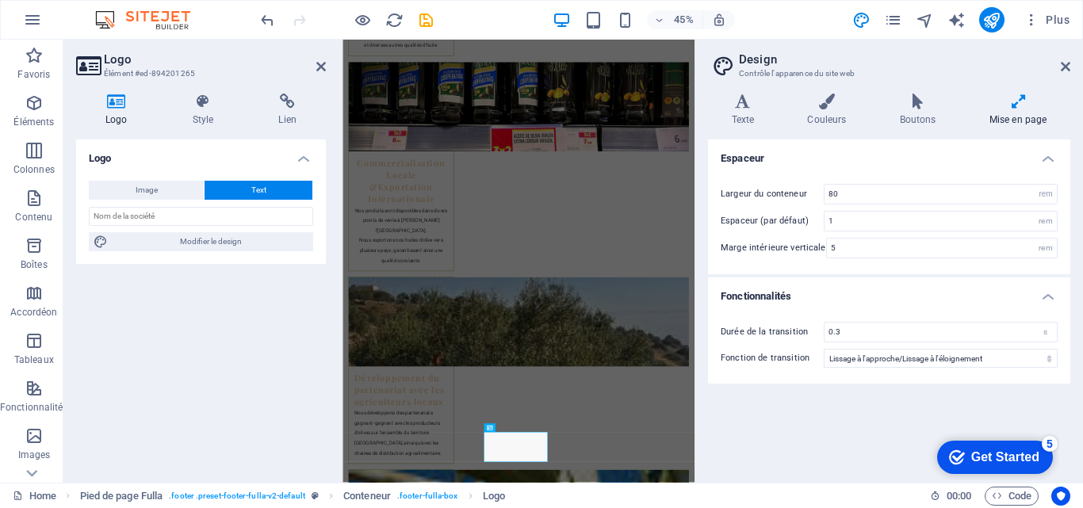
click at [1046, 296] on h4 "Fonctionnalités" at bounding box center [889, 291] width 362 height 29
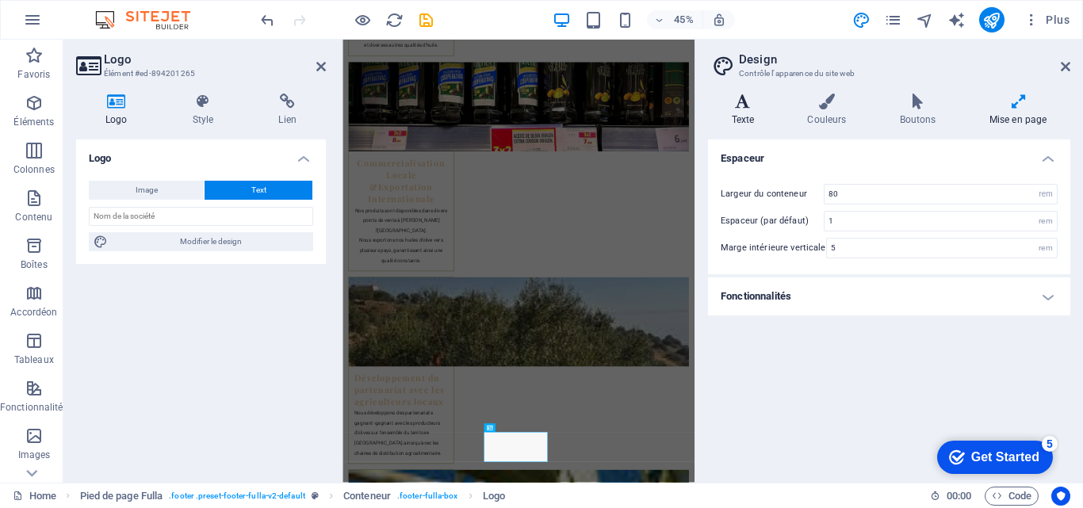
click at [739, 112] on h4 "Texte" at bounding box center [746, 110] width 76 height 33
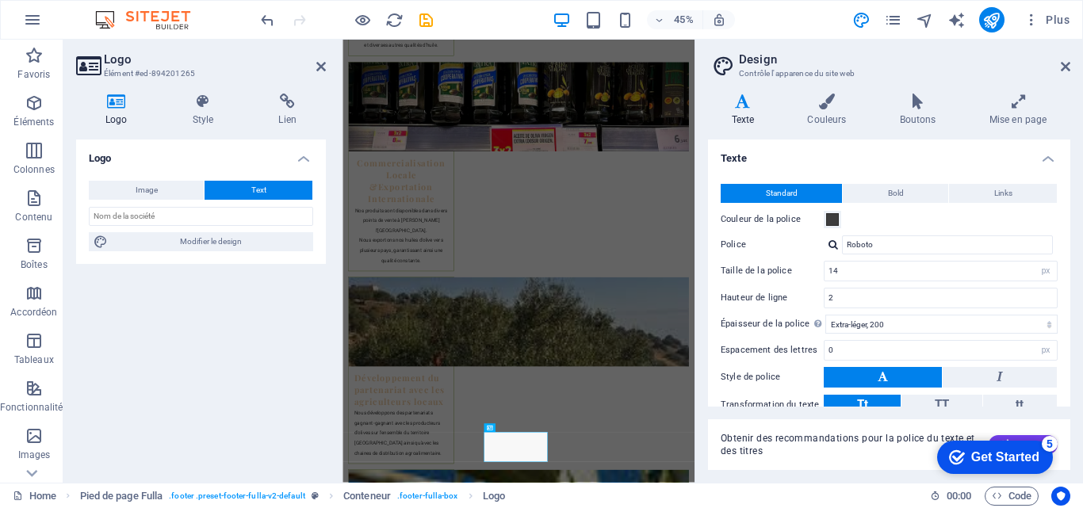
click at [738, 110] on h4 "Texte" at bounding box center [746, 110] width 76 height 33
click at [1068, 71] on icon at bounding box center [1066, 66] width 10 height 13
drag, startPoint x: 1410, startPoint y: 110, endPoint x: 1100, endPoint y: 72, distance: 312.3
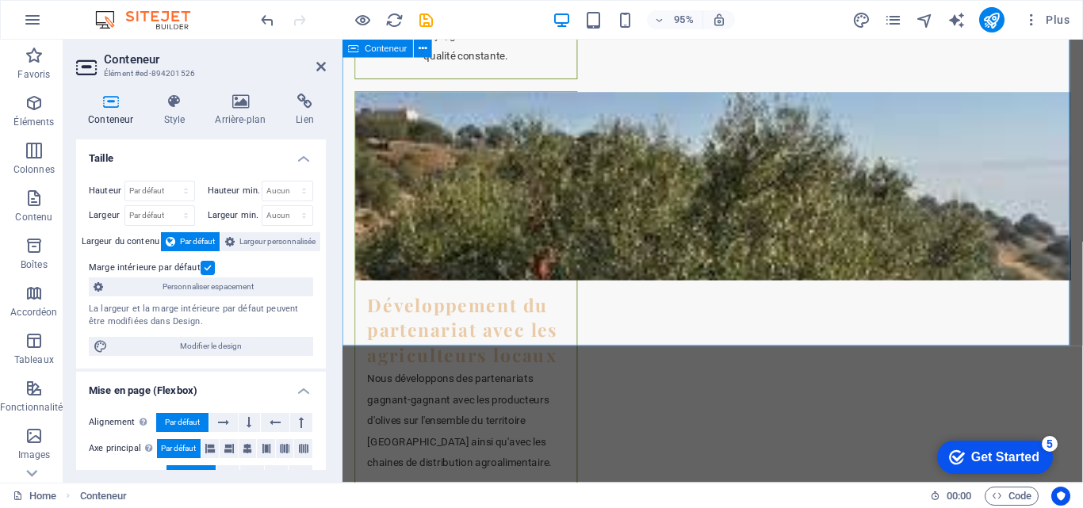
scroll to position [3712, 0]
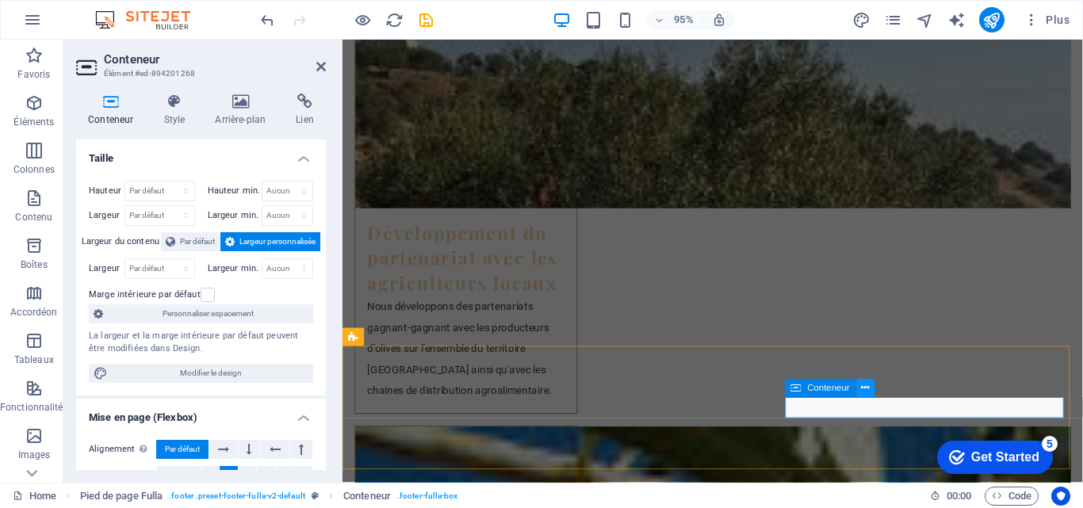
click at [871, 388] on button at bounding box center [866, 389] width 18 height 18
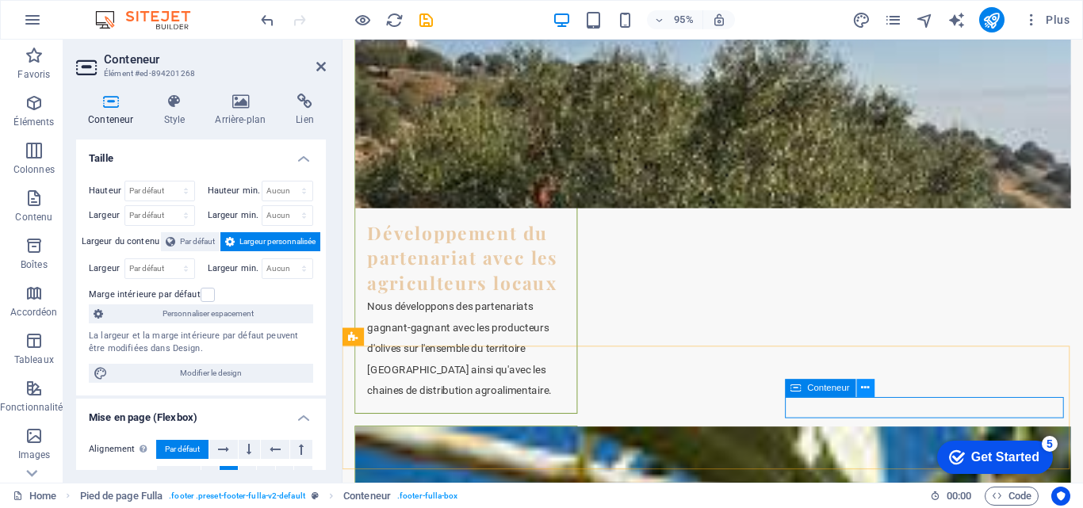
click at [869, 386] on icon at bounding box center [866, 389] width 8 height 16
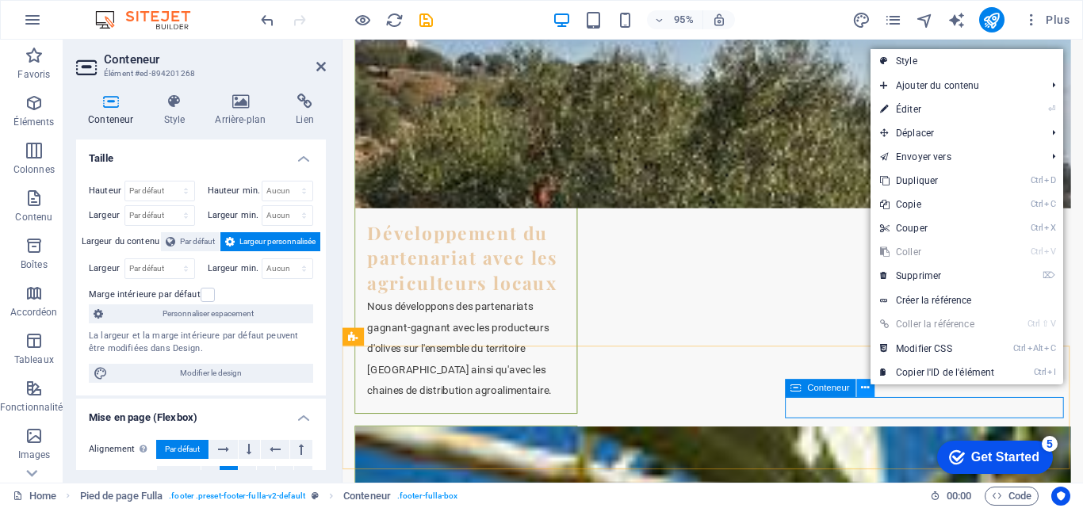
click at [869, 386] on icon at bounding box center [866, 389] width 8 height 16
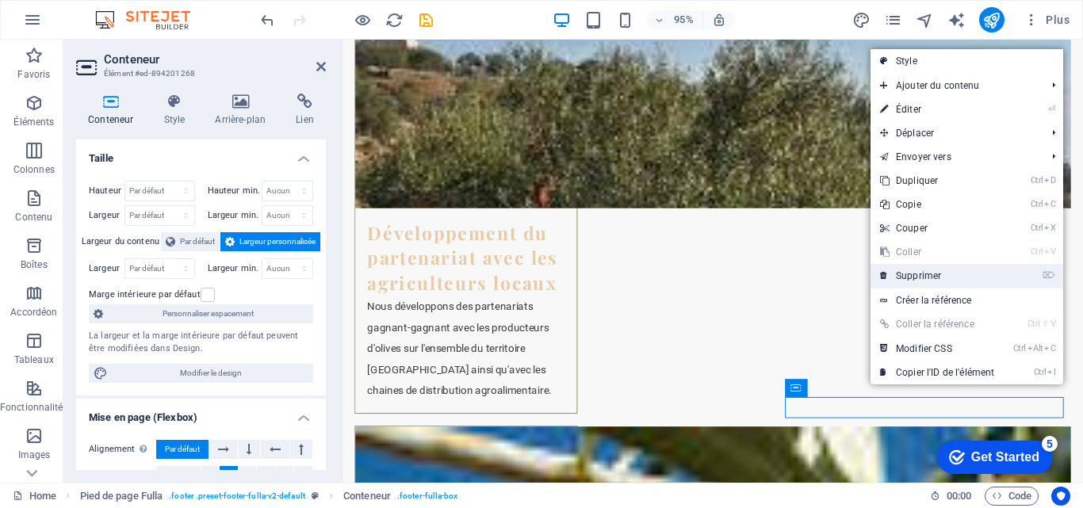
click at [901, 277] on link "⌦ Supprimer" at bounding box center [937, 276] width 133 height 24
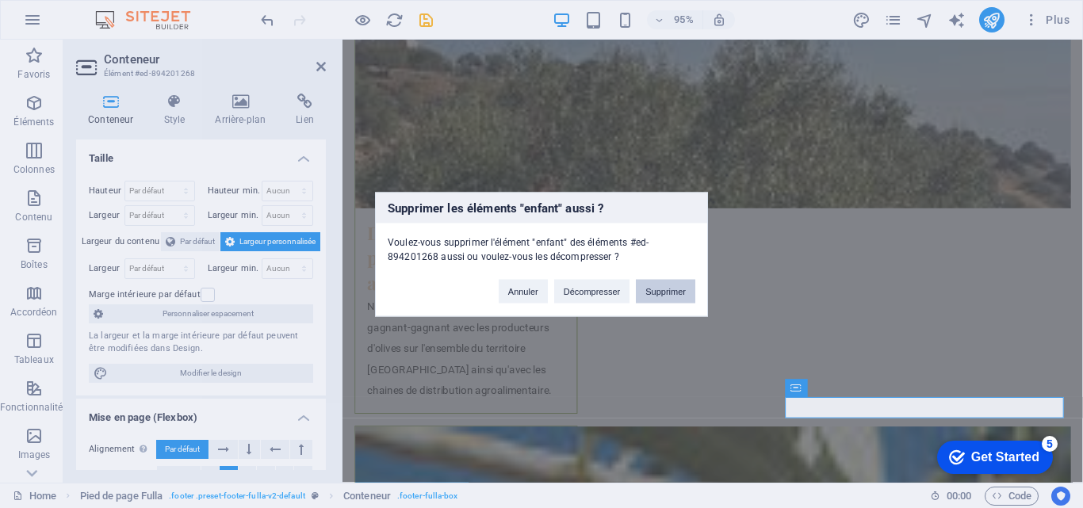
click at [647, 286] on button "Supprimer" at bounding box center [665, 291] width 59 height 24
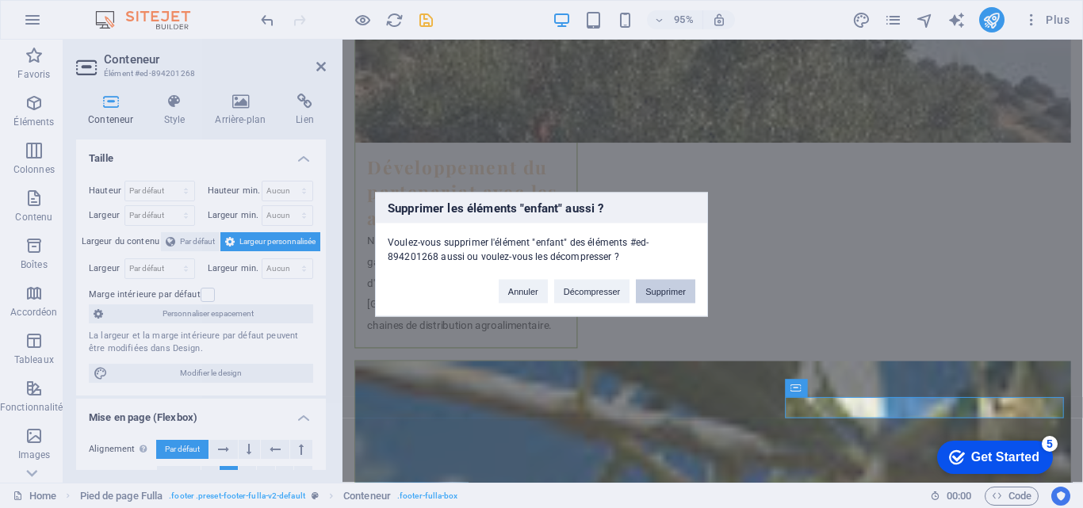
scroll to position [3630, 0]
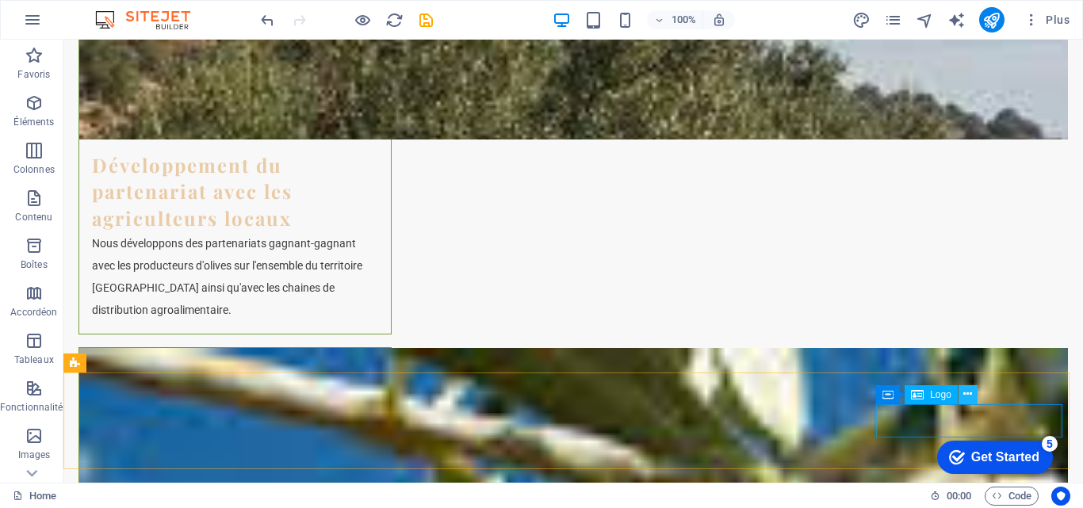
click at [965, 392] on icon at bounding box center [967, 394] width 9 height 17
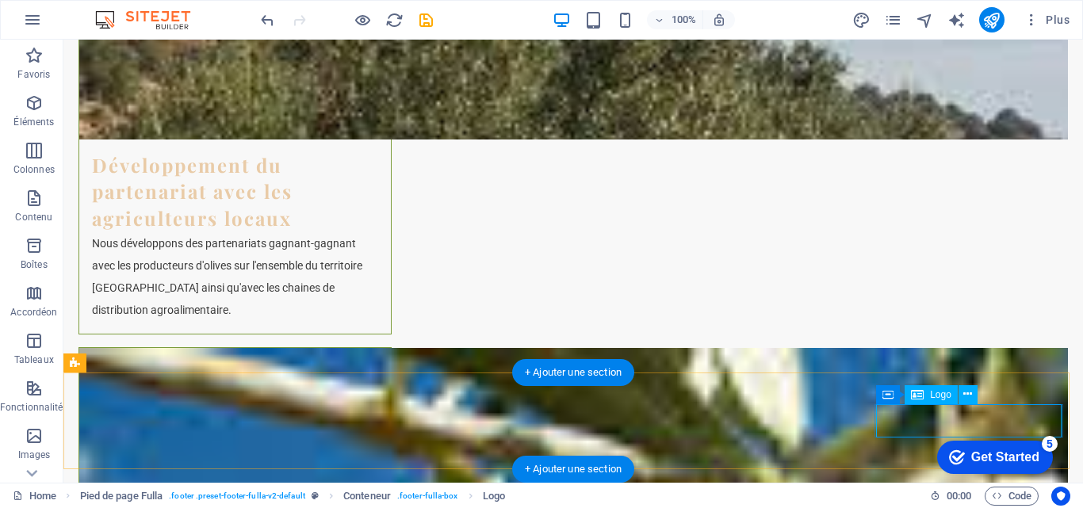
drag, startPoint x: 890, startPoint y: 410, endPoint x: 921, endPoint y: 414, distance: 32.0
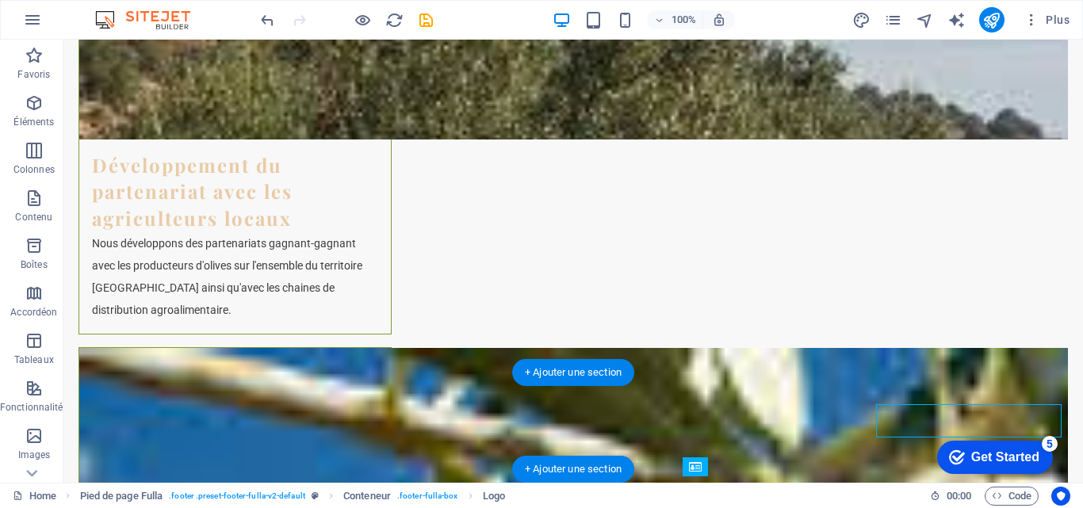
drag, startPoint x: 922, startPoint y: 415, endPoint x: 672, endPoint y: 434, distance: 250.4
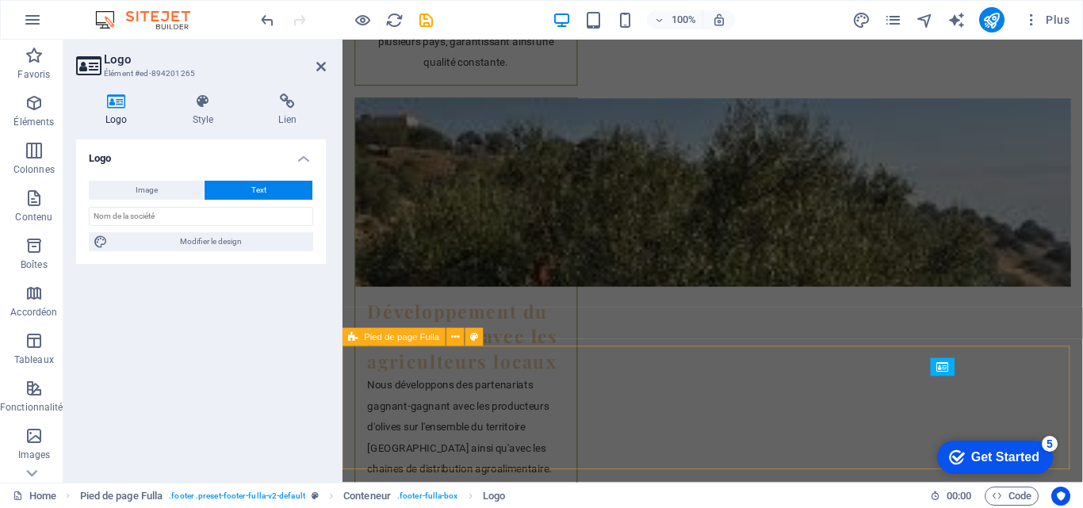
scroll to position [3712, 0]
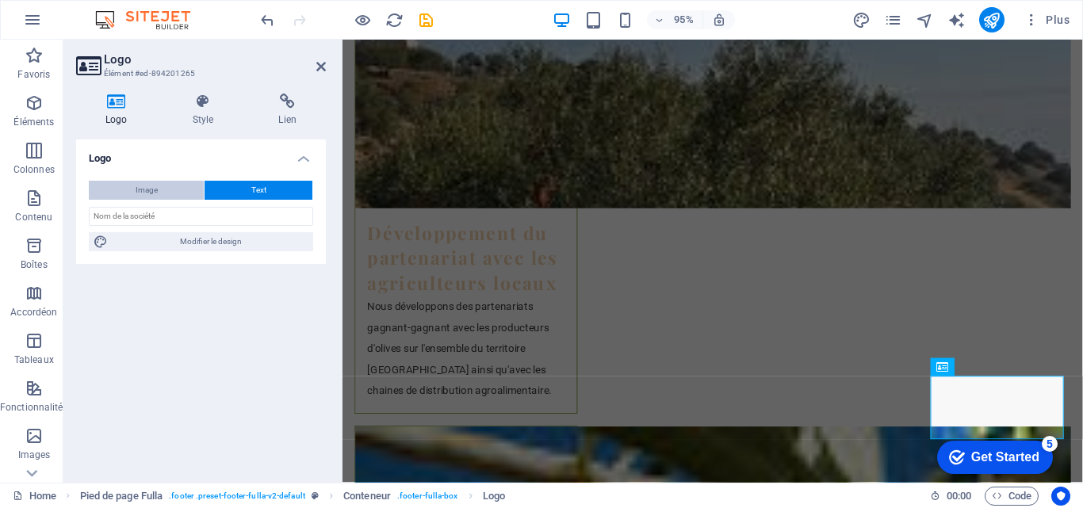
click at [137, 183] on span "Image" at bounding box center [147, 190] width 22 height 19
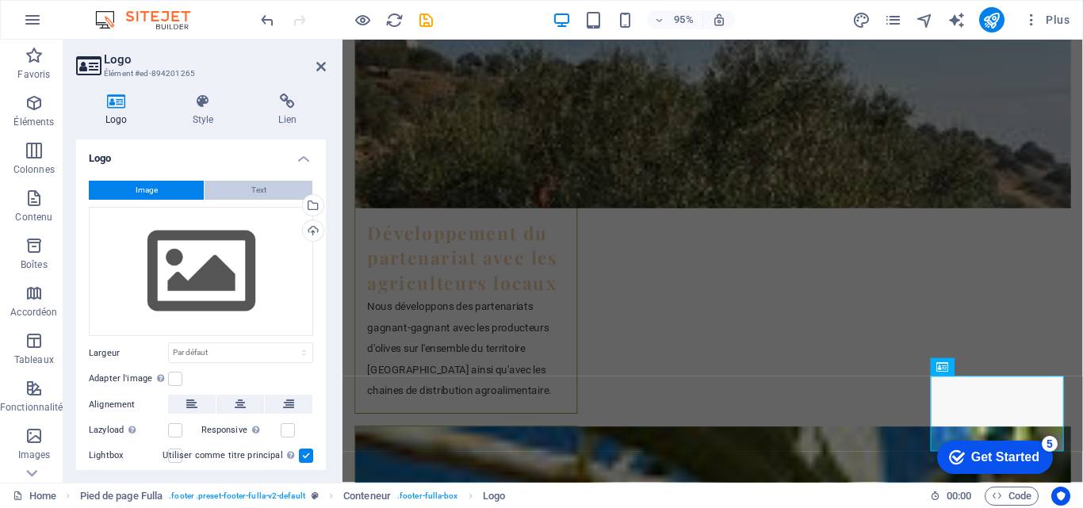
click at [205, 190] on button "Text" at bounding box center [259, 190] width 108 height 19
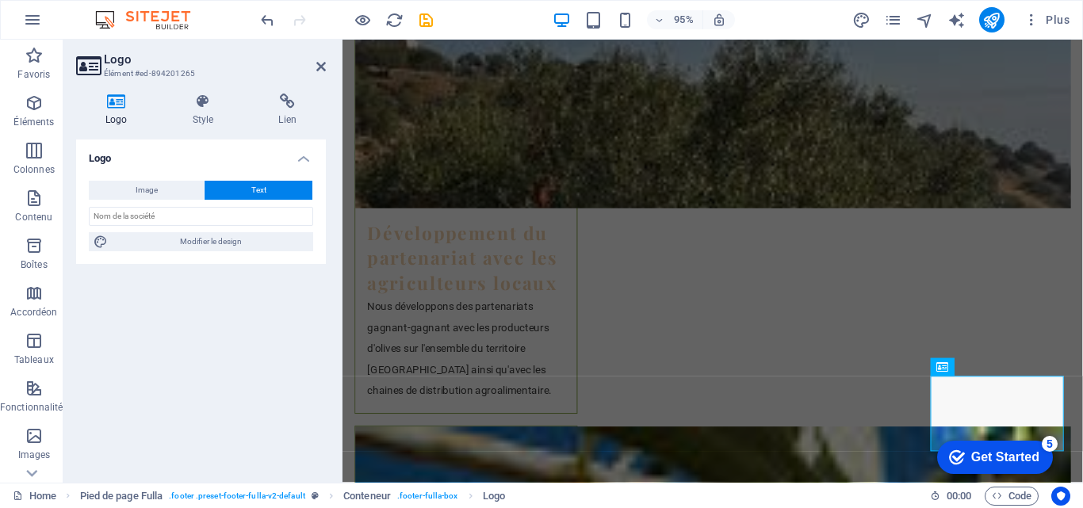
click at [205, 190] on button "Text" at bounding box center [259, 190] width 108 height 19
click at [297, 71] on header "Logo Élément #ed-894201265" at bounding box center [201, 60] width 250 height 41
click at [321, 67] on icon at bounding box center [321, 66] width 10 height 13
drag, startPoint x: 664, startPoint y: 107, endPoint x: 600, endPoint y: 67, distance: 75.2
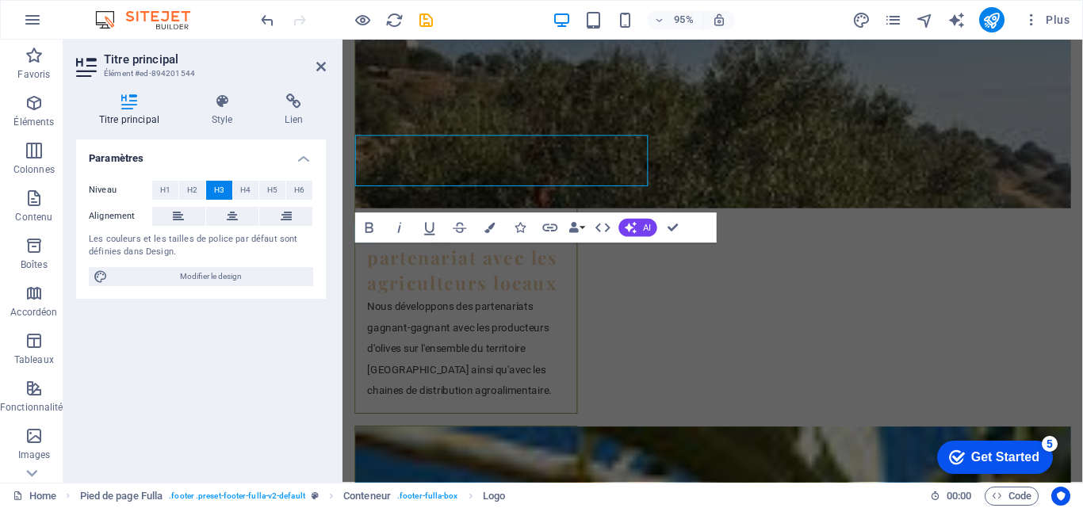
scroll to position [3443, 0]
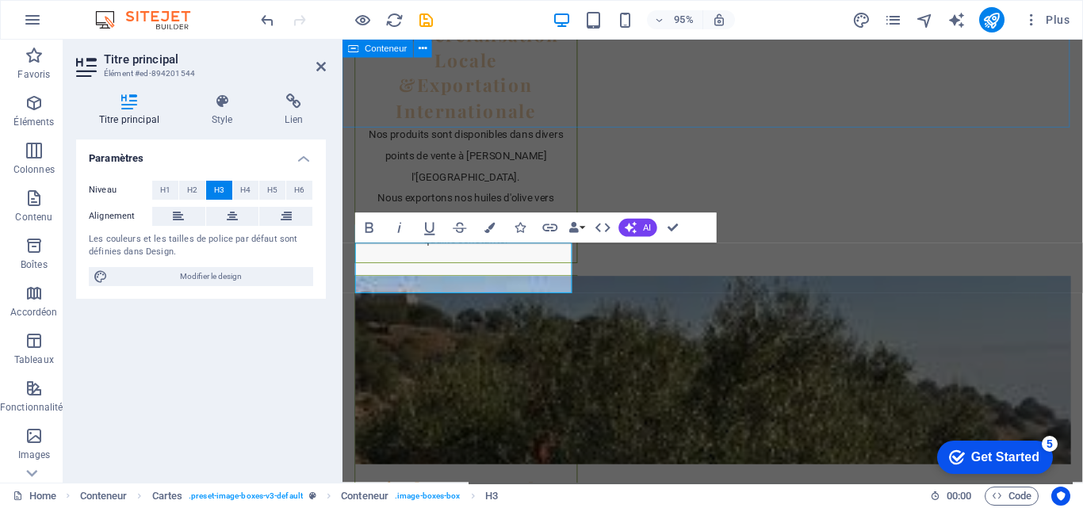
drag, startPoint x: 820, startPoint y: 123, endPoint x: 1075, endPoint y: 116, distance: 255.4
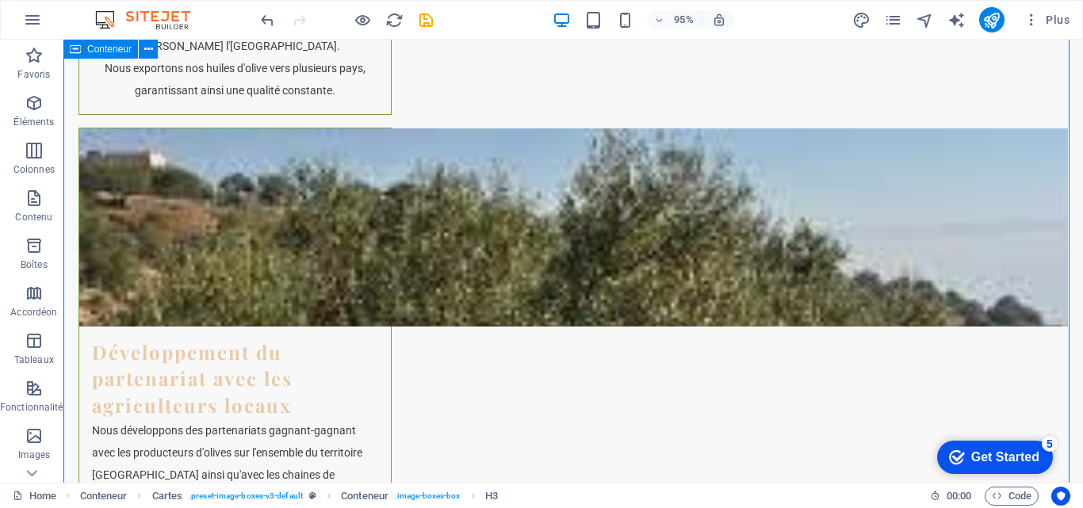
scroll to position [3042, 0]
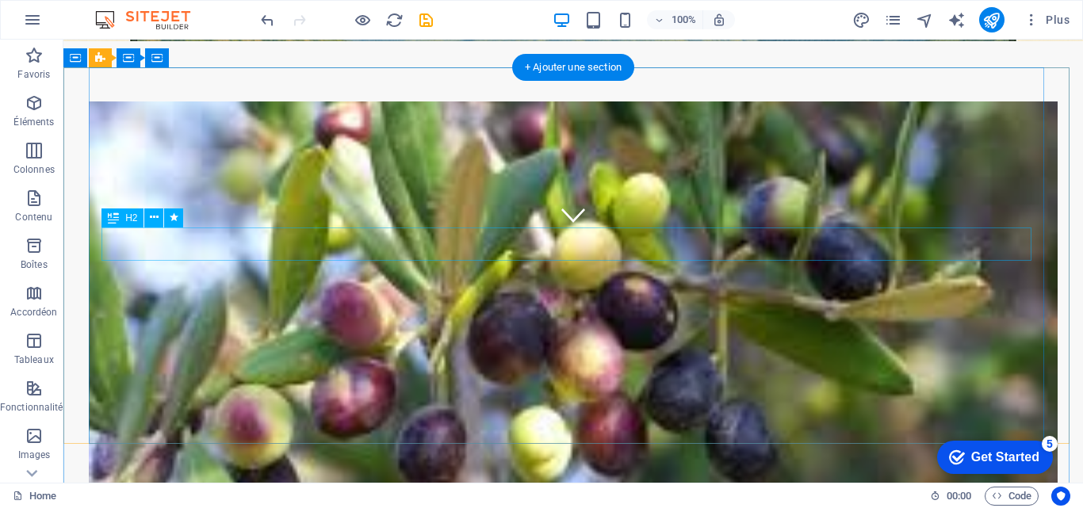
scroll to position [0, 0]
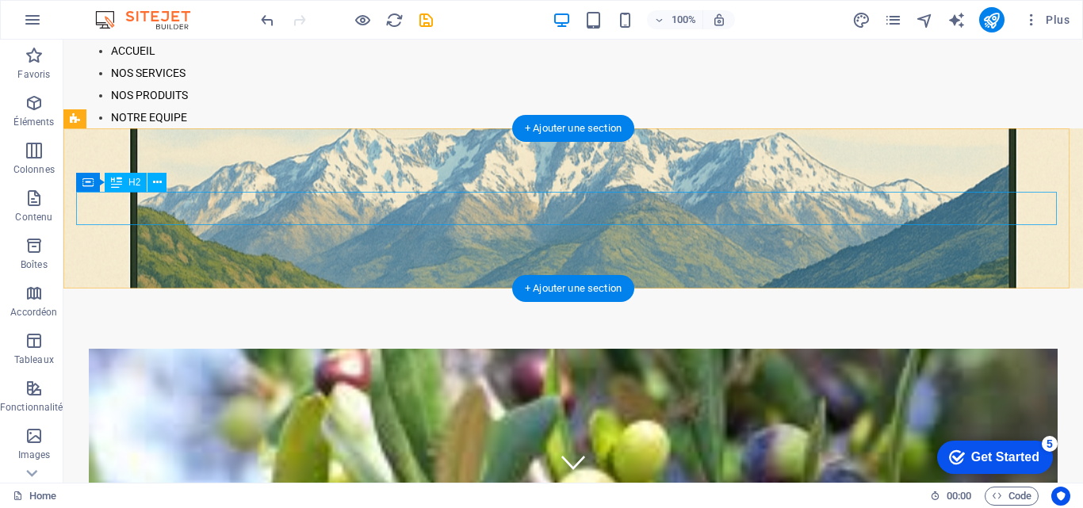
click at [585, 352] on div "SARL NATIV OIL ''OUARKIK'' Nouvelle Huilerie Moderne en [GEOGRAPHIC_DATA]" at bounding box center [570, 368] width 989 height 33
click at [198, 352] on div "SARL NATIV OIL ''OUARKIK'' Nouvelle Huilerie Moderne en [GEOGRAPHIC_DATA]" at bounding box center [570, 368] width 989 height 33
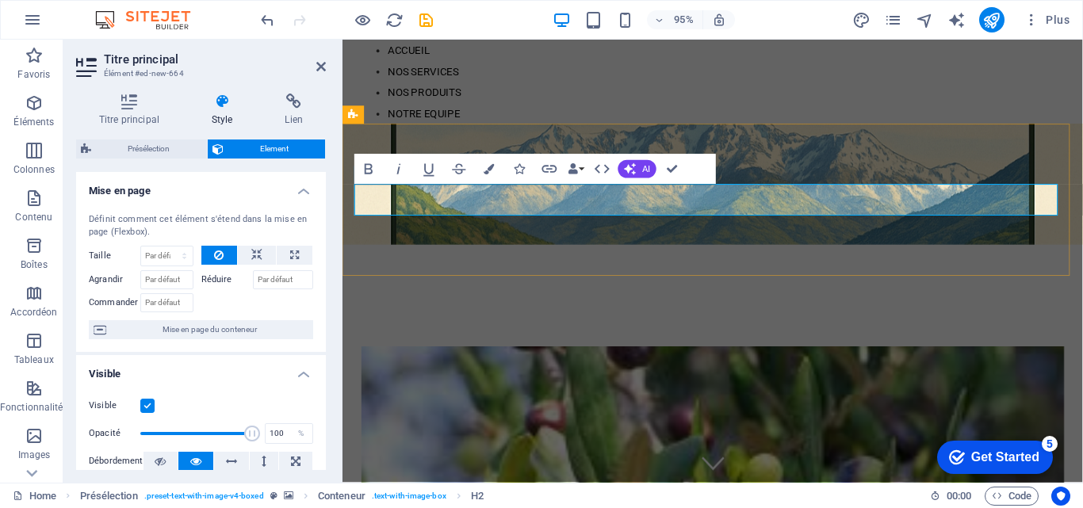
click at [361, 320] on span "SARL NATIV OIL ''OUARKIK'' Nouvelle Huilerie Moderne en [GEOGRAPHIC_DATA]" at bounding box center [682, 352] width 654 height 65
click at [359, 320] on span "SARL NATIV OIL ''OUARKIK'' Nouvelle Huilerie Moderne en [GEOGRAPHIC_DATA]" at bounding box center [682, 352] width 654 height 65
click at [355, 320] on span "SARL NATIV OIL ''OUARKIK'' Nouvelle Huilerie Moderne en [GEOGRAPHIC_DATA]" at bounding box center [682, 352] width 654 height 65
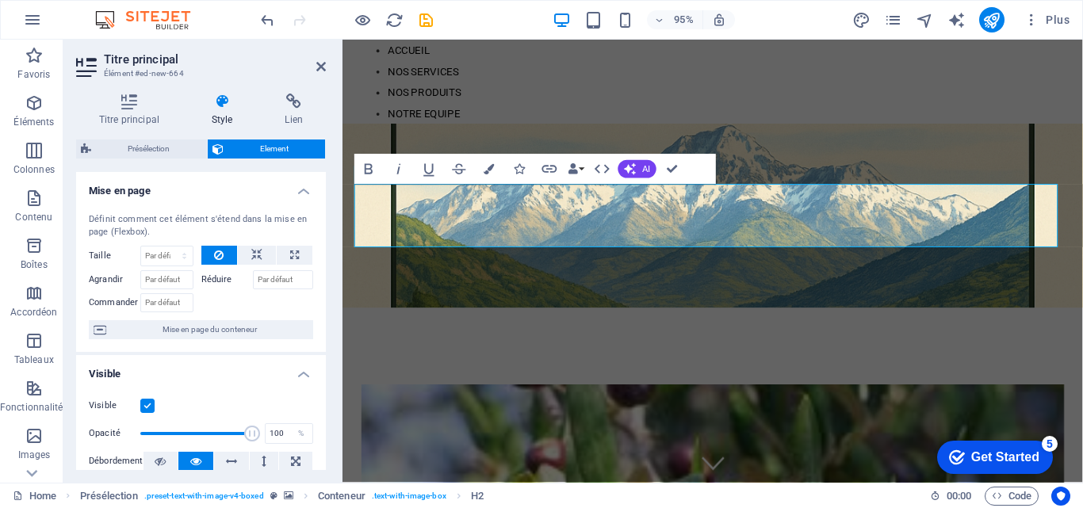
click at [558, 279] on figure at bounding box center [732, 224] width 779 height 193
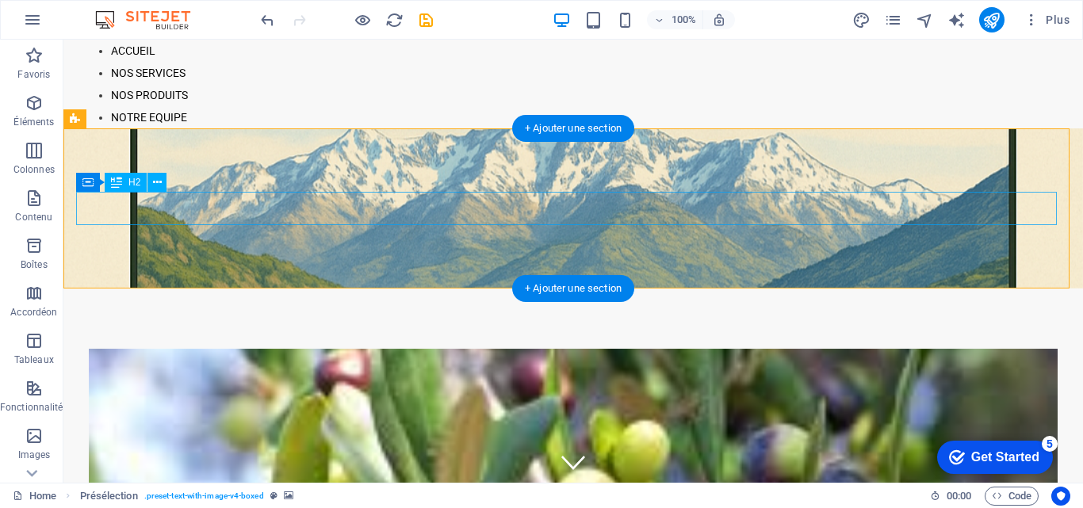
click at [207, 352] on div "SARL NATIV OIL ''OUARKIK'' Nouvelle Huilerie Moderne en [GEOGRAPHIC_DATA]" at bounding box center [570, 368] width 989 height 33
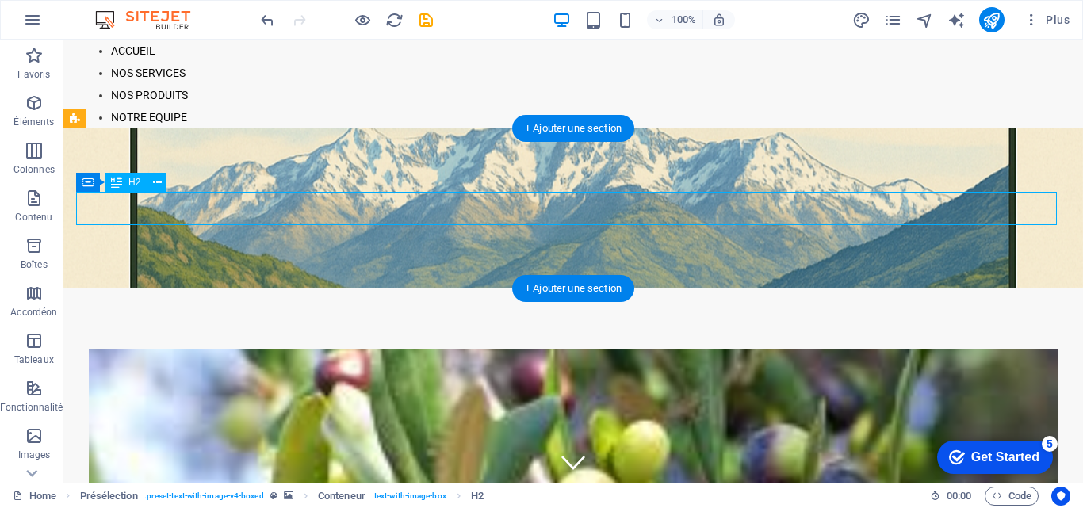
click at [207, 352] on div "SARL NATIV OIL ''OUARKIK'' Nouvelle Huilerie Moderne en [GEOGRAPHIC_DATA]" at bounding box center [570, 368] width 989 height 33
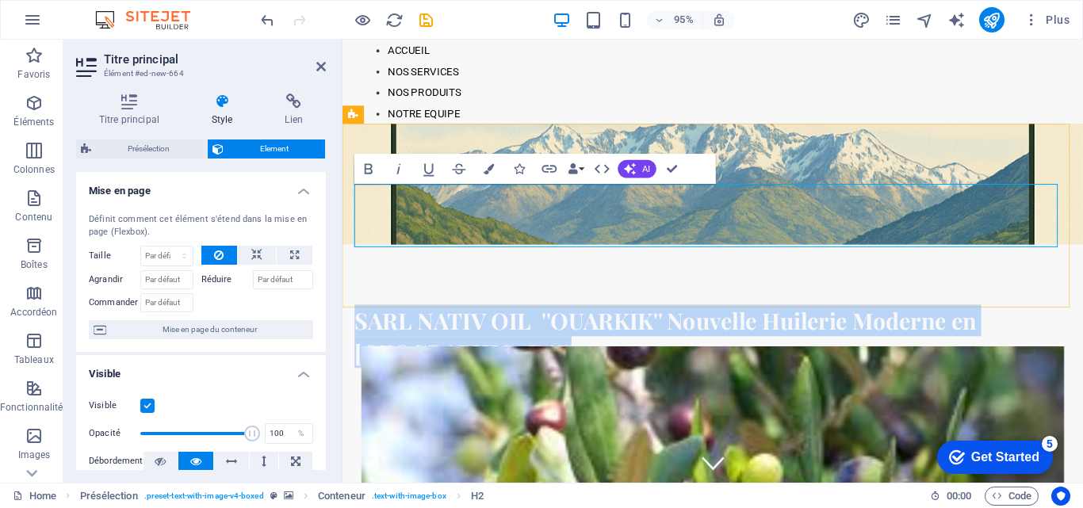
click at [395, 320] on span "SARL NATIV OIL ''OUARKIK'' Nouvelle Huilerie Moderne en [GEOGRAPHIC_DATA]" at bounding box center [682, 352] width 654 height 65
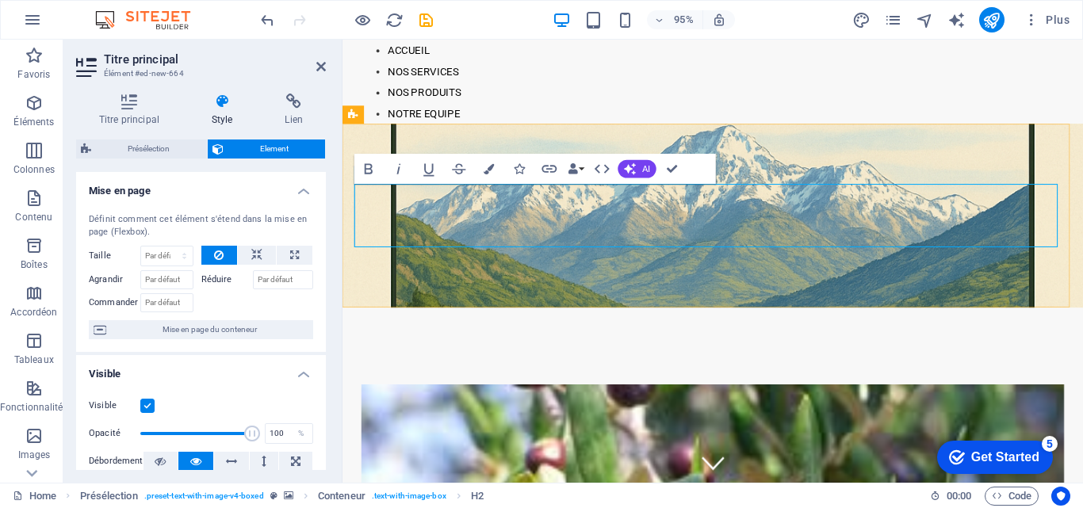
click at [401, 386] on span "SARL NATIV OIL ''OUARKIK'' Nouvelle Huilerie Moderne en [GEOGRAPHIC_DATA]" at bounding box center [682, 418] width 654 height 65
click at [747, 386] on span "SARL NATIV OIL ''OUARKIK'' Nouvelle Huilerie Moderne en [GEOGRAPHIC_DATA]" at bounding box center [682, 418] width 654 height 65
click at [419, 386] on span "SARL NATIV OIL ''OUARKIK'' ‌ Nouvelle Huilerie Moderne en [GEOGRAPHIC_DATA]" at bounding box center [699, 418] width 688 height 65
click at [508, 386] on span "SARL NATIV OIL ''OUARKIK'' ‌ Nouvelle Huilerie Moderne en [GEOGRAPHIC_DATA]" at bounding box center [699, 418] width 688 height 65
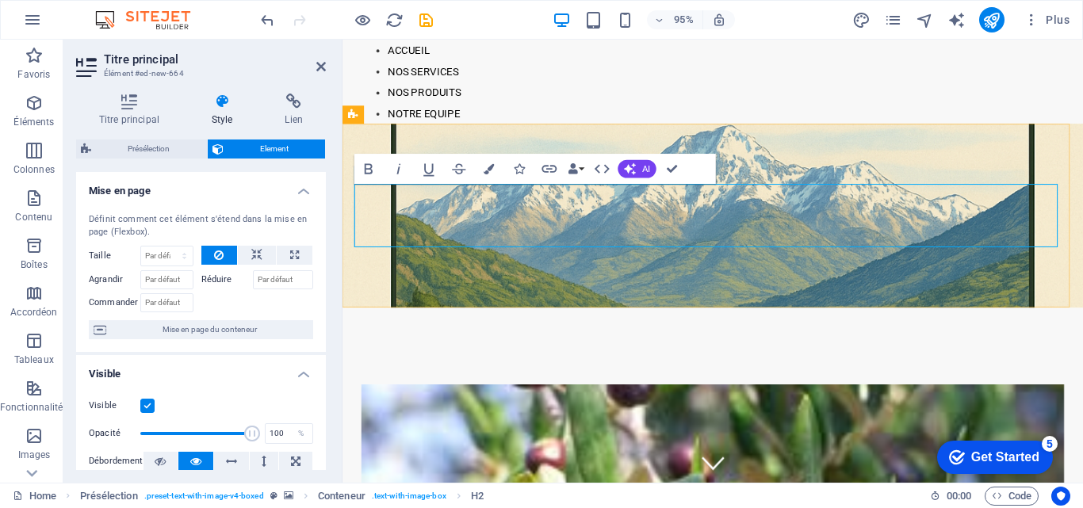
click at [463, 386] on span "SARL NATIV OIL ''OUARKIK'' ‌ Nouvelle Huilerie Moderne en [GEOGRAPHIC_DATA]" at bounding box center [699, 418] width 688 height 65
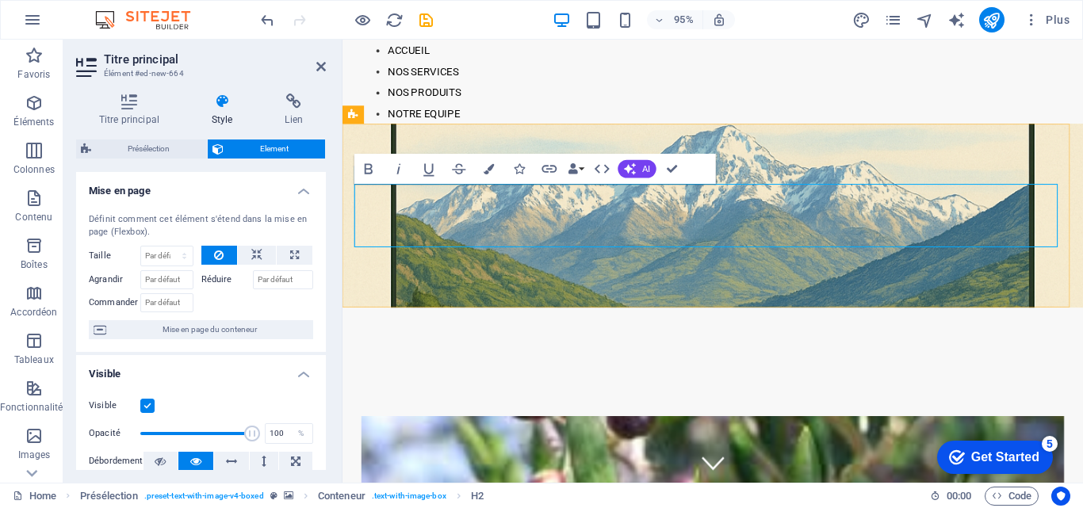
click at [603, 386] on span "SARL NATIV OIL ''OUARKIK'' ‌ Nouvelle Huilerie Moderne en [GEOGRAPHIC_DATA]" at bounding box center [617, 435] width 525 height 98
drag, startPoint x: 587, startPoint y: 212, endPoint x: 791, endPoint y: 195, distance: 204.5
click at [791, 386] on span "SARL NATIV OIL ''OUARKIK'' ‌ Nouvelle Huilerie Moderne en [GEOGRAPHIC_DATA]" at bounding box center [617, 435] width 525 height 98
click at [370, 163] on icon "button" at bounding box center [369, 169] width 18 height 18
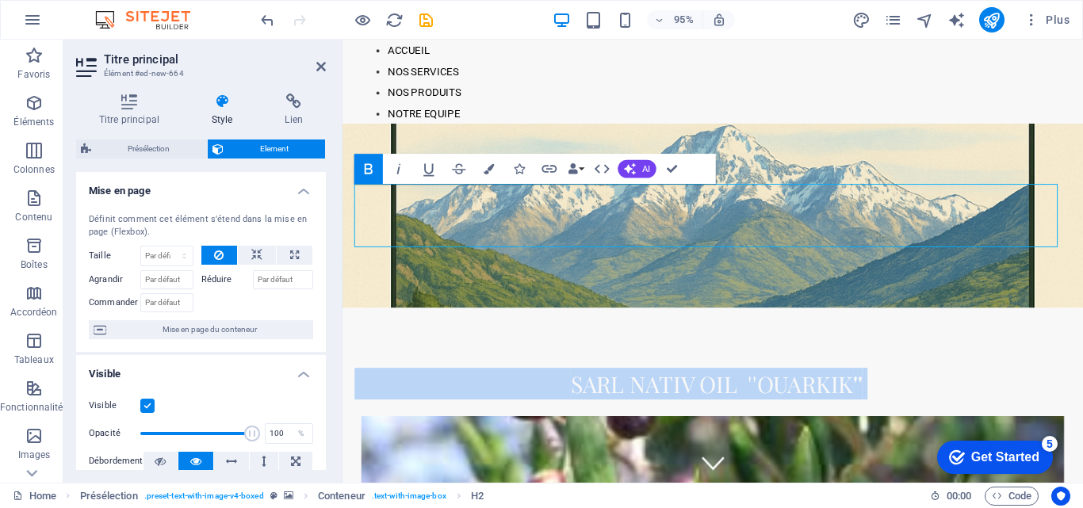
click at [377, 167] on button "Bold" at bounding box center [368, 169] width 29 height 30
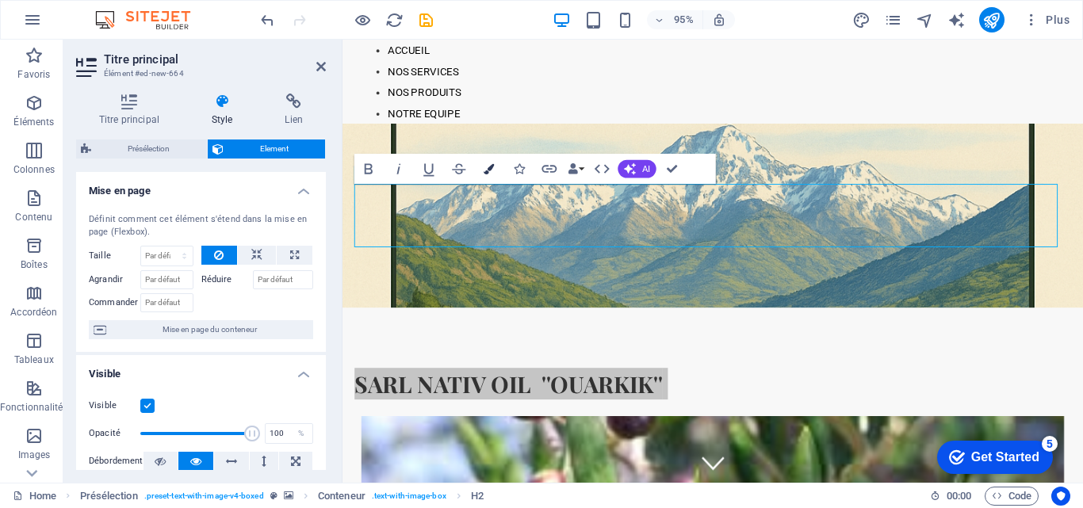
click at [488, 168] on icon "button" at bounding box center [489, 169] width 10 height 10
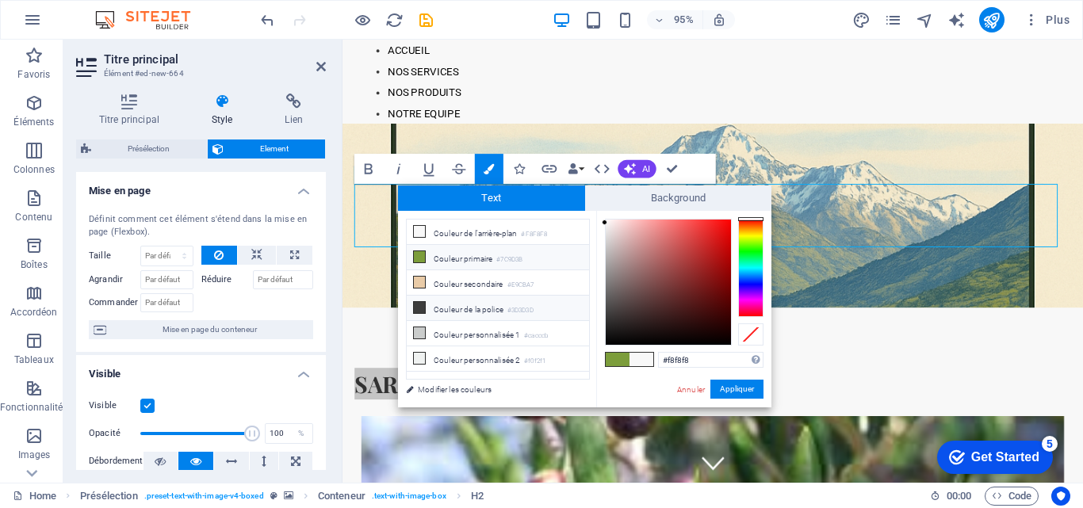
click at [465, 305] on li "Couleur de la police #3D3D3D" at bounding box center [498, 308] width 182 height 25
click at [754, 393] on button "Appliquer" at bounding box center [736, 389] width 53 height 19
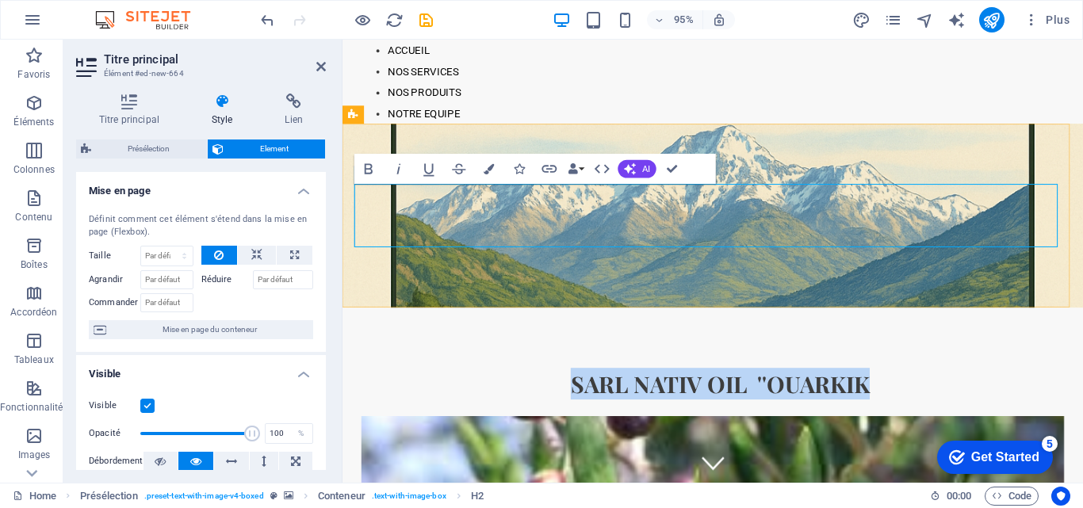
click at [585, 386] on span "SARL NATIV OIL ''OUARKIK" at bounding box center [740, 402] width 315 height 32
drag, startPoint x: 584, startPoint y: 209, endPoint x: 802, endPoint y: 197, distance: 217.6
click at [802, 386] on span "SARL NATIV OIL ''OUARKIK" at bounding box center [740, 402] width 315 height 32
click at [587, 386] on span "SARL NATIV OIL ''OUARKIK" at bounding box center [740, 402] width 315 height 32
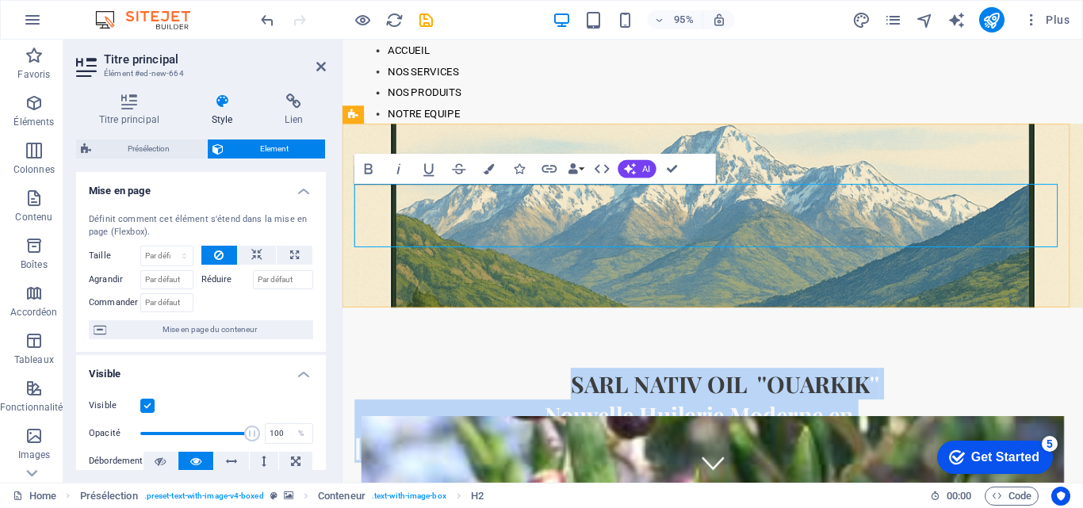
drag, startPoint x: 587, startPoint y: 212, endPoint x: 920, endPoint y: 251, distance: 336.0
click at [920, 385] on h2 "SARL NATIV OIL ''OUARKIK '' ‌ Nouvelle Huilerie Moderne en [GEOGRAPHIC_DATA]" at bounding box center [732, 435] width 754 height 100
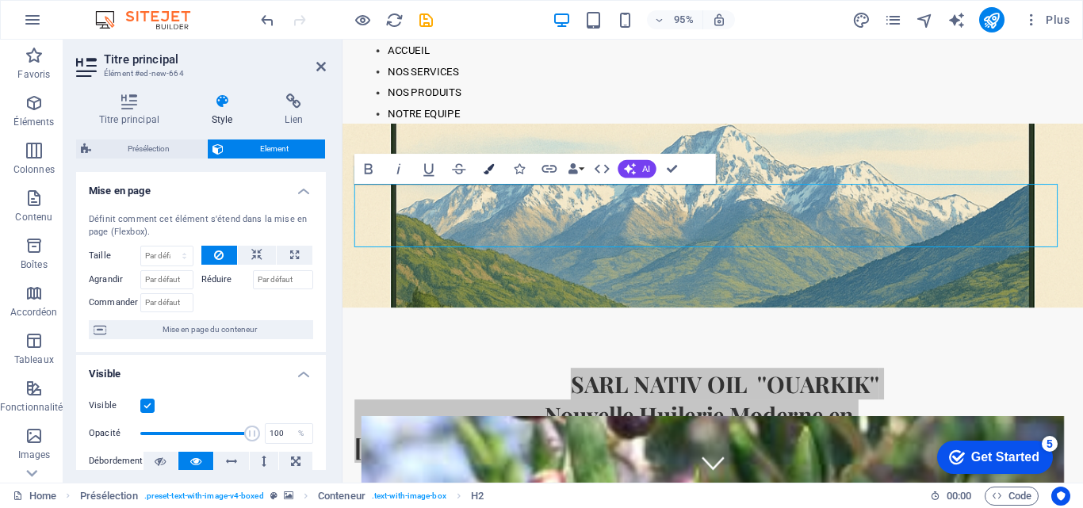
click at [490, 167] on icon "button" at bounding box center [489, 169] width 10 height 10
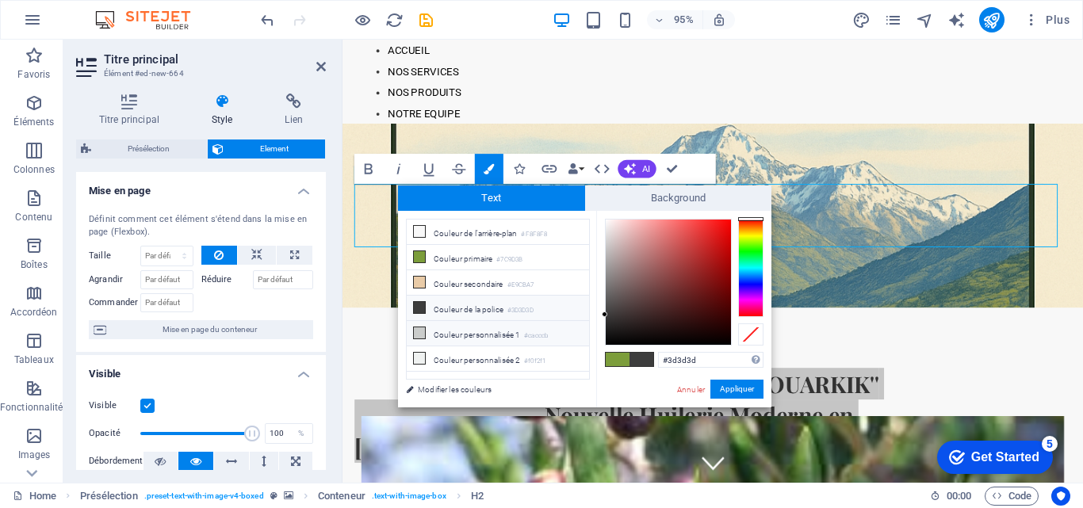
click at [479, 333] on li "Couleur personnalisée 1 #cacccb" at bounding box center [498, 333] width 182 height 25
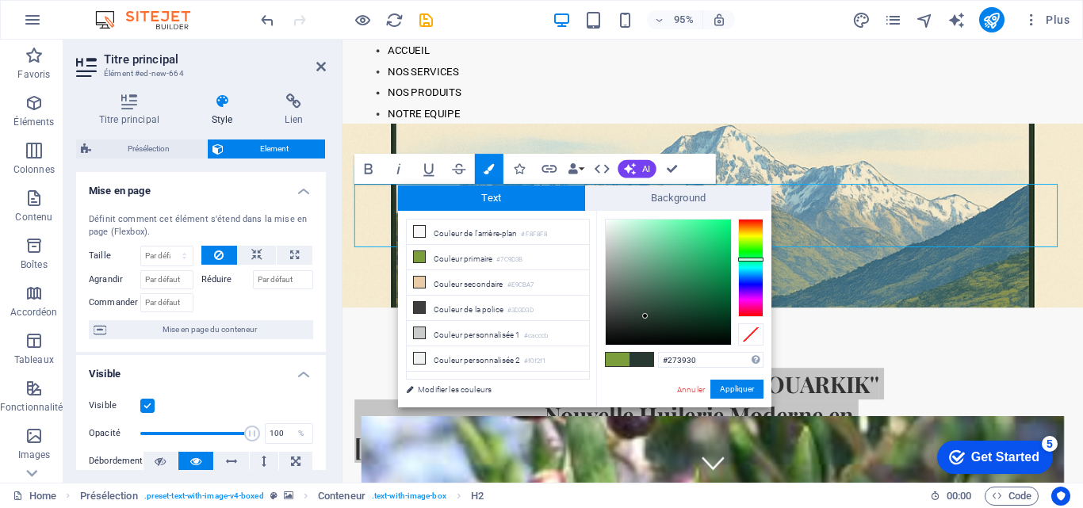
click at [645, 316] on div at bounding box center [668, 282] width 125 height 125
click at [641, 297] on div at bounding box center [668, 282] width 125 height 125
click at [630, 288] on div at bounding box center [668, 282] width 125 height 125
click at [629, 253] on div at bounding box center [668, 282] width 125 height 125
click at [629, 253] on div at bounding box center [629, 253] width 6 height 6
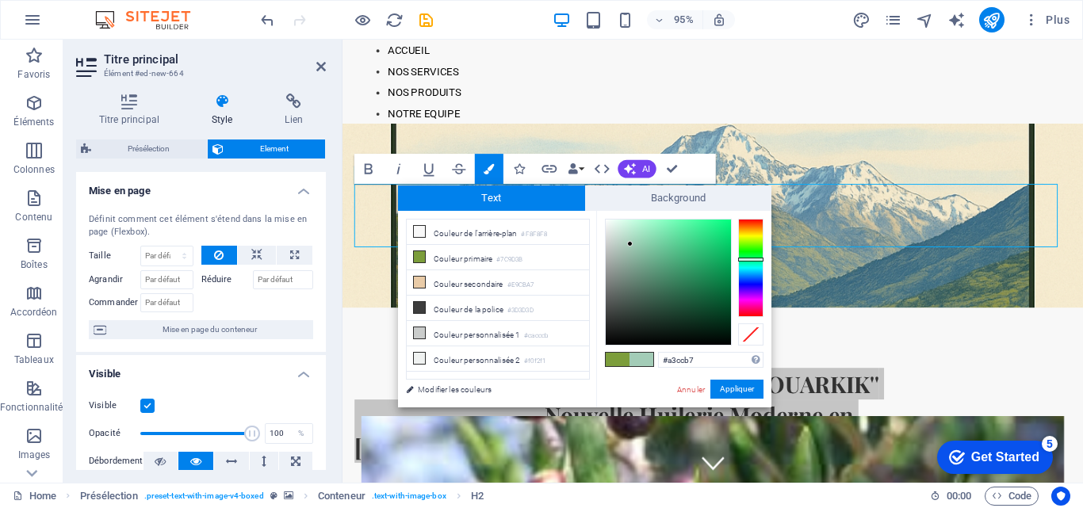
click at [630, 244] on div at bounding box center [668, 282] width 125 height 125
click at [653, 280] on div at bounding box center [668, 282] width 125 height 125
click at [648, 250] on div at bounding box center [668, 282] width 125 height 125
click at [648, 250] on div at bounding box center [648, 250] width 6 height 6
click at [687, 247] on div at bounding box center [668, 282] width 125 height 125
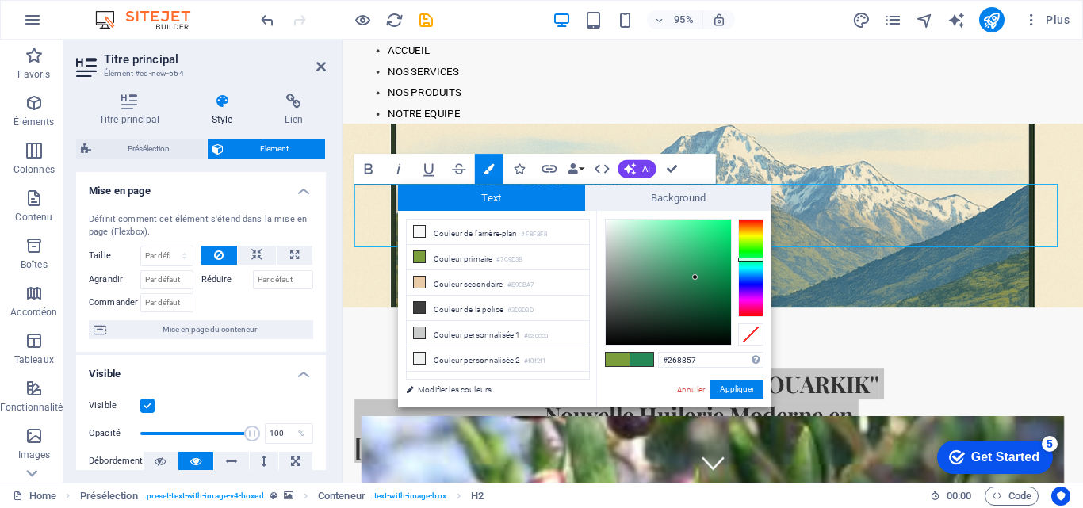
click at [695, 277] on div at bounding box center [668, 282] width 125 height 125
click at [708, 254] on div at bounding box center [668, 282] width 125 height 125
click at [698, 274] on div at bounding box center [695, 277] width 6 height 6
click at [702, 305] on div at bounding box center [668, 282] width 125 height 125
click at [681, 307] on div at bounding box center [668, 282] width 125 height 125
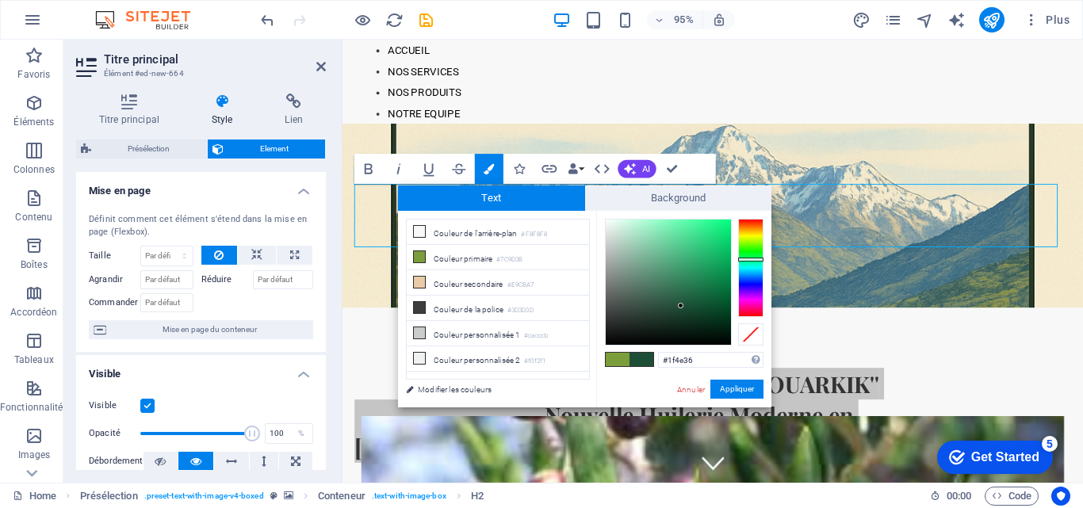
click at [681, 306] on div at bounding box center [681, 306] width 6 height 6
click at [673, 302] on div at bounding box center [668, 282] width 125 height 125
click at [673, 302] on div at bounding box center [672, 302] width 6 height 6
click at [682, 297] on div at bounding box center [668, 282] width 125 height 125
click at [697, 289] on div at bounding box center [668, 282] width 125 height 125
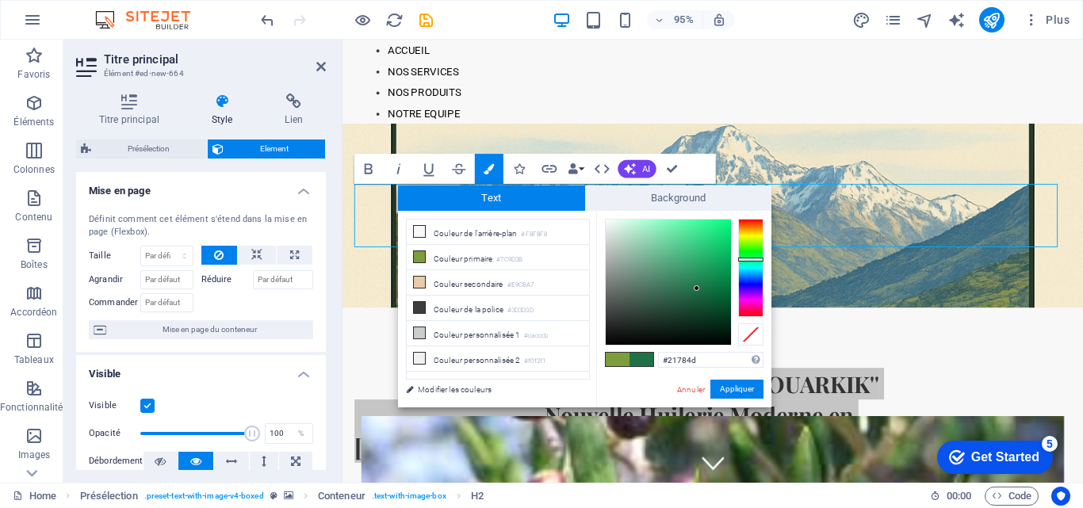
click at [695, 285] on div at bounding box center [697, 288] width 6 height 6
type input "#29955f"
click at [696, 271] on div at bounding box center [668, 282] width 125 height 125
click at [446, 266] on li "Couleur primaire #7C9D3B" at bounding box center [498, 257] width 182 height 25
type input "#7c9d3b"
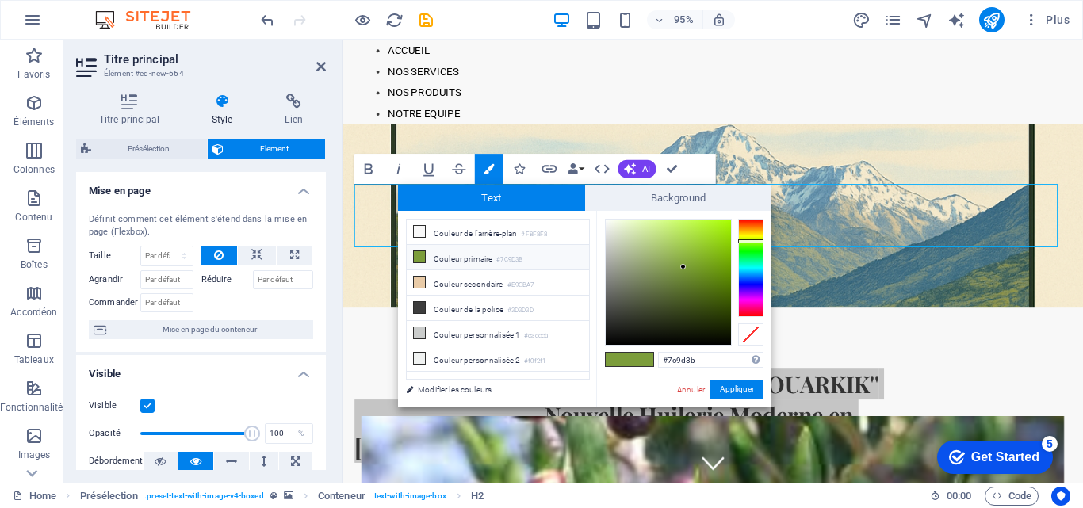
click at [435, 258] on li "Couleur primaire #7C9D3B" at bounding box center [498, 257] width 182 height 25
click at [725, 390] on button "Appliquer" at bounding box center [736, 389] width 53 height 19
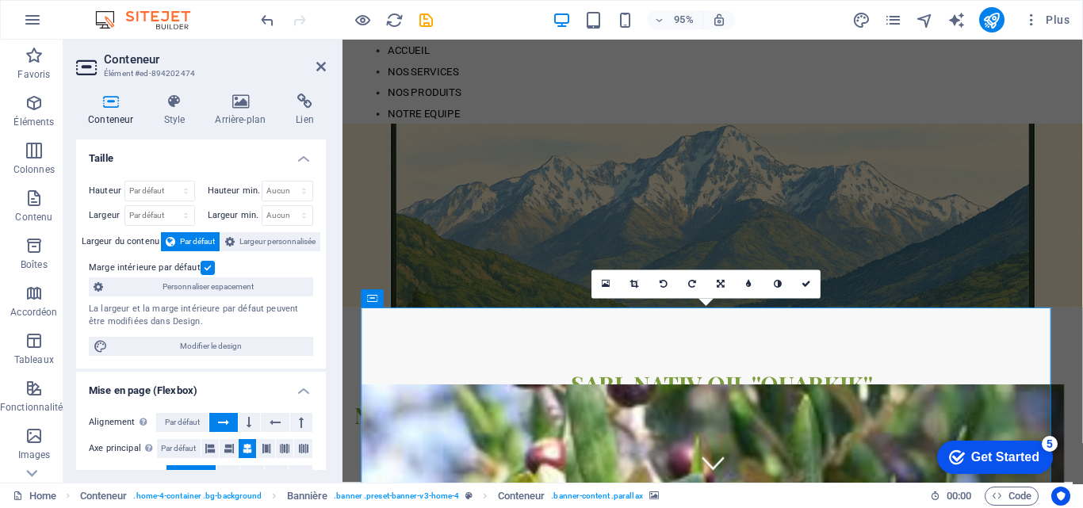
click at [805, 281] on icon at bounding box center [807, 284] width 10 height 9
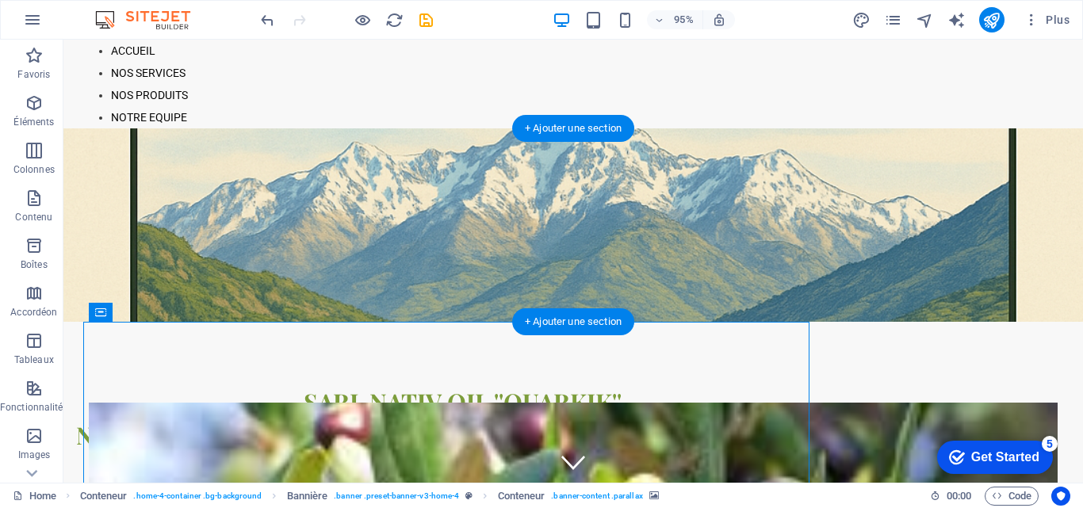
click at [803, 281] on figure at bounding box center [573, 224] width 1020 height 193
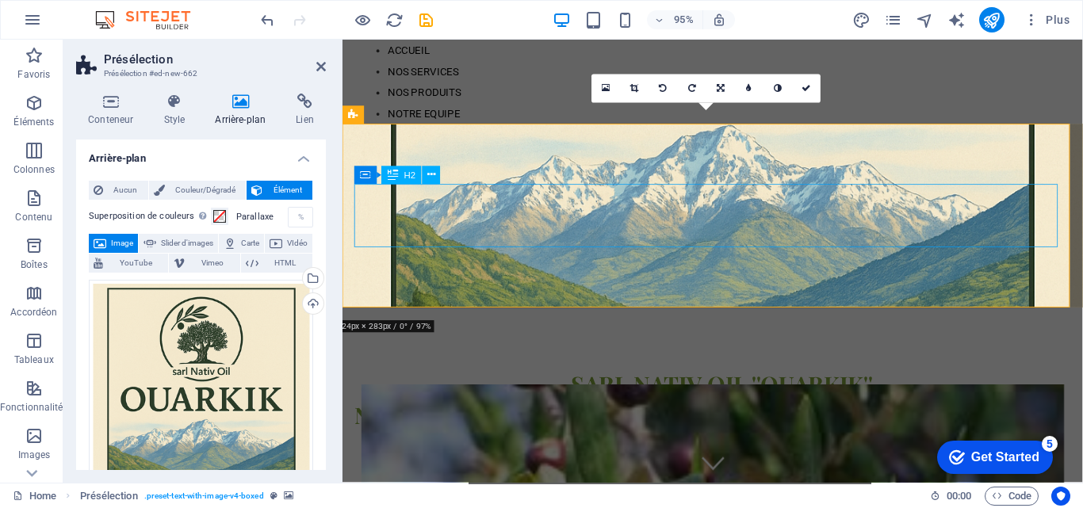
click at [636, 385] on div "SARL NATIV OIL ''OUARKIK'' Nouvelle Huilerie Moderne en Algérie" at bounding box center [732, 418] width 754 height 67
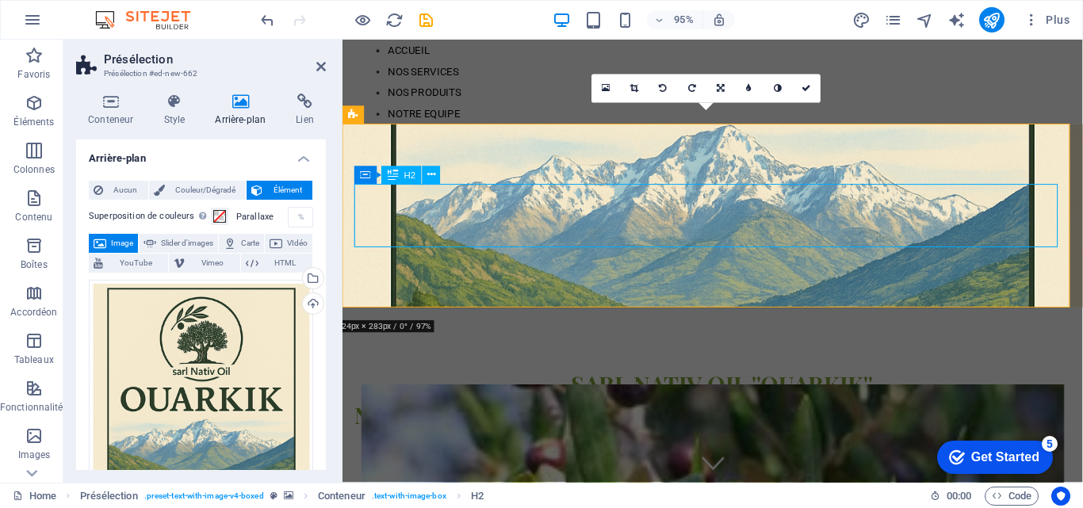
click at [361, 385] on div "SARL NATIV OIL ''OUARKIK'' Nouvelle Huilerie Moderne en Algérie" at bounding box center [732, 418] width 754 height 67
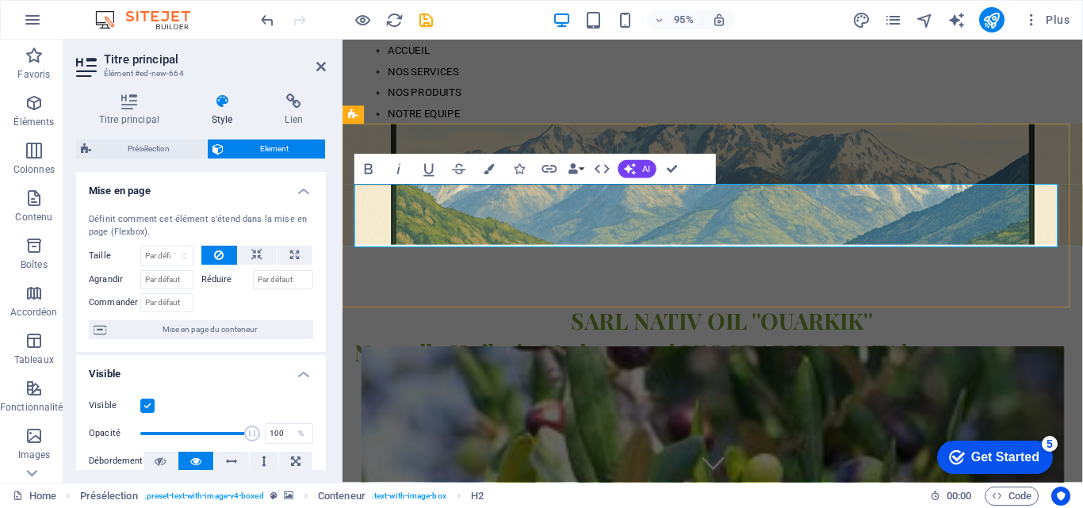
click at [355, 320] on span "SARL NATIV OIL ''OUARKIK'' Nouvelle Huilerie Moderne en Algérie" at bounding box center [646, 352] width 583 height 65
click at [364, 320] on span "SARL NATIV OIL ''OUARKIK'' Nouvelle Huilerie Moderne en Algérie" at bounding box center [646, 352] width 583 height 65
click at [362, 320] on span "SARL NATIV OIL ''OUARKIK'' Nouvelle Huilerie Moderne en Algérie" at bounding box center [646, 352] width 583 height 65
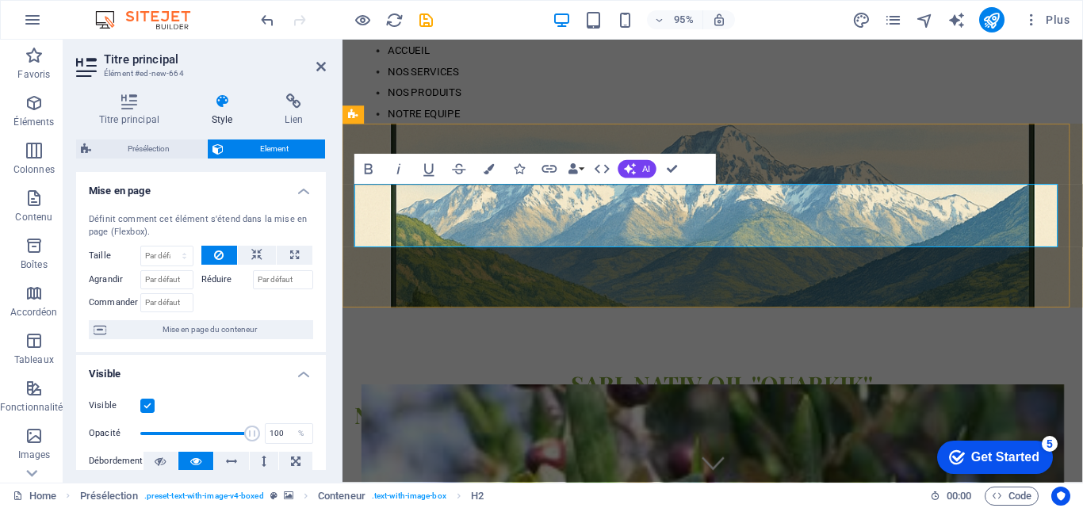
click at [584, 386] on span "SARL NATIV OIL ''OUARKIK'' Nouvelle Huilerie Moderne en Algérie" at bounding box center [646, 418] width 583 height 65
drag, startPoint x: 584, startPoint y: 211, endPoint x: 938, endPoint y: 242, distance: 355.7
click at [938, 386] on span "SARL NATIV OIL ''OUARKIK'' Nouvelle Huilerie Moderne en Algérie" at bounding box center [646, 418] width 583 height 65
click at [485, 170] on icon "button" at bounding box center [489, 169] width 10 height 10
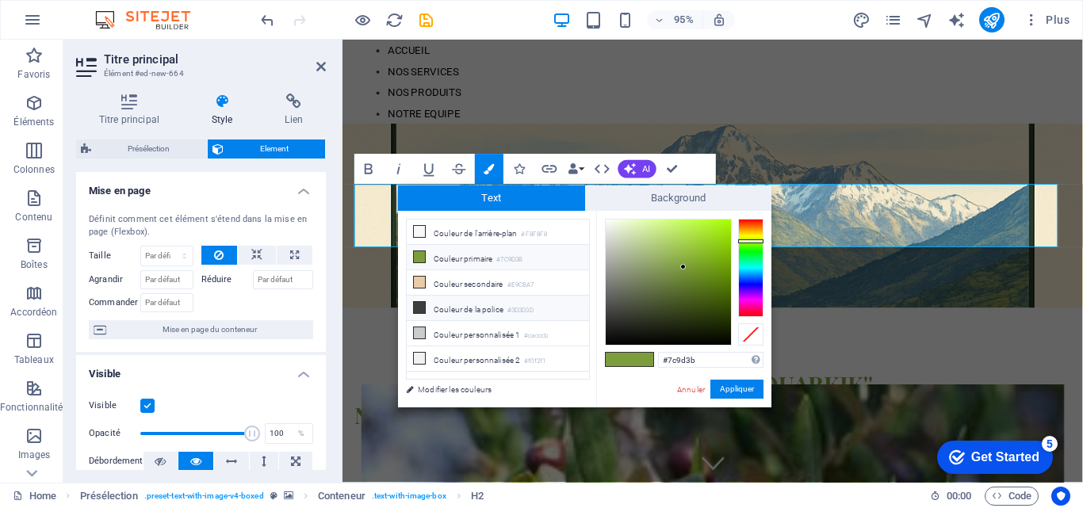
click at [472, 308] on li "Couleur de la police #3D3D3D" at bounding box center [498, 308] width 182 height 25
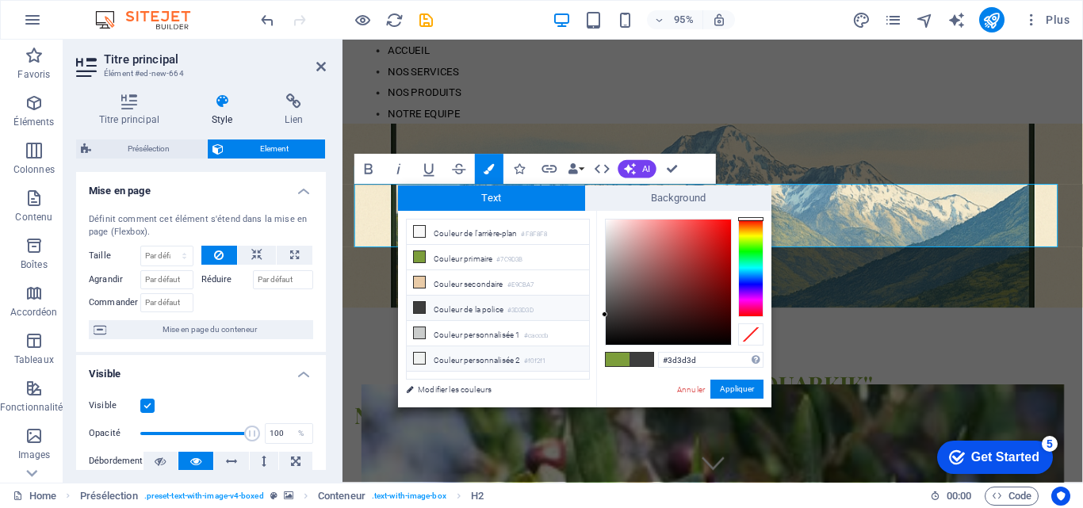
click at [482, 350] on li "Couleur personnalisée 2 #f0f2f1" at bounding box center [498, 358] width 182 height 25
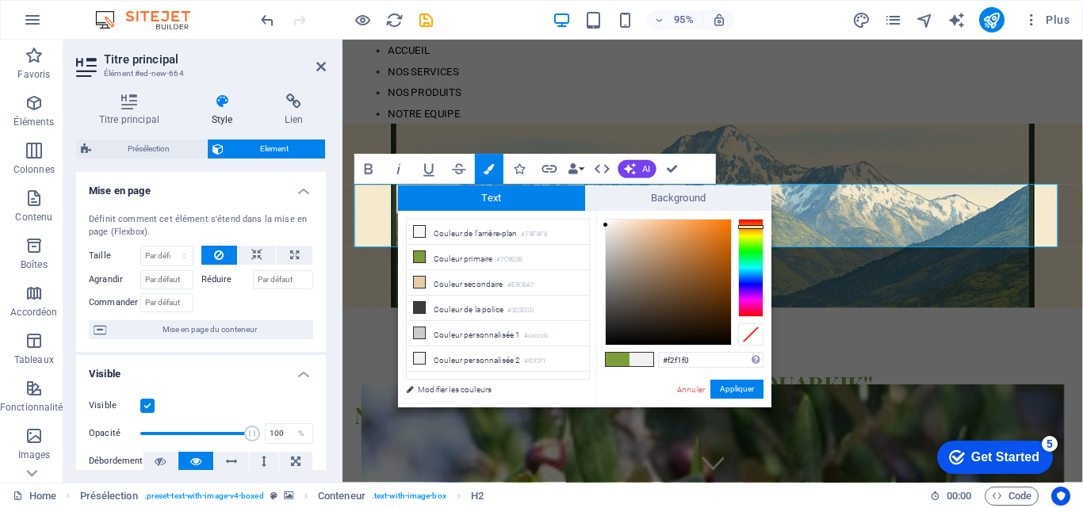
click at [742, 227] on div at bounding box center [750, 268] width 25 height 98
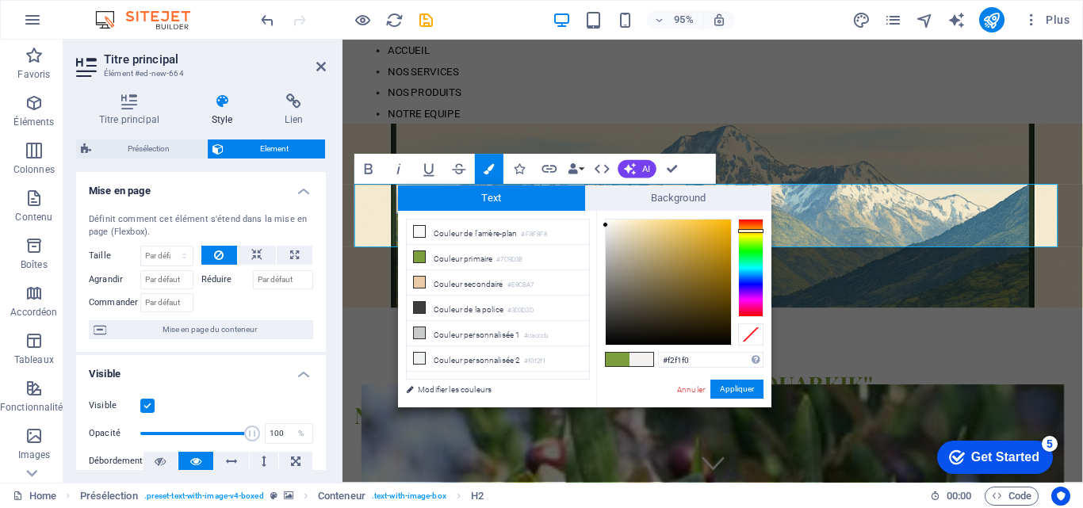
click at [745, 231] on div at bounding box center [750, 268] width 25 height 98
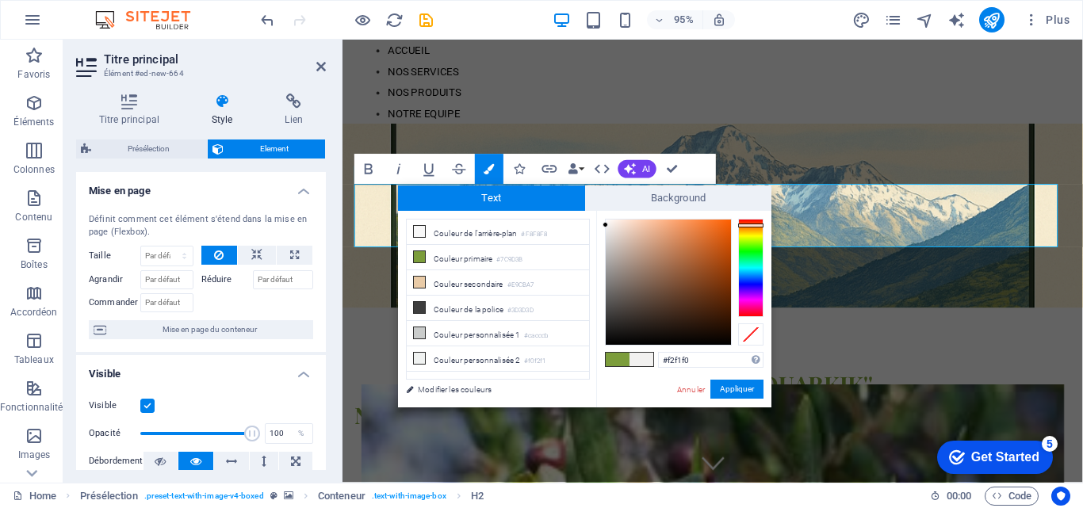
click at [754, 225] on div at bounding box center [750, 268] width 25 height 98
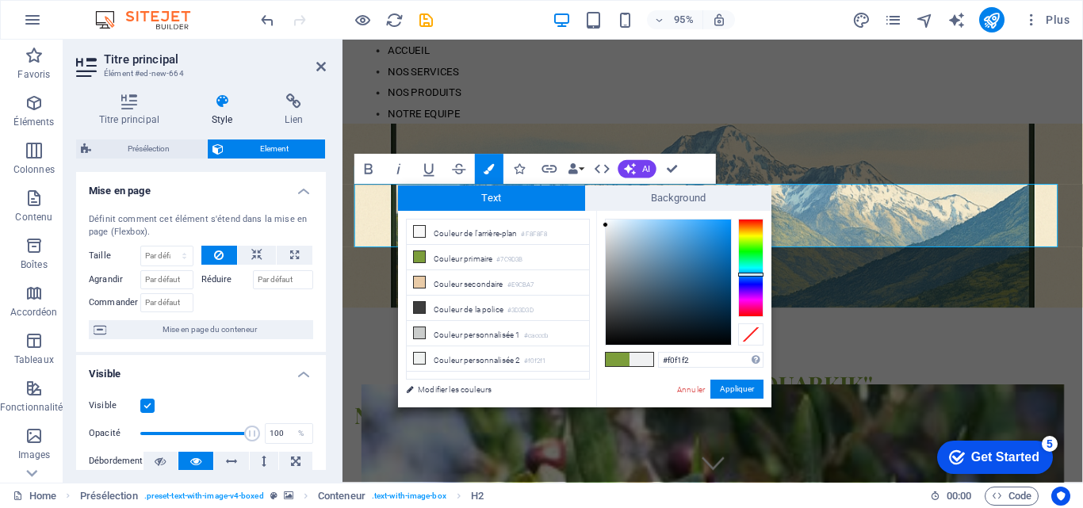
click at [756, 274] on div at bounding box center [750, 268] width 25 height 98
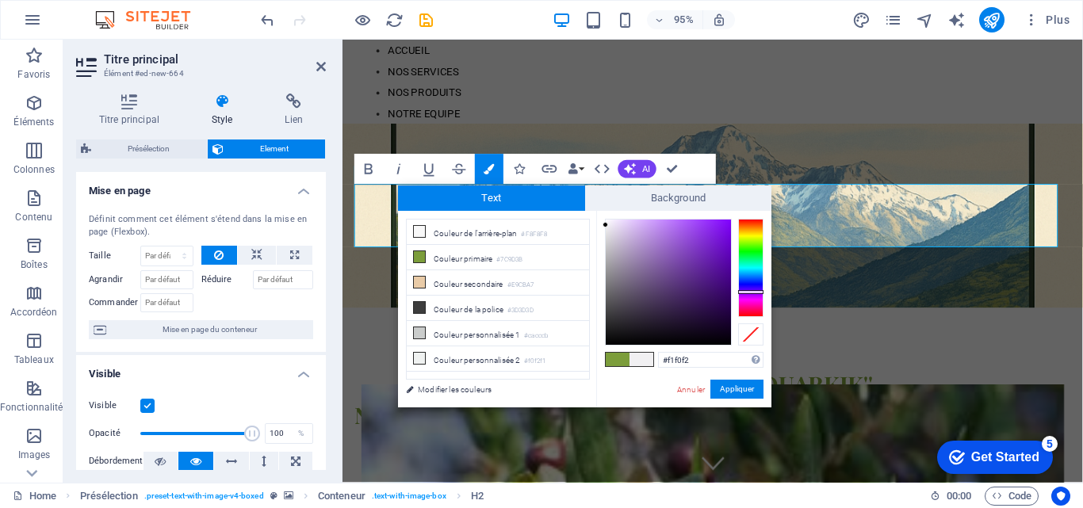
click at [755, 292] on div at bounding box center [750, 268] width 25 height 98
click at [750, 289] on div at bounding box center [750, 268] width 25 height 98
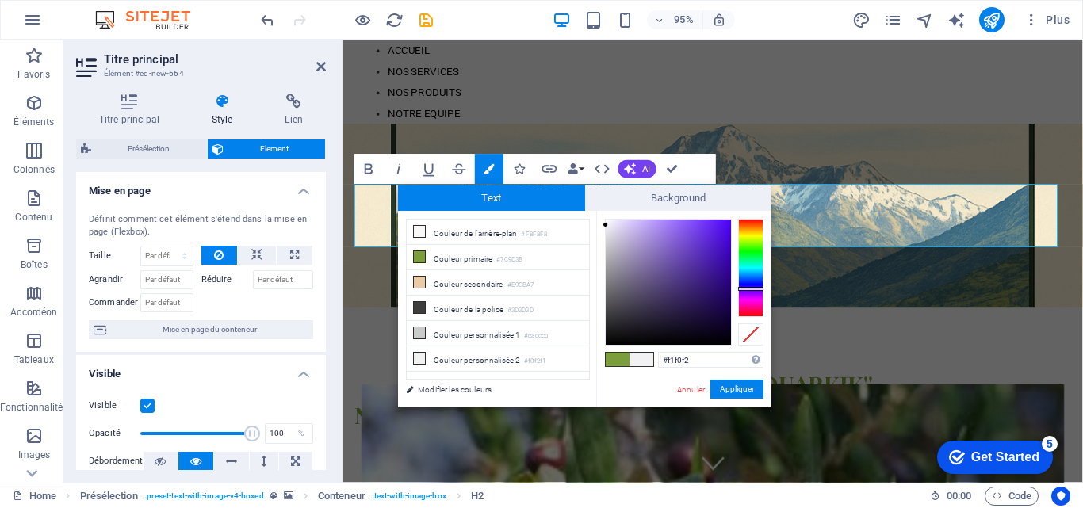
click at [750, 287] on div at bounding box center [750, 289] width 25 height 4
click at [750, 285] on div at bounding box center [750, 287] width 25 height 4
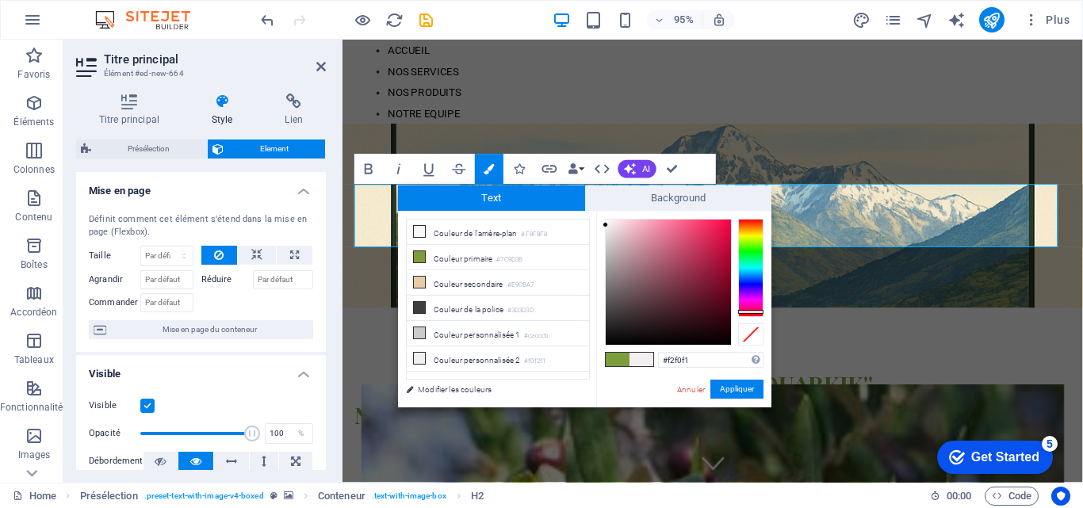
click at [752, 311] on div at bounding box center [750, 268] width 25 height 98
click at [742, 272] on div at bounding box center [750, 268] width 25 height 98
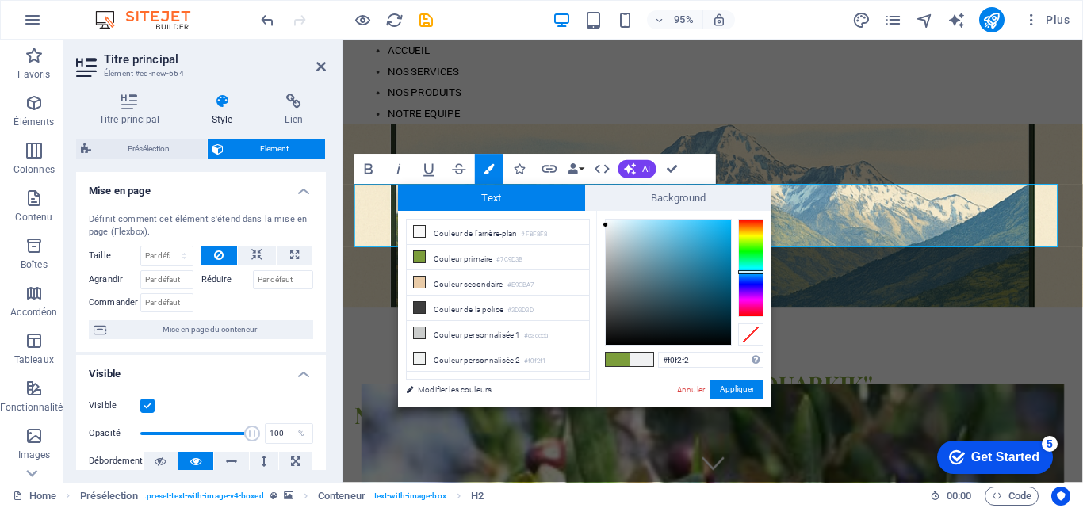
click at [737, 270] on div at bounding box center [684, 282] width 159 height 127
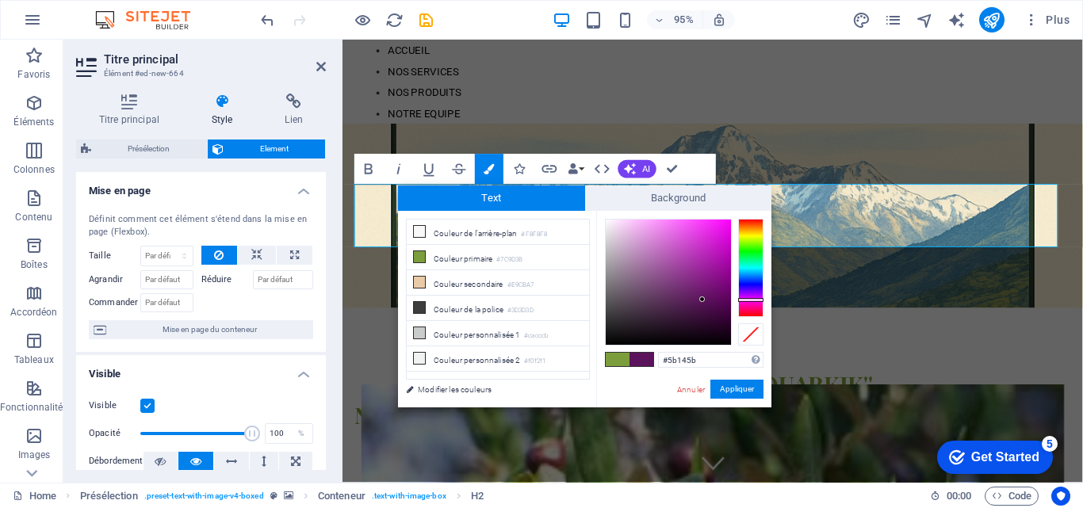
click at [702, 300] on div at bounding box center [668, 282] width 125 height 125
drag, startPoint x: 688, startPoint y: 272, endPoint x: 698, endPoint y: 276, distance: 11.0
click at [694, 274] on div at bounding box center [668, 282] width 125 height 125
click at [741, 300] on div at bounding box center [750, 300] width 25 height 4
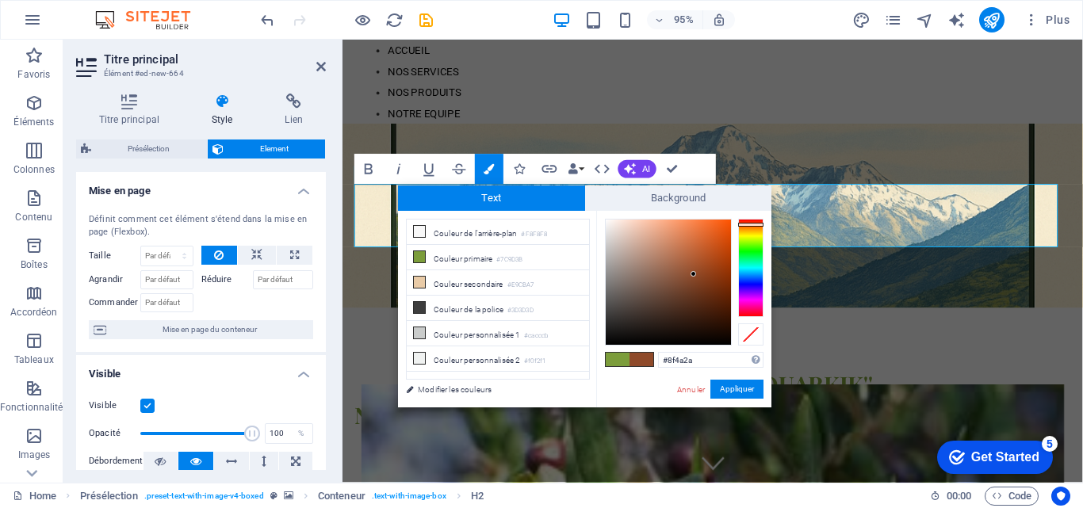
drag, startPoint x: 741, startPoint y: 300, endPoint x: 743, endPoint y: 224, distance: 76.1
click at [743, 224] on div at bounding box center [750, 225] width 25 height 4
click at [697, 241] on div at bounding box center [668, 282] width 125 height 125
type input "#d26a38"
click at [727, 388] on button "Appliquer" at bounding box center [736, 389] width 53 height 19
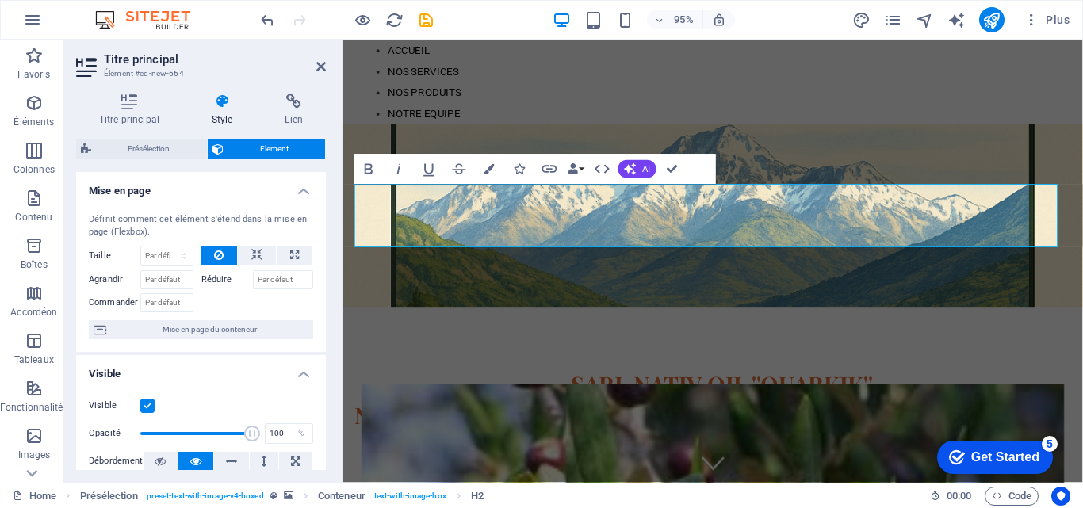
drag, startPoint x: 1070, startPoint y: 427, endPoint x: 747, endPoint y: 404, distance: 323.6
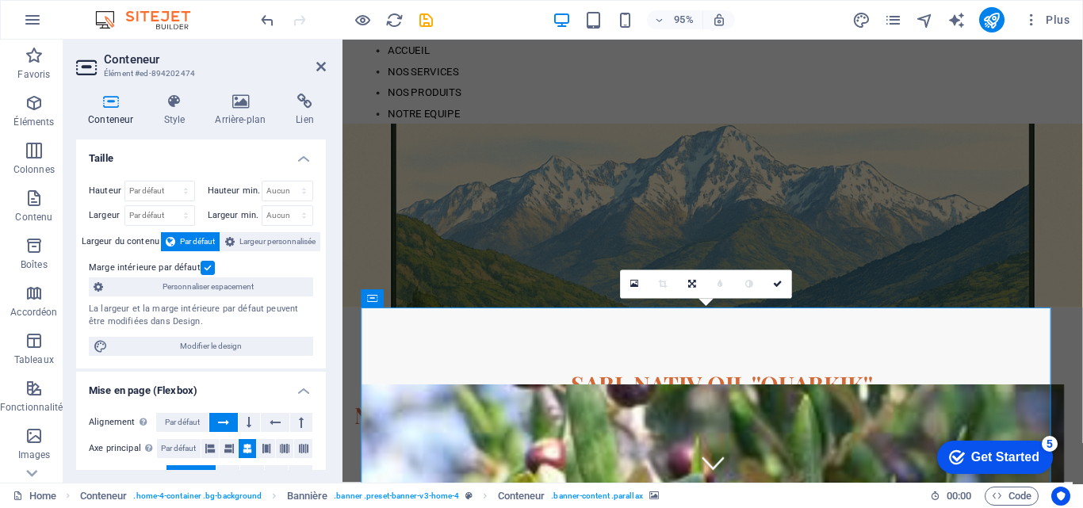
click at [779, 283] on icon at bounding box center [778, 284] width 10 height 9
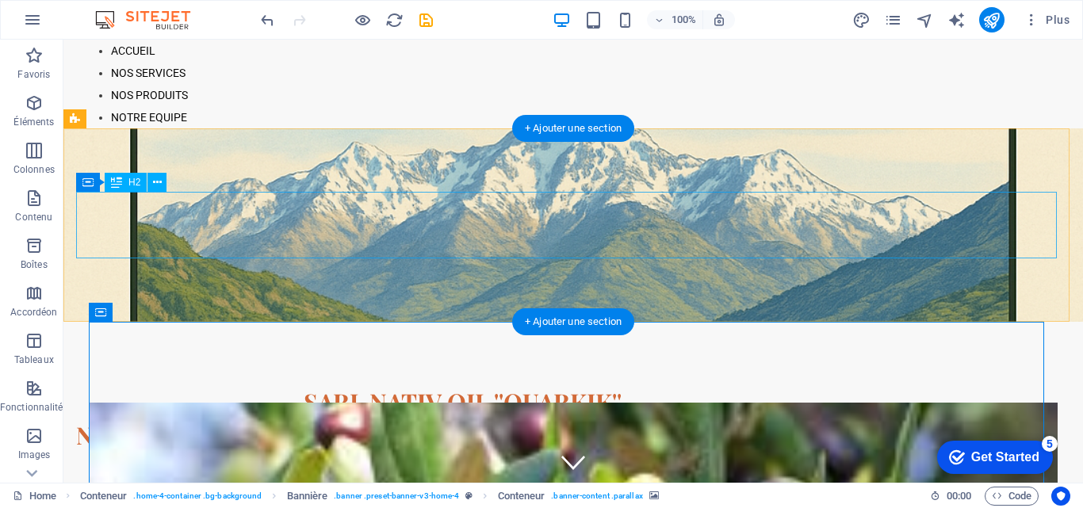
click at [85, 385] on div "SARL NATIV OIL ''OUARKIK'' Nouvelle Huilerie Moderne en Algérie" at bounding box center [570, 418] width 989 height 67
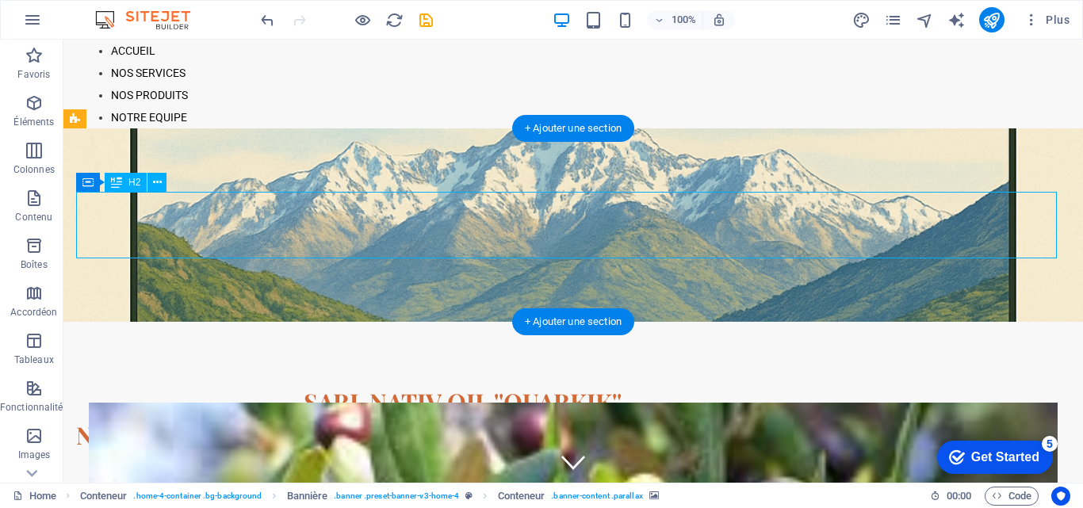
click at [81, 385] on div "SARL NATIV OIL ''OUARKIK'' Nouvelle Huilerie Moderne en Algérie" at bounding box center [570, 418] width 989 height 67
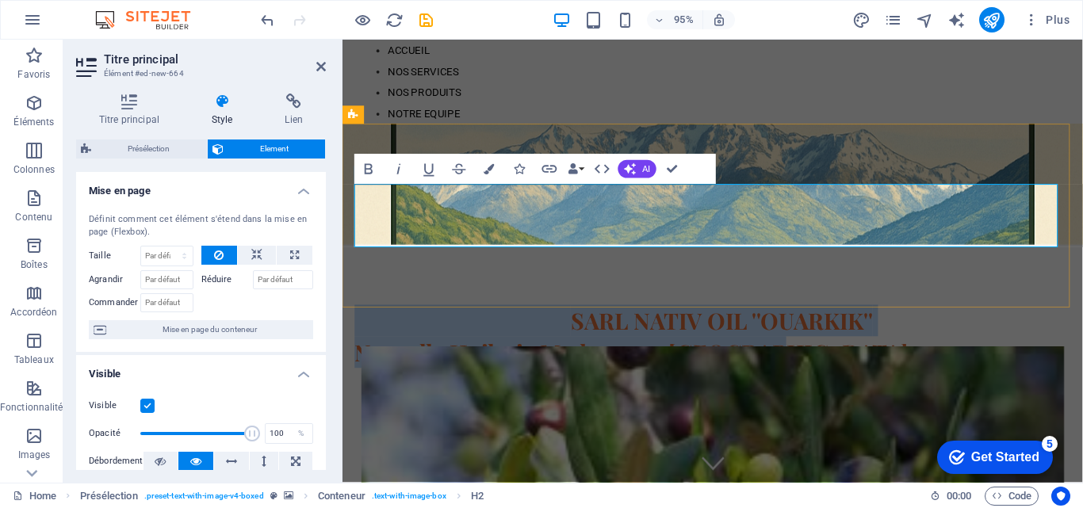
click at [360, 320] on span "SARL NATIV OIL ''OUARKIK'' Nouvelle Huilerie Moderne en Algérie" at bounding box center [646, 352] width 583 height 65
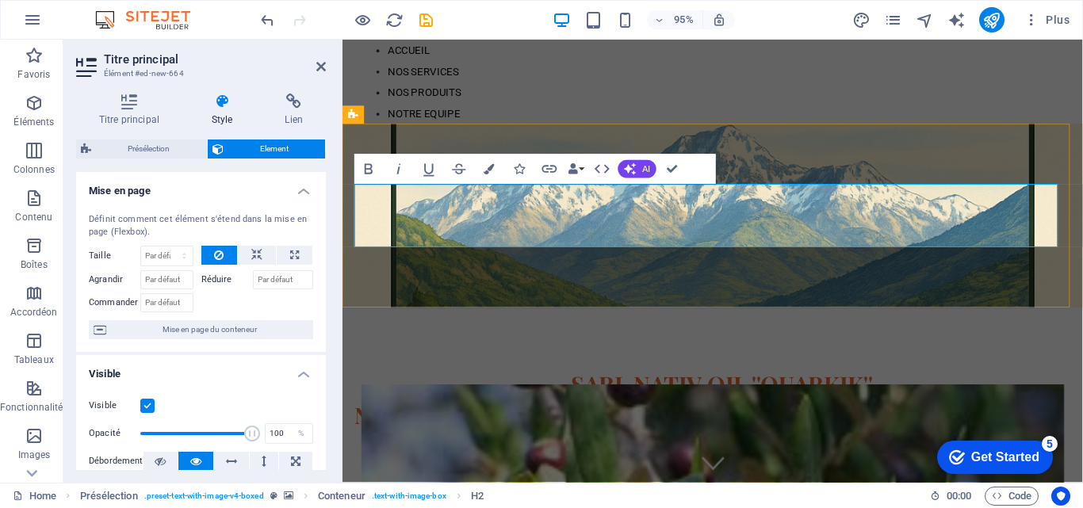
click at [589, 386] on span "SARL NATIV OIL ''OUARKIK'' Nouvelle Huilerie Moderne en Algérie" at bounding box center [646, 418] width 583 height 65
drag, startPoint x: 589, startPoint y: 206, endPoint x: 947, endPoint y: 239, distance: 359.0
click at [947, 385] on h2 "SARL NATIV OIL ''OUARKIK'' Nouvelle Huilerie Moderne en Algérie" at bounding box center [732, 418] width 754 height 67
click at [792, 386] on span "SARL NATIV OIL ''OUARKIK'' Nouvelle Huilerie Moderne en Algérie" at bounding box center [646, 418] width 583 height 65
drag, startPoint x: 588, startPoint y: 217, endPoint x: 898, endPoint y: 209, distance: 310.1
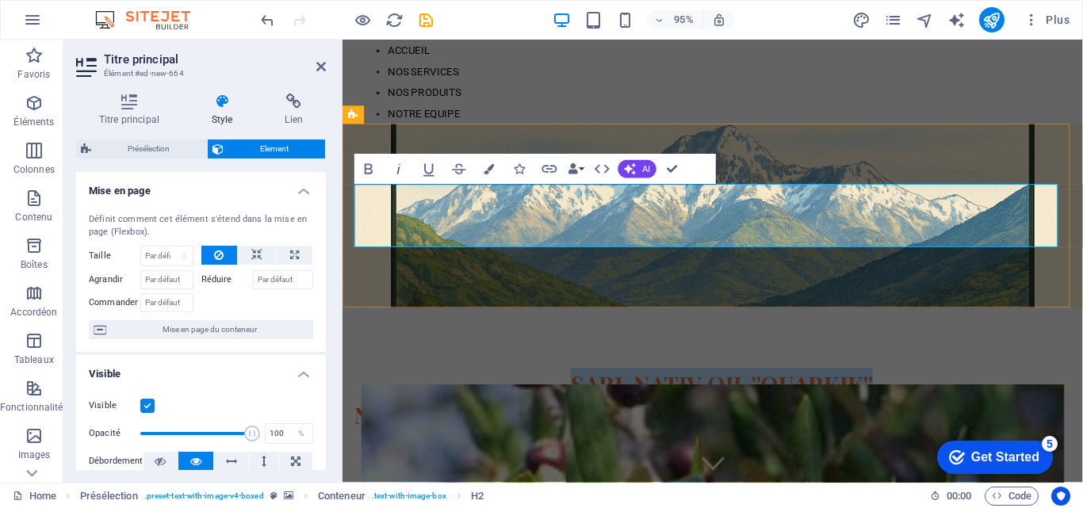
click at [898, 386] on span "SARL NATIV OIL ''OUARKIK'' Nouvelle Huilerie Moderne en Algérie" at bounding box center [646, 418] width 583 height 65
click at [482, 171] on button "Colors" at bounding box center [489, 169] width 29 height 30
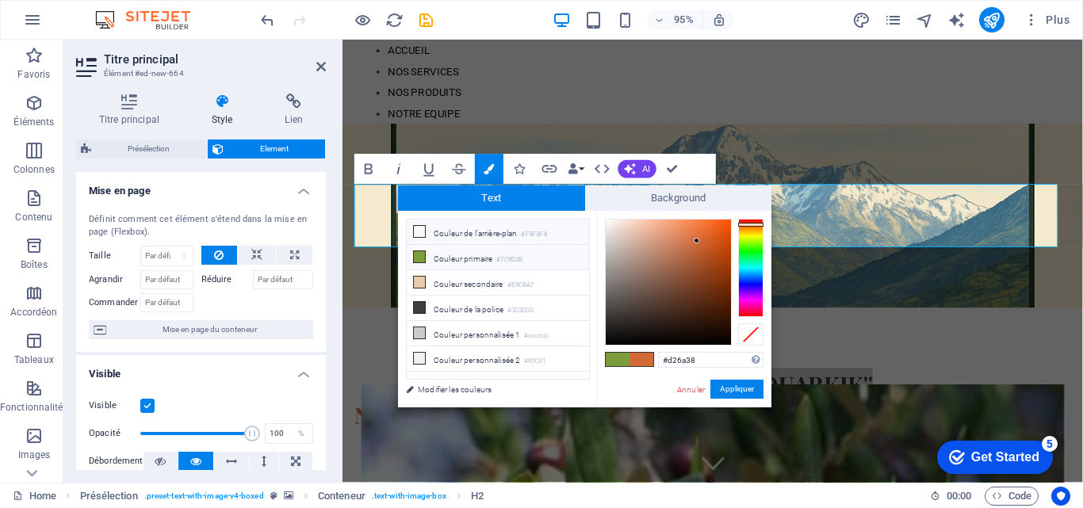
click at [441, 232] on li "Couleur de l'arrière-plan #F8F8F8" at bounding box center [498, 232] width 182 height 25
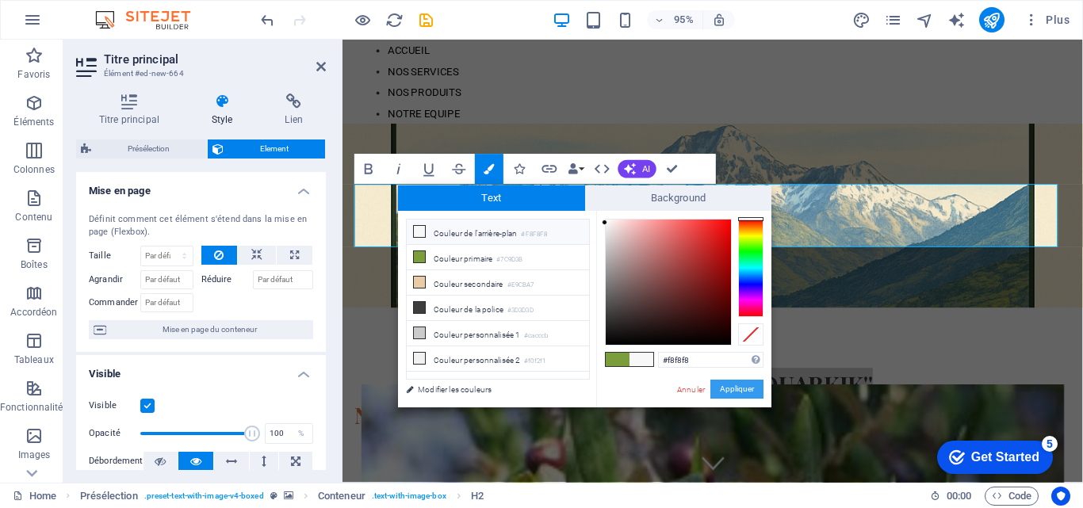
click at [751, 388] on button "Appliquer" at bounding box center [736, 389] width 53 height 19
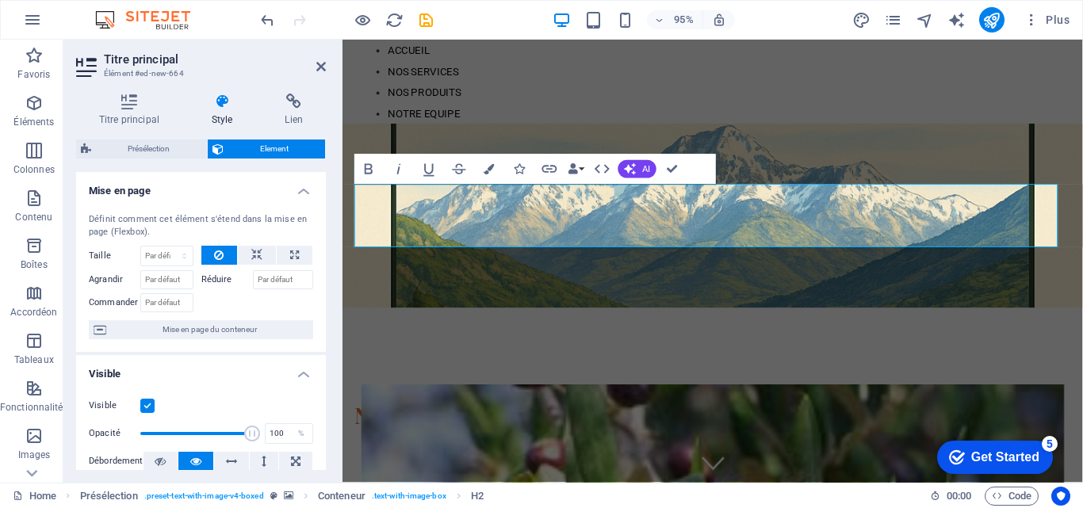
drag, startPoint x: 534, startPoint y: 245, endPoint x: 938, endPoint y: 285, distance: 406.4
click at [938, 285] on div "SARL NATIV OIL ''OUARKIK'' Nouvelle Huilerie Moderne en Algérie" at bounding box center [732, 321] width 779 height 387
click at [454, 171] on icon "button" at bounding box center [459, 169] width 18 height 18
click at [458, 166] on icon "button" at bounding box center [459, 169] width 18 height 18
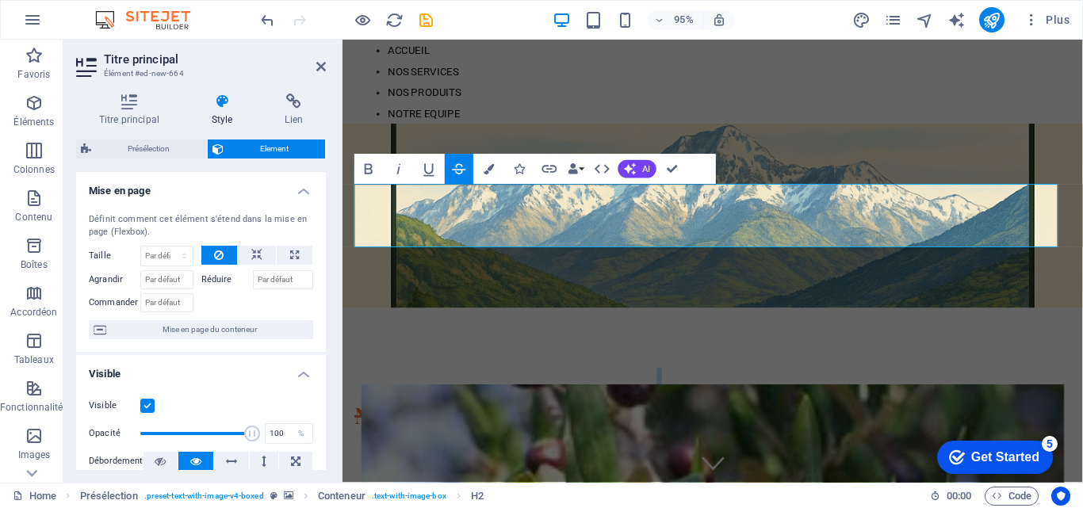
click at [461, 165] on icon "button" at bounding box center [459, 169] width 13 height 10
click at [459, 161] on icon "button" at bounding box center [459, 169] width 18 height 18
click at [488, 167] on icon "button" at bounding box center [489, 169] width 10 height 10
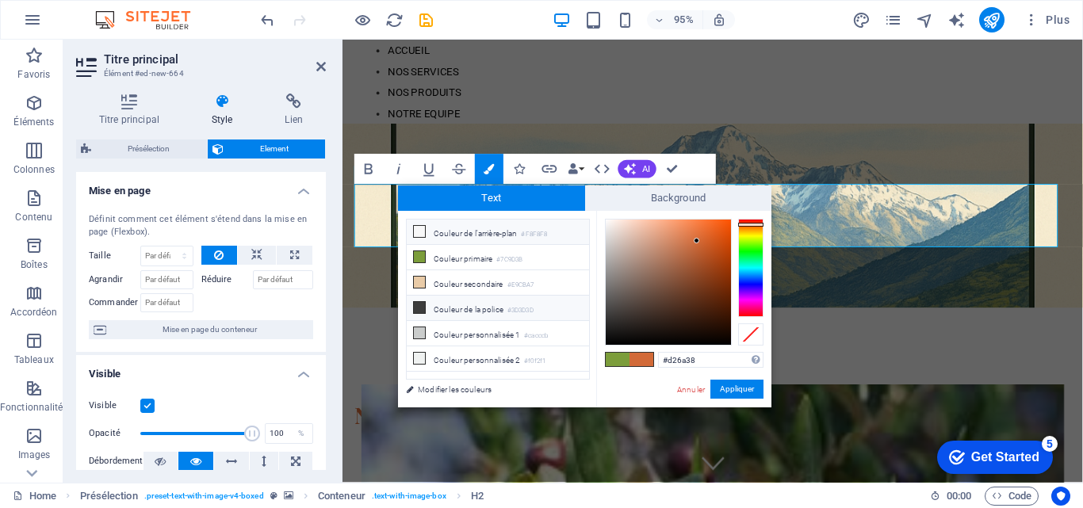
click at [457, 299] on li "Couleur de la police #3D3D3D" at bounding box center [498, 308] width 182 height 25
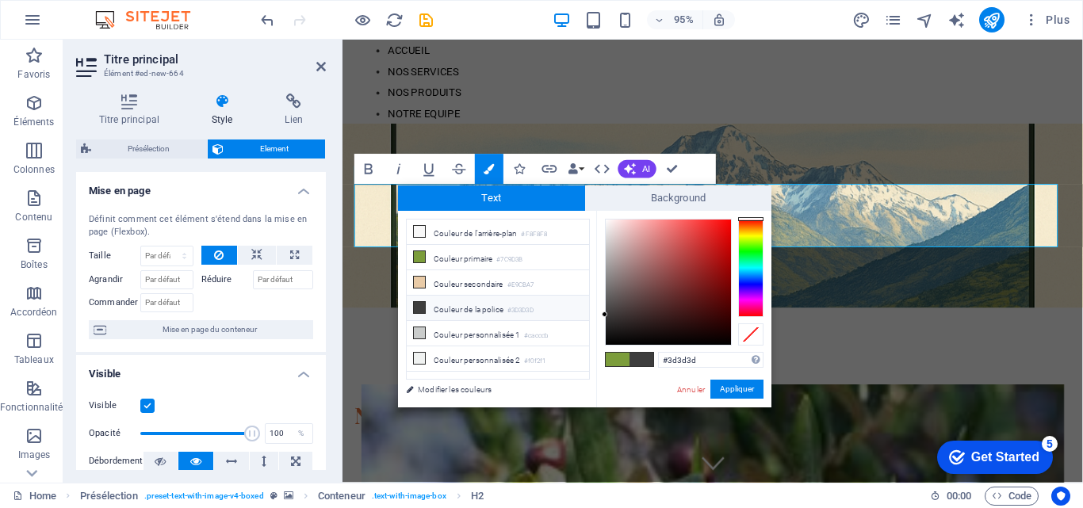
click at [751, 233] on div at bounding box center [750, 268] width 25 height 98
click at [752, 221] on div at bounding box center [750, 219] width 25 height 4
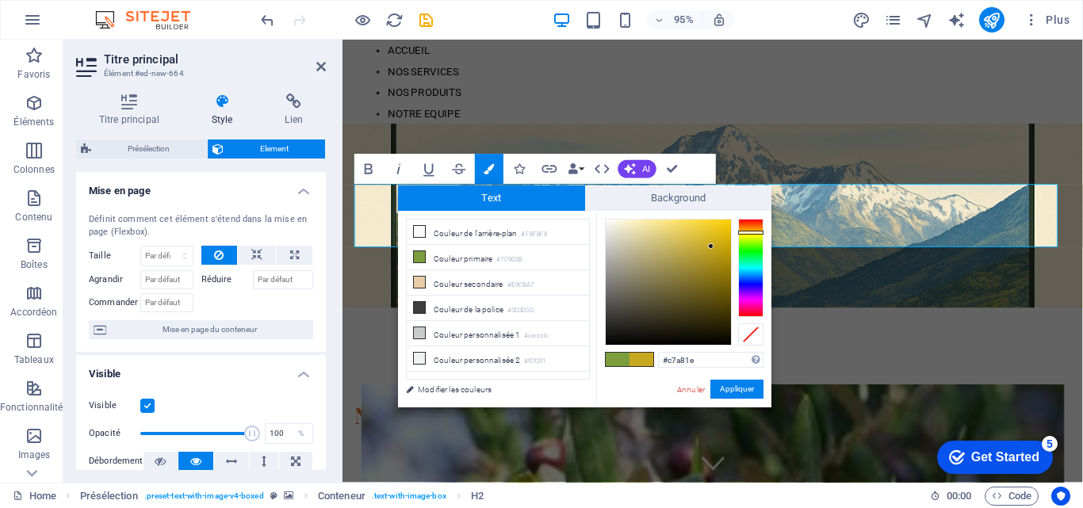
click at [711, 247] on div at bounding box center [668, 282] width 125 height 125
click at [752, 383] on button "Appliquer" at bounding box center [736, 389] width 53 height 19
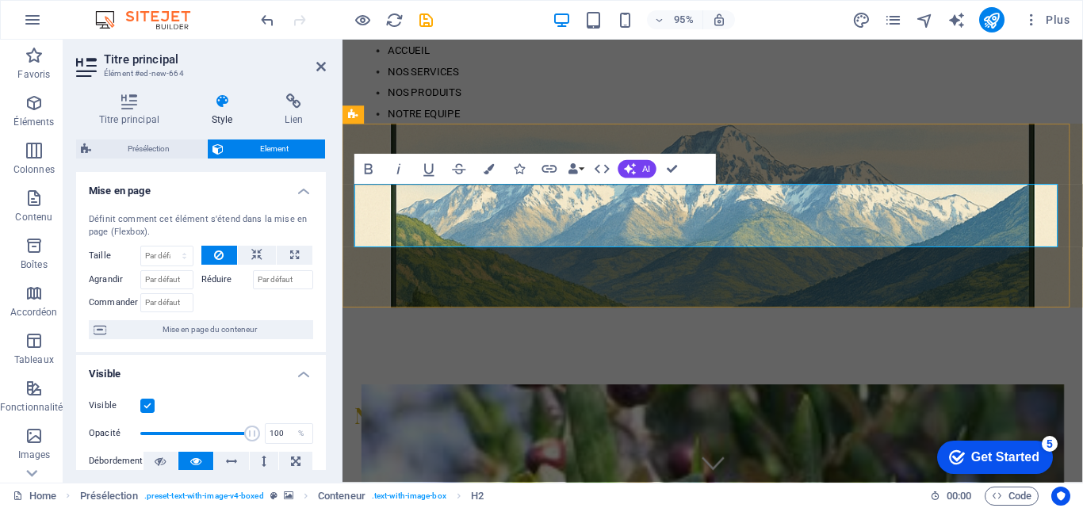
drag, startPoint x: 588, startPoint y: 213, endPoint x: 903, endPoint y: 200, distance: 315.0
click at [904, 385] on h2 "SARL NATIV OIL ''OUARKIK'' Nouvelle Huilerie Moderne en Algérie" at bounding box center [732, 418] width 754 height 67
click at [373, 170] on icon "button" at bounding box center [369, 169] width 18 height 18
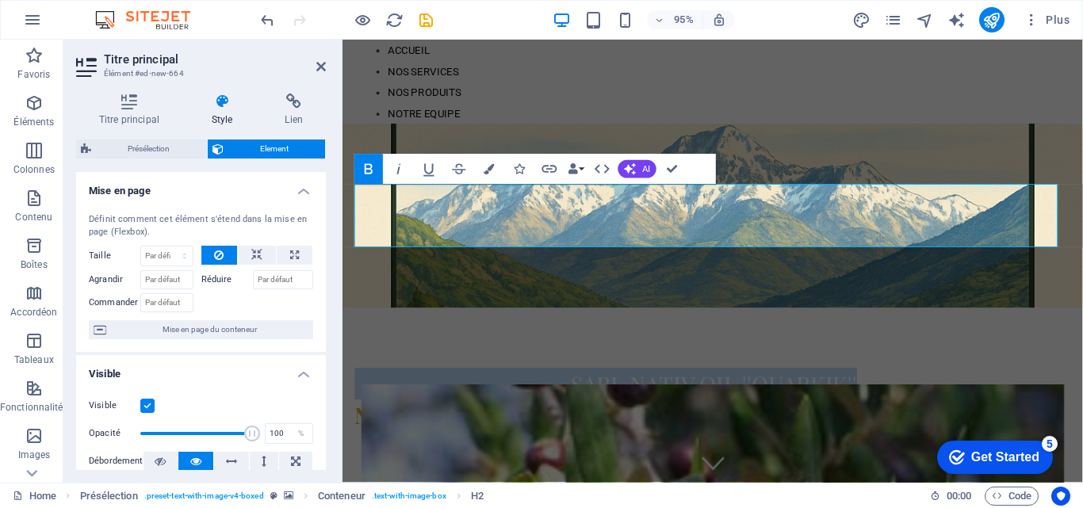
click at [371, 168] on icon "button" at bounding box center [369, 169] width 8 height 10
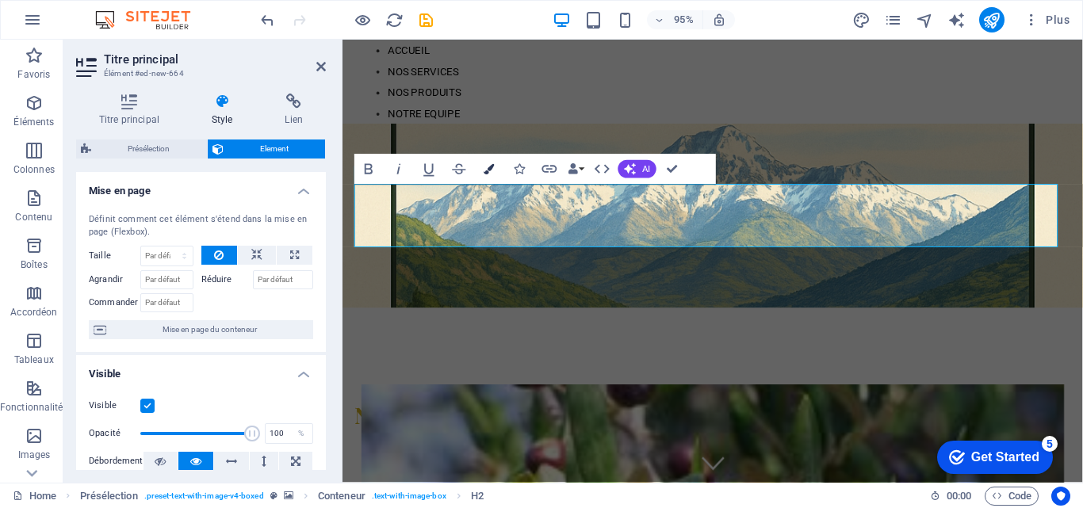
click at [490, 168] on icon "button" at bounding box center [489, 169] width 10 height 10
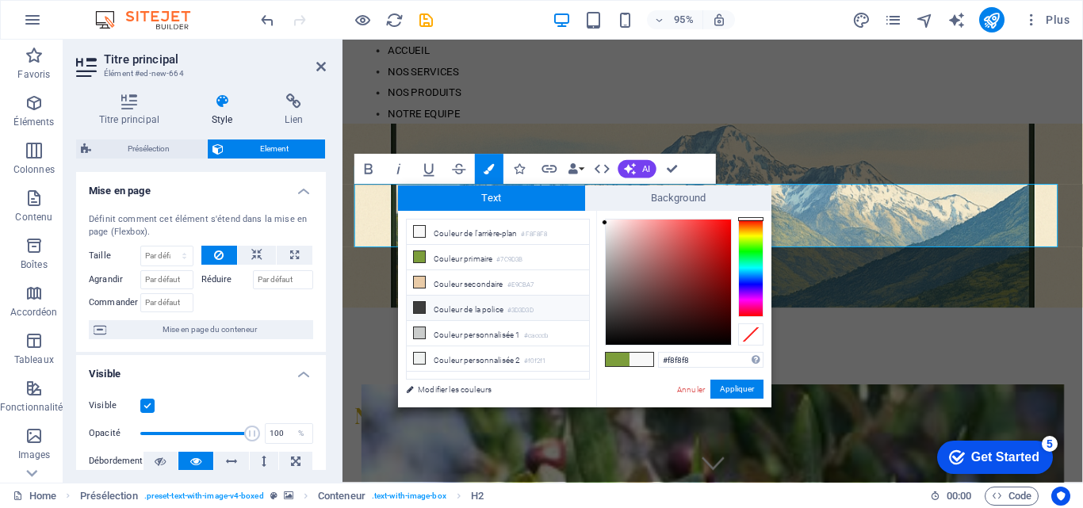
click at [466, 297] on li "Couleur de la police #3D3D3D" at bounding box center [498, 308] width 182 height 25
click at [751, 392] on button "Appliquer" at bounding box center [736, 389] width 53 height 19
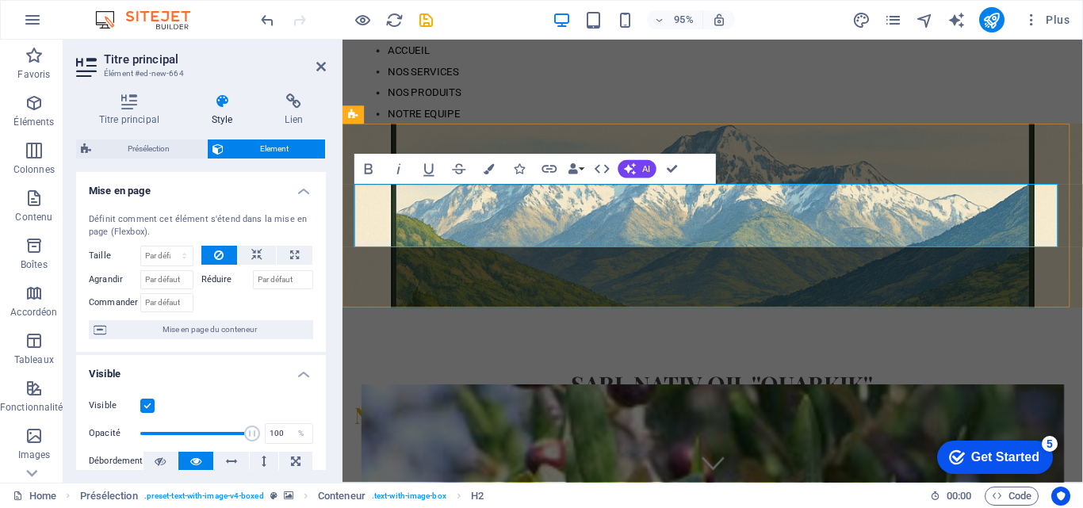
click at [355, 419] on span "Nouvelle Huilerie Moderne en Algérie" at bounding box center [646, 435] width 583 height 32
click at [540, 419] on span "Nouvelle Huilerie Moderne en Algérie" at bounding box center [646, 435] width 583 height 32
click at [535, 419] on span "Nouvelle Huilerie Moderne en Algérie" at bounding box center [646, 435] width 583 height 32
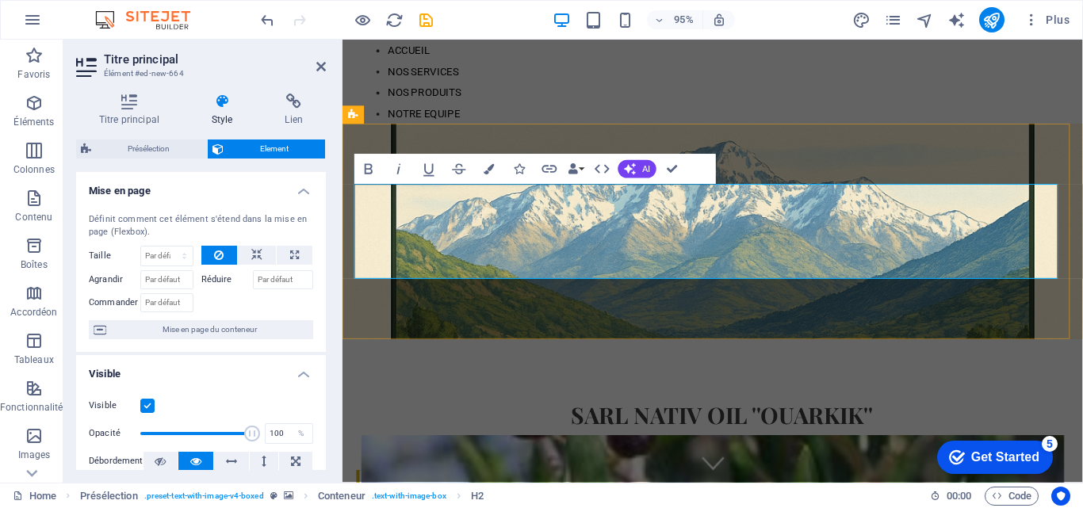
click at [535, 453] on span "Nouvelle Huilerie Moderne en Algérie" at bounding box center [603, 485] width 497 height 65
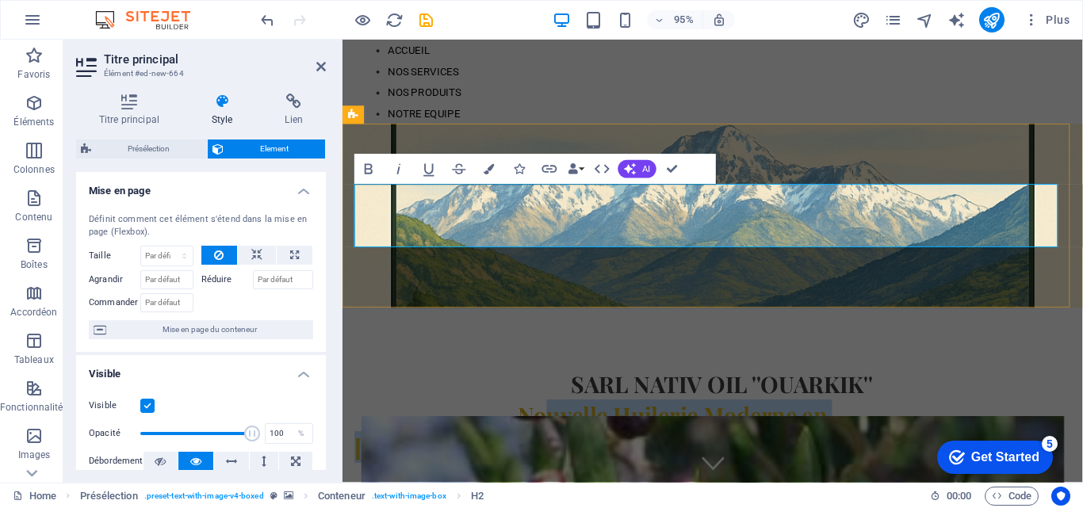
drag, startPoint x: 538, startPoint y: 238, endPoint x: 952, endPoint y: 243, distance: 413.9
click at [952, 385] on h2 "SARL NATIV OIL ''OUARKIK'' Nouvelle Huilerie Moderne en Algérie" at bounding box center [732, 435] width 754 height 100
click at [490, 170] on icon "button" at bounding box center [489, 169] width 10 height 10
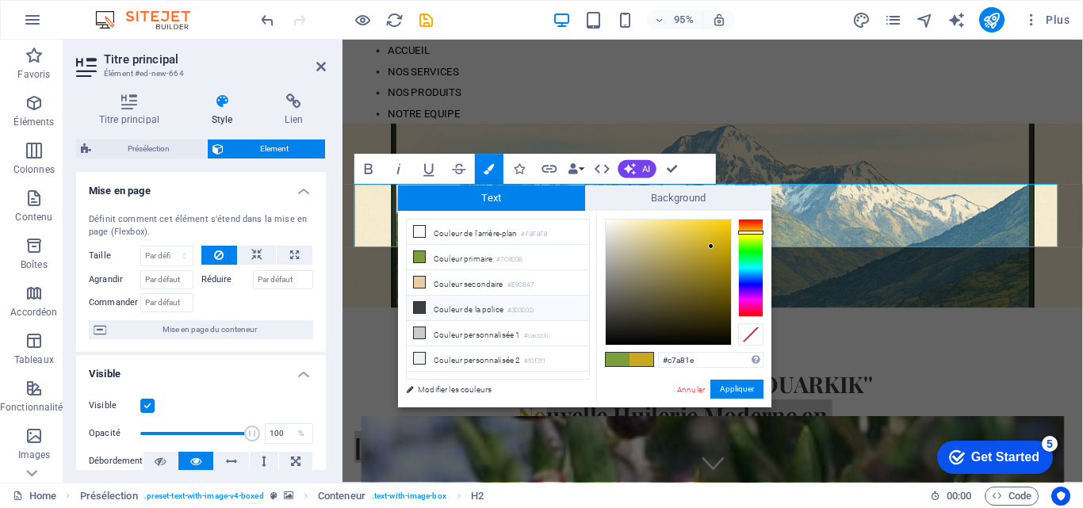
click at [455, 309] on li "Couleur de la police #3D3D3D" at bounding box center [498, 308] width 182 height 25
type input "#3d3d3d"
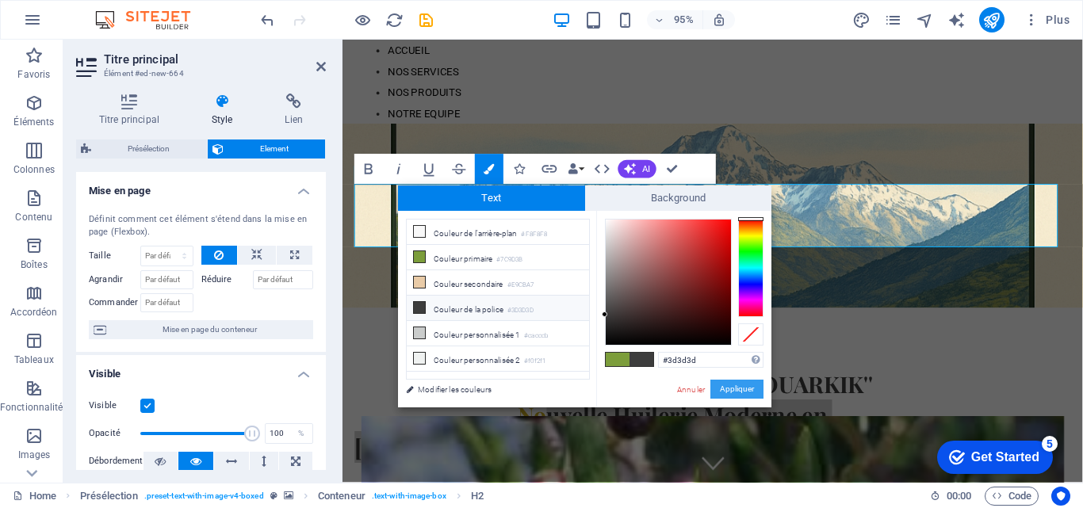
click at [725, 385] on button "Appliquer" at bounding box center [736, 389] width 53 height 19
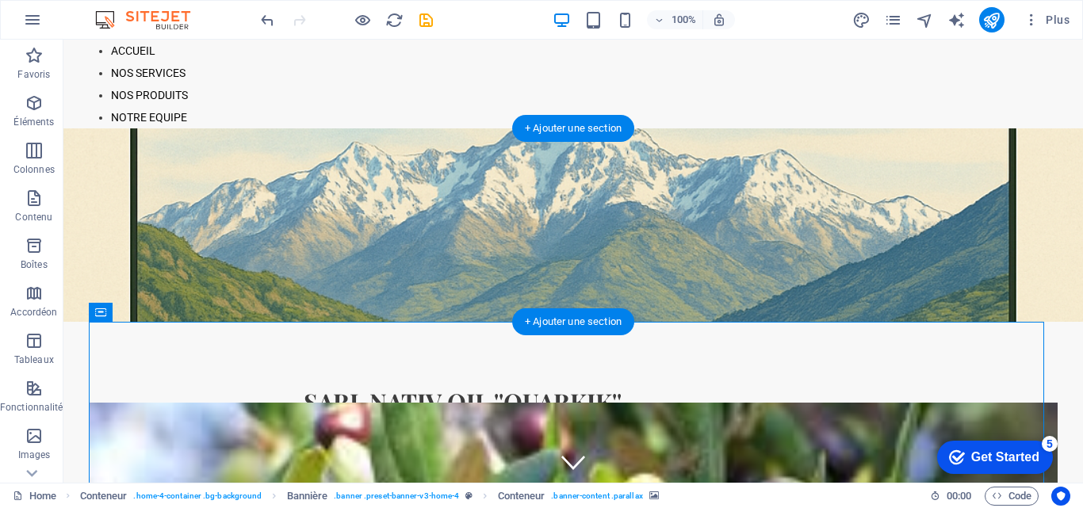
click at [247, 182] on figure at bounding box center [573, 224] width 1020 height 193
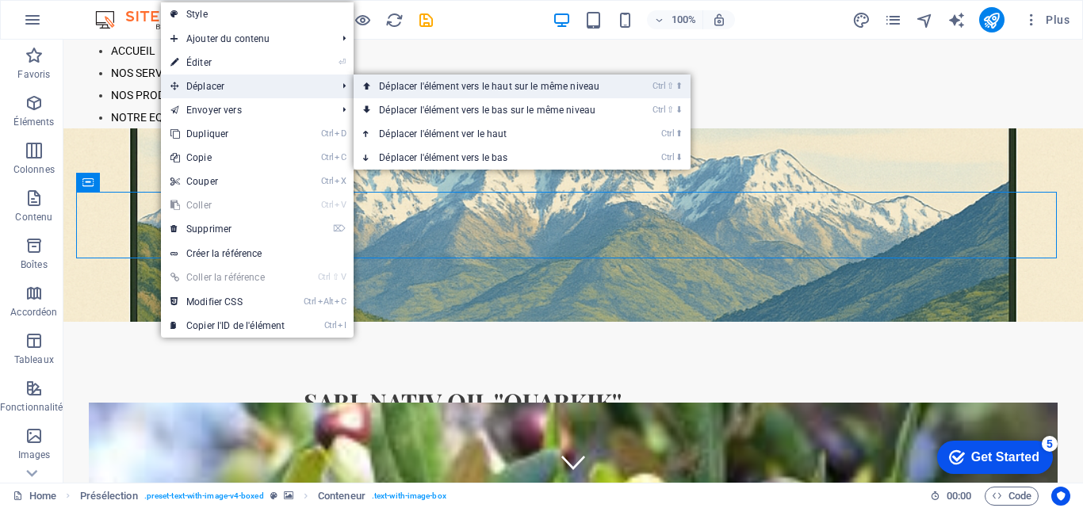
click at [429, 83] on link "Ctrl ⇧ ⬆ Déplacer l'élément vers le haut sur le même niveau" at bounding box center [492, 87] width 277 height 24
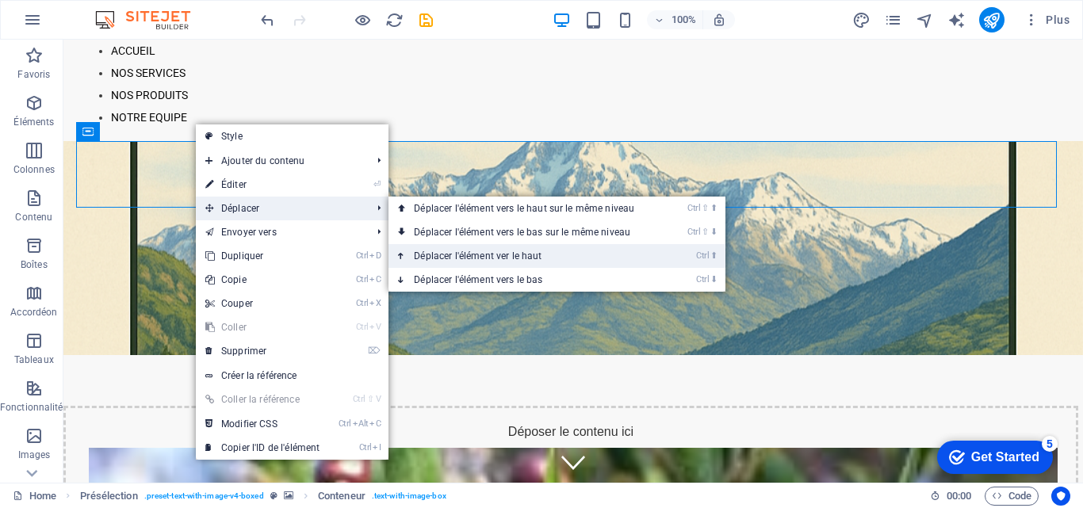
click at [441, 247] on link "Ctrl ⬆ Déplacer l'élément ver le haut" at bounding box center [526, 256] width 277 height 24
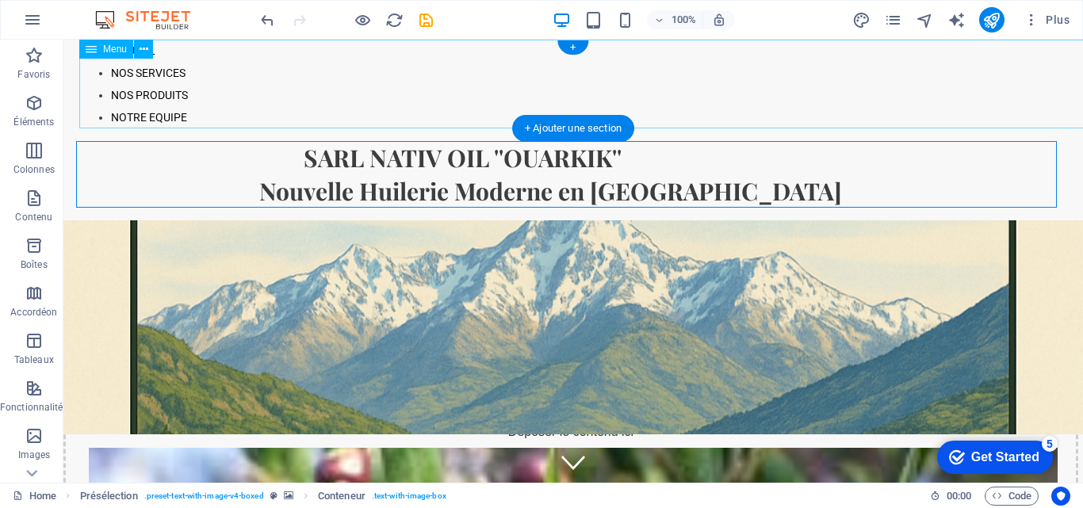
click at [712, 102] on nav "ACCUEIL NOS SERVICES NOS PRODUITS NOTRE EQUIPE" at bounding box center [589, 84] width 1020 height 89
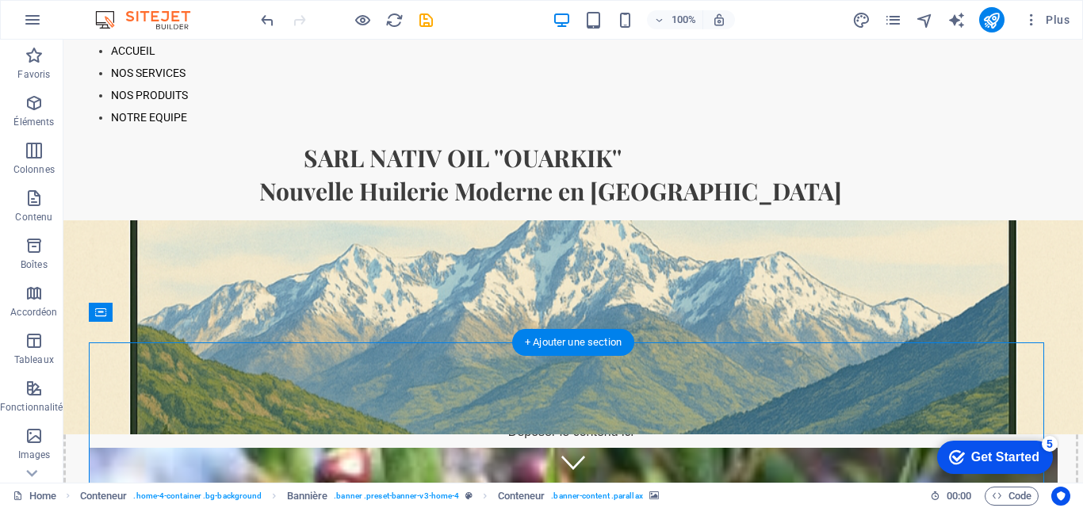
drag, startPoint x: 813, startPoint y: 397, endPoint x: 557, endPoint y: 415, distance: 256.7
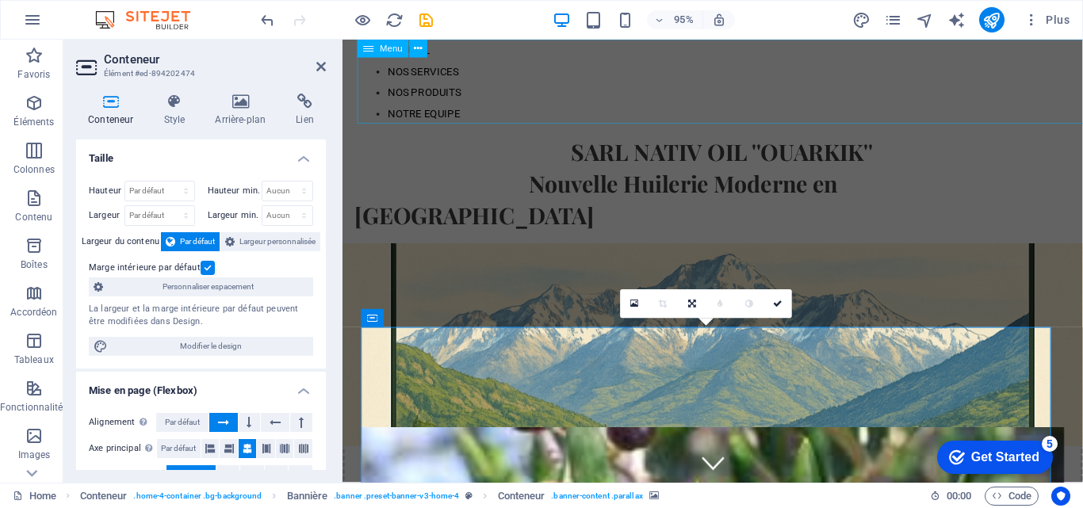
click at [820, 107] on nav "ACCUEIL NOS SERVICES NOS PRODUITS NOTRE EQUIPE" at bounding box center [747, 84] width 779 height 89
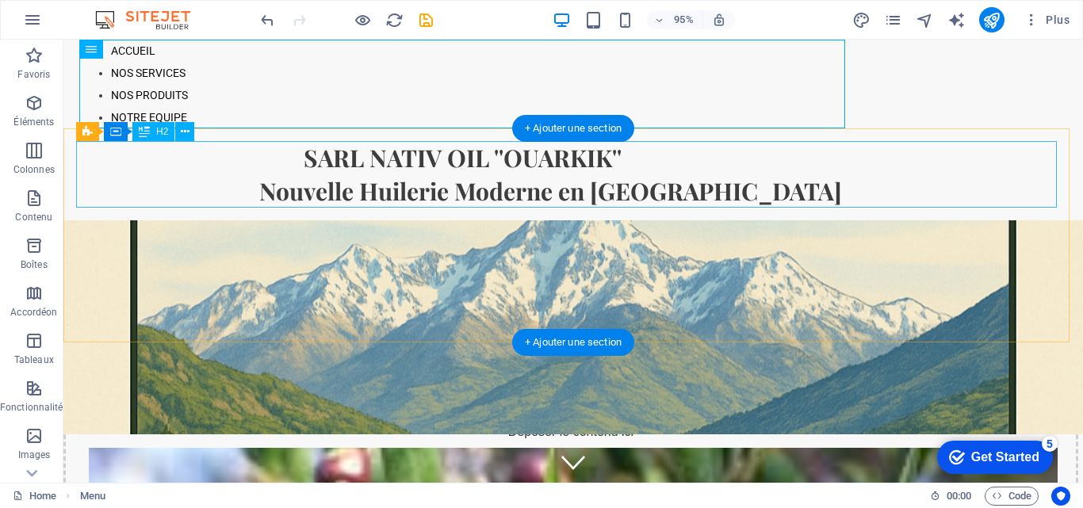
click at [771, 164] on div "SARL NATIV OIL ''OUARKIK'' Nouvelle Huilerie Moderne en Algérie" at bounding box center [573, 174] width 994 height 67
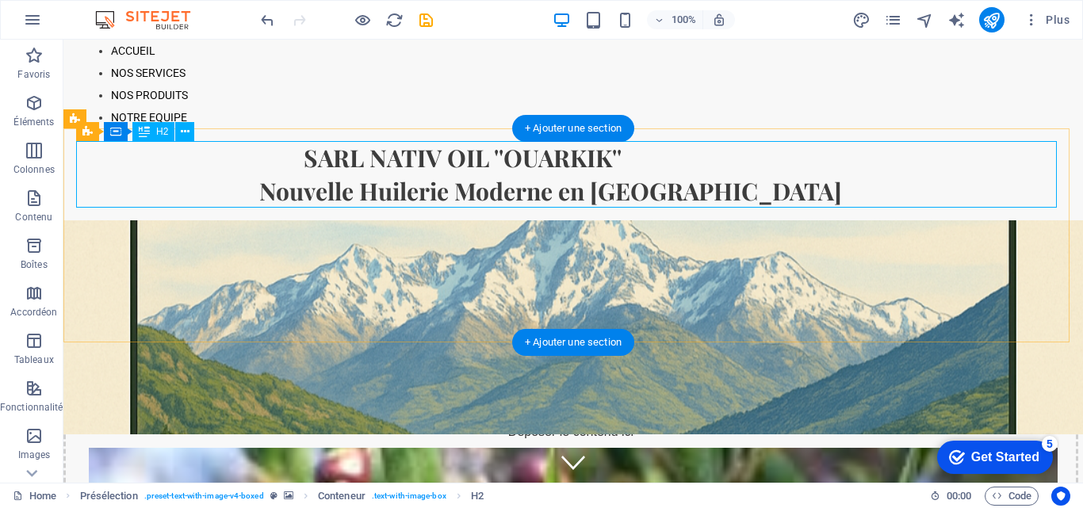
click at [306, 149] on div "SARL NATIV OIL ''OUARKIK'' Nouvelle Huilerie Moderne en Algérie" at bounding box center [573, 174] width 994 height 67
click at [305, 151] on div "SARL NATIV OIL ''OUARKIK'' Nouvelle Huilerie Moderne en Algérie" at bounding box center [573, 174] width 994 height 67
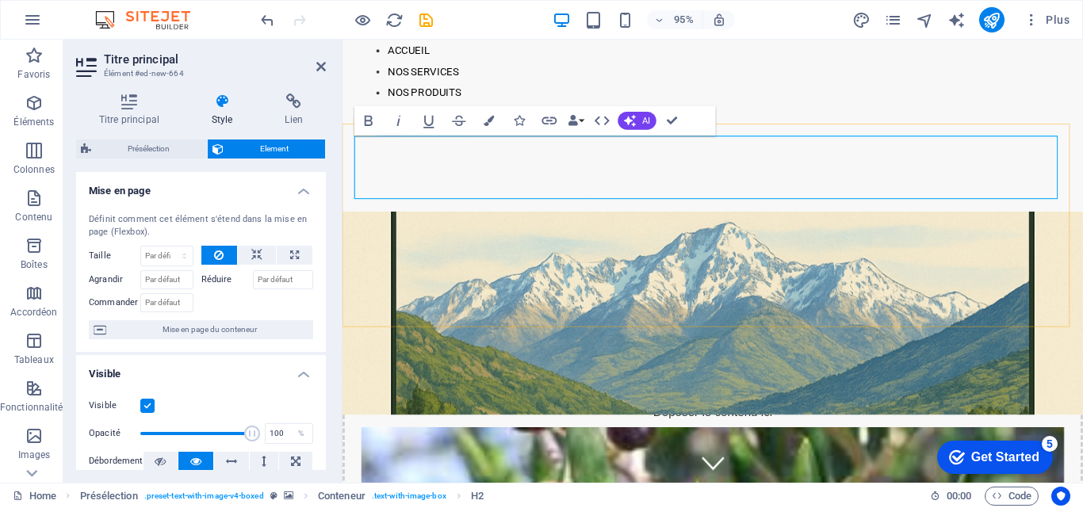
click at [576, 142] on span "SARL NATIV OIL ''OUARKIK'' Nouvelle Huilerie Moderne en Algérie" at bounding box center [700, 174] width 690 height 65
click at [269, 27] on icon "undo" at bounding box center [267, 20] width 18 height 18
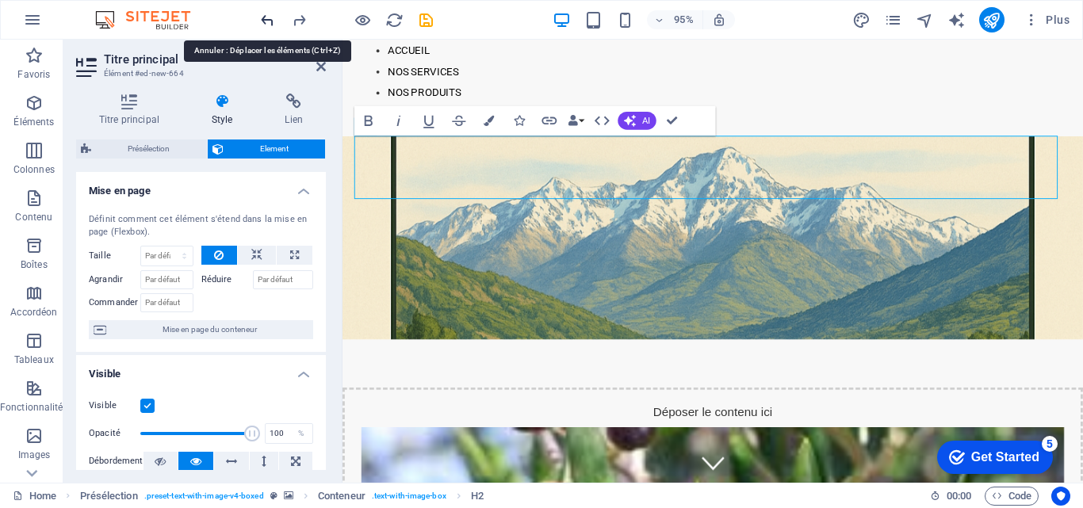
click at [268, 27] on icon "undo" at bounding box center [267, 20] width 18 height 18
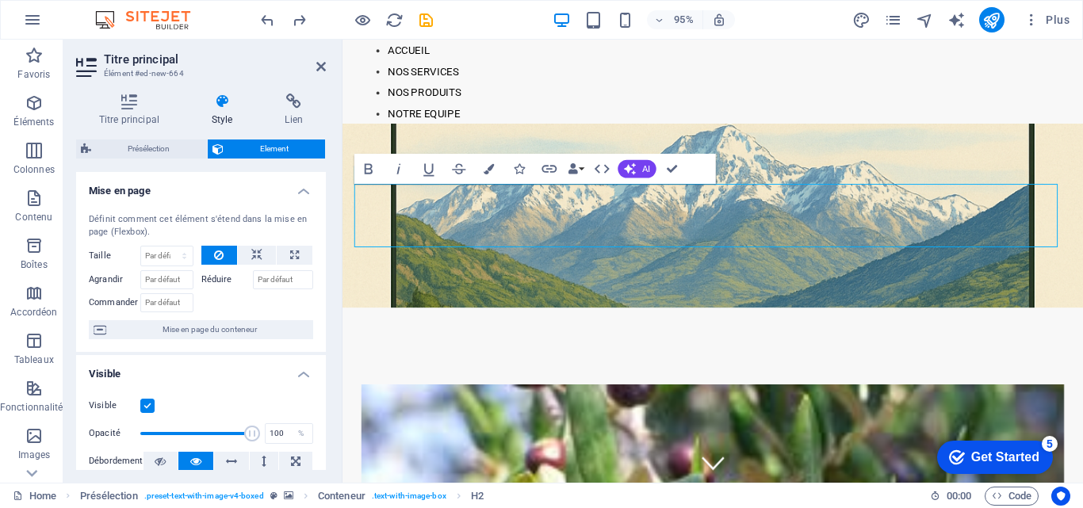
click at [289, 25] on div at bounding box center [347, 19] width 178 height 25
click at [300, 21] on icon "redo" at bounding box center [299, 20] width 18 height 18
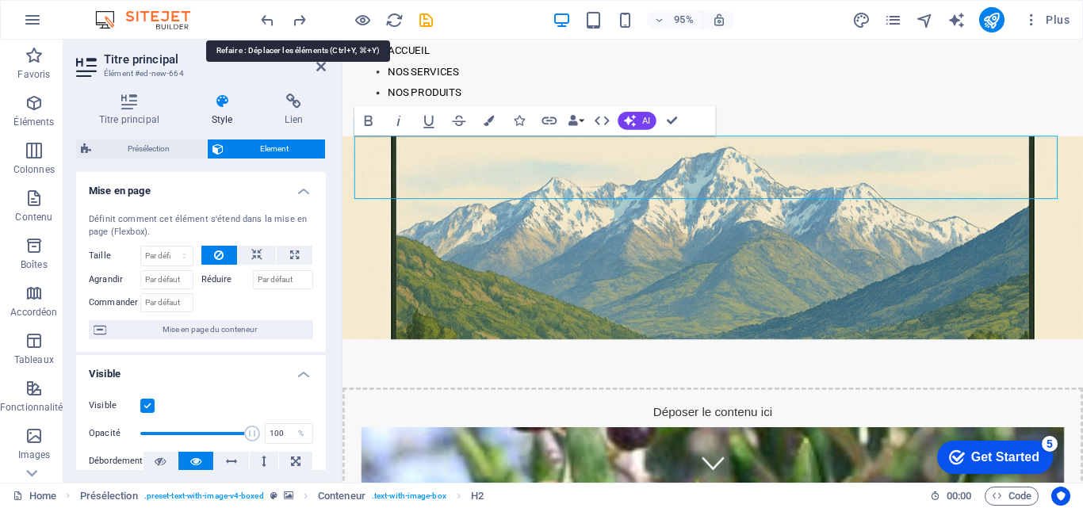
click at [307, 18] on icon "redo" at bounding box center [299, 20] width 18 height 18
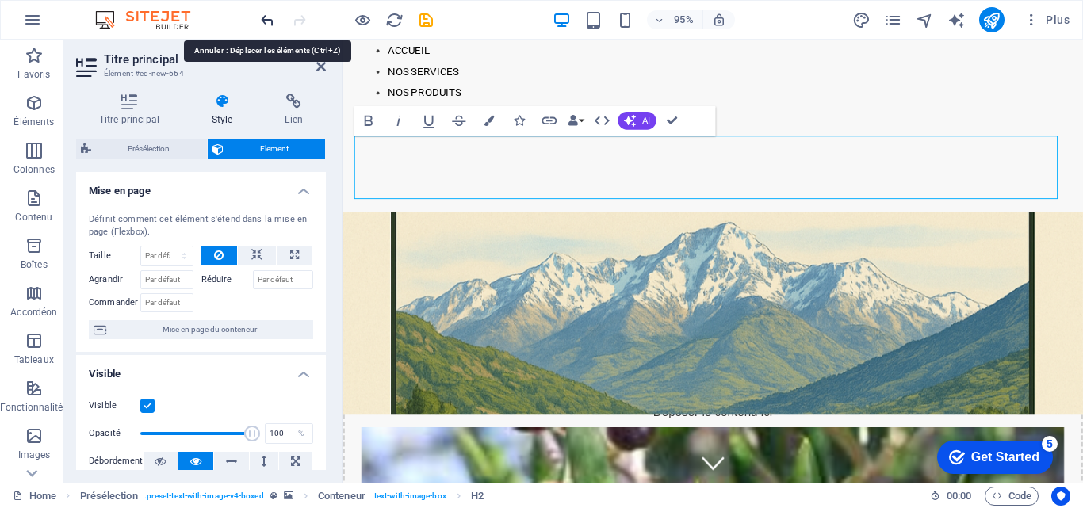
click at [267, 27] on icon "undo" at bounding box center [267, 20] width 18 height 18
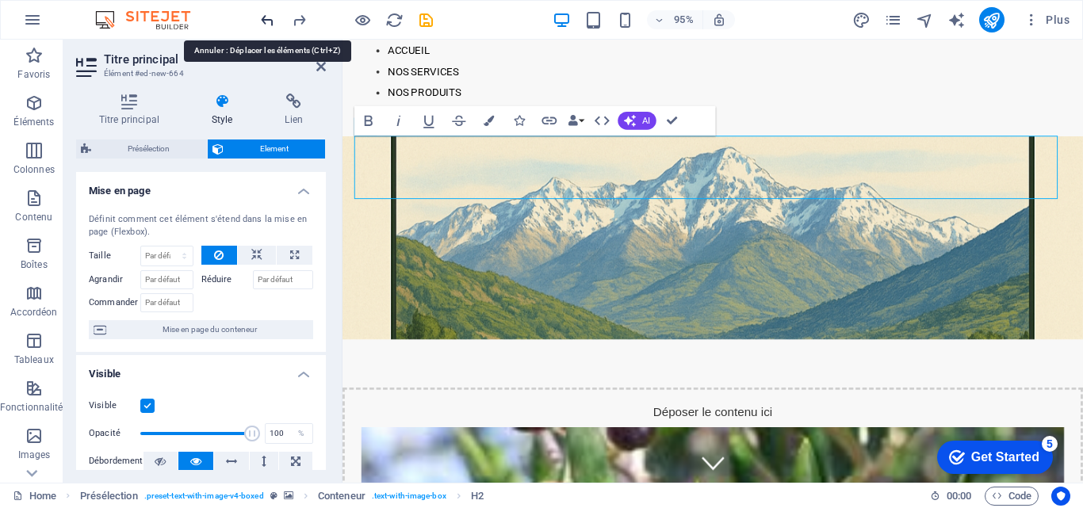
click at [267, 27] on icon "undo" at bounding box center [267, 20] width 18 height 18
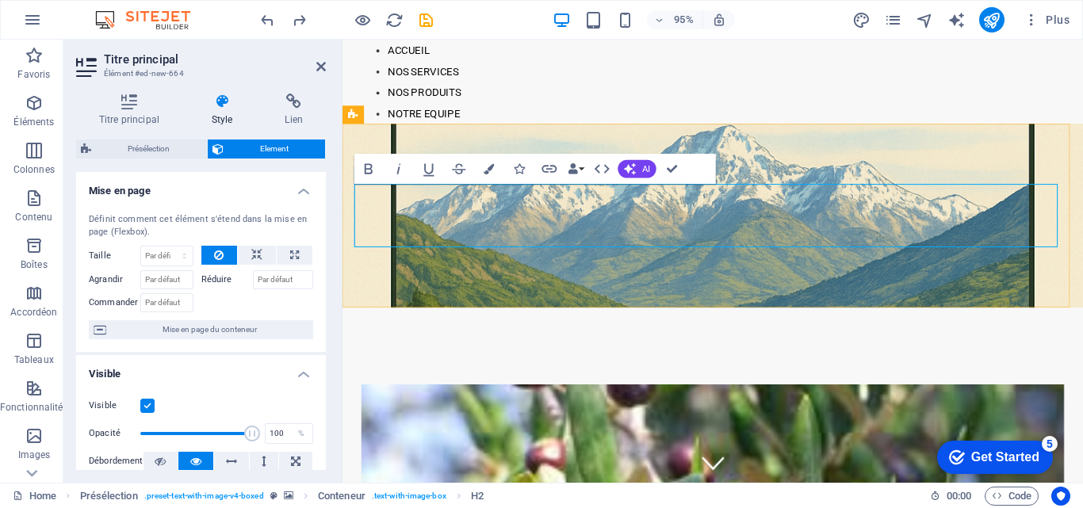
click at [360, 386] on span "SARL NATIV OIL ''OUARKIK'' Nouvelle Huilerie Moderne en Algérie" at bounding box center [700, 418] width 690 height 65
drag, startPoint x: 587, startPoint y: 210, endPoint x: 1044, endPoint y: 245, distance: 458.0
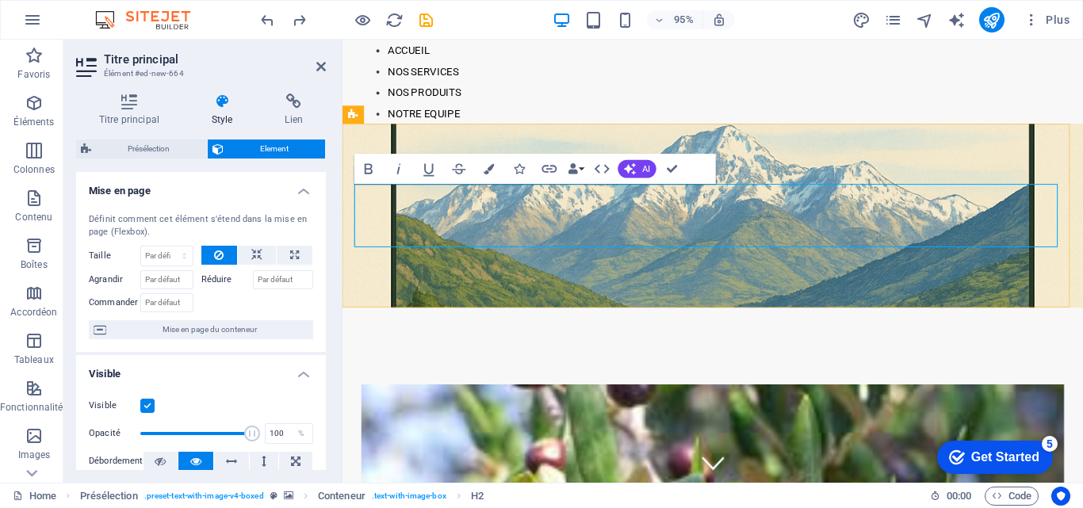
click at [1044, 385] on h2 "SARL NATIV OIL ''OUARKIK'' Nouvelle Huilerie Moderne en Algérie" at bounding box center [732, 418] width 754 height 67
click at [490, 172] on icon "button" at bounding box center [489, 169] width 10 height 10
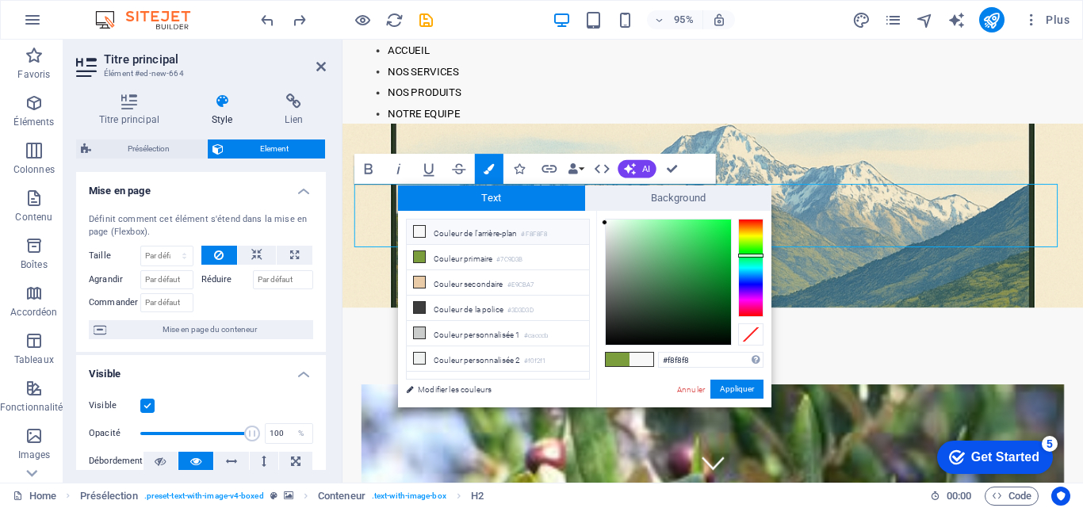
click at [764, 257] on div "#f8f8f8 Formats pris en charge #0852ed rgb(8, 82, 237) rgba(8, 82, 237, 90%) hs…" at bounding box center [683, 424] width 175 height 427
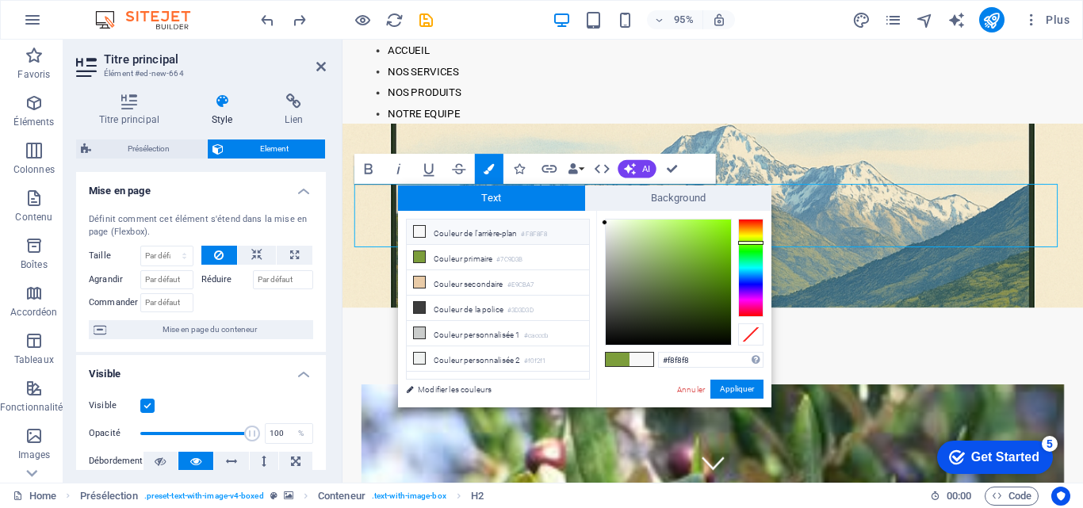
click at [749, 243] on div at bounding box center [750, 243] width 25 height 4
click at [722, 251] on div at bounding box center [668, 282] width 125 height 125
type input "#6dbd0c"
click at [746, 386] on button "Appliquer" at bounding box center [736, 389] width 53 height 19
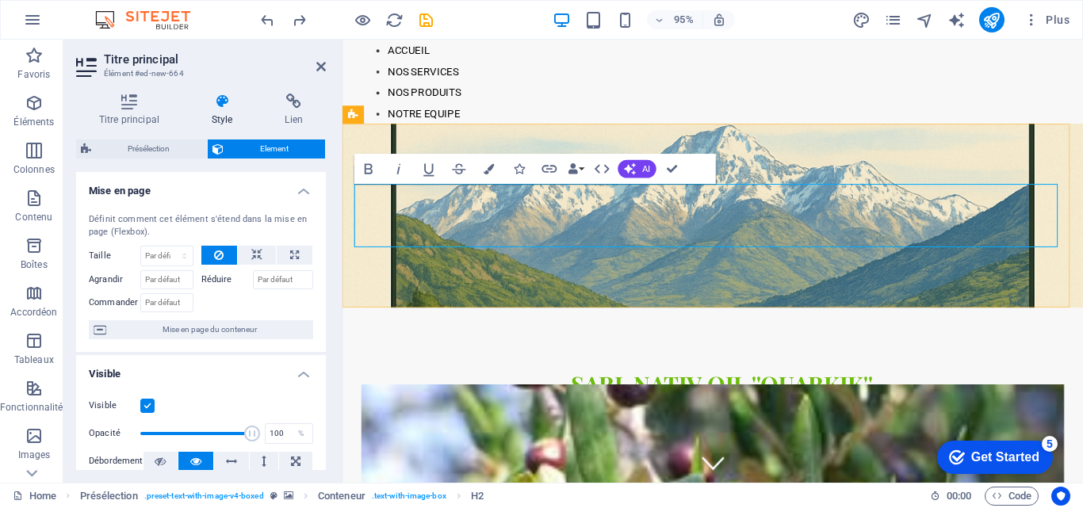
click at [537, 386] on span at bounding box center [469, 402] width 228 height 32
click at [536, 386] on span at bounding box center [469, 402] width 228 height 32
click at [488, 386] on span "SARL NATIV OIL ''OUARKIK'' Nouvelle Huilerie Moderne en Algérie" at bounding box center [729, 418] width 749 height 65
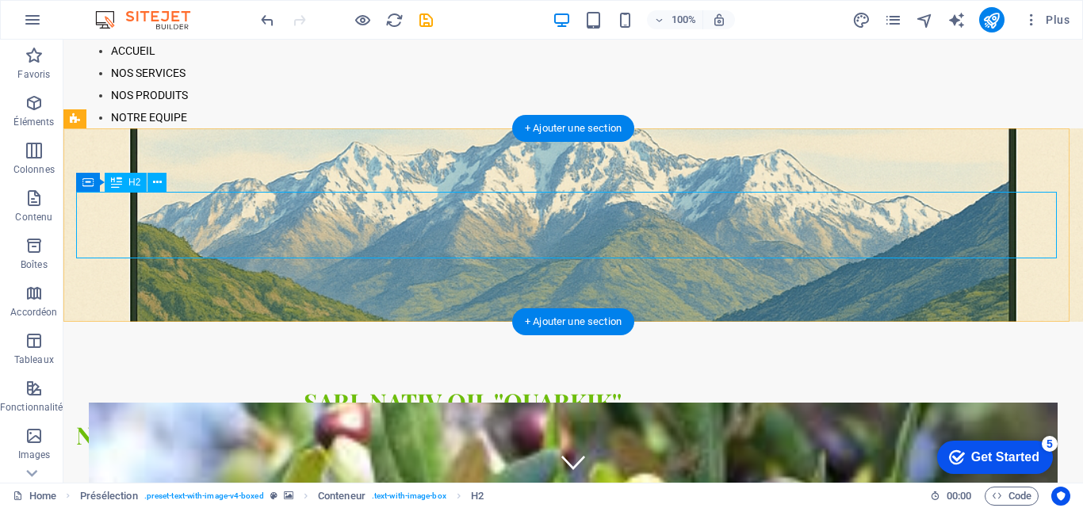
click at [78, 385] on div "SARL NATIV OIL ''OUARKIK'' Nouvelle Huilerie Moderne en Algérie" at bounding box center [570, 418] width 989 height 67
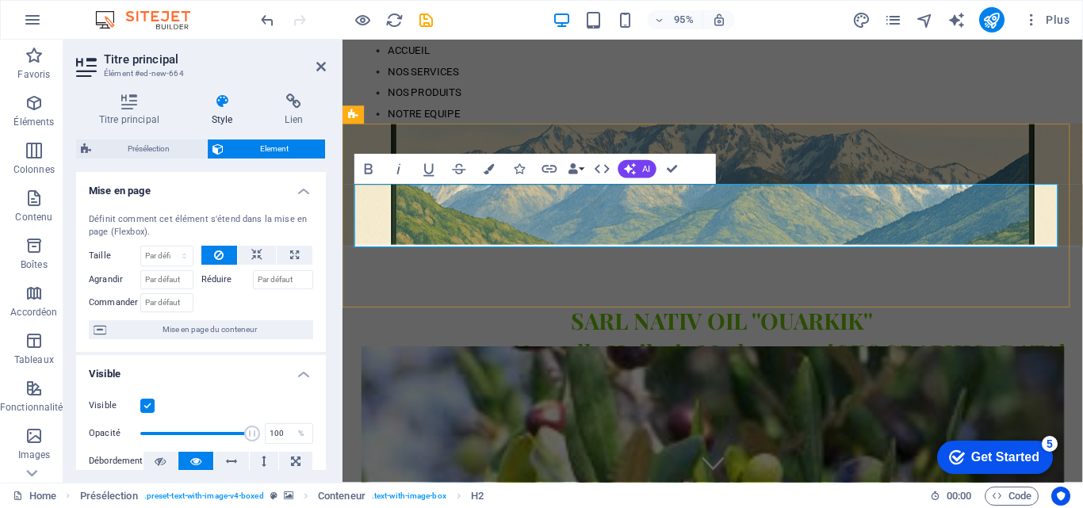
click at [515, 320] on span "SARL NATIV OIL ''OUARKIK'' Nouvelle Huilerie Moderne en Algérie" at bounding box center [729, 352] width 749 height 65
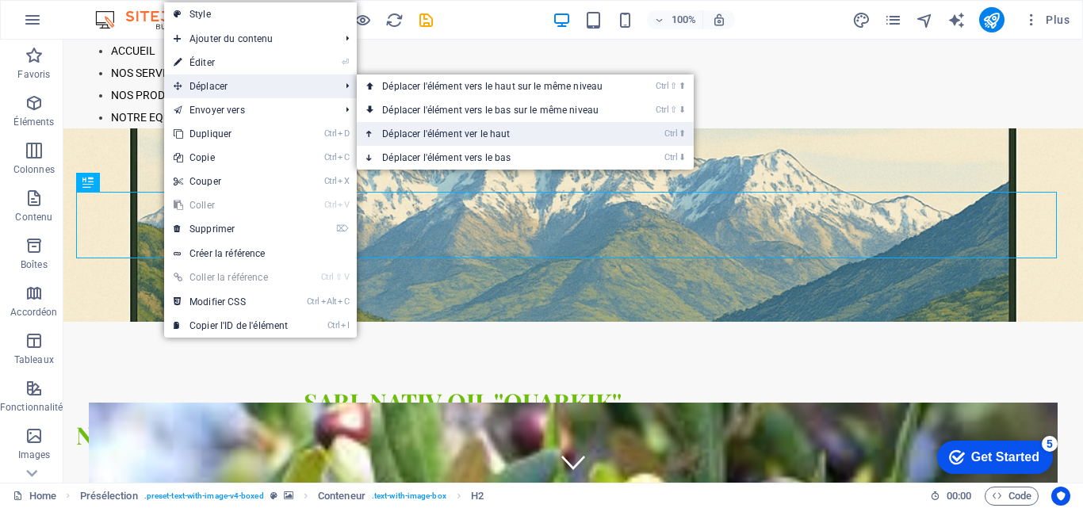
click at [406, 132] on link "Ctrl ⬆ Déplacer l'élément ver le haut" at bounding box center [495, 134] width 277 height 24
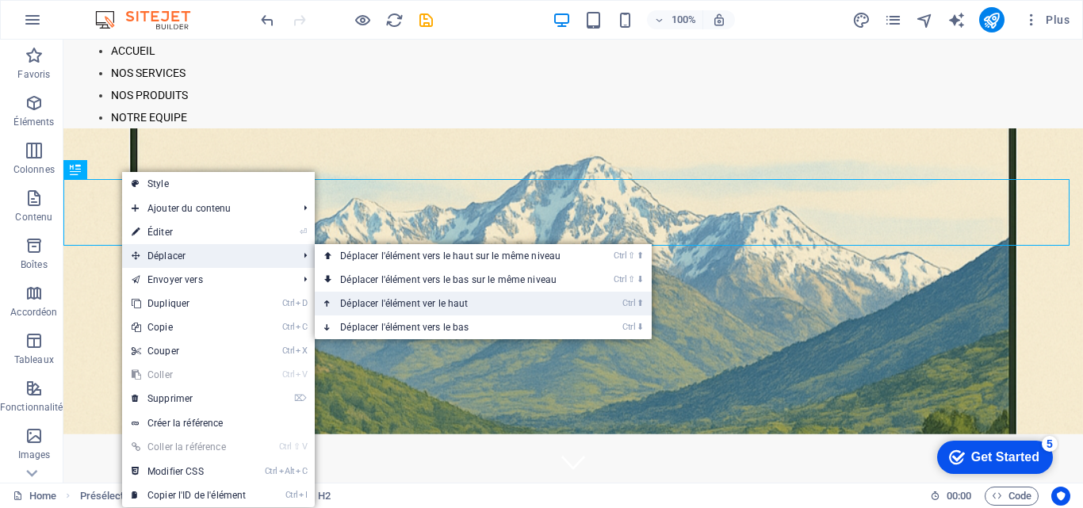
click at [358, 299] on link "Ctrl ⬆ Déplacer l'élément ver le haut" at bounding box center [453, 304] width 277 height 24
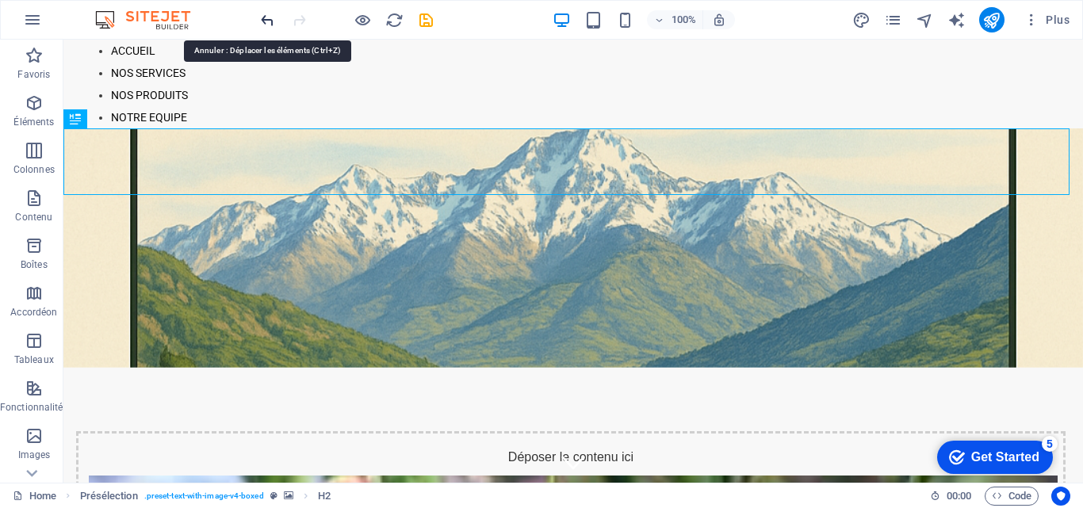
click at [266, 21] on icon "undo" at bounding box center [267, 20] width 18 height 18
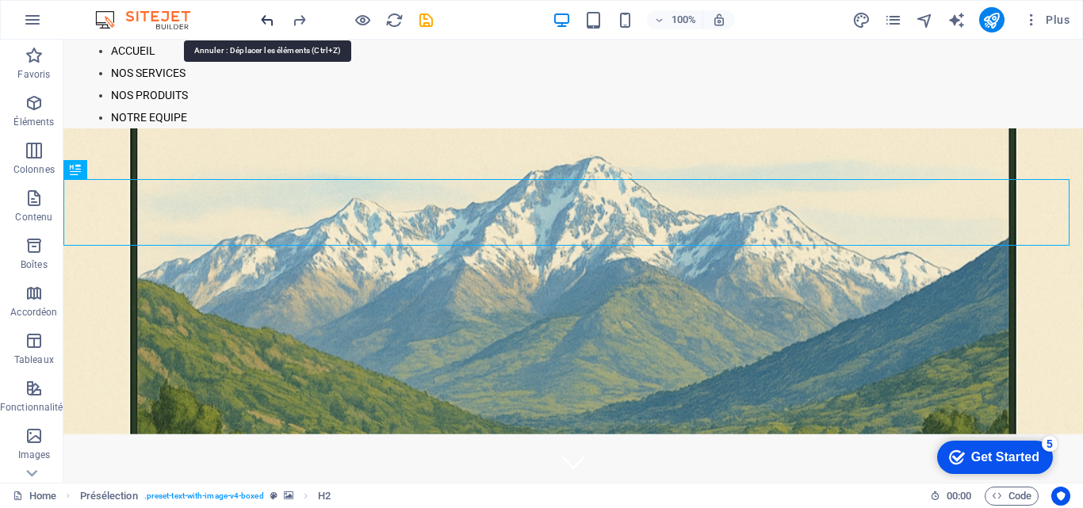
click at [268, 20] on icon "undo" at bounding box center [267, 20] width 18 height 18
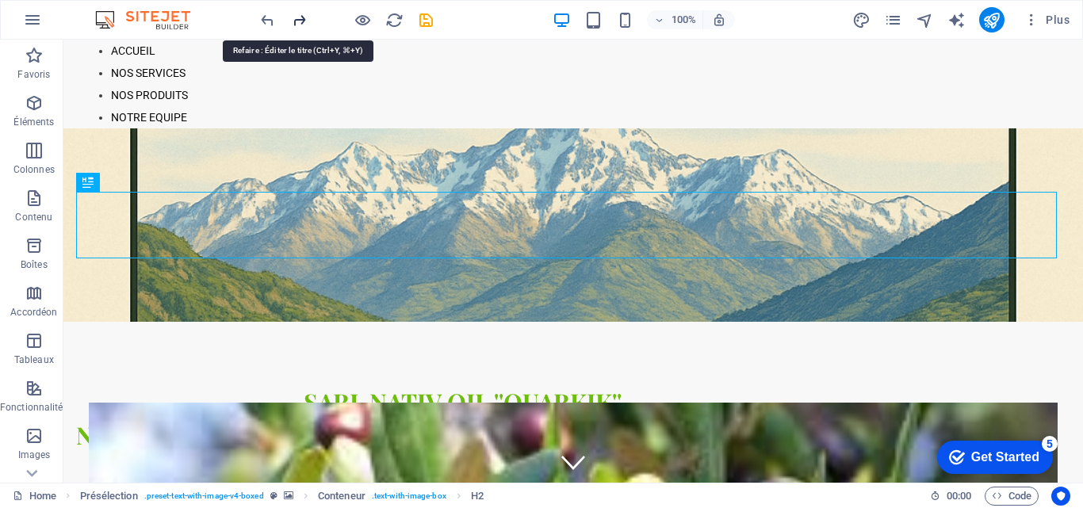
click at [293, 24] on icon "redo" at bounding box center [299, 20] width 18 height 18
click at [270, 20] on icon "undo" at bounding box center [267, 20] width 18 height 18
click at [266, 19] on icon "undo" at bounding box center [267, 20] width 18 height 18
click at [300, 21] on icon "redo" at bounding box center [299, 20] width 18 height 18
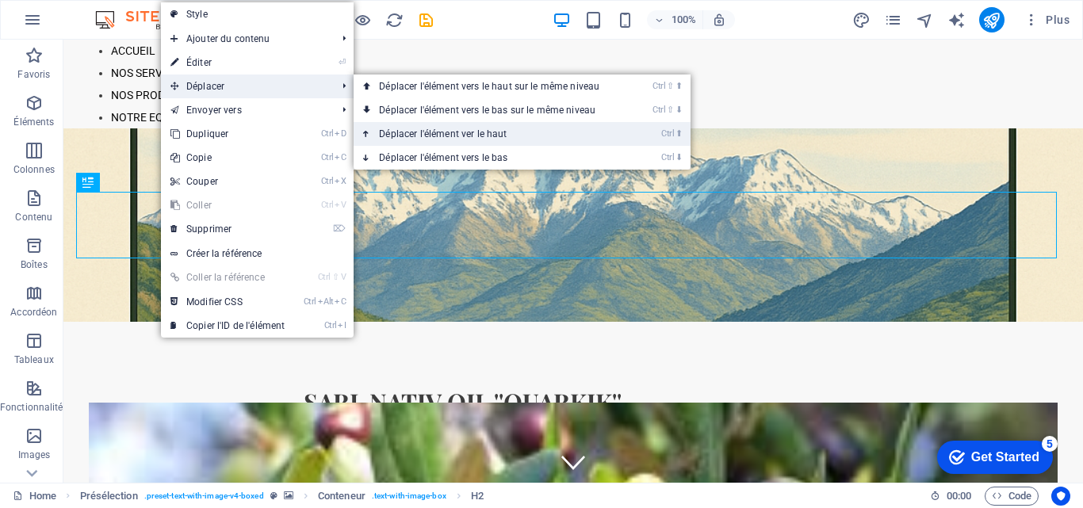
click at [423, 131] on link "Ctrl ⬆ Déplacer l'élément ver le haut" at bounding box center [492, 134] width 277 height 24
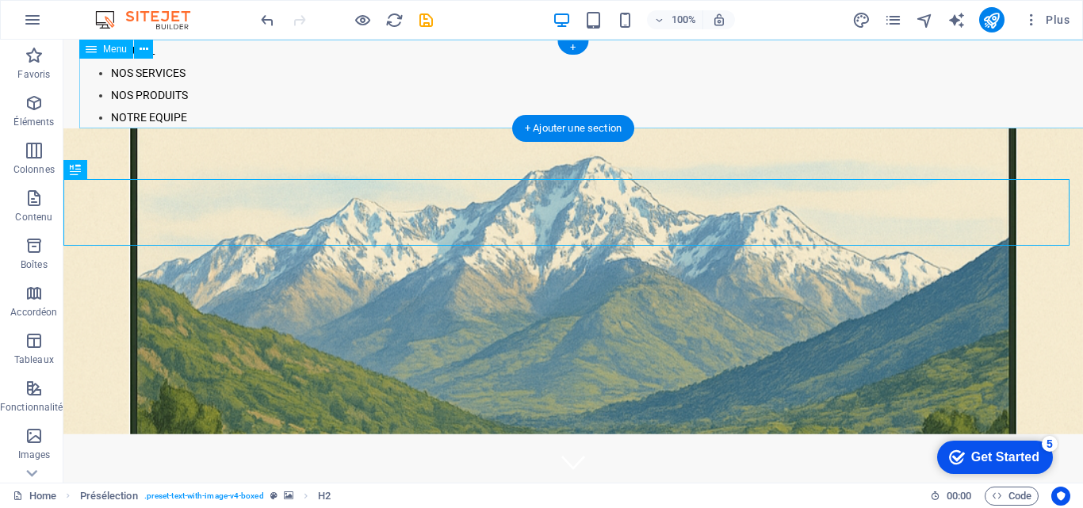
click at [687, 103] on nav "ACCUEIL NOS SERVICES NOS PRODUITS NOTRE EQUIPE" at bounding box center [589, 84] width 1020 height 89
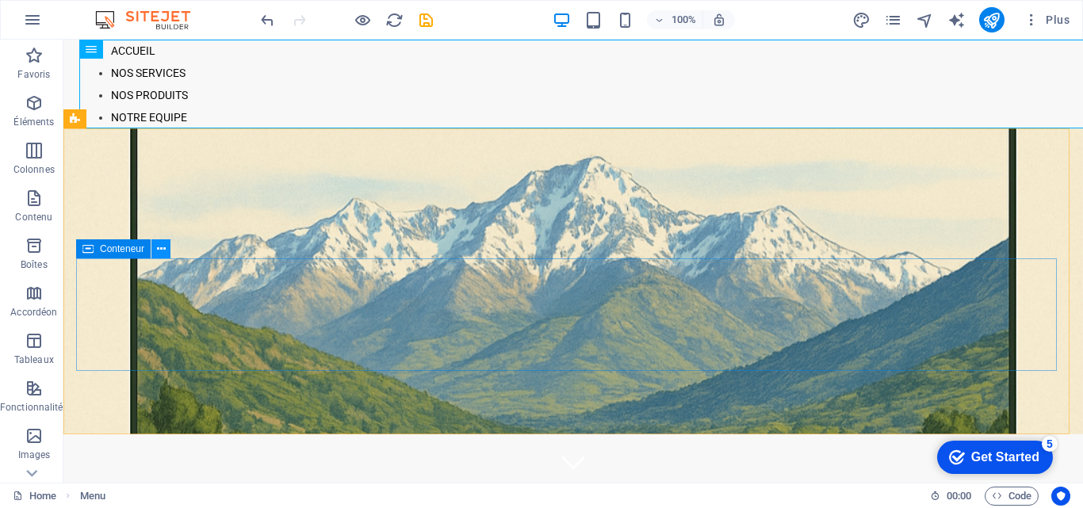
click at [163, 249] on icon at bounding box center [161, 249] width 9 height 17
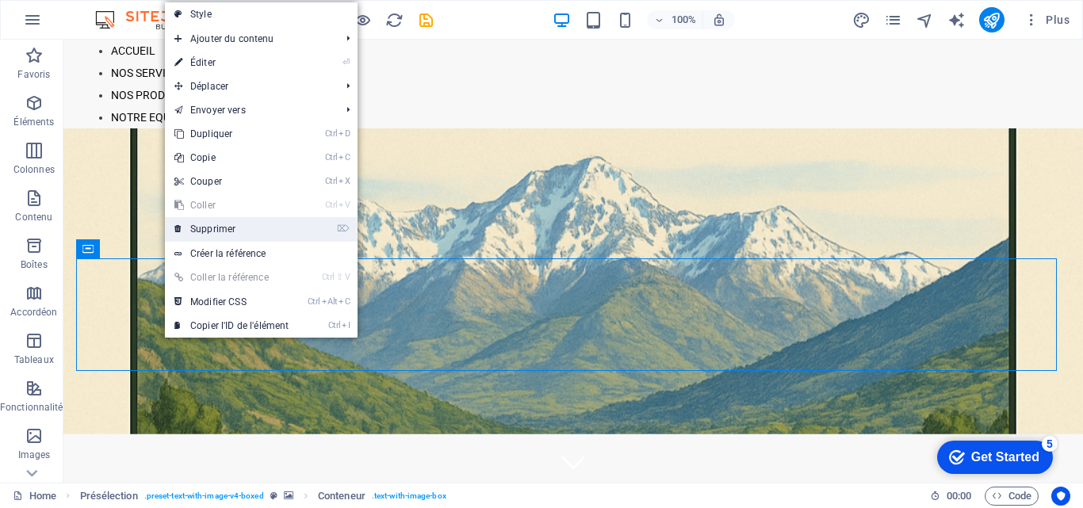
click at [209, 226] on link "⌦ Supprimer" at bounding box center [231, 229] width 133 height 24
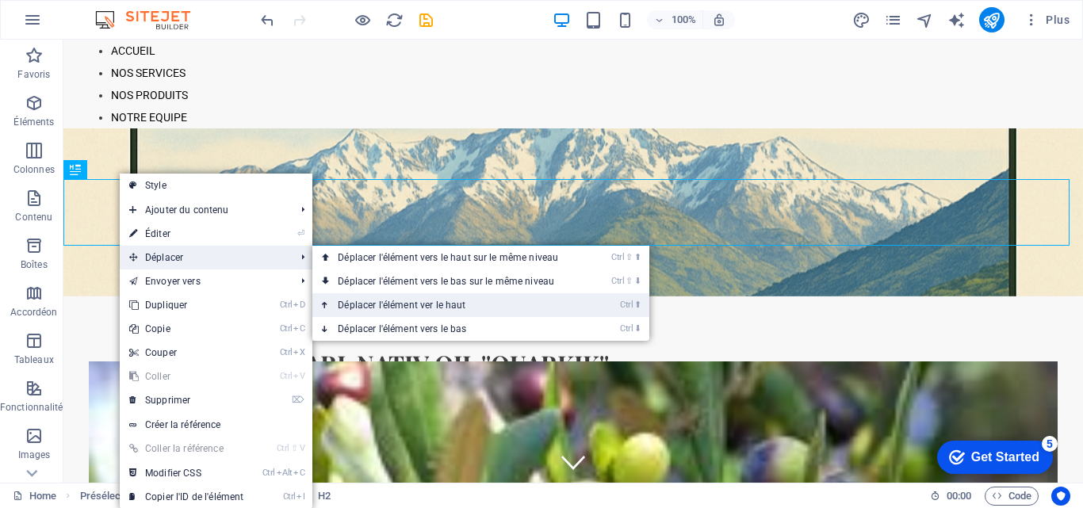
click at [366, 298] on link "Ctrl ⬆ Déplacer l'élément ver le haut" at bounding box center [450, 305] width 277 height 24
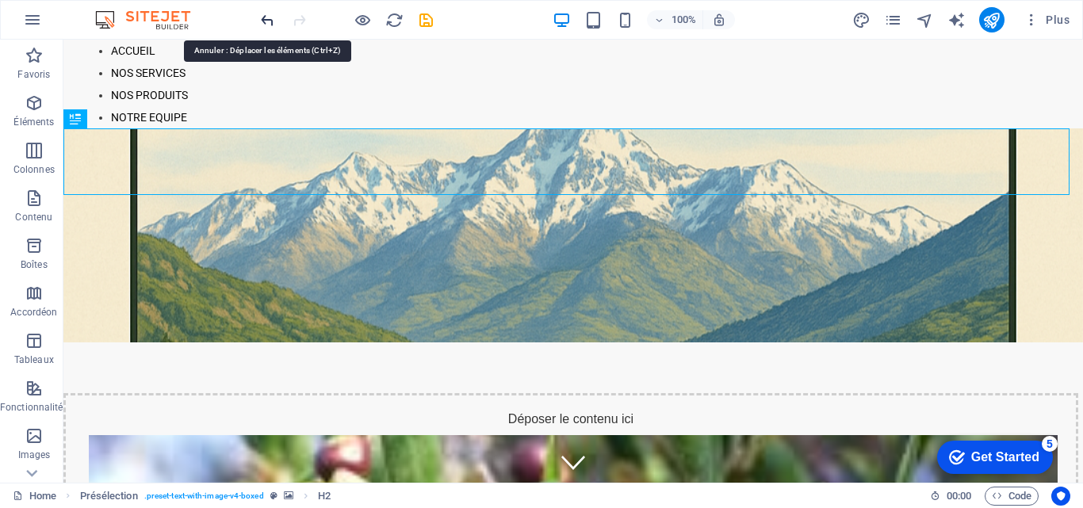
click at [263, 21] on icon "undo" at bounding box center [267, 20] width 18 height 18
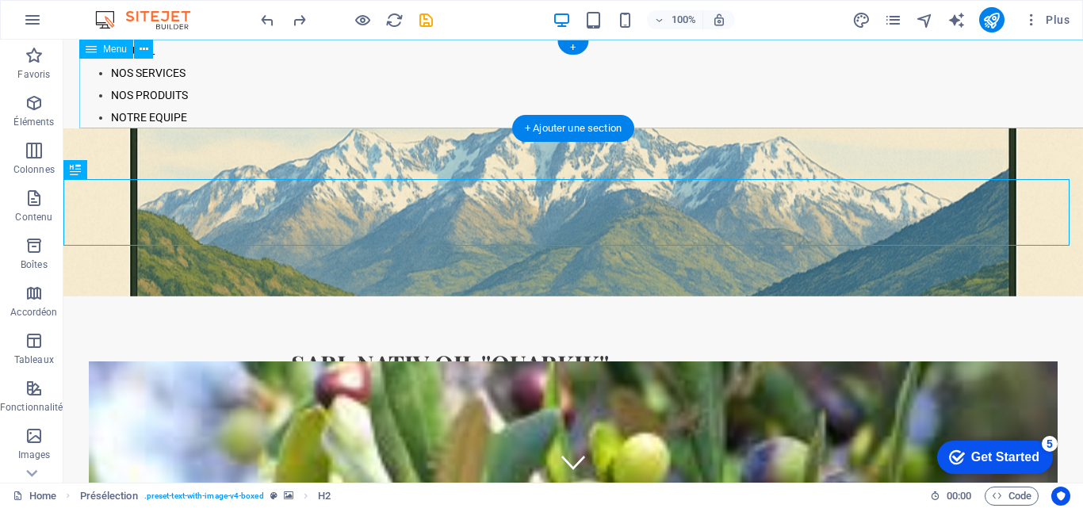
click at [480, 53] on nav "ACCUEIL NOS SERVICES NOS PRODUITS NOTRE EQUIPE" at bounding box center [589, 84] width 1020 height 89
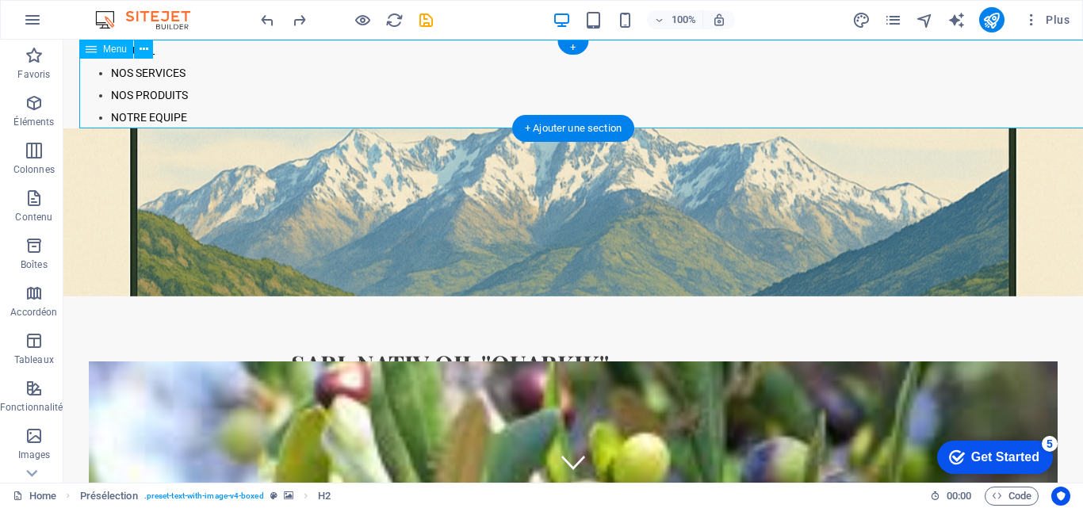
click at [480, 53] on nav "ACCUEIL NOS SERVICES NOS PRODUITS NOTRE EQUIPE" at bounding box center [589, 84] width 1020 height 89
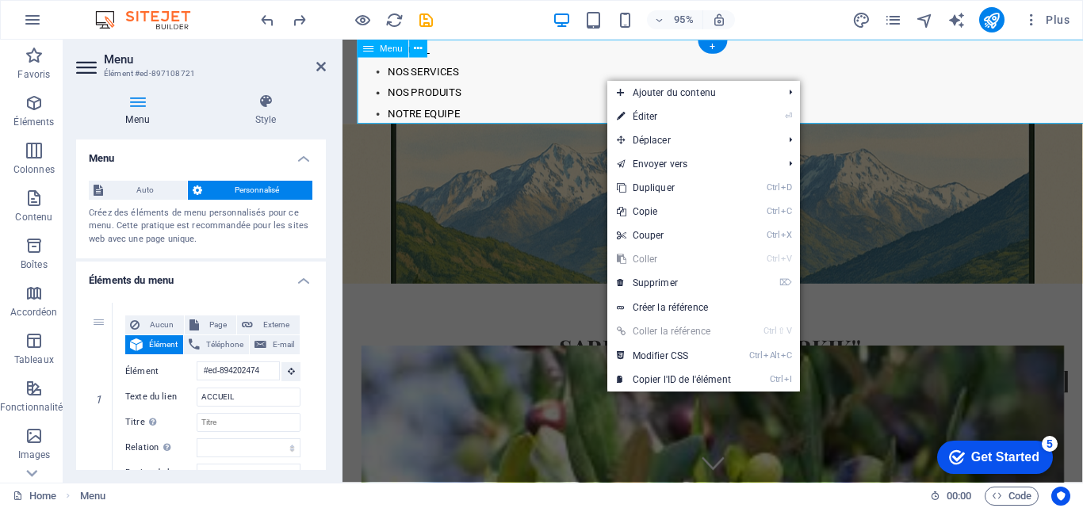
click at [539, 75] on nav "ACCUEIL NOS SERVICES NOS PRODUITS NOTRE EQUIPE" at bounding box center [747, 84] width 779 height 89
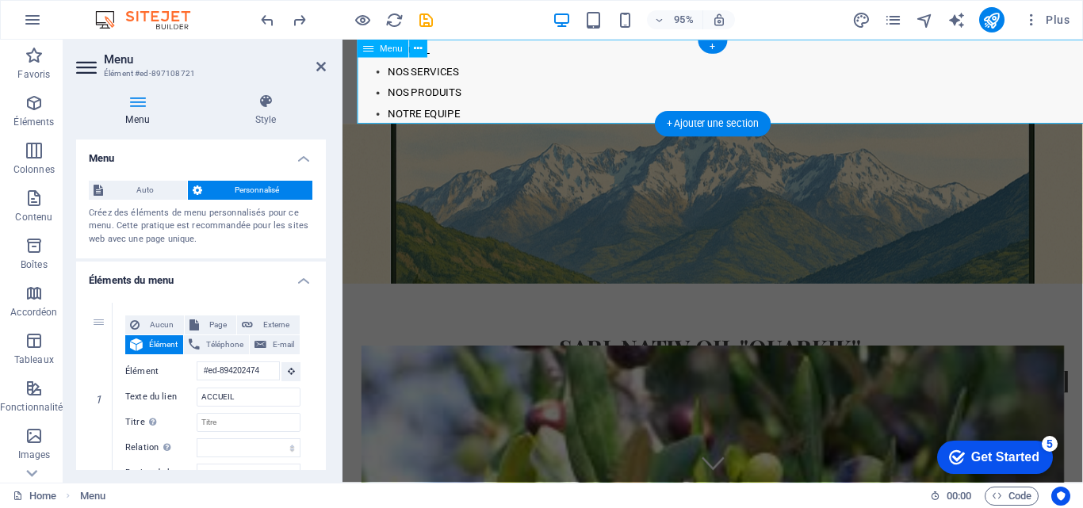
click at [538, 75] on nav "ACCUEIL NOS SERVICES NOS PRODUITS NOTRE EQUIPE" at bounding box center [747, 84] width 779 height 89
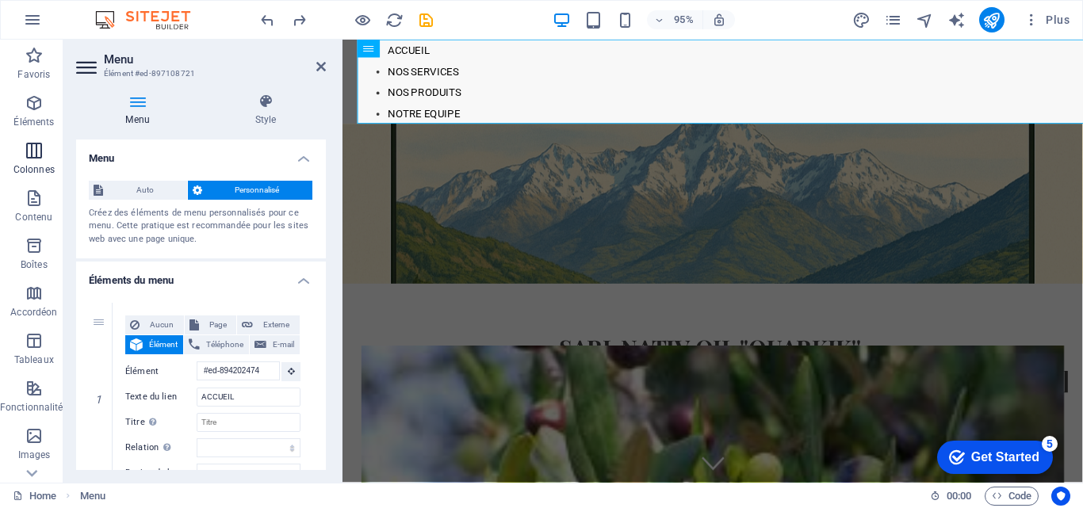
click at [29, 169] on p "Colonnes" at bounding box center [33, 169] width 41 height 13
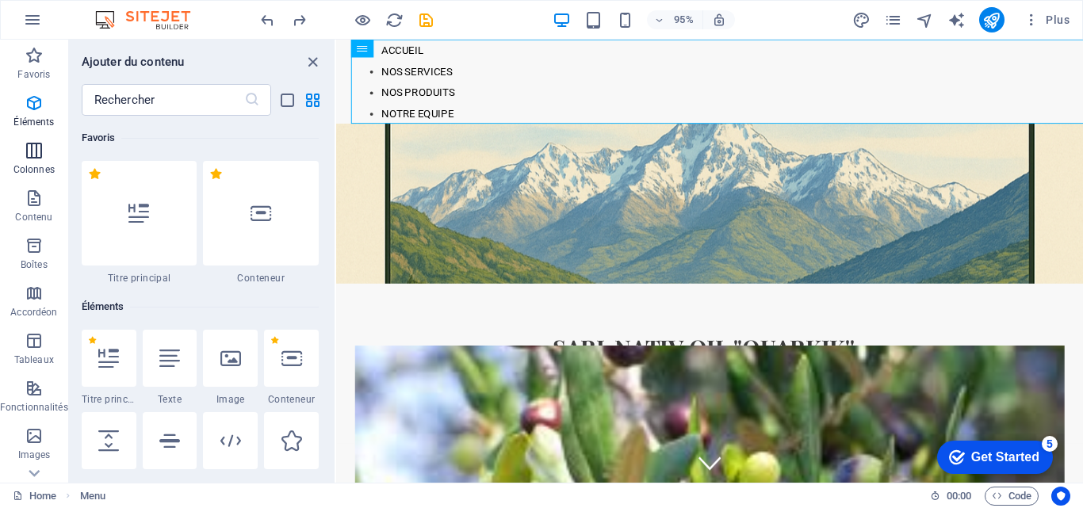
scroll to position [785, 0]
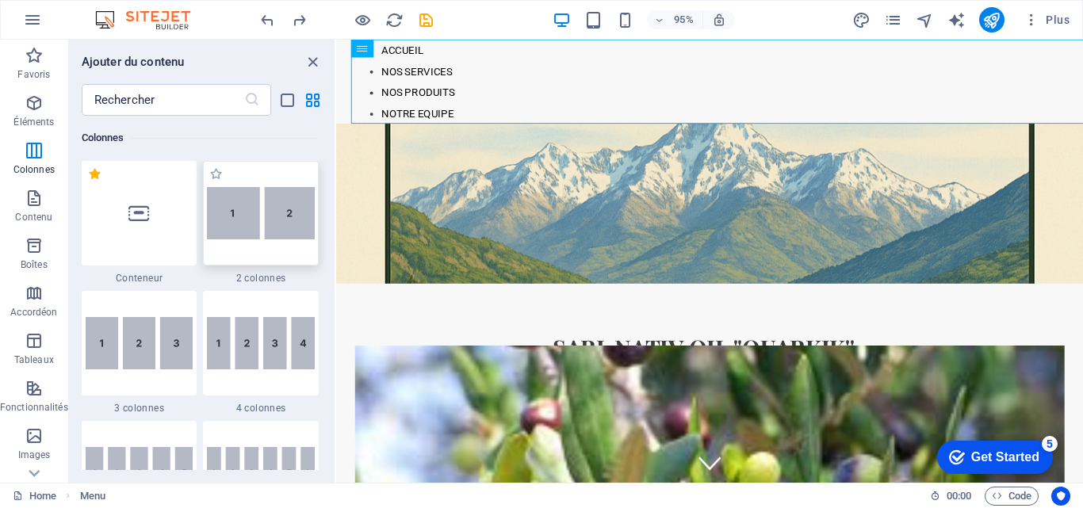
click at [255, 235] on img at bounding box center [261, 213] width 108 height 53
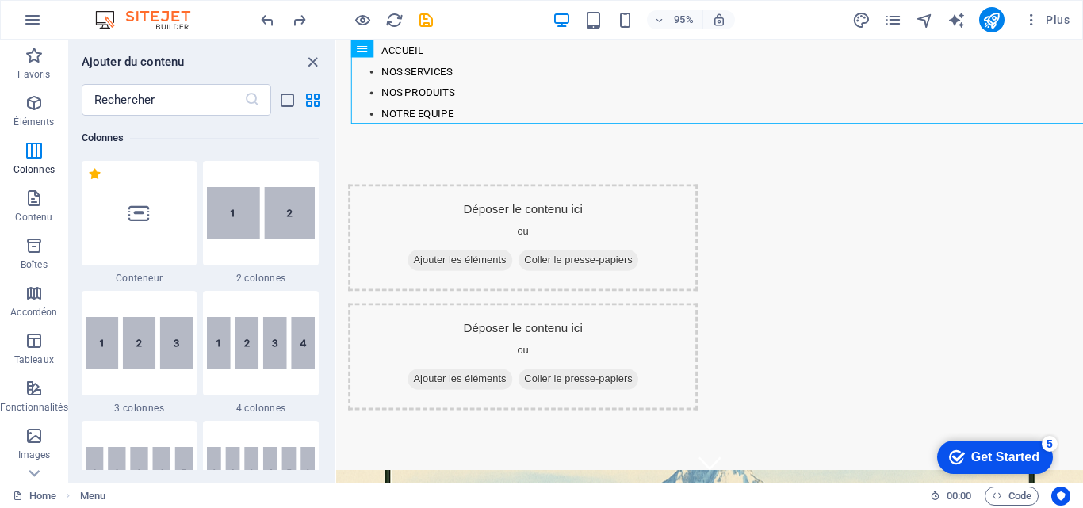
click at [336, 232] on div "Glissez et déposez l'élément de votre choix pour remplacer le contenu existant.…" at bounding box center [709, 261] width 747 height 443
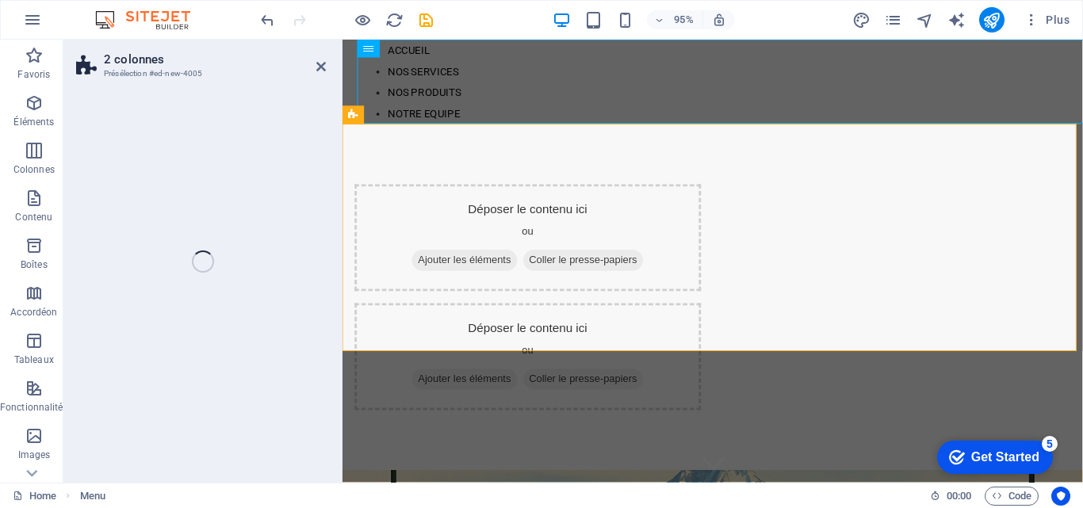
click at [255, 235] on div "2 colonnes Présélection #ed-new-4005 Glissez et déposez l'élément de votre choi…" at bounding box center [573, 261] width 1020 height 443
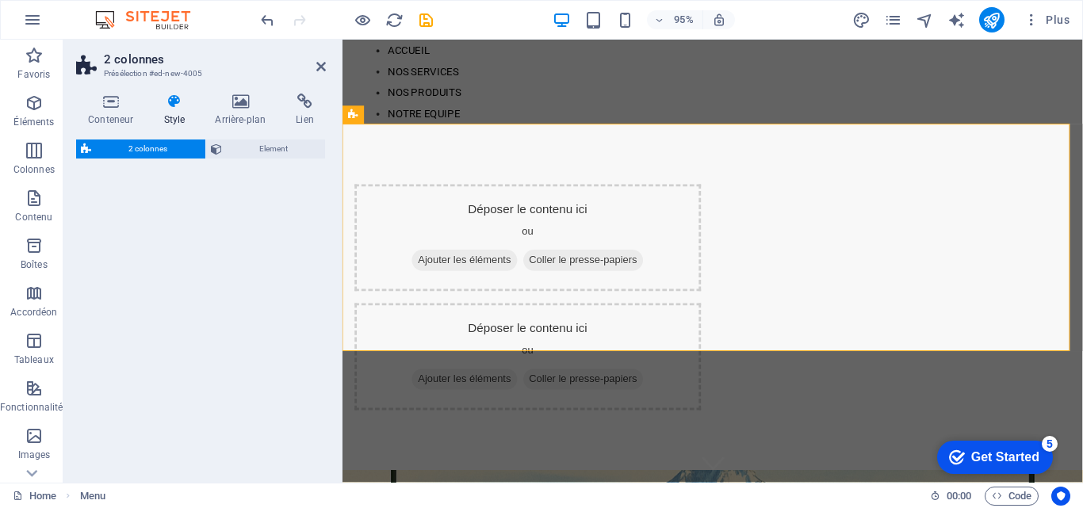
select select "rem"
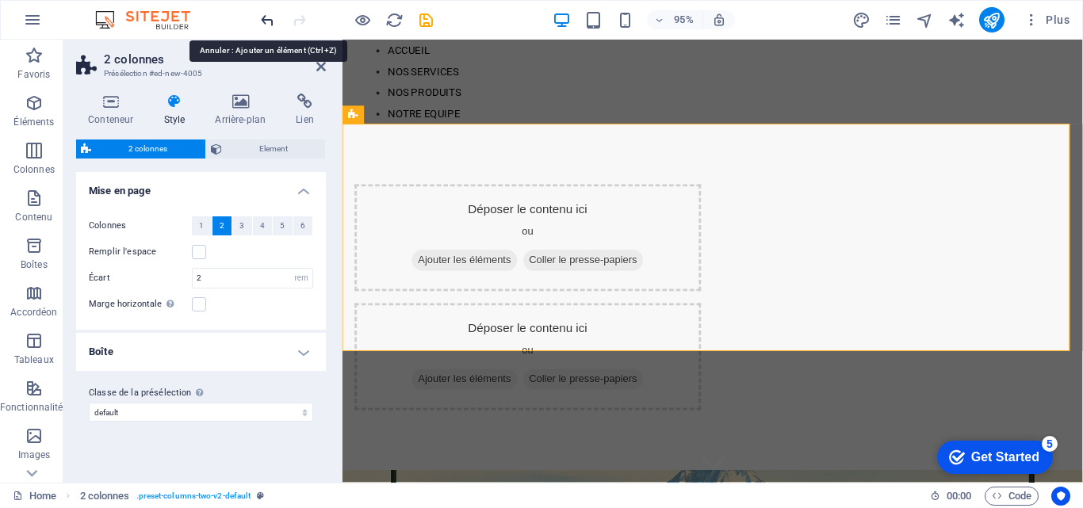
click at [270, 22] on icon "undo" at bounding box center [267, 20] width 18 height 18
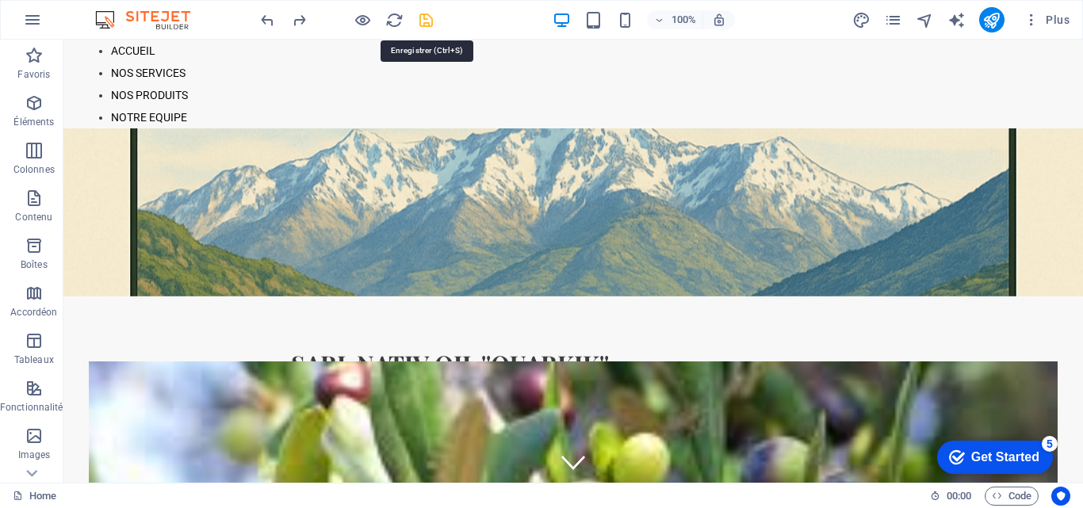
click at [423, 14] on icon "save" at bounding box center [426, 20] width 18 height 18
click at [989, 21] on icon "publish" at bounding box center [991, 20] width 18 height 18
